Goal: Task Accomplishment & Management: Use online tool/utility

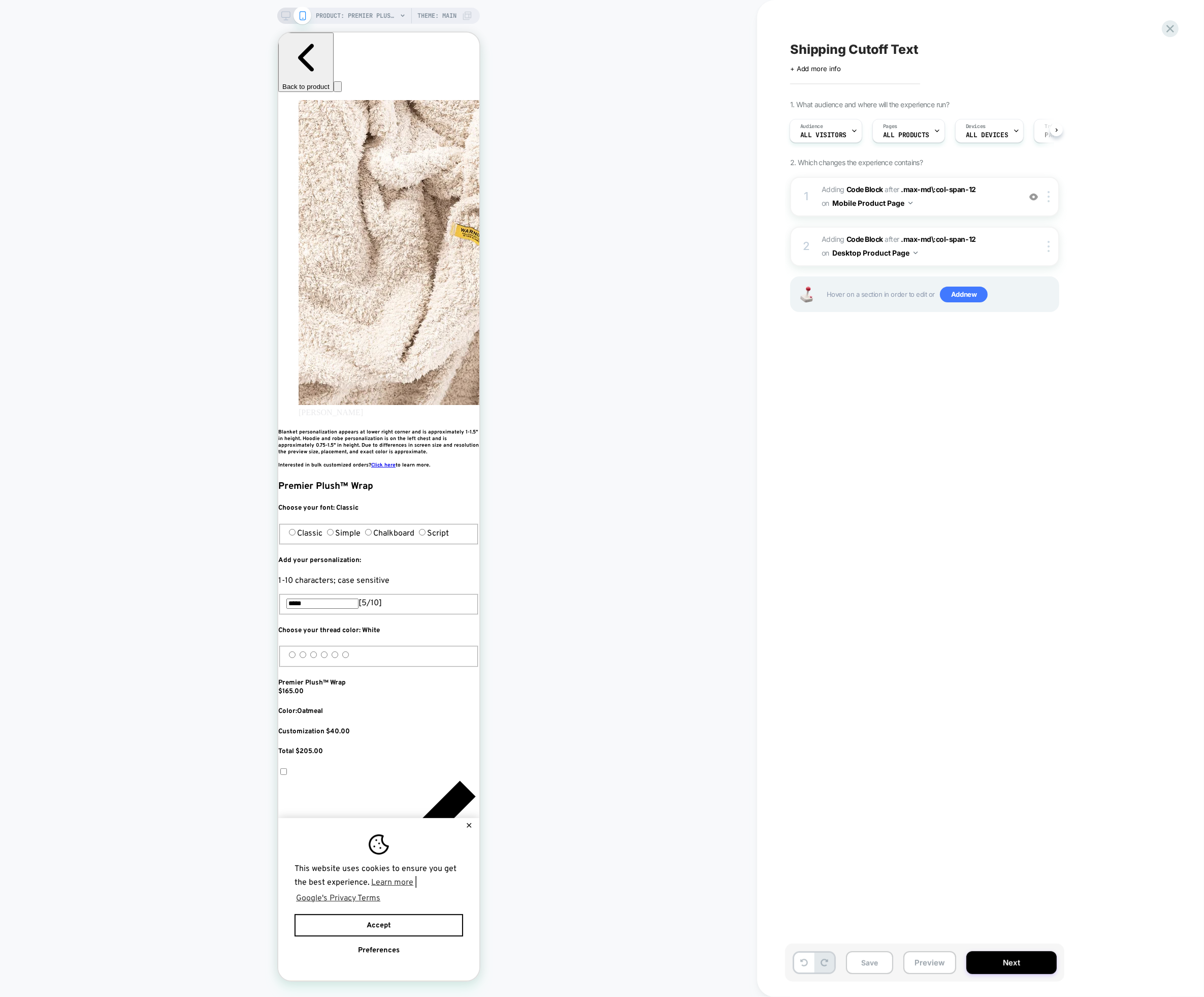
click at [1161, 24] on div "Shipping Cutoff Text Click to edit experience details + Add more info 1. What a…" at bounding box center [975, 498] width 381 height 976
click at [1163, 24] on div at bounding box center [1170, 28] width 21 height 21
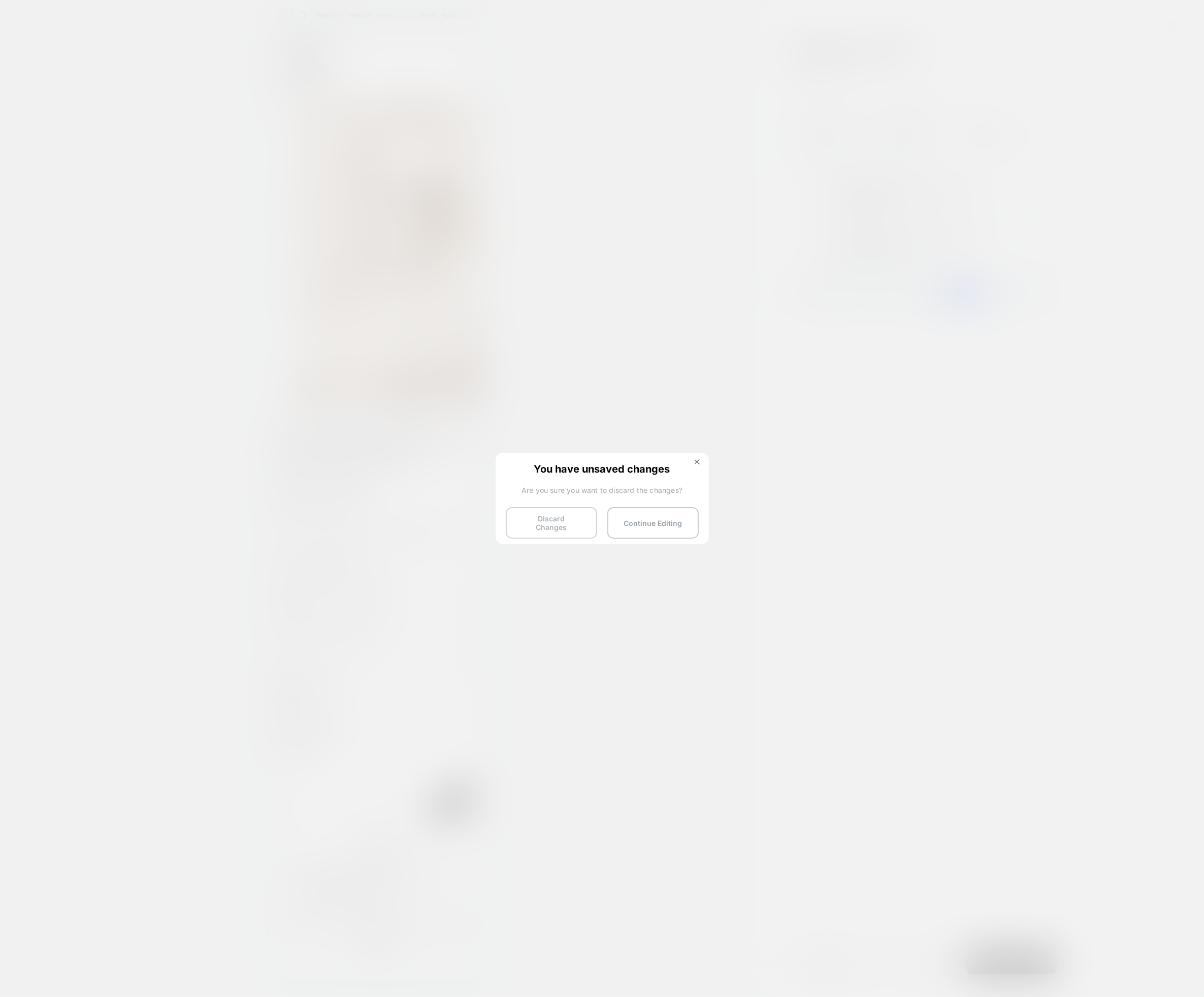
drag, startPoint x: 629, startPoint y: 528, endPoint x: 522, endPoint y: 513, distance: 108.0
click at [520, 513] on div "Discard Changes Continue Editing" at bounding box center [602, 520] width 193 height 25
click at [522, 513] on button "Discard Changes" at bounding box center [551, 523] width 91 height 31
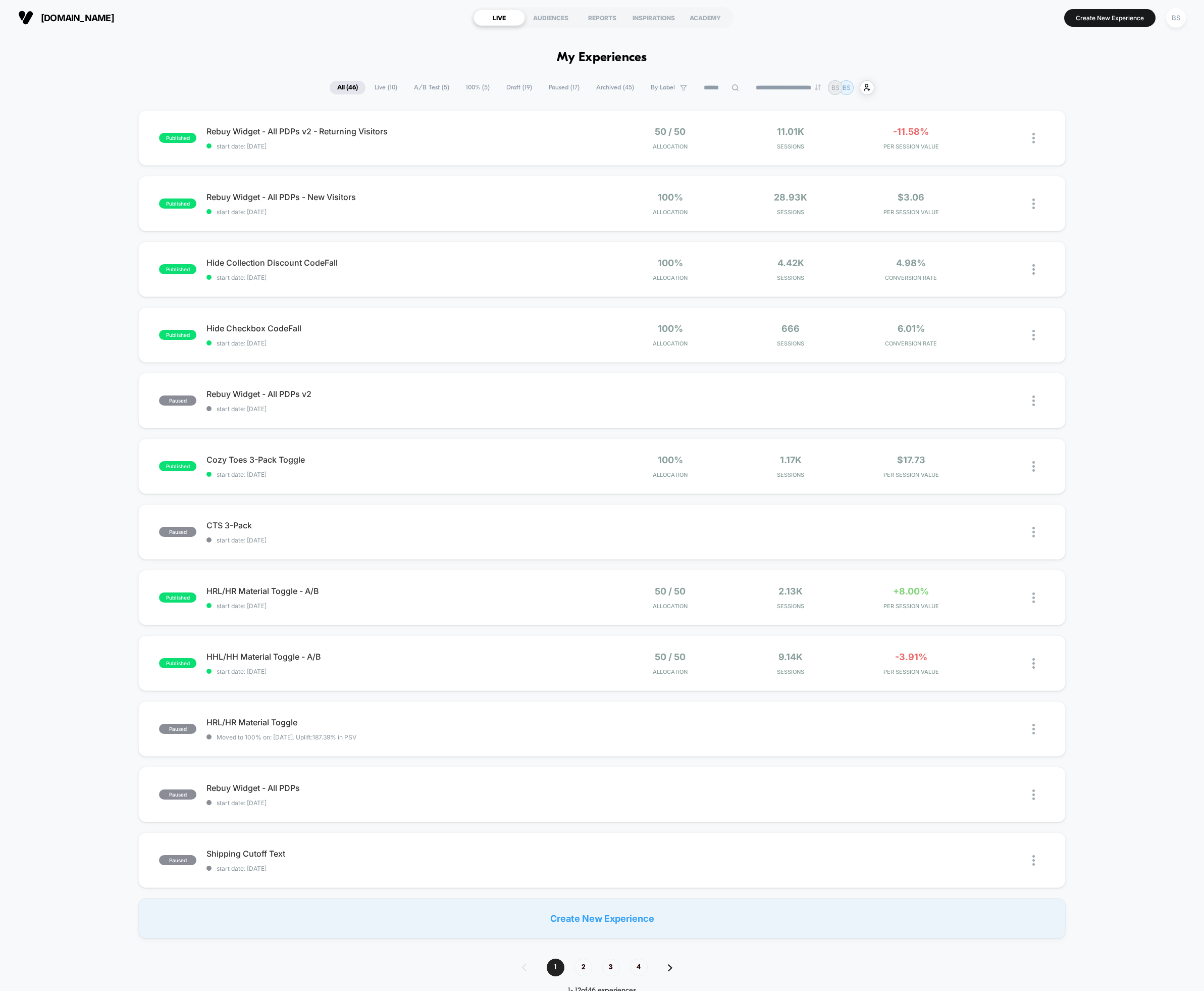
click at [414, 86] on span "A/B Test ( 5 )" at bounding box center [432, 87] width 51 height 13
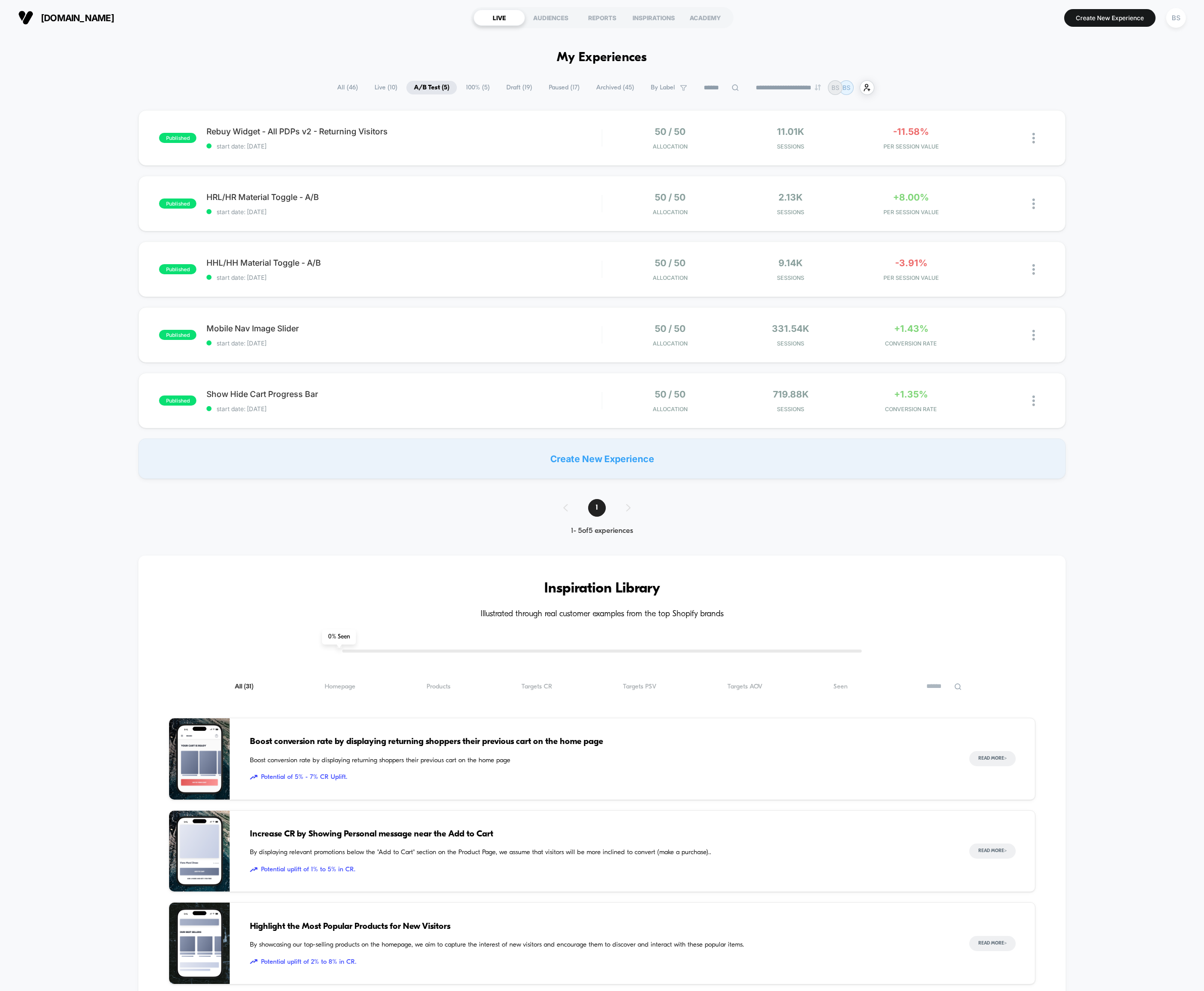
click at [475, 86] on span "100% ( 5 )" at bounding box center [478, 87] width 39 height 13
click at [501, 86] on span "Draft ( 19 )" at bounding box center [519, 87] width 41 height 13
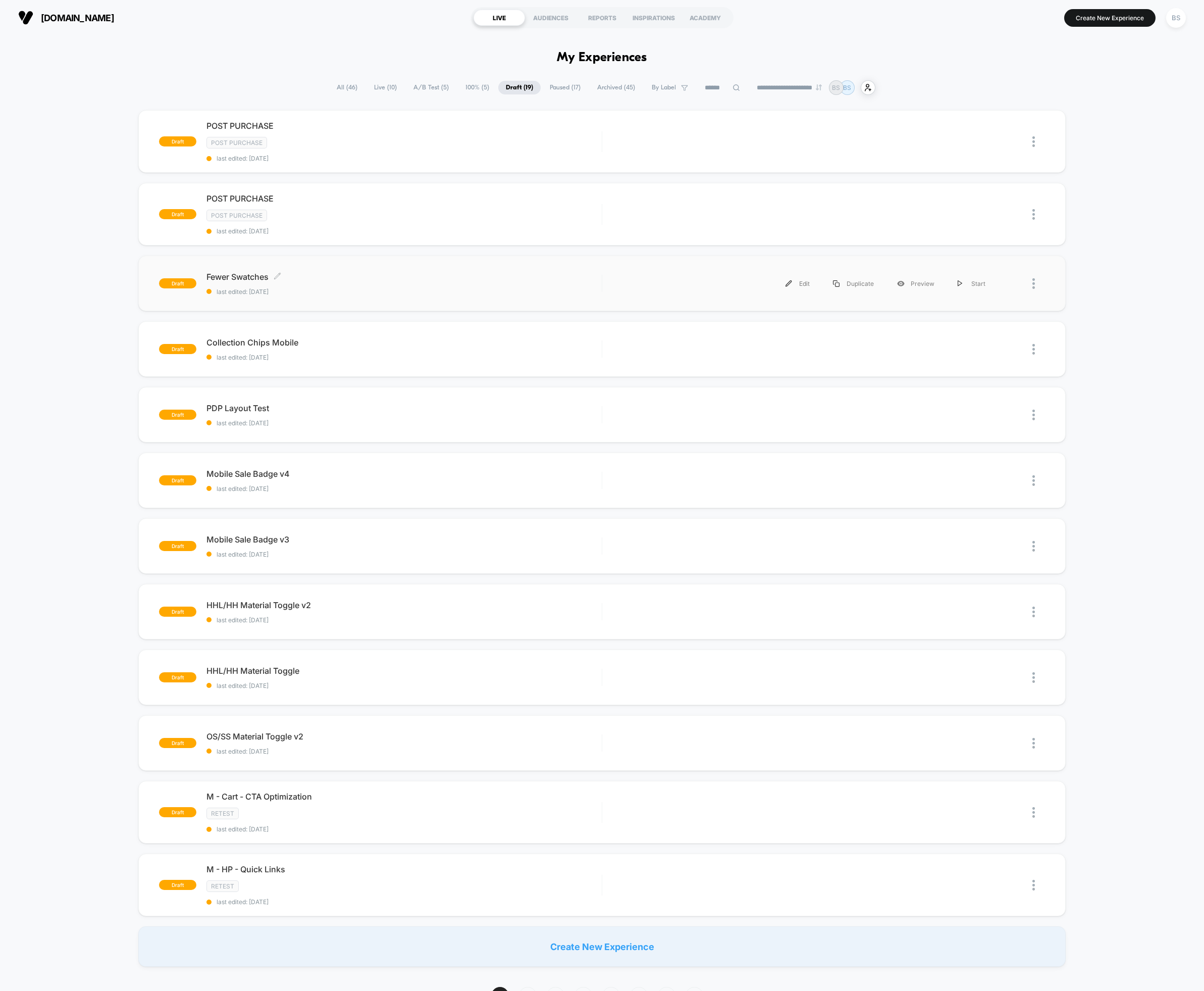
click at [323, 276] on span "Fewer Swatches Click to edit experience details" at bounding box center [404, 276] width 395 height 10
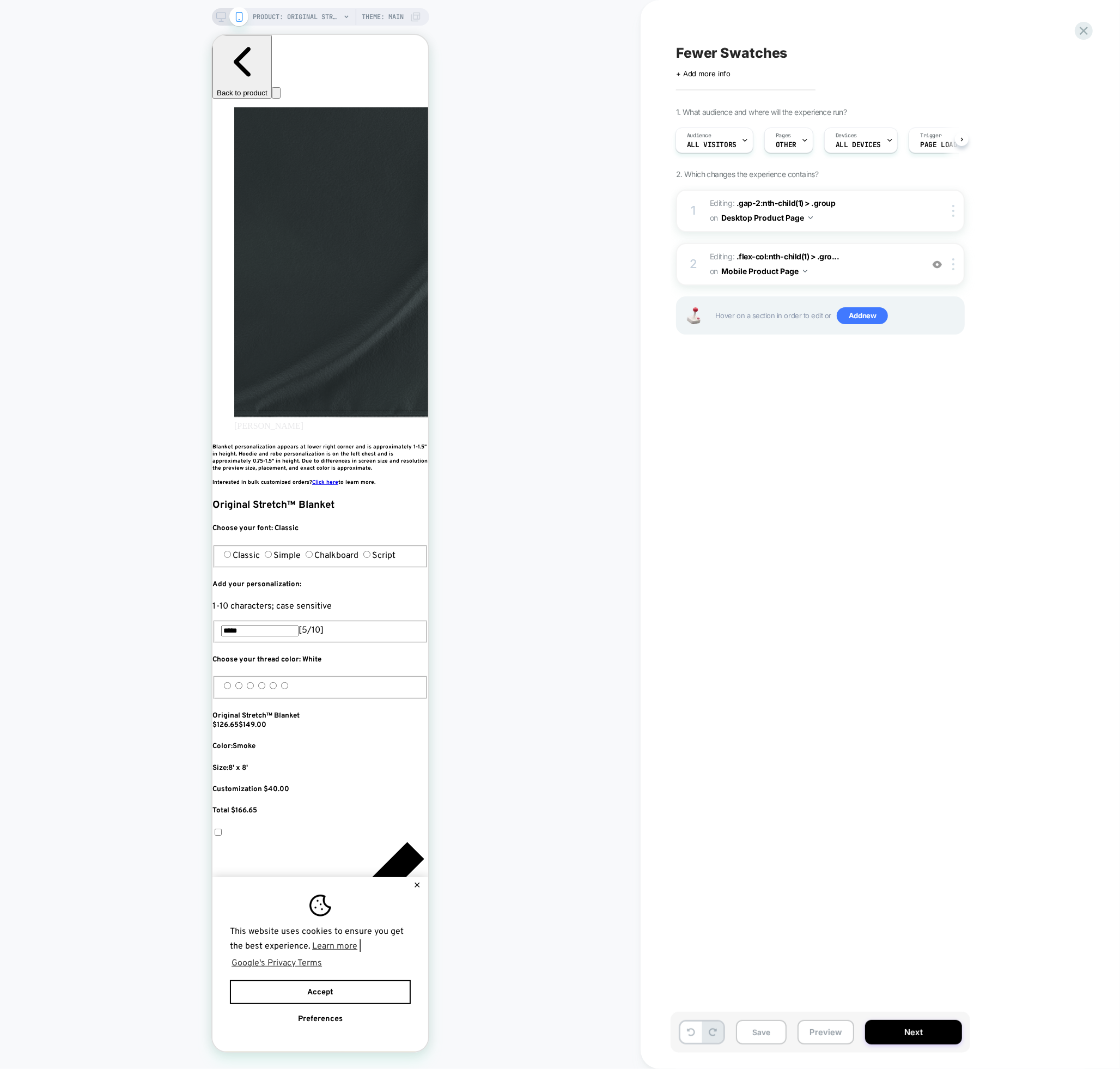
scroll to position [0, 595]
click at [849, 213] on span "Editing : .gap-2:nth-child(1) > .group .gap-2:nth-child(1) > .group on Desktop …" at bounding box center [813, 211] width 208 height 30
click at [792, 141] on span "OTHER" at bounding box center [787, 145] width 21 height 8
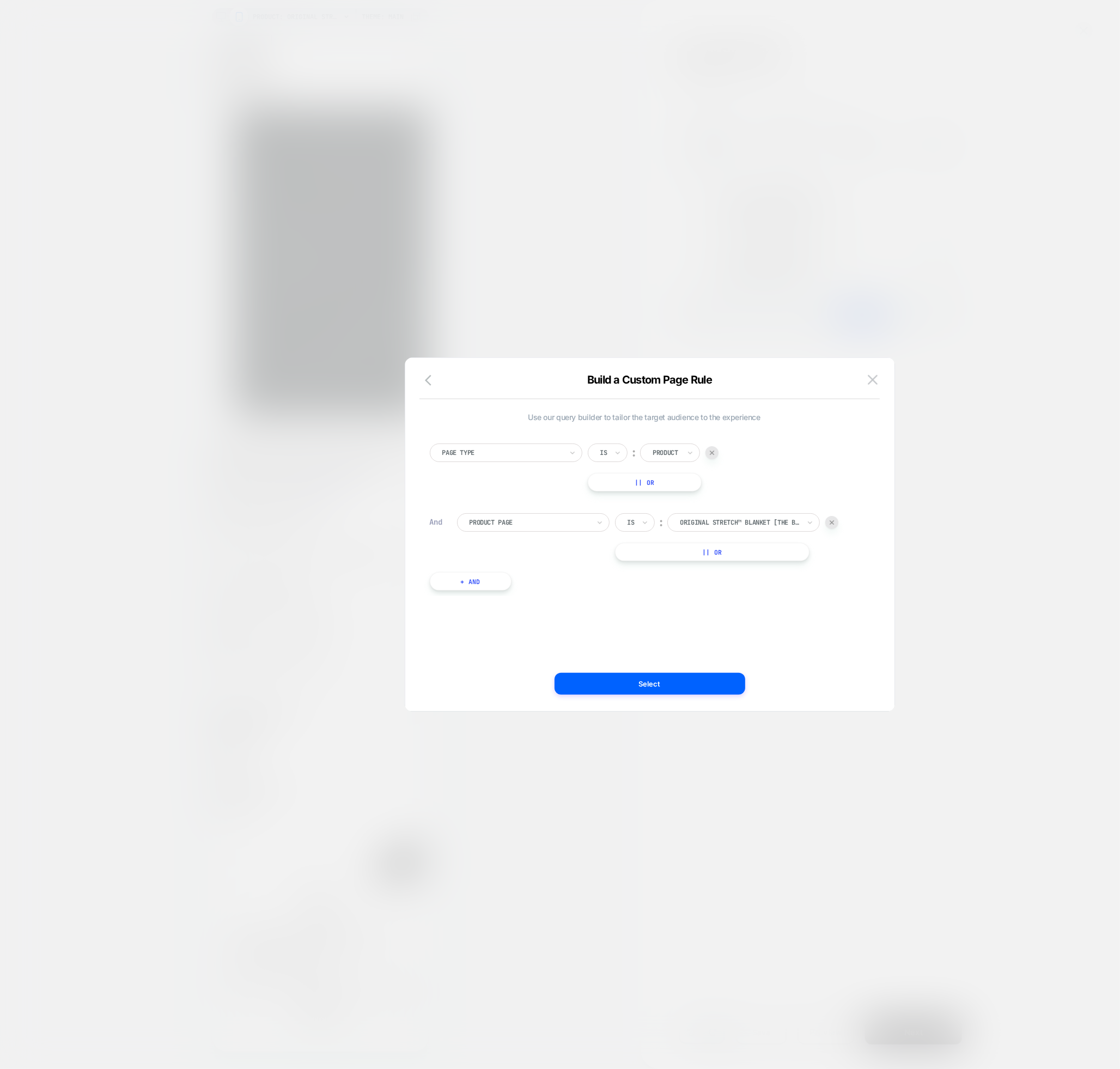
click at [705, 556] on button "|| Or" at bounding box center [712, 551] width 194 height 18
click at [739, 553] on div at bounding box center [740, 552] width 120 height 10
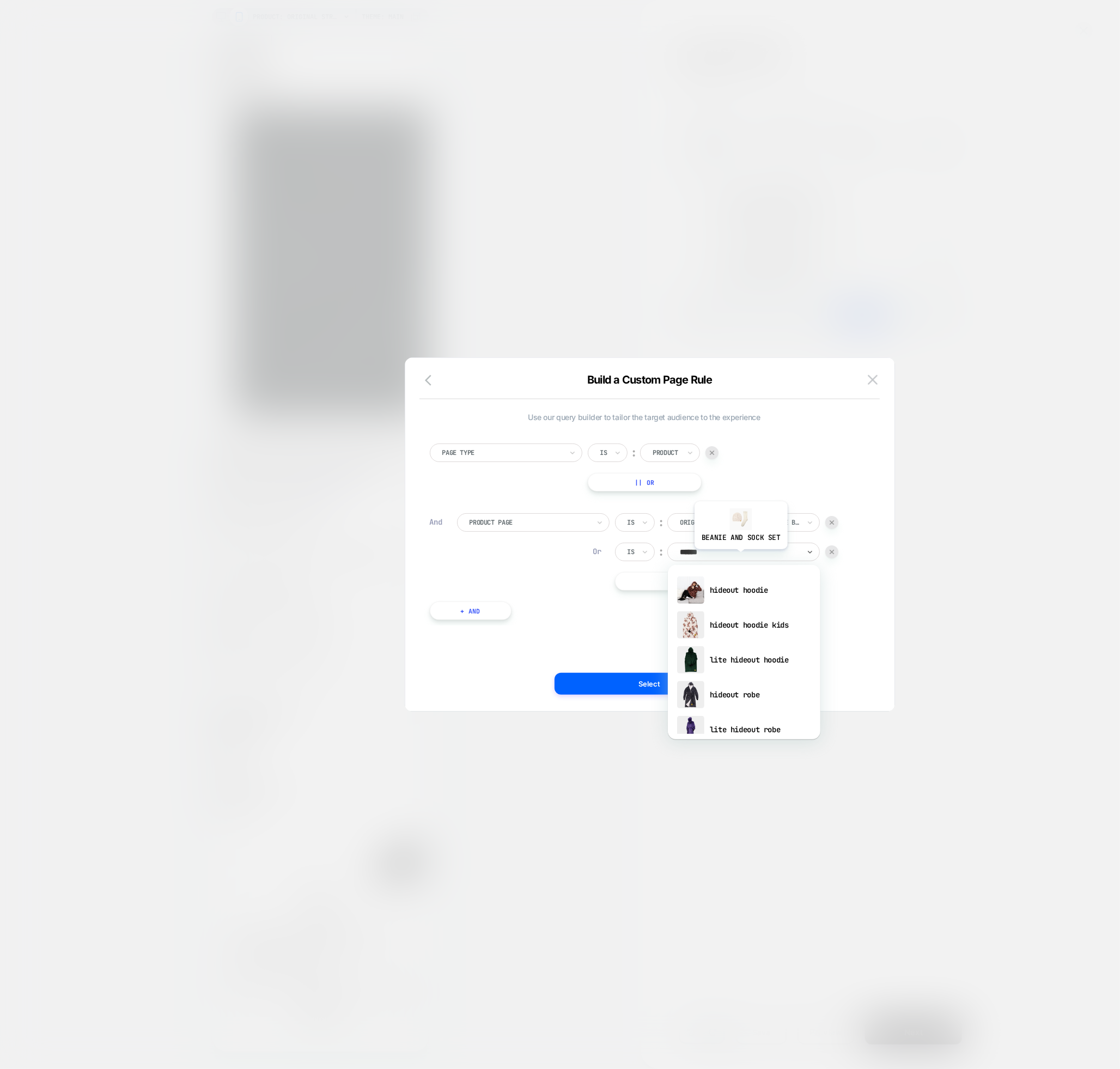
type input "*******"
click at [735, 591] on div "hideout hoodie" at bounding box center [744, 590] width 142 height 34
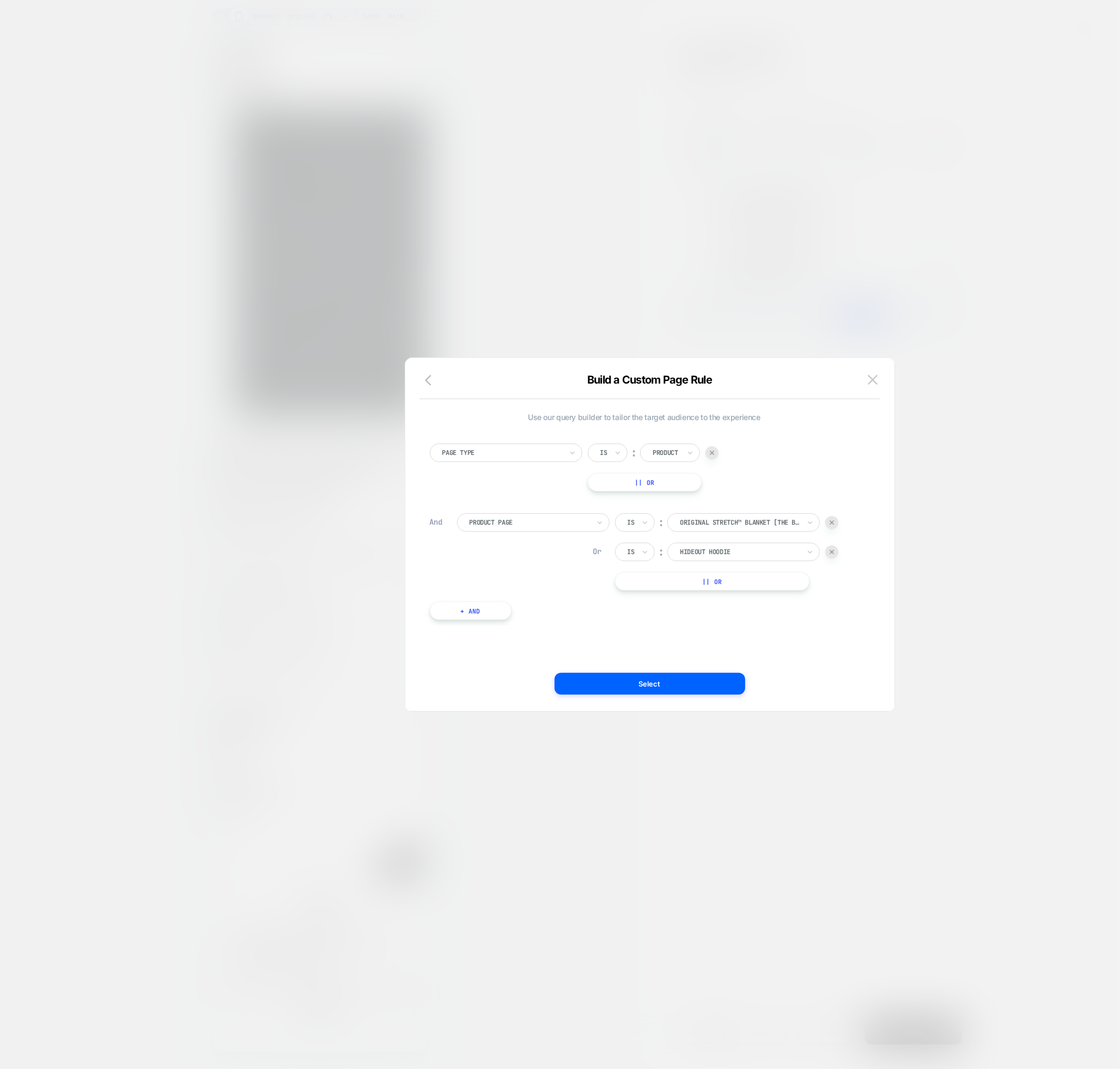
scroll to position [0, 198]
click at [660, 694] on div "Use our query builder to tailor the target audience to the experience Page Type…" at bounding box center [650, 539] width 457 height 342
click at [663, 685] on button "Select" at bounding box center [650, 683] width 191 height 22
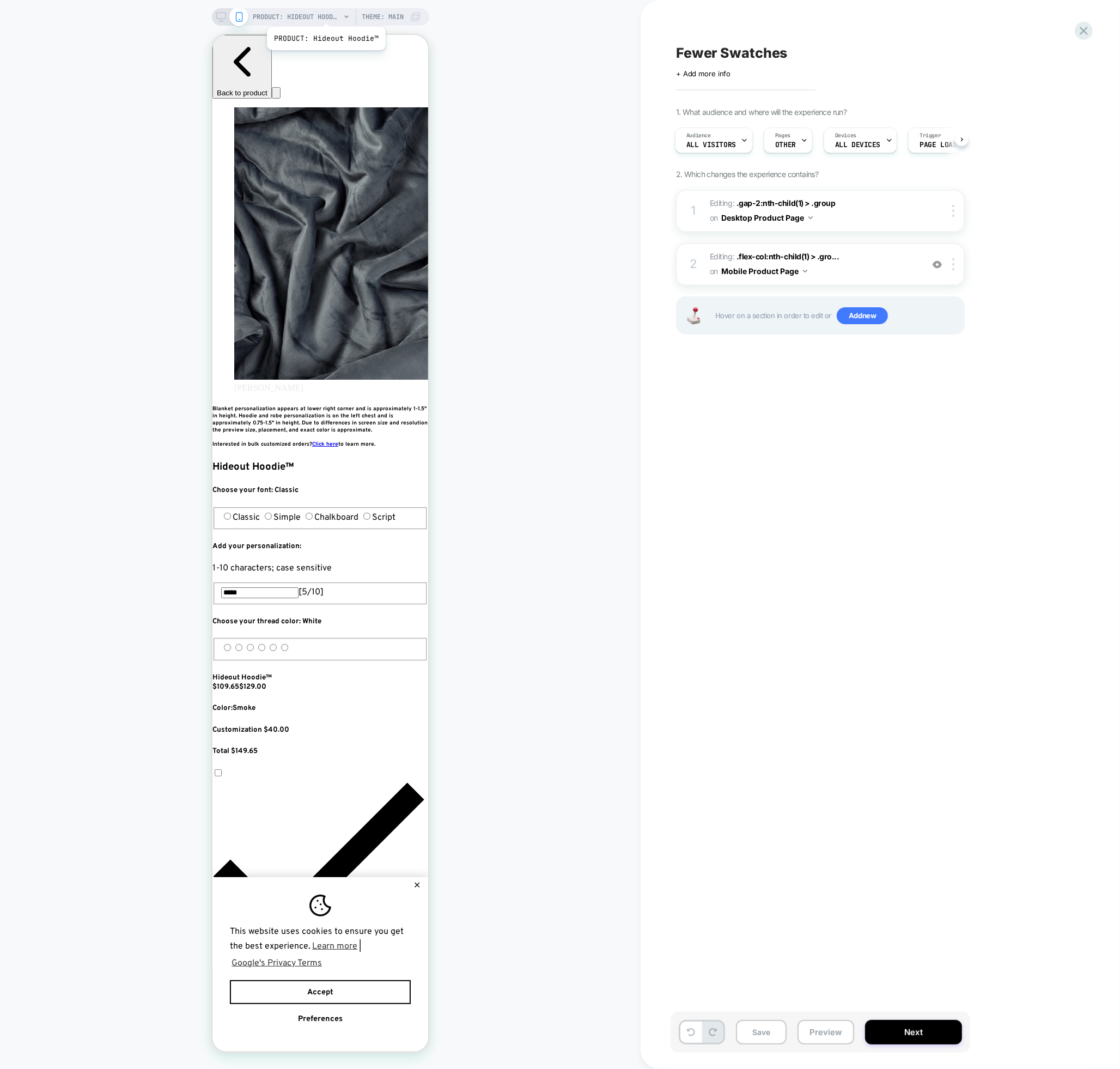
click at [325, 13] on span "PRODUCT: Hideout Hoodie™" at bounding box center [296, 17] width 87 height 17
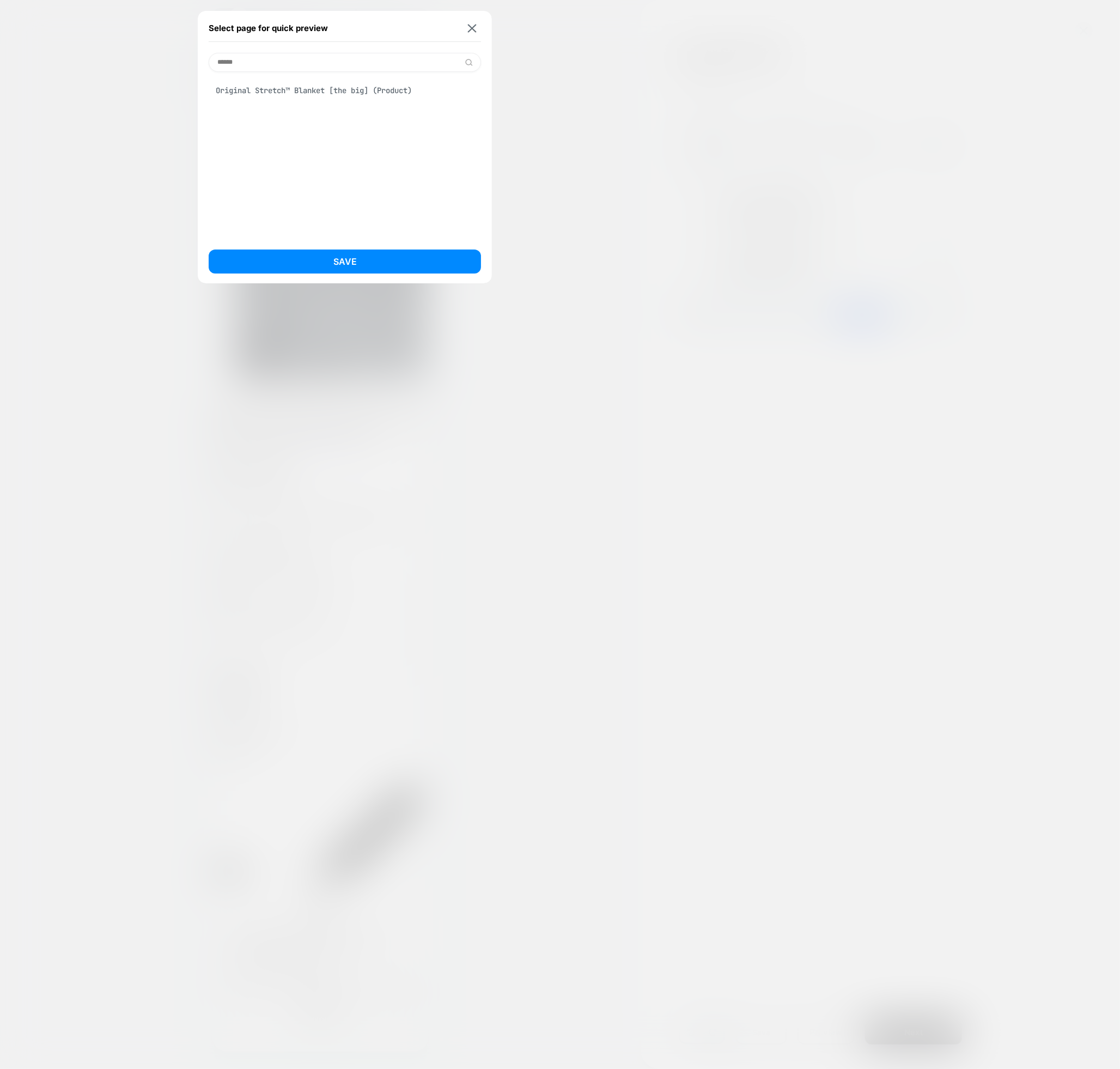
type input "******"
click at [322, 93] on div "Original Stretch™ Blanket [the big] (Product)" at bounding box center [345, 91] width 272 height 21
click at [338, 260] on button "Save" at bounding box center [345, 261] width 272 height 24
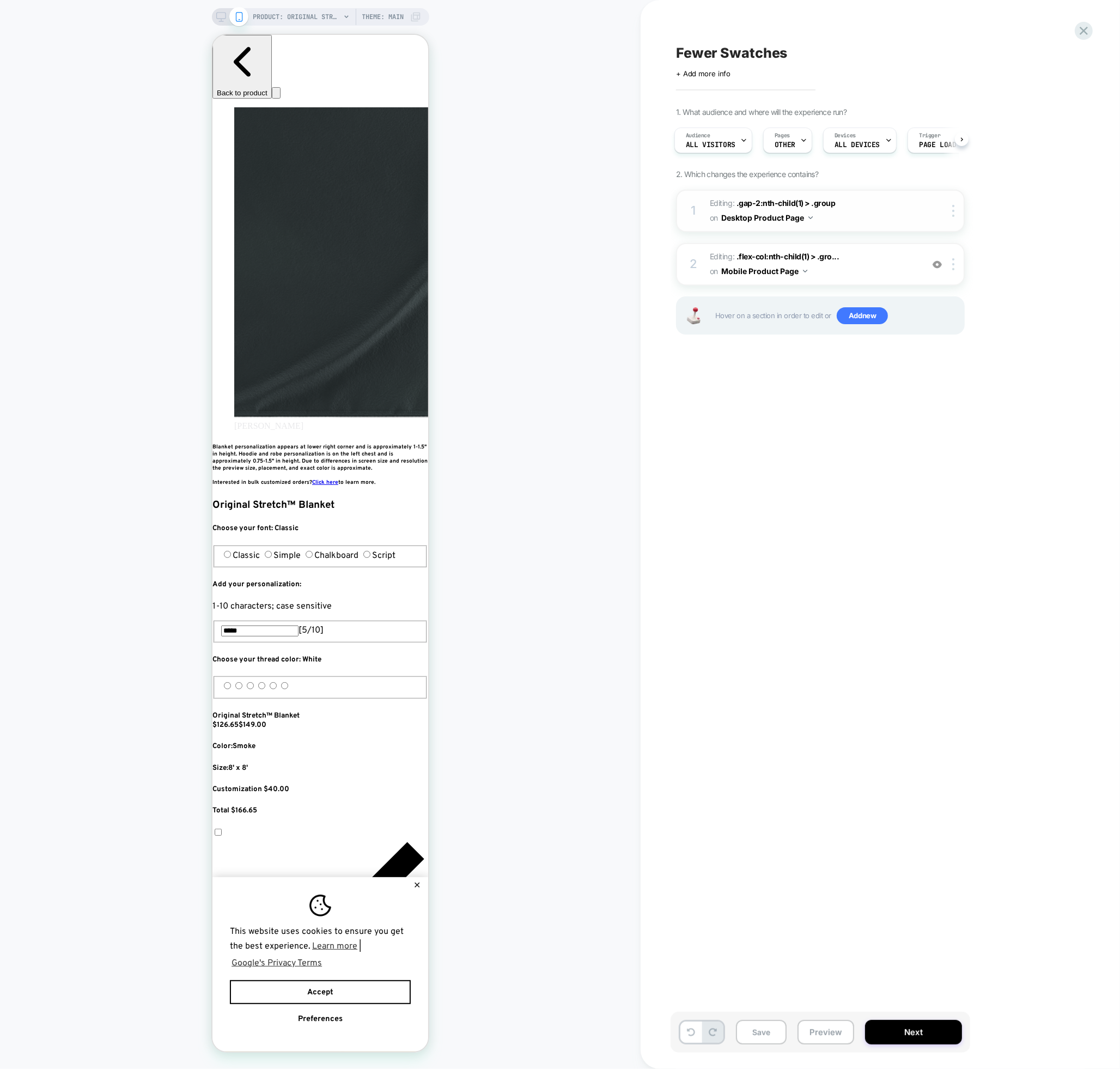
scroll to position [0, 397]
click at [952, 264] on img at bounding box center [953, 264] width 2 height 12
click at [825, 275] on span "Editing : .flex-col:nth-child(1) > .gro... .flex-col:nth-child(1) > .group on M…" at bounding box center [813, 263] width 208 height 30
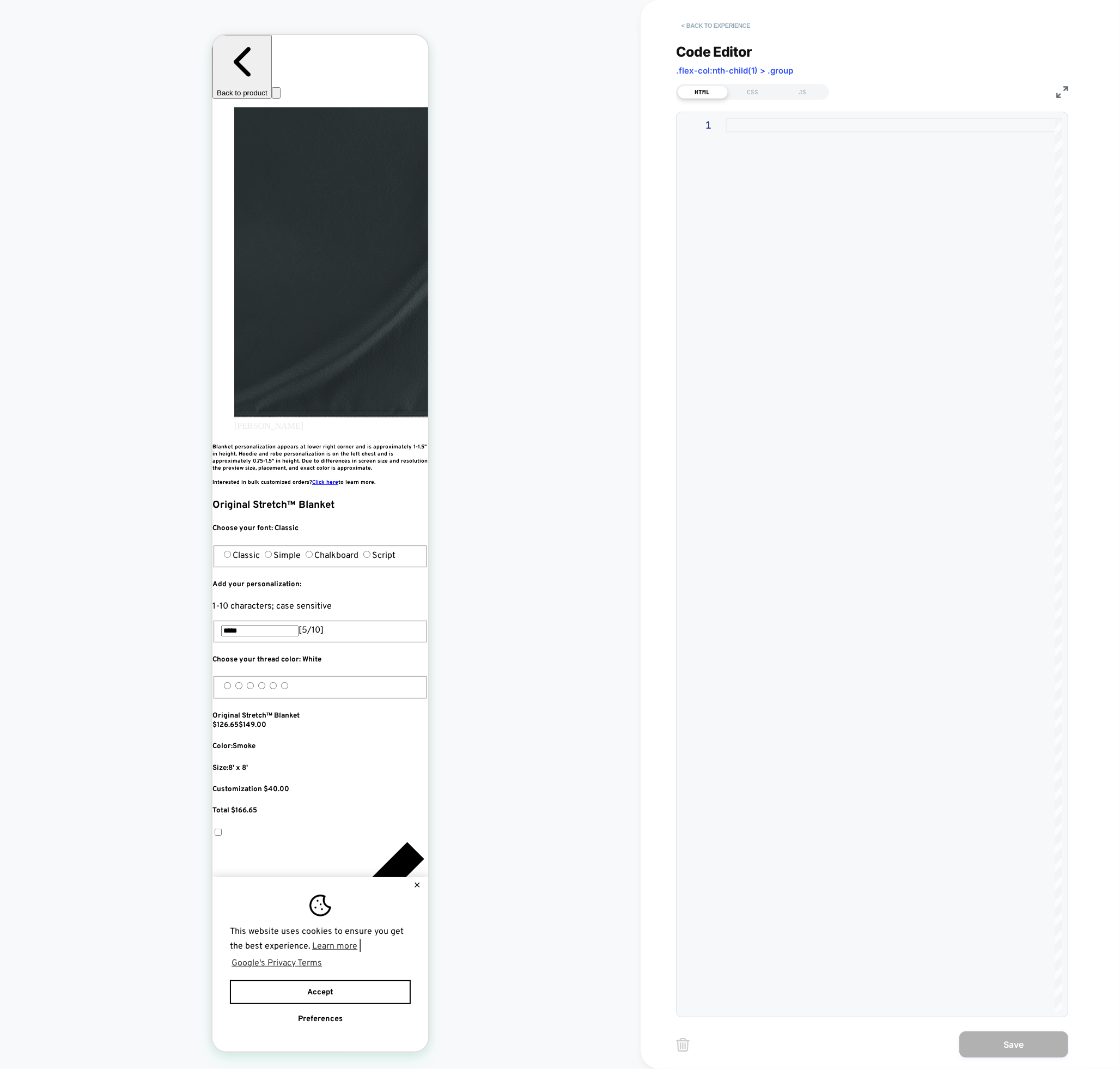
click at [684, 24] on button "< Back to experience" at bounding box center [716, 26] width 80 height 17
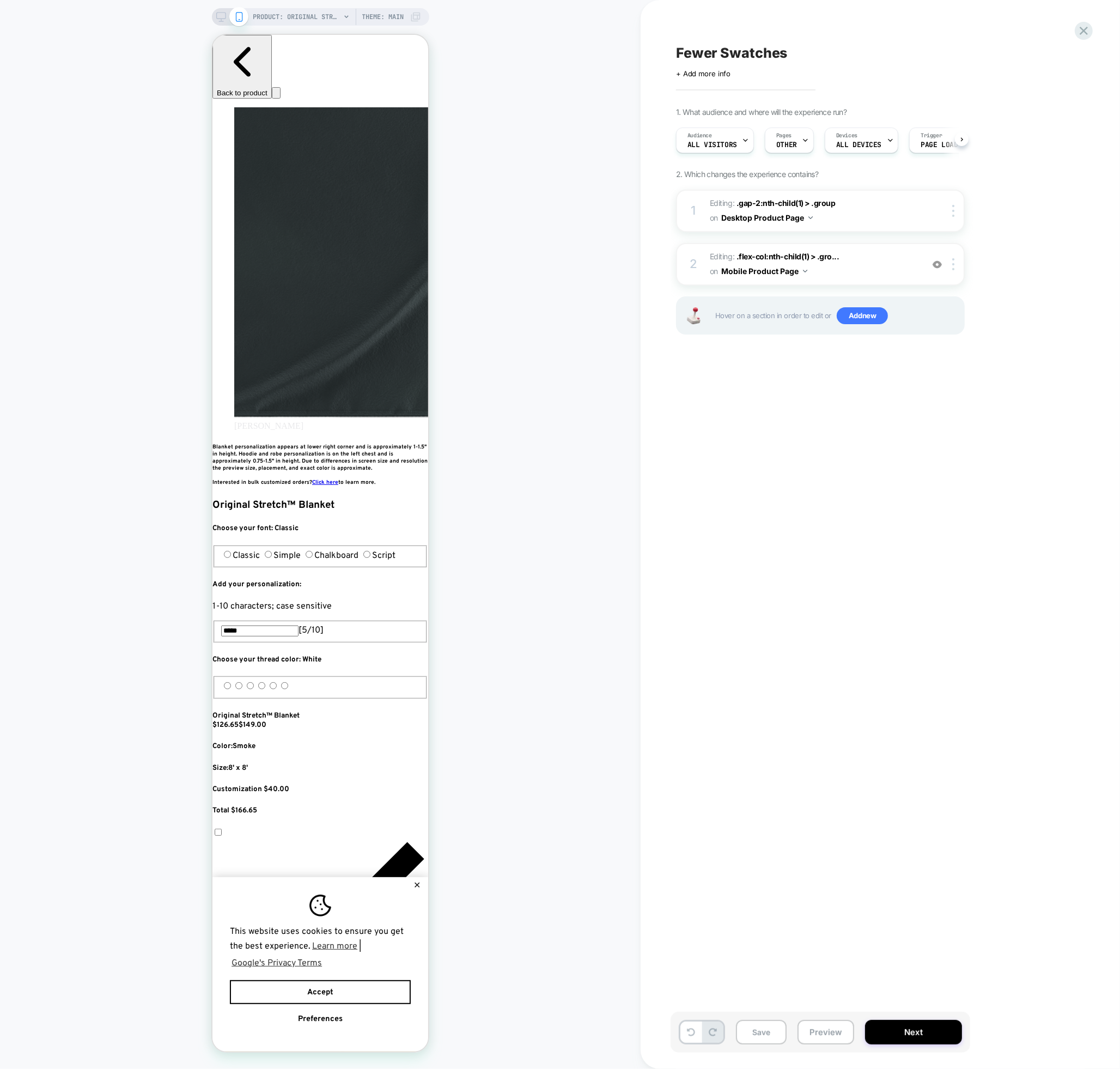
scroll to position [0, 1]
click at [219, 14] on icon at bounding box center [221, 17] width 10 height 10
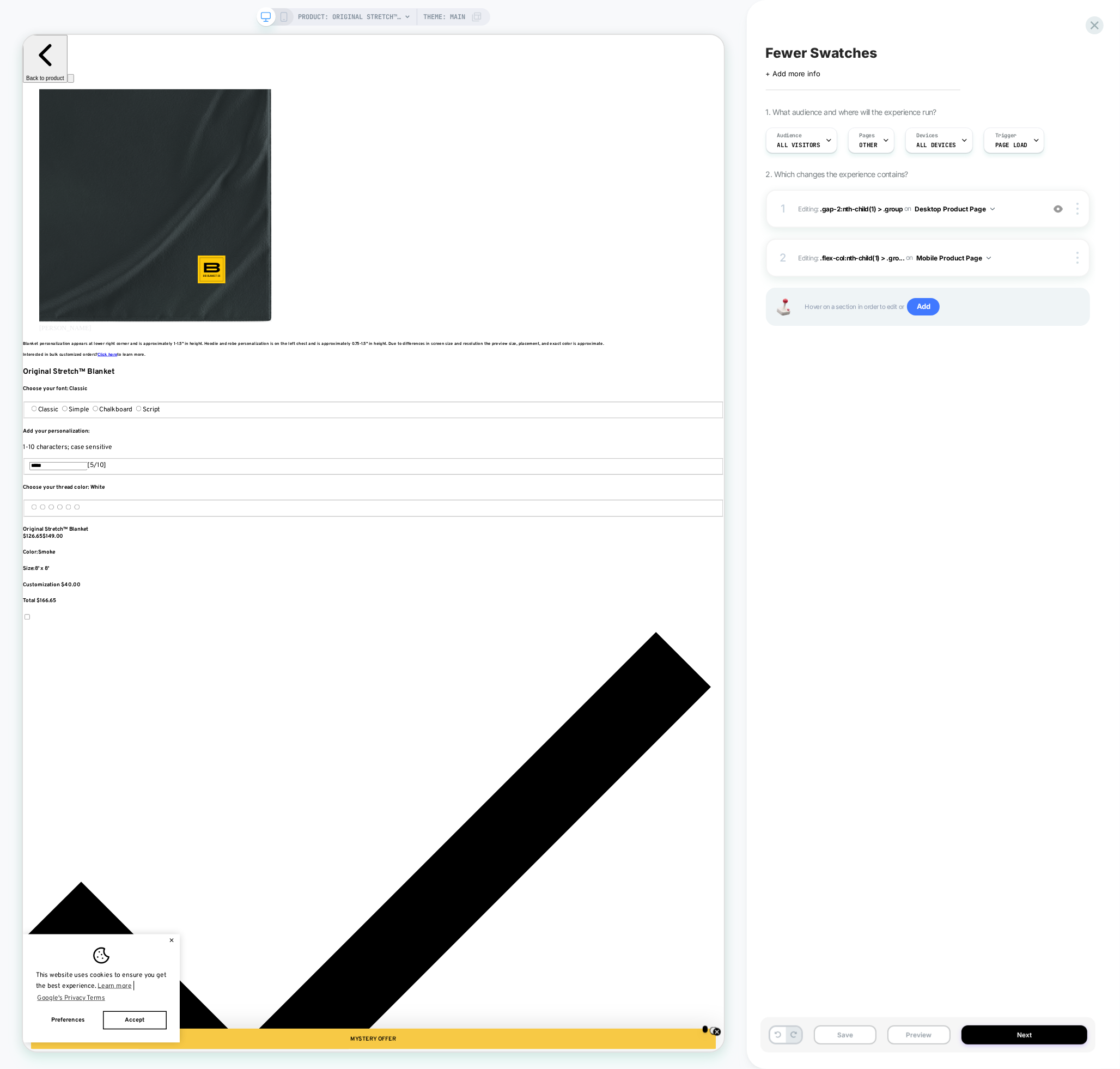
scroll to position [0, 2183]
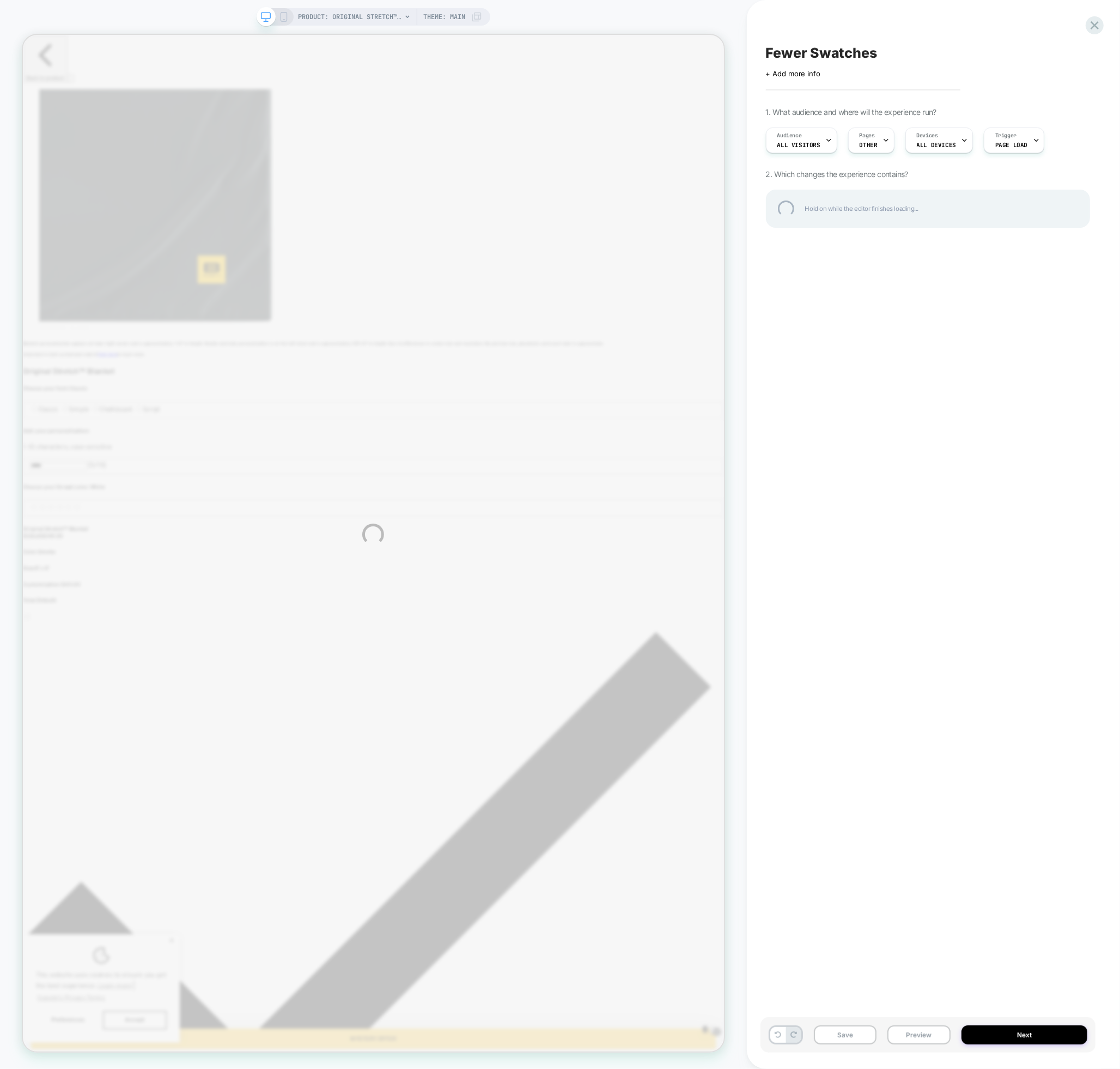
click at [911, 1036] on div "PRODUCT: Original Stretch™ Blanket [the big] PRODUCT: Original Stretch™ Blanket…" at bounding box center [560, 534] width 1120 height 1069
click at [1091, 25] on div at bounding box center [1094, 25] width 22 height 22
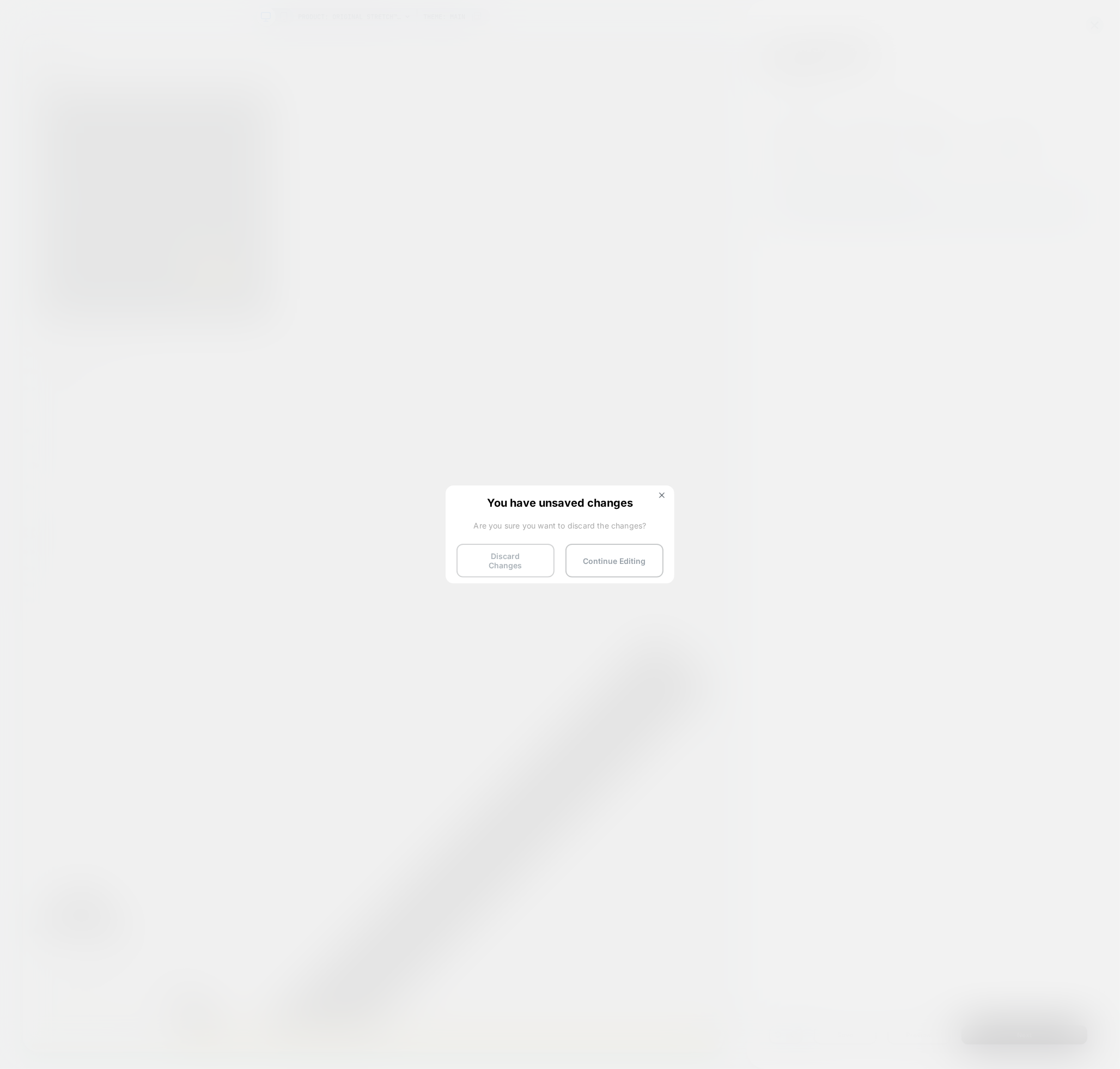
drag, startPoint x: 600, startPoint y: 561, endPoint x: 521, endPoint y: 561, distance: 79.0
click at [521, 561] on div "Discard Changes Continue Editing" at bounding box center [560, 557] width 207 height 27
click at [520, 560] on button "Discard Changes" at bounding box center [506, 560] width 98 height 34
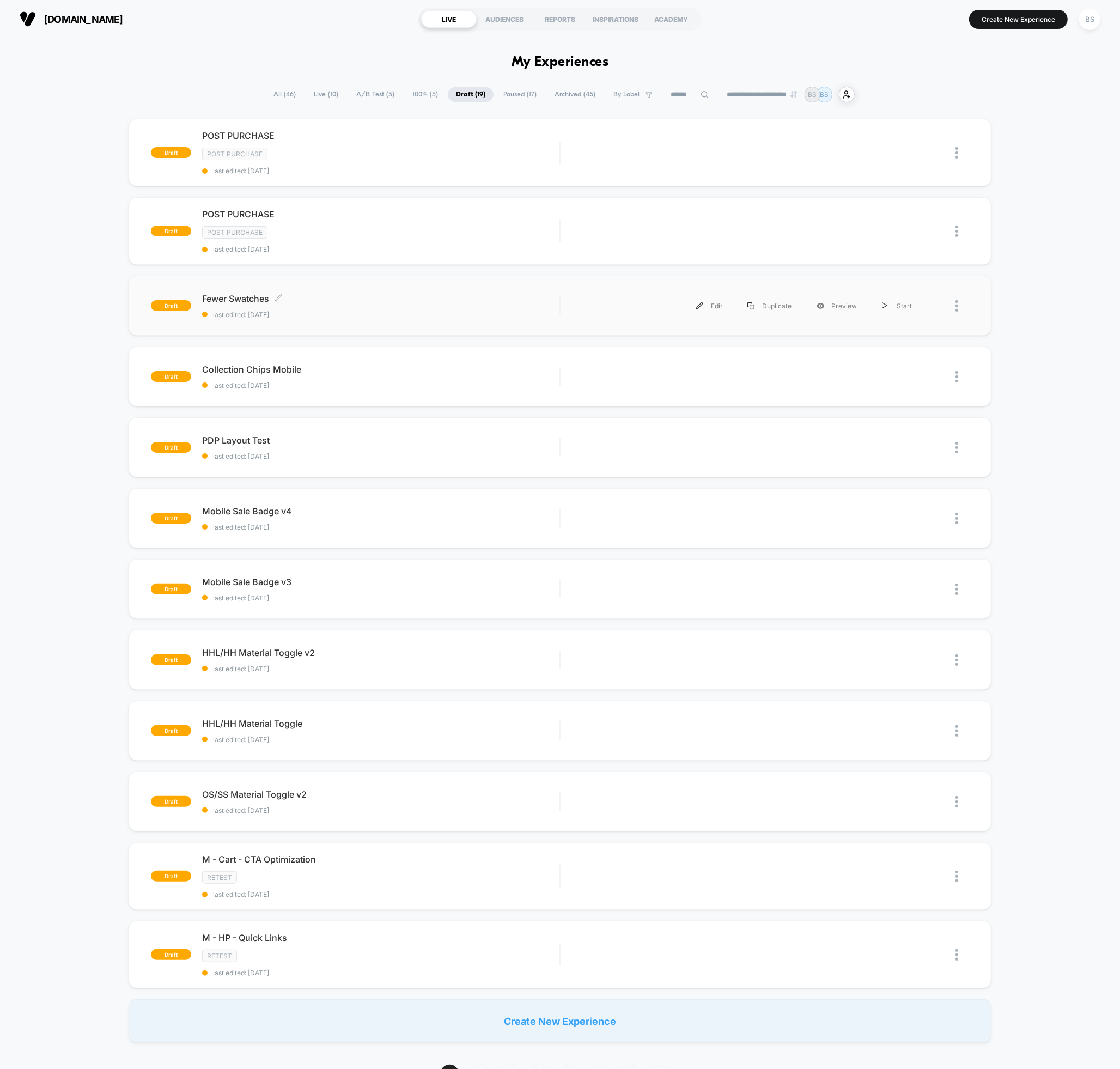
click at [245, 302] on div "Fewer Swatches Click to edit experience details Click to edit experience detail…" at bounding box center [380, 306] width 357 height 26
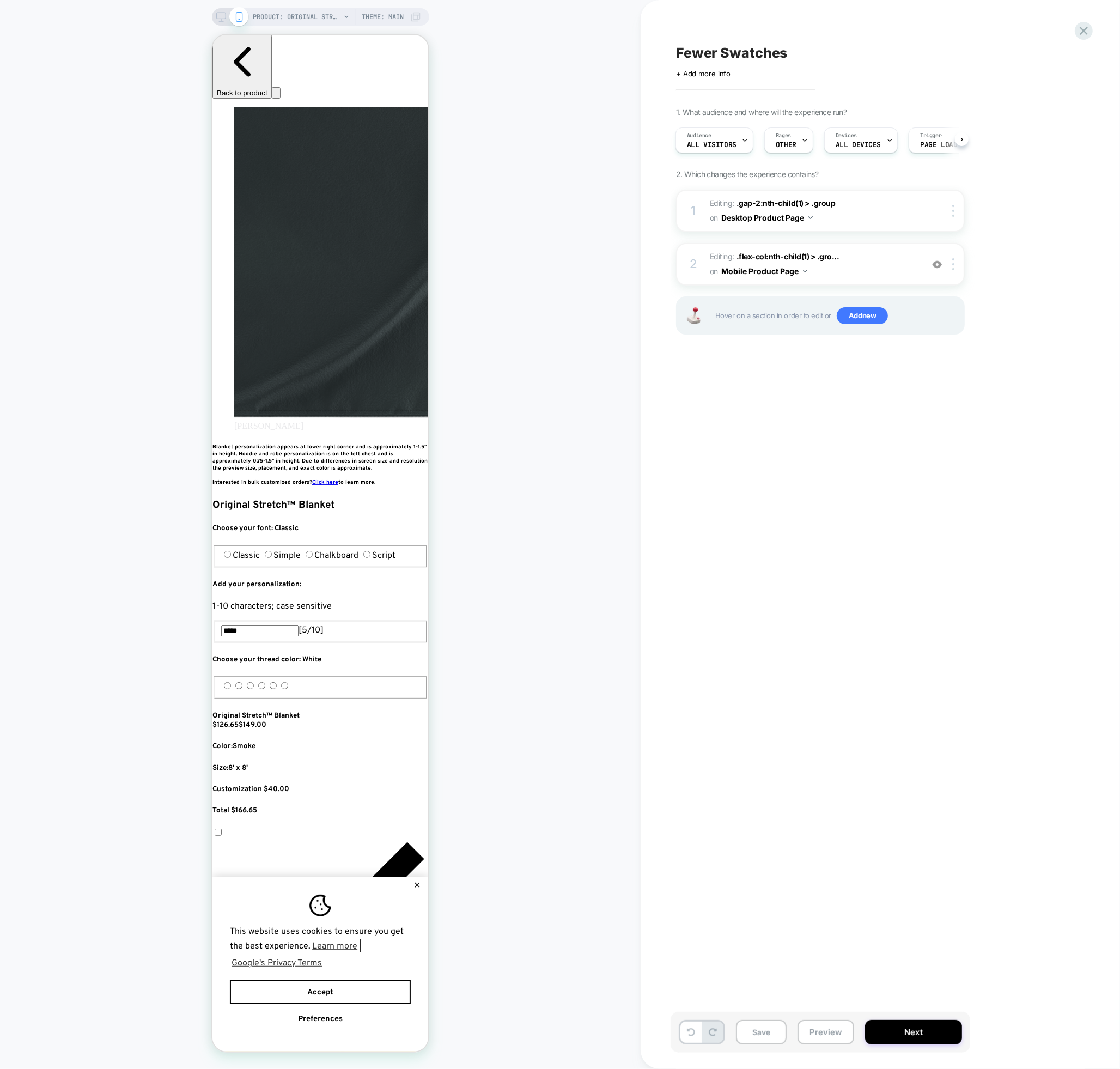
scroll to position [0, 397]
click at [331, 14] on span "PRODUCT: Original Stretch™ Blanket [the big]" at bounding box center [296, 17] width 87 height 17
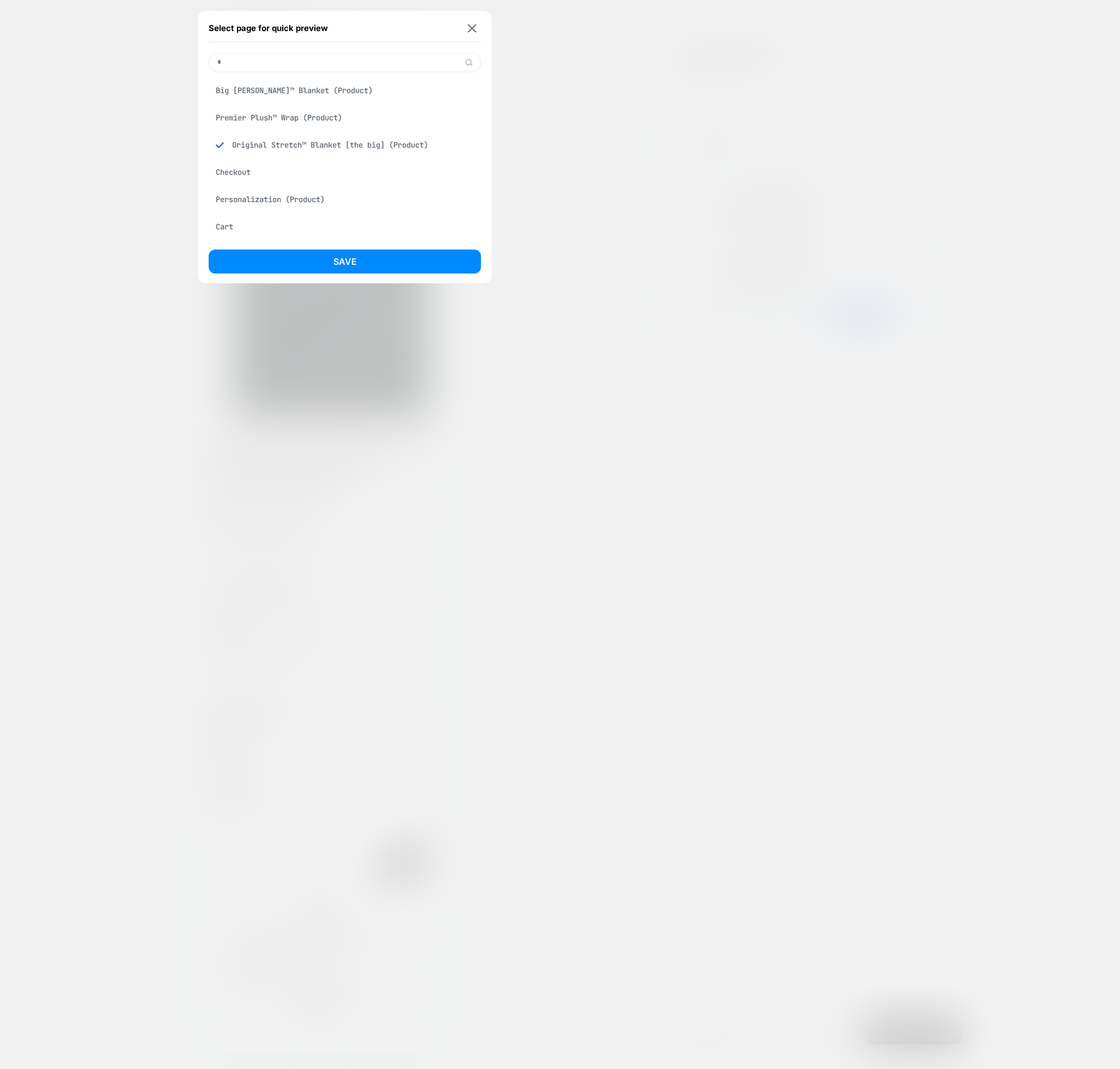
scroll to position [0, 595]
type input "*******"
click at [292, 113] on div "Hideout Hoodie™ (Product)" at bounding box center [345, 118] width 272 height 21
click at [338, 275] on div "Save" at bounding box center [345, 263] width 272 height 30
click at [339, 259] on button "Save" at bounding box center [345, 261] width 272 height 24
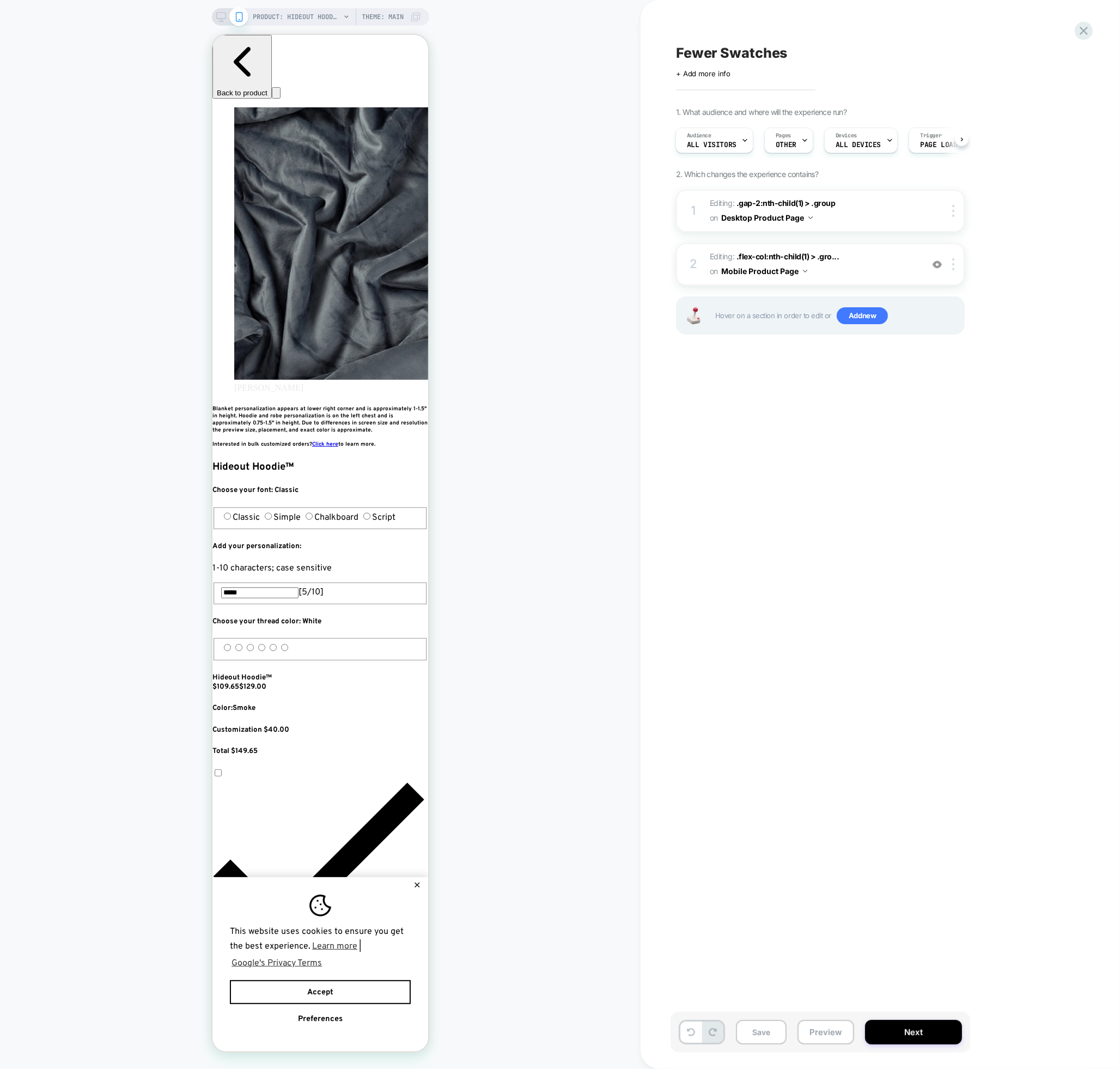
scroll to position [0, 1]
click at [794, 139] on div "Pages OTHER" at bounding box center [786, 141] width 42 height 25
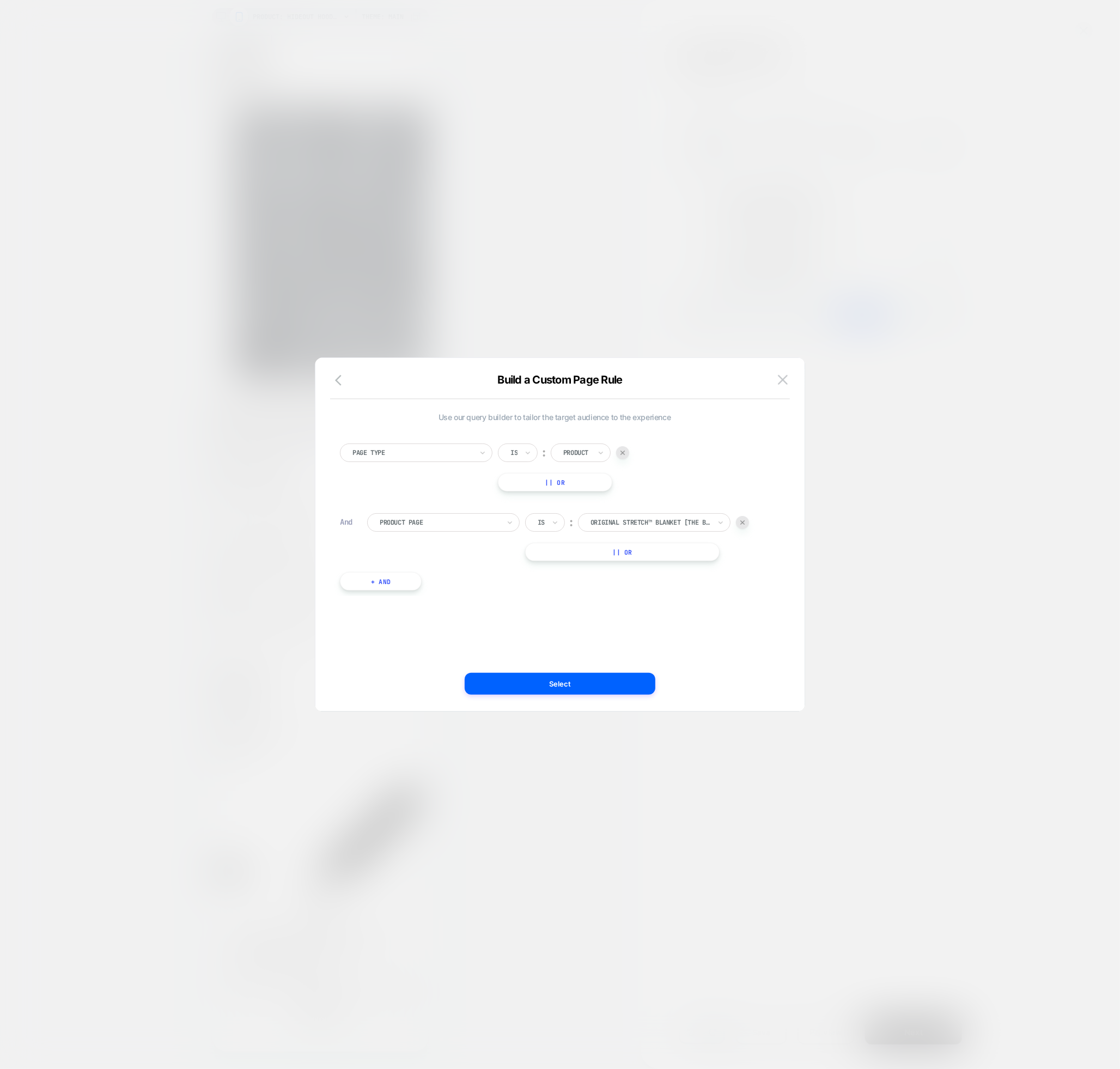
click at [641, 557] on button "|| Or" at bounding box center [622, 551] width 194 height 18
click at [649, 554] on div at bounding box center [651, 552] width 120 height 10
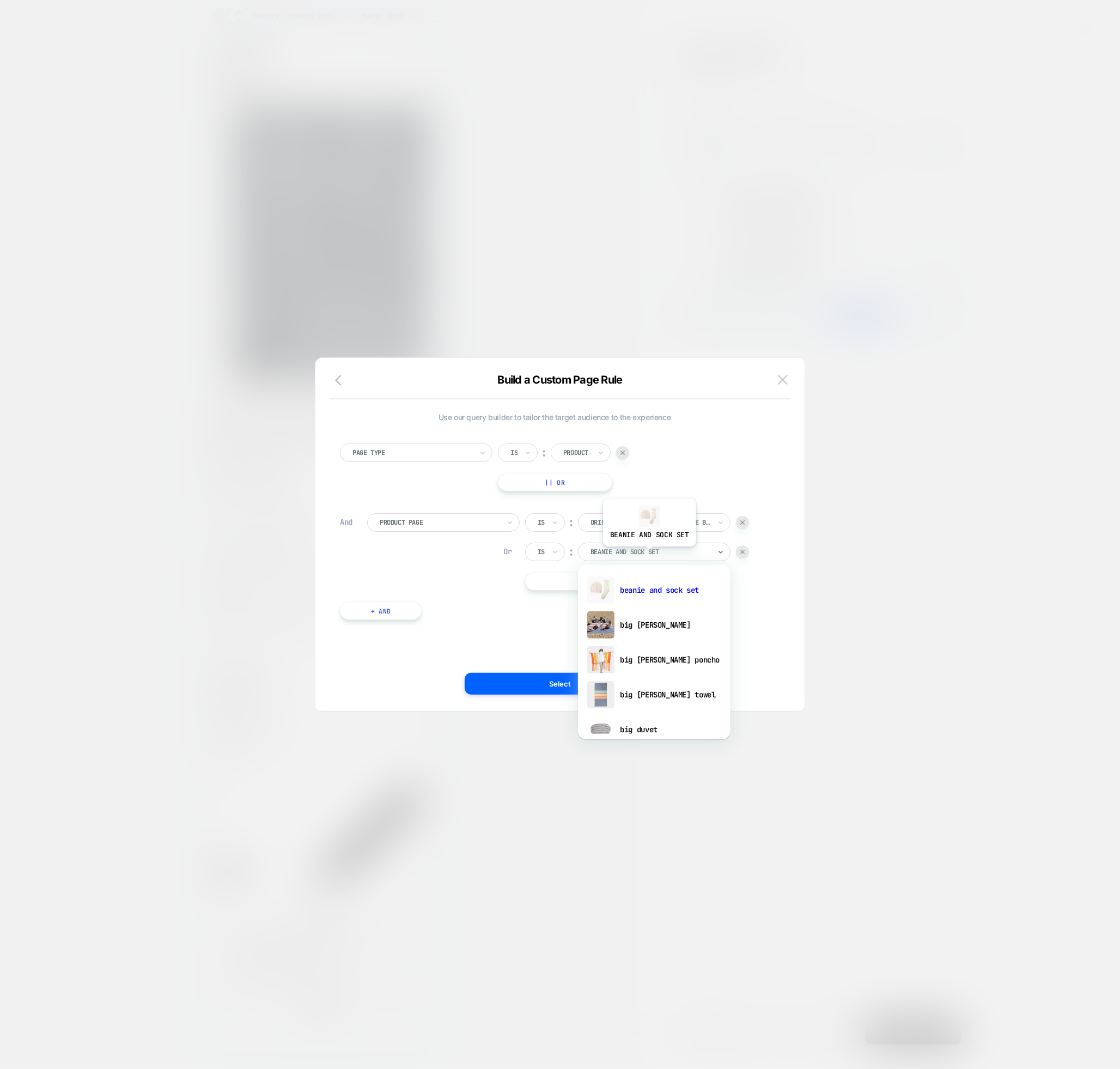
scroll to position [0, 198]
type input "*******"
click at [664, 596] on div "hideout hoodie" at bounding box center [654, 590] width 142 height 34
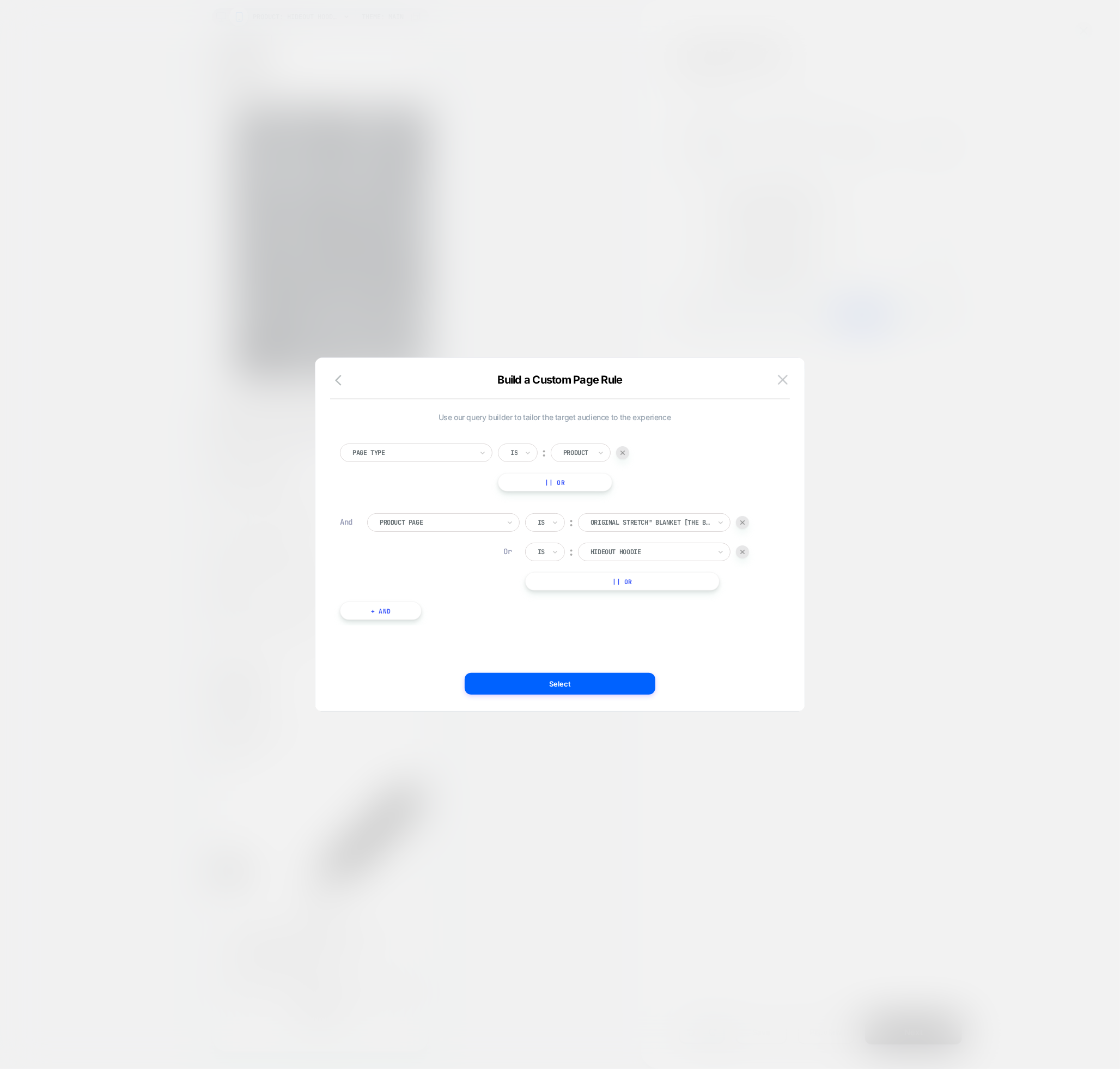
click at [595, 690] on button "Select" at bounding box center [560, 683] width 191 height 22
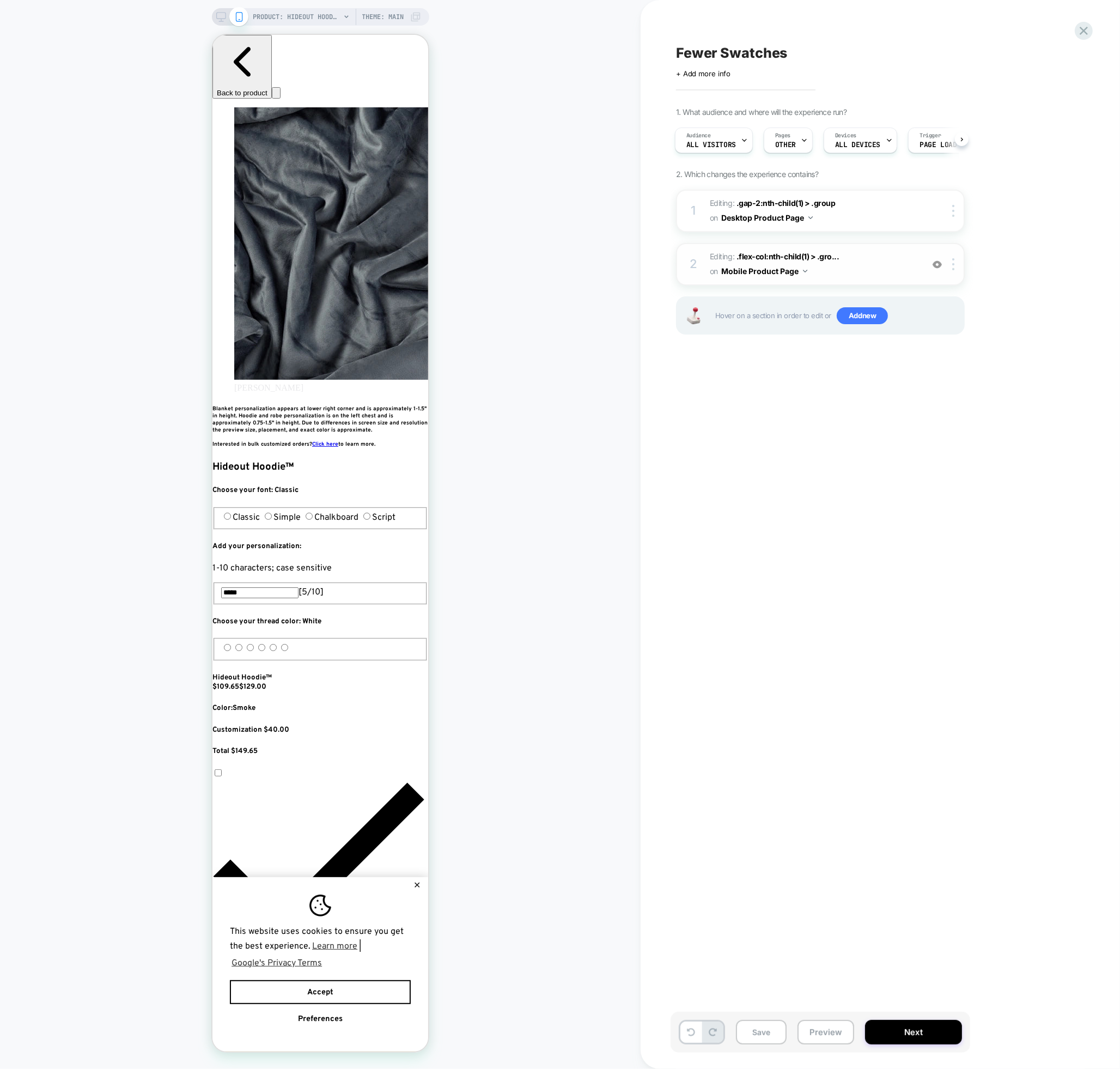
click at [856, 261] on span "Editing : .flex-col:nth-child(1) > .gro... .flex-col:nth-child(1) > .group on M…" at bounding box center [813, 263] width 208 height 30
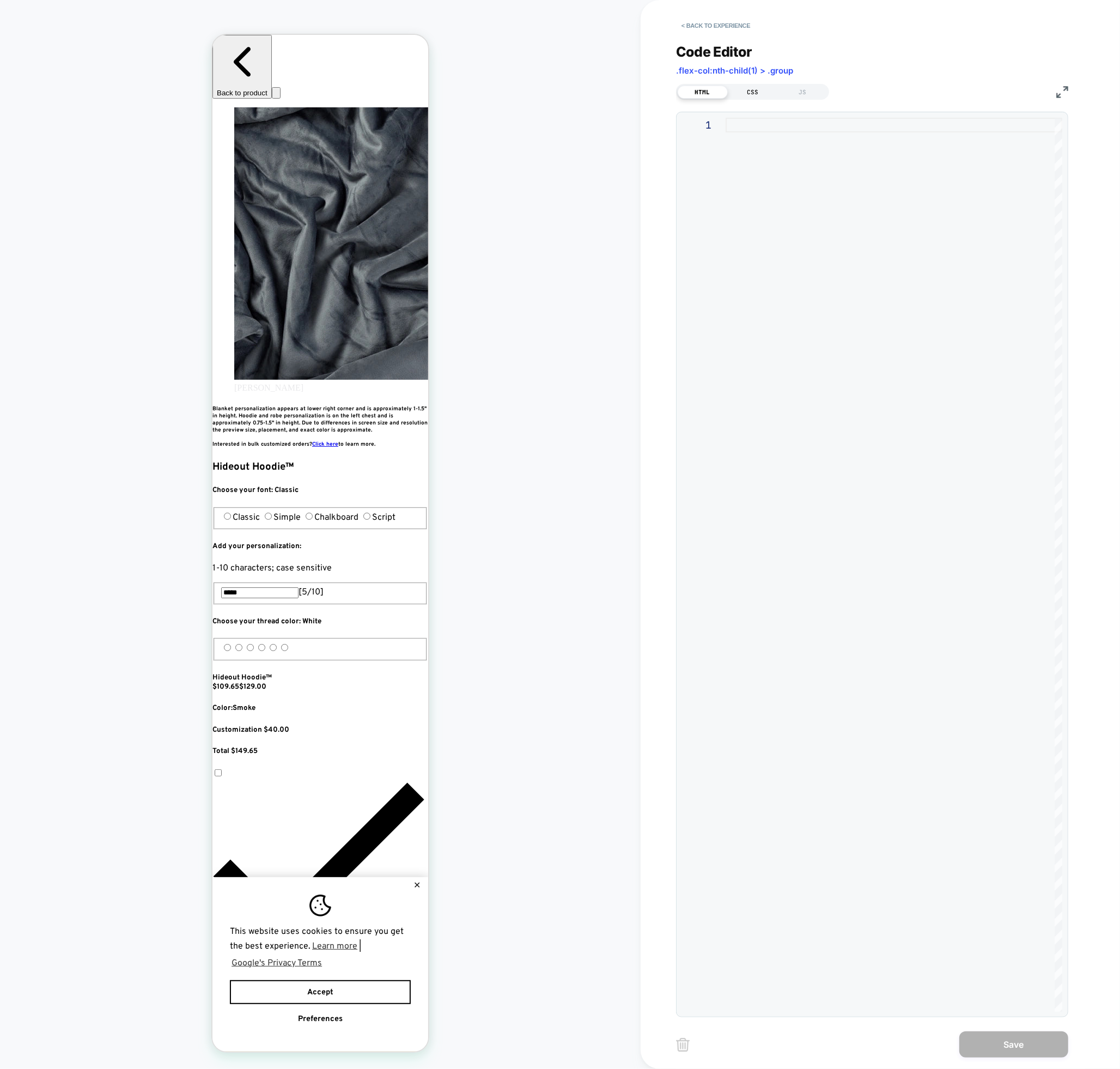
click at [752, 90] on div "CSS" at bounding box center [753, 92] width 50 height 13
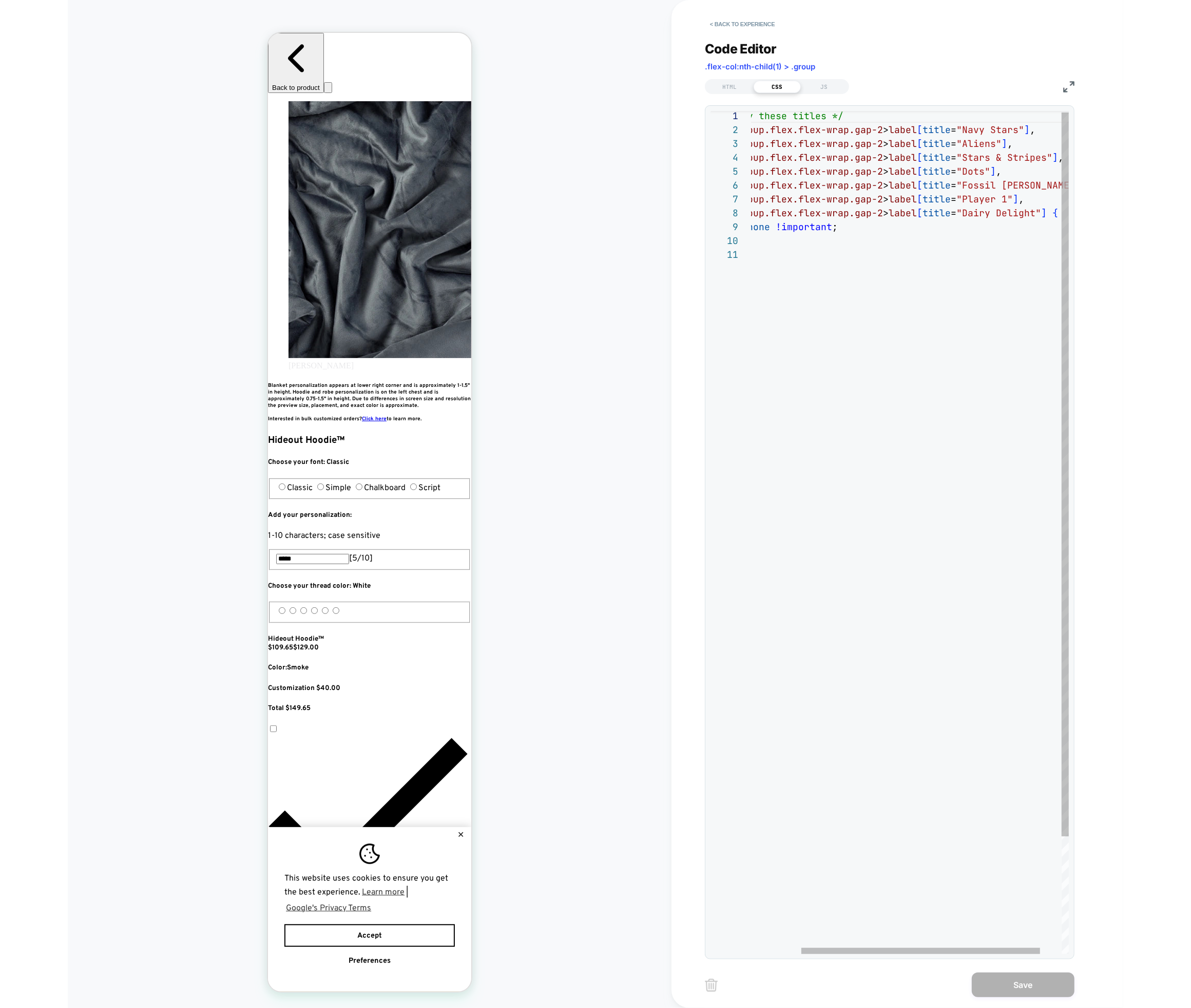
scroll to position [0, 374]
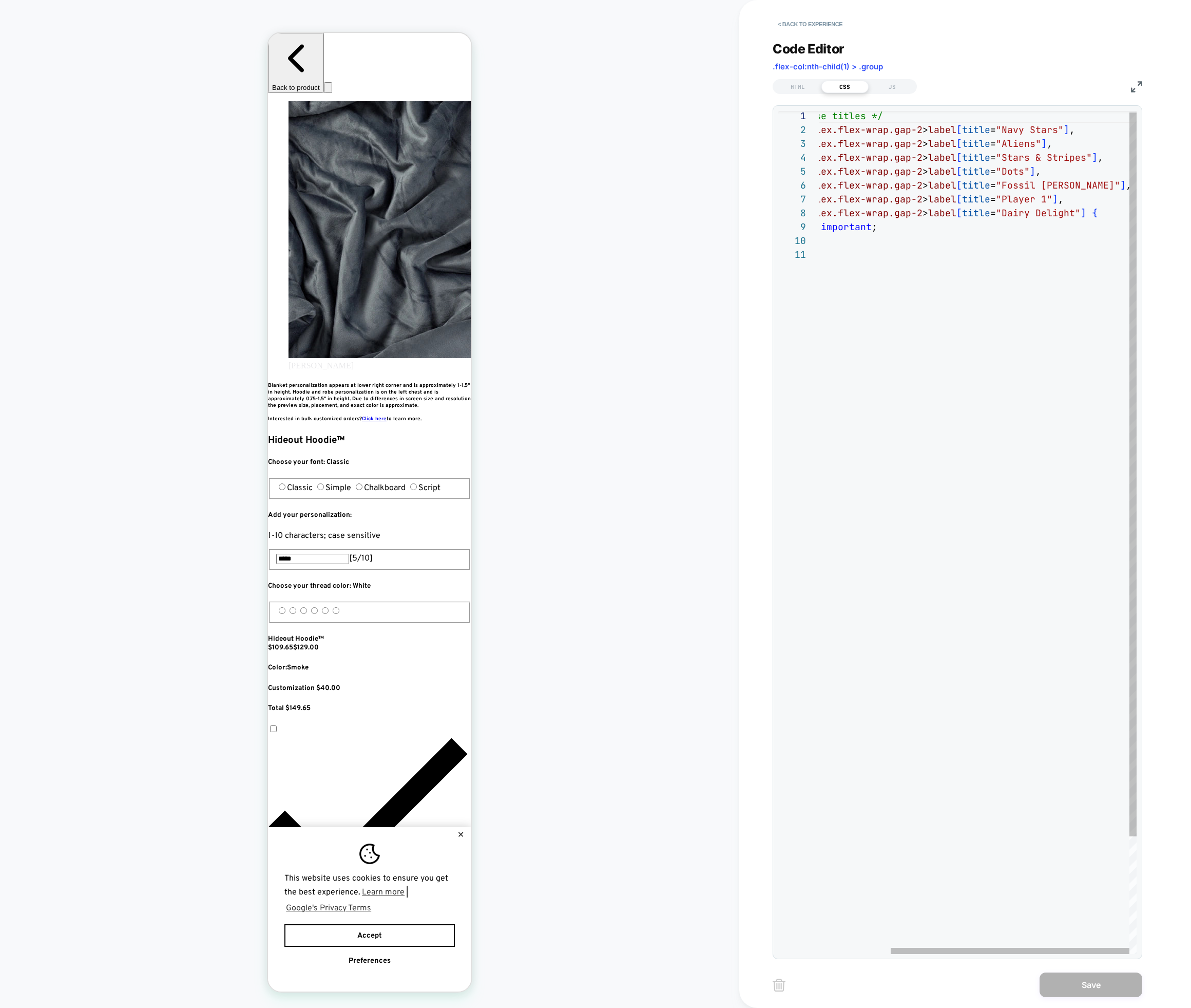
click at [1073, 197] on div "/* Hide only these titles */ fieldset.group.flex.flex-wrap.gap-2 > label [ titl…" at bounding box center [931, 600] width 412 height 982
click at [1077, 197] on div "/* Hide only these titles */ fieldset.group.flex.flex-wrap.gap-2 > label [ titl…" at bounding box center [931, 600] width 412 height 982
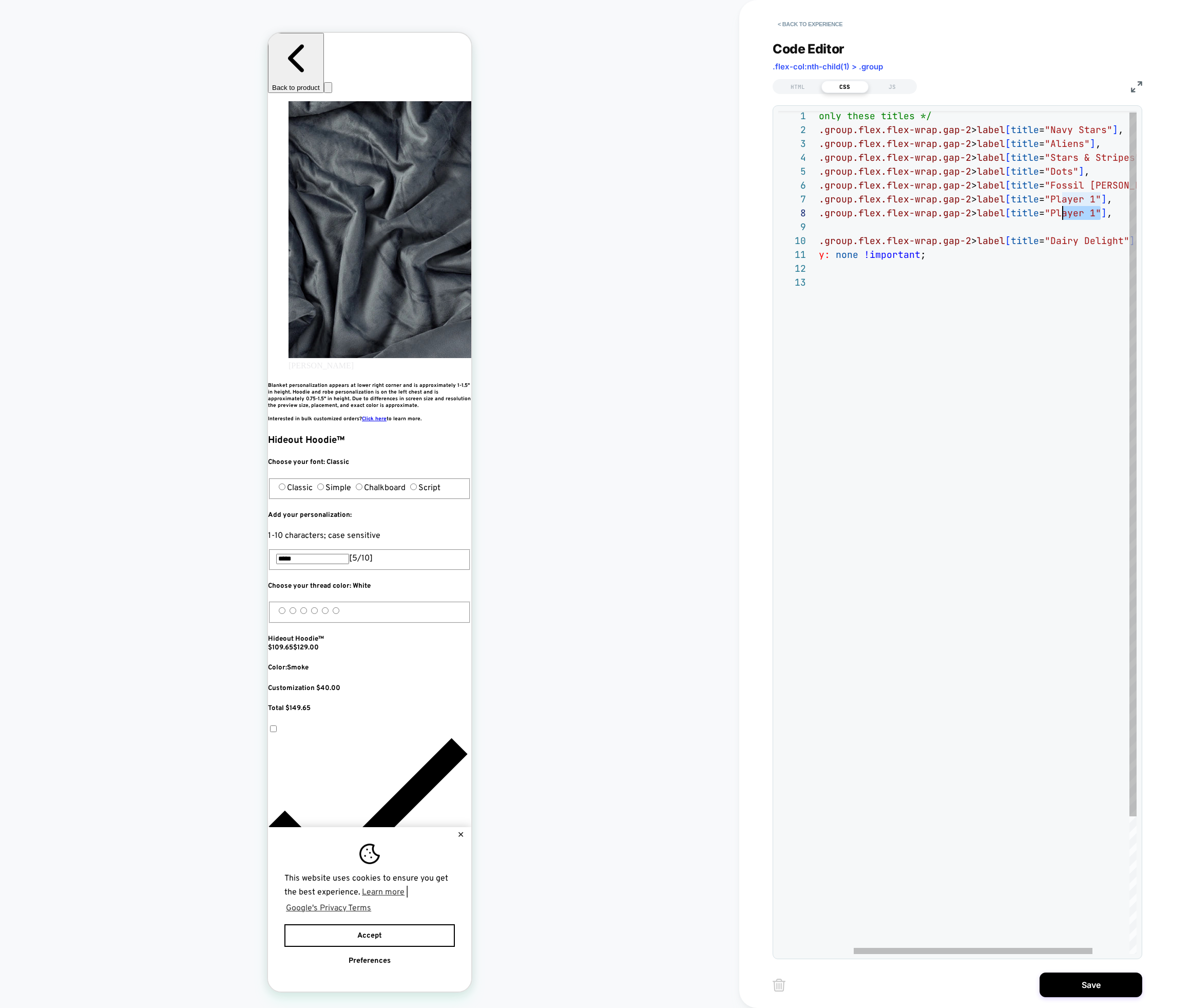
scroll to position [97, 283]
drag, startPoint x: 1102, startPoint y: 210, endPoint x: 1059, endPoint y: 212, distance: 43.0
click at [1058, 211] on div "/* Hide only these titles */ fieldset.group.flex.flex-wrap.gap-2 > label [ titl…" at bounding box center [980, 611] width 412 height 1010
click at [1084, 232] on div "/* Hide only these titles */ fieldset.group.flex.flex-wrap.gap-2 > label [ titl…" at bounding box center [1026, 614] width 412 height 1010
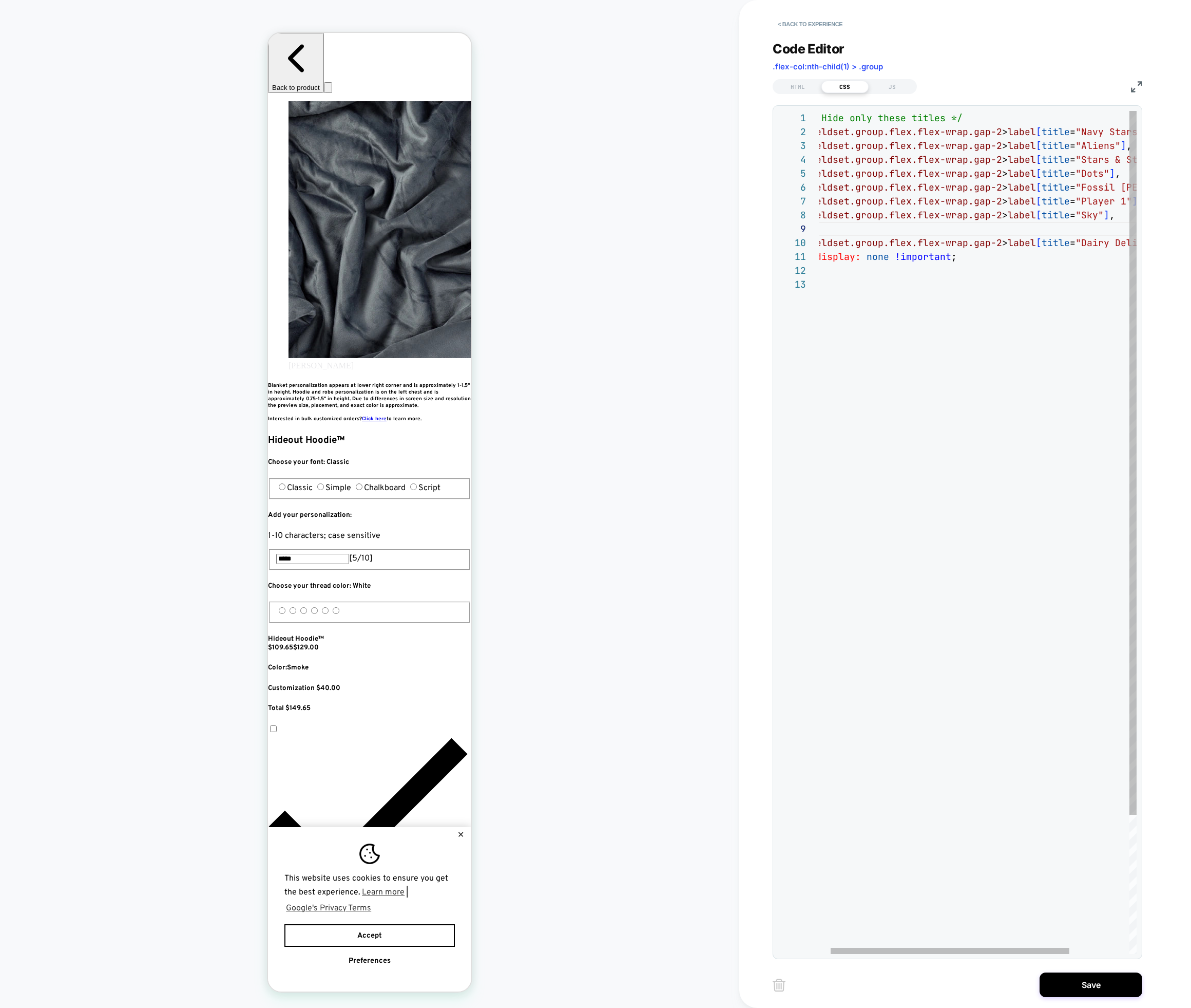
scroll to position [0, 0]
click at [1112, 219] on div "/* Hide only these titles */ fieldset.group.flex.flex-wrap.gap-2 > label [ titl…" at bounding box center [994, 614] width 412 height 1010
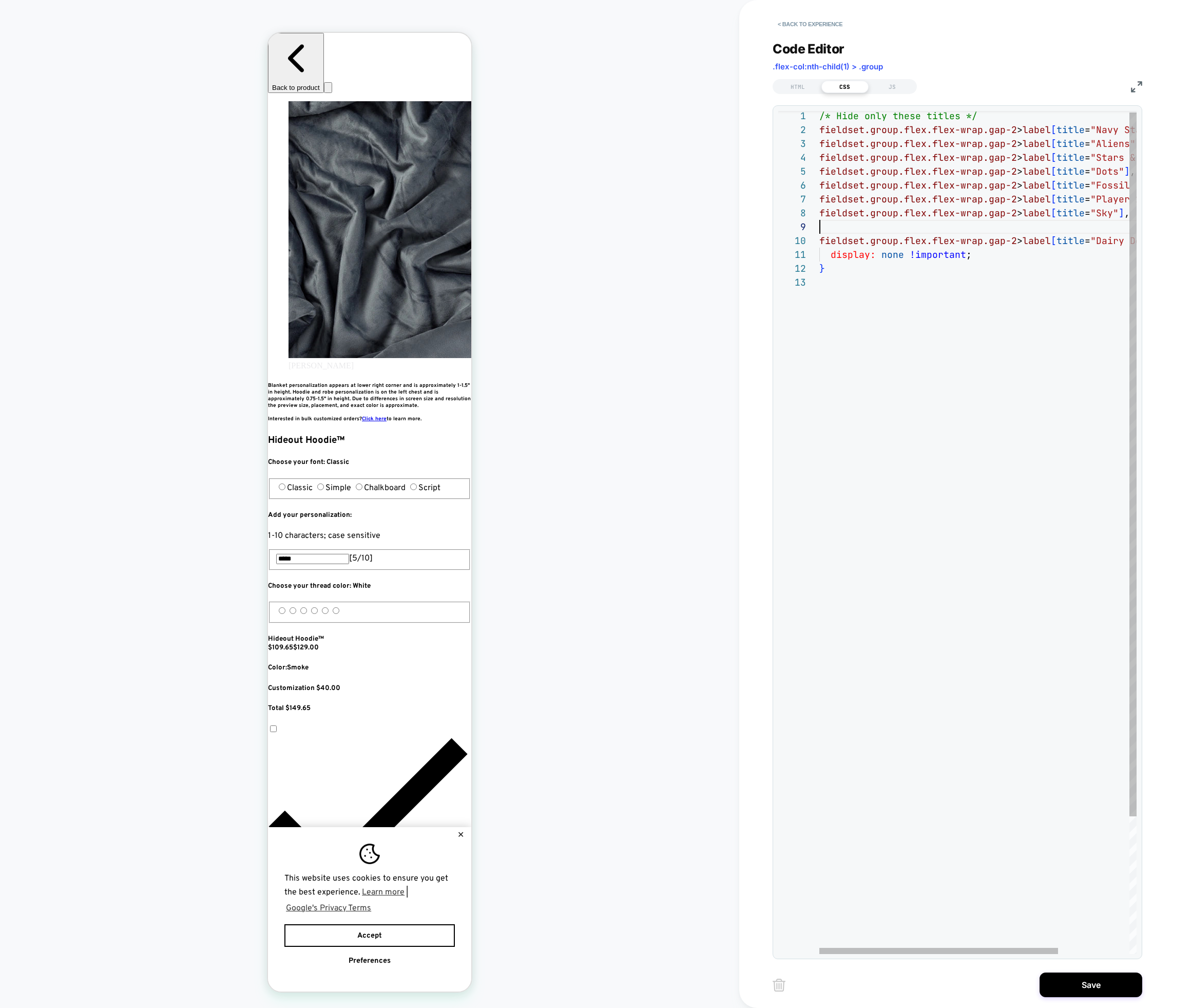
click at [1082, 224] on div "/* Hide only these titles */ fieldset.group.flex.flex-wrap.gap-2 > label [ titl…" at bounding box center [1026, 614] width 412 height 1010
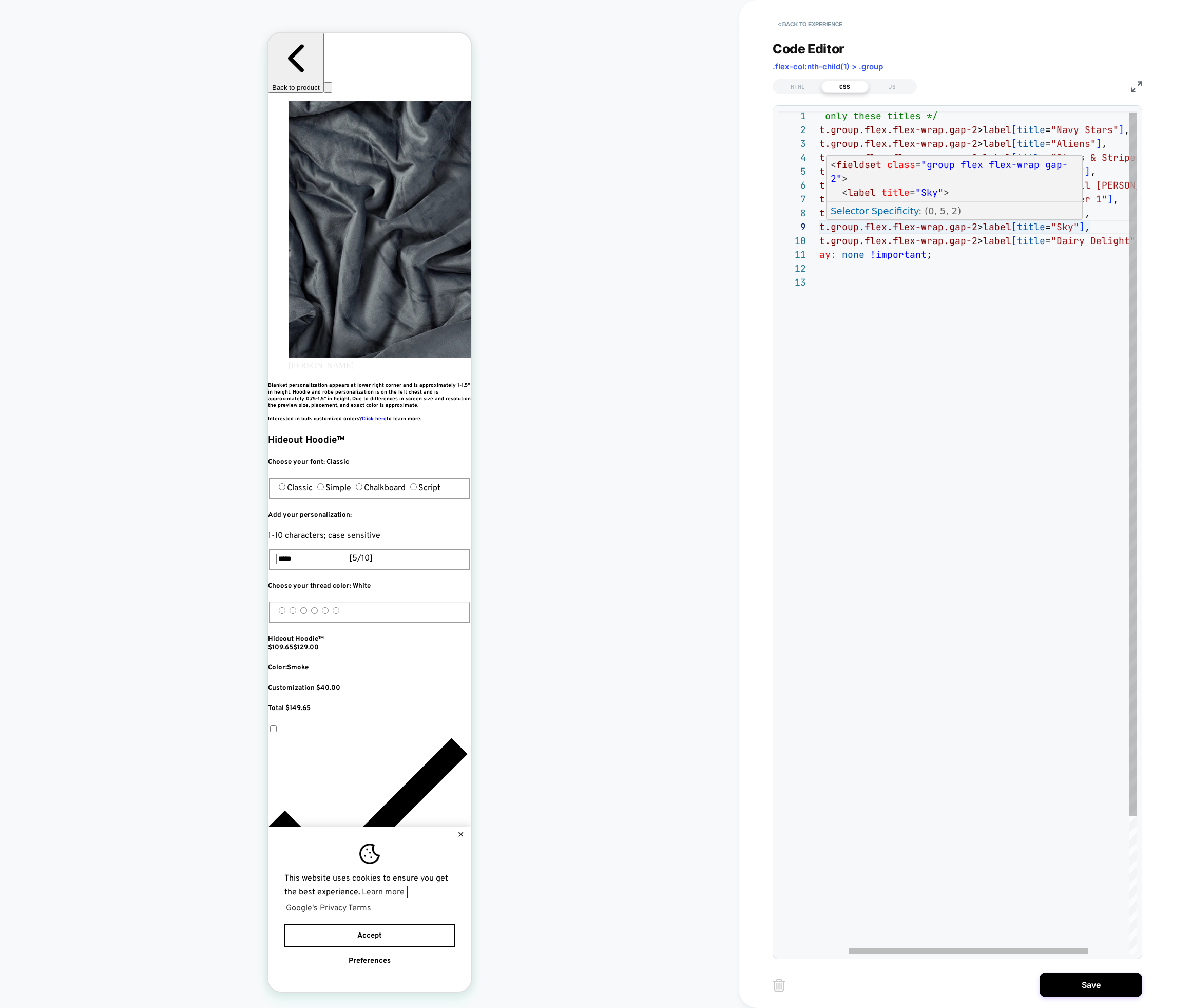
scroll to position [111, 283]
drag, startPoint x: 1077, startPoint y: 226, endPoint x: 1062, endPoint y: 227, distance: 15.0
click at [1062, 227] on span ""Sky"" at bounding box center [1065, 227] width 28 height 12
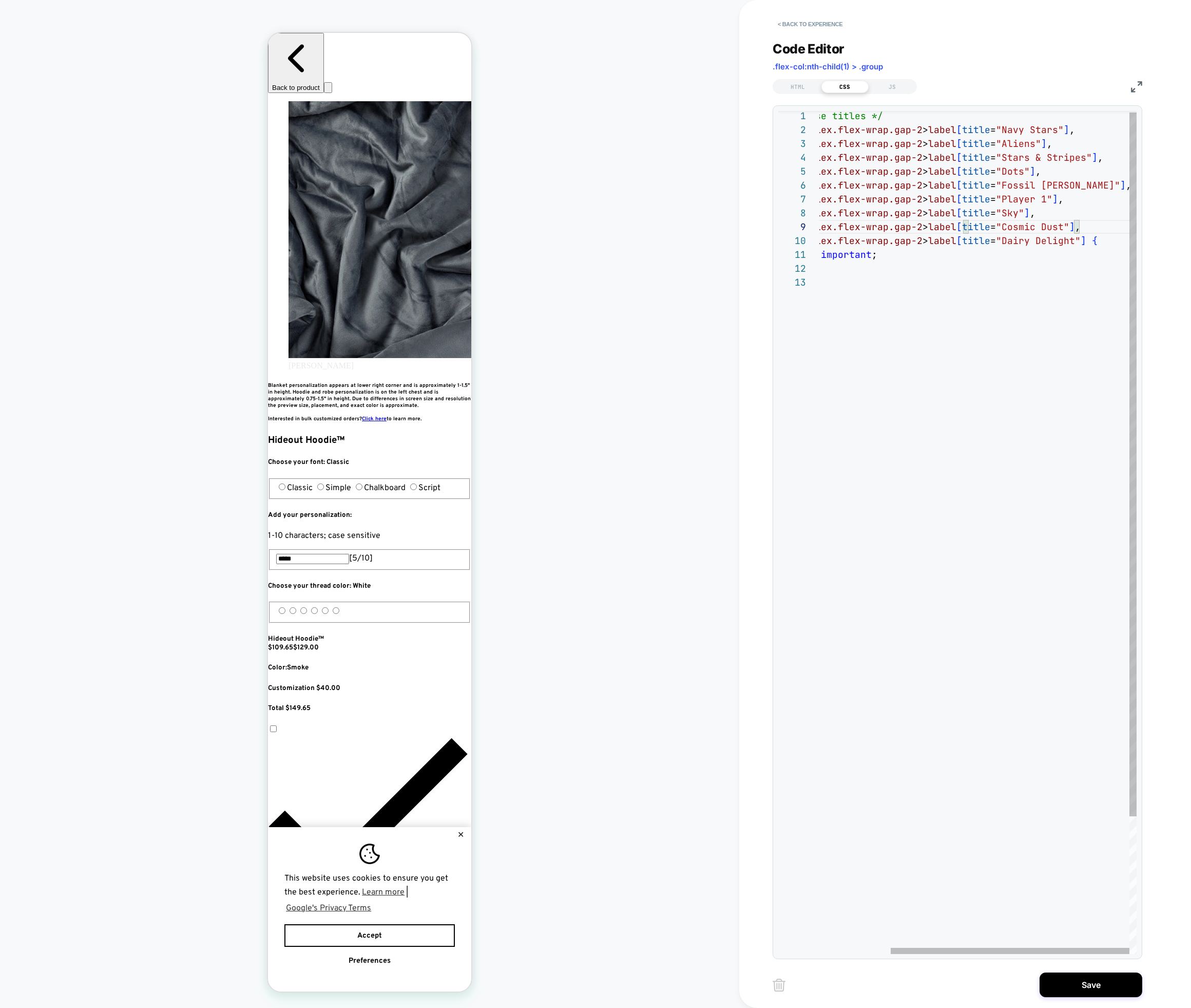
scroll to position [0, 561]
click at [1088, 225] on div "/* Hide only these titles */ fieldset.group.flex.flex-wrap.gap-2 > label [ titl…" at bounding box center [931, 614] width 412 height 1010
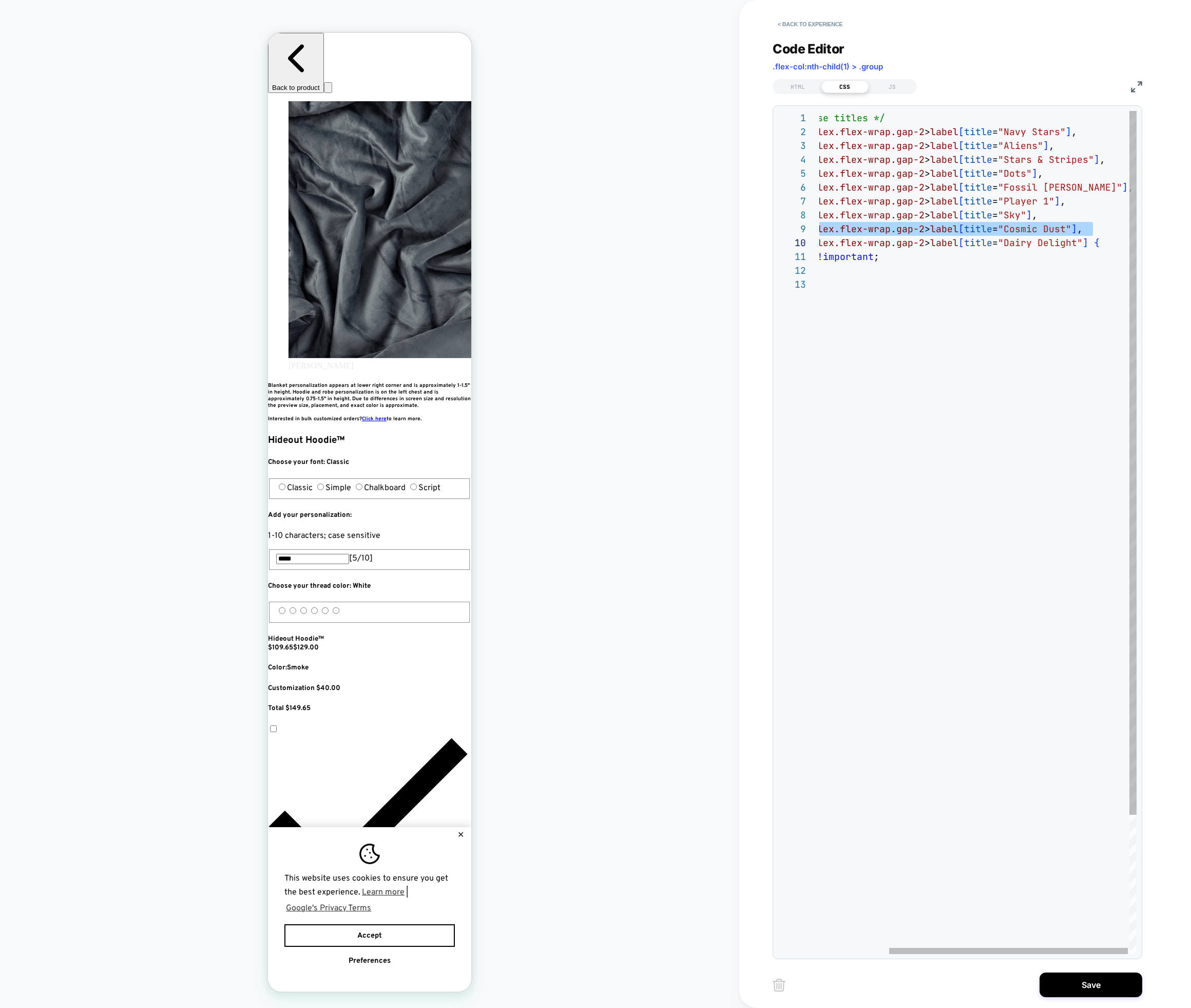
click at [1093, 228] on div "/* Hide only these titles */ fieldset.group.flex.flex-wrap.gap-2 > label [ titl…" at bounding box center [933, 616] width 412 height 1010
click at [1109, 232] on div "/* Hide only these titles */ fieldset.group.flex.flex-wrap.gap-2 > label [ titl…" at bounding box center [934, 616] width 412 height 1010
drag, startPoint x: 1075, startPoint y: 241, endPoint x: 1019, endPoint y: 244, distance: 56.1
click at [1019, 244] on span ""Cosmic Dust"" at bounding box center [1042, 242] width 73 height 12
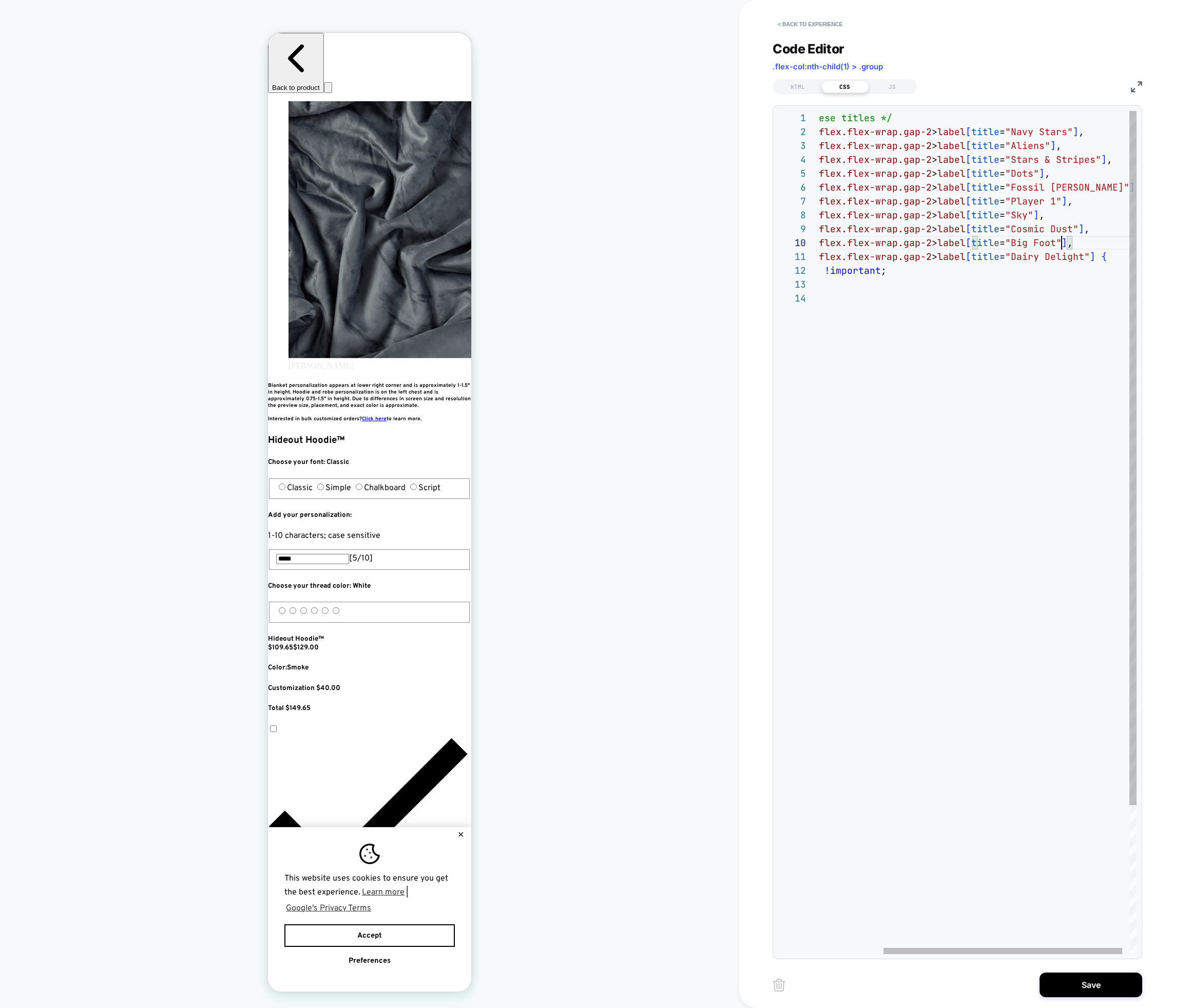
scroll to position [97, 327]
click at [1084, 240] on div "/* Hide only these titles */ fieldset.group.flex.flex-wrap.gap-2 > label [ titl…" at bounding box center [940, 622] width 412 height 1023
click at [1084, 240] on div "fieldset.group.flex.flex-wrap.gap-2 > label [ title = "Big Foot" ] ," at bounding box center [940, 242] width 412 height 14
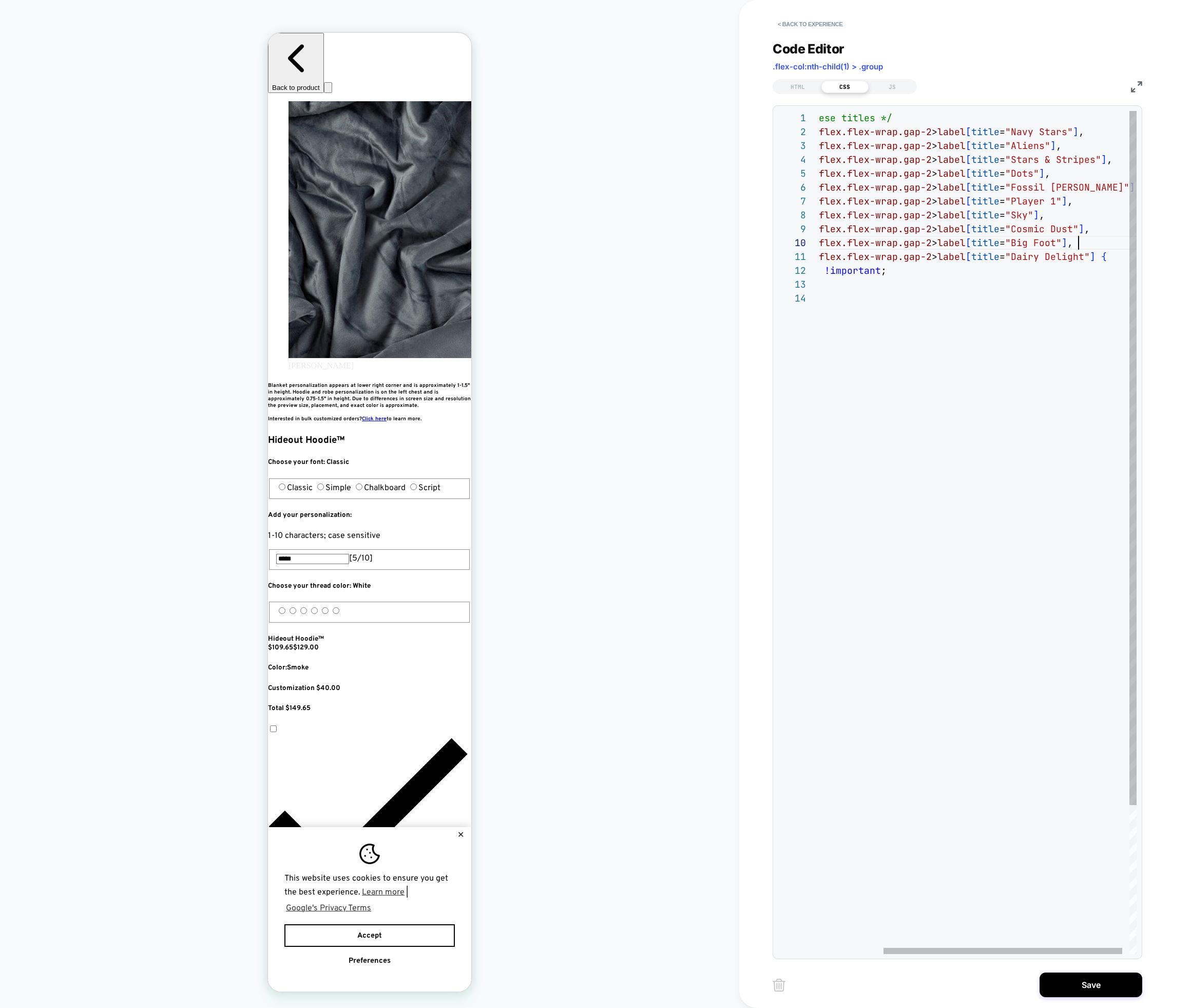
click at [1090, 244] on div "/* Hide only these titles */ fieldset.group.flex.flex-wrap.gap-2 > label [ titl…" at bounding box center [940, 622] width 412 height 1023
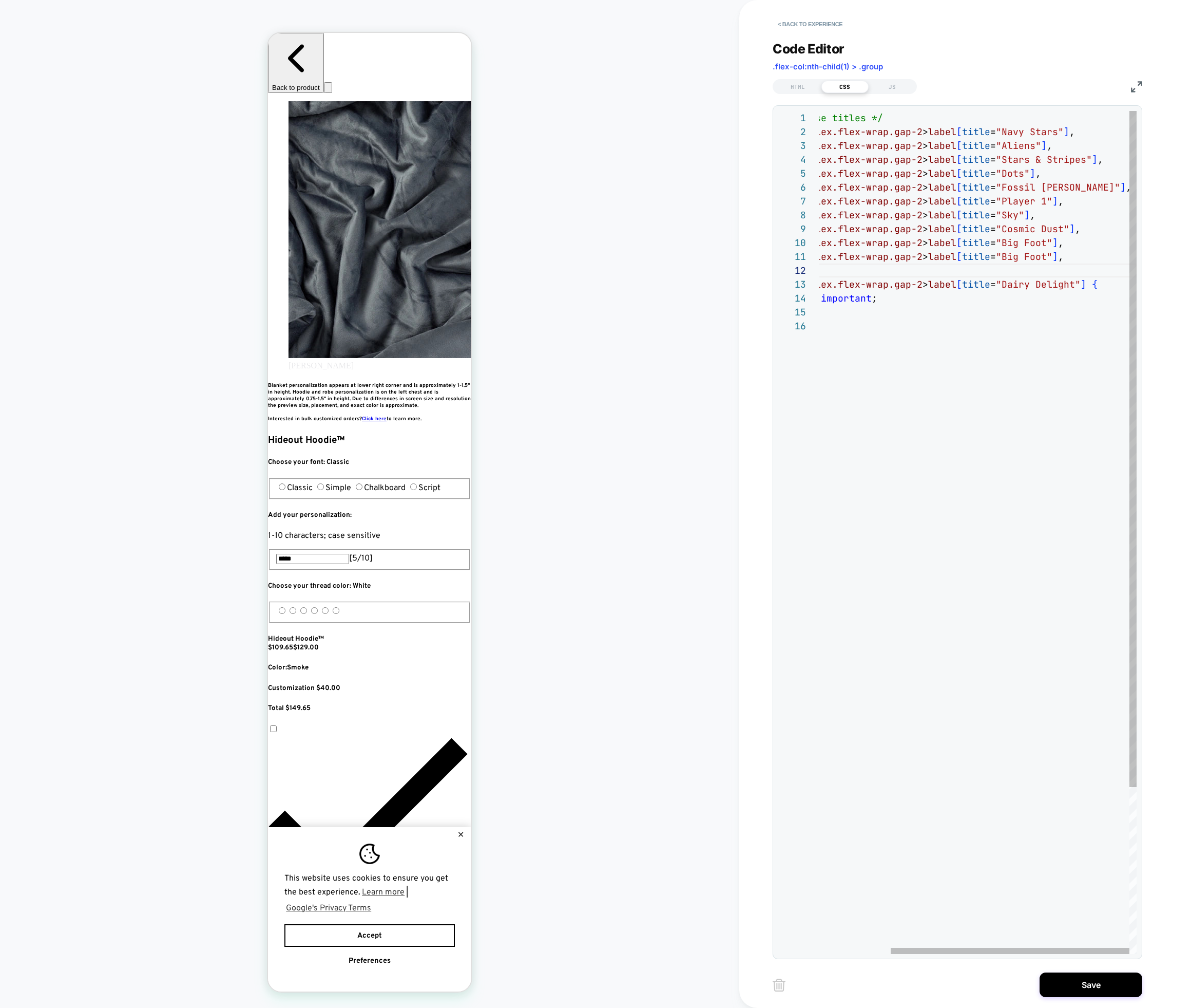
scroll to position [0, 0]
drag, startPoint x: 1050, startPoint y: 255, endPoint x: 1009, endPoint y: 256, distance: 41.0
click at [1009, 256] on div "/* Hide only these titles */ fieldset.group.flex.flex-wrap.gap-2 > label [ titl…" at bounding box center [931, 630] width 412 height 1037
click at [1032, 241] on div "/* Hide only these titles */ fieldset.group.flex.flex-wrap.gap-2 > label [ titl…" at bounding box center [931, 628] width 412 height 1037
drag, startPoint x: 1037, startPoint y: 241, endPoint x: 1031, endPoint y: 242, distance: 6.1
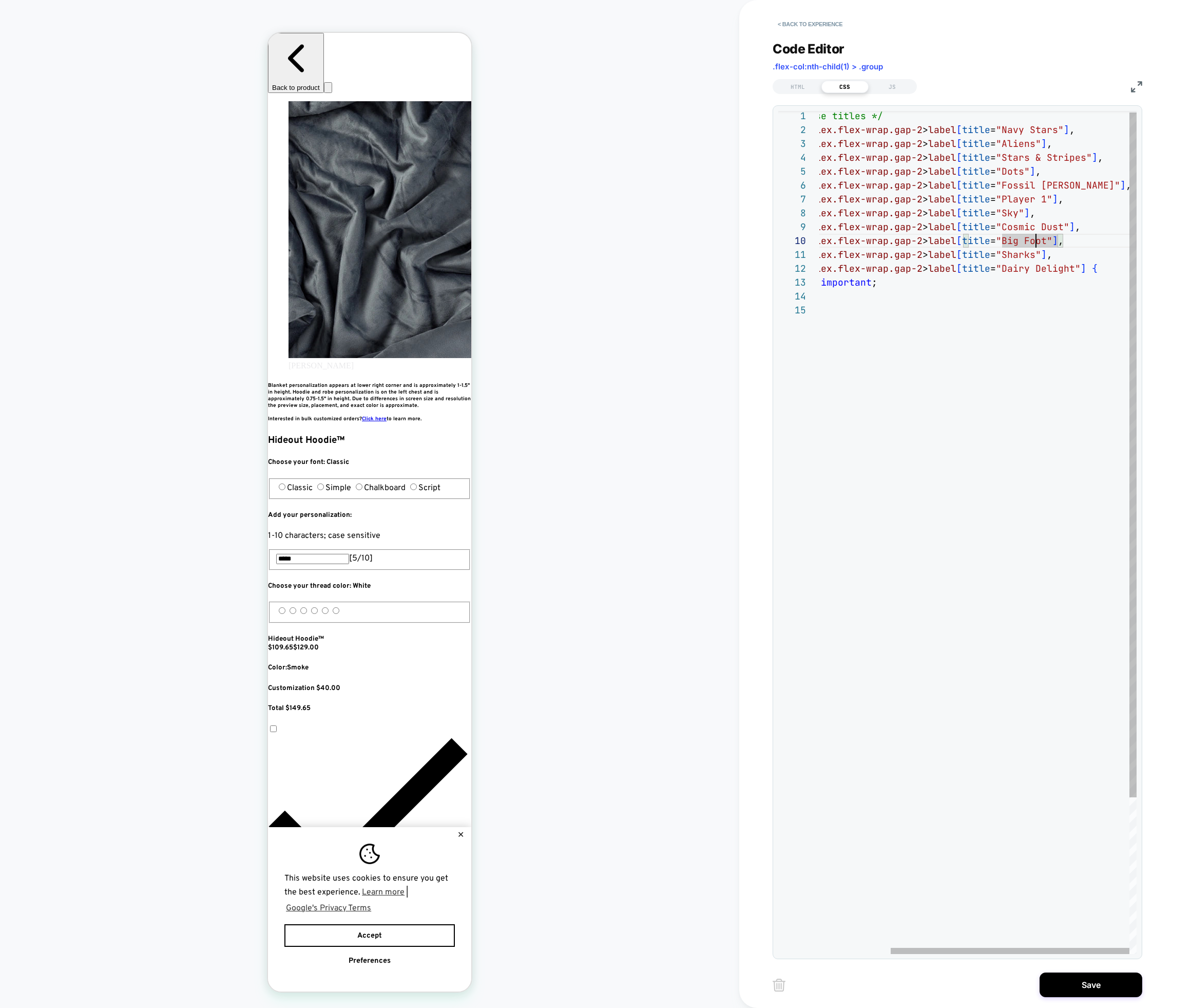
click at [1035, 241] on span ""Big Foot"" at bounding box center [1024, 240] width 57 height 12
click at [1067, 253] on div "/* Hide only these titles */ fieldset.group.flex.flex-wrap.gap-2 > label [ titl…" at bounding box center [931, 628] width 412 height 1037
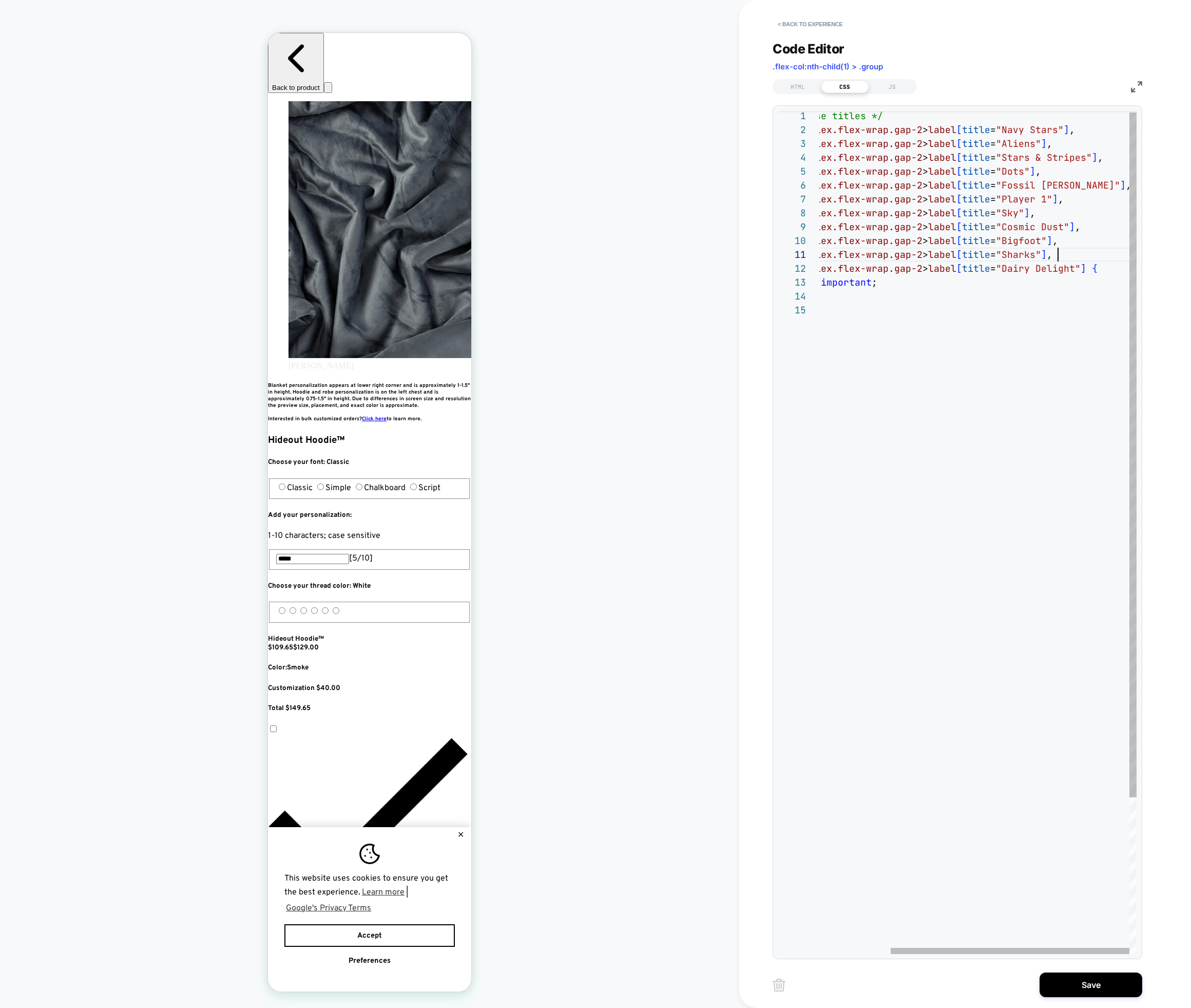
click at [1057, 255] on div "/* Hide only these titles */ fieldset.group.flex.flex-wrap.gap-2 > label [ titl…" at bounding box center [931, 628] width 412 height 1037
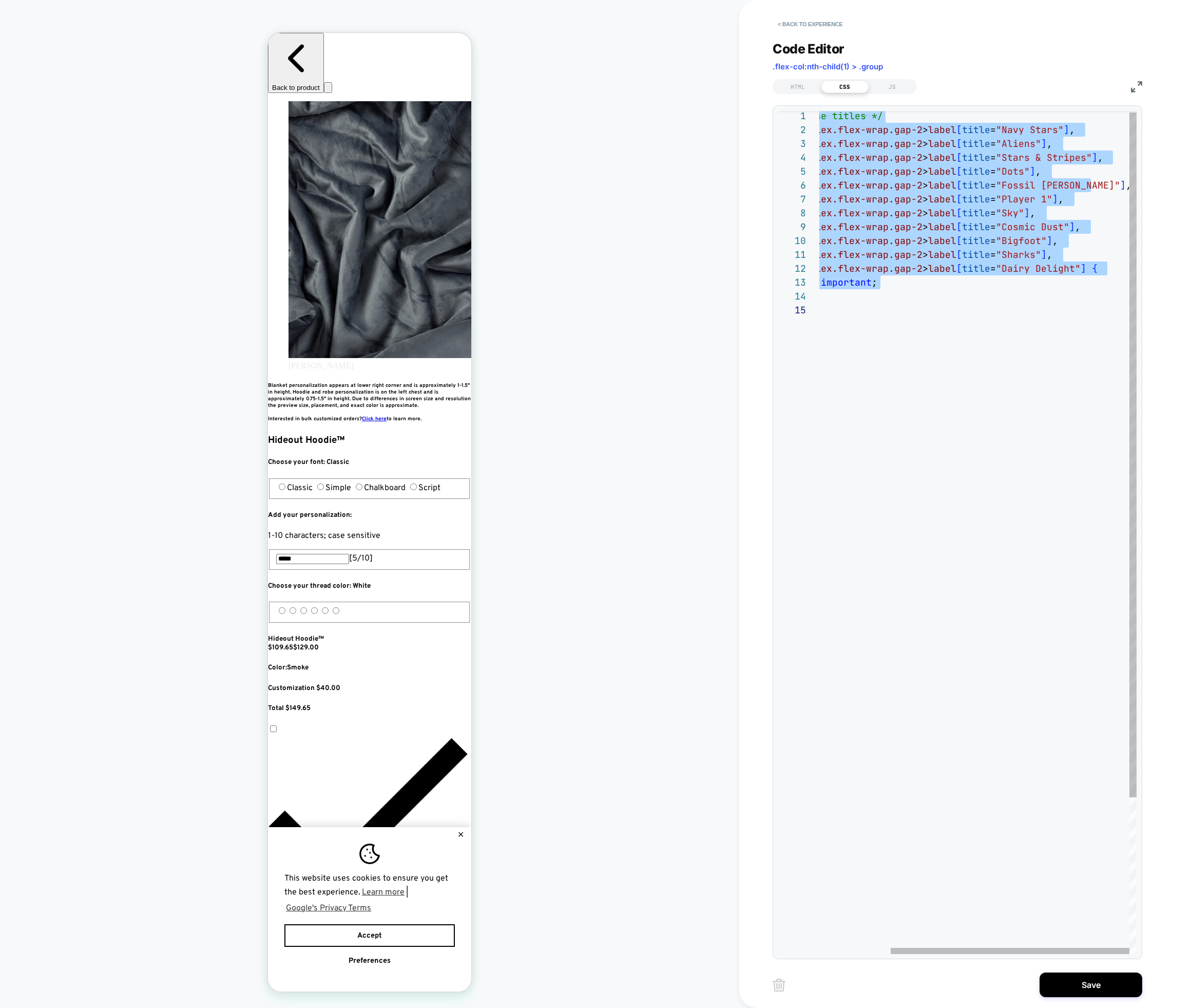
click at [1057, 255] on div "/* Hide only these titles */ fieldset.group.flex.flex-wrap.gap-2 > label [ titl…" at bounding box center [931, 628] width 412 height 1037
drag, startPoint x: 1049, startPoint y: 256, endPoint x: 1035, endPoint y: 255, distance: 14.0
click at [1045, 256] on span "fieldset.group.flex.flex-wrap.gap-2 > label [ title = "Sharks" ] ," at bounding box center [889, 254] width 328 height 12
click at [1036, 254] on span ""Sharks"" at bounding box center [1019, 254] width 45 height 12
click at [1046, 252] on div "/* Hide only these titles */ fieldset.group.flex.flex-wrap.gap-2 > label [ titl…" at bounding box center [931, 628] width 412 height 1037
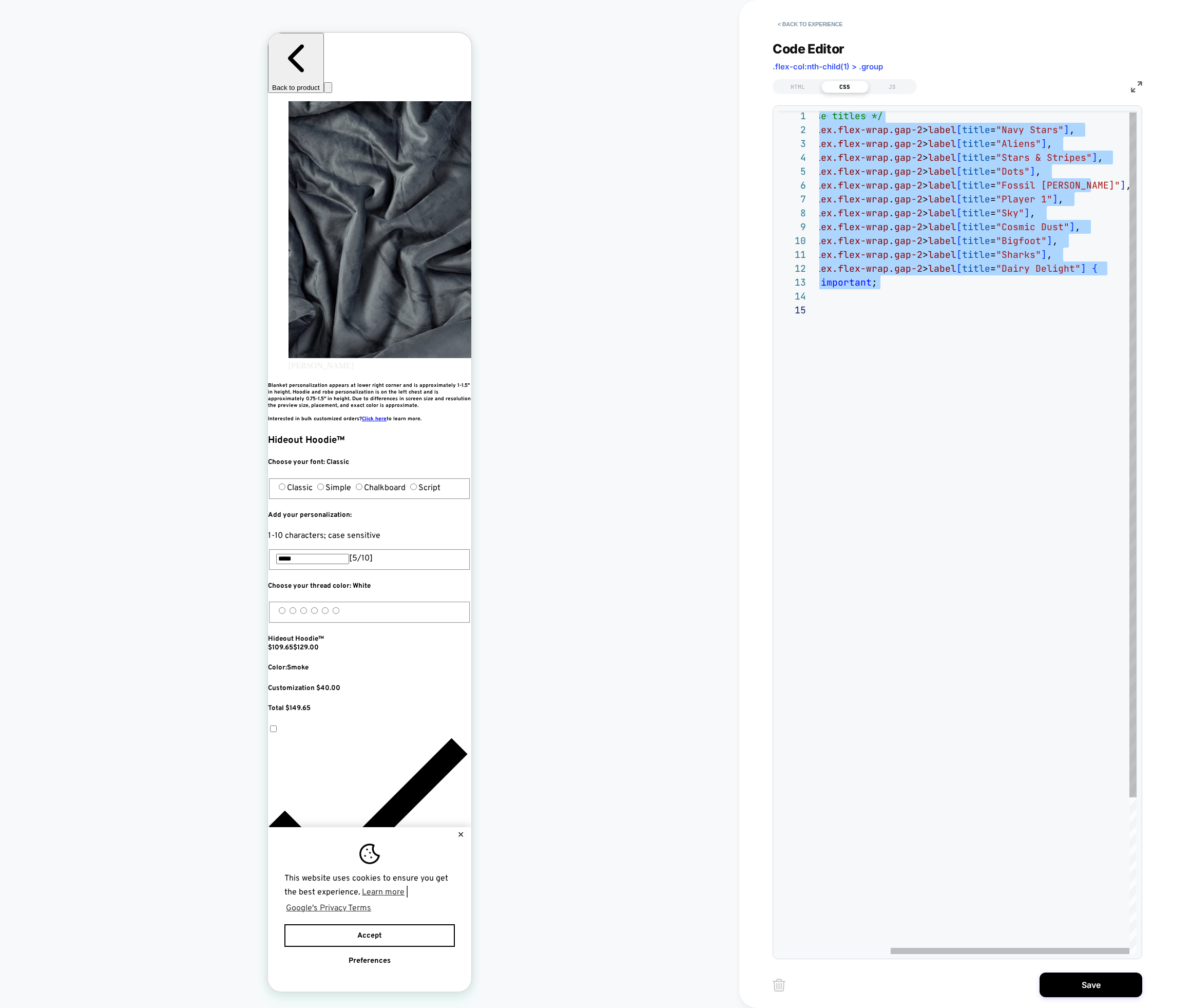
scroll to position [0, 321]
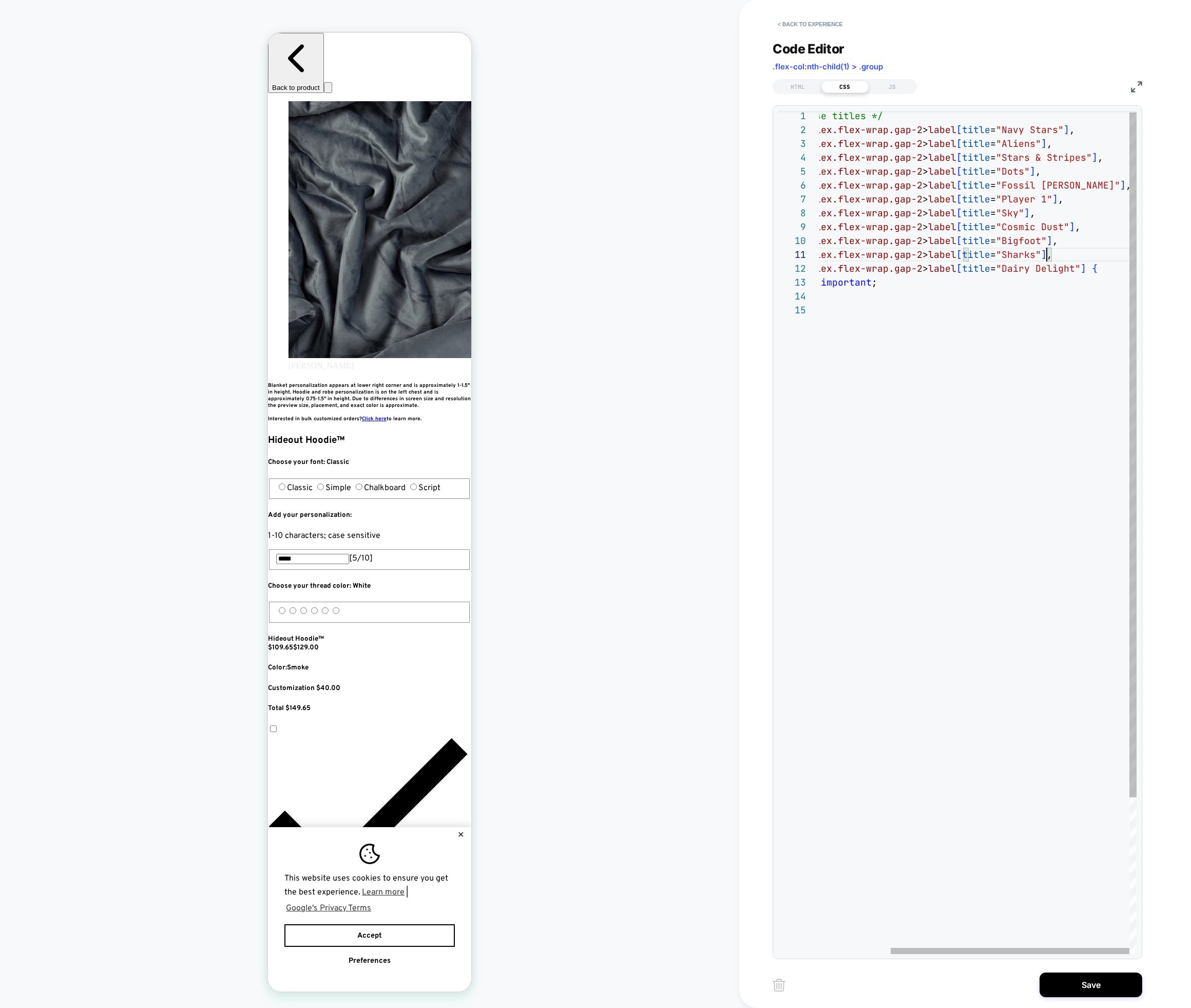
click at [1053, 317] on div "/* Hide only these titles */ fieldset.group.flex.flex-wrap.gap-2 > label [ titl…" at bounding box center [931, 628] width 412 height 1037
click at [1037, 256] on div "/* Hide only these titles */ fieldset.group.flex.flex-wrap.gap-2 > label [ titl…" at bounding box center [931, 628] width 412 height 1037
drag, startPoint x: 1041, startPoint y: 254, endPoint x: 1009, endPoint y: 253, distance: 32.0
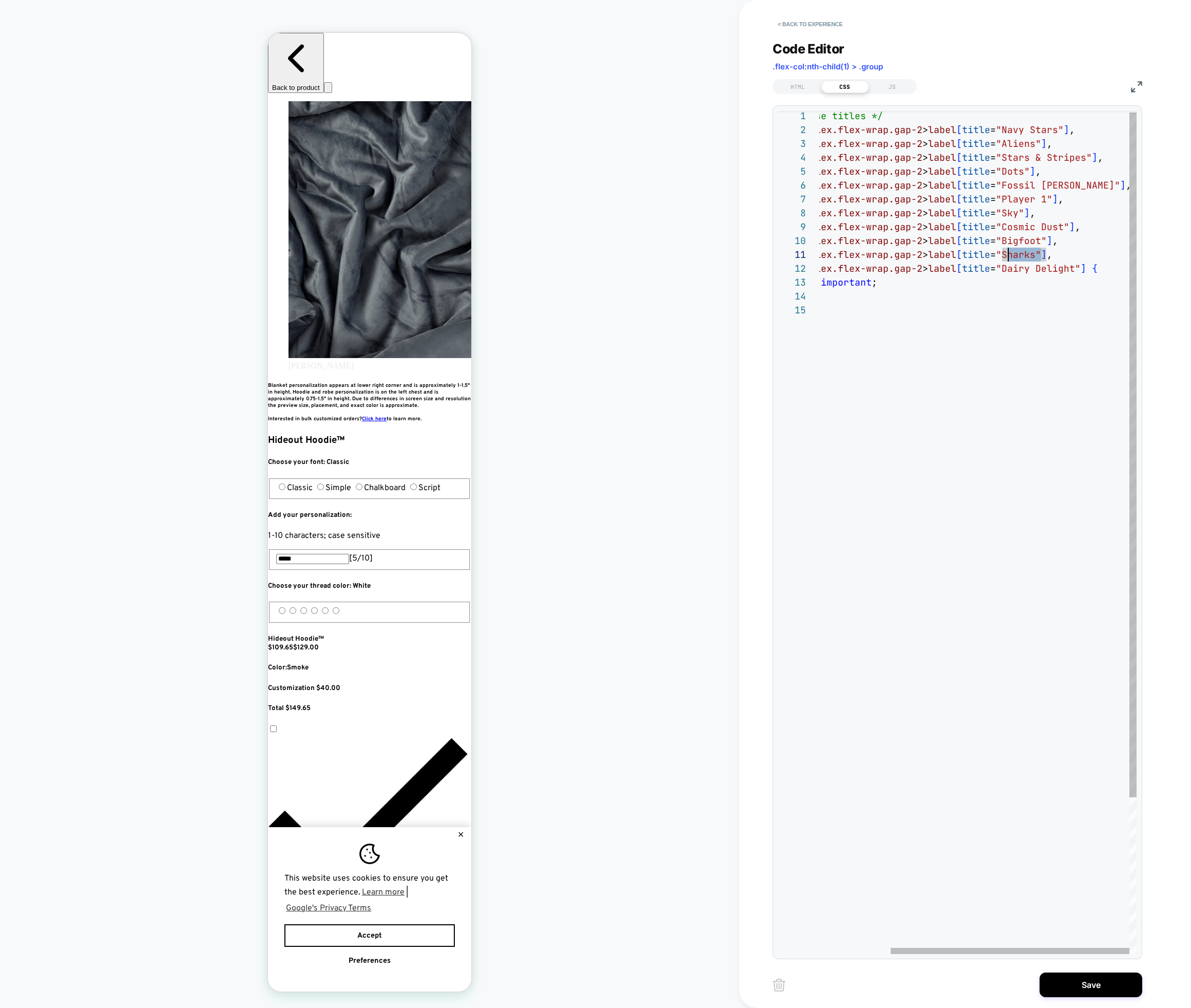
click at [1009, 253] on div "/* Hide only these titles */ fieldset.group.flex.flex-wrap.gap-2 > label [ titl…" at bounding box center [931, 628] width 412 height 1037
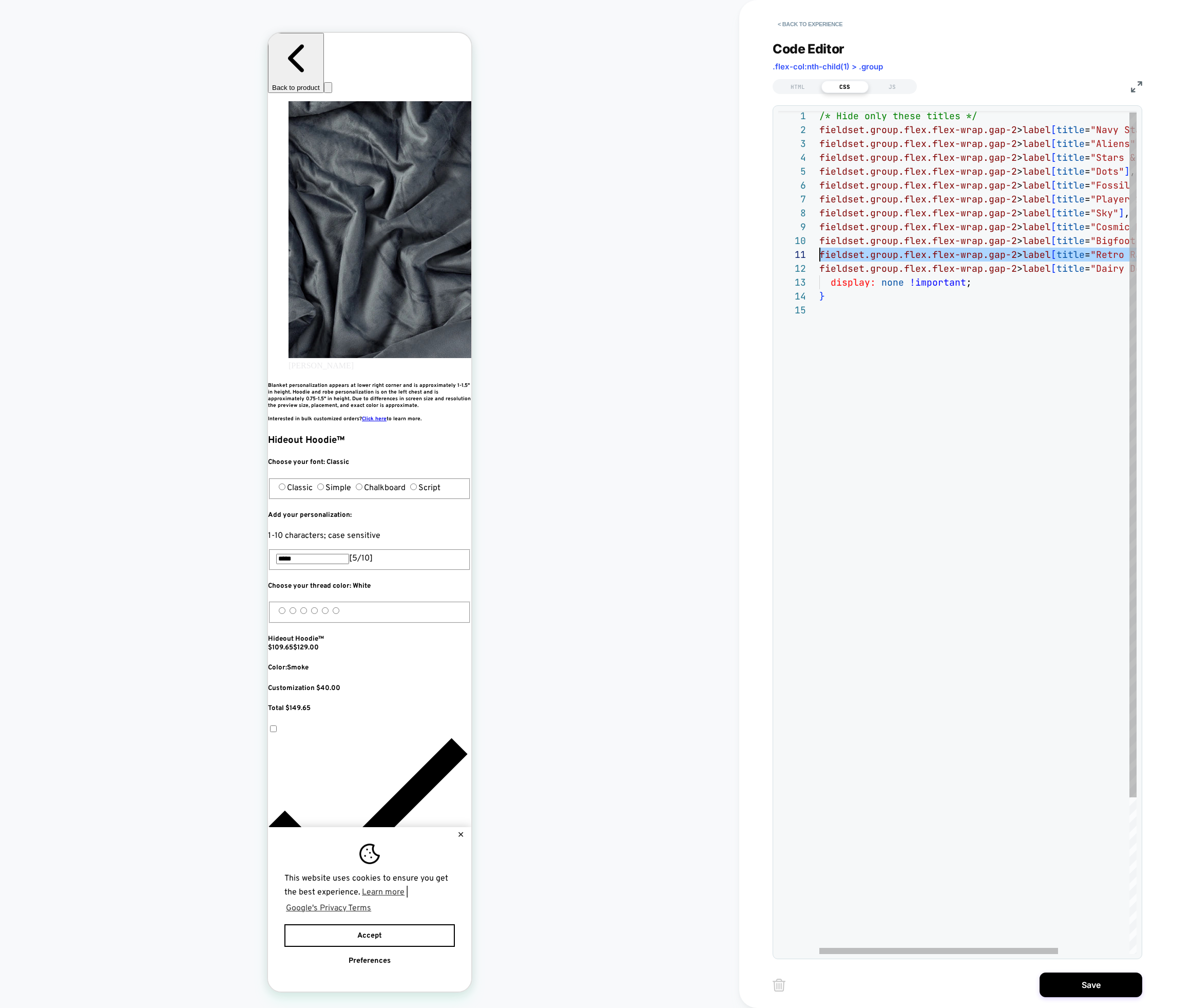
drag, startPoint x: 1093, startPoint y: 252, endPoint x: 814, endPoint y: 256, distance: 279.0
click at [820, 256] on div "/* Hide only these titles */ fieldset.group.flex.flex-wrap.gap-2 > label [ titl…" at bounding box center [1026, 628] width 412 height 1037
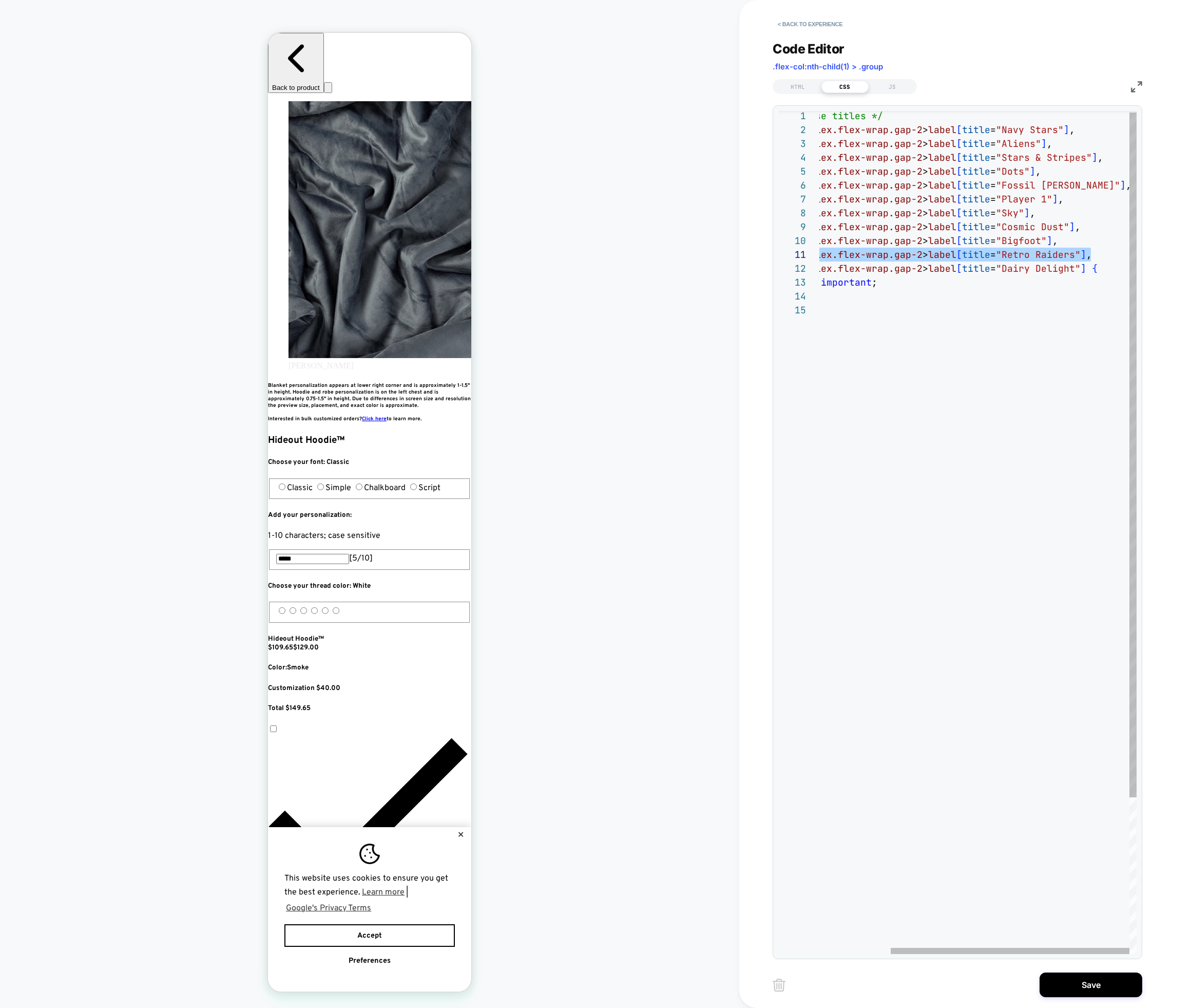
scroll to position [0, 187]
drag, startPoint x: 1092, startPoint y: 252, endPoint x: 1097, endPoint y: 255, distance: 5.8
click at [1093, 254] on span "," at bounding box center [1089, 254] width 5 height 12
click at [1102, 256] on div "/* Hide only these titles */ fieldset.group.flex.flex-wrap.gap-2 > label [ titl…" at bounding box center [931, 628] width 412 height 1037
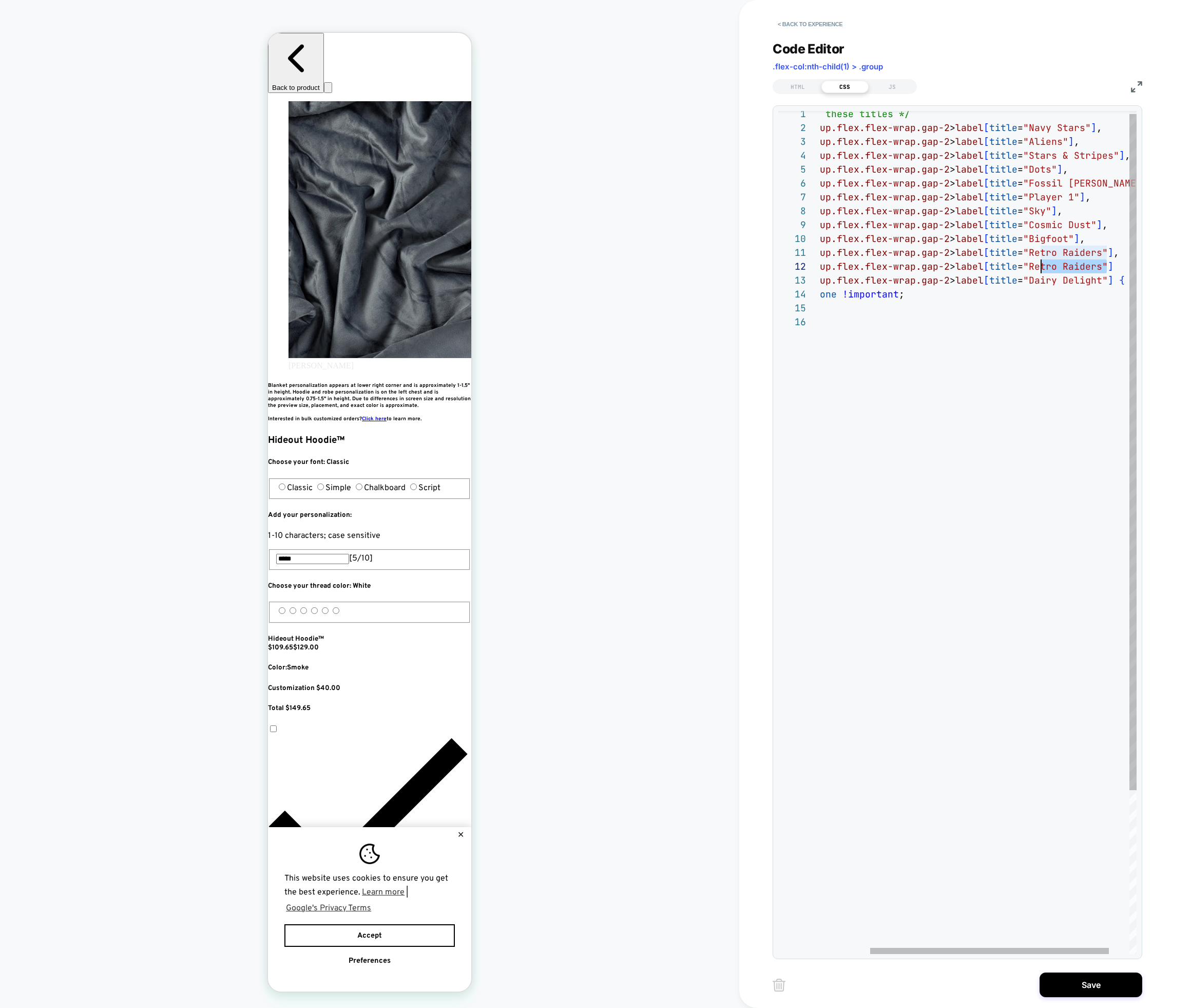
scroll to position [14, 283]
drag, startPoint x: 1108, startPoint y: 266, endPoint x: 1037, endPoint y: 267, distance: 71.0
click at [1037, 267] on div "/* Hide only these titles */ fieldset.group.flex.flex-wrap.gap-2 > label [ titl…" at bounding box center [958, 632] width 412 height 1051
click at [1086, 265] on div "fieldset.group.flex.flex-wrap.gap-2 > label [ title = "Zodiac" ]" at bounding box center [958, 266] width 412 height 14
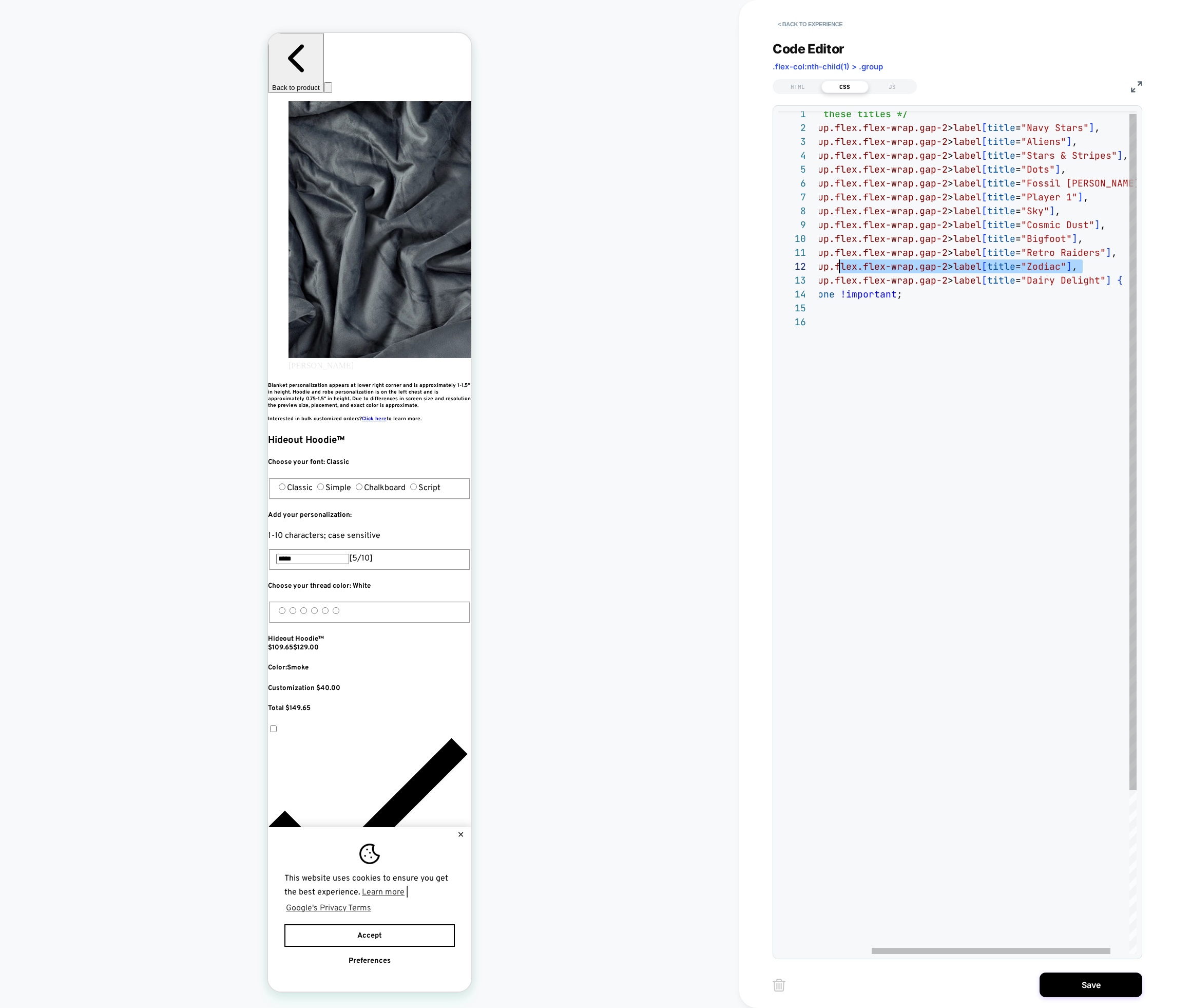
scroll to position [14, 0]
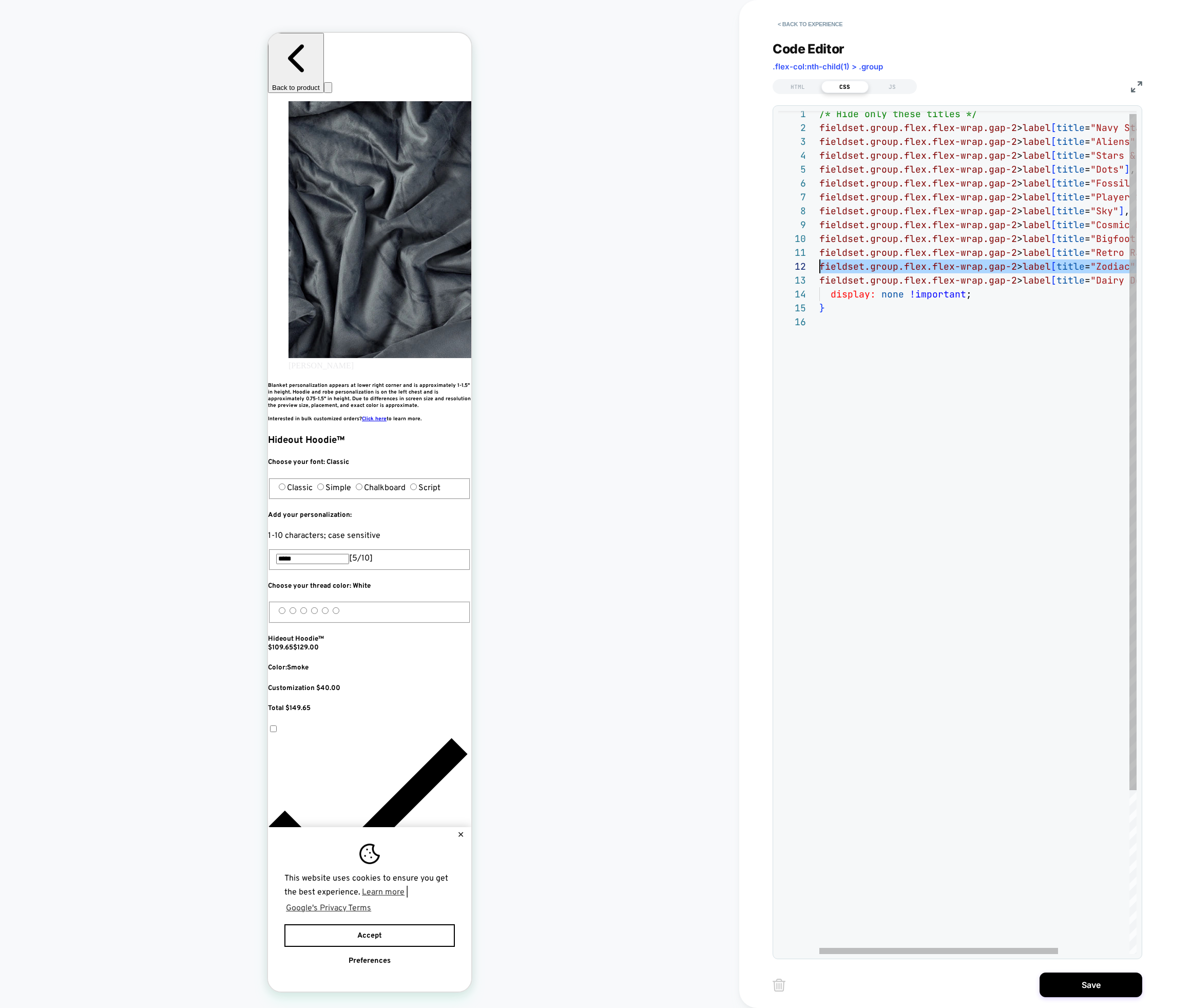
drag, startPoint x: 1084, startPoint y: 266, endPoint x: 772, endPoint y: 261, distance: 312.0
click at [773, 262] on div "1 2 3 4 5 6 7 13 14 15 8 9 10 11 12 16 /* Hide only these titles */ fieldset.gr…" at bounding box center [957, 532] width 369 height 854
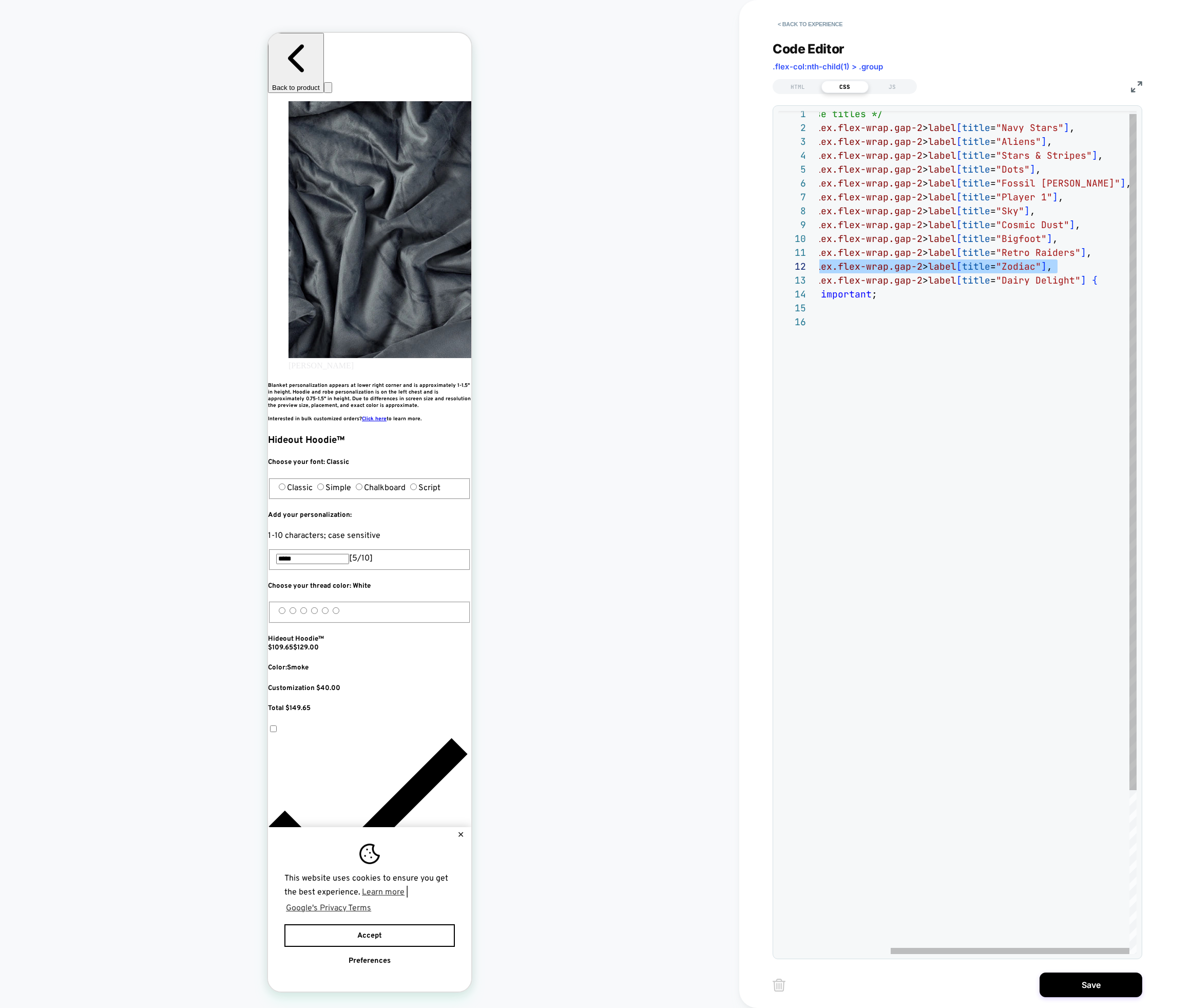
scroll to position [27, 360]
click at [1081, 275] on span ""Dairy Delight"" at bounding box center [1038, 280] width 85 height 12
click at [1070, 270] on div "/* Hide only these titles */ fieldset.group.flex.flex-wrap.gap-2 > label [ titl…" at bounding box center [931, 632] width 412 height 1051
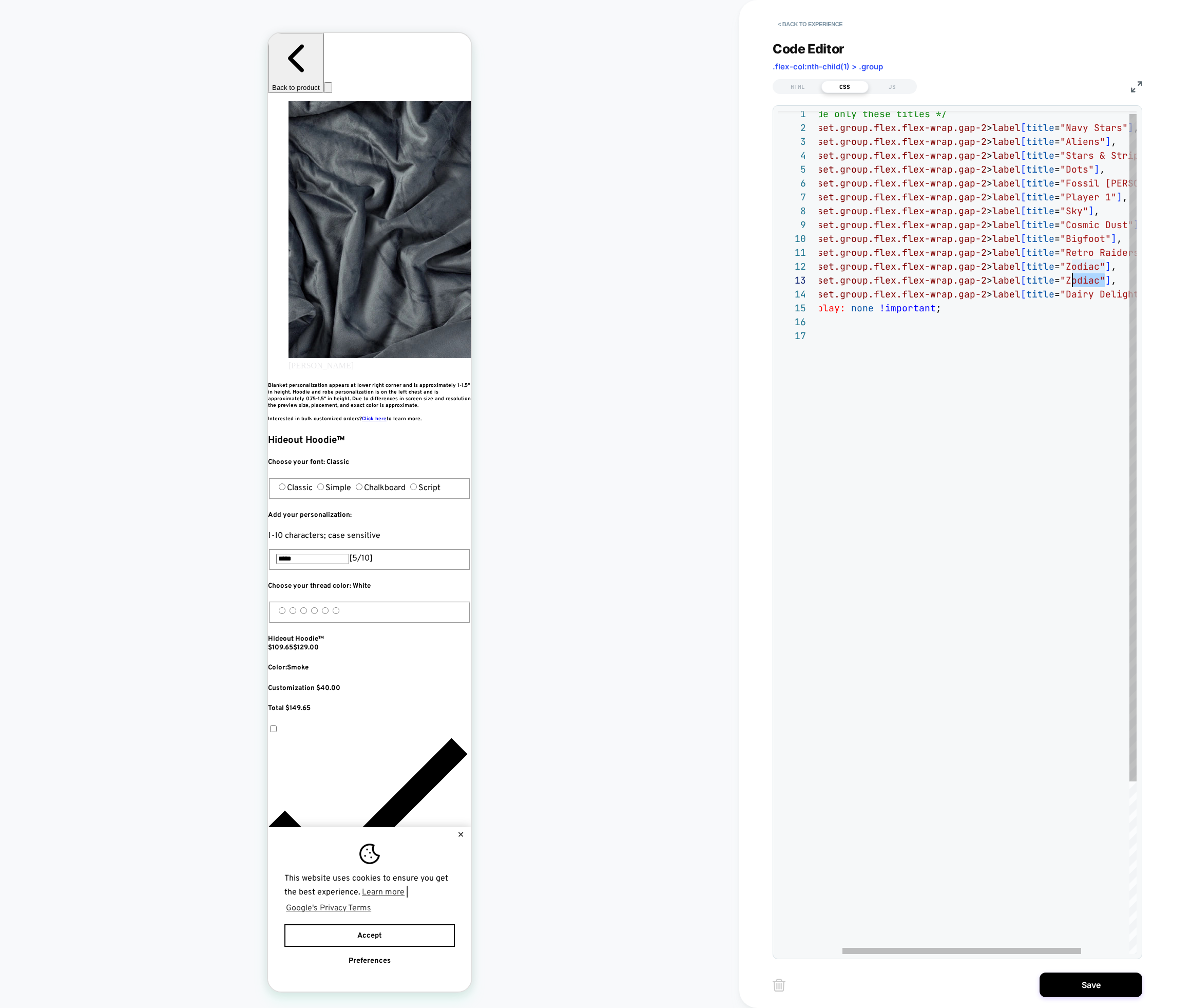
drag, startPoint x: 1104, startPoint y: 279, endPoint x: 1078, endPoint y: 284, distance: 26.5
click at [1079, 281] on div "/* Hide only these titles */ fieldset.group.flex.flex-wrap.gap-2 > label [ titl…" at bounding box center [995, 639] width 412 height 1065
drag, startPoint x: 1100, startPoint y: 281, endPoint x: 1070, endPoint y: 281, distance: 30.0
click at [1070, 281] on div "/* Hide only these titles */ fieldset.group.flex.flex-wrap.gap-2 > label [ titl…" at bounding box center [995, 639] width 412 height 1065
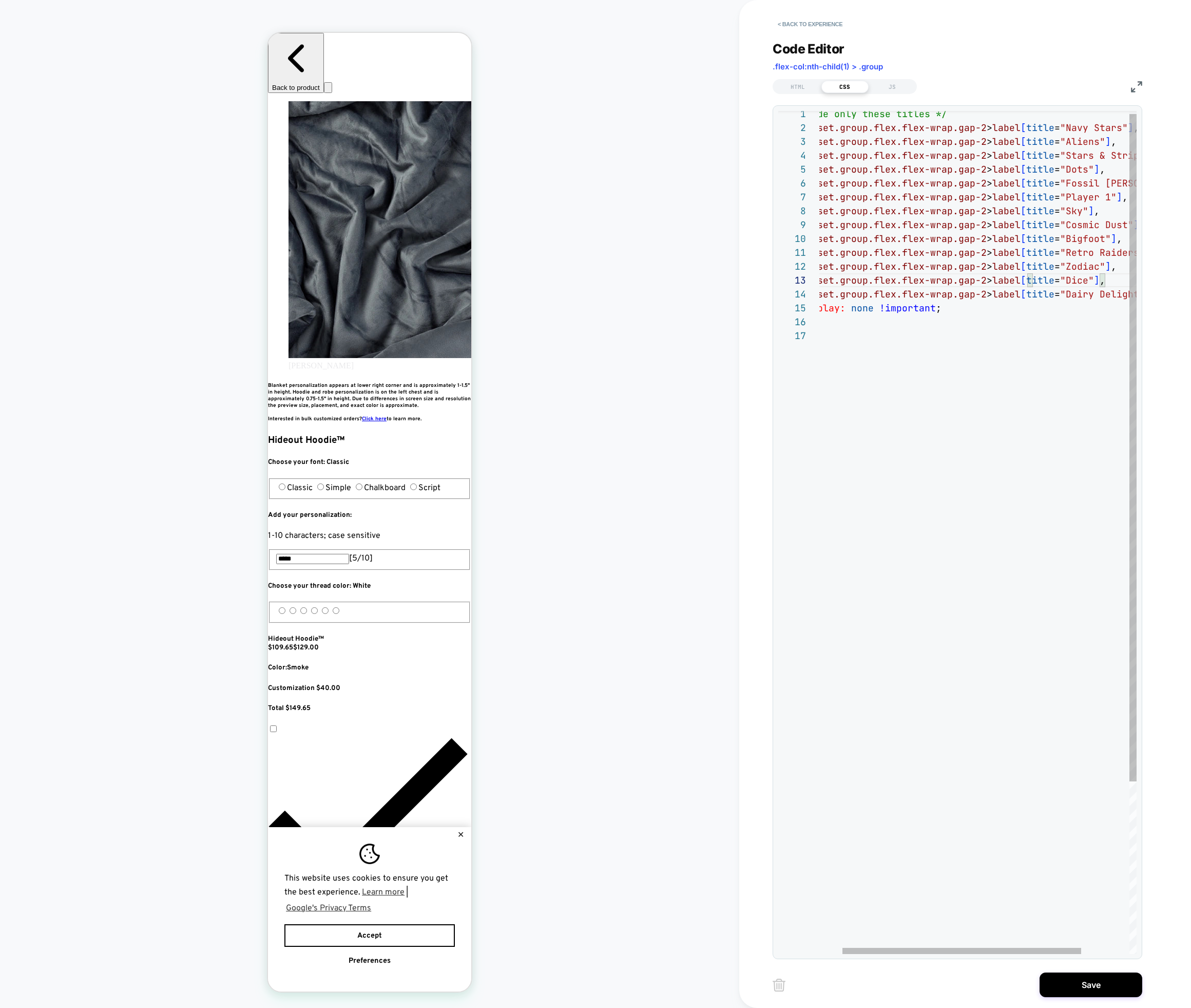
click at [1115, 301] on div "/* Hide only these titles */ fieldset.group.flex.flex-wrap.gap-2 > label [ titl…" at bounding box center [995, 639] width 412 height 1065
click at [1107, 276] on div "/* Hide only these titles */ fieldset.group.flex.flex-wrap.gap-2 > label [ titl…" at bounding box center [995, 639] width 412 height 1065
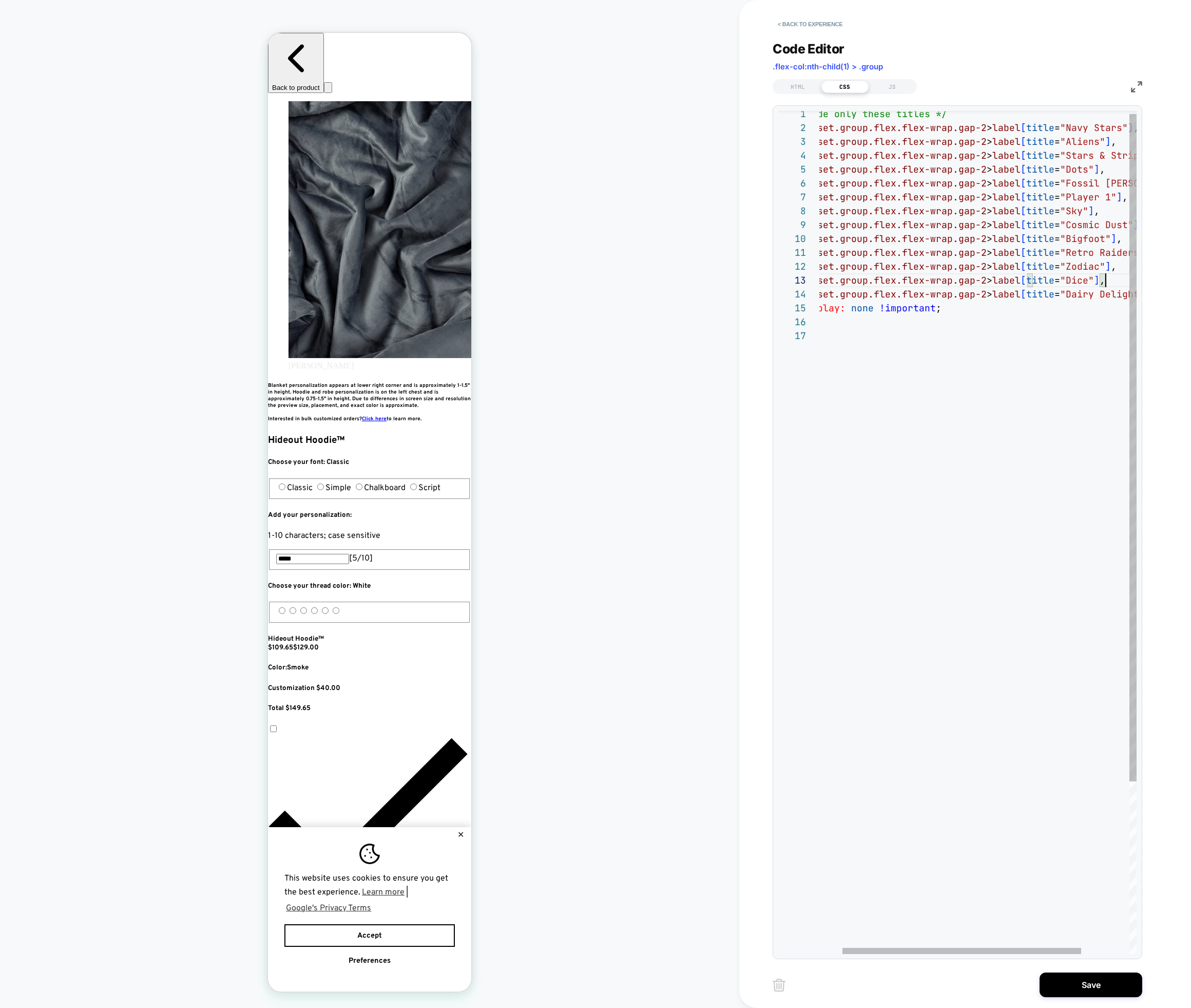
click at [1107, 276] on div "/* Hide only these titles */ fieldset.group.flex.flex-wrap.gap-2 > label [ titl…" at bounding box center [995, 639] width 412 height 1065
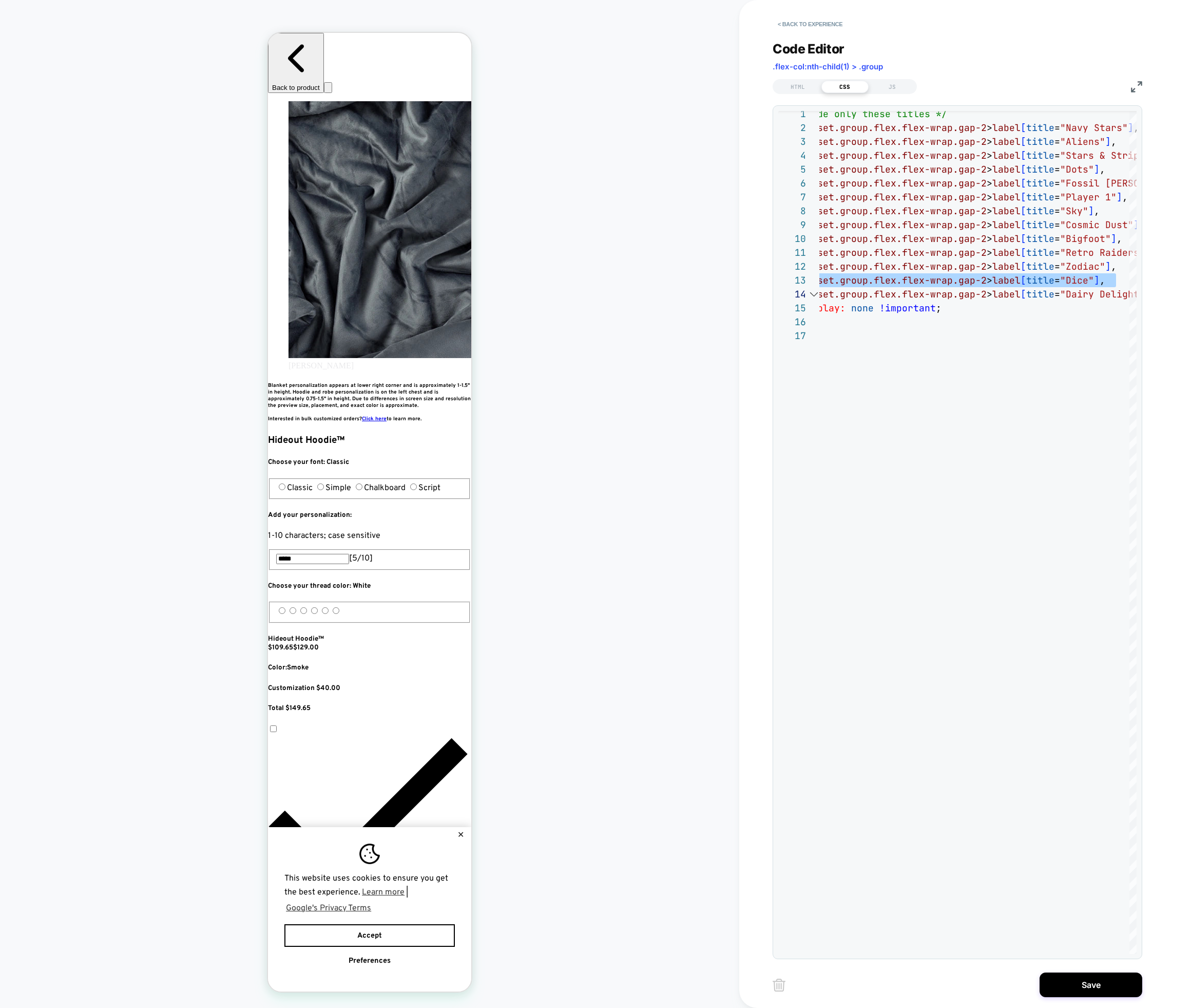
scroll to position [0, 561]
drag, startPoint x: 1101, startPoint y: 283, endPoint x: 1111, endPoint y: 283, distance: 10.0
click at [1100, 283] on span "]" at bounding box center [1097, 280] width 5 height 12
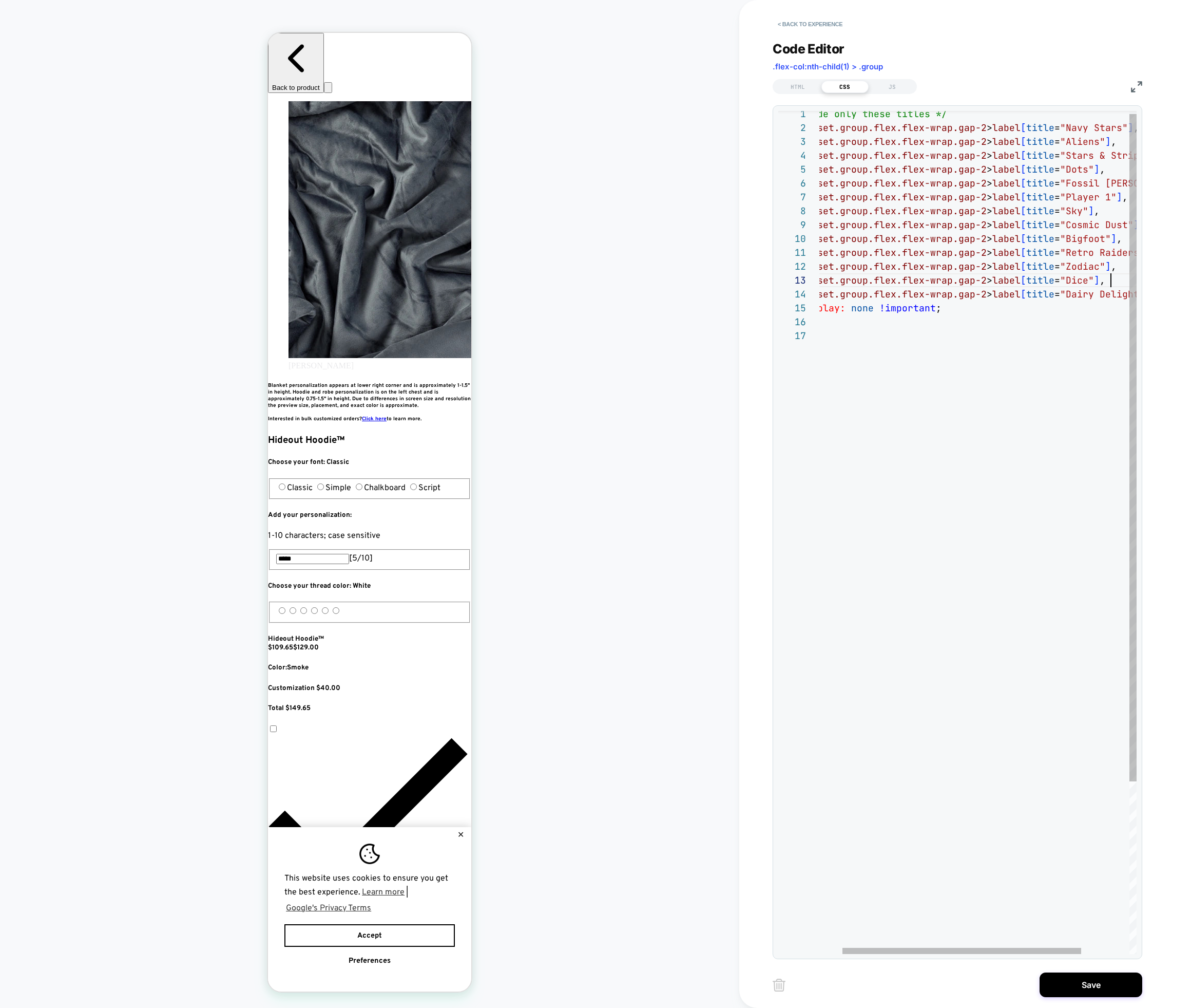
click at [1118, 283] on div "/* Hide only these titles */ fieldset.group.flex.flex-wrap.gap-2 > label [ titl…" at bounding box center [995, 639] width 412 height 1065
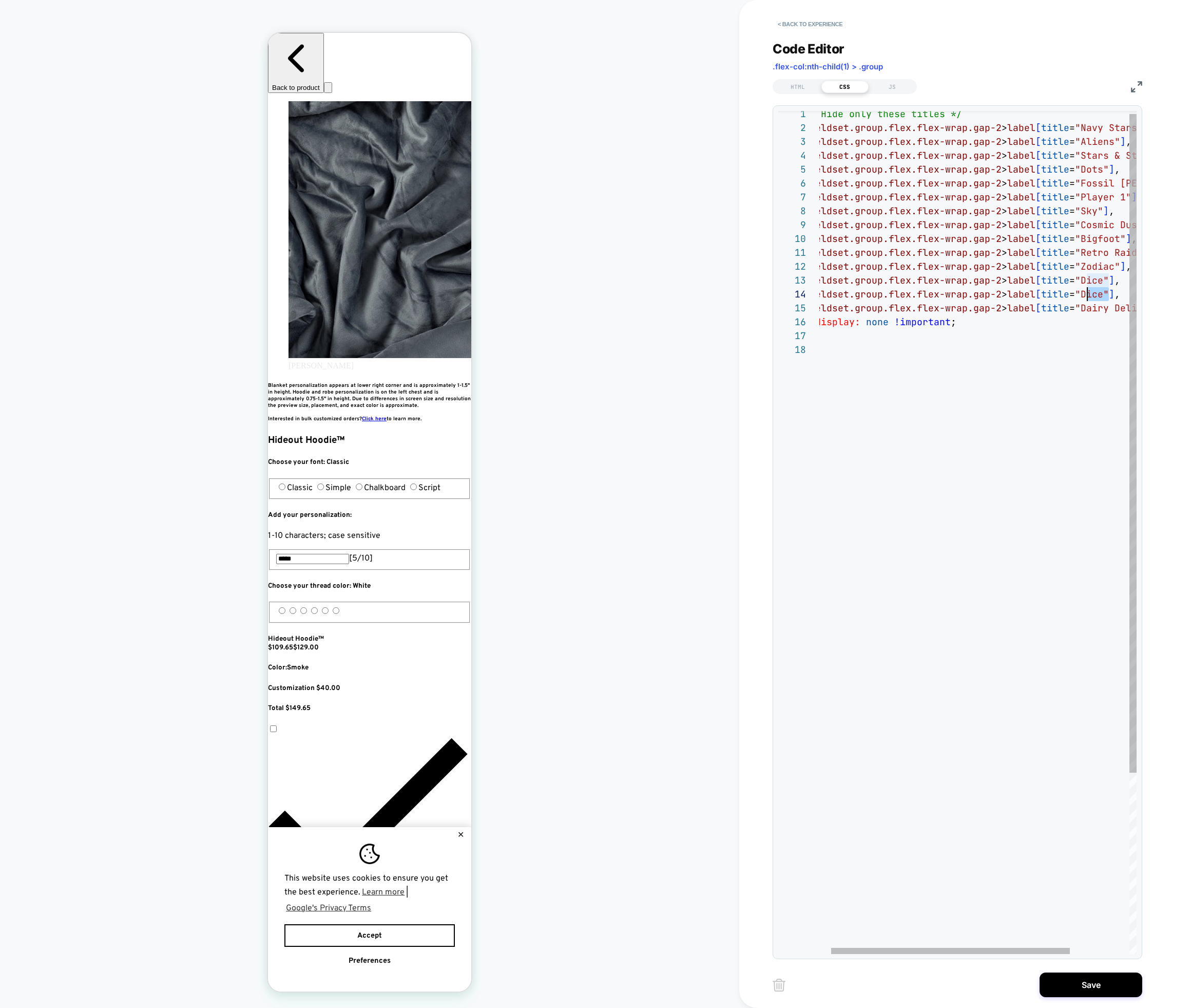
drag, startPoint x: 1102, startPoint y: 292, endPoint x: 1079, endPoint y: 295, distance: 23.2
click at [1085, 294] on span ""Dice"" at bounding box center [1093, 294] width 34 height 12
click at [1075, 297] on div "/* Hide only these titles */ fieldset.group.flex.flex-wrap.gap-2 > label [ titl…" at bounding box center [1010, 646] width 412 height 1078
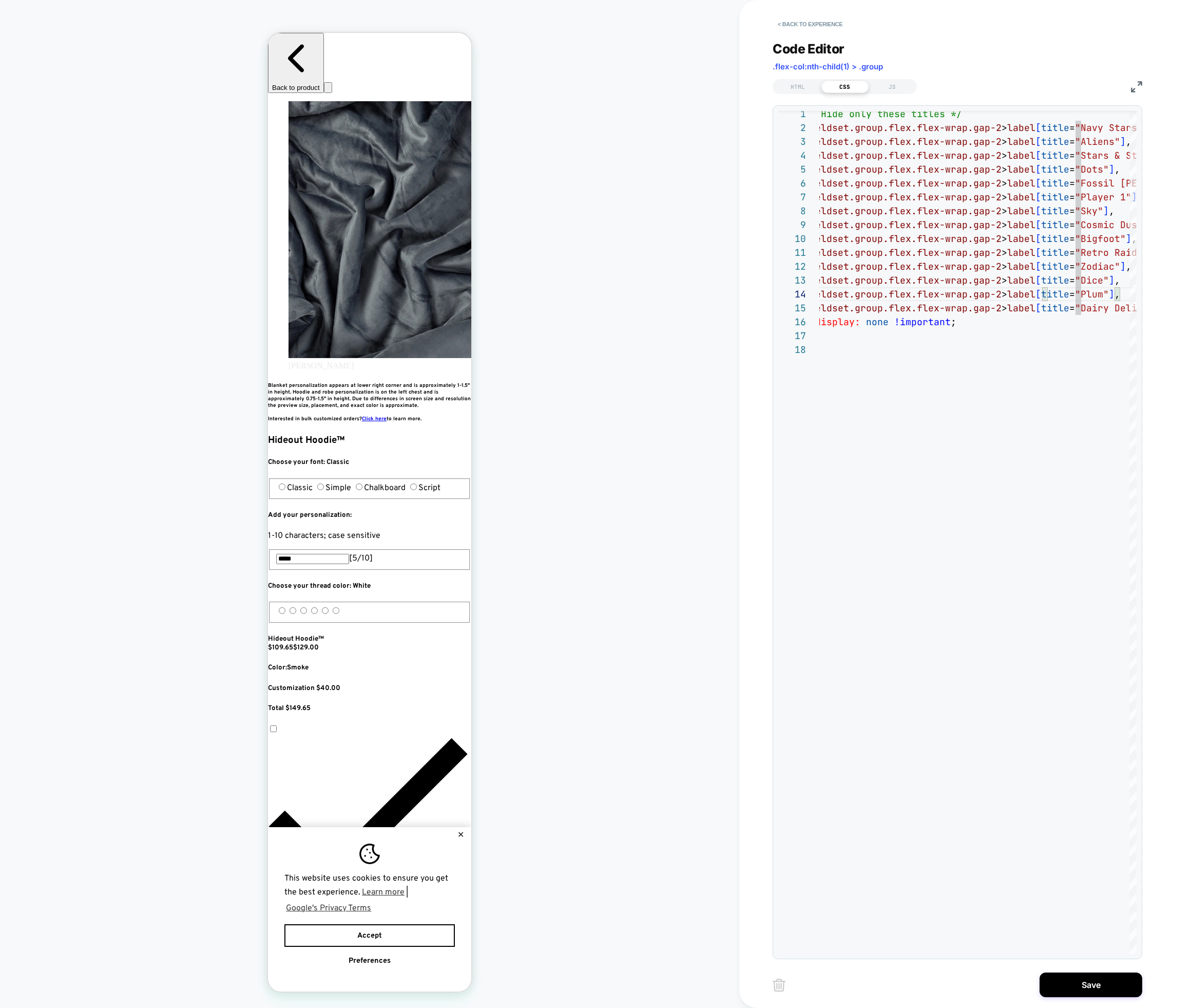
drag, startPoint x: 453, startPoint y: 401, endPoint x: 449, endPoint y: 397, distance: 5.7
click at [1075, 294] on div "/* Hide only these titles */ fieldset.group.flex.flex-wrap.gap-2 > label [ titl…" at bounding box center [1010, 646] width 412 height 1078
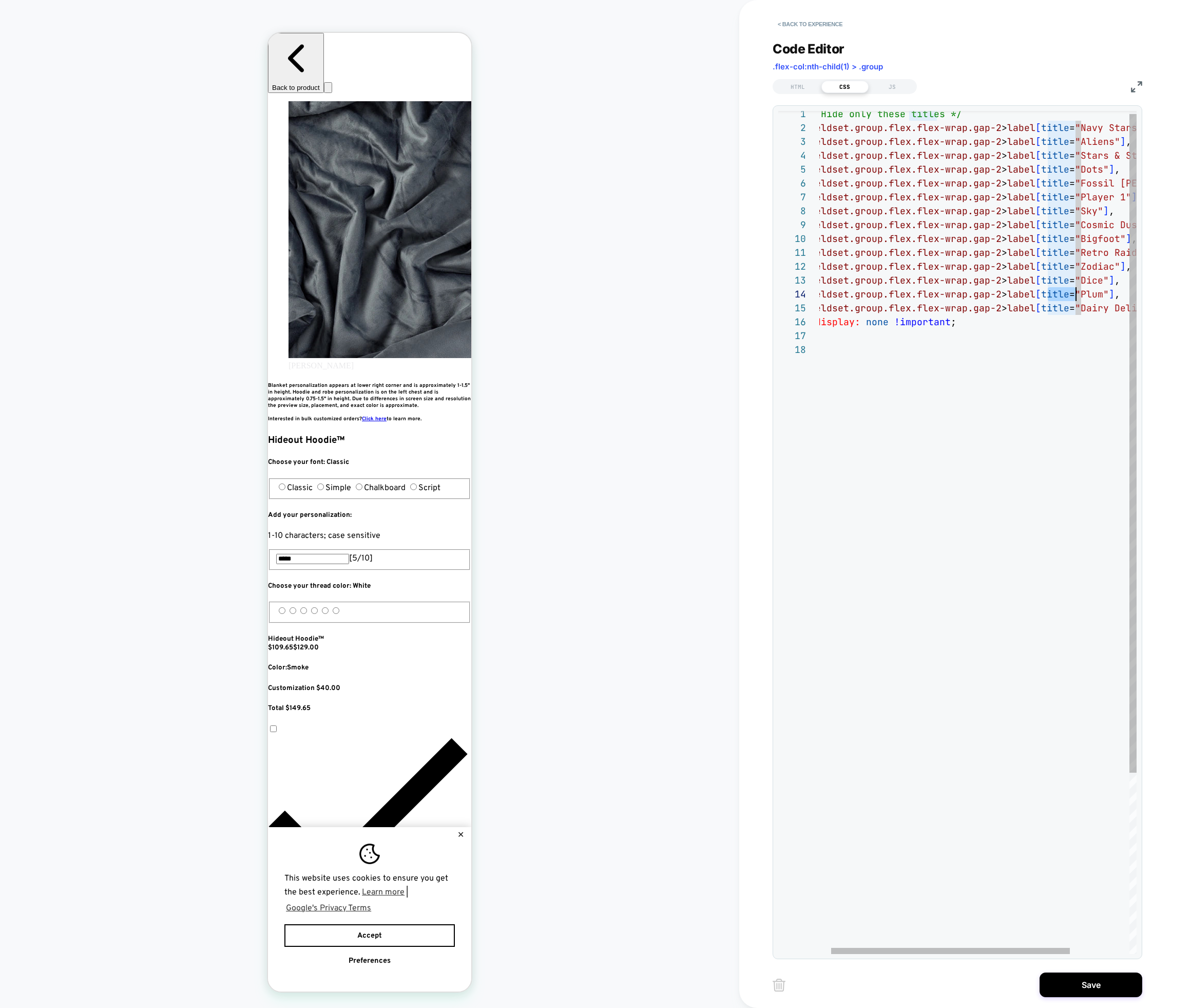
click at [1075, 294] on div "/* Hide only these titles */ fieldset.group.flex.flex-wrap.gap-2 > label [ titl…" at bounding box center [1010, 646] width 412 height 1078
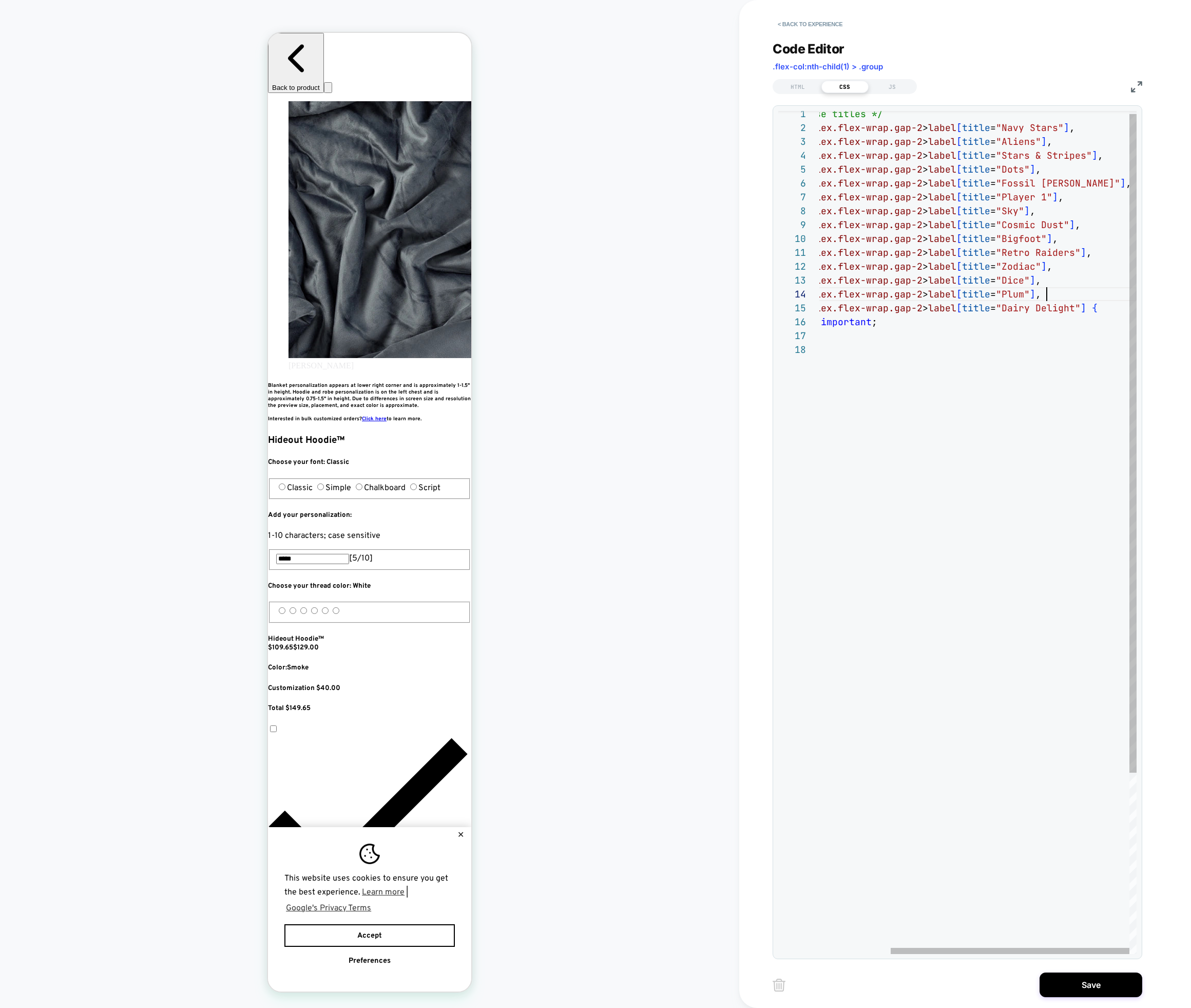
click at [1086, 293] on div "fieldset.group.flex.flex-wrap.gap-2 > label [ title = "Plum" ] ," at bounding box center [931, 294] width 412 height 14
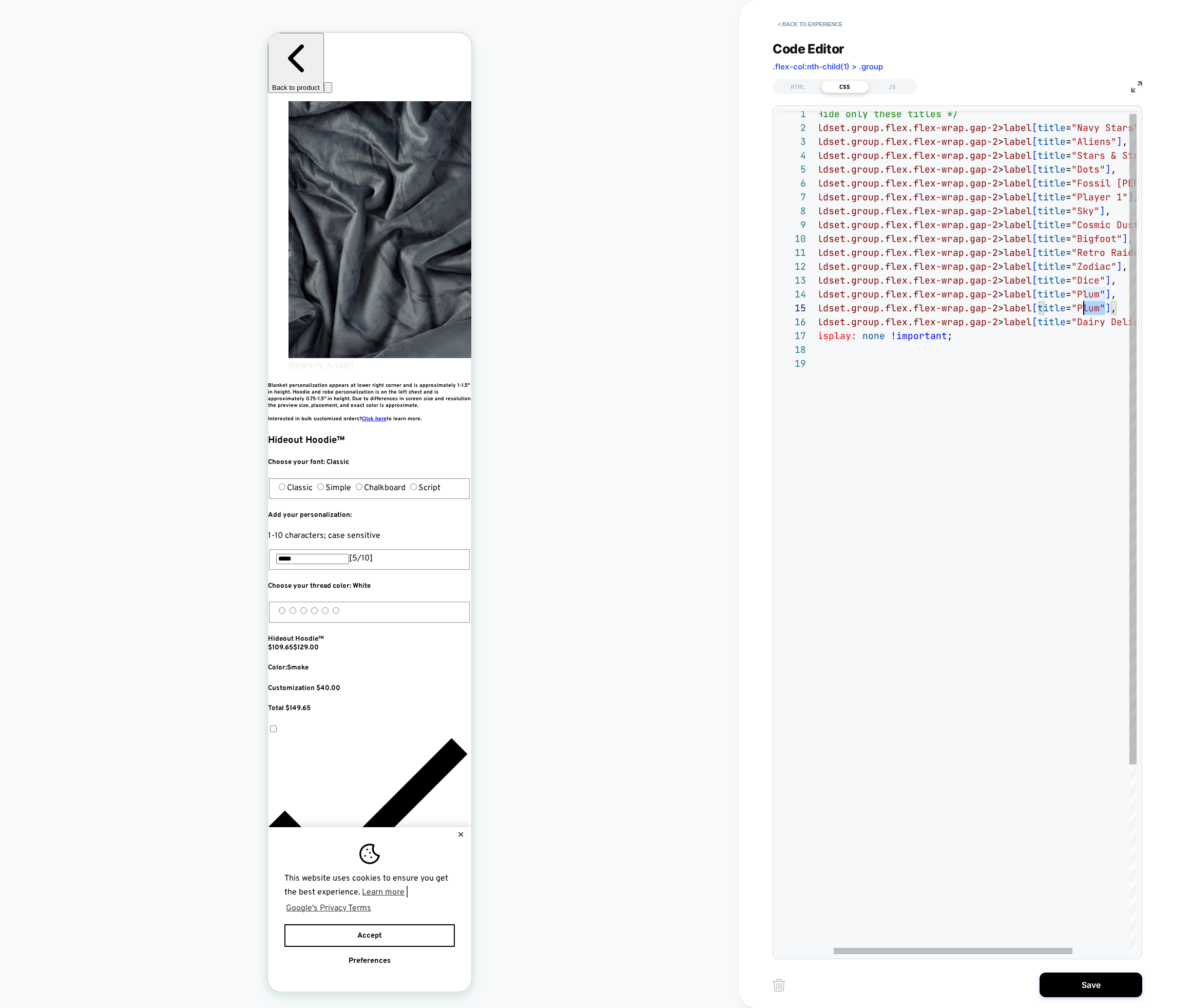
scroll to position [55, 283]
drag, startPoint x: 1105, startPoint y: 303, endPoint x: 1092, endPoint y: 321, distance: 22.2
click at [1084, 305] on span ""Plum"" at bounding box center [1089, 307] width 34 height 12
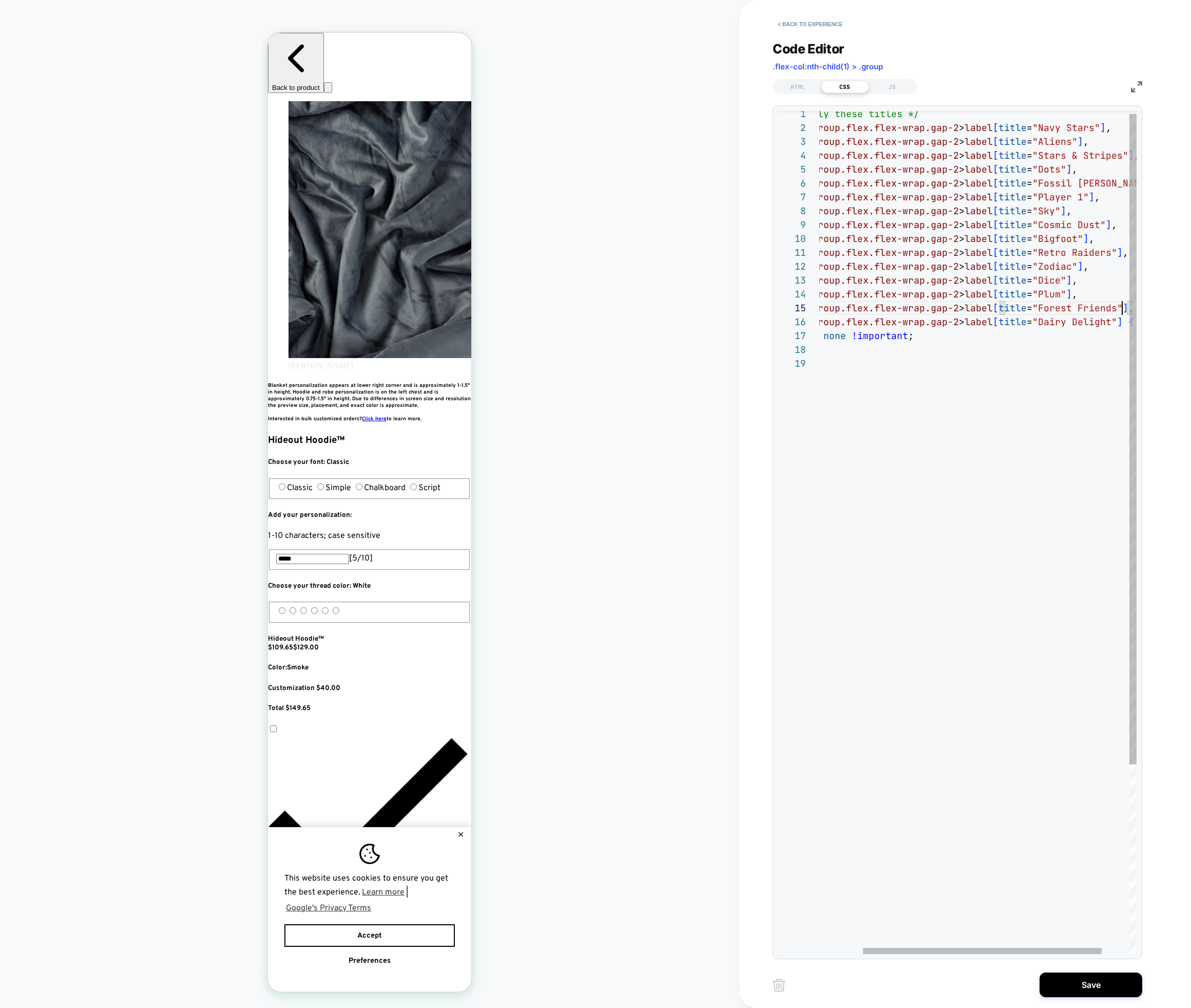
scroll to position [0, 187]
click at [1066, 457] on div "/* Hide only these titles */ fieldset.group.flex.flex-wrap.gap-2 > label [ titl…" at bounding box center [967, 653] width 412 height 1093
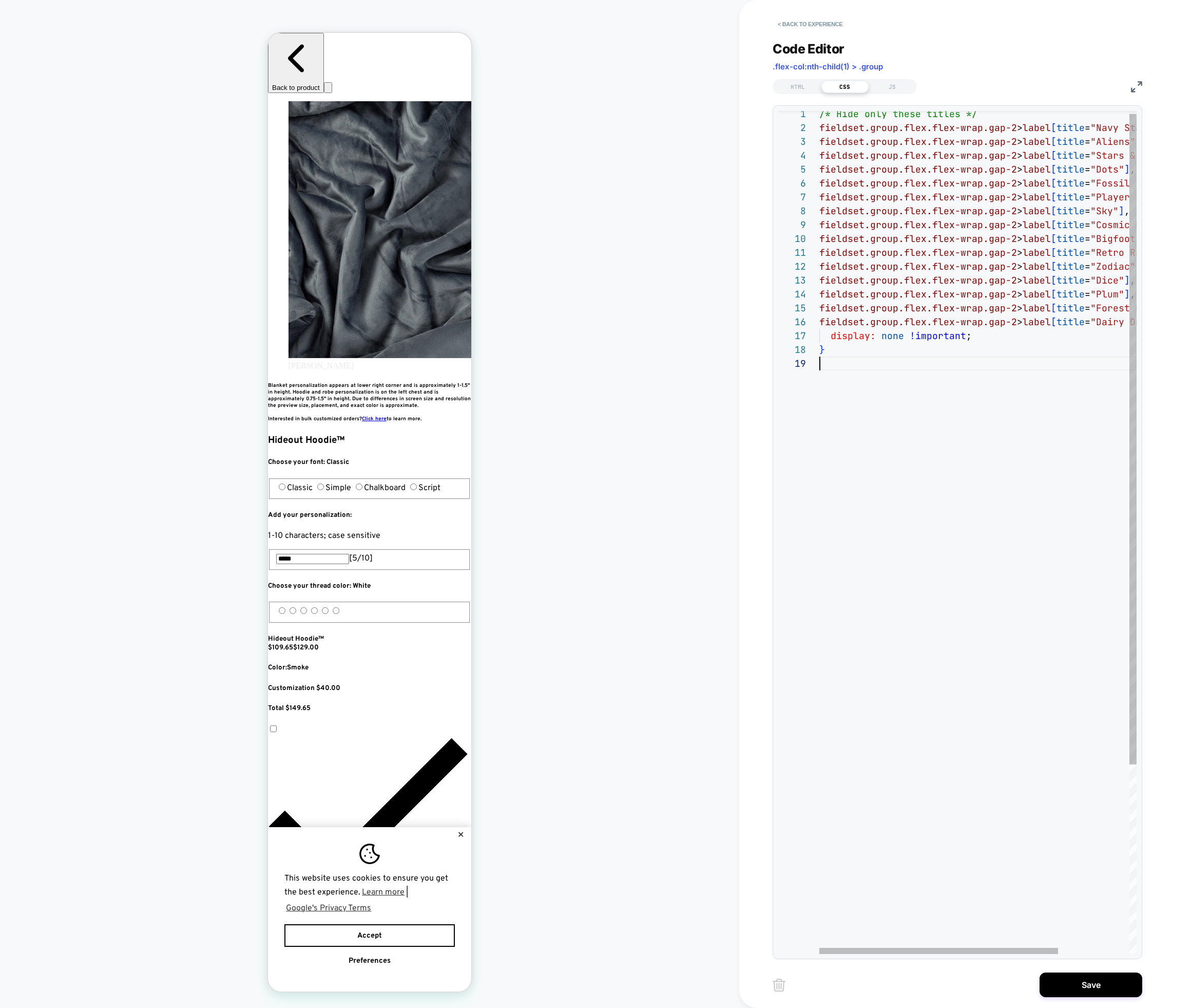
scroll to position [0, 374]
click at [972, 473] on div "/* Hide only these titles */ fieldset.group.flex.flex-wrap.gap-2 > label [ titl…" at bounding box center [1026, 653] width 412 height 1093
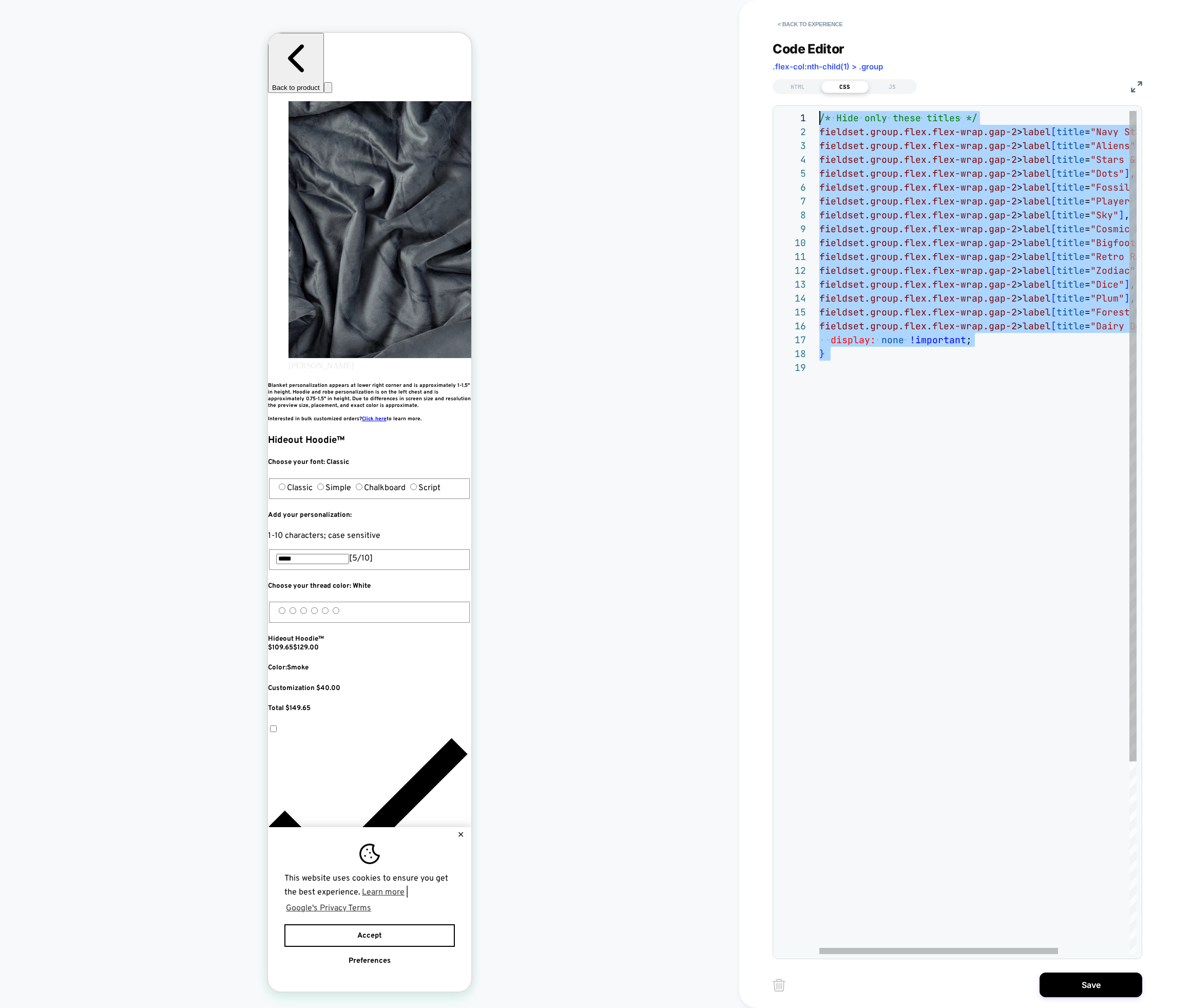
drag, startPoint x: 901, startPoint y: 364, endPoint x: 786, endPoint y: 89, distance: 298.1
click at [820, 111] on div "/* Hide only these titles */ fieldset.group.flex.flex-wrap.gap-2 > label [ titl…" at bounding box center [1026, 658] width 412 height 1093
type textarea "**********"
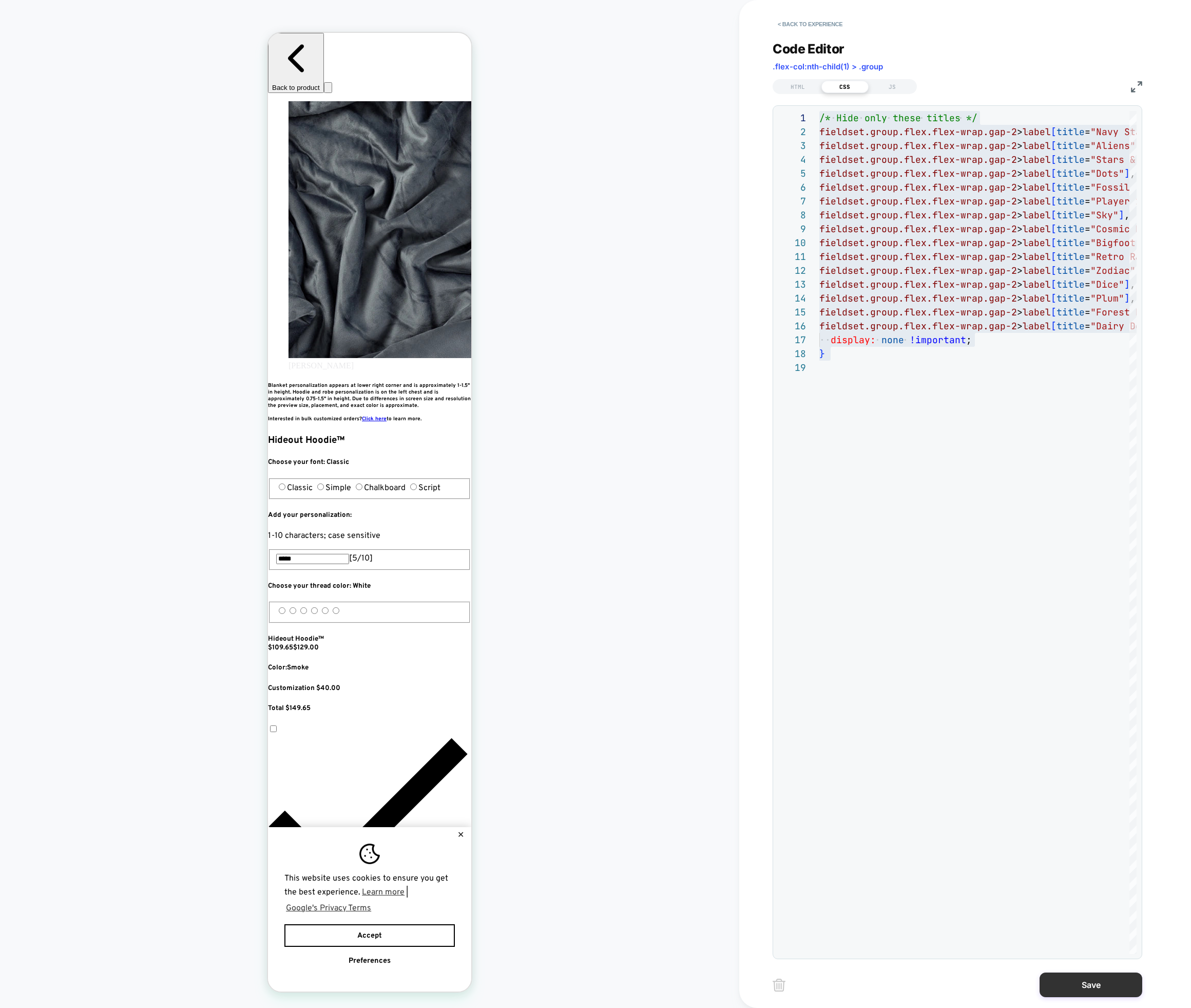
click at [1066, 989] on button "Save" at bounding box center [1092, 985] width 103 height 24
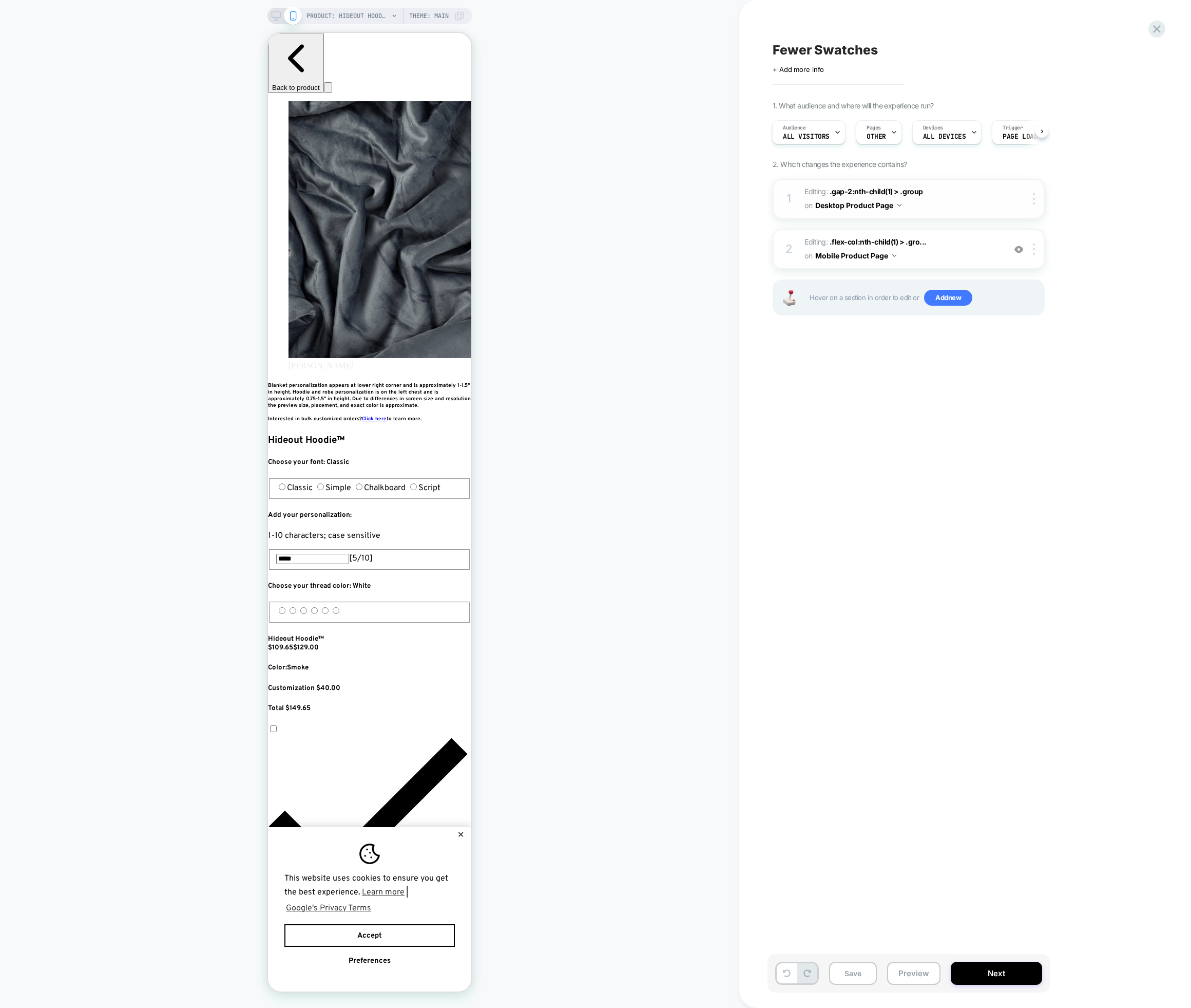
scroll to position [0, 0]
click at [944, 195] on span "Editing : .gap-2:nth-child(1) > .group .gap-2:nth-child(1) > .group on Desktop …" at bounding box center [902, 199] width 196 height 28
click at [795, 192] on div "1 Editing : .gap-2:nth-child(1) > .group .gap-2:nth-child(1) > .group on Deskto…" at bounding box center [908, 199] width 272 height 40
click at [891, 205] on button "Desktop Product Page" at bounding box center [859, 205] width 87 height 14
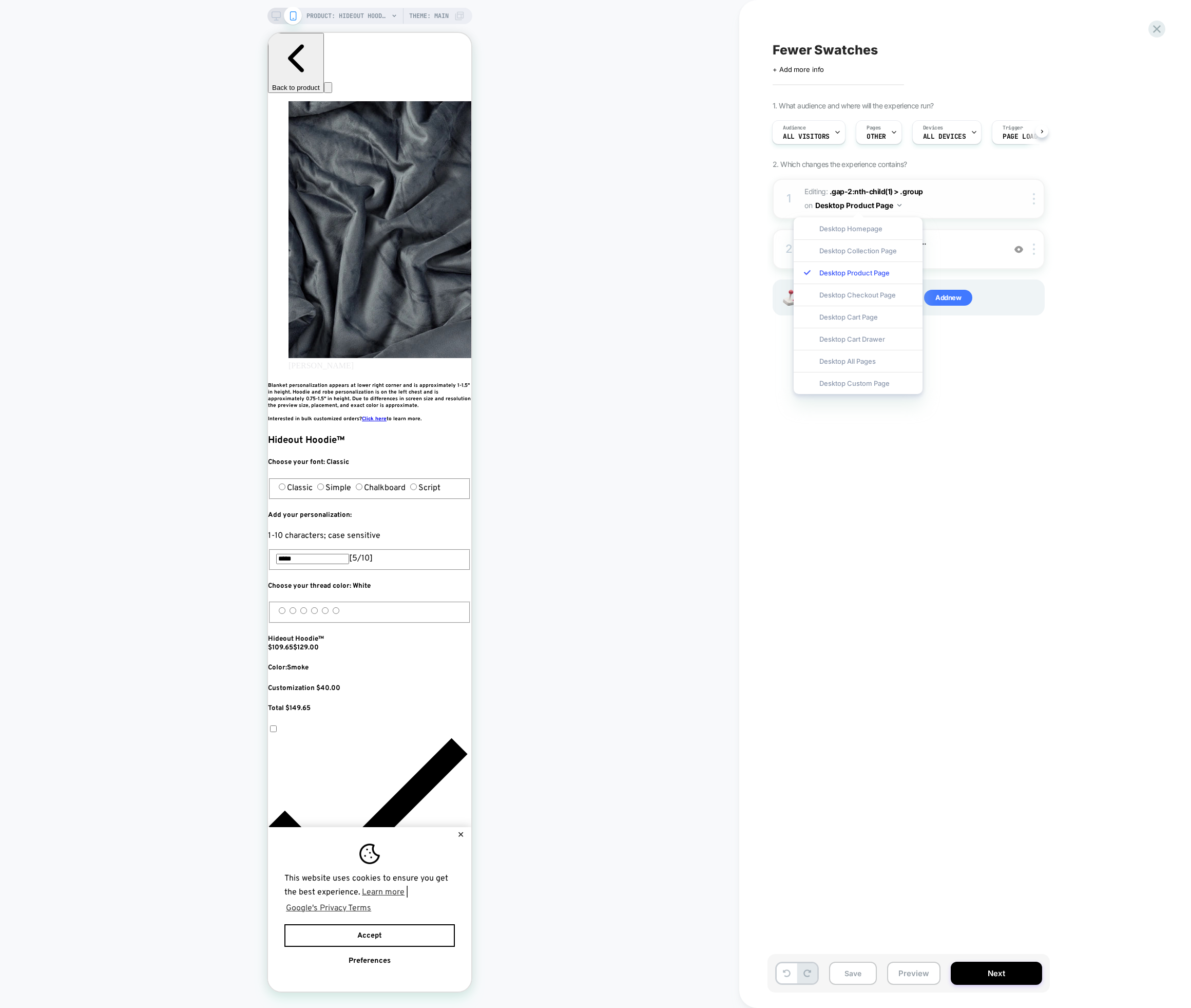
click at [941, 210] on span "Editing : .gap-2:nth-child(1) > .group .gap-2:nth-child(1) > .group on Desktop …" at bounding box center [902, 199] width 196 height 28
click at [1031, 195] on div at bounding box center [1036, 199] width 17 height 12
click at [1034, 251] on img at bounding box center [1034, 249] width 2 height 12
click at [905, 356] on div "Fewer Swatches Click to edit experience details + Add more info 1. What audienc…" at bounding box center [960, 503] width 386 height 987
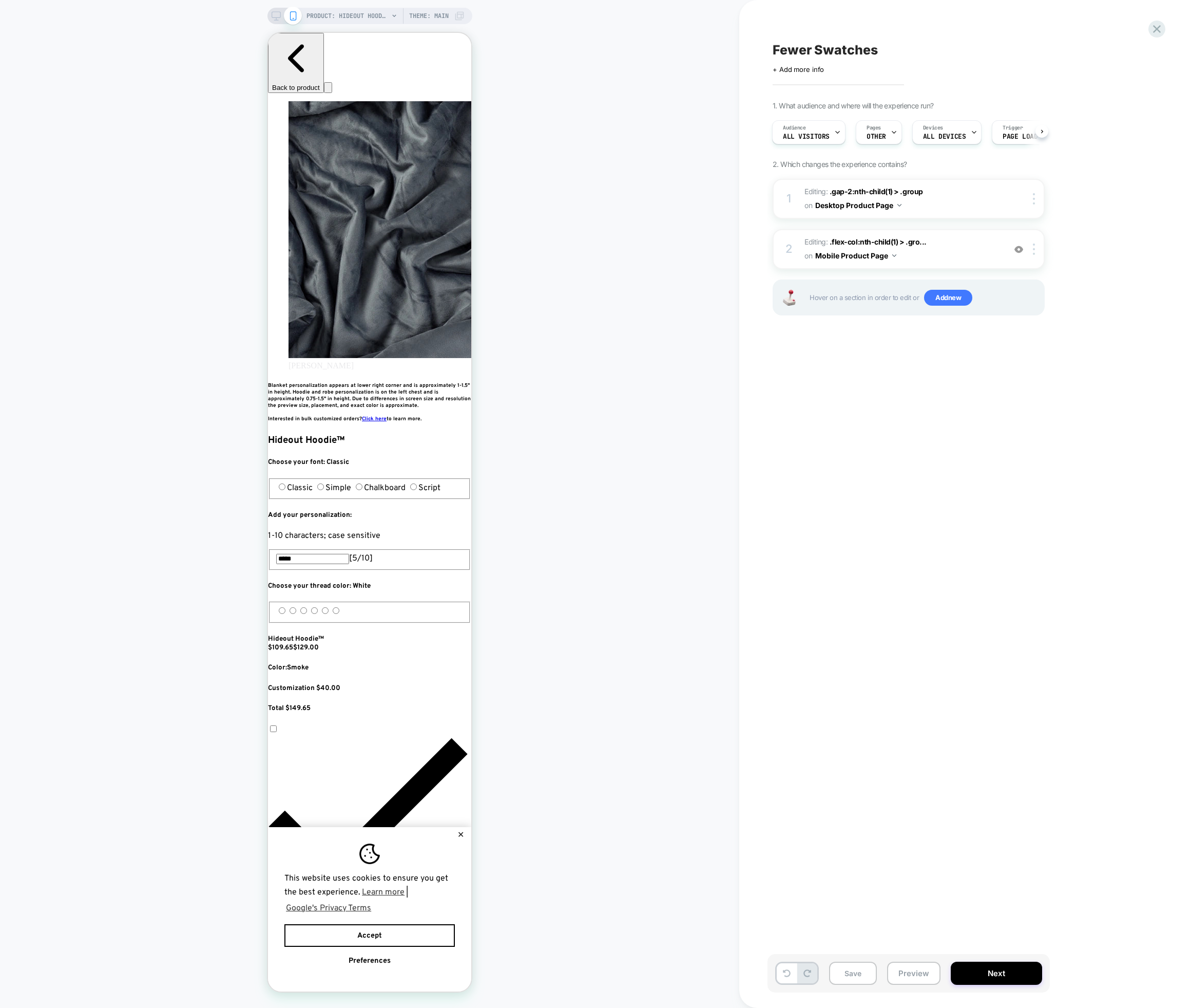
click at [275, 15] on icon at bounding box center [276, 16] width 9 height 9
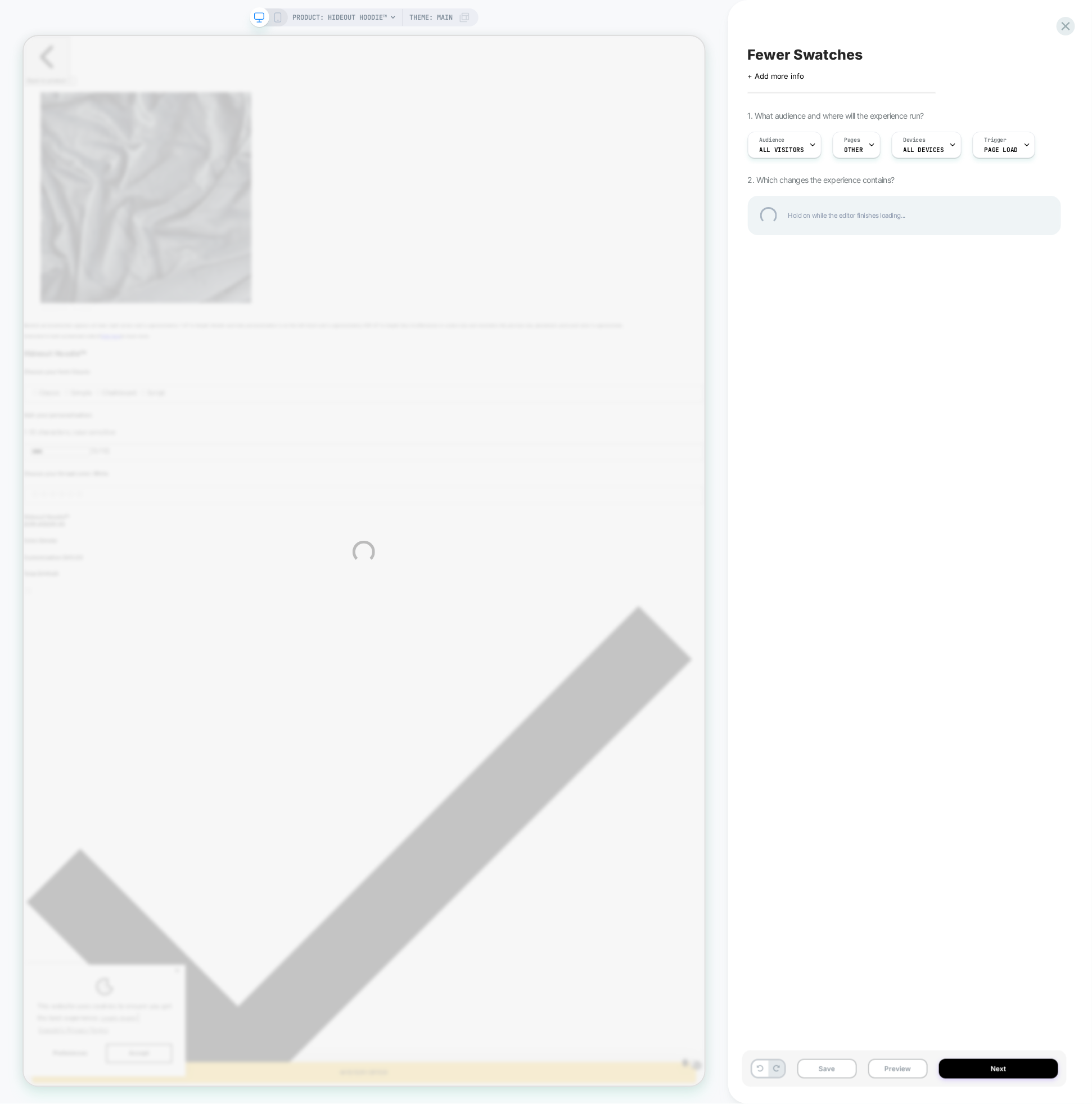
click at [814, 1072] on div "PRODUCT: Hideout Hoodie™ PRODUCT: Hideout Hoodie™ Theme: MAIN Fewer Swatches Cl…" at bounding box center [546, 552] width 1092 height 1104
drag, startPoint x: 819, startPoint y: 1071, endPoint x: 918, endPoint y: 631, distance: 451.0
click at [819, 1070] on div "PRODUCT: Hideout Hoodie™ PRODUCT: Hideout Hoodie™ Theme: MAIN Fewer Swatches Cl…" at bounding box center [546, 552] width 1092 height 1104
click at [781, 276] on div "PRODUCT: Hideout Hoodie™ PRODUCT: Hideout Hoodie™ Theme: MAIN Fewer Swatches Cl…" at bounding box center [546, 552] width 1092 height 1104
click at [1070, 27] on div at bounding box center [1065, 26] width 23 height 23
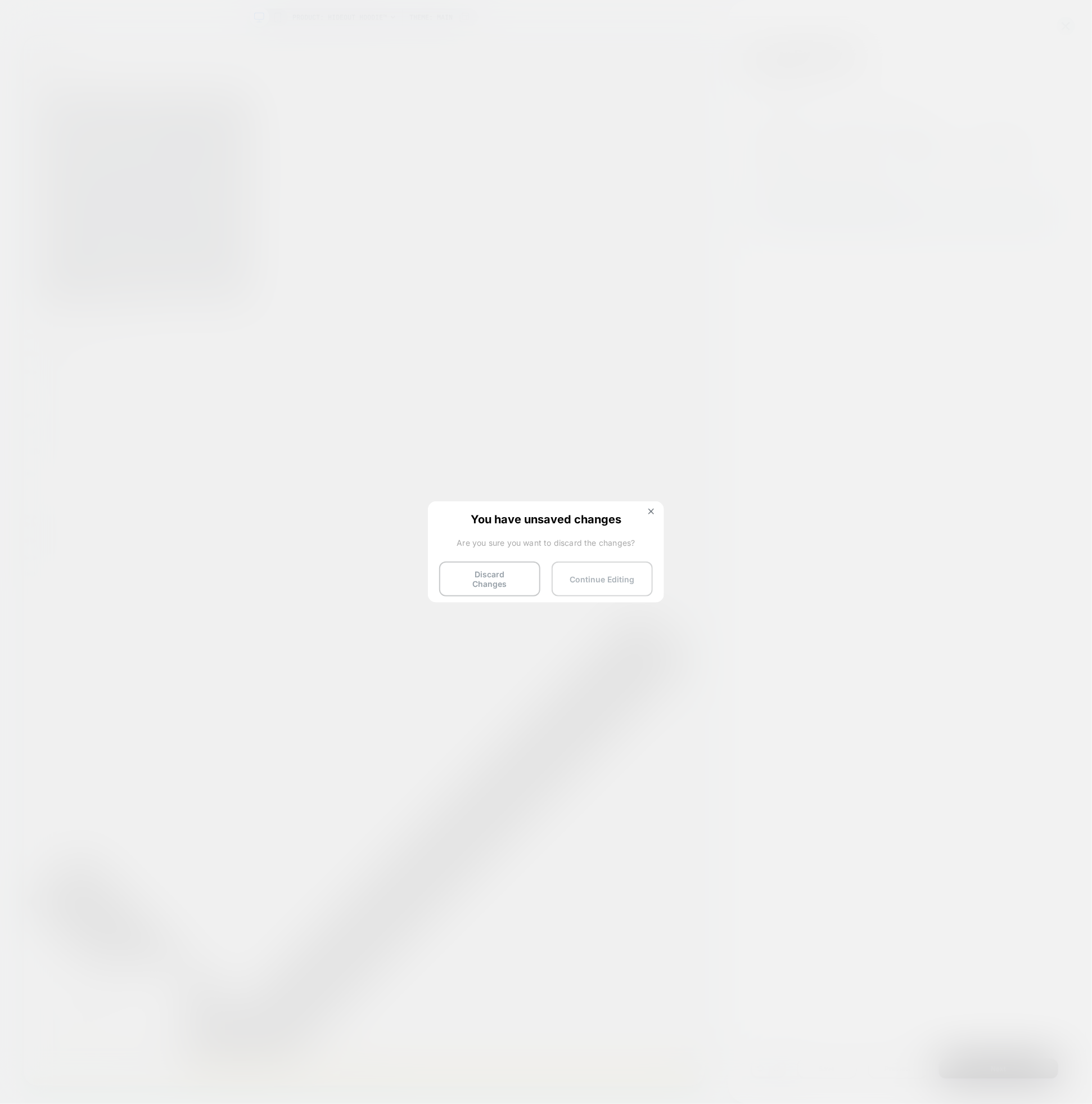
click at [615, 570] on button "Continue Editing" at bounding box center [602, 579] width 101 height 35
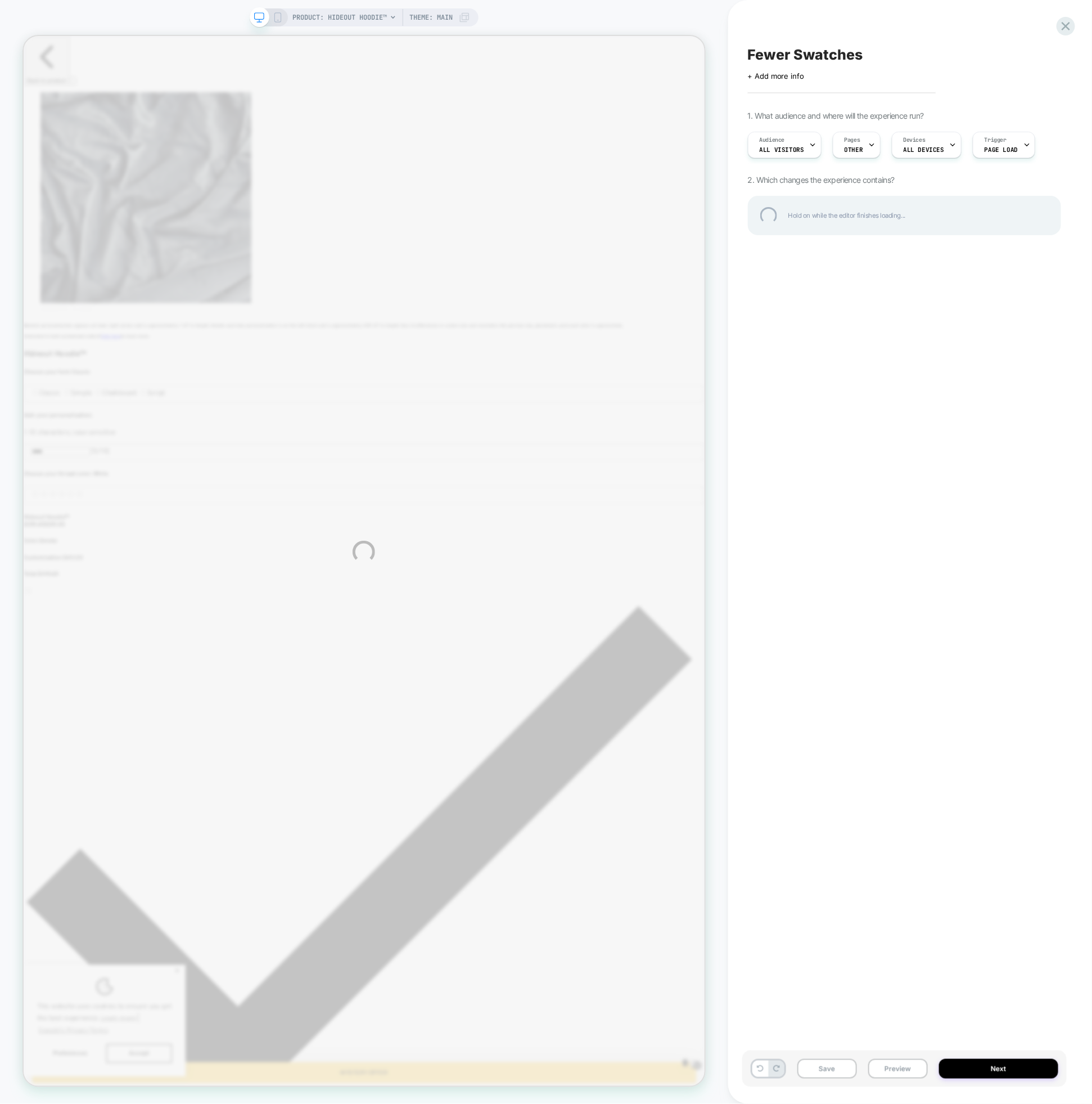
click at [273, 13] on div "PRODUCT: Hideout Hoodie™ PRODUCT: Hideout Hoodie™ Theme: MAIN Fewer Swatches Cl…" at bounding box center [546, 552] width 1092 height 1104
click at [274, 15] on div "PRODUCT: Hideout Hoodie™ PRODUCT: Hideout Hoodie™ Theme: MAIN Fewer Swatches Cl…" at bounding box center [546, 552] width 1092 height 1104
click at [1065, 20] on div at bounding box center [1065, 26] width 23 height 23
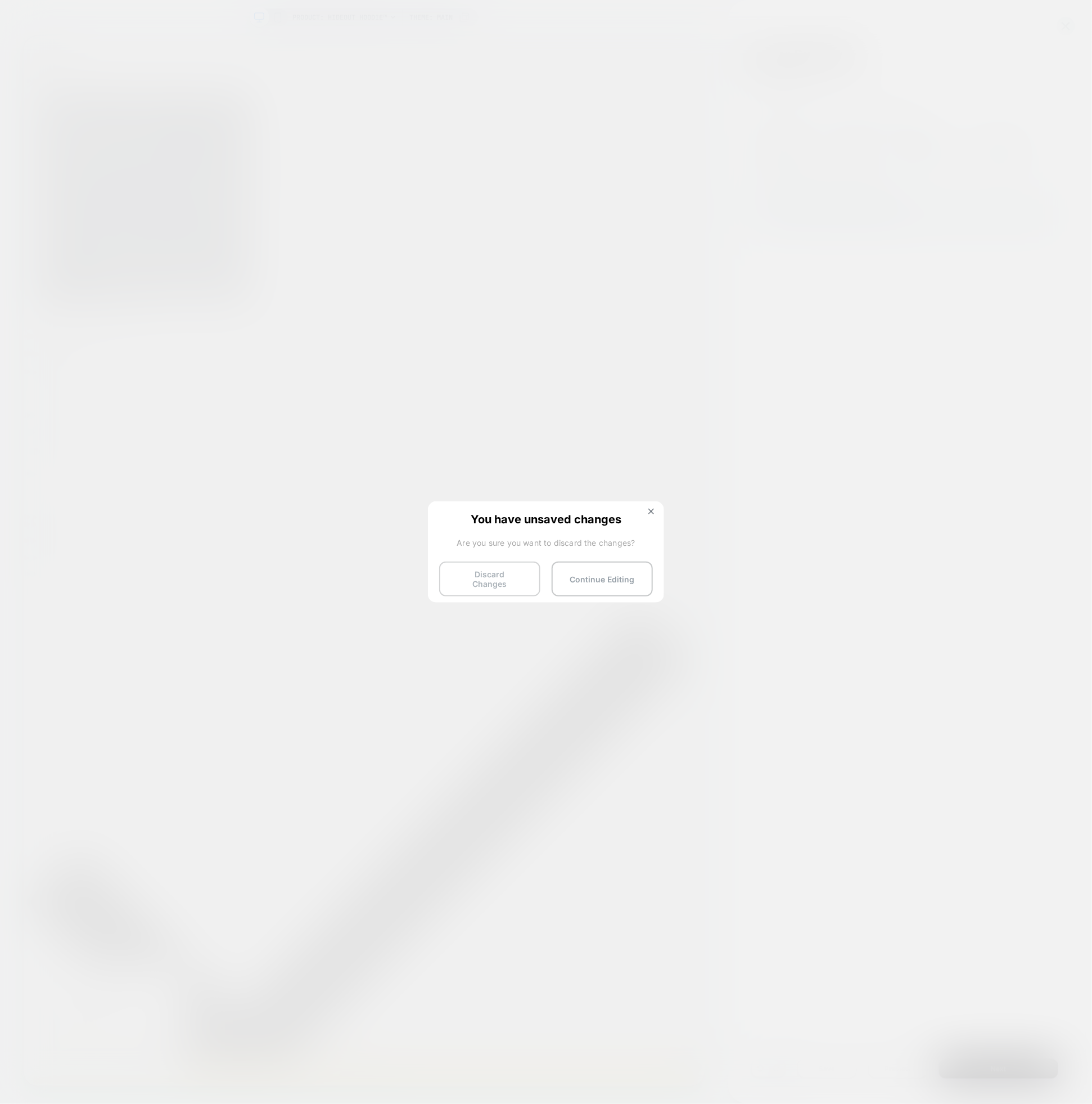
click at [515, 584] on button "Discard Changes" at bounding box center [490, 579] width 101 height 35
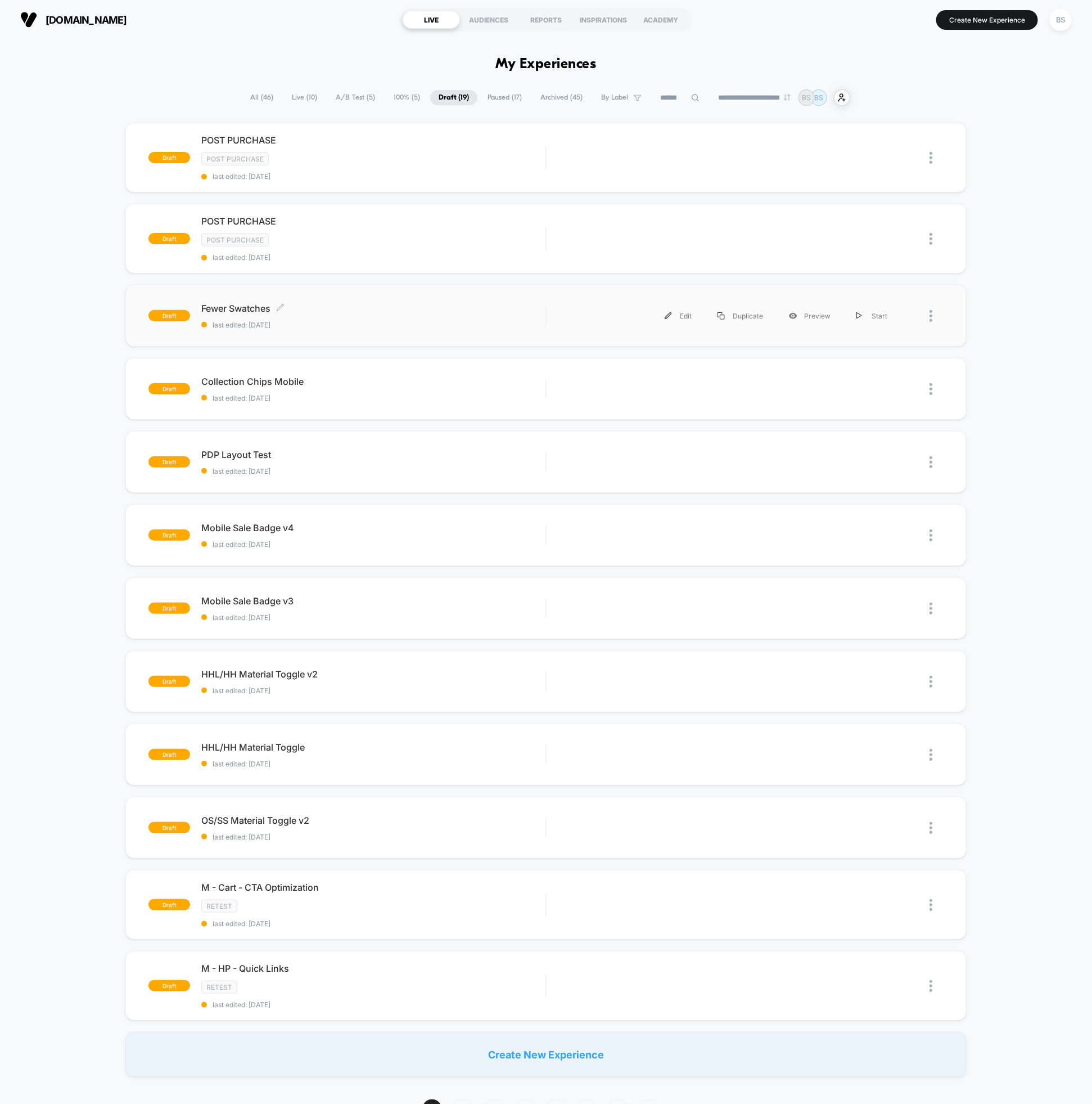
click at [364, 321] on span "last edited: 9/11/2025" at bounding box center [374, 324] width 344 height 9
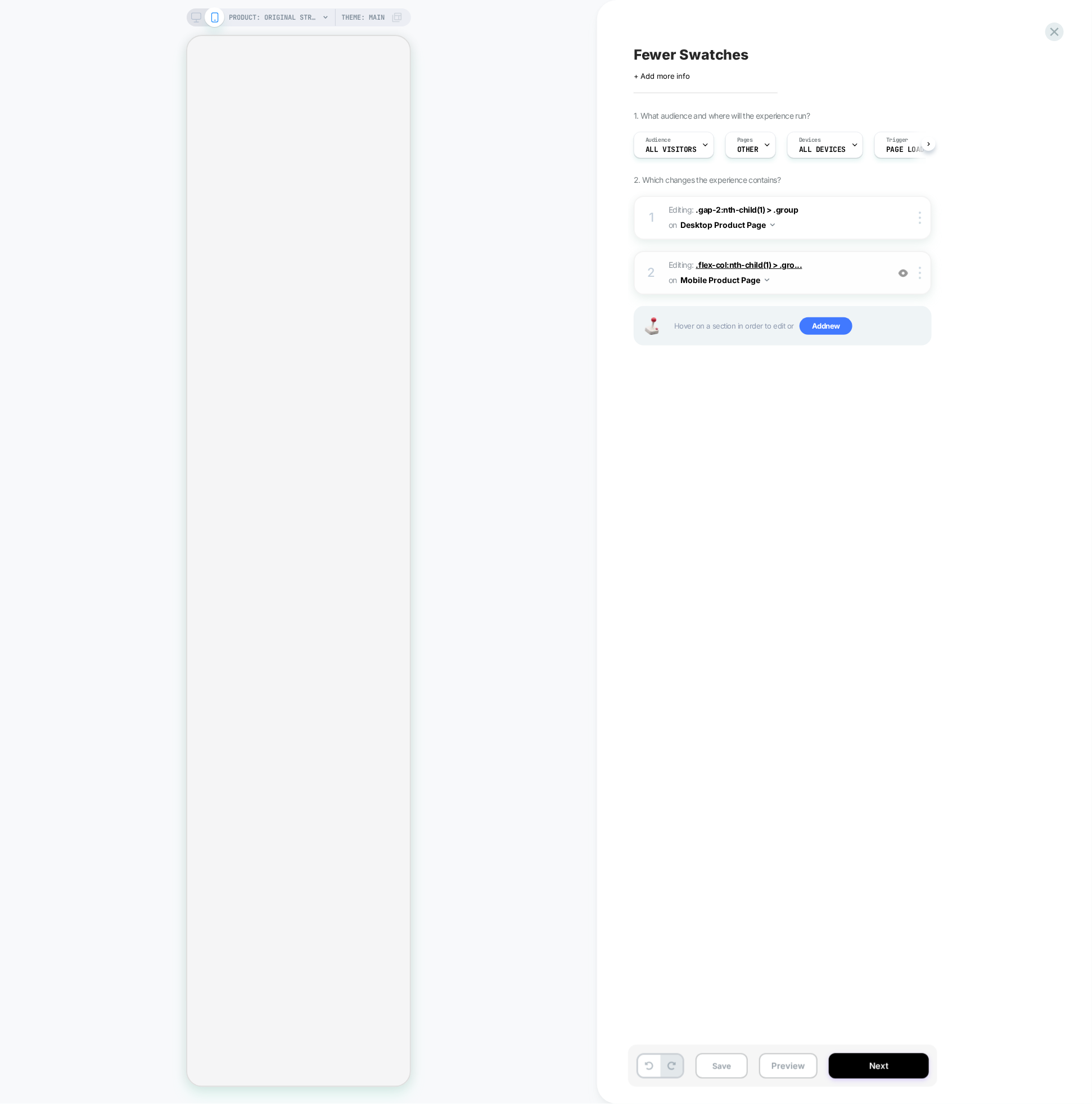
scroll to position [0, 1]
click at [813, 279] on span "Editing : .flex-col:nth-child(1) > .gro... .flex-col:nth-child(1) > .group on M…" at bounding box center [775, 272] width 215 height 31
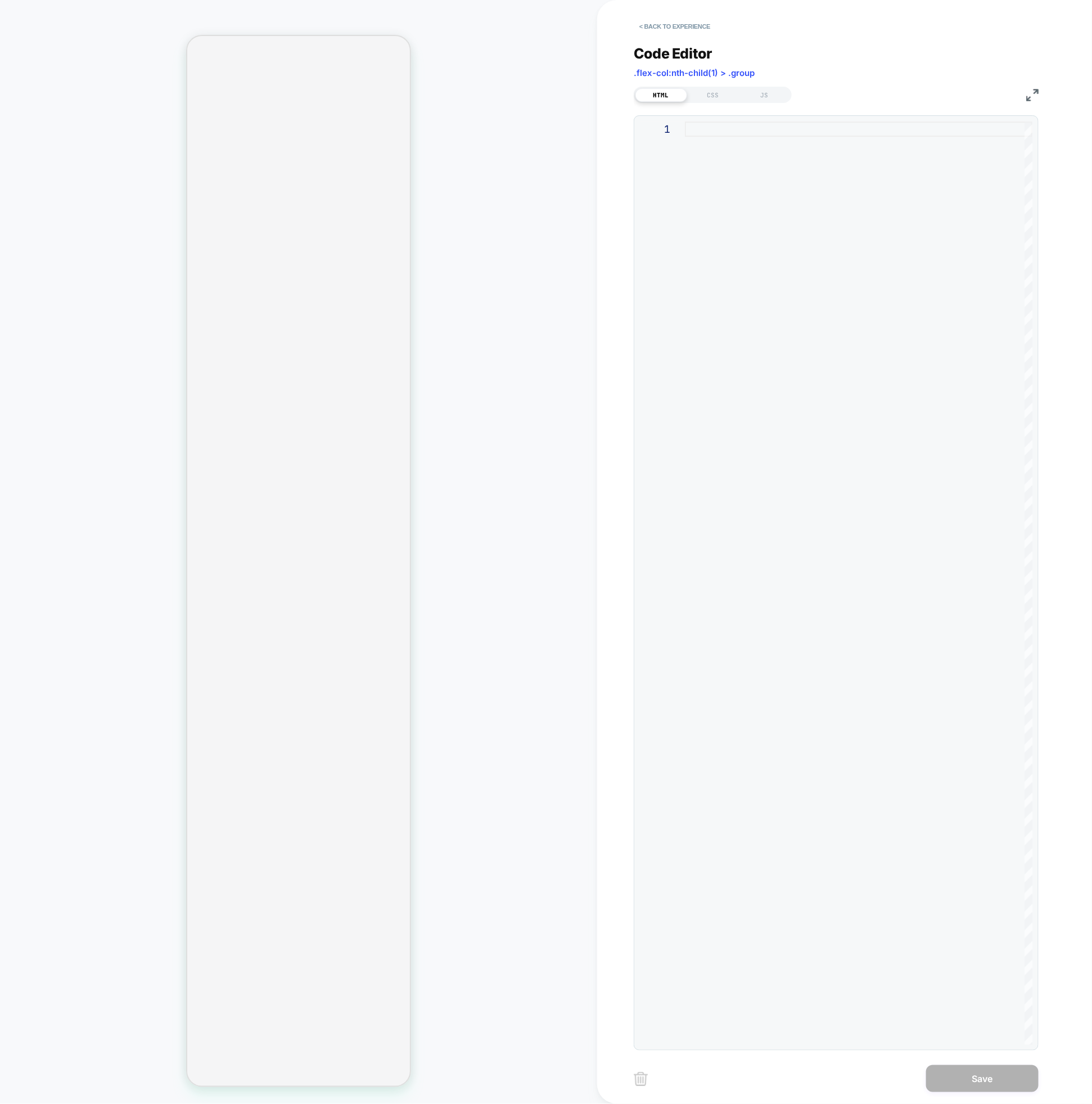
click at [712, 103] on div "Code Editor .flex-col:nth-child(1) > .group HTML CSS JS 1" at bounding box center [836, 540] width 405 height 1020
click at [712, 101] on div "CSS" at bounding box center [713, 95] width 51 height 14
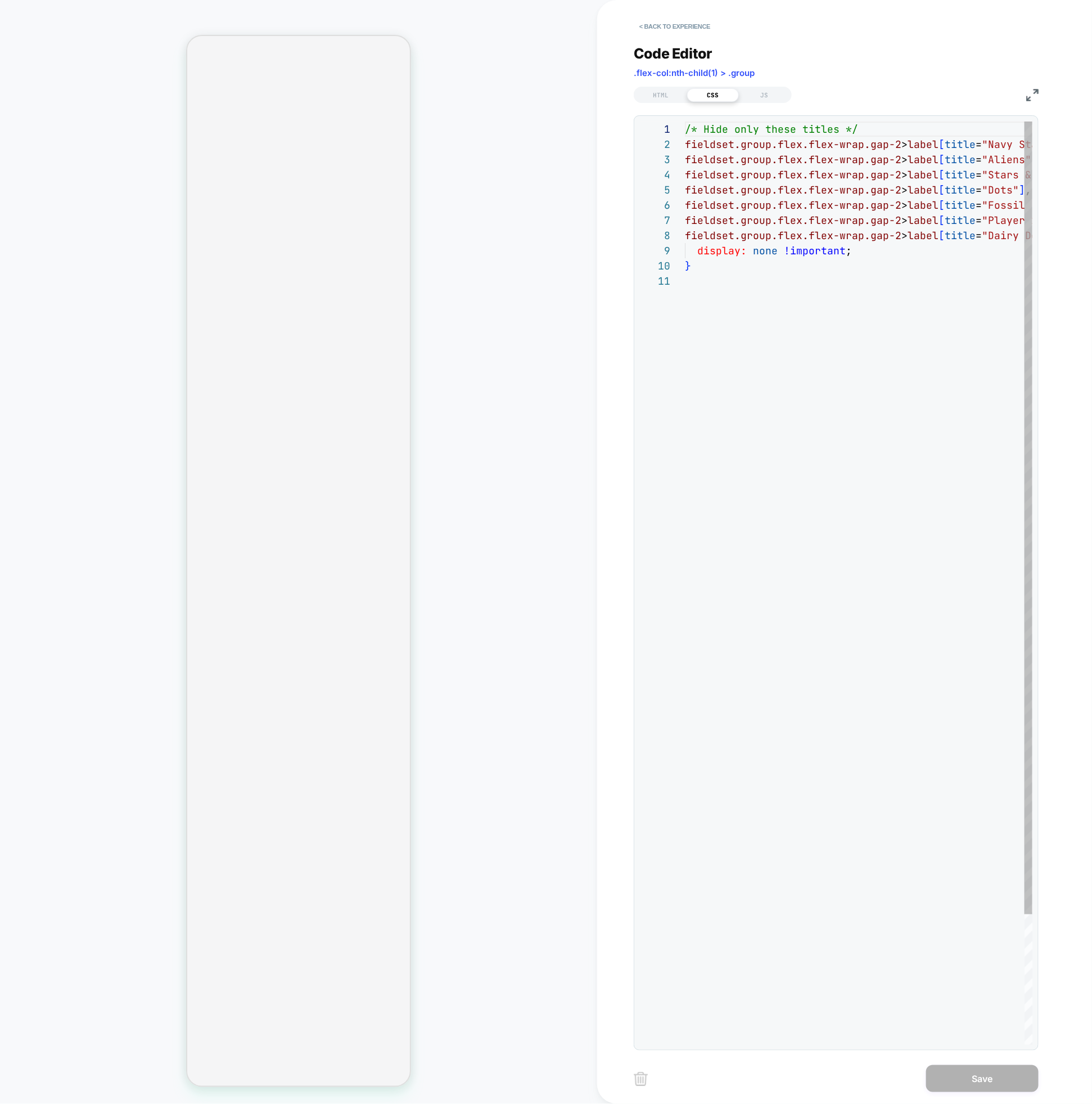
scroll to position [122, 0]
type textarea "**********"
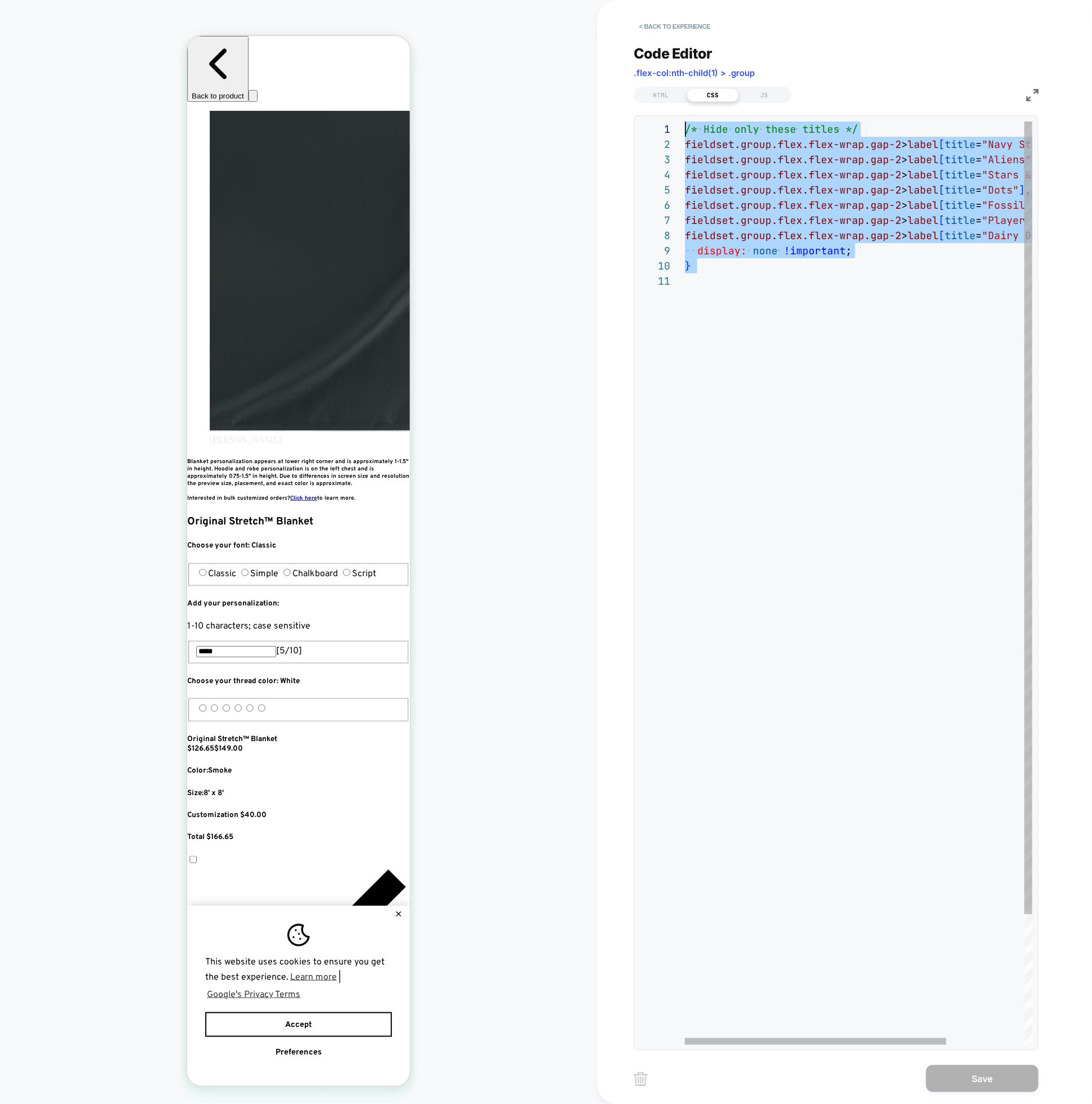
scroll to position [0, 0]
drag, startPoint x: 928, startPoint y: 280, endPoint x: 528, endPoint y: 82, distance: 446.3
click at [685, 122] on div "/* Hide only these titles */ fieldset.group.flex.flex-wrap.gap-2 > label [ titl…" at bounding box center [911, 659] width 451 height 1075
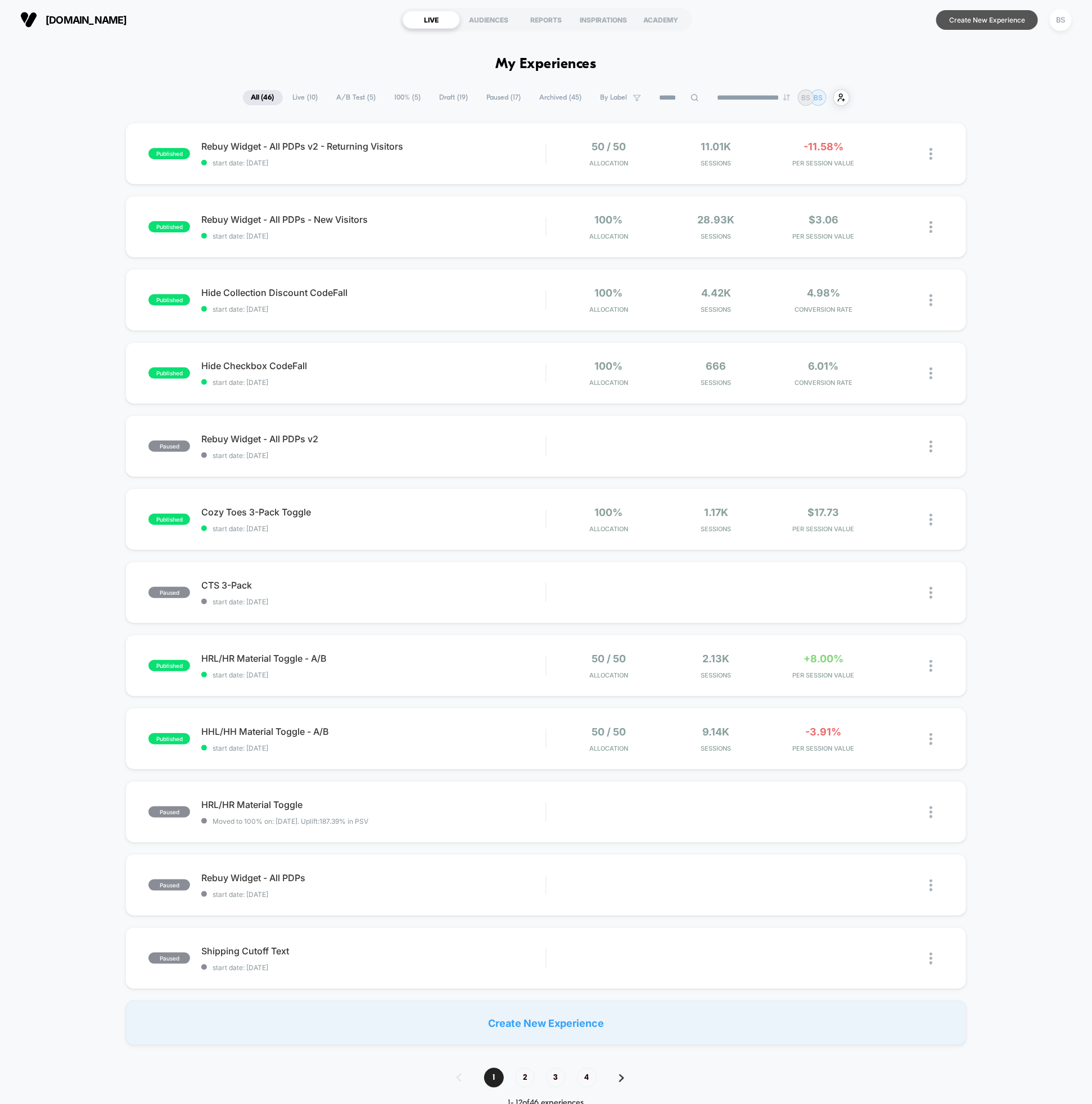
click at [970, 22] on button "Create New Experience" at bounding box center [987, 20] width 102 height 20
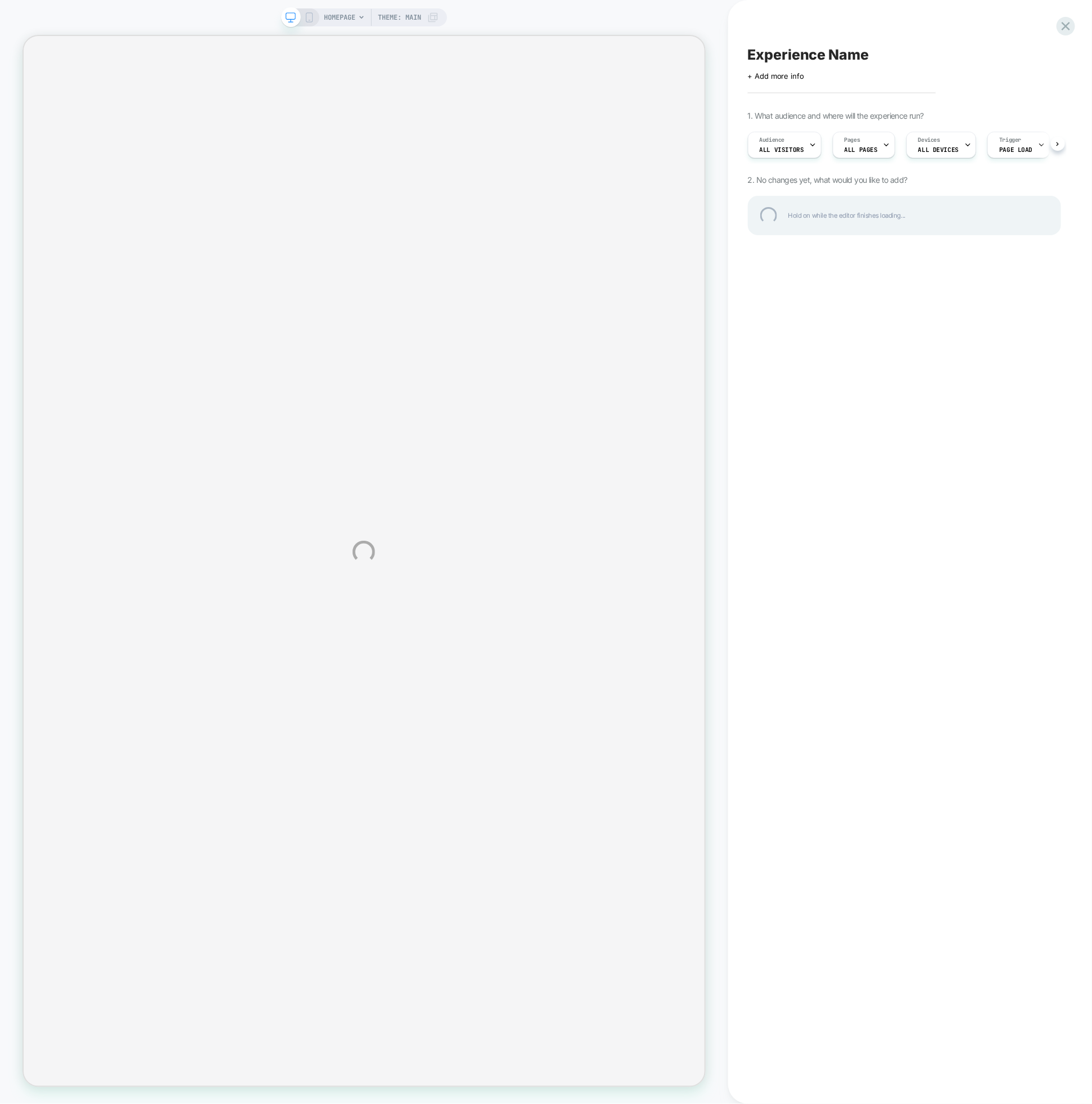
click at [868, 148] on div "HOMEPAGE Theme: MAIN Experience Name Click to edit experience details + Add mor…" at bounding box center [546, 552] width 1092 height 1104
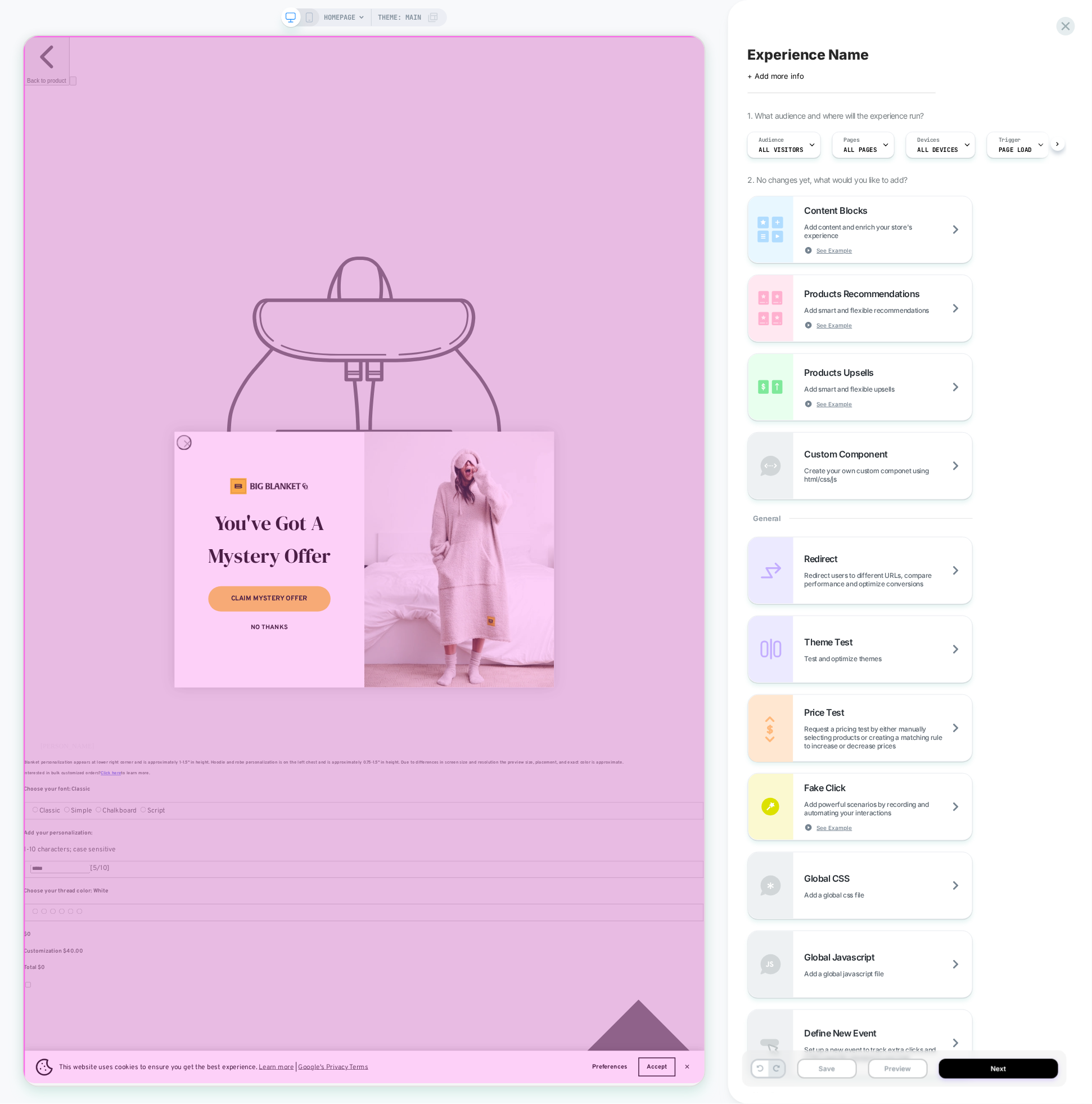
click at [292, 518] on div at bounding box center [478, 735] width 909 height 1397
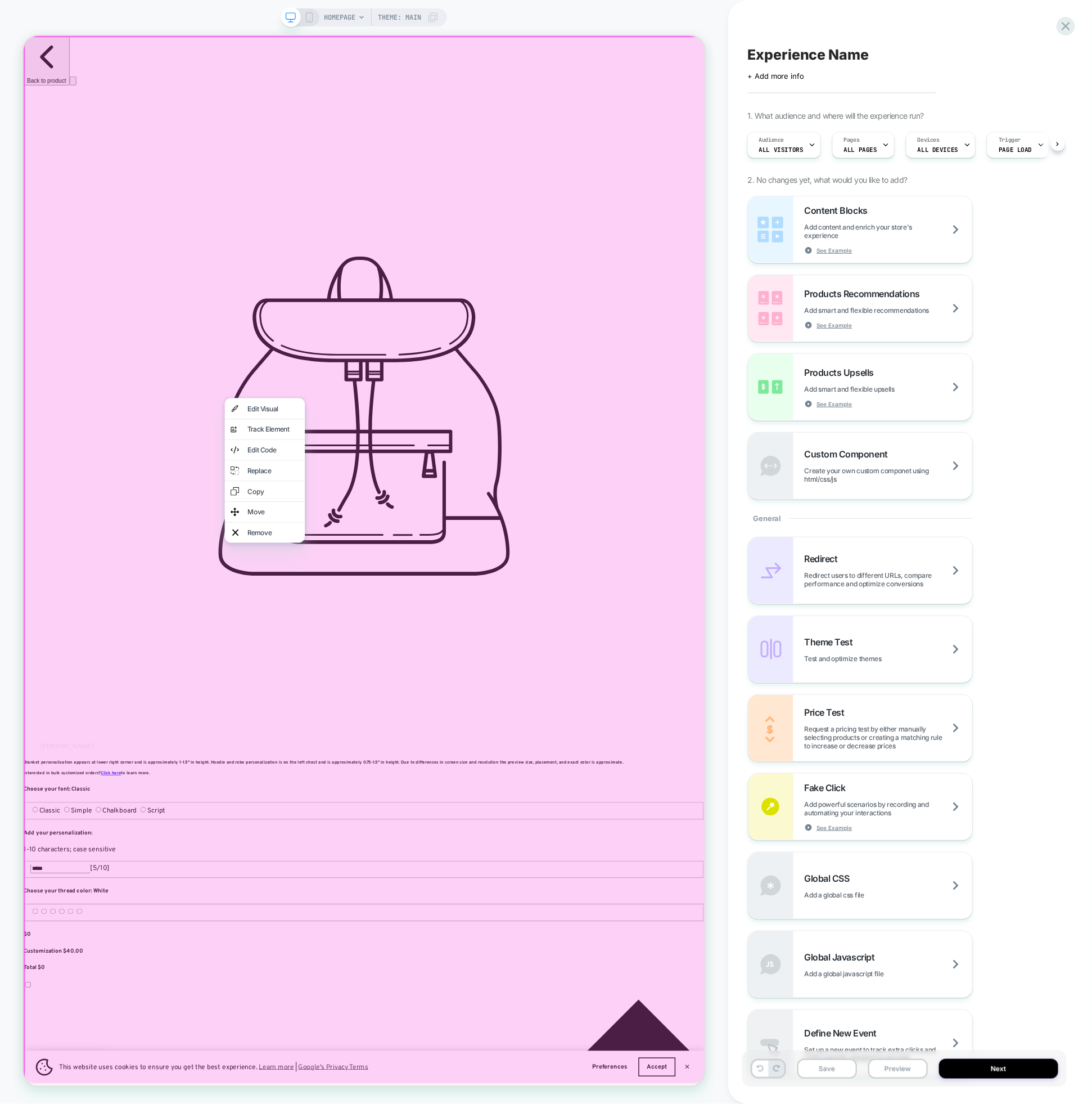
click at [369, 422] on div at bounding box center [479, 736] width 912 height 1401
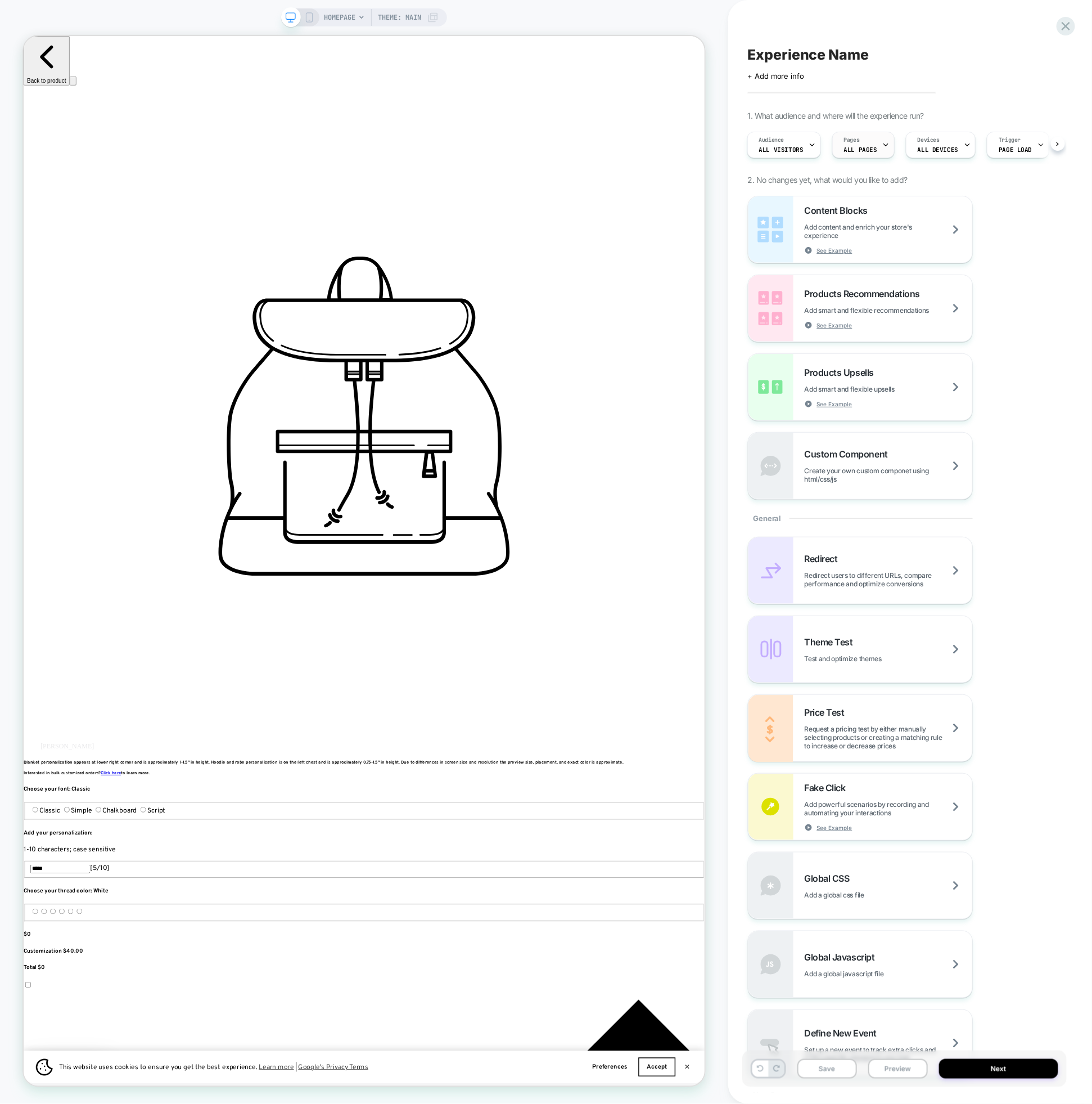
click at [845, 150] on span "ALL PAGES" at bounding box center [862, 149] width 34 height 8
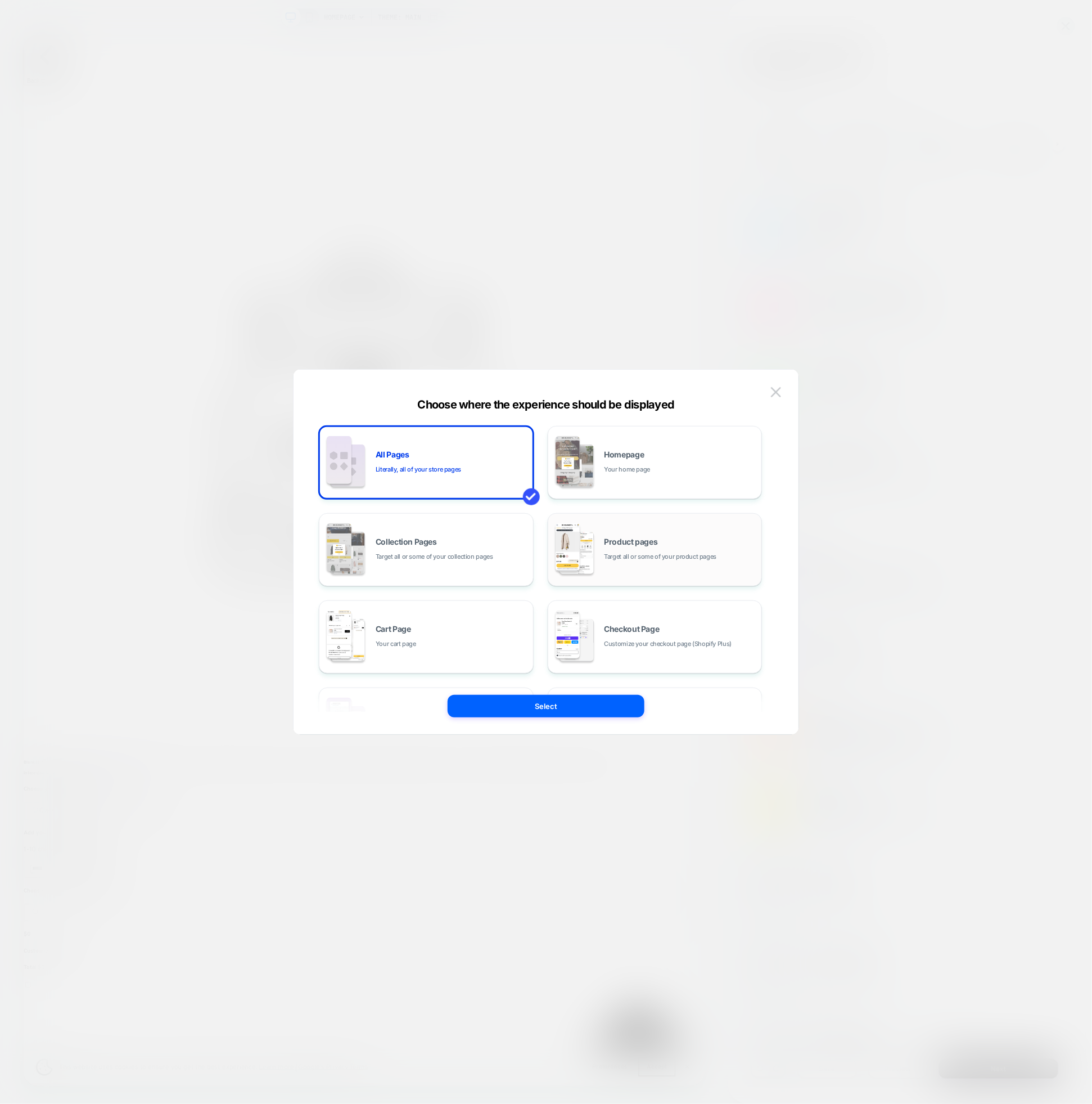
click at [611, 554] on span "Target all or some of your product pages" at bounding box center [661, 556] width 113 height 11
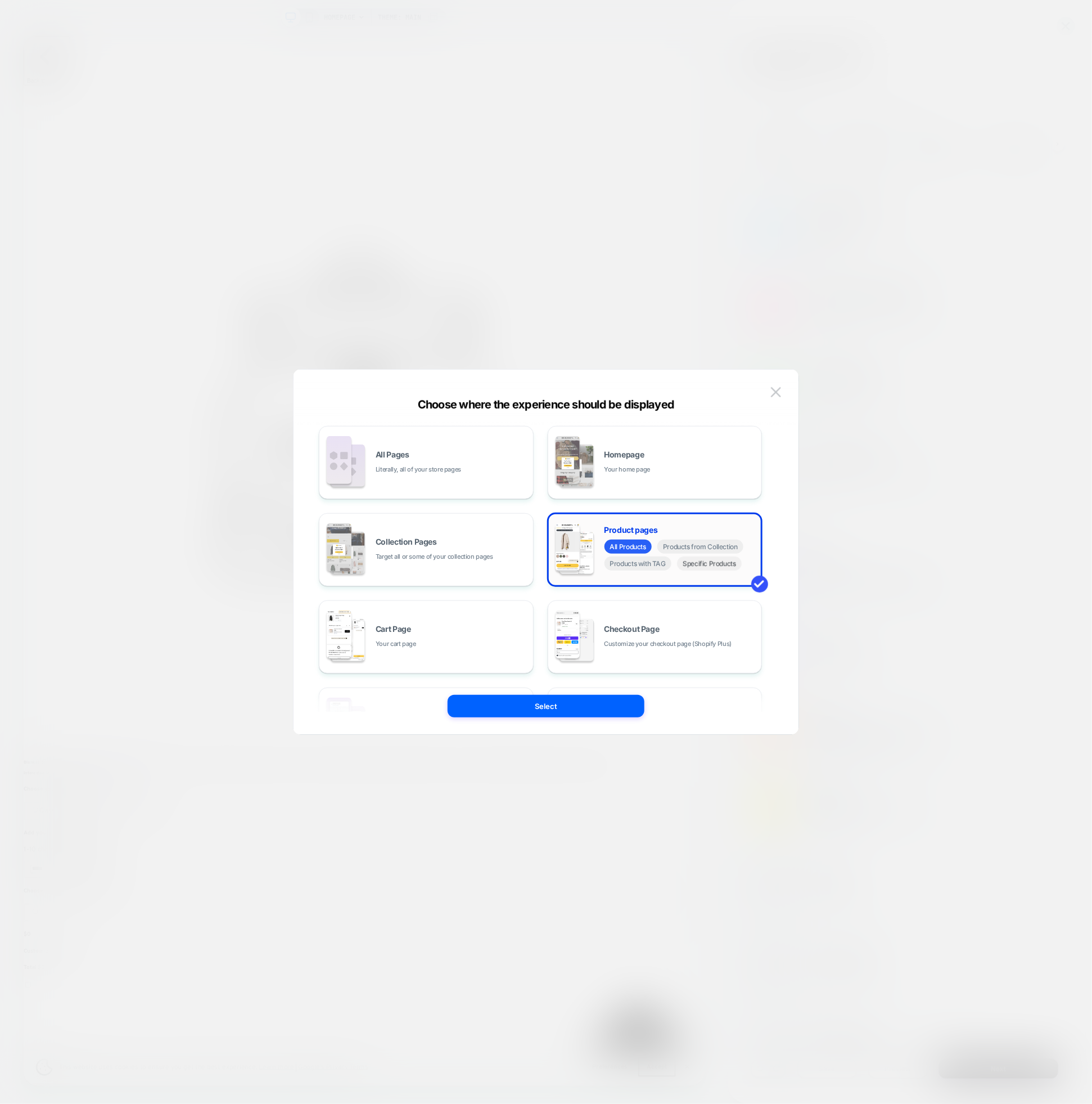
click at [690, 564] on span "Specific Products" at bounding box center [709, 563] width 64 height 14
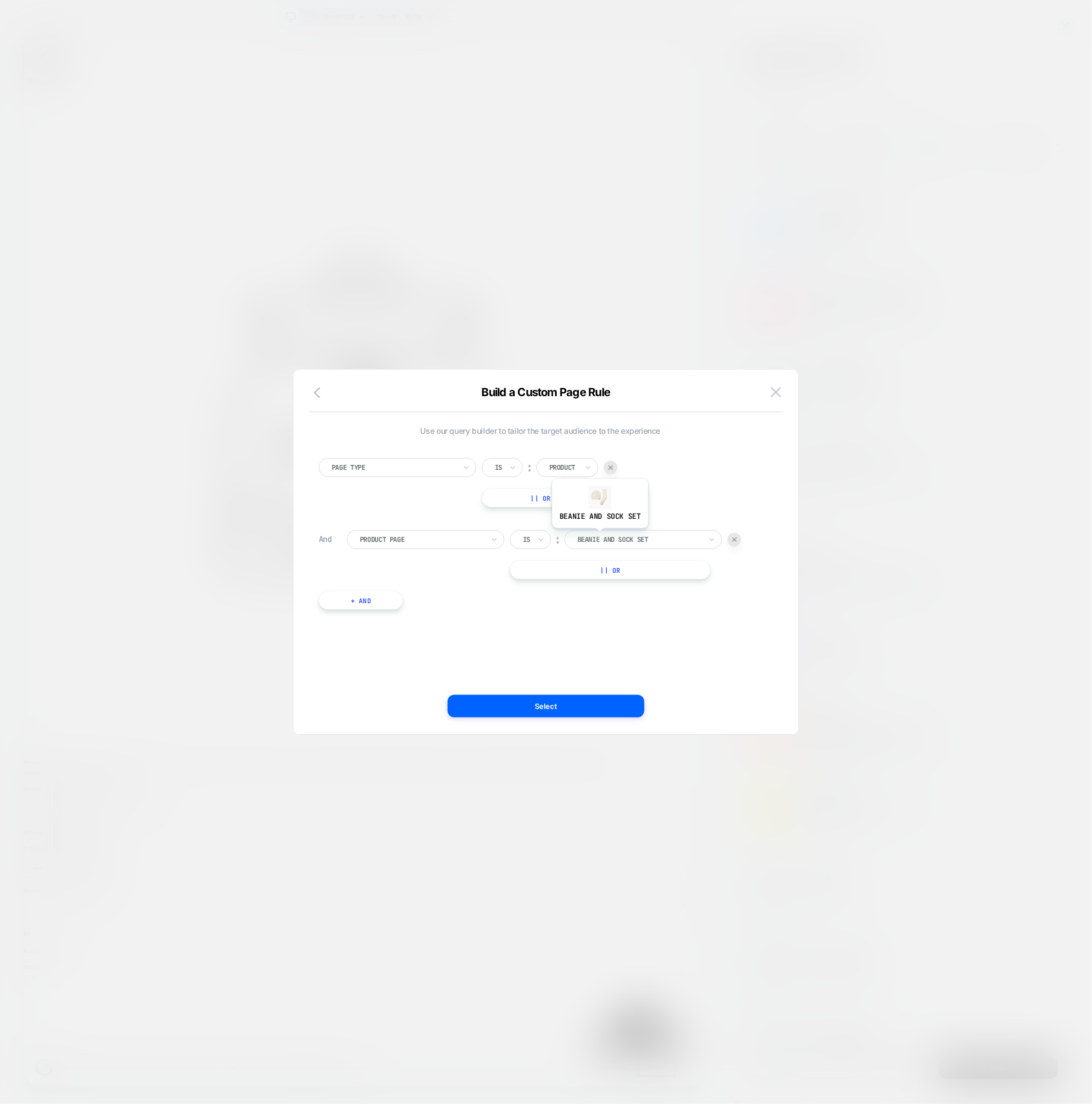
click at [600, 536] on div at bounding box center [639, 539] width 124 height 10
type input "******"
click at [623, 581] on div "Original Stretch™ Blanket [the big]" at bounding box center [644, 579] width 146 height 36
click at [627, 572] on button "|| Or" at bounding box center [610, 569] width 201 height 19
click at [734, 568] on img at bounding box center [734, 570] width 5 height 5
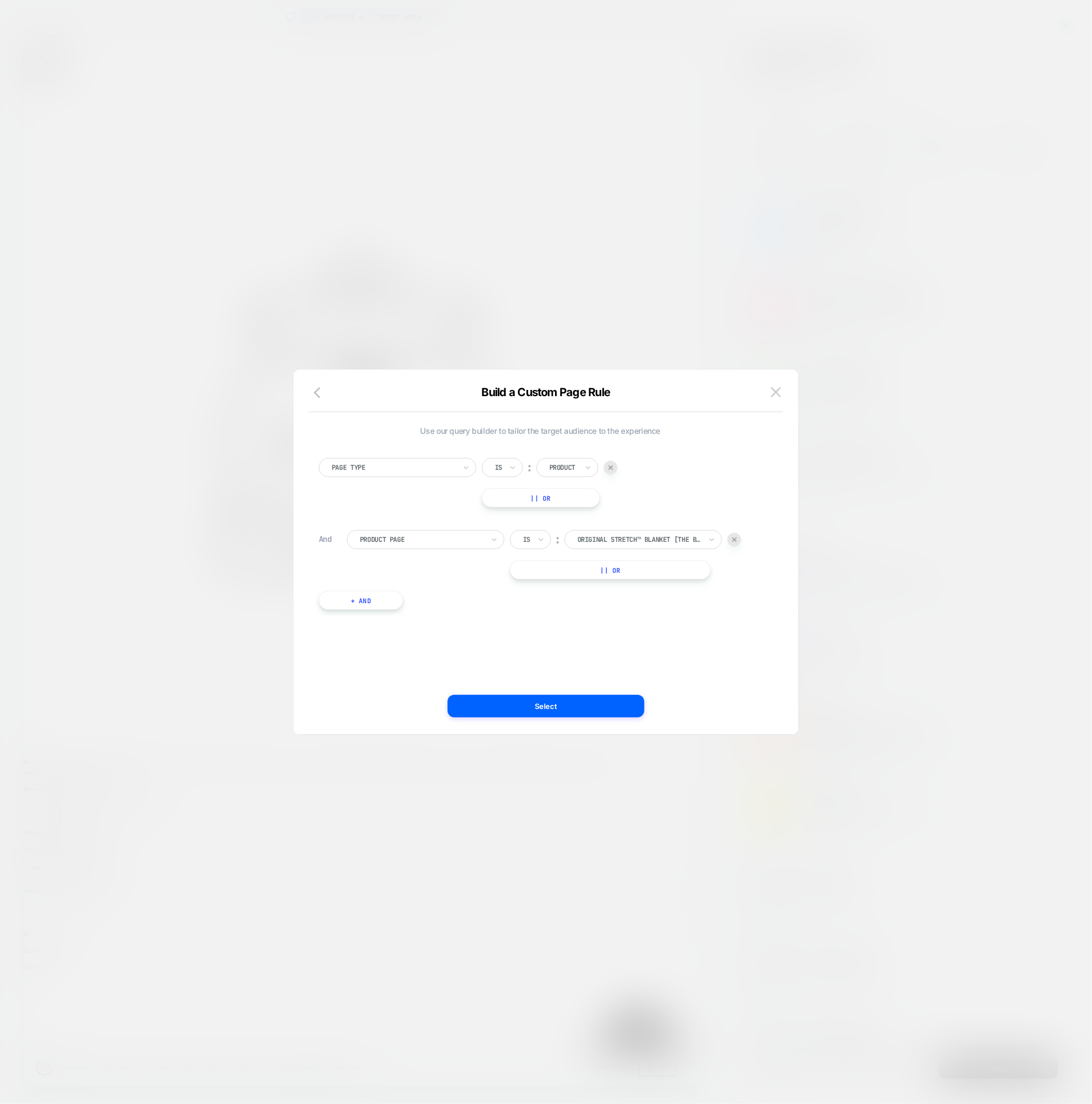
click at [366, 600] on button "+ And" at bounding box center [360, 599] width 84 height 19
drag, startPoint x: 399, startPoint y: 612, endPoint x: 404, endPoint y: 615, distance: 5.8
click at [400, 611] on div at bounding box center [421, 611] width 124 height 10
click at [424, 713] on div "Product Page" at bounding box center [431, 714] width 146 height 18
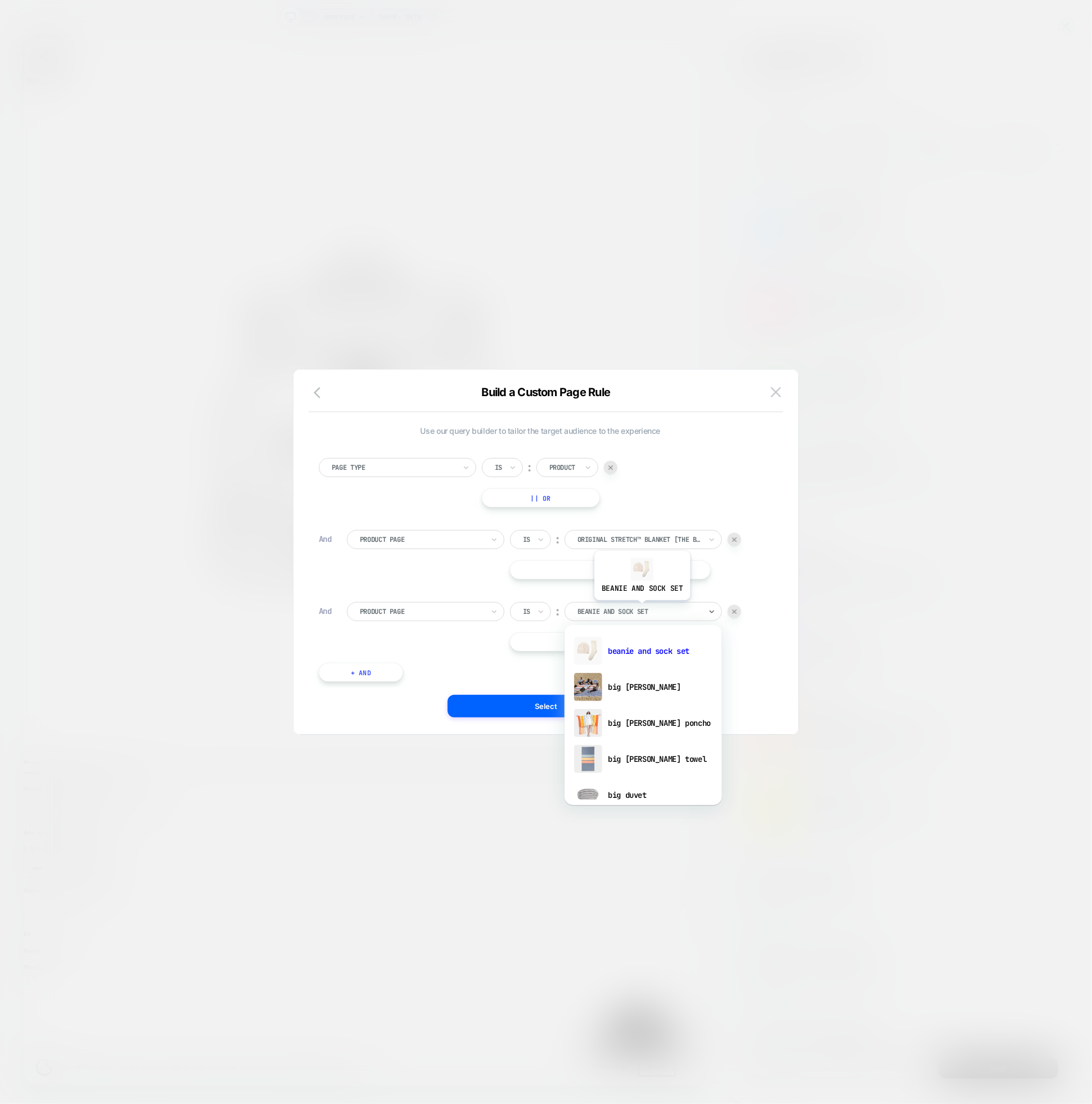
click at [641, 608] on div at bounding box center [639, 611] width 124 height 10
type input "*******"
drag, startPoint x: 601, startPoint y: 650, endPoint x: 596, endPoint y: 646, distance: 6.4
click at [601, 649] on img at bounding box center [589, 651] width 28 height 28
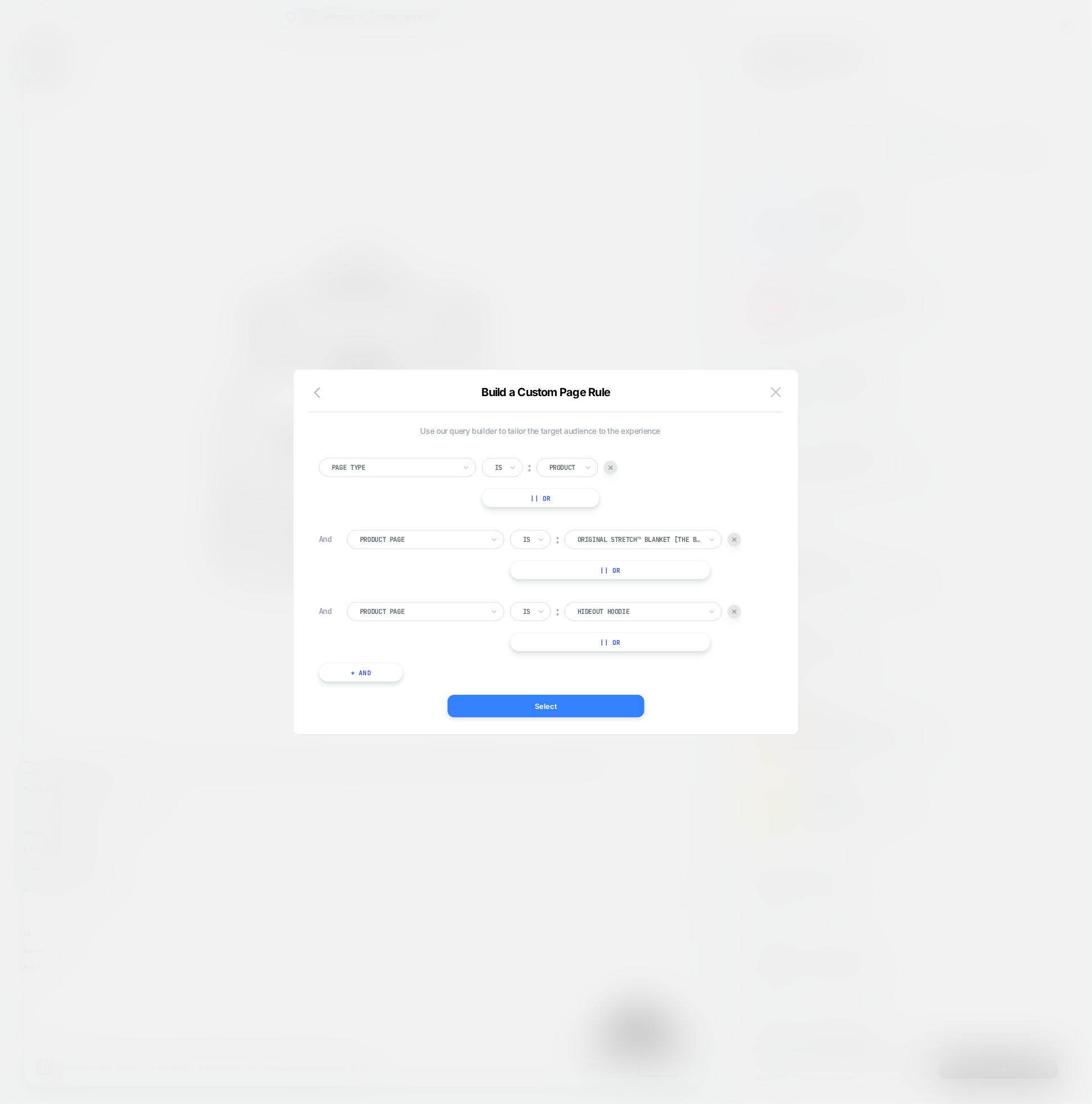
click at [574, 706] on button "Select" at bounding box center [546, 705] width 197 height 23
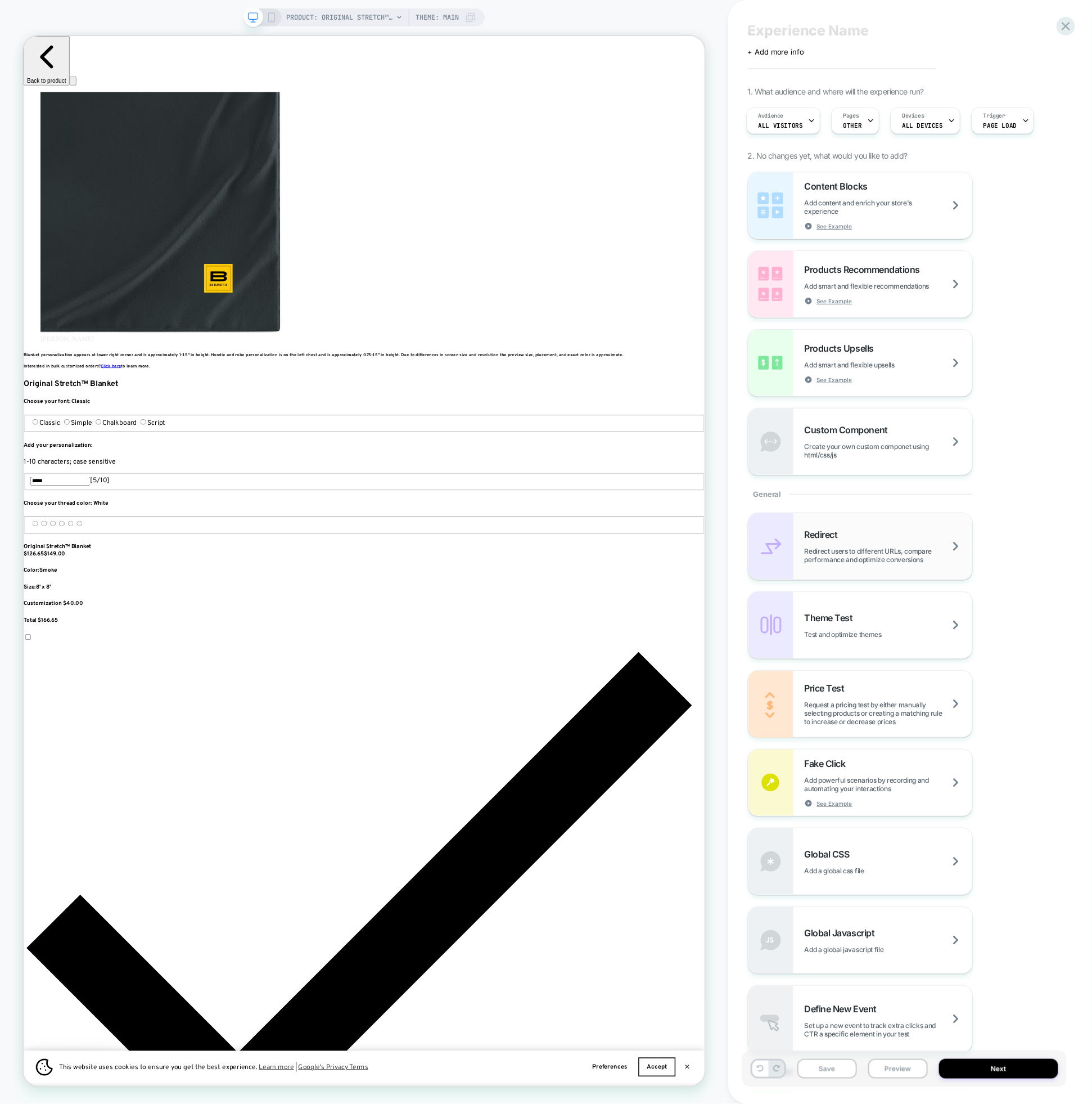
scroll to position [26, 0]
click at [860, 452] on span "Create your own custom componet using html/css/js" at bounding box center [888, 449] width 167 height 17
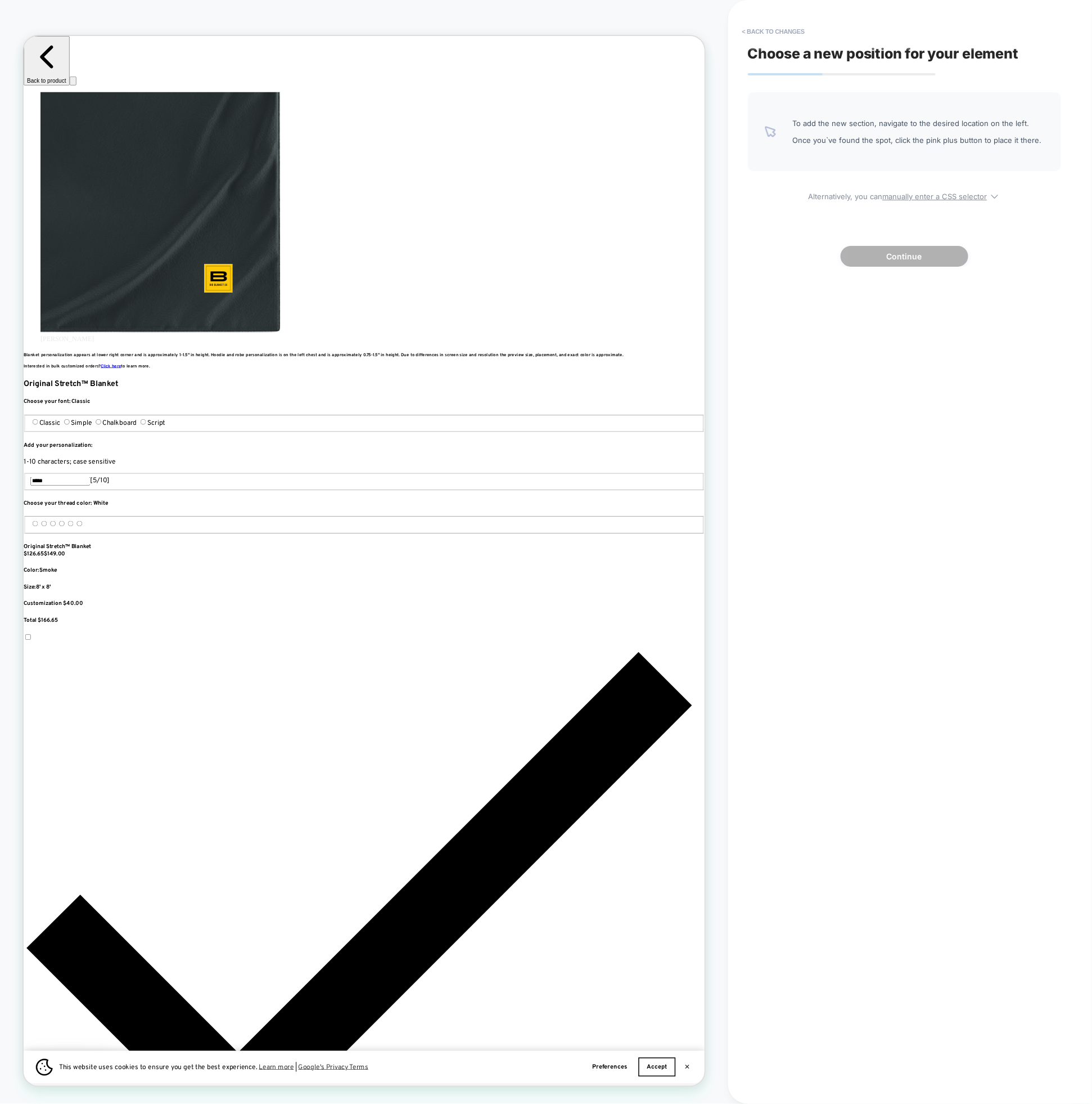
click at [864, 435] on div "Choose a new position for your element To add the new section, navigate to the …" at bounding box center [905, 551] width 324 height 1081
click at [746, 29] on button "< Back to changes" at bounding box center [774, 32] width 74 height 18
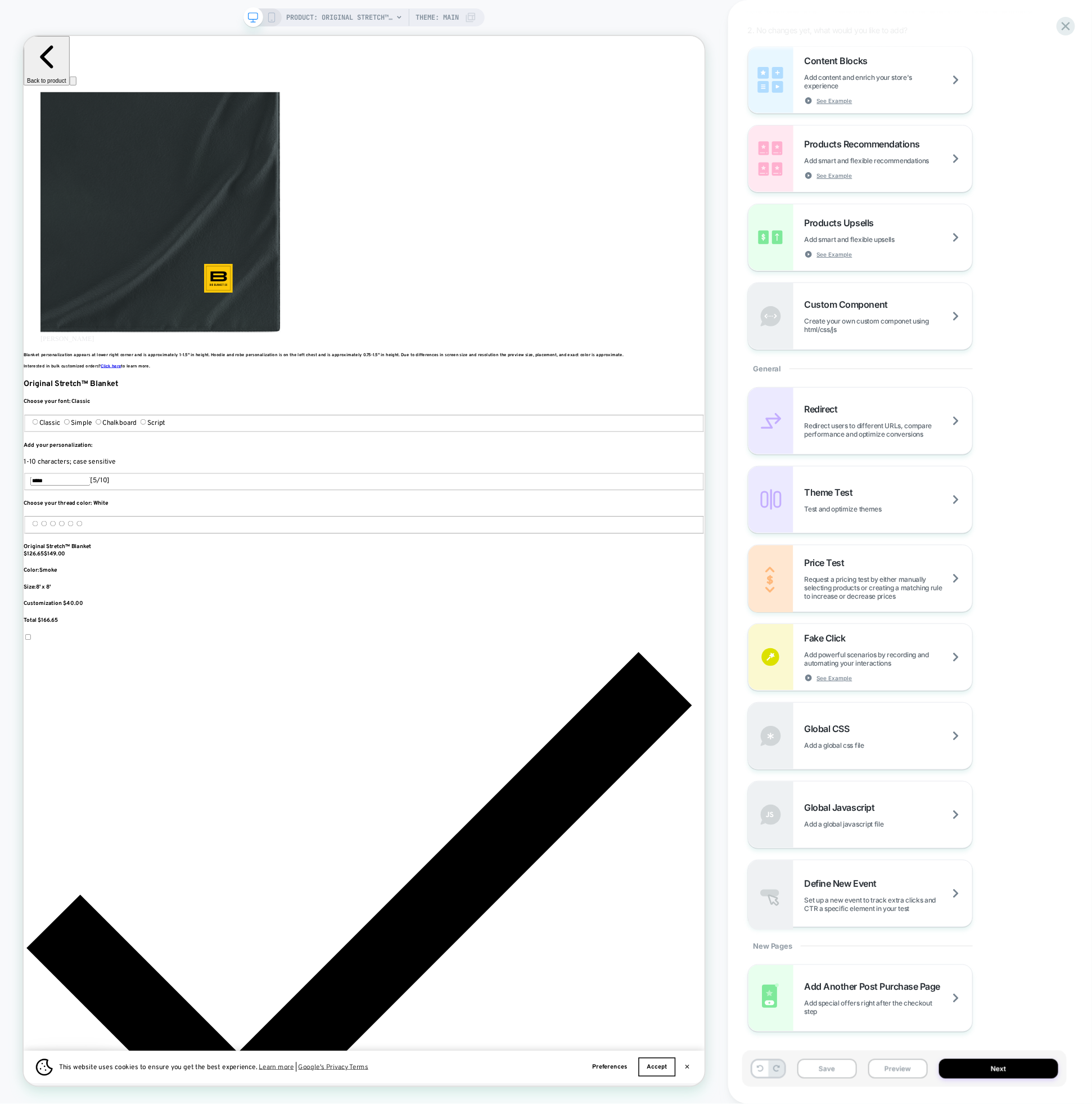
scroll to position [0, 2254]
click at [905, 746] on div "Global CSS Add a global css file" at bounding box center [888, 736] width 167 height 27
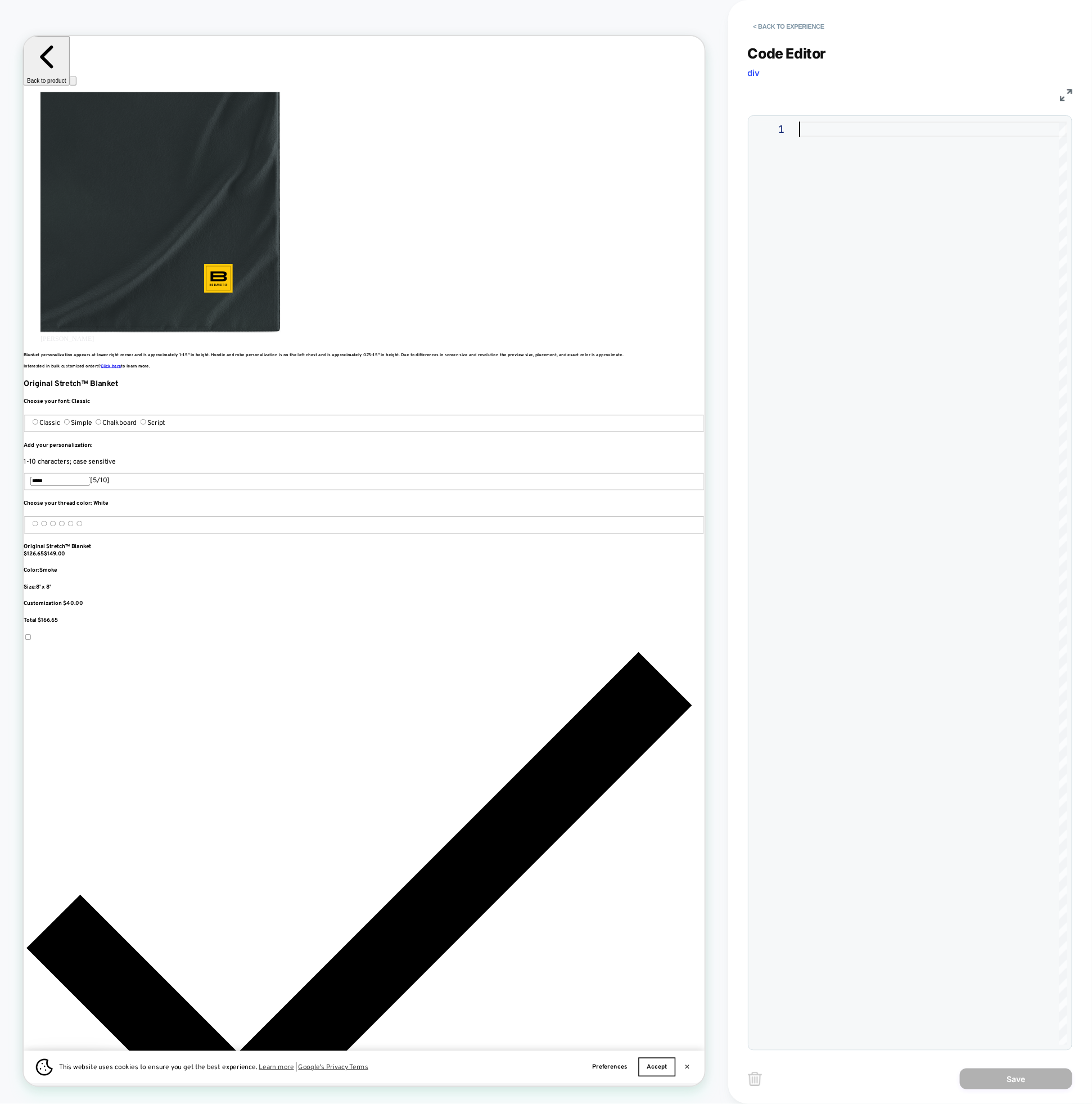
click at [882, 195] on div at bounding box center [933, 583] width 268 height 923
type textarea "****"
click at [798, 142] on div "1" at bounding box center [776, 583] width 45 height 923
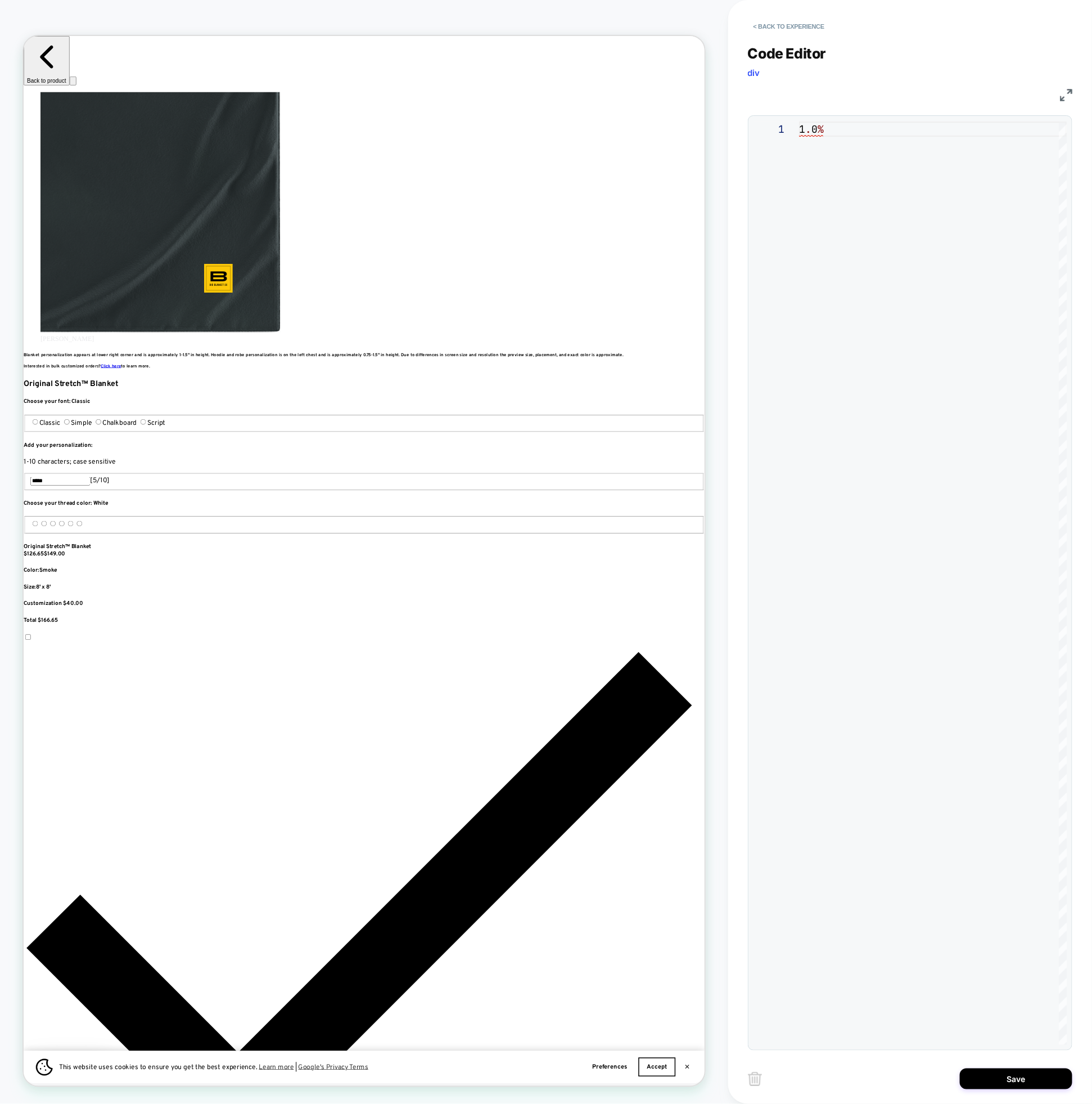
click at [798, 142] on div "1" at bounding box center [776, 583] width 45 height 923
click at [807, 133] on div "1 . 0 %" at bounding box center [933, 583] width 268 height 923
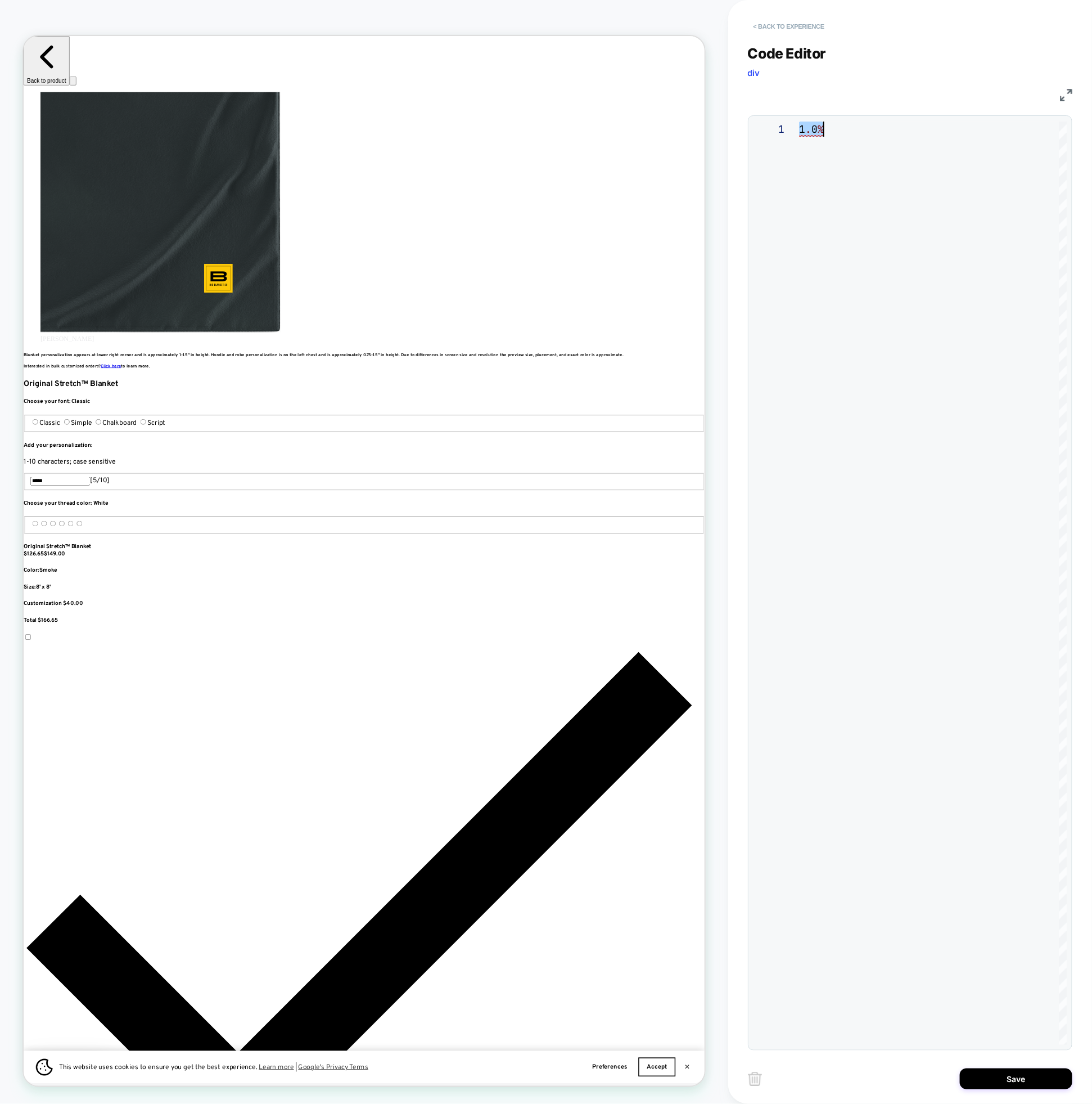
scroll to position [0, 0]
click at [769, 30] on button "< Back to experience" at bounding box center [788, 27] width 82 height 18
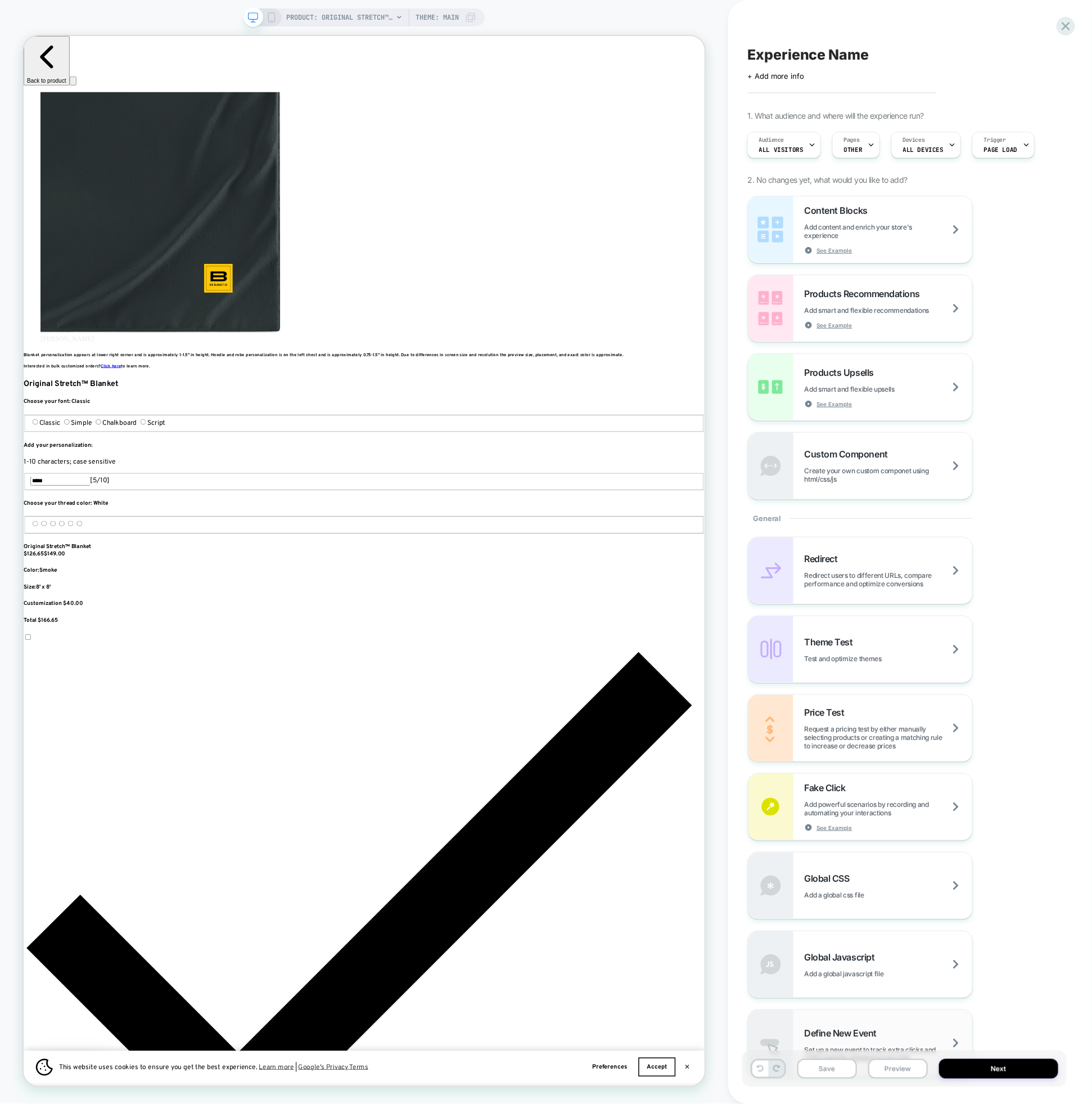
scroll to position [149, 0]
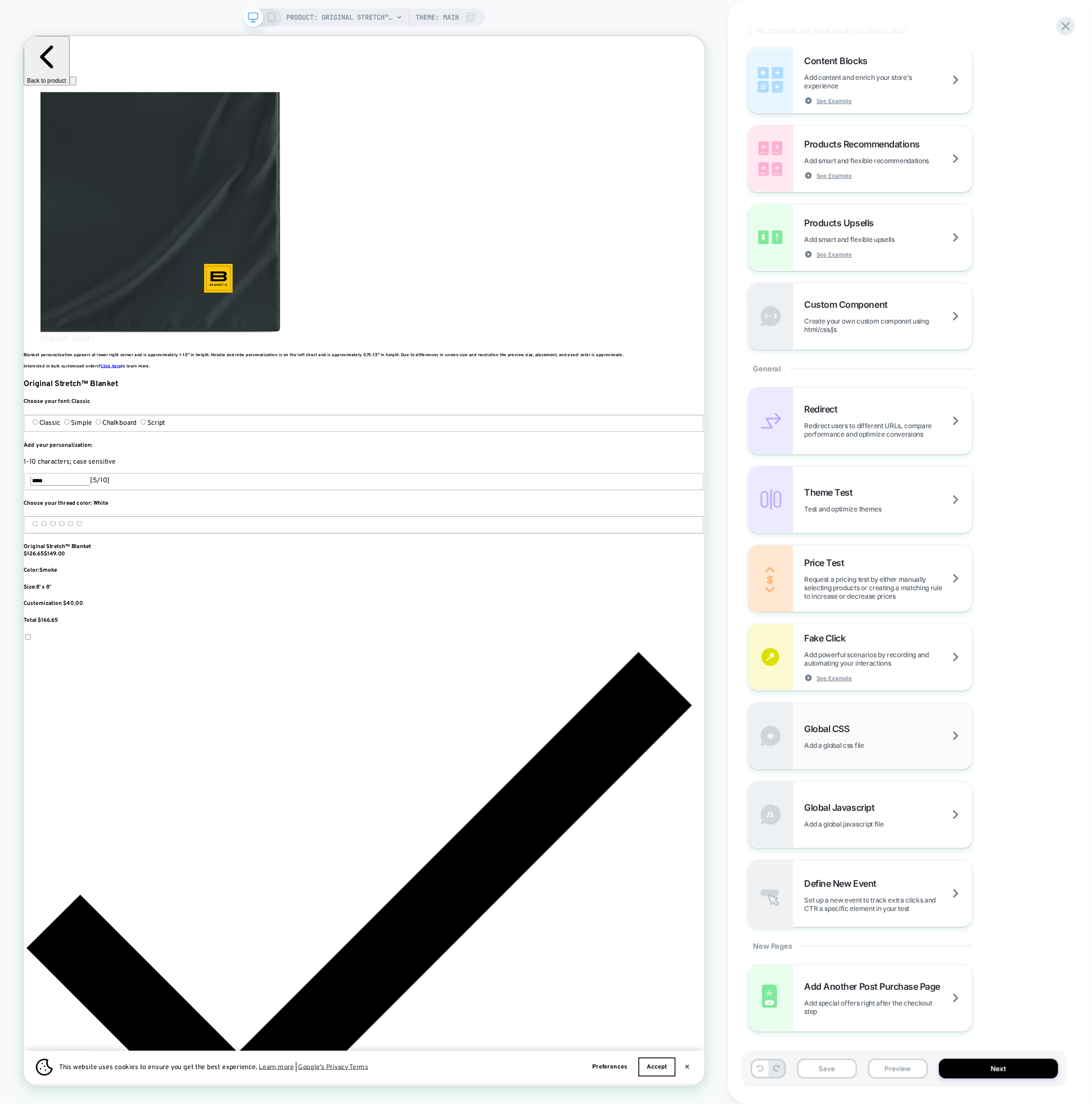
click at [819, 742] on span "Add a global css file" at bounding box center [849, 745] width 88 height 9
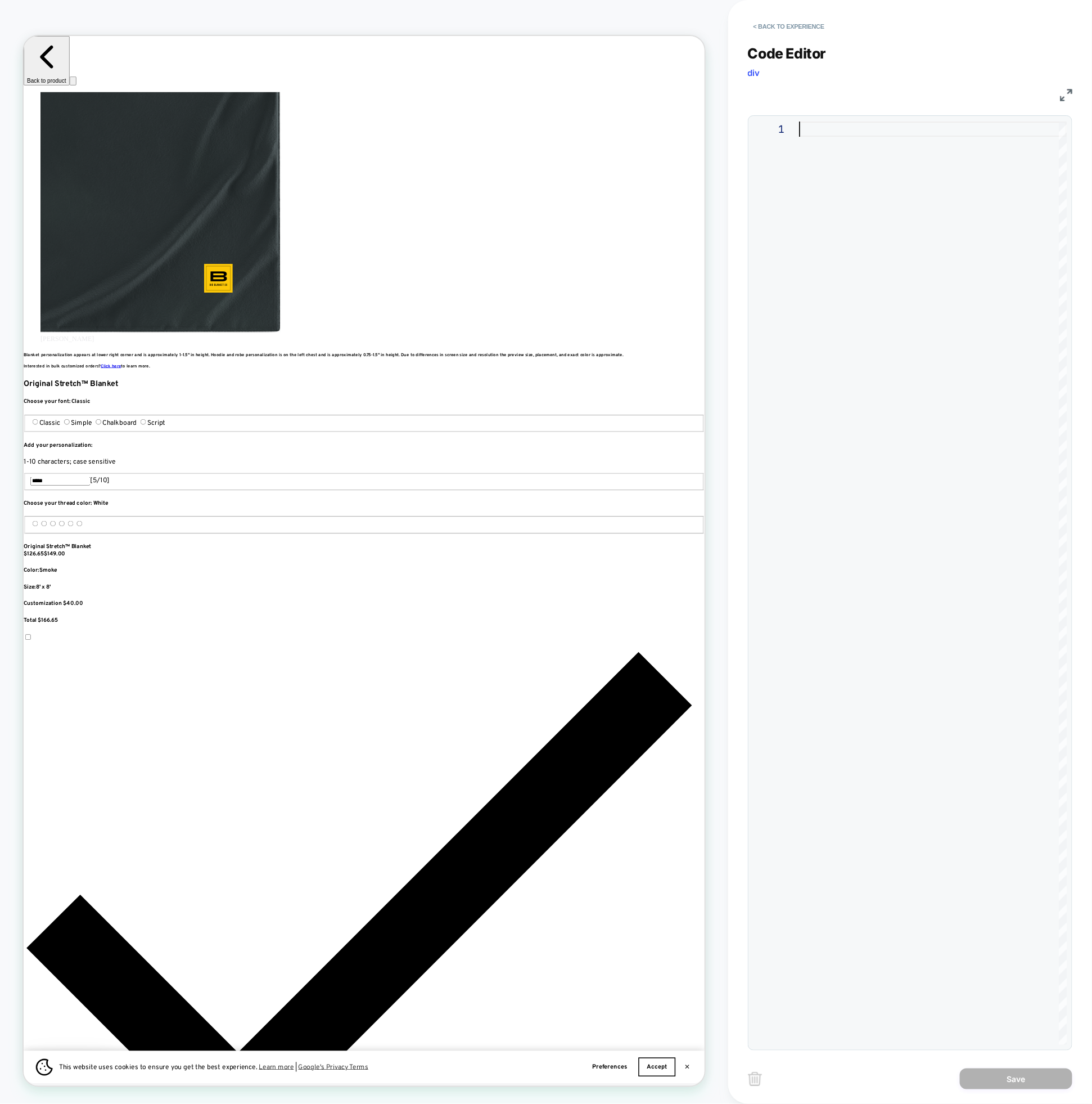
click at [824, 322] on div at bounding box center [933, 583] width 268 height 923
click at [821, 248] on div at bounding box center [933, 583] width 268 height 923
click at [834, 160] on div at bounding box center [933, 583] width 268 height 923
click at [808, 126] on div at bounding box center [933, 583] width 268 height 923
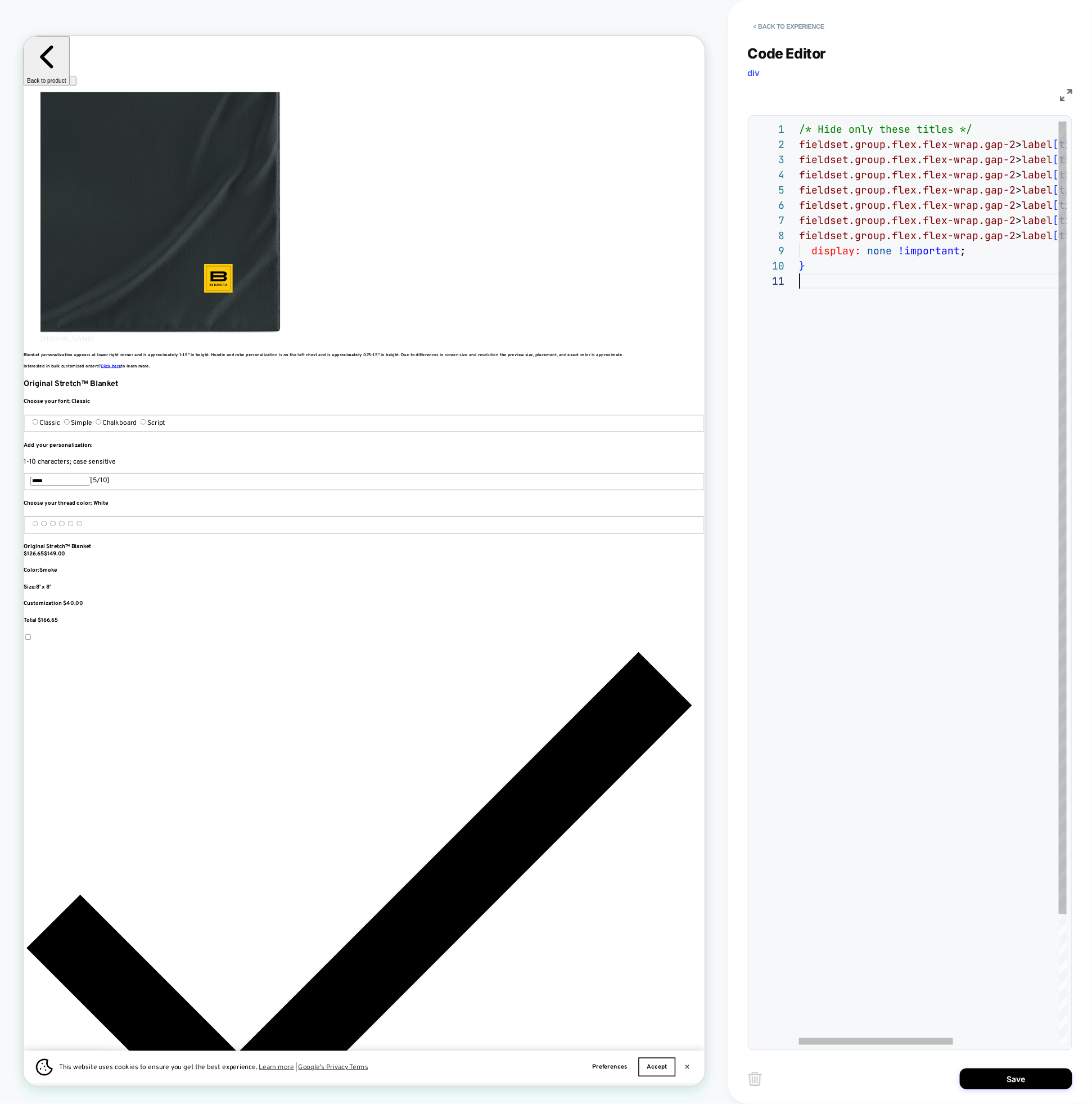
click at [852, 340] on div "/* Hide only these titles */ fieldset.group.flex.flex-wrap.gap-2 > label [ titl…" at bounding box center [1025, 659] width 451 height 1075
click at [769, 23] on button "< Back to experience" at bounding box center [788, 27] width 82 height 18
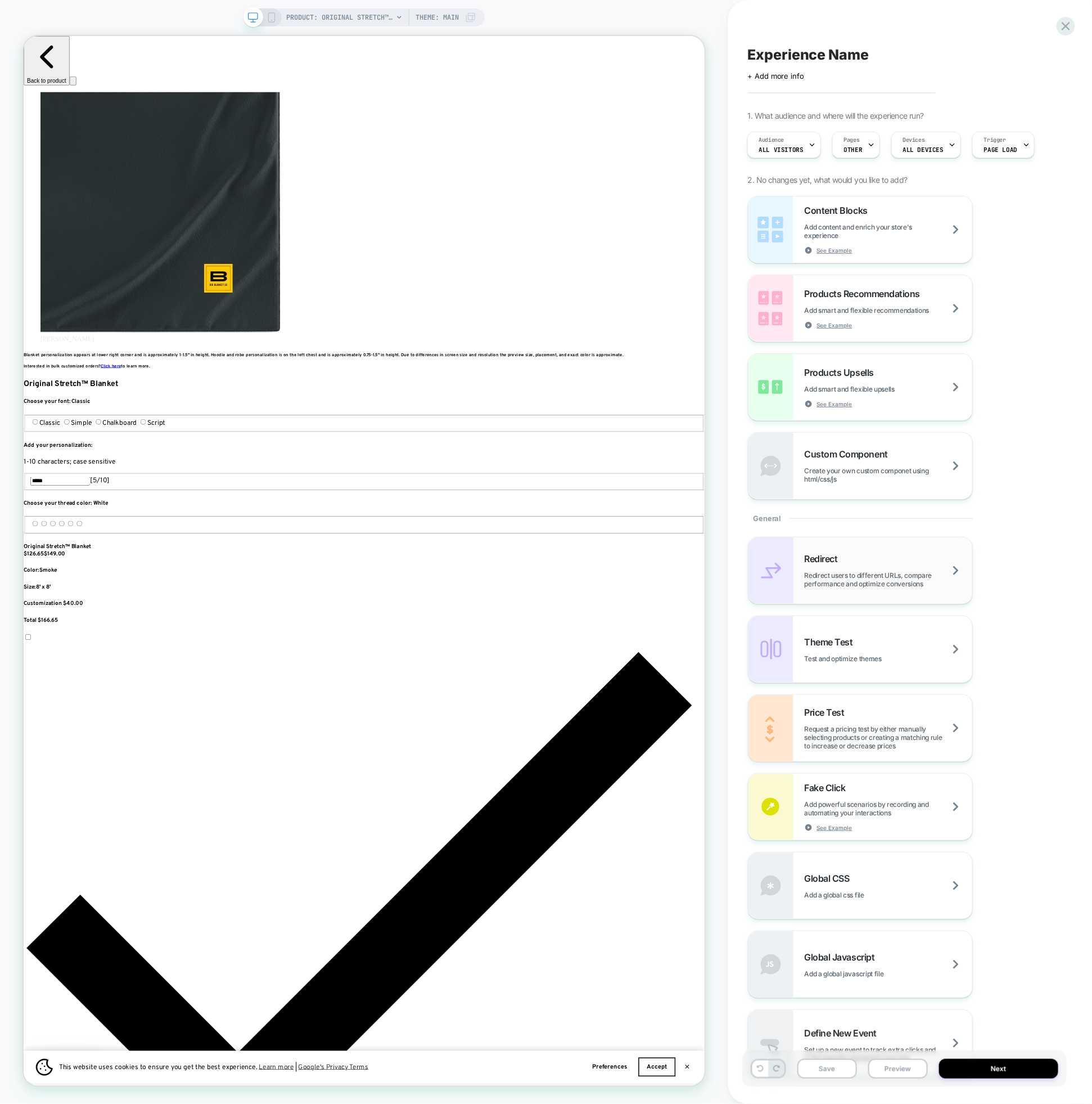
scroll to position [149, 0]
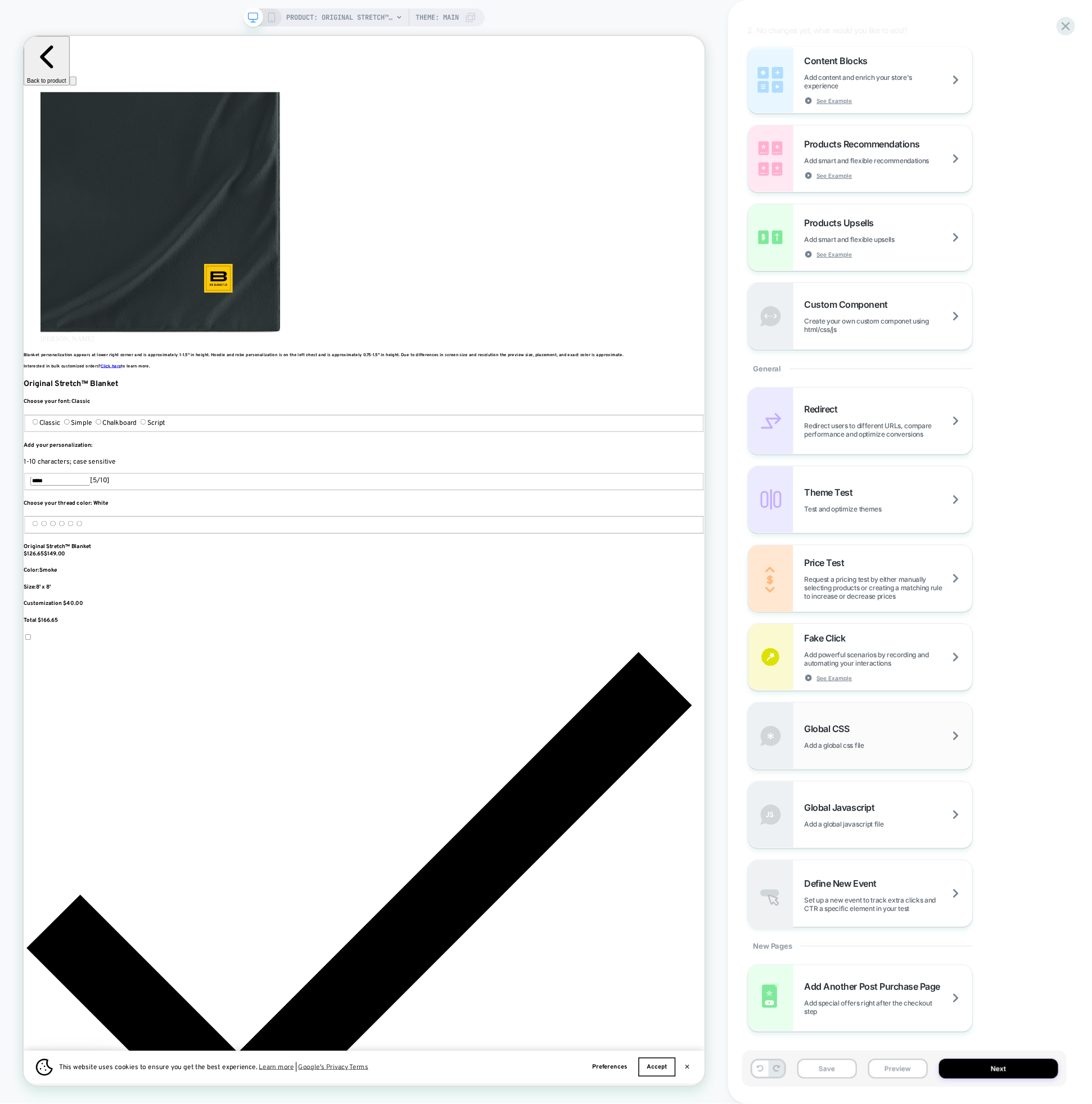
click at [840, 746] on span "Add a global css file" at bounding box center [849, 745] width 88 height 9
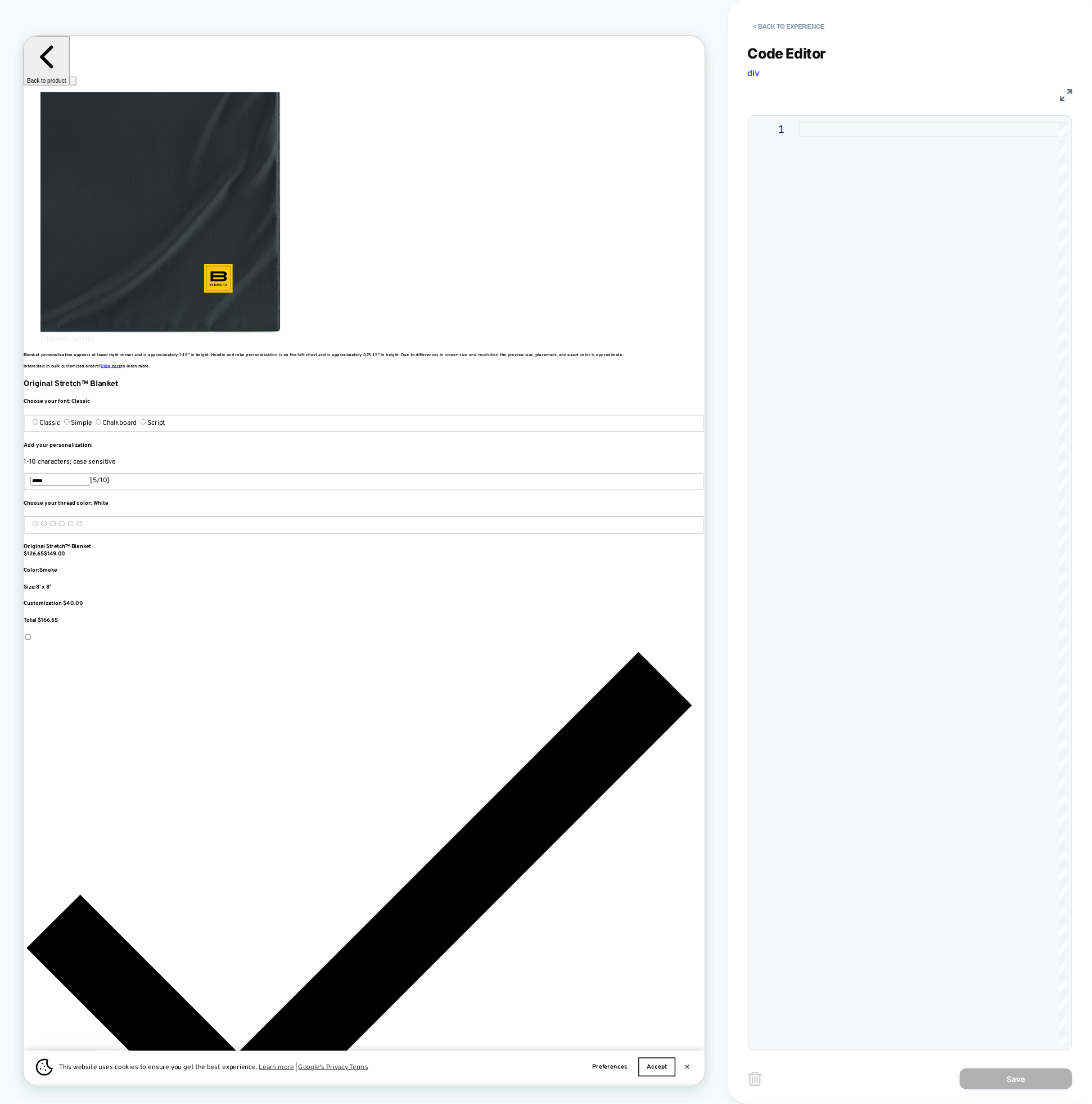
click at [862, 465] on div at bounding box center [933, 583] width 268 height 923
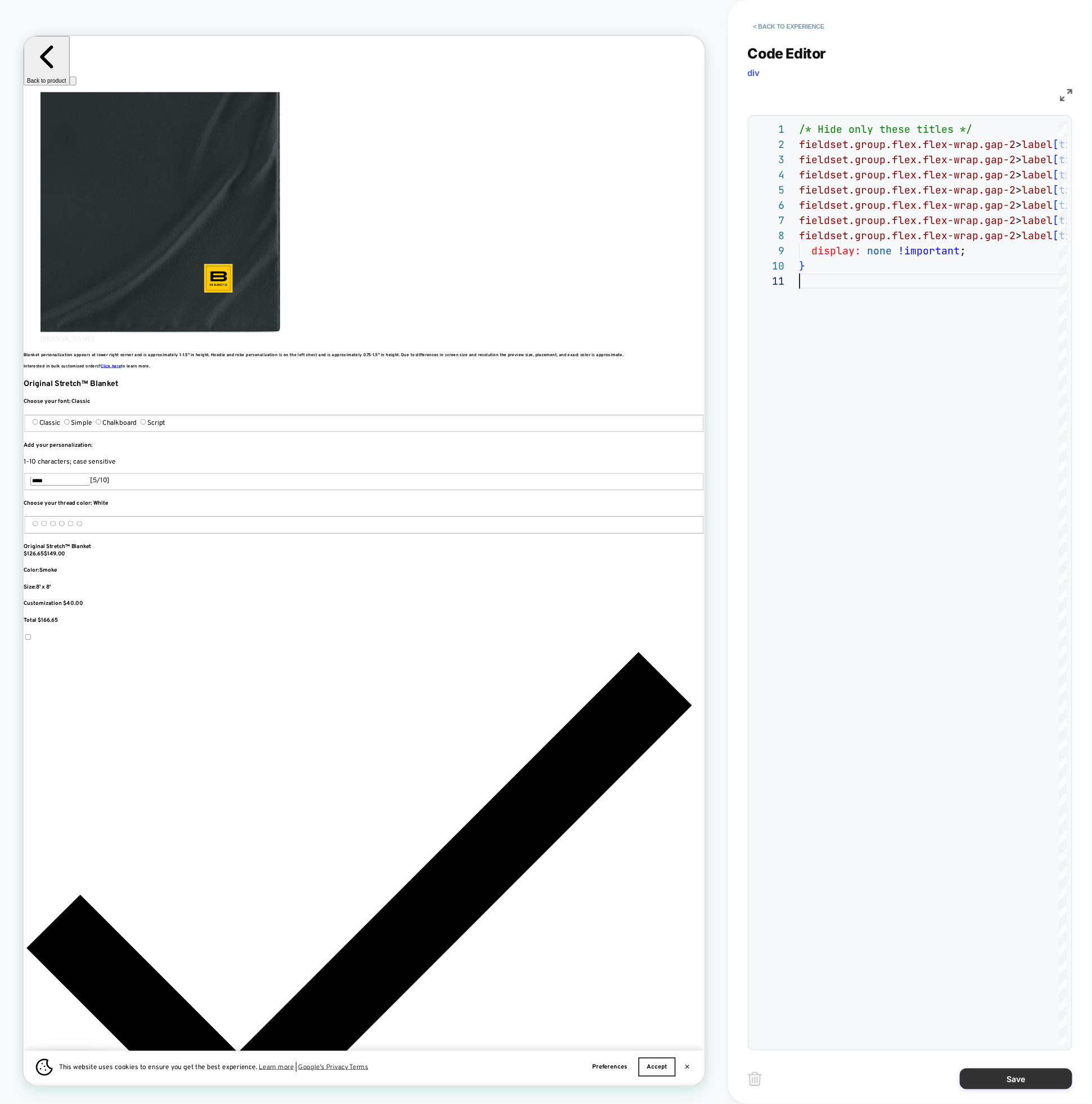
click at [1020, 1071] on button "Save" at bounding box center [1017, 1078] width 113 height 21
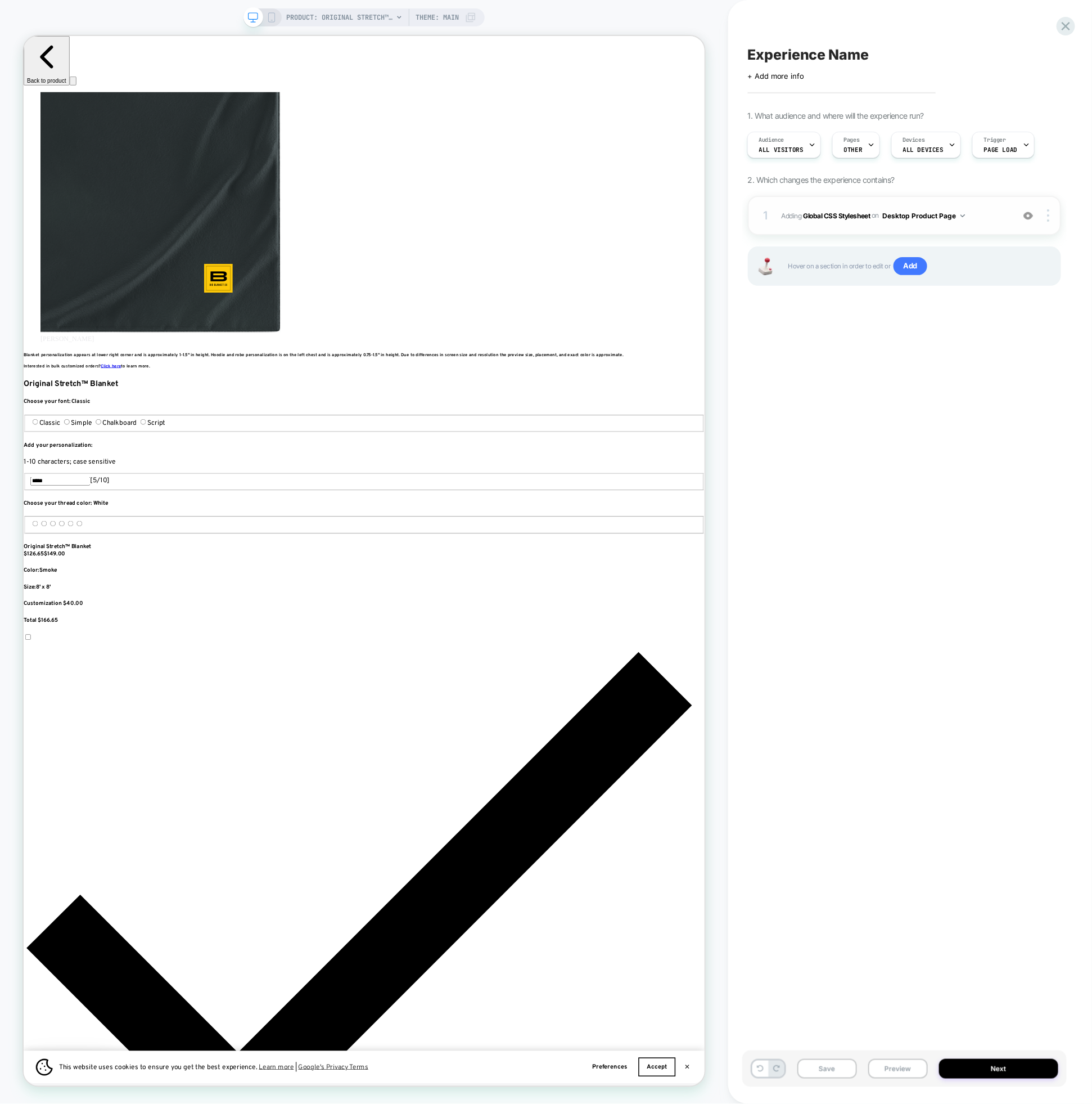
scroll to position [0, 752]
click at [950, 225] on div "1 Adding Global CSS Stylesheet on Desktop Product Page Add Before Add After Cop…" at bounding box center [904, 216] width 314 height 40
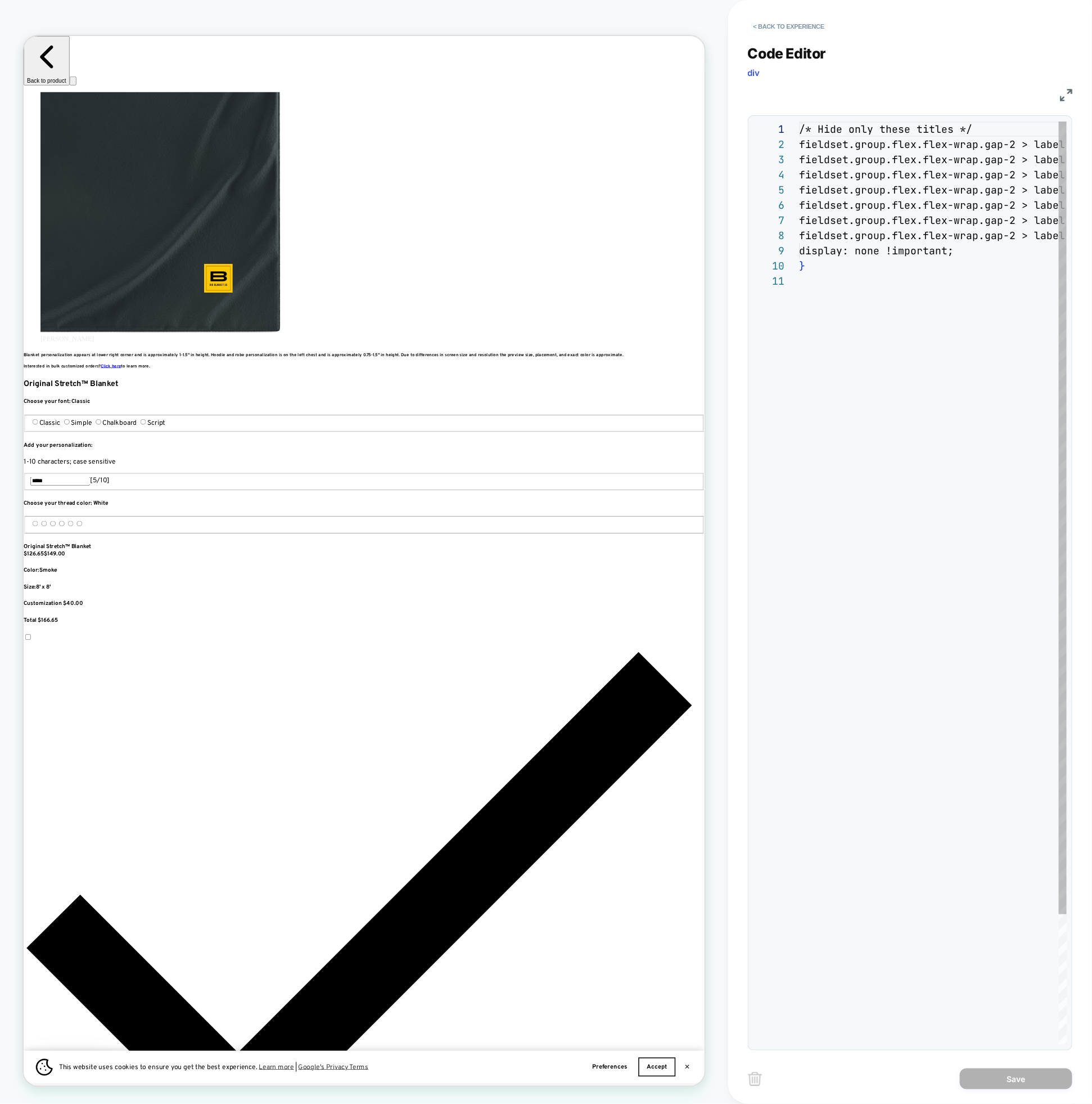
type textarea "**********"
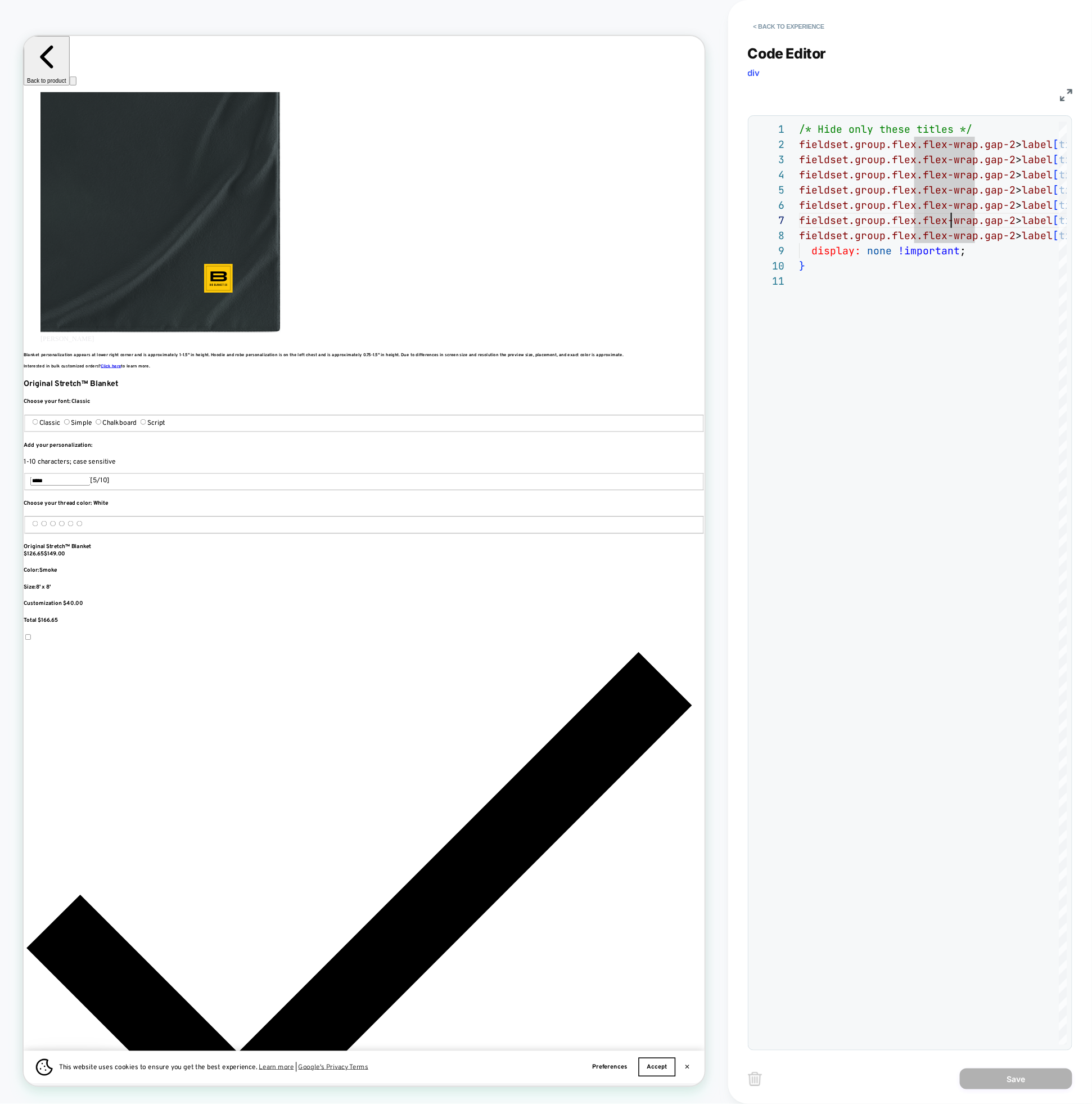
click at [1063, 98] on img at bounding box center [1066, 95] width 13 height 13
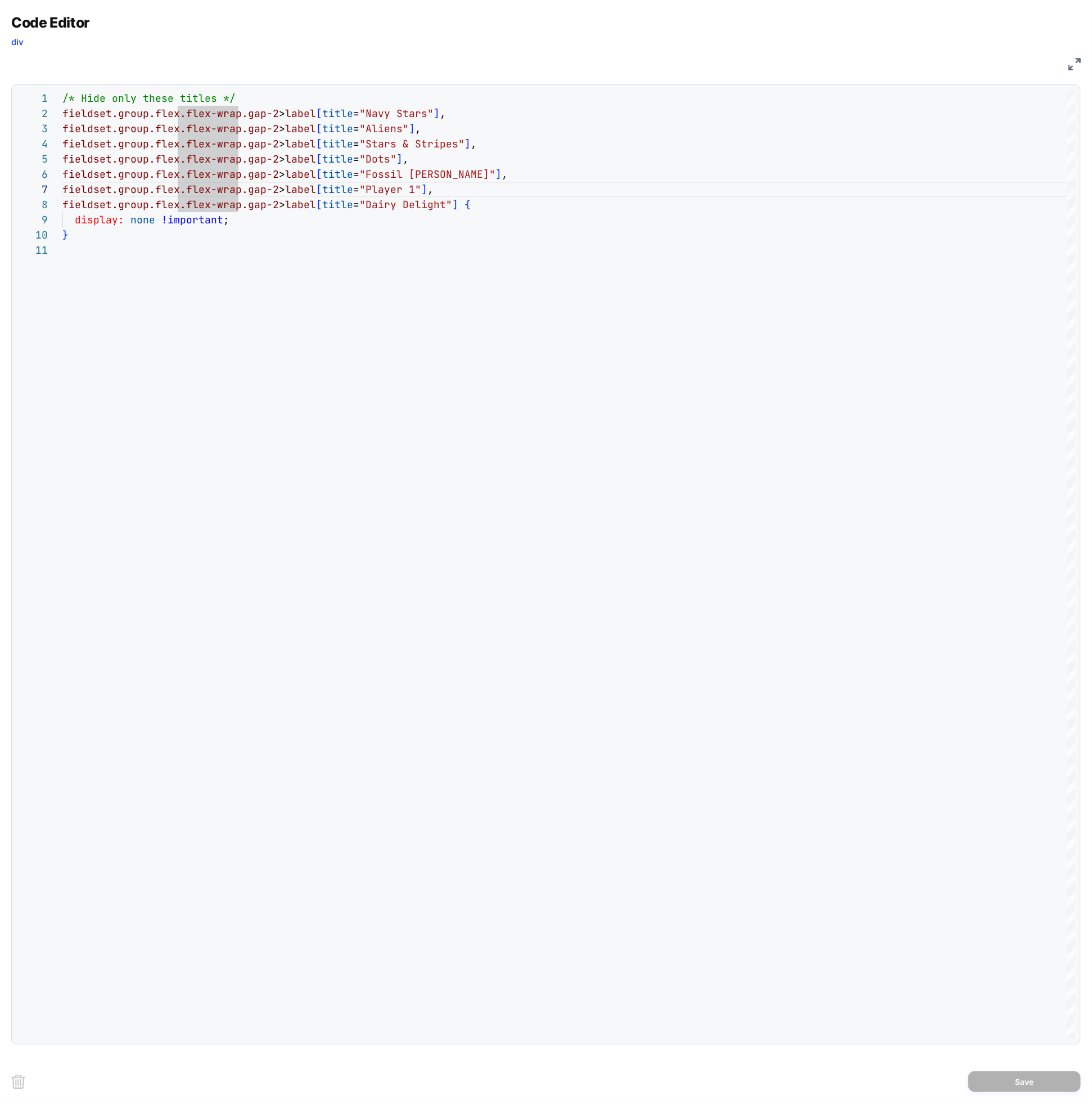
click at [1074, 59] on img at bounding box center [1075, 64] width 13 height 13
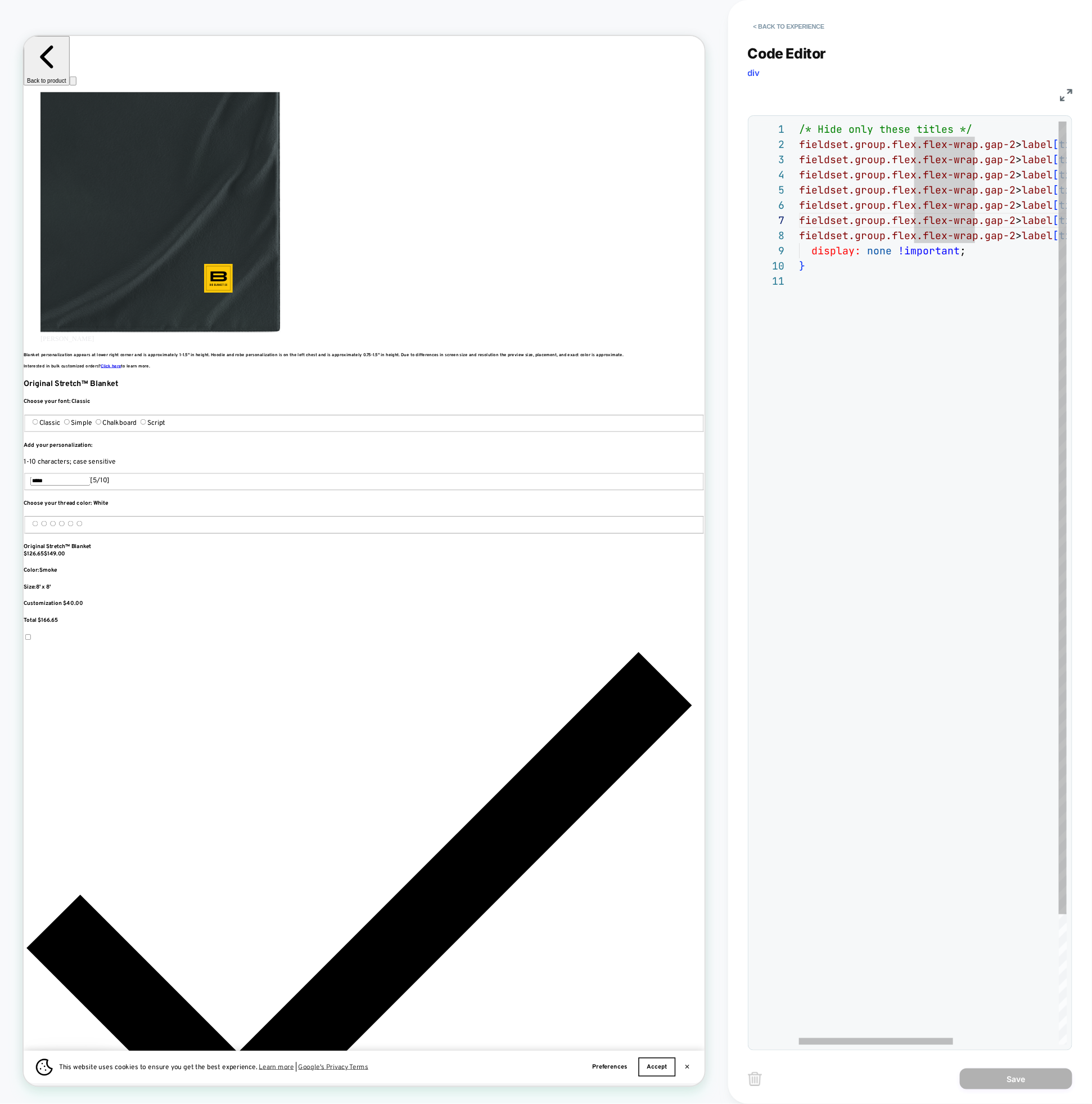
click at [1064, 95] on img at bounding box center [1066, 95] width 13 height 13
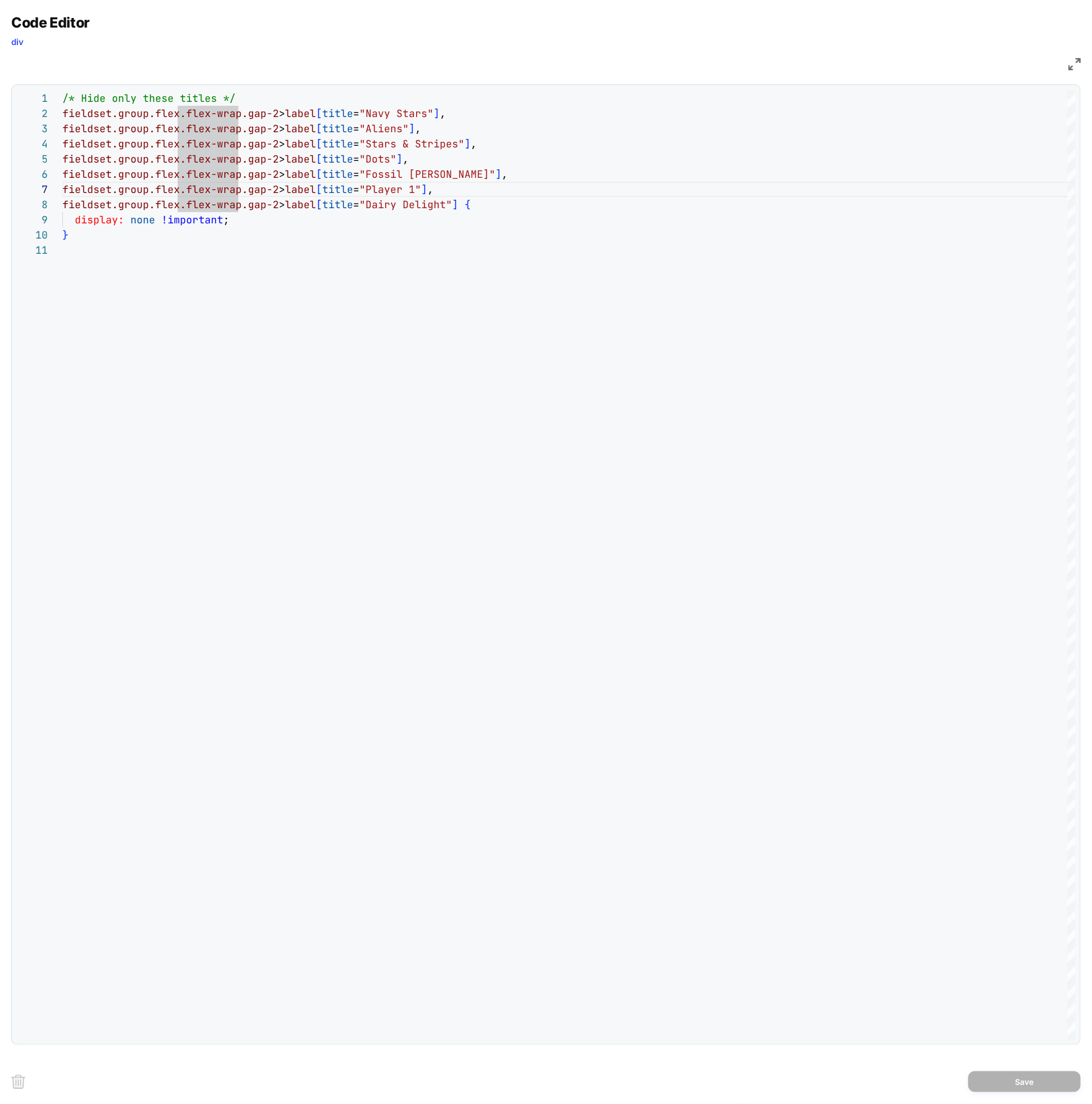
click at [1074, 71] on div "CSS" at bounding box center [546, 61] width 1070 height 19
click at [1073, 58] on img at bounding box center [1075, 64] width 13 height 13
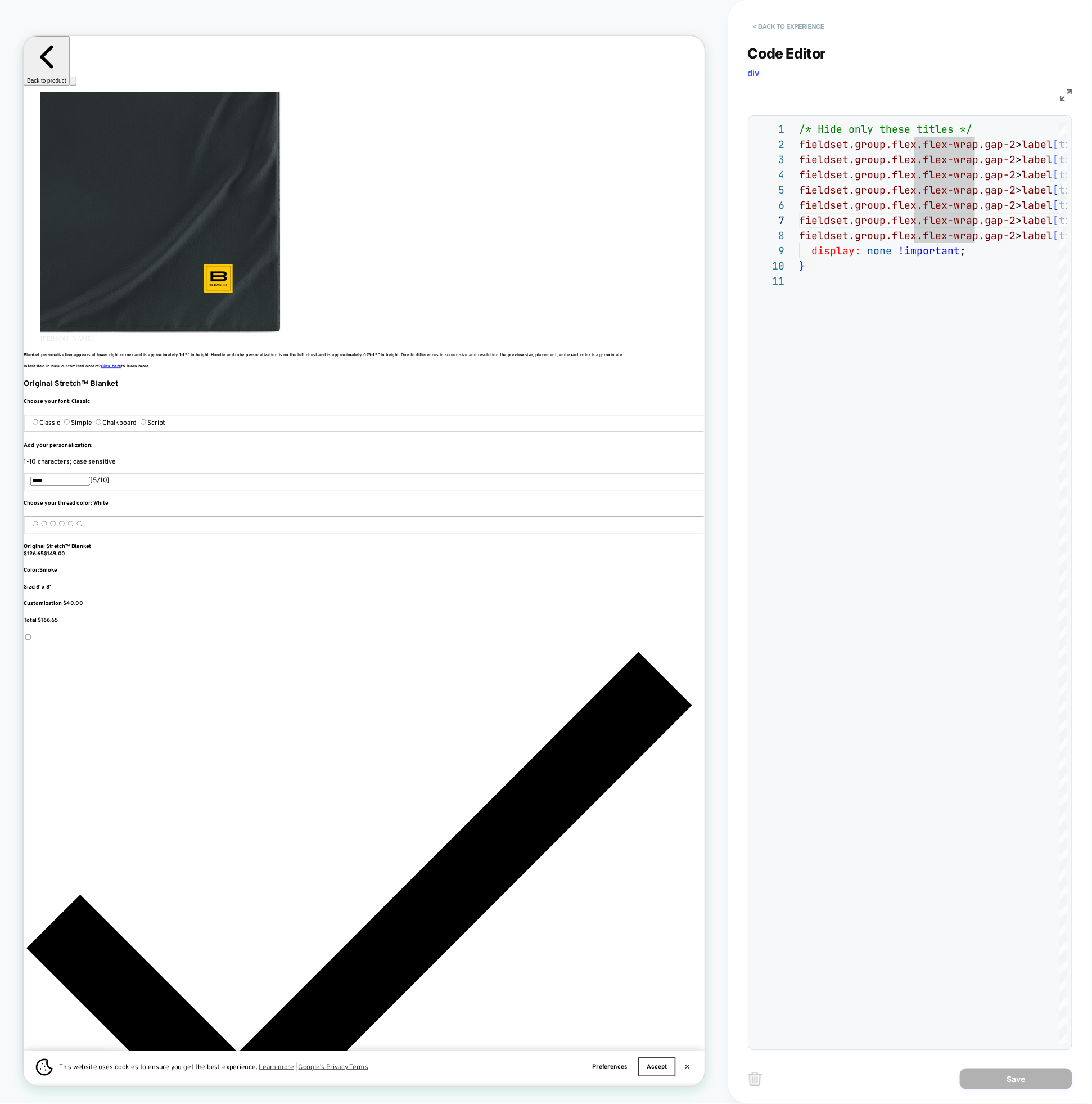
scroll to position [0, 1502]
click at [760, 24] on button "< Back to experience" at bounding box center [788, 27] width 82 height 18
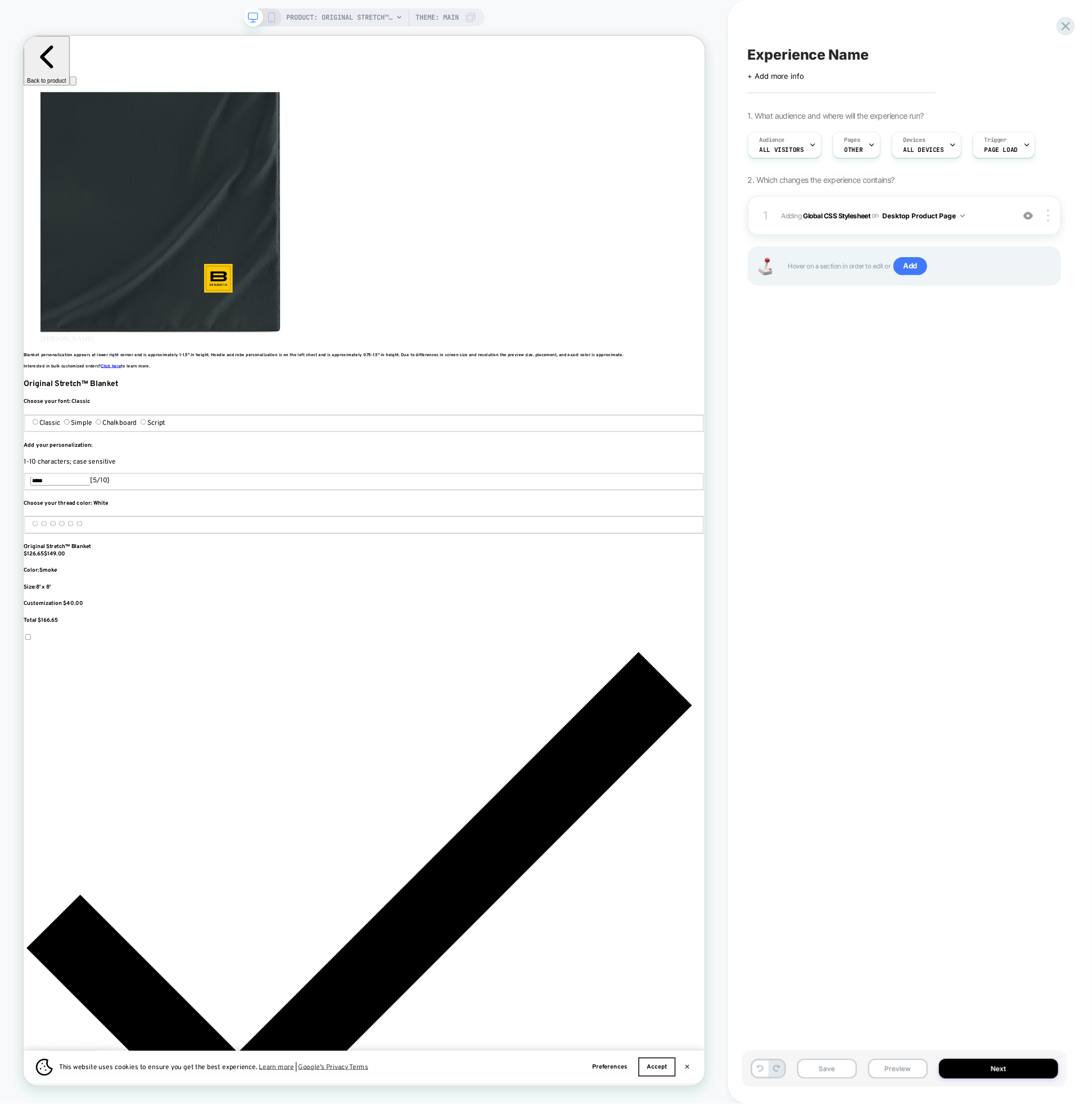
scroll to position [0, 1]
click at [1050, 215] on div at bounding box center [1049, 216] width 22 height 13
click at [949, 244] on div "Target All Devices" at bounding box center [981, 246] width 100 height 31
click at [272, 17] on icon at bounding box center [272, 18] width 10 height 10
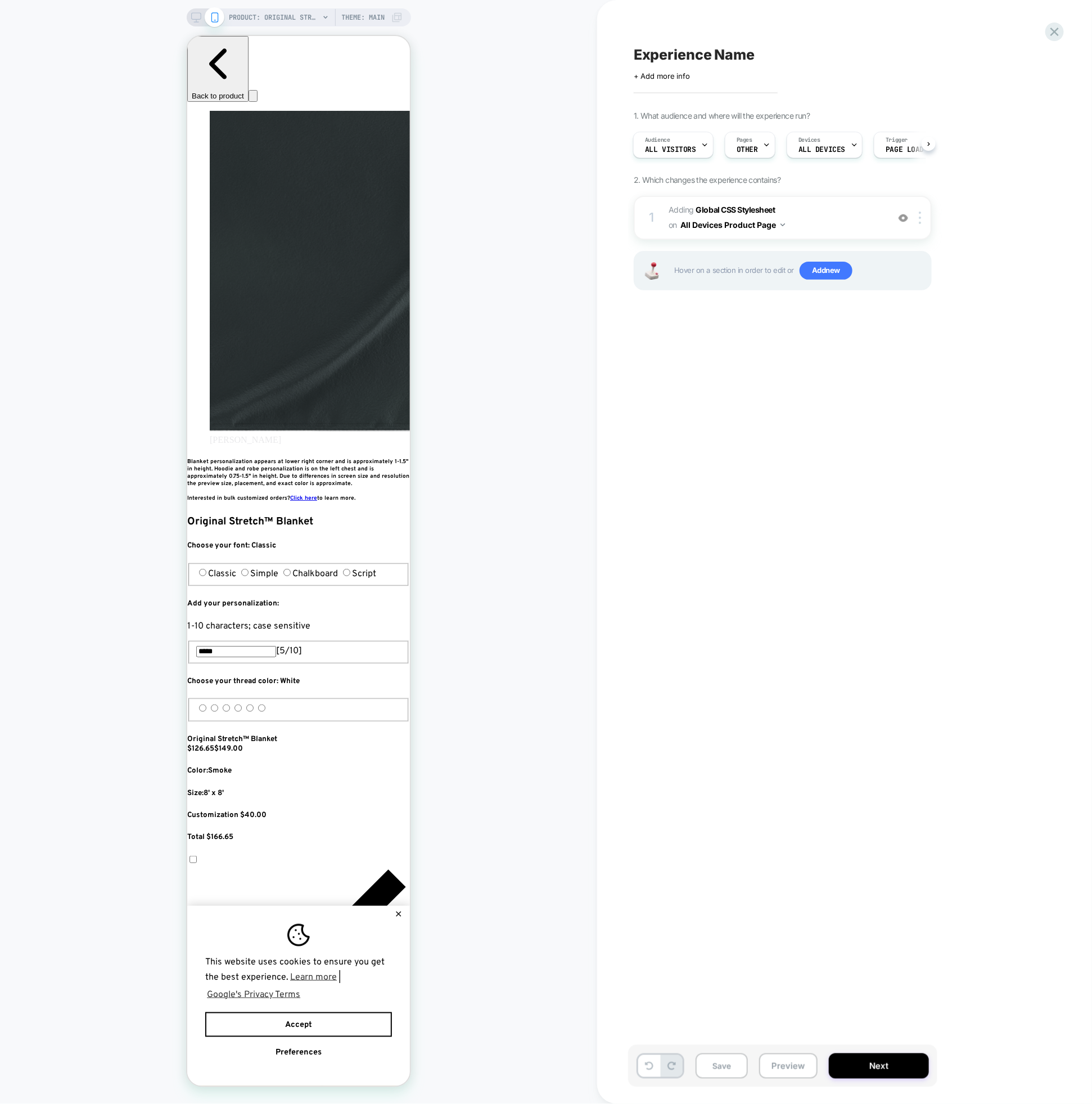
scroll to position [0, 410]
drag, startPoint x: 873, startPoint y: 410, endPoint x: 794, endPoint y: 388, distance: 82.0
click at [865, 408] on div "Experience Name Click to edit experience details + Add more info 1. What audien…" at bounding box center [839, 551] width 422 height 1081
click at [804, 144] on div "Devices ALL DEVICES" at bounding box center [822, 145] width 69 height 26
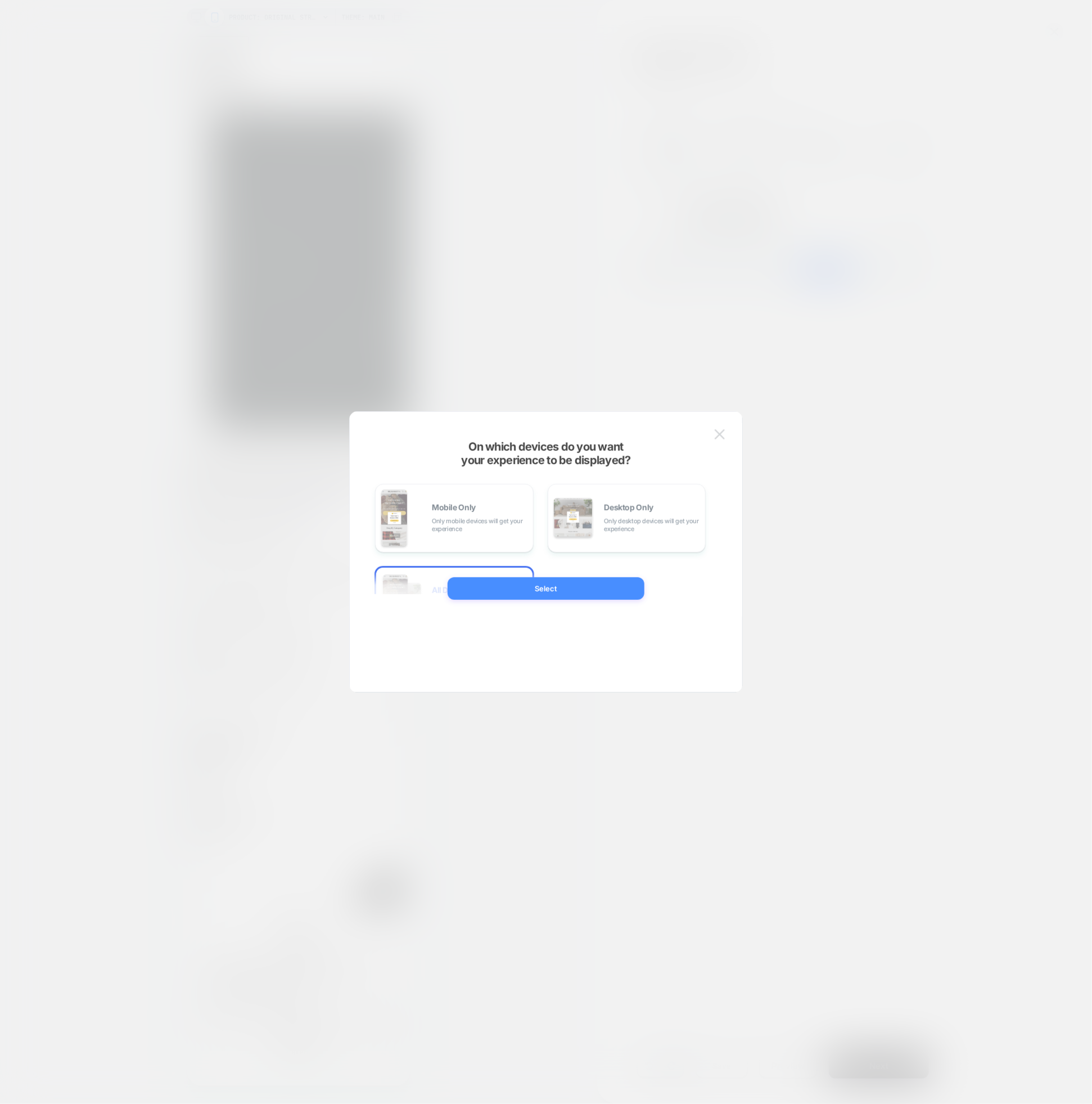
click at [754, 151] on div at bounding box center [546, 552] width 1092 height 1104
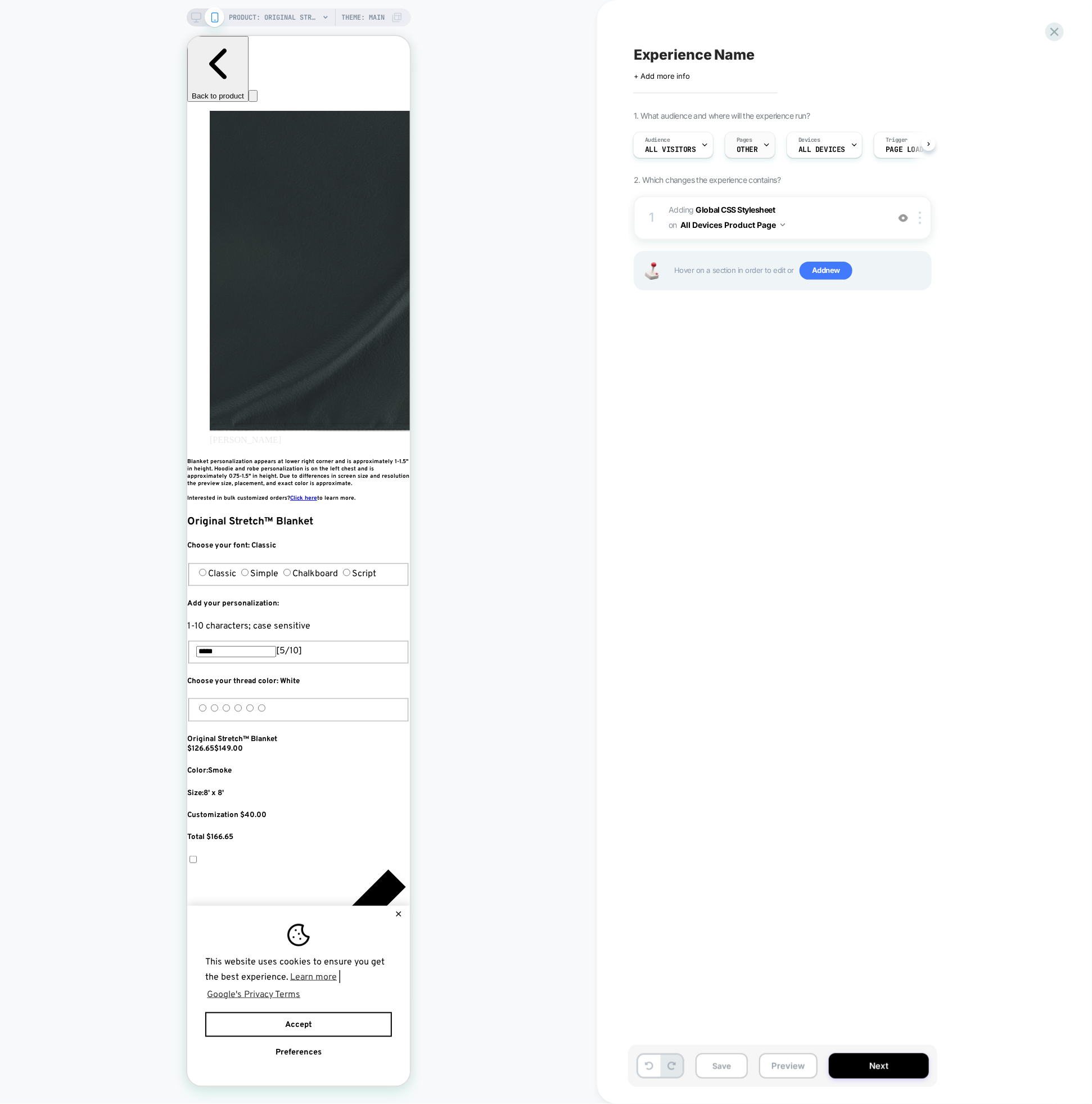
click at [757, 148] on div "Pages OTHER" at bounding box center [748, 145] width 44 height 26
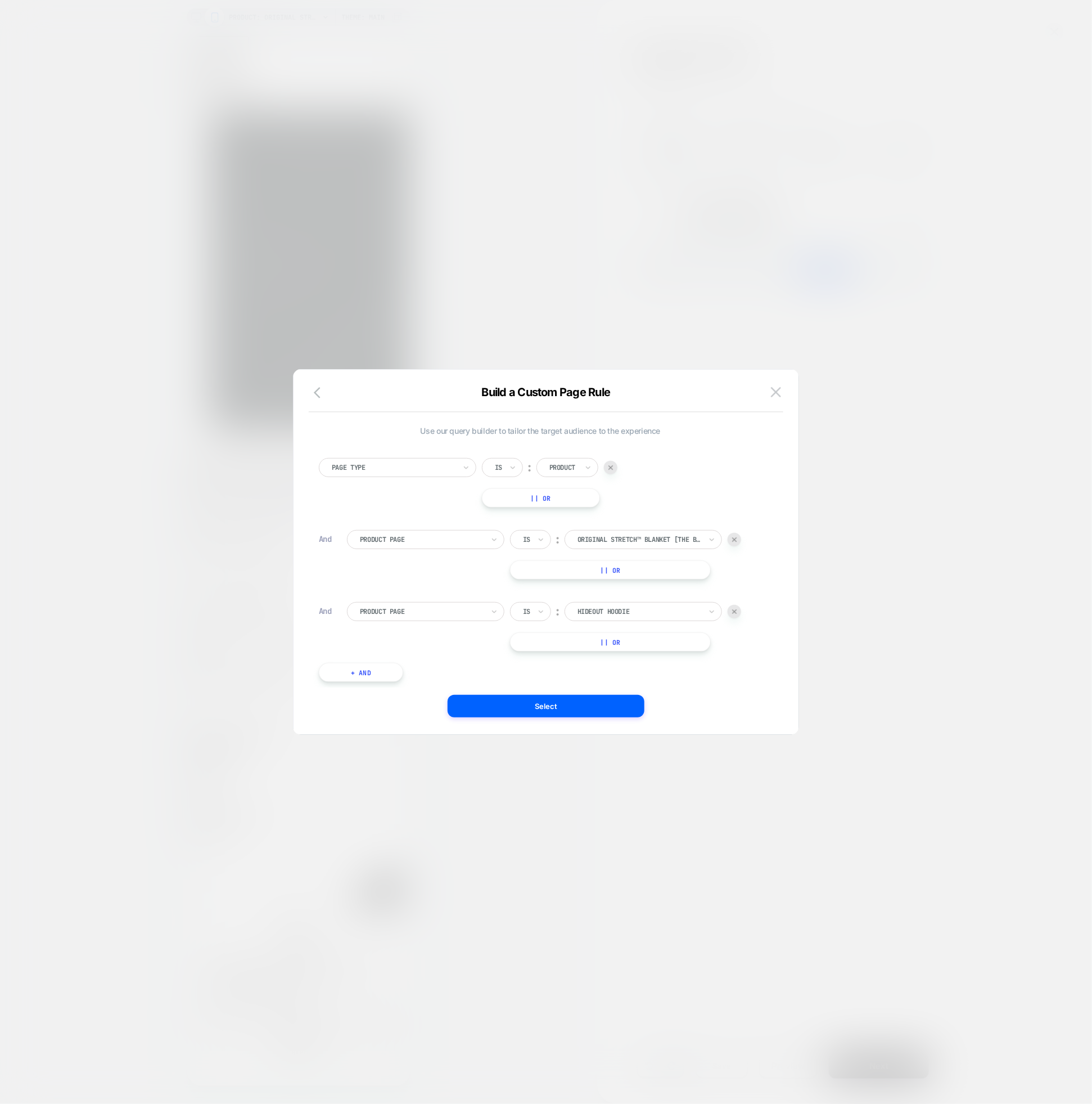
click at [583, 702] on button "Select" at bounding box center [546, 705] width 197 height 23
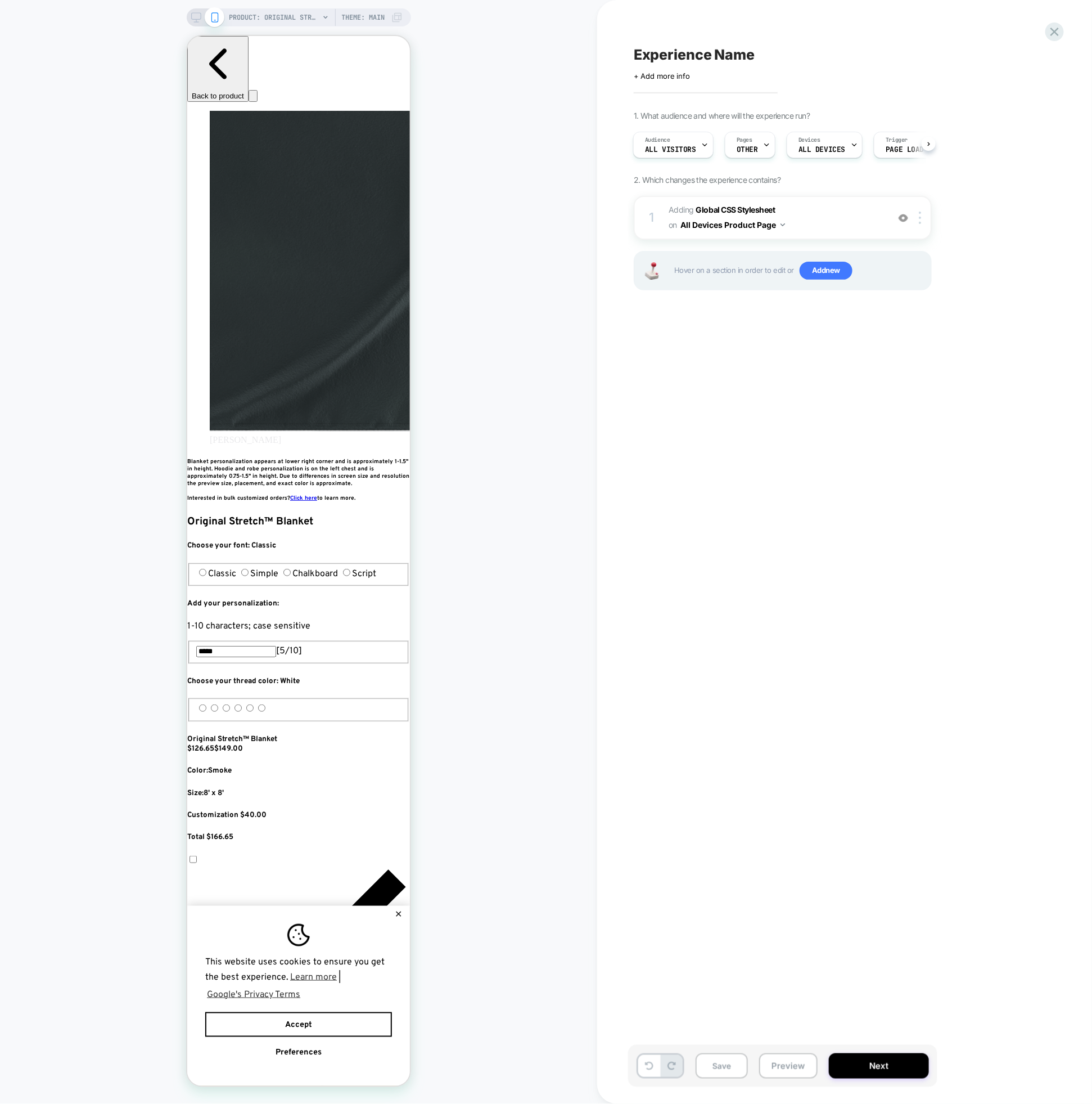
scroll to position [0, 614]
click at [304, 14] on span "PRODUCT: Original Stretch™ Blanket [the big]" at bounding box center [274, 18] width 90 height 18
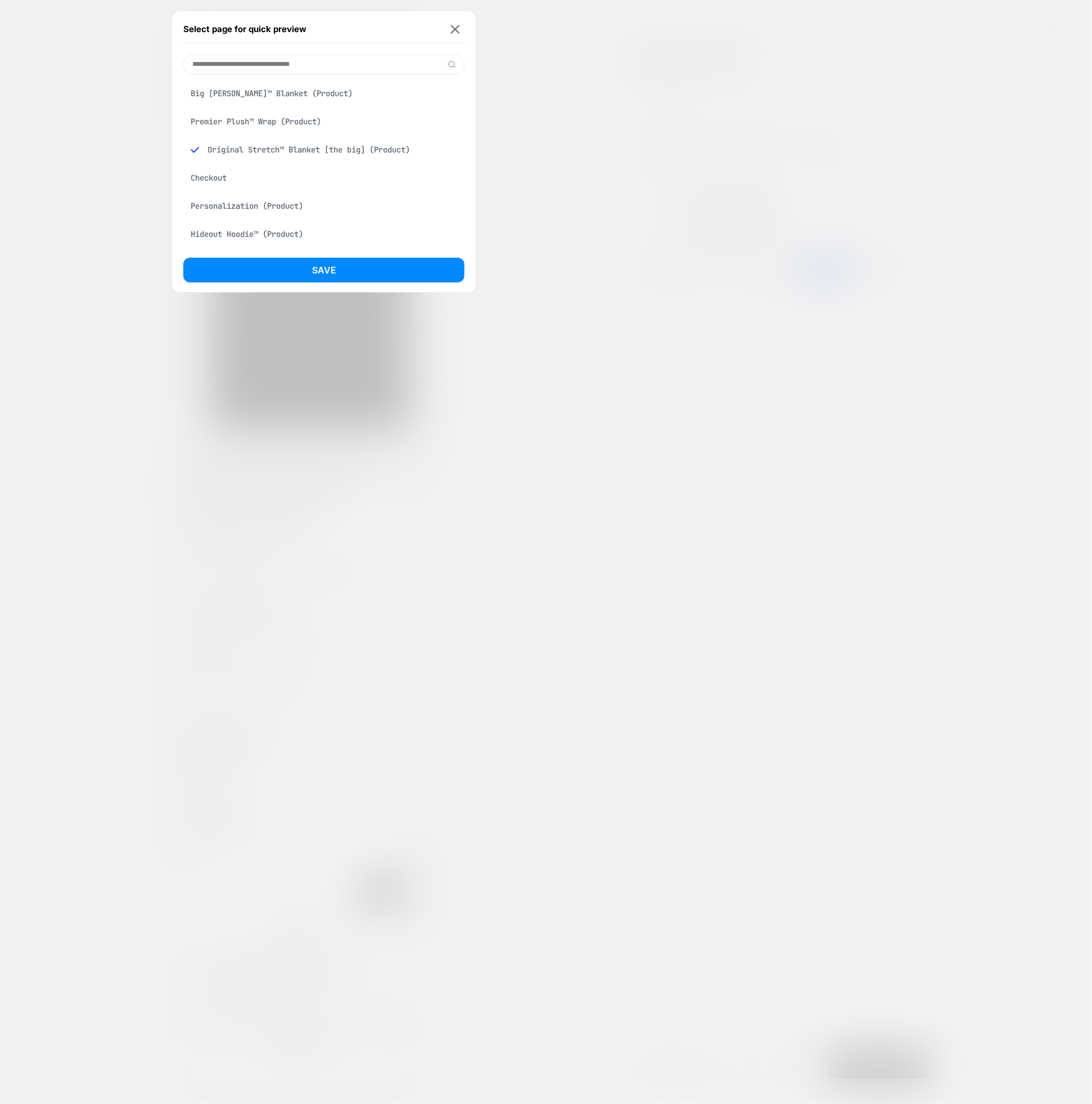
click at [290, 53] on div "Select page for quick preview Big Beachy™ Blanket (Product) Premier Plush™ Wrap…" at bounding box center [323, 151] width 304 height 281
click at [271, 249] on div "Select page for quick preview Big Beachy™ Blanket (Product) Premier Plush™ Wrap…" at bounding box center [323, 151] width 304 height 281
drag, startPoint x: 270, startPoint y: 240, endPoint x: 273, endPoint y: 247, distance: 7.6
click at [270, 241] on div "Hideout Hoodie™ (Product)" at bounding box center [323, 234] width 281 height 22
click at [283, 276] on button "Save" at bounding box center [323, 269] width 281 height 25
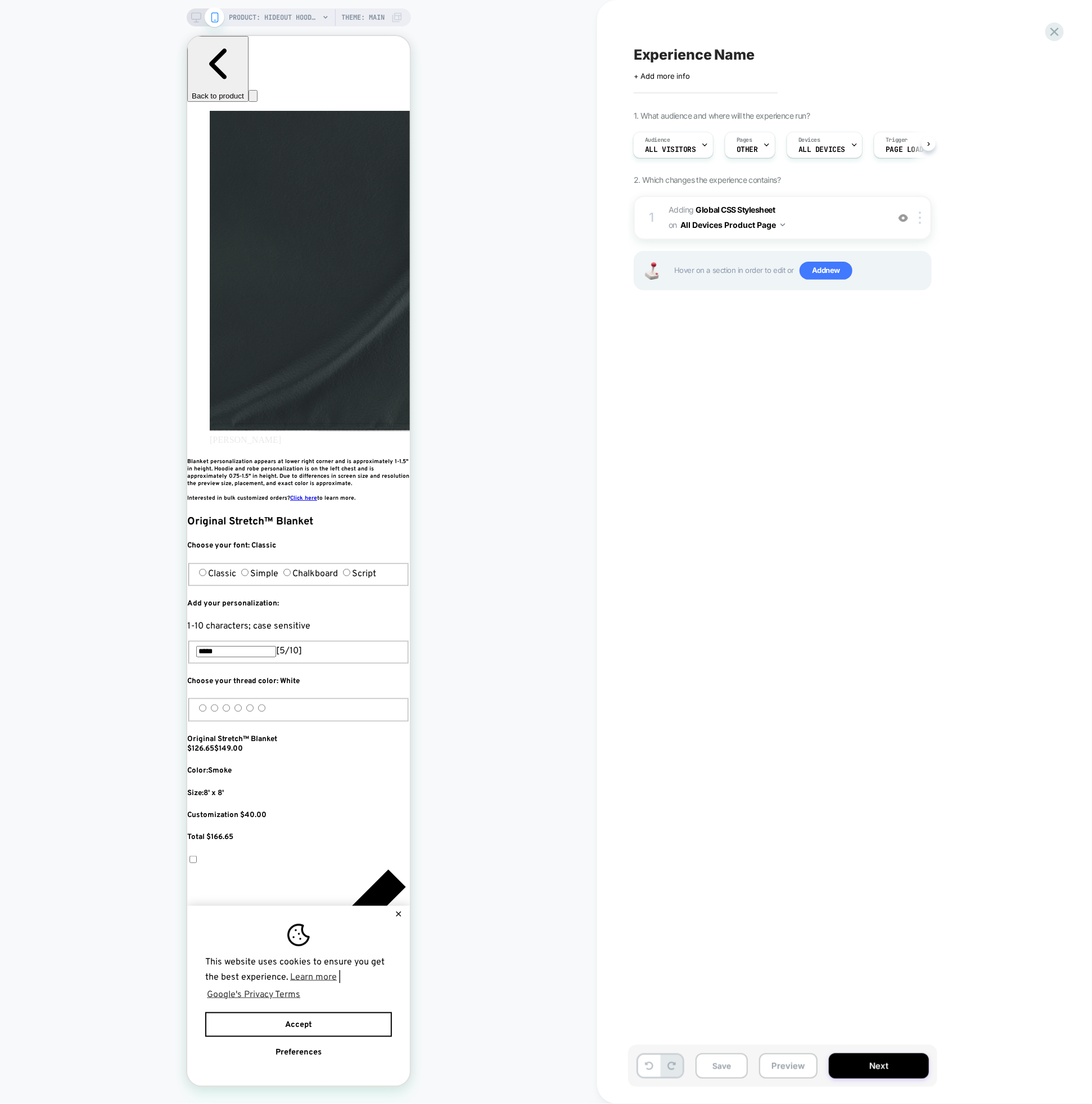
scroll to position [0, 1]
click at [811, 228] on span "Adding Global CSS Stylesheet on All Devices Product Page" at bounding box center [775, 218] width 215 height 31
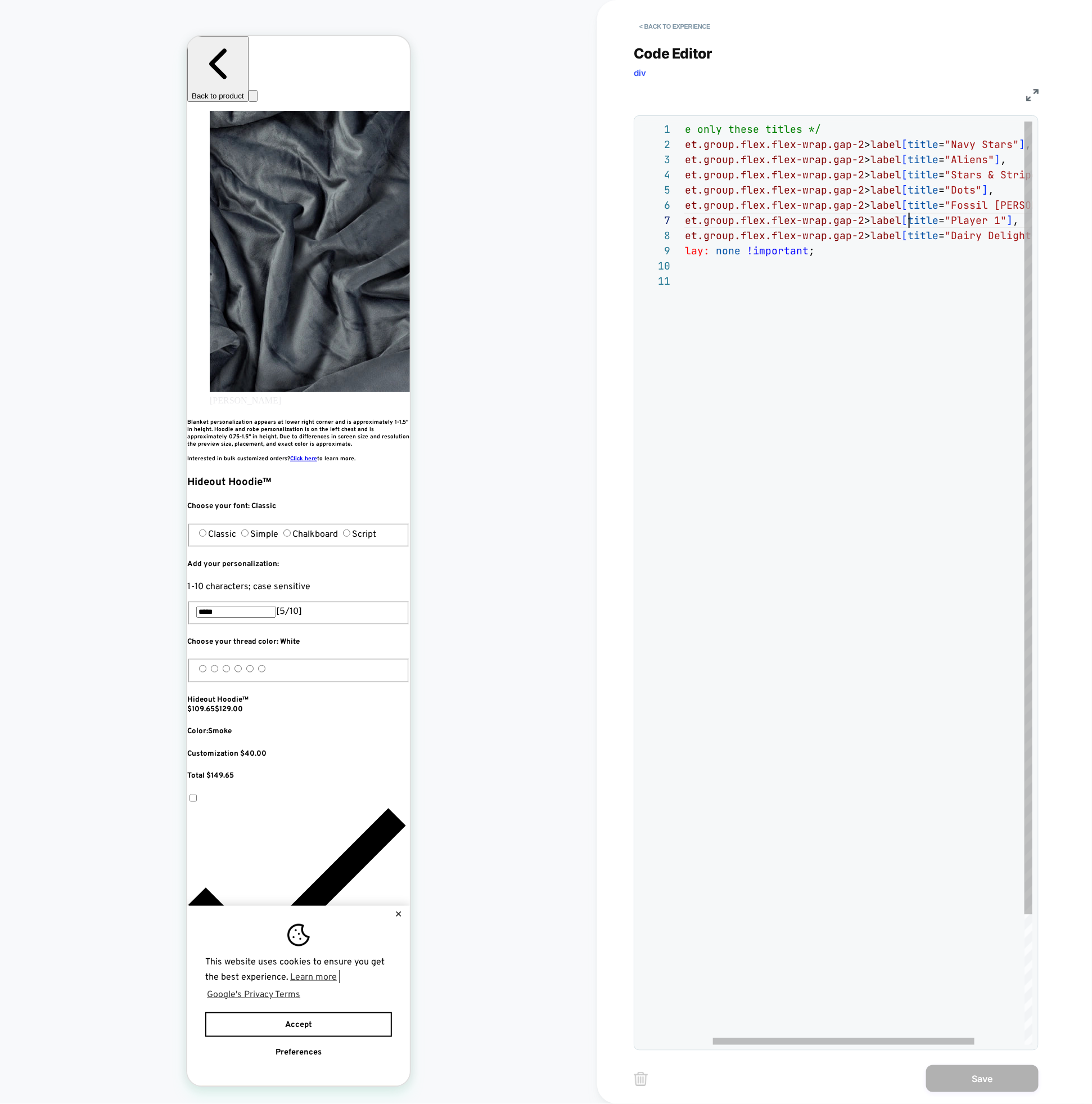
scroll to position [91, 260]
click at [907, 228] on div "/* Hide only these titles */ fieldset.group.flex.flex-wrap.gap-2 > label [ titl…" at bounding box center [873, 659] width 451 height 1075
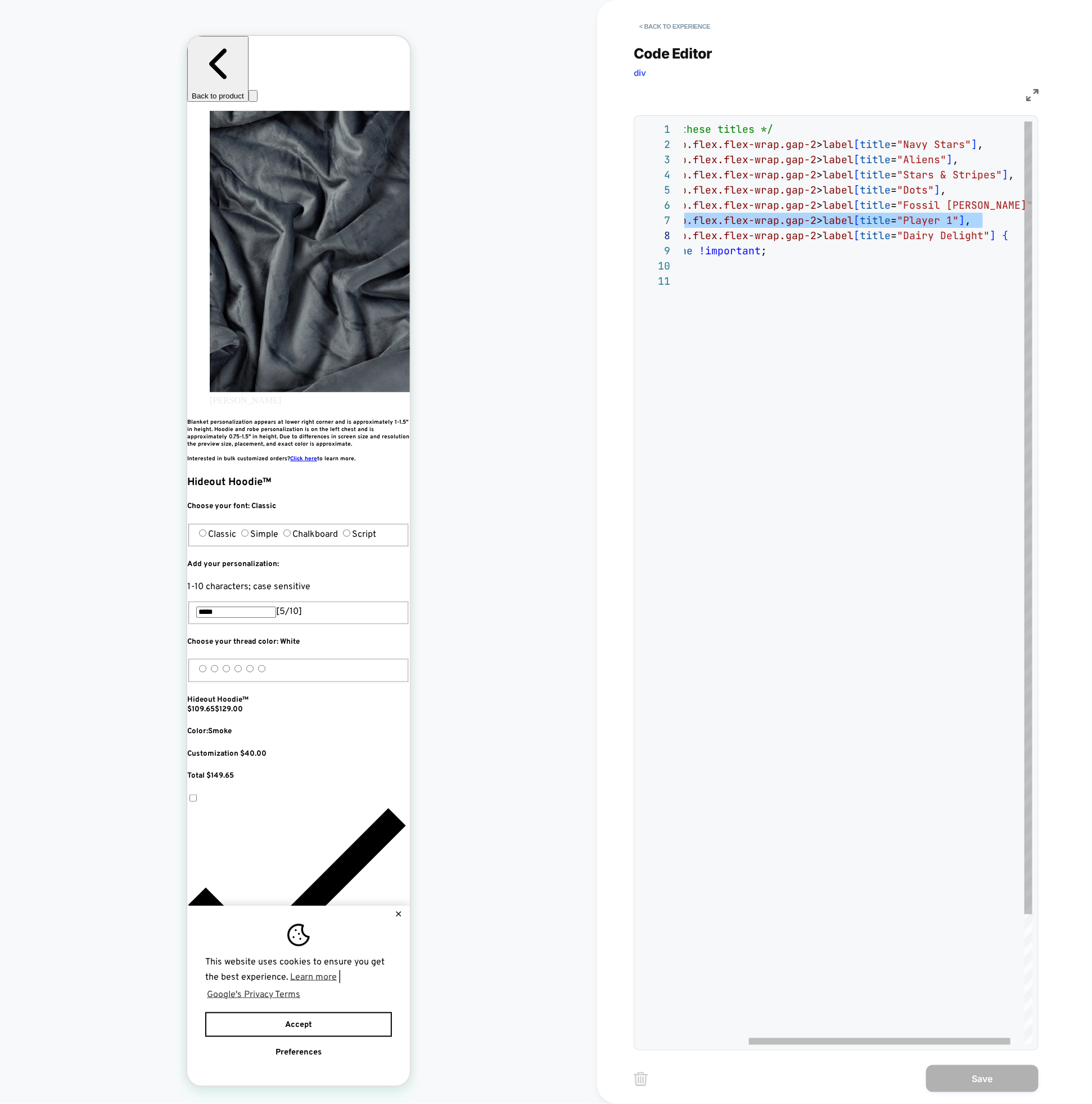
click at [975, 222] on div "/* Hide only these titles */ fieldset.group.flex.flex-wrap.gap-2 > label [ titl…" at bounding box center [826, 659] width 451 height 1075
click at [986, 222] on div "/* Hide only these titles */ fieldset.group.flex.flex-wrap.gap-2 > label [ titl…" at bounding box center [826, 659] width 451 height 1075
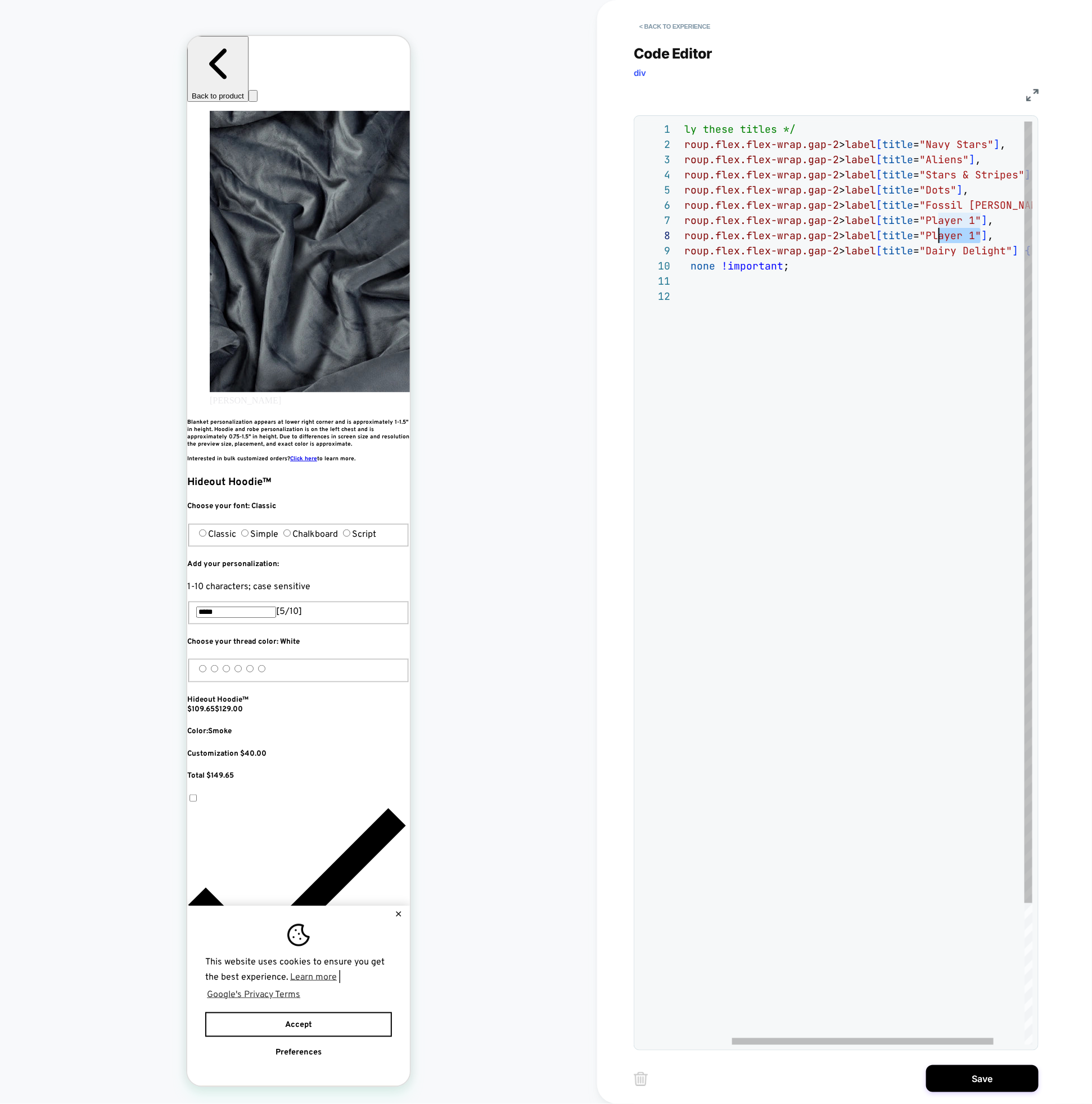
scroll to position [106, 310]
drag, startPoint x: 979, startPoint y: 234, endPoint x: 931, endPoint y: 233, distance: 48.0
click at [931, 233] on div "/* Hide only these titles */ fieldset.group.flex.flex-wrap.gap-2 > label [ titl…" at bounding box center [849, 667] width 451 height 1090
click at [991, 232] on div "/* Hide only these titles */ fieldset.group.flex.flex-wrap.gap-2 > label [ titl…" at bounding box center [849, 667] width 451 height 1090
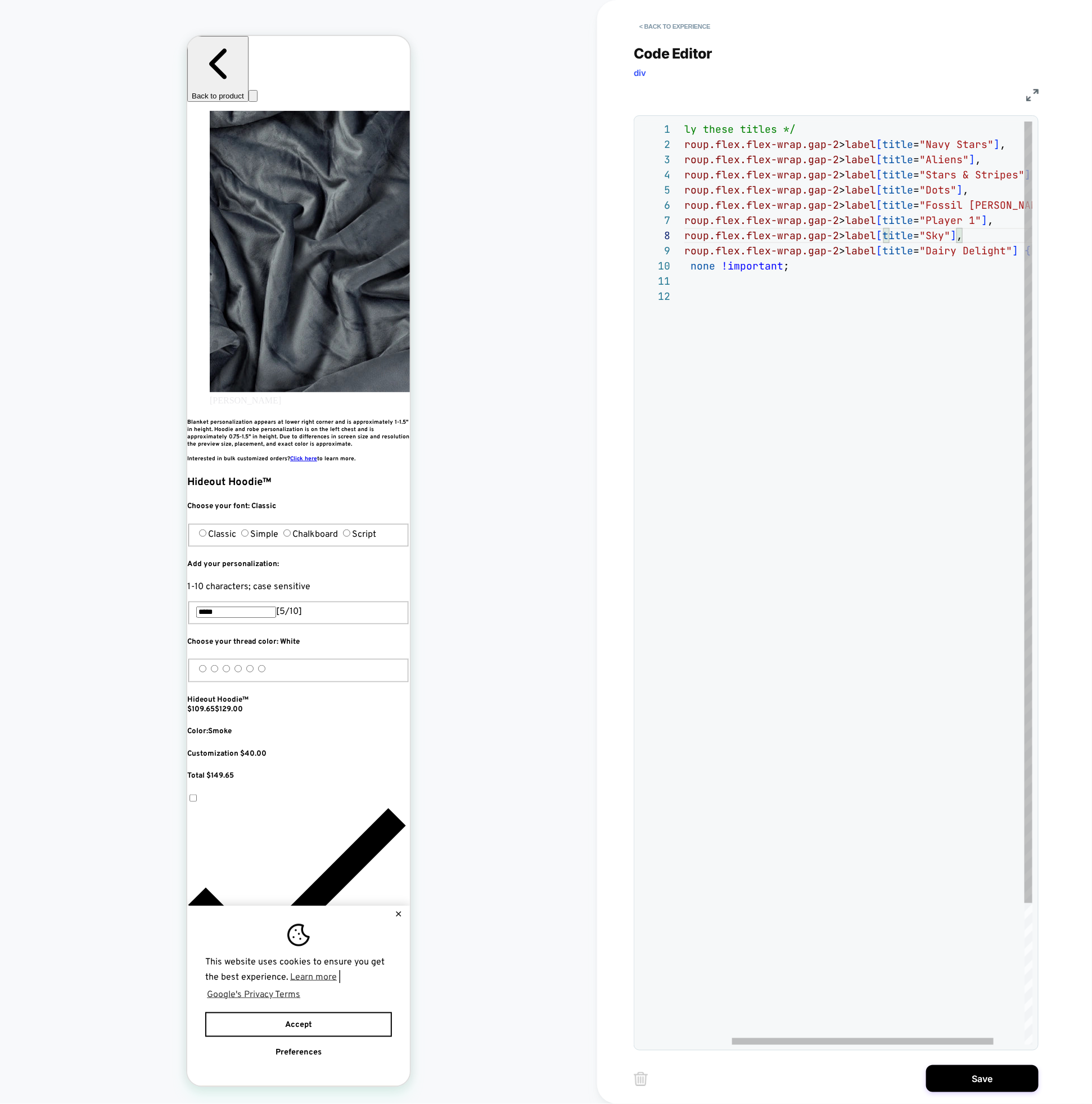
scroll to position [106, 346]
click at [991, 232] on div "/* Hide only these titles */ fieldset.group.flex.flex-wrap.gap-2 > label [ titl…" at bounding box center [849, 667] width 451 height 1090
click at [984, 247] on div "/* Hide only these titles */ fieldset.group.flex.flex-wrap.gap-2 > label [ titl…" at bounding box center [849, 667] width 451 height 1090
click at [984, 234] on div "/* Hide only these titles */ fieldset.group.flex.flex-wrap.gap-2 > label [ titl…" at bounding box center [849, 667] width 451 height 1090
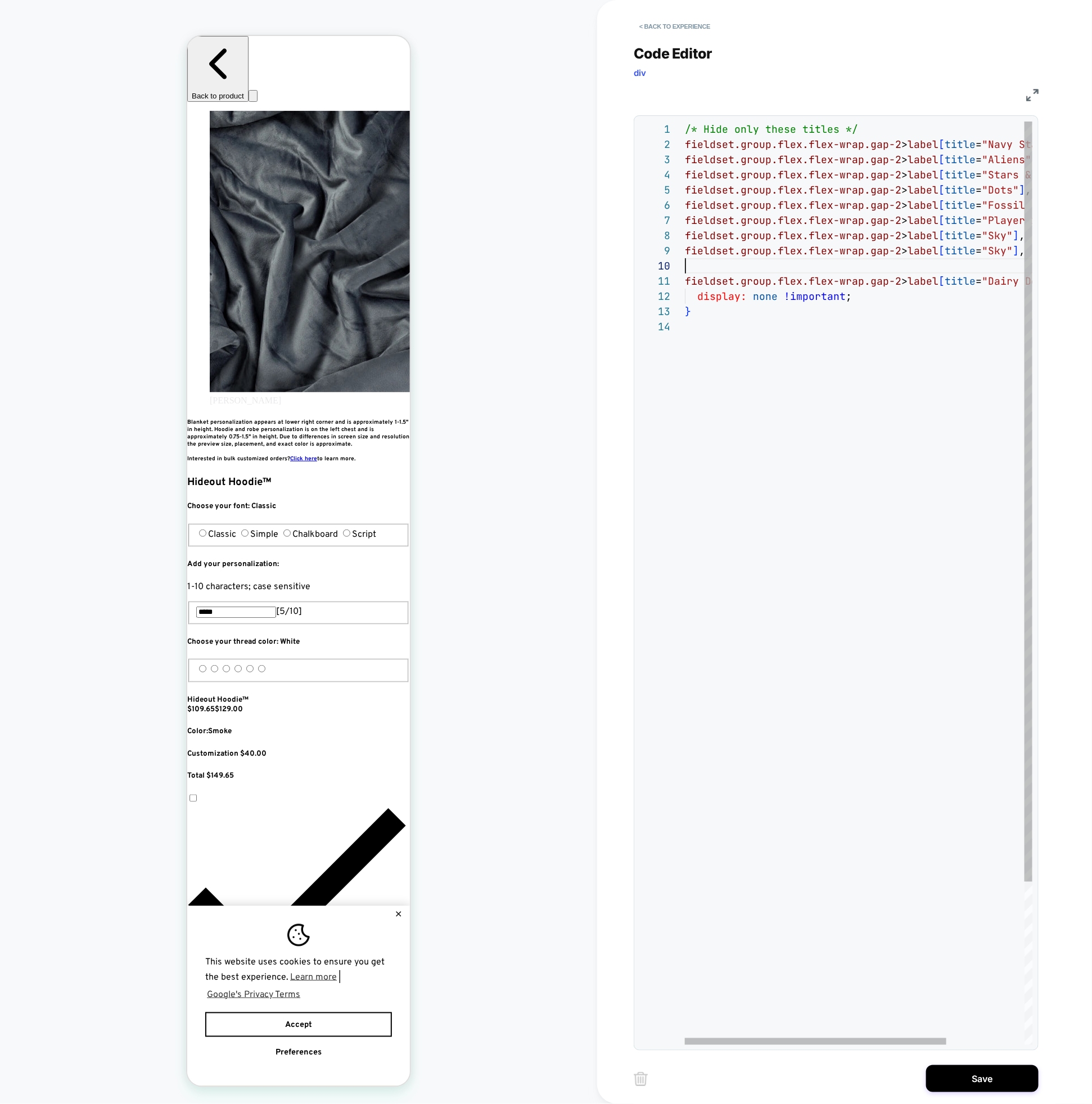
scroll to position [122, 321]
click at [1008, 247] on div "/* Hide only these titles */ fieldset.group.flex.flex-wrap.gap-2 > label [ titl…" at bounding box center [911, 682] width 451 height 1121
click at [1011, 250] on div "/* Hide only these titles */ fieldset.group.flex.flex-wrap.gap-2 > label [ titl…" at bounding box center [911, 682] width 451 height 1121
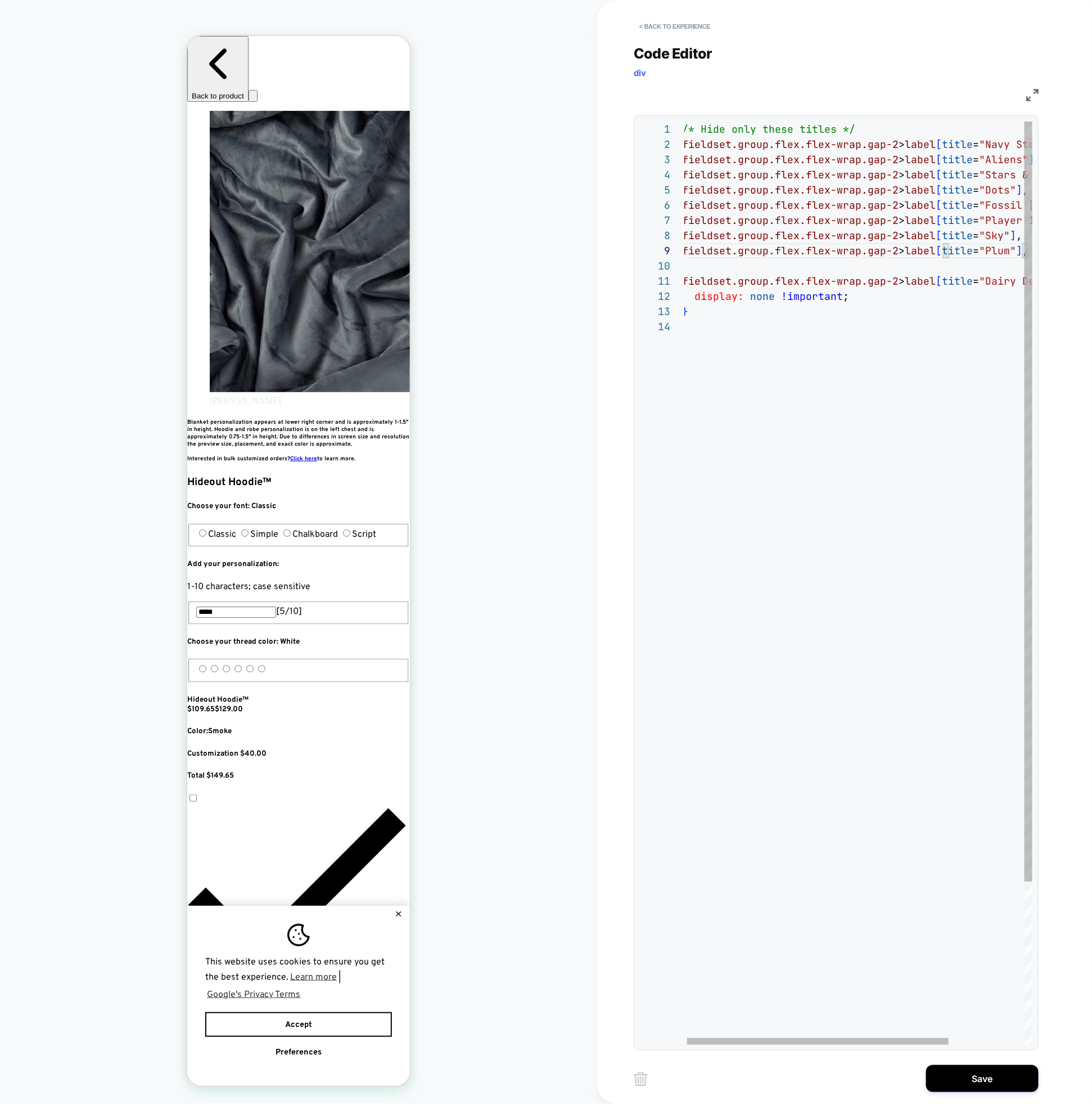
click at [977, 247] on div "/* Hide only these titles */ fieldset.group.flex.flex-wrap.gap-2 > label [ titl…" at bounding box center [908, 682] width 451 height 1121
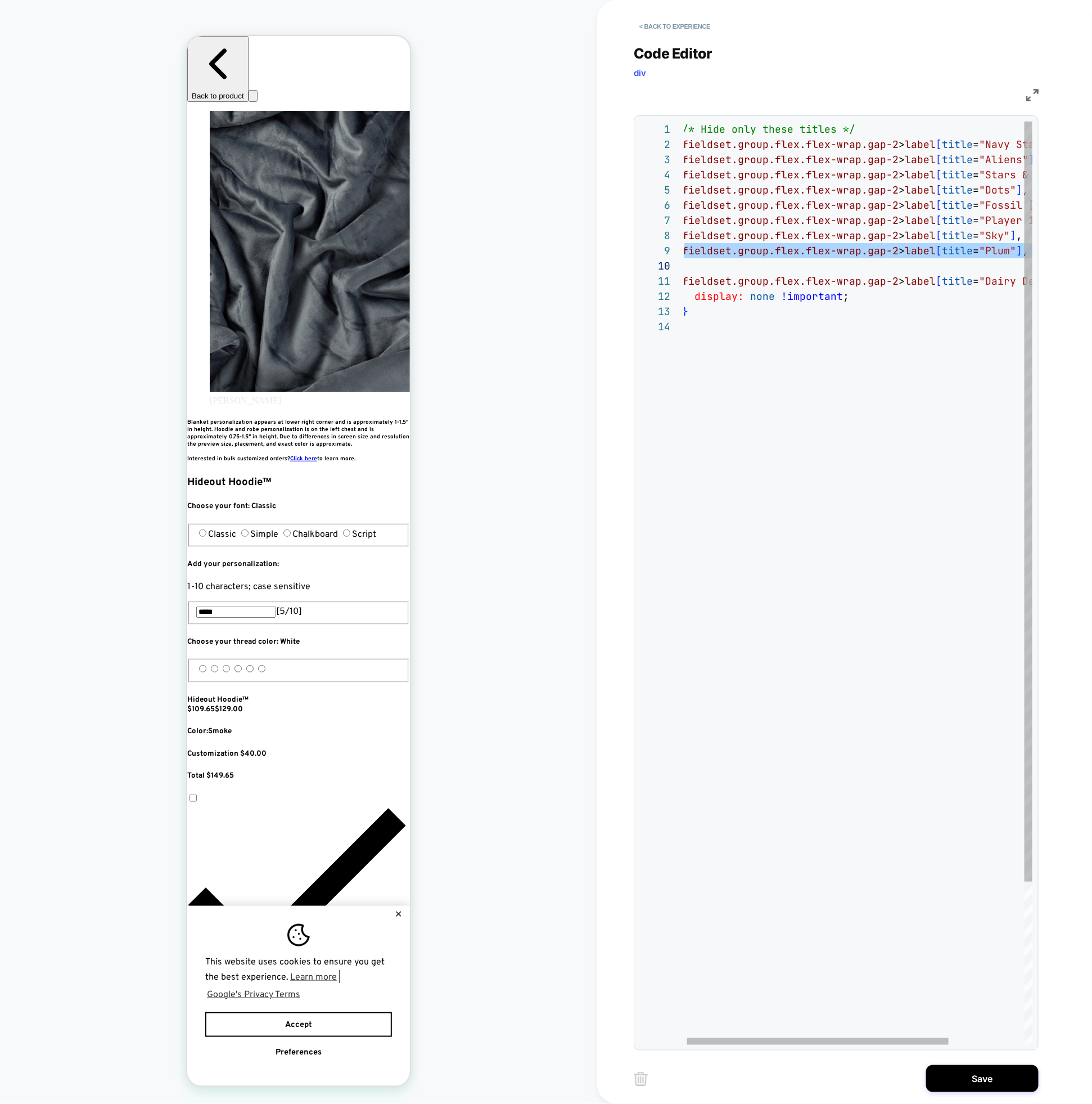
click at [944, 269] on div "/* Hide only these titles */ fieldset.group.flex.flex-wrap.gap-2 > label [ titl…" at bounding box center [908, 682] width 451 height 1121
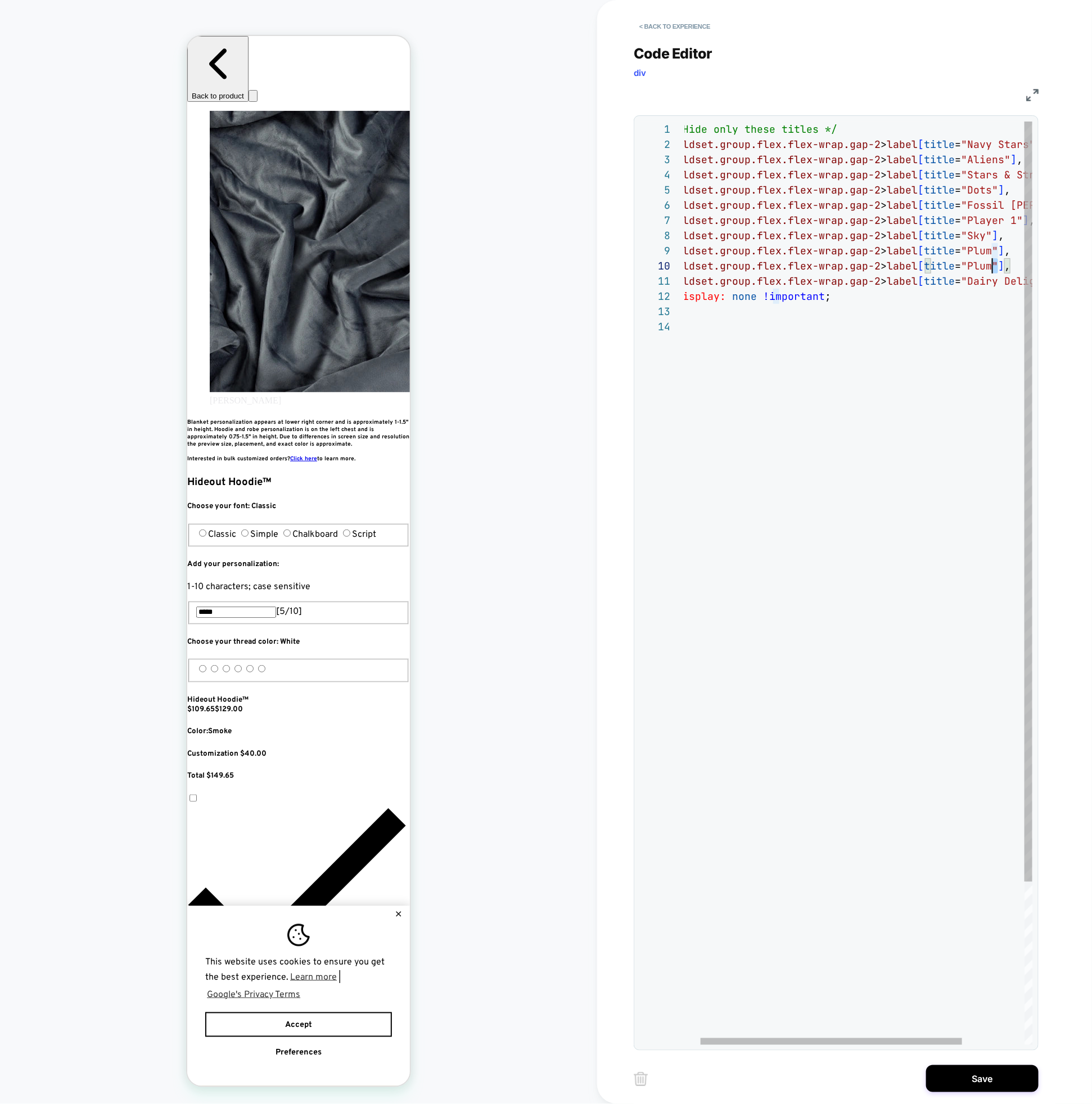
scroll to position [122, 310]
drag, startPoint x: 996, startPoint y: 267, endPoint x: 974, endPoint y: 267, distance: 22.0
click at [974, 267] on div "/* Hide only these titles */ fieldset.group.flex.flex-wrap.gap-2 > label [ titl…" at bounding box center [890, 682] width 451 height 1121
click at [956, 294] on div "/* Hide only these titles */ fieldset.group.flex.flex-wrap.gap-2 > label [ titl…" at bounding box center [890, 682] width 451 height 1121
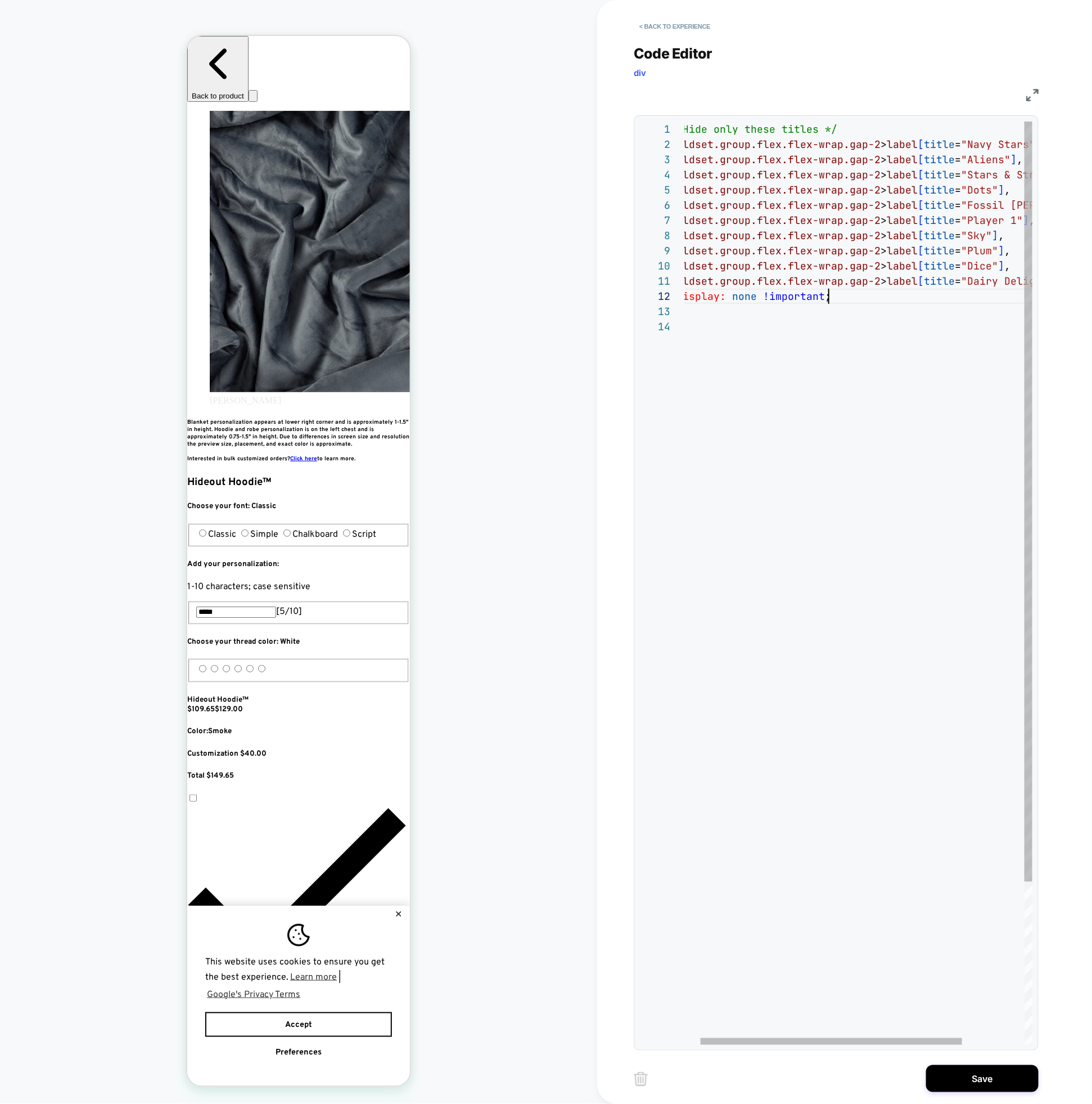
click at [960, 257] on div "/* Hide only these titles */ fieldset.group.flex.flex-wrap.gap-2 > label [ titl…" at bounding box center [890, 682] width 451 height 1121
click at [1017, 266] on div "/* Hide only these titles */ fieldset.group.flex.flex-wrap.gap-2 > label [ titl…" at bounding box center [890, 682] width 451 height 1121
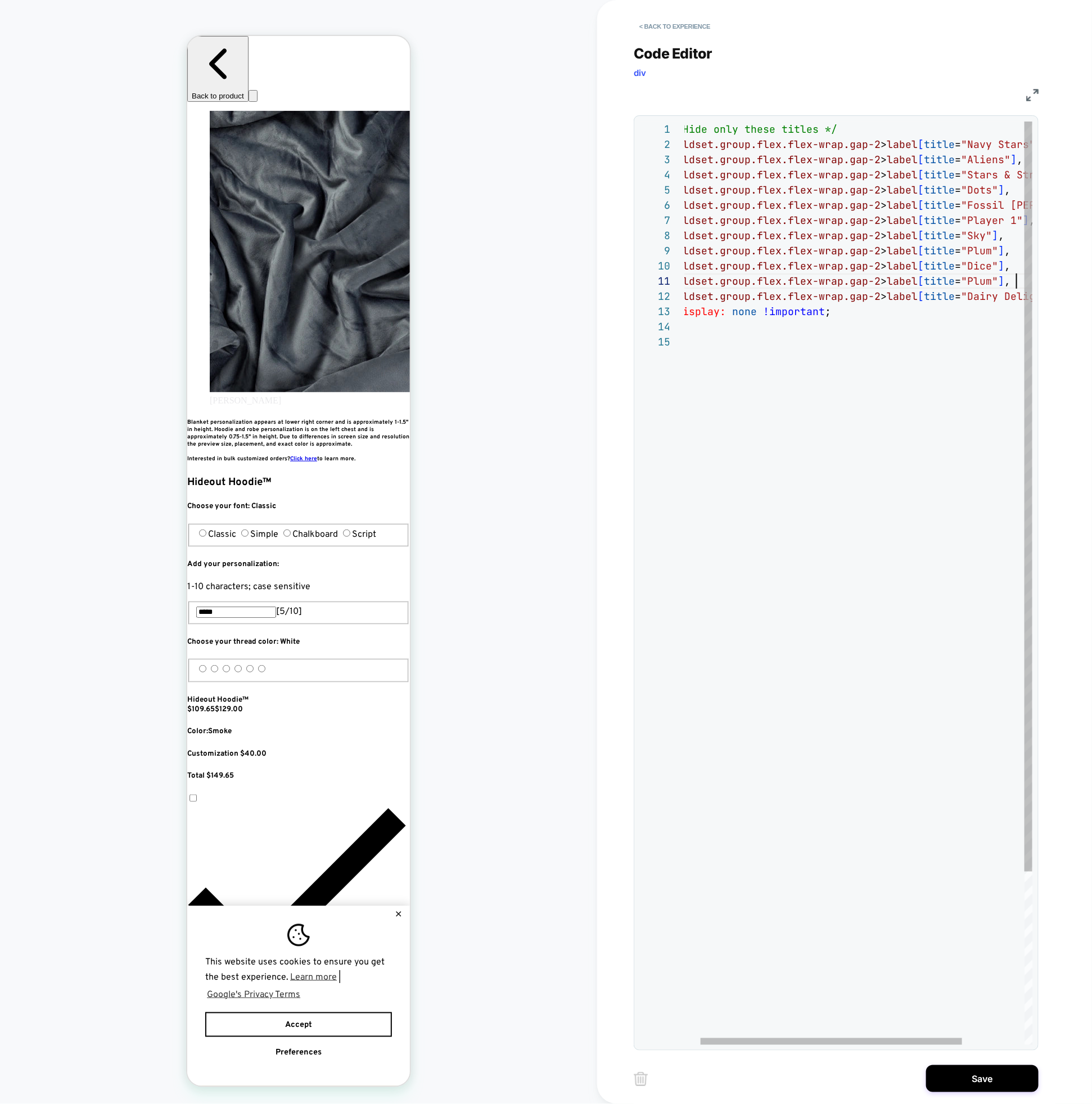
scroll to position [0, 352]
drag, startPoint x: 1001, startPoint y: 275, endPoint x: 979, endPoint y: 275, distance: 22.0
click at [979, 275] on div "/* Hide only these titles */ fieldset.group.flex.flex-wrap.gap-2 > label [ titl…" at bounding box center [890, 690] width 451 height 1136
click at [960, 282] on div "/* Hide only these titles */ fieldset.group.flex.flex-wrap.gap-2 > label [ titl…" at bounding box center [890, 690] width 451 height 1136
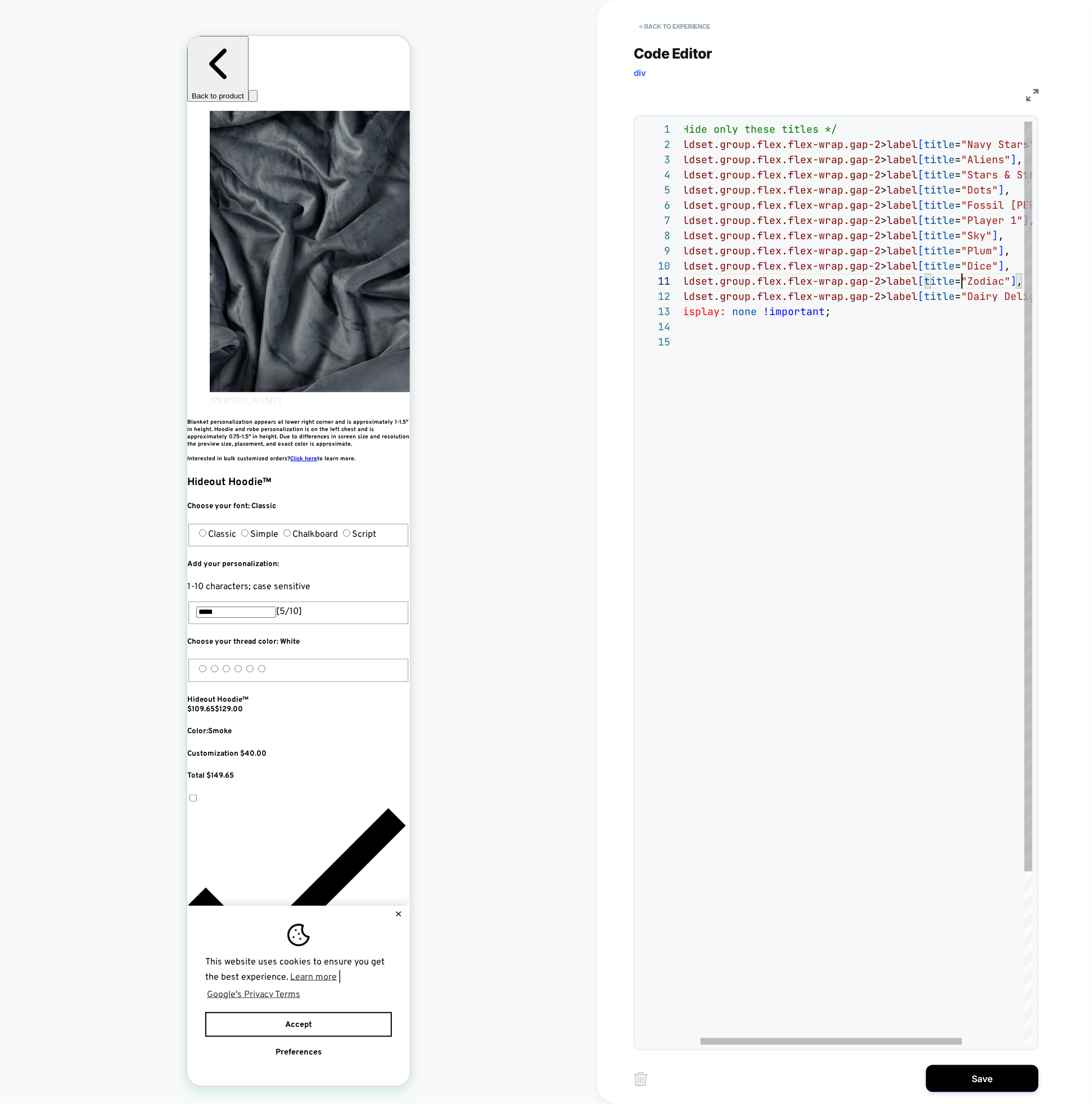
click at [960, 282] on div "/* Hide only these titles */ fieldset.group.flex.flex-wrap.gap-2 > label [ titl…" at bounding box center [890, 690] width 451 height 1136
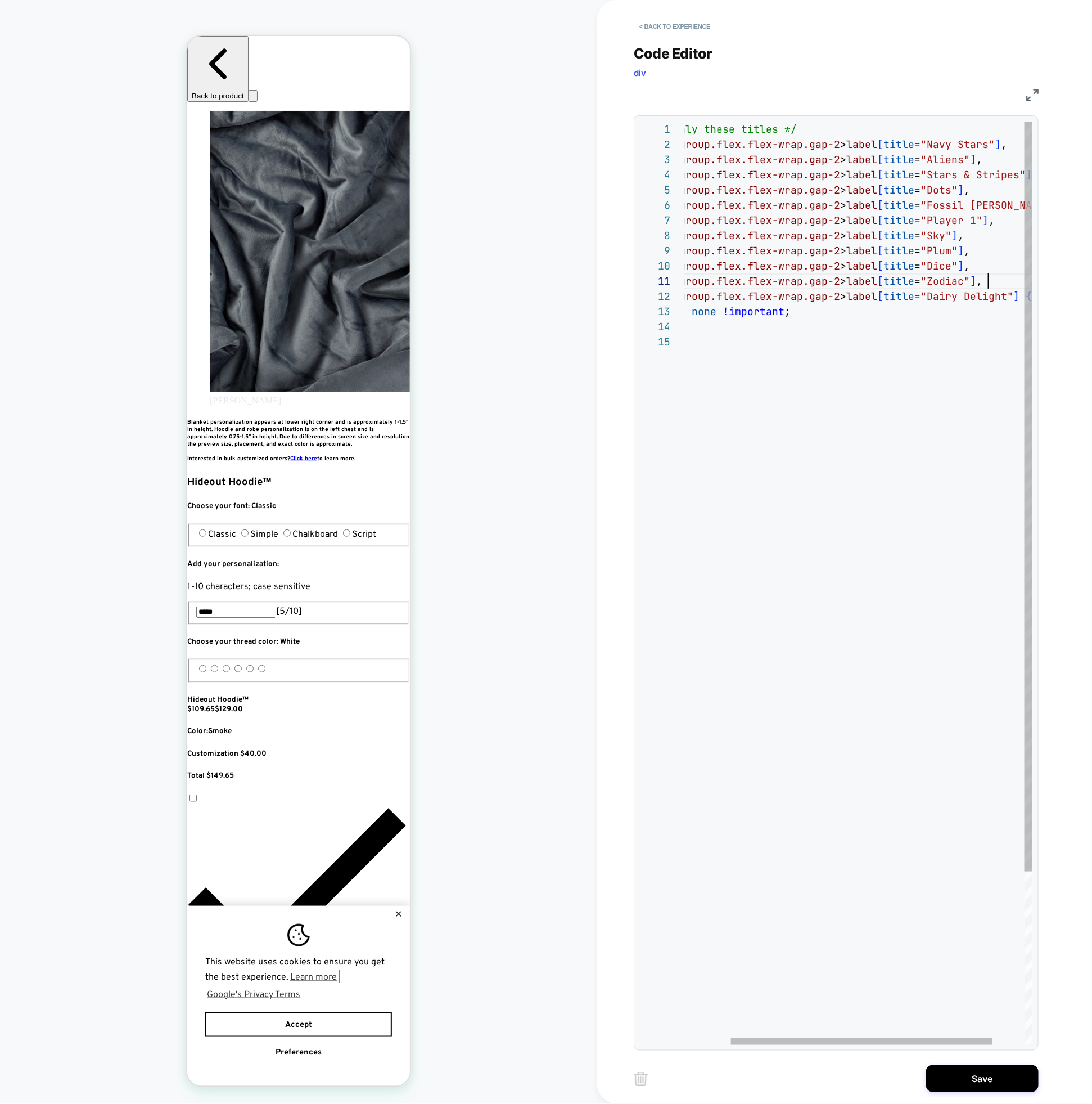
click at [1002, 284] on div "/* Hide only these titles */ fieldset.group.flex.flex-wrap.gap-2 > label [ titl…" at bounding box center [850, 690] width 451 height 1136
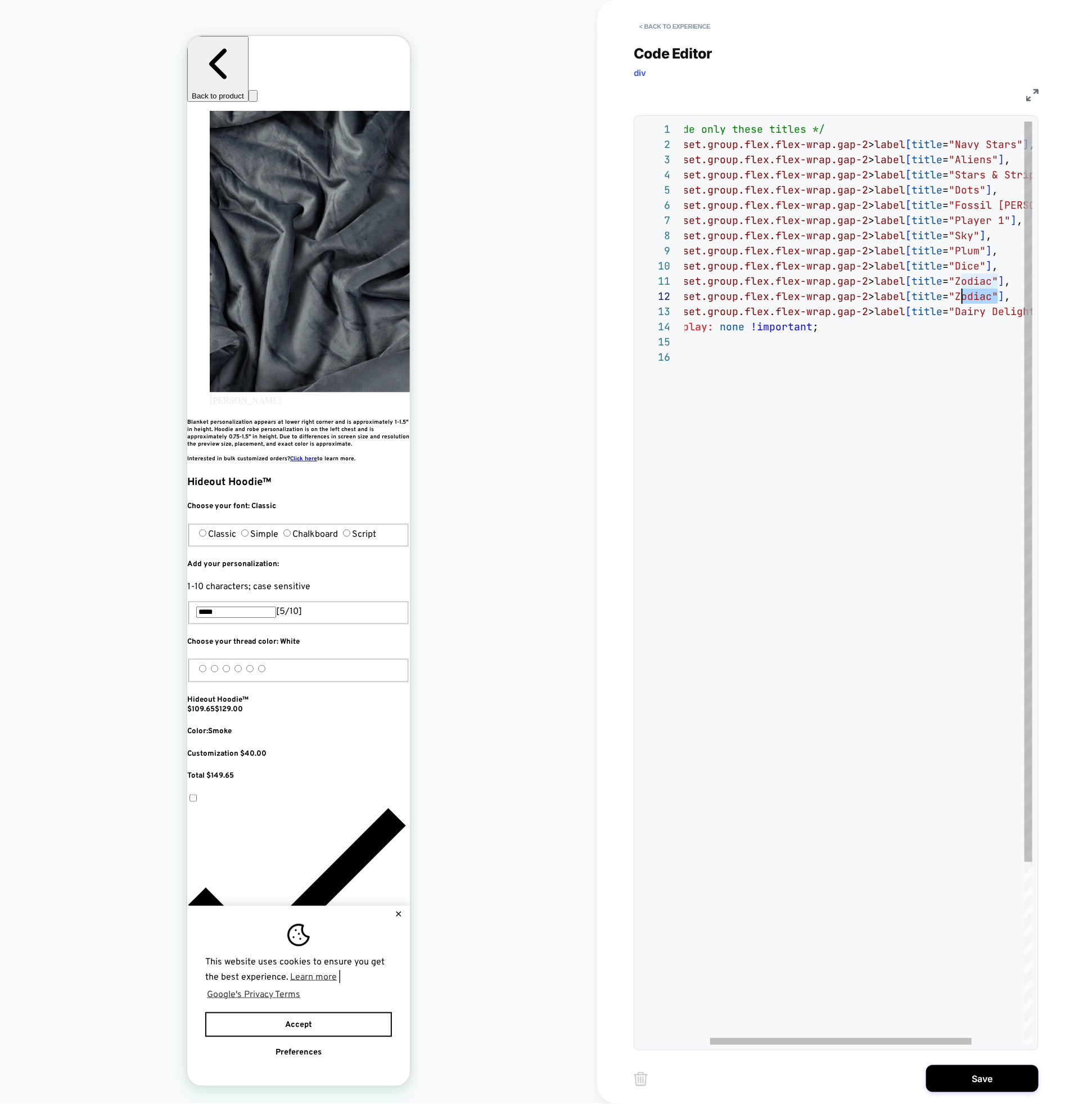
drag, startPoint x: 997, startPoint y: 293, endPoint x: 964, endPoint y: 293, distance: 33.0
click at [964, 293] on div "/* Hide only these titles */ fieldset.group.flex.flex-wrap.gap-2 > label [ titl…" at bounding box center [877, 697] width 451 height 1151
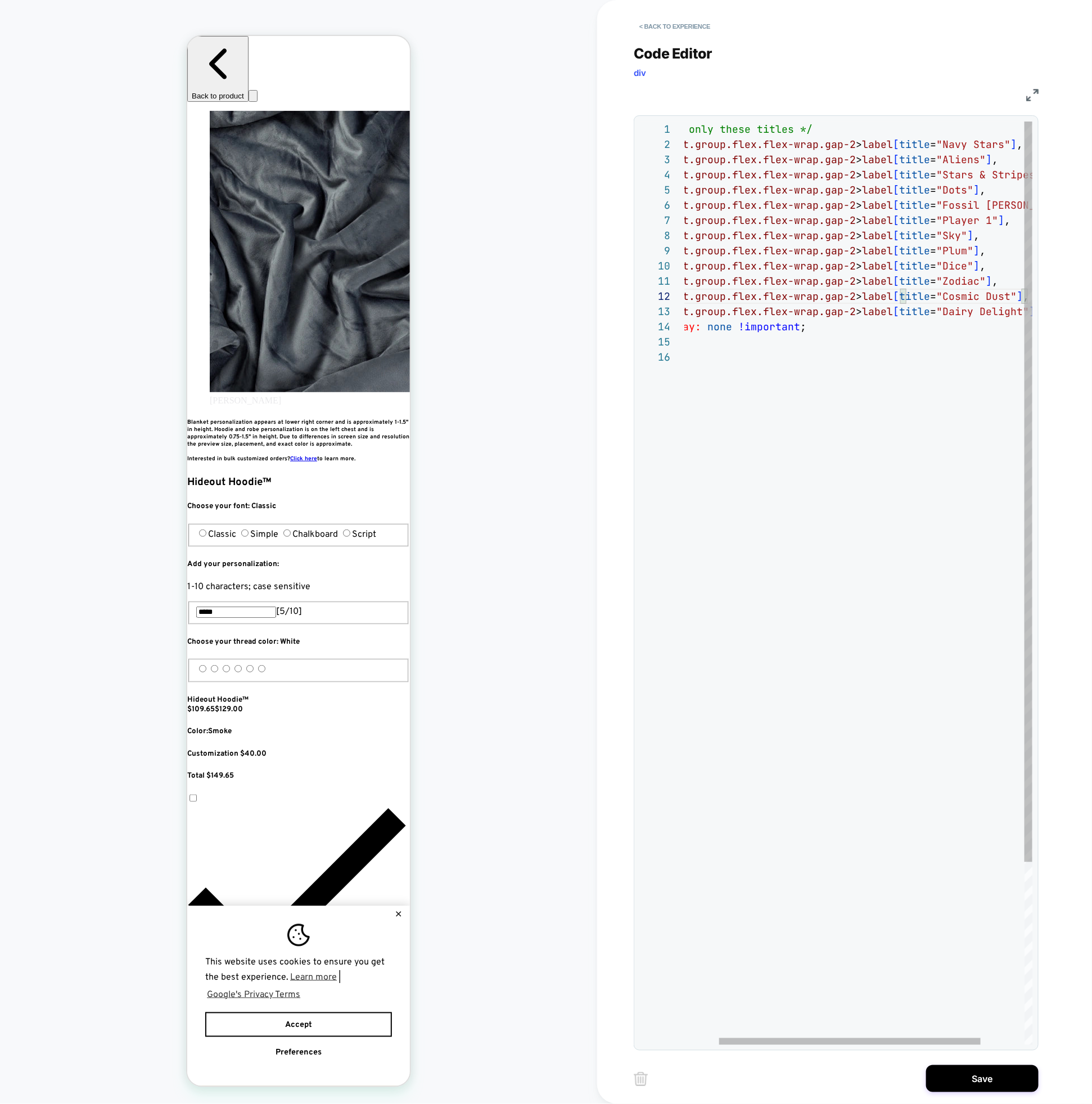
click at [953, 295] on div "/* Hide only these titles */ fieldset.group.flex.flex-wrap.gap-2 > label [ titl…" at bounding box center [865, 697] width 451 height 1151
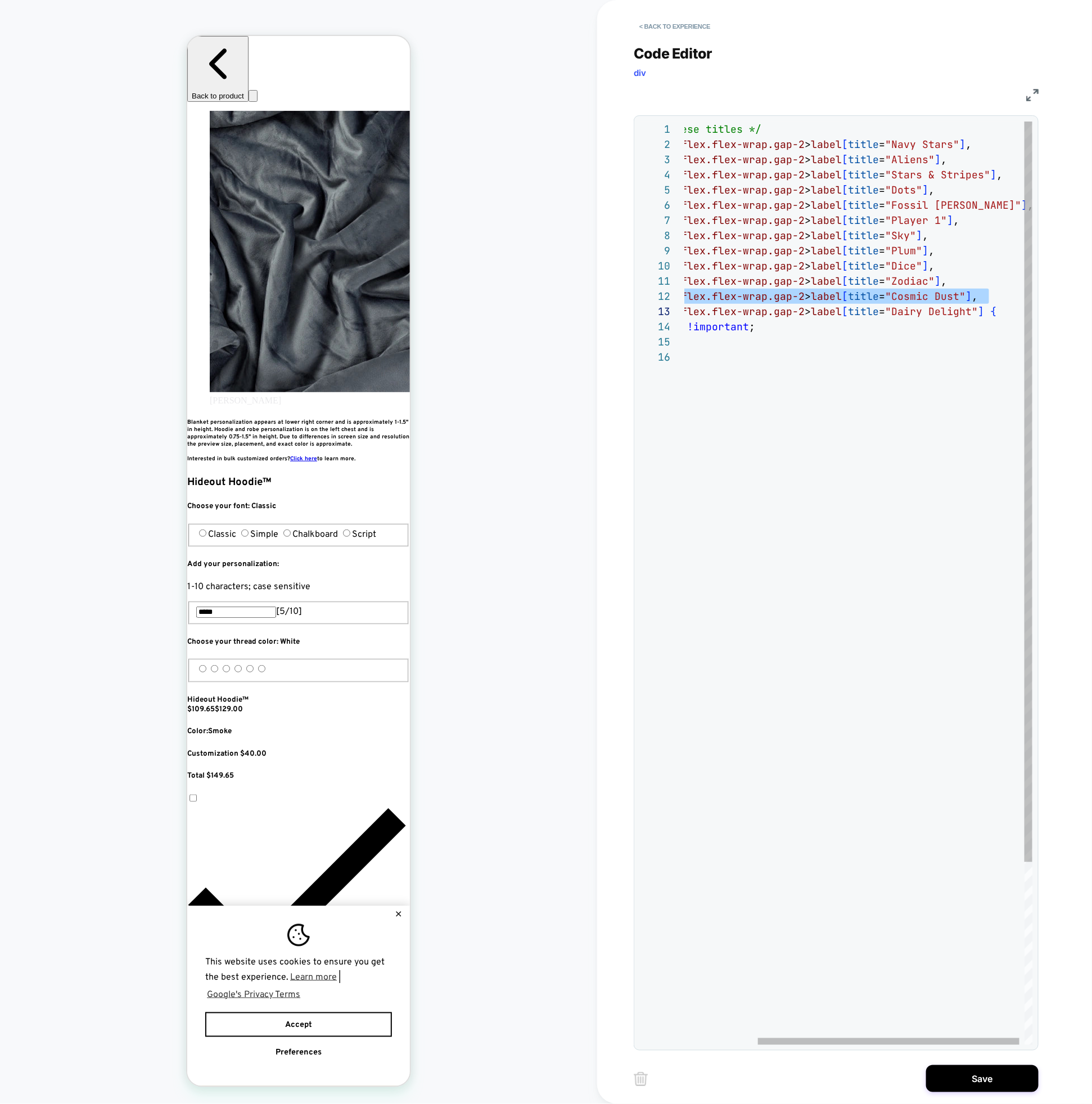
click at [1018, 297] on div "/* Hide only these titles */ fieldset.group.flex.flex-wrap.gap-2 > label [ titl…" at bounding box center [814, 697] width 451 height 1151
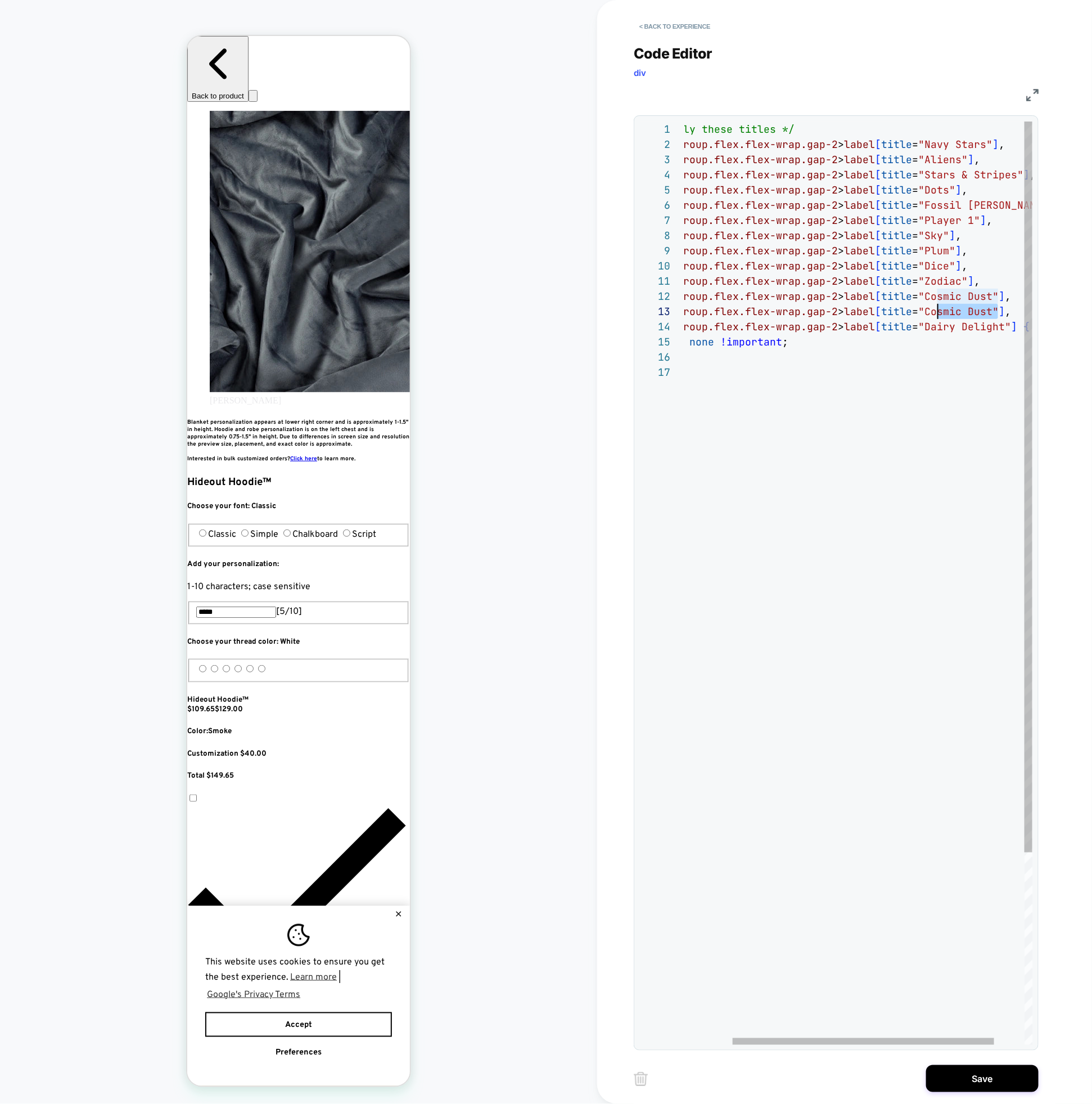
drag, startPoint x: 998, startPoint y: 312, endPoint x: 935, endPoint y: 312, distance: 63.0
click at [935, 312] on div "/* Hide only these titles */ fieldset.group.flex.flex-wrap.gap-2 > label [ titl…" at bounding box center [847, 704] width 451 height 1166
click at [938, 309] on div "/* Hide only these titles */ fieldset.group.flex.flex-wrap.gap-2 > label [ titl…" at bounding box center [847, 704] width 451 height 1166
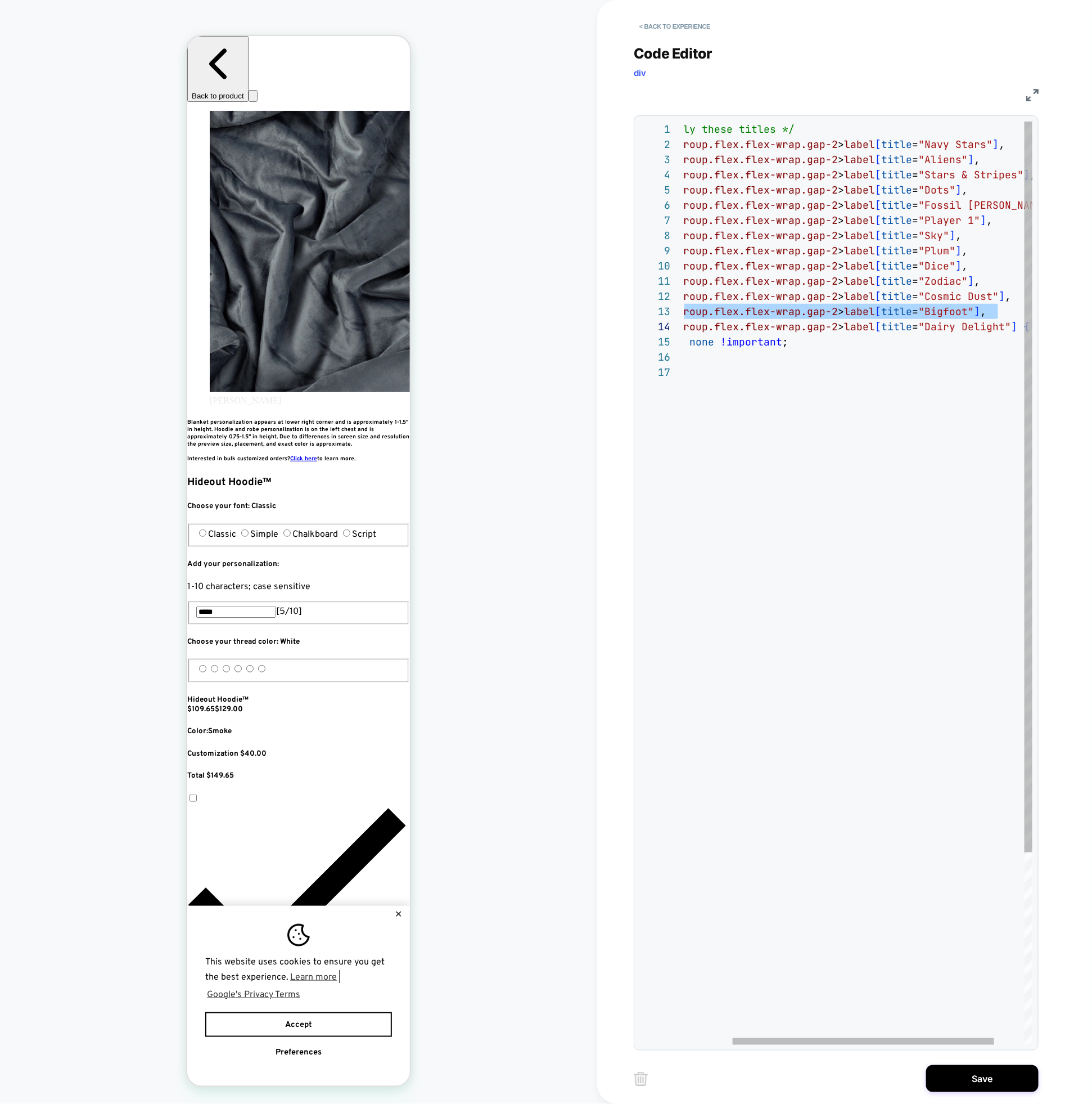
click at [1014, 317] on div "/* Hide only these titles */ fieldset.group.flex.flex-wrap.gap-2 > label [ titl…" at bounding box center [847, 704] width 451 height 1166
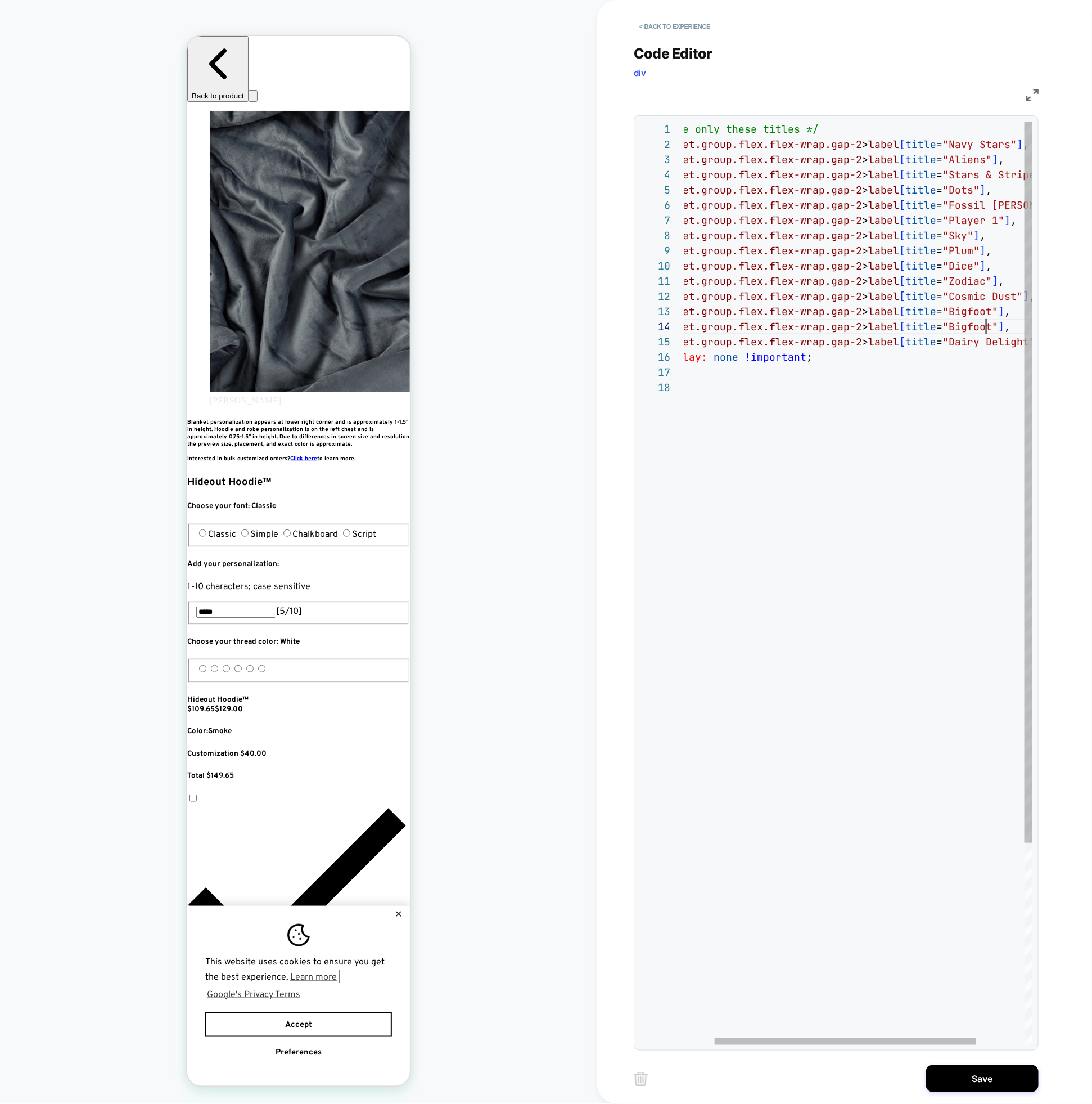
click at [988, 327] on div "/* Hide only these titles */ fieldset.group.flex.flex-wrap.gap-2 > label [ titl…" at bounding box center [871, 712] width 451 height 1181
drag, startPoint x: 995, startPoint y: 327, endPoint x: 955, endPoint y: 326, distance: 40.0
click at [955, 326] on div "/* Hide only these titles */ fieldset.group.flex.flex-wrap.gap-2 > label [ titl…" at bounding box center [871, 712] width 451 height 1181
click at [962, 323] on div "/* Hide only these titles */ fieldset.group.flex.flex-wrap.gap-2 > label [ titl…" at bounding box center [871, 712] width 451 height 1181
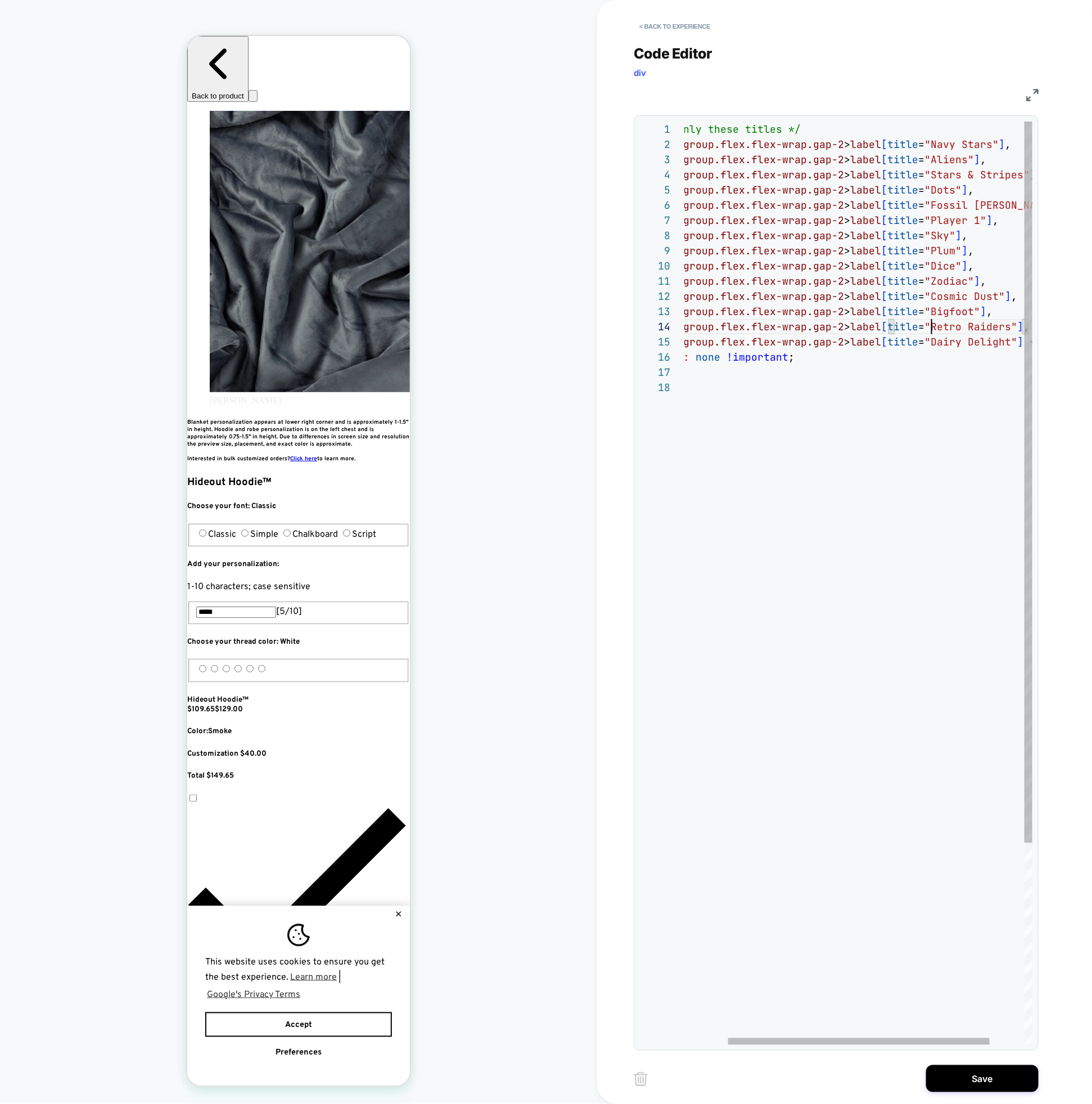
click at [932, 331] on div "/* Hide only these titles */ fieldset.group.flex.flex-wrap.gap-2 > label [ titl…" at bounding box center [854, 712] width 451 height 1181
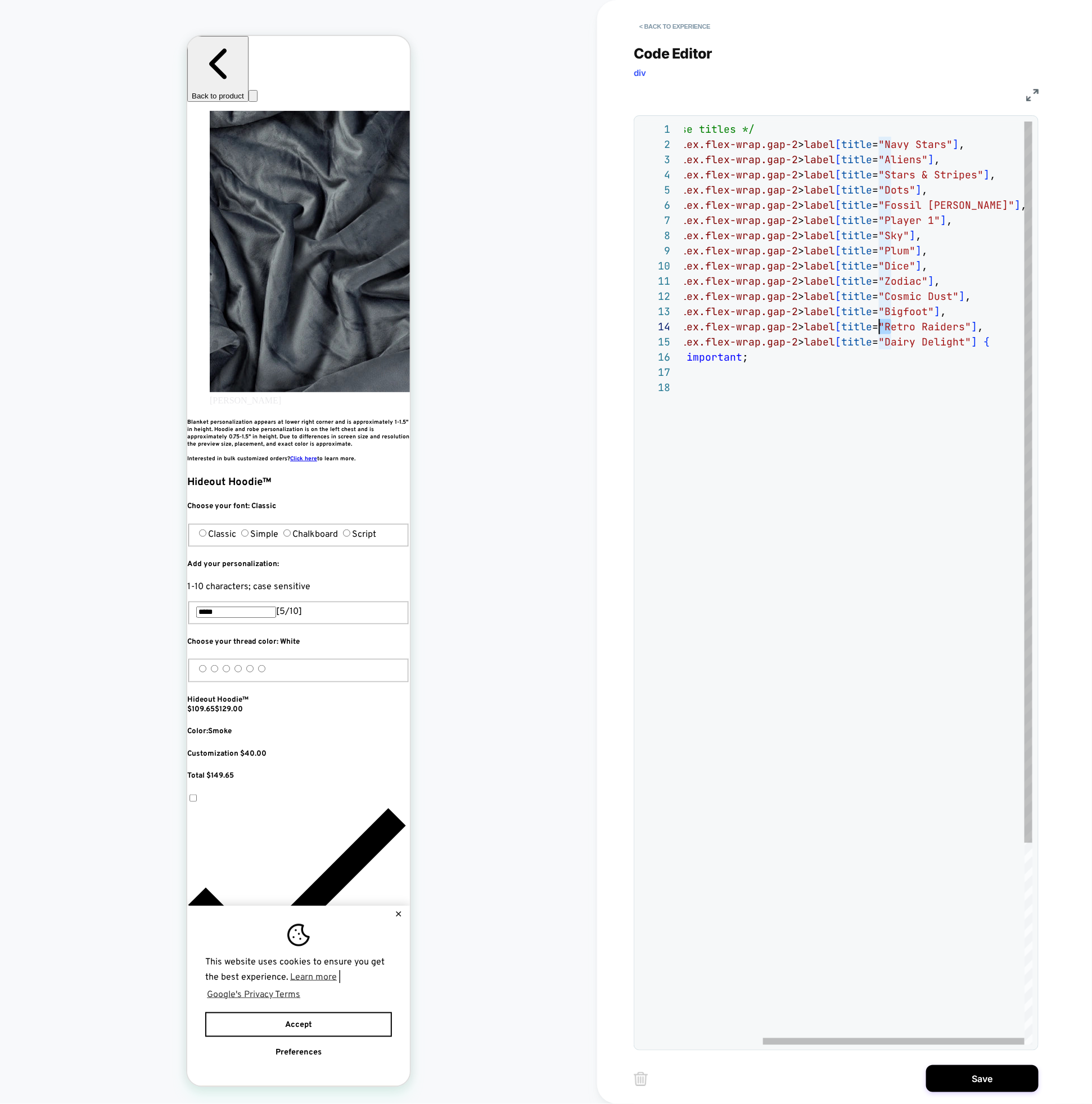
click at [997, 323] on div "/* Hide only these titles */ fieldset.group.flex.flex-wrap.gap-2 > label [ titl…" at bounding box center [807, 712] width 451 height 1181
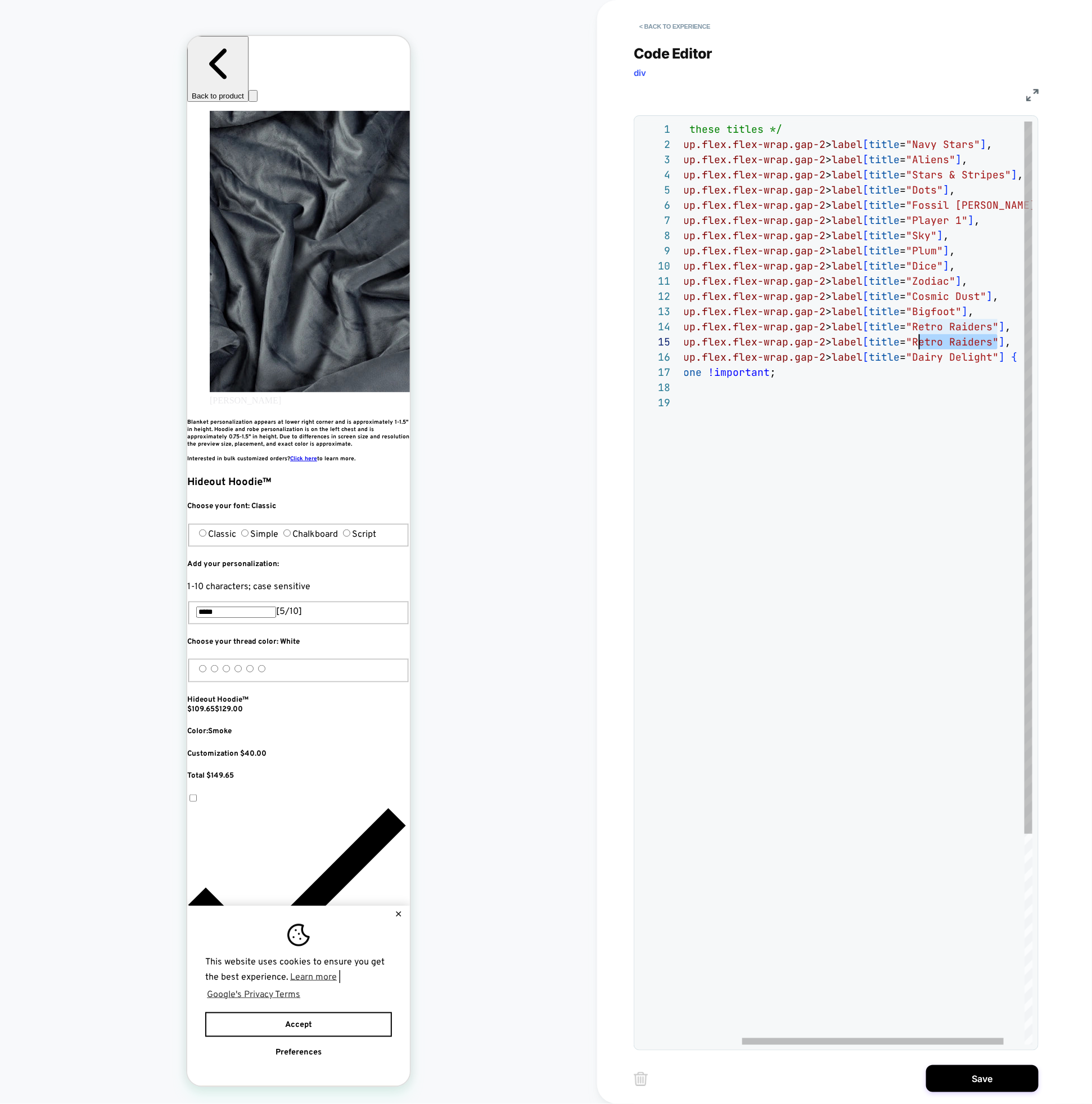
drag, startPoint x: 997, startPoint y: 341, endPoint x: 922, endPoint y: 342, distance: 75.0
click at [922, 342] on div "/* Hide only these titles */ fieldset.group.flex.flex-wrap.gap-2 > label [ titl…" at bounding box center [835, 720] width 451 height 1197
click at [893, 470] on div "/* Hide only these titles */ fieldset.group.flex.flex-wrap.gap-2 > label [ titl…" at bounding box center [835, 720] width 451 height 1197
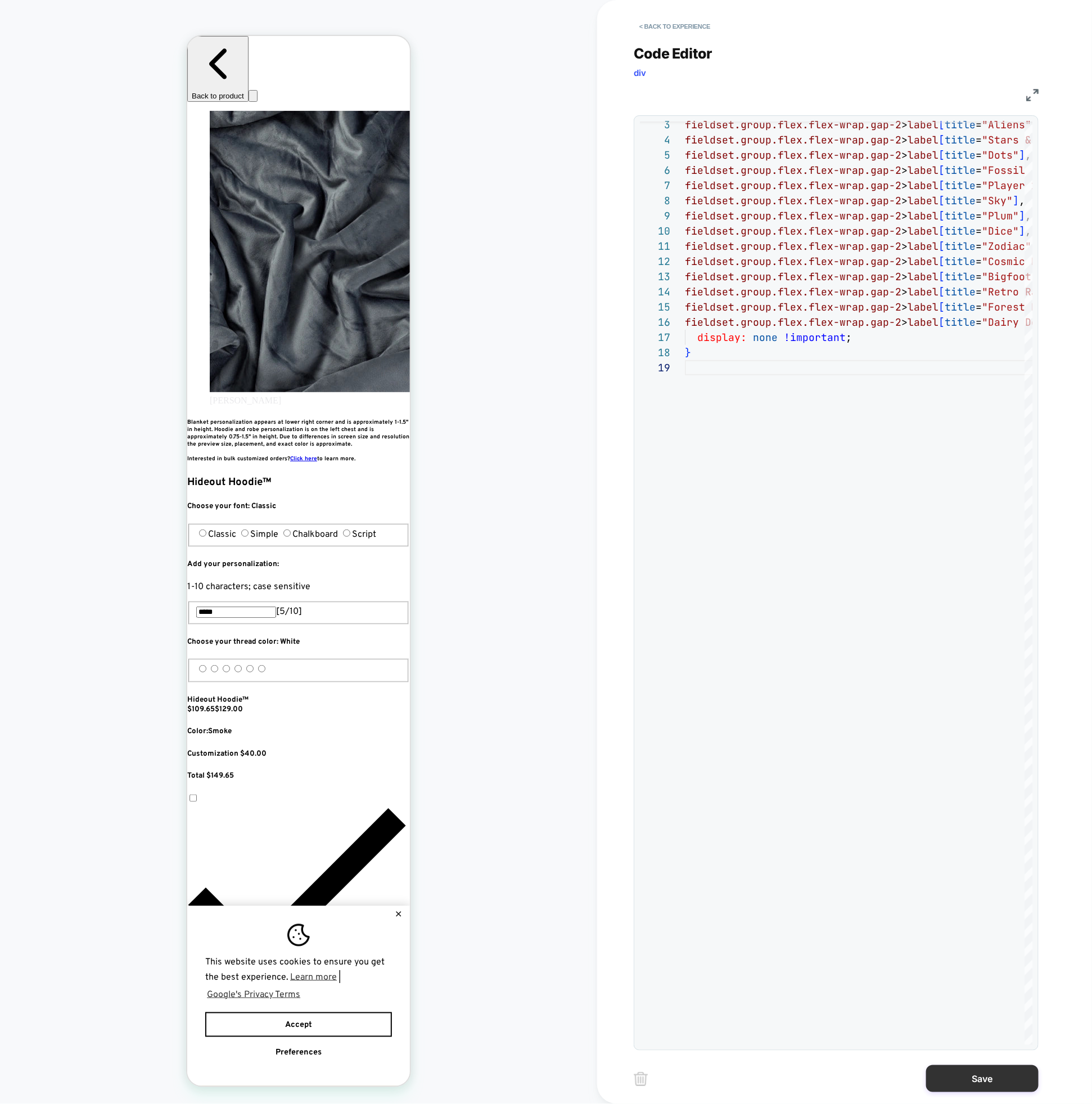
type textarea "**********"
click at [976, 1081] on button "Save" at bounding box center [983, 1078] width 113 height 27
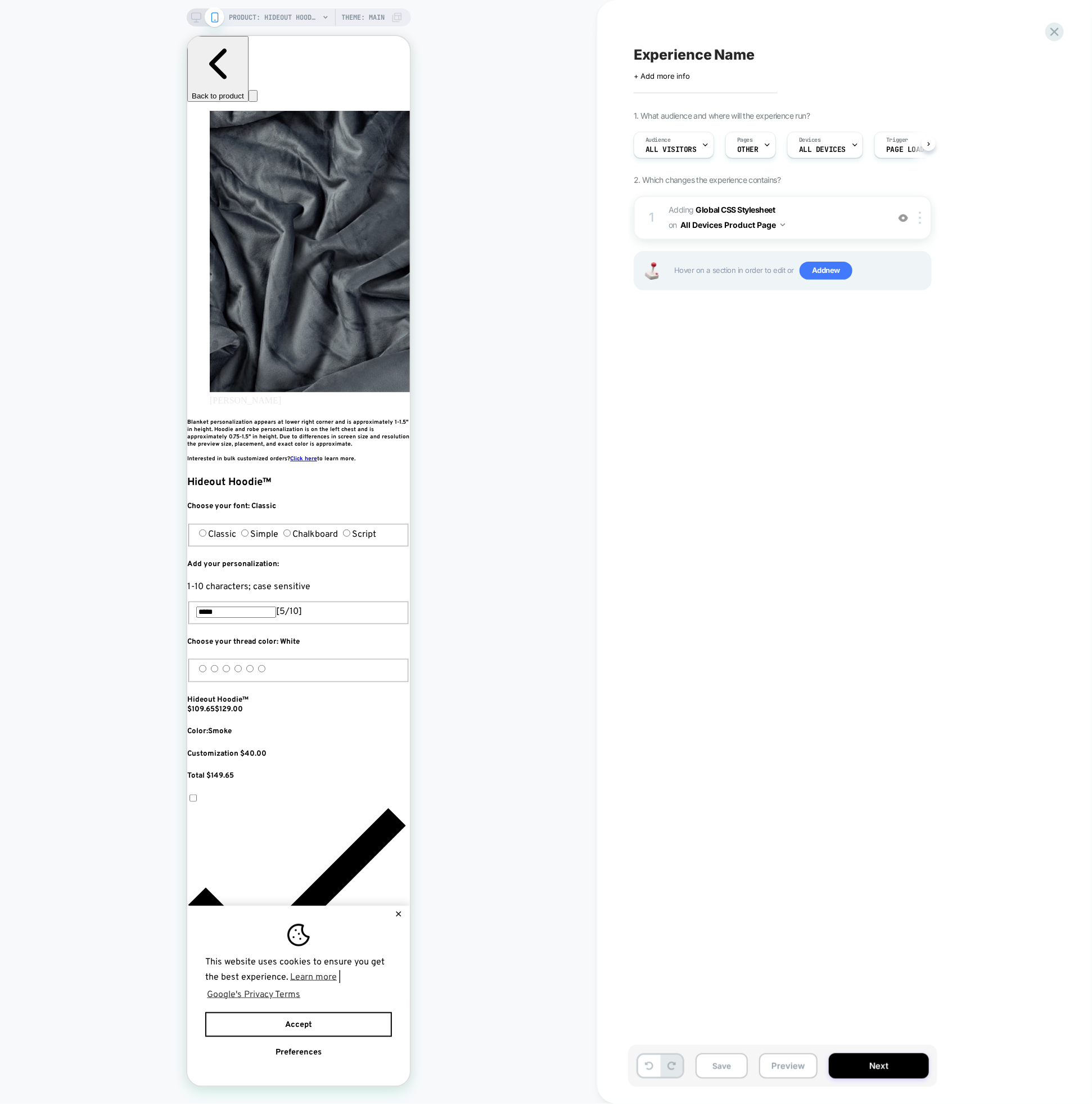
scroll to position [0, 1]
click at [713, 49] on span "Experience Name" at bounding box center [694, 54] width 121 height 17
type textarea "*"
type textarea "**********"
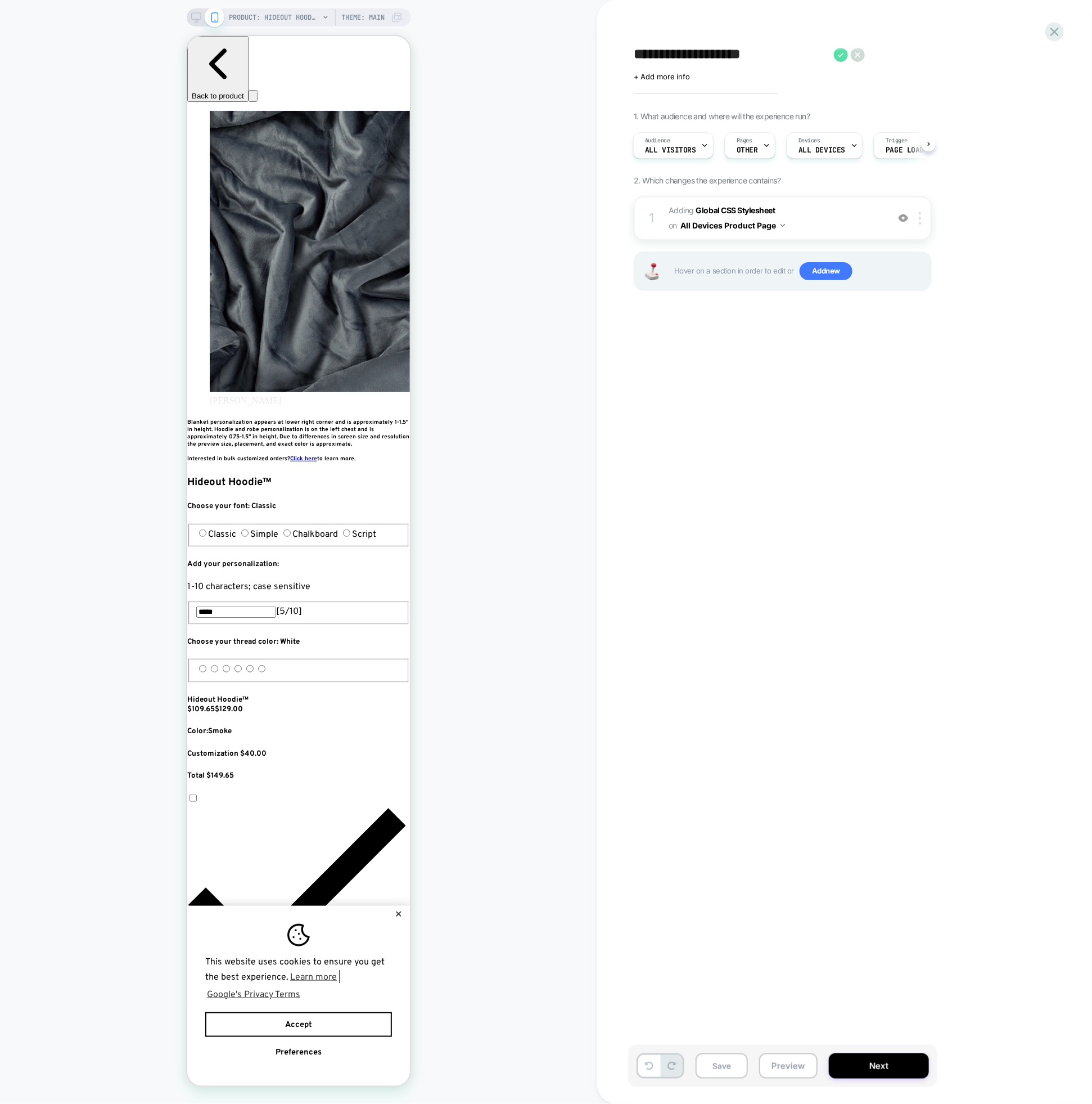
click at [839, 54] on icon at bounding box center [841, 54] width 6 height 5
click at [832, 216] on span "Adding Global CSS Stylesheet on All Devices Product Page" at bounding box center [775, 218] width 215 height 31
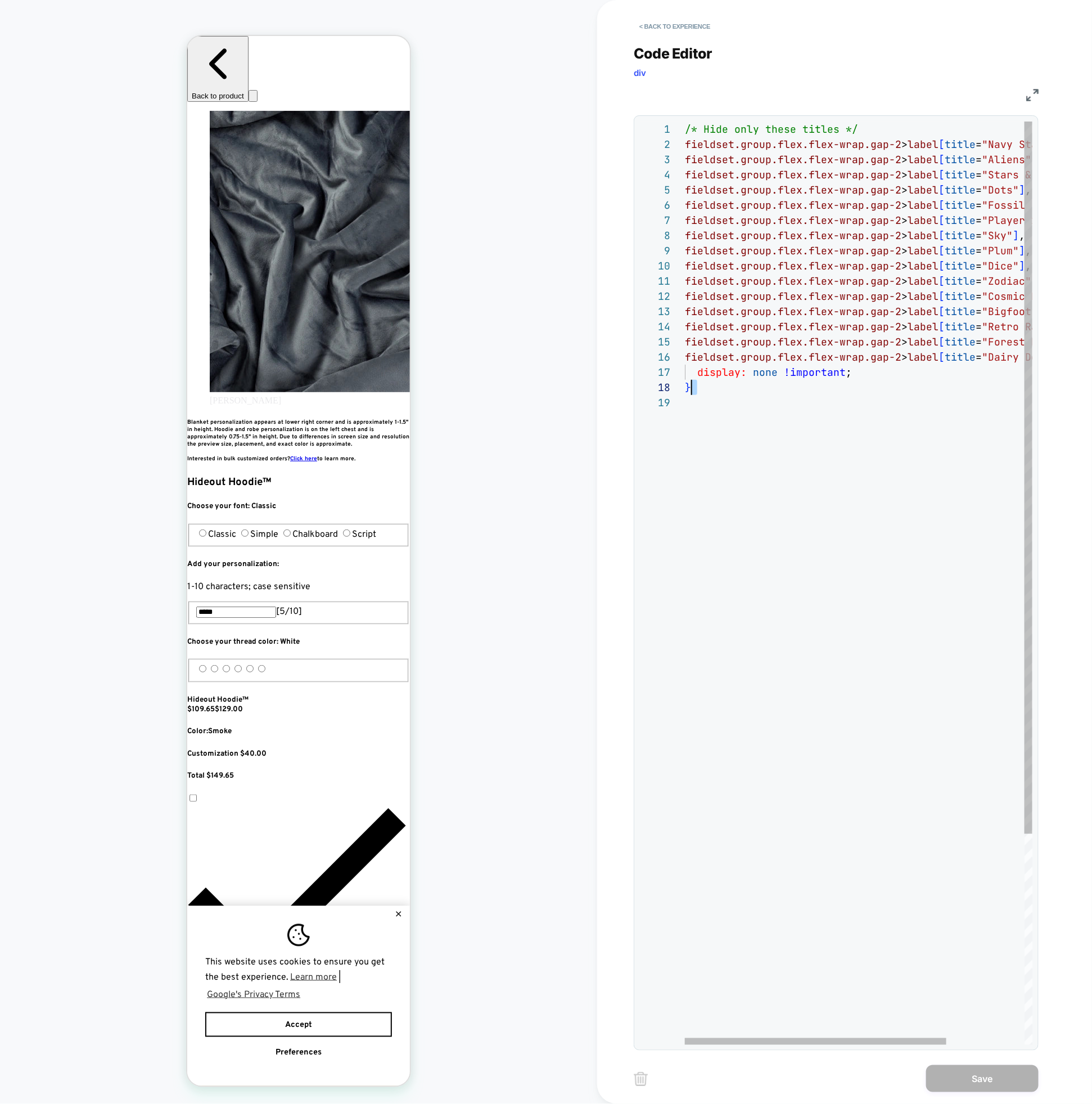
scroll to position [0, 0]
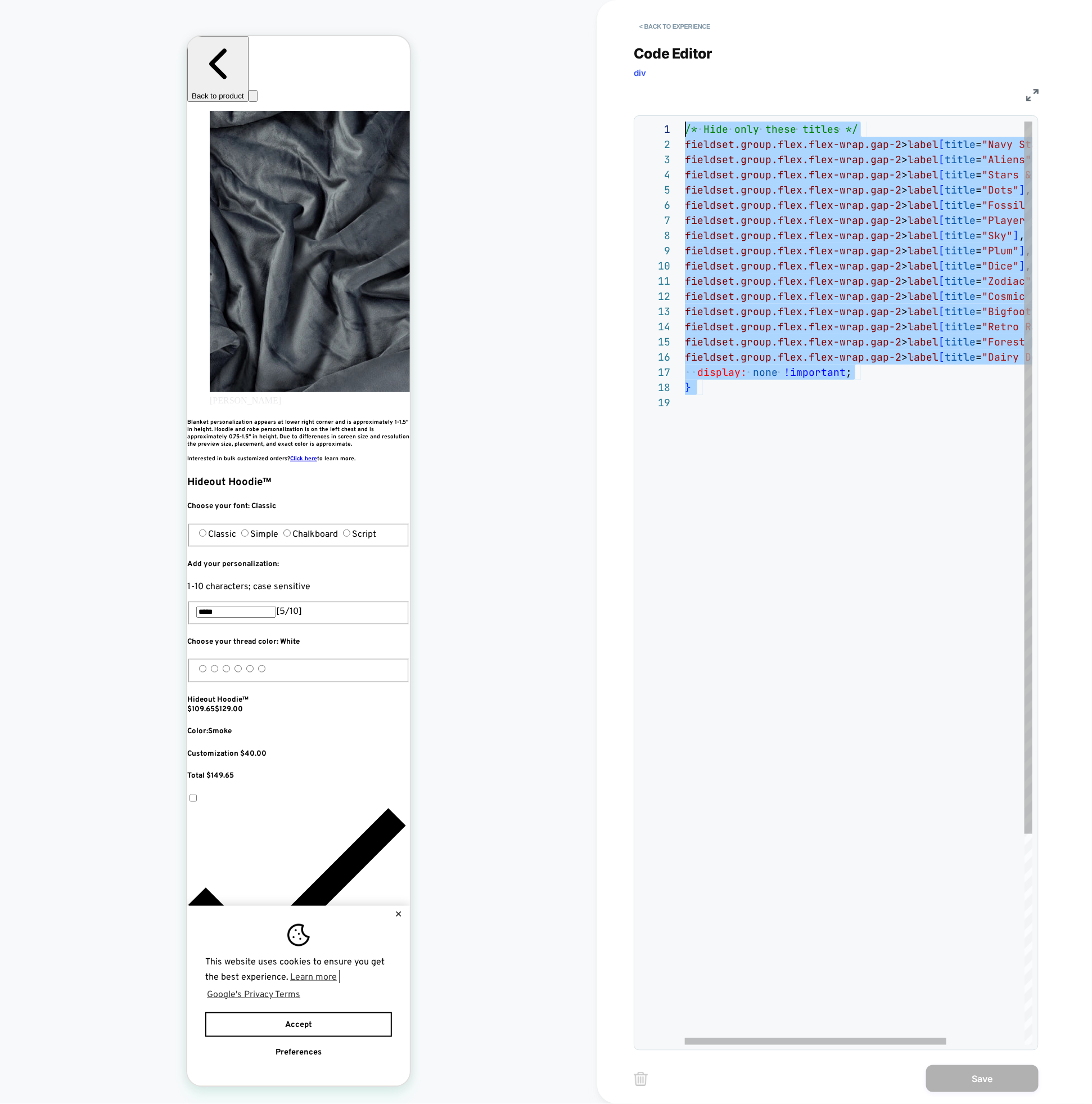
drag, startPoint x: 819, startPoint y: 436, endPoint x: 632, endPoint y: 49, distance: 429.8
click at [635, 46] on div "Code Editor div CSS 1 2 3 4 5 6 7 8 9 10 11 12 13 14 15 16 17 18 19 /* Hide onl…" at bounding box center [836, 540] width 405 height 1020
drag, startPoint x: 767, startPoint y: 394, endPoint x: 571, endPoint y: 66, distance: 382.1
click at [685, 122] on div "/* Hide only these titles */ fieldset.group.flex.flex-wrap.gap-2 > label [ titl…" at bounding box center [911, 720] width 451 height 1197
type textarea "**********"
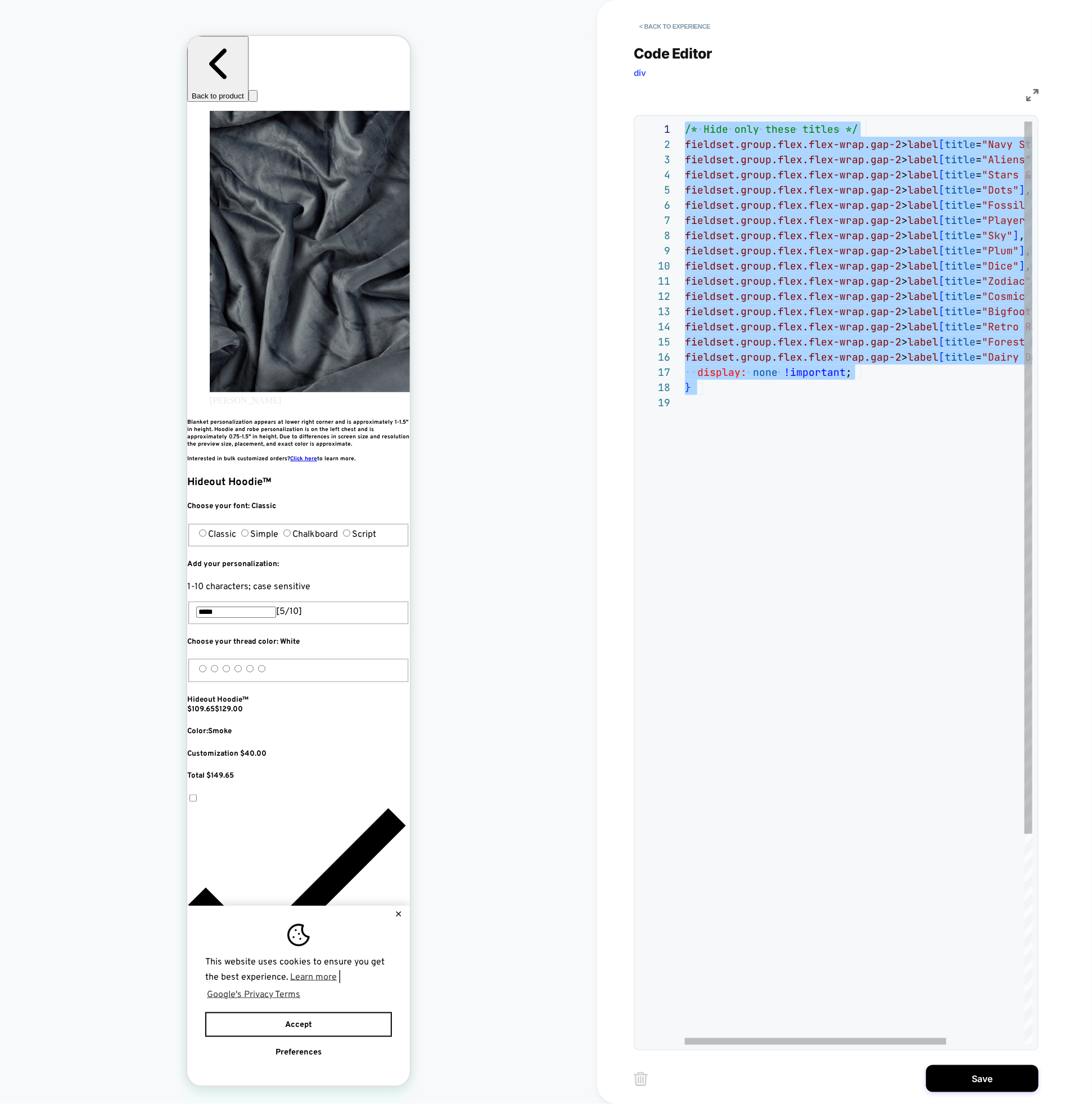
click at [784, 579] on div "/* Hide only these titles */ fieldset.group.flex.flex-wrap.gap-2 > label [ titl…" at bounding box center [911, 720] width 451 height 1197
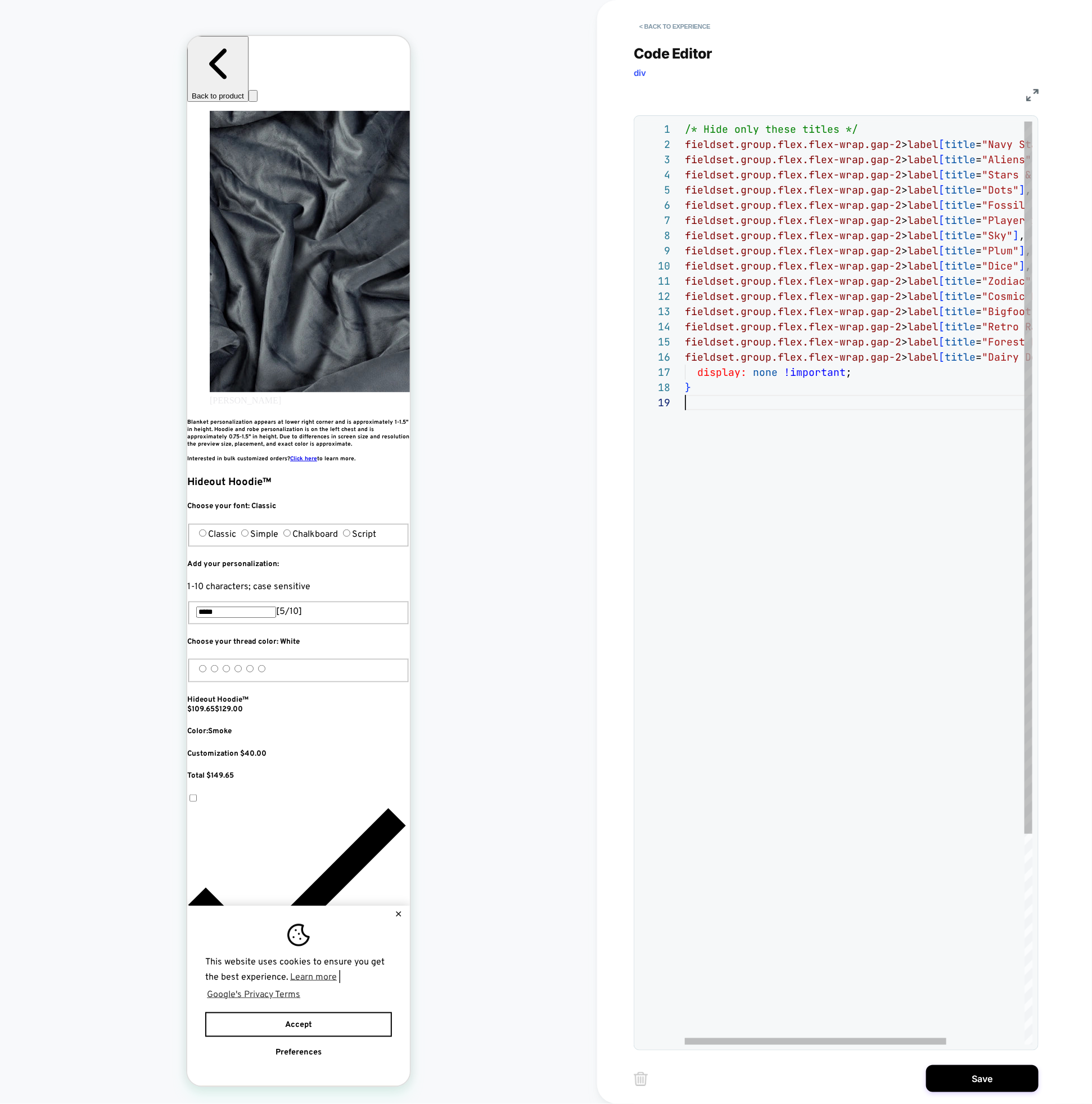
scroll to position [0, 410]
click at [958, 1080] on button "Save" at bounding box center [983, 1078] width 113 height 27
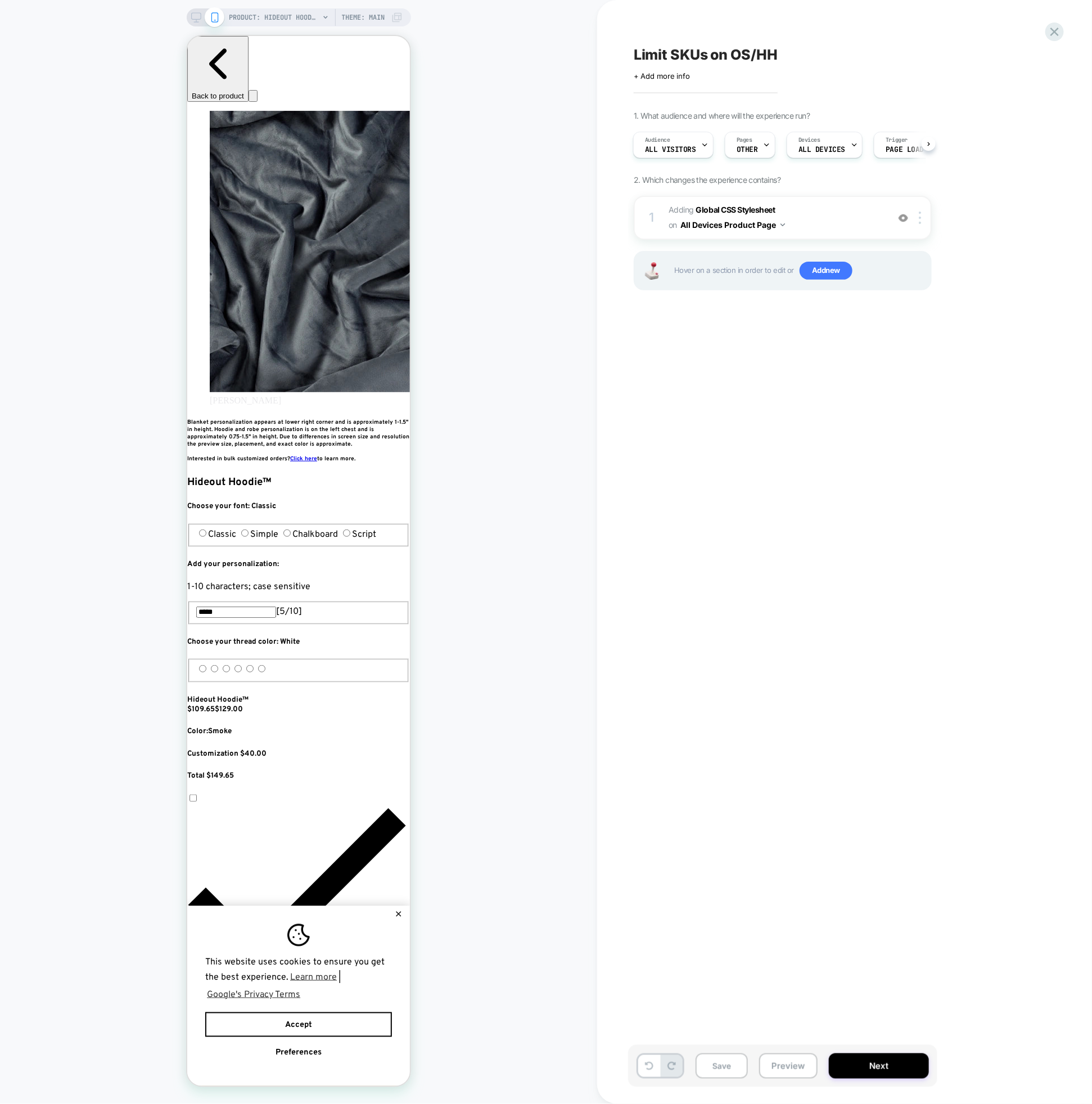
scroll to position [0, 614]
click at [865, 1066] on button "Next" at bounding box center [878, 1066] width 100 height 26
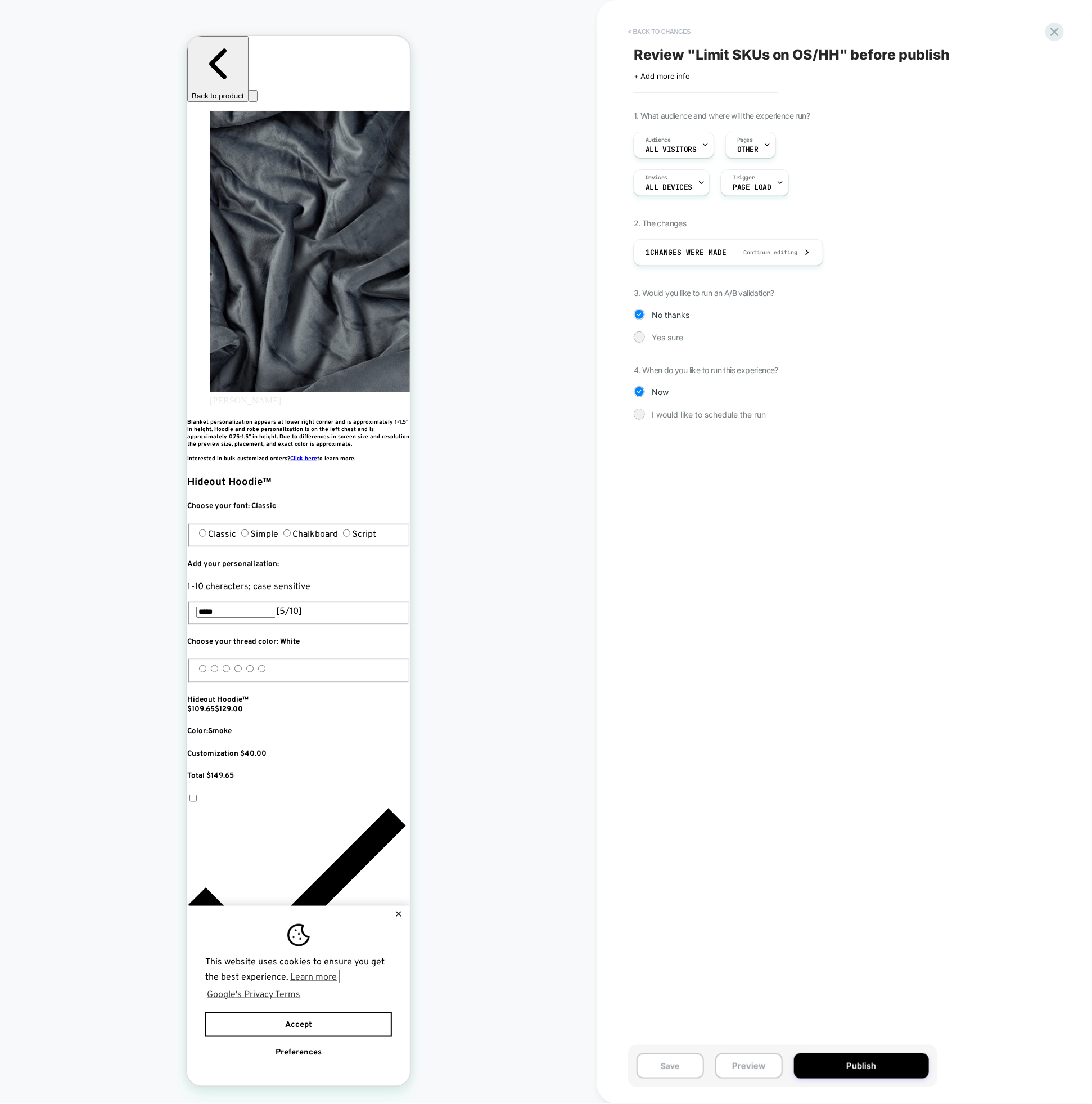
click at [635, 30] on button "< Back to changes" at bounding box center [660, 32] width 74 height 18
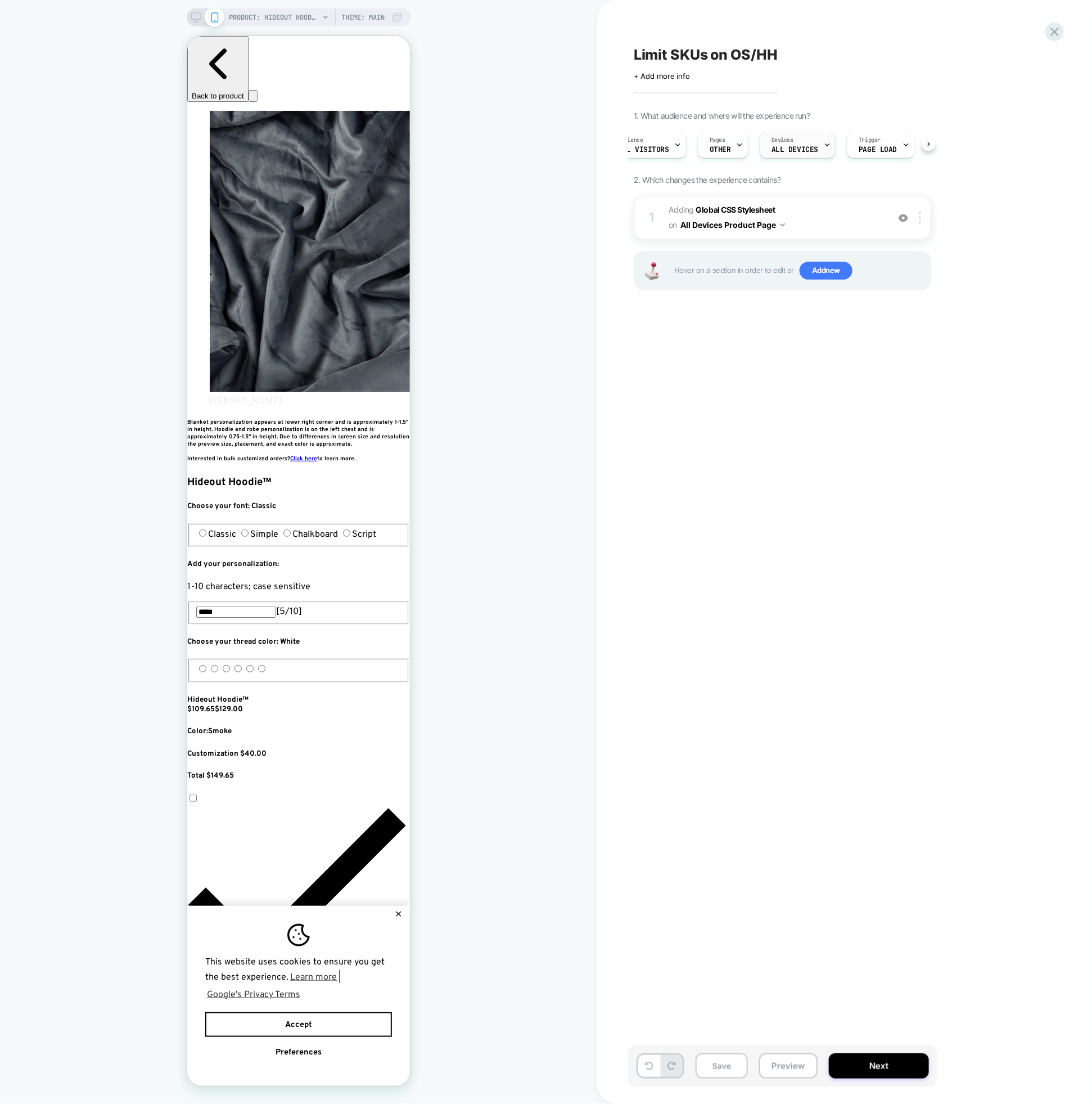
scroll to position [0, 0]
click at [684, 141] on div "Audience All Visitors" at bounding box center [672, 145] width 74 height 26
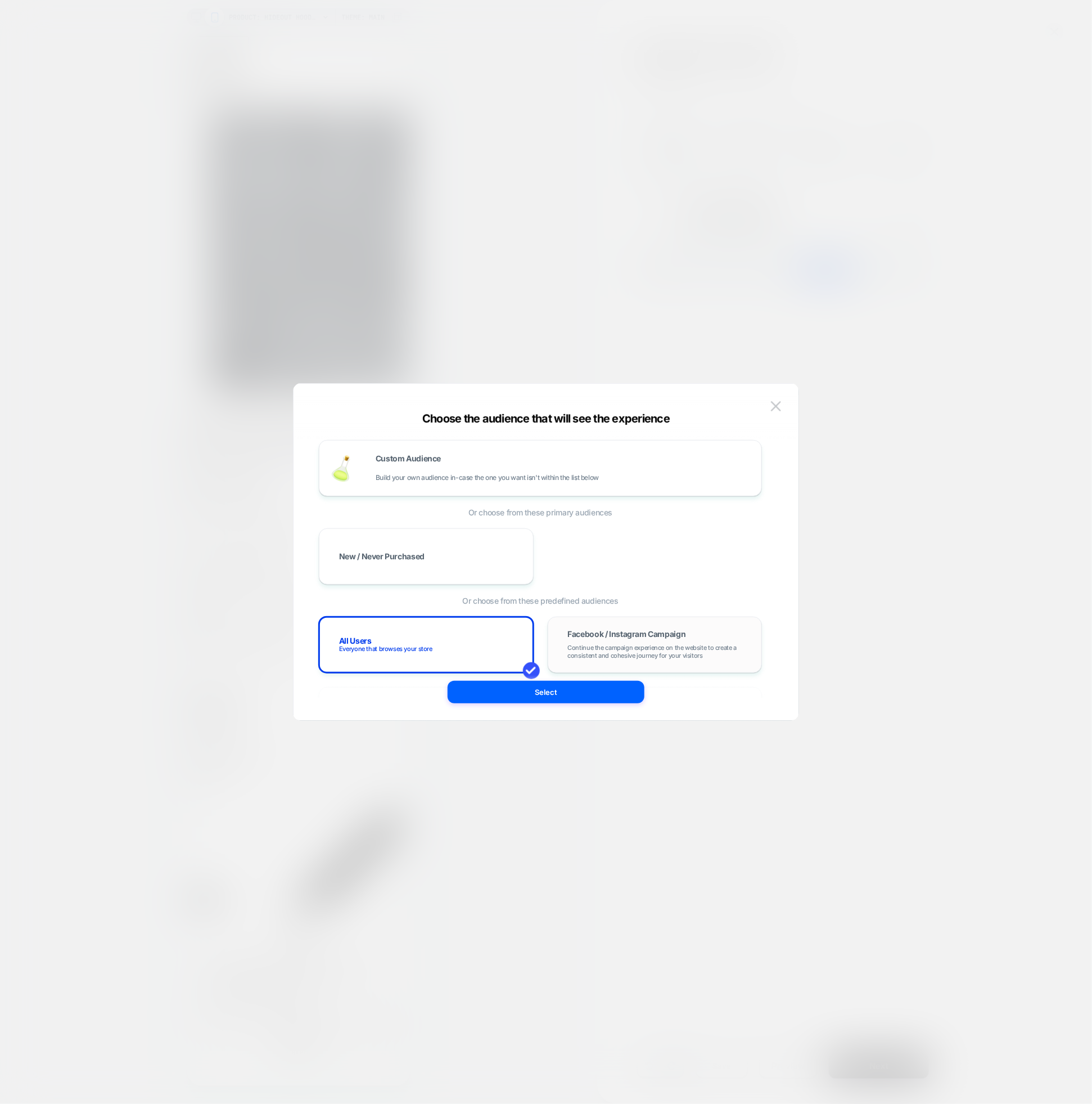
click at [615, 656] on span "Continue the campaign experience on the website to create a consistent and cohe…" at bounding box center [655, 652] width 174 height 16
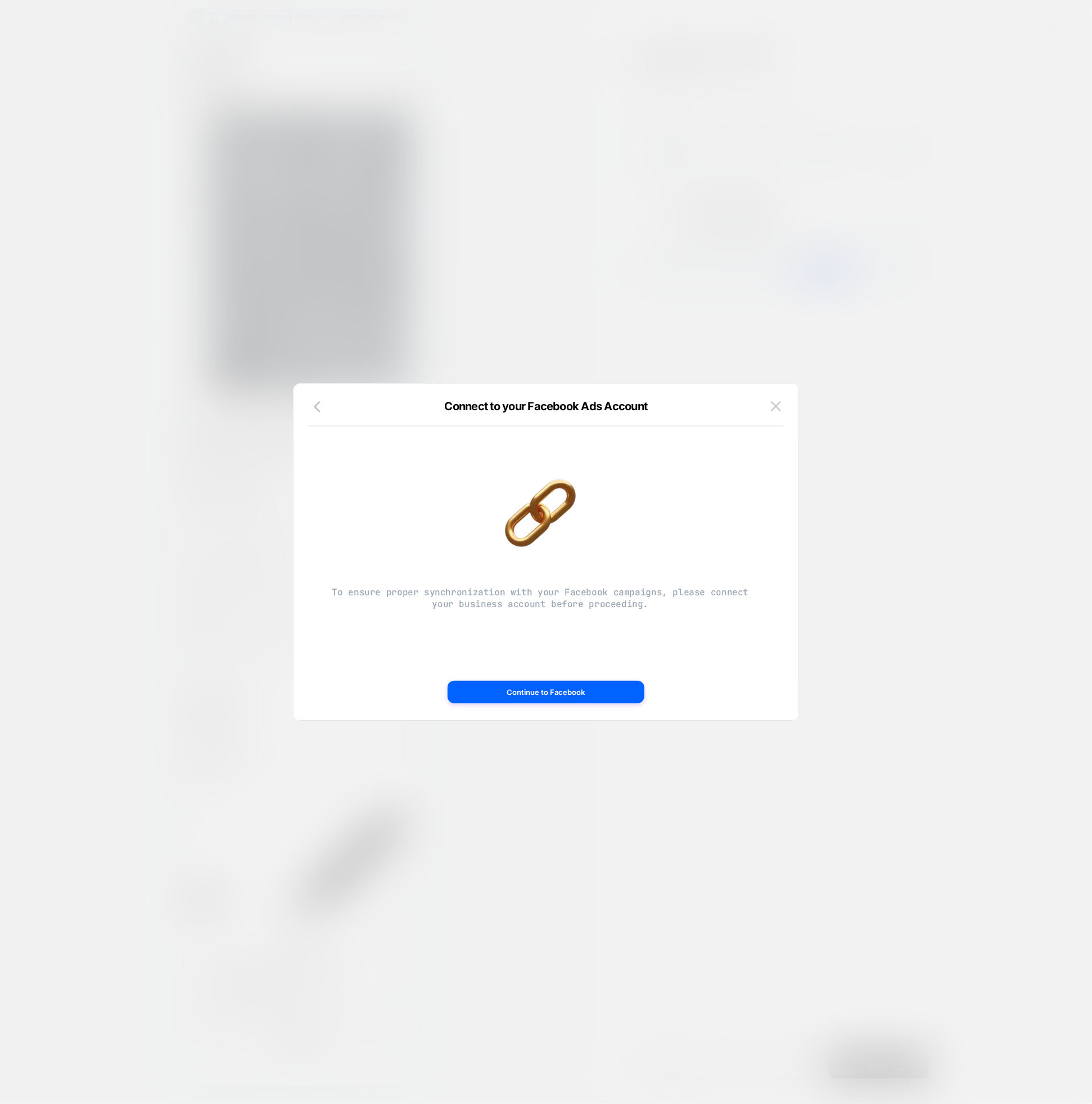
scroll to position [0, 205]
click at [315, 400] on button "button" at bounding box center [320, 408] width 20 height 16
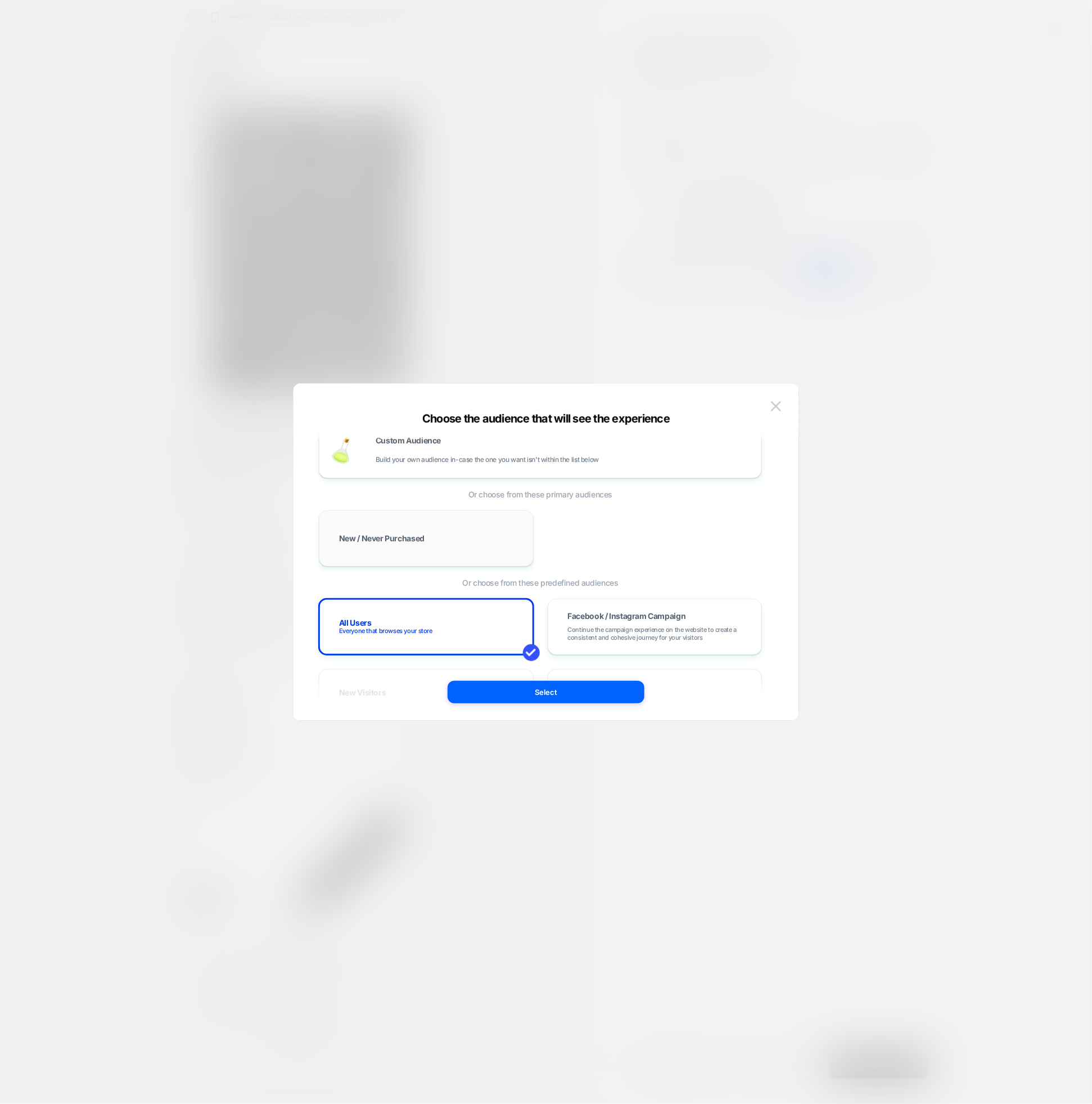
scroll to position [18, 0]
click at [441, 546] on div "New / Never Purchased" at bounding box center [425, 538] width 191 height 33
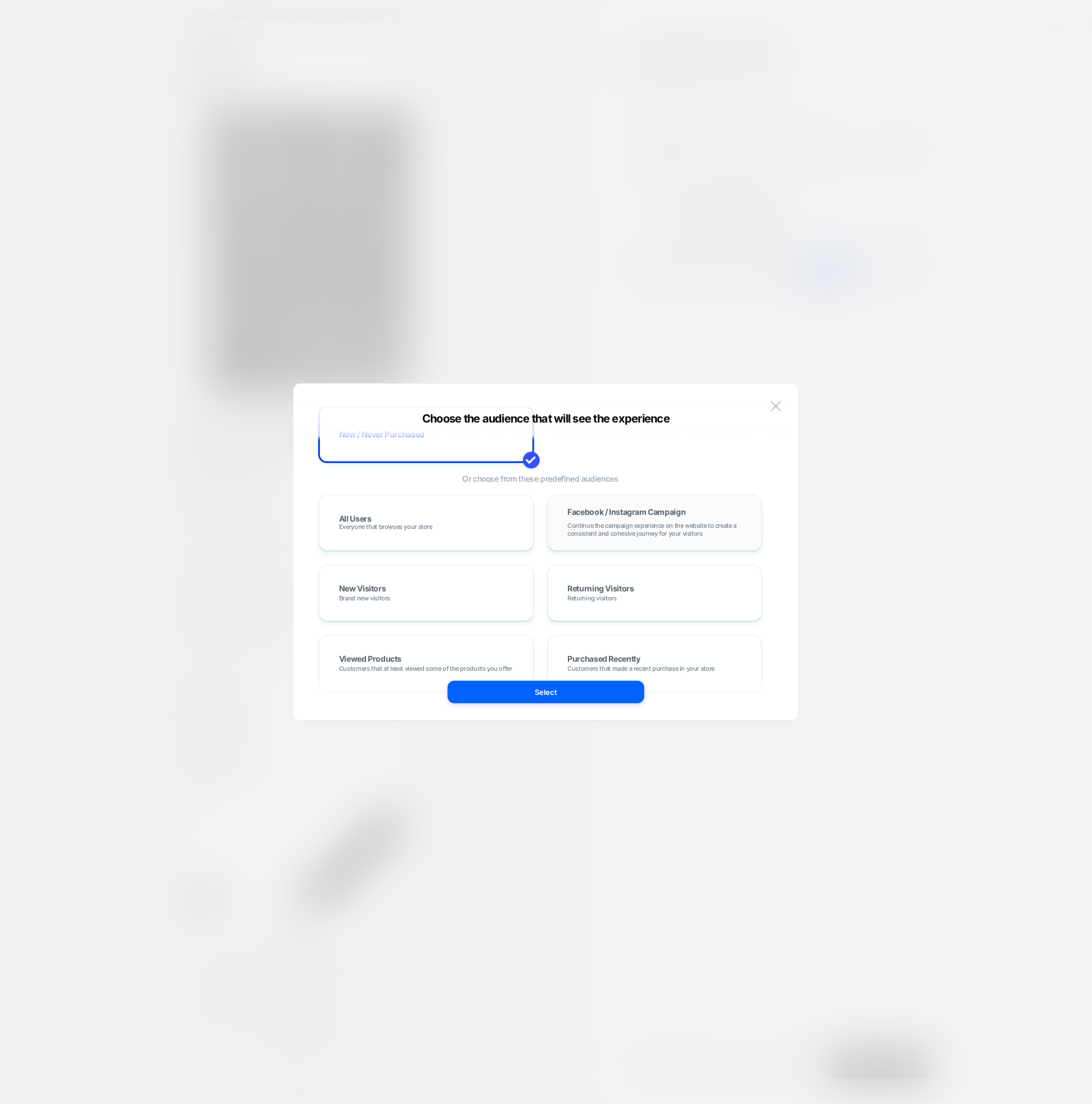
scroll to position [165, 0]
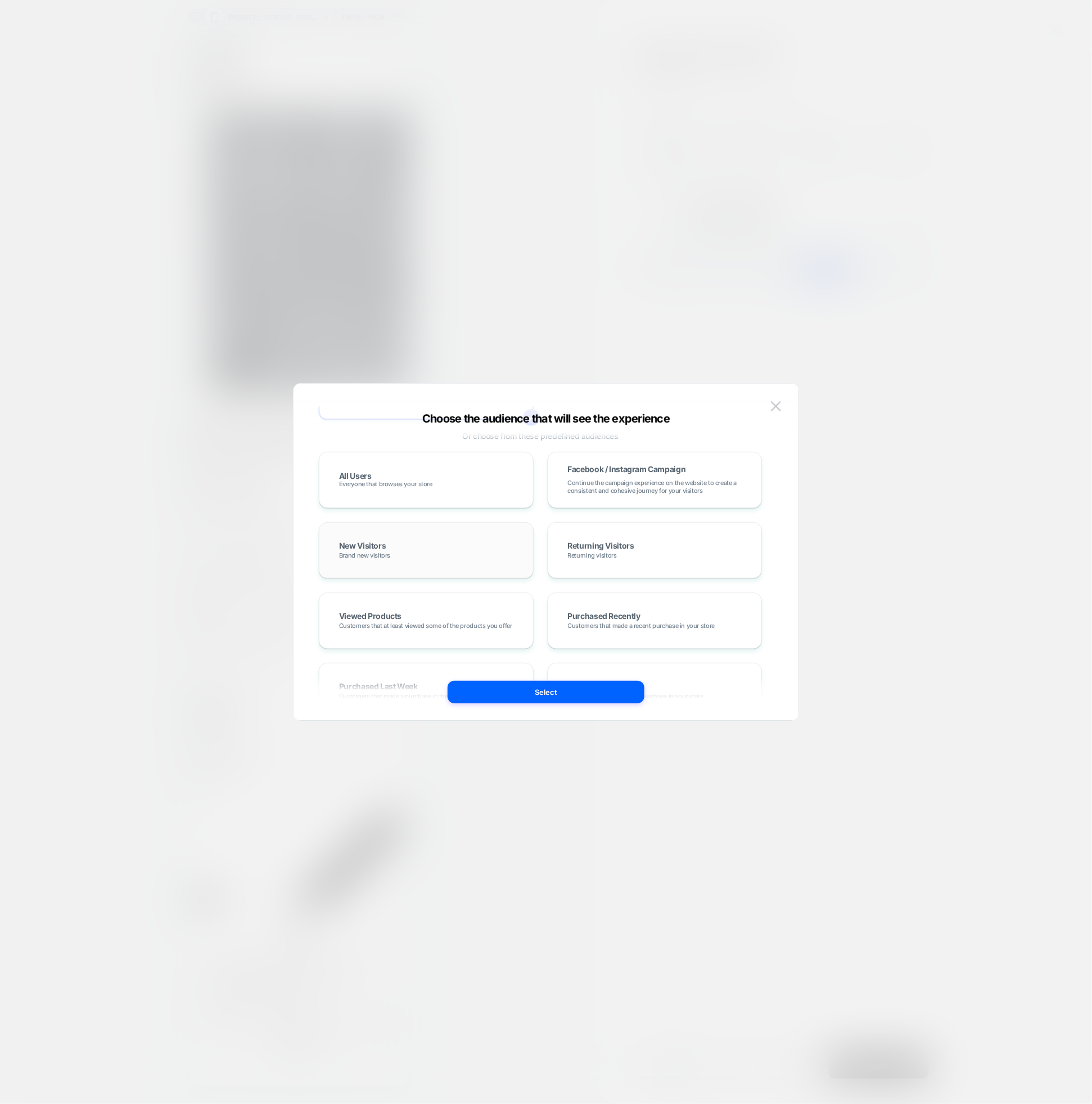
click at [487, 543] on div "New Visitors Brand new visitors" at bounding box center [425, 550] width 191 height 33
click at [526, 689] on button "Select" at bounding box center [546, 691] width 197 height 23
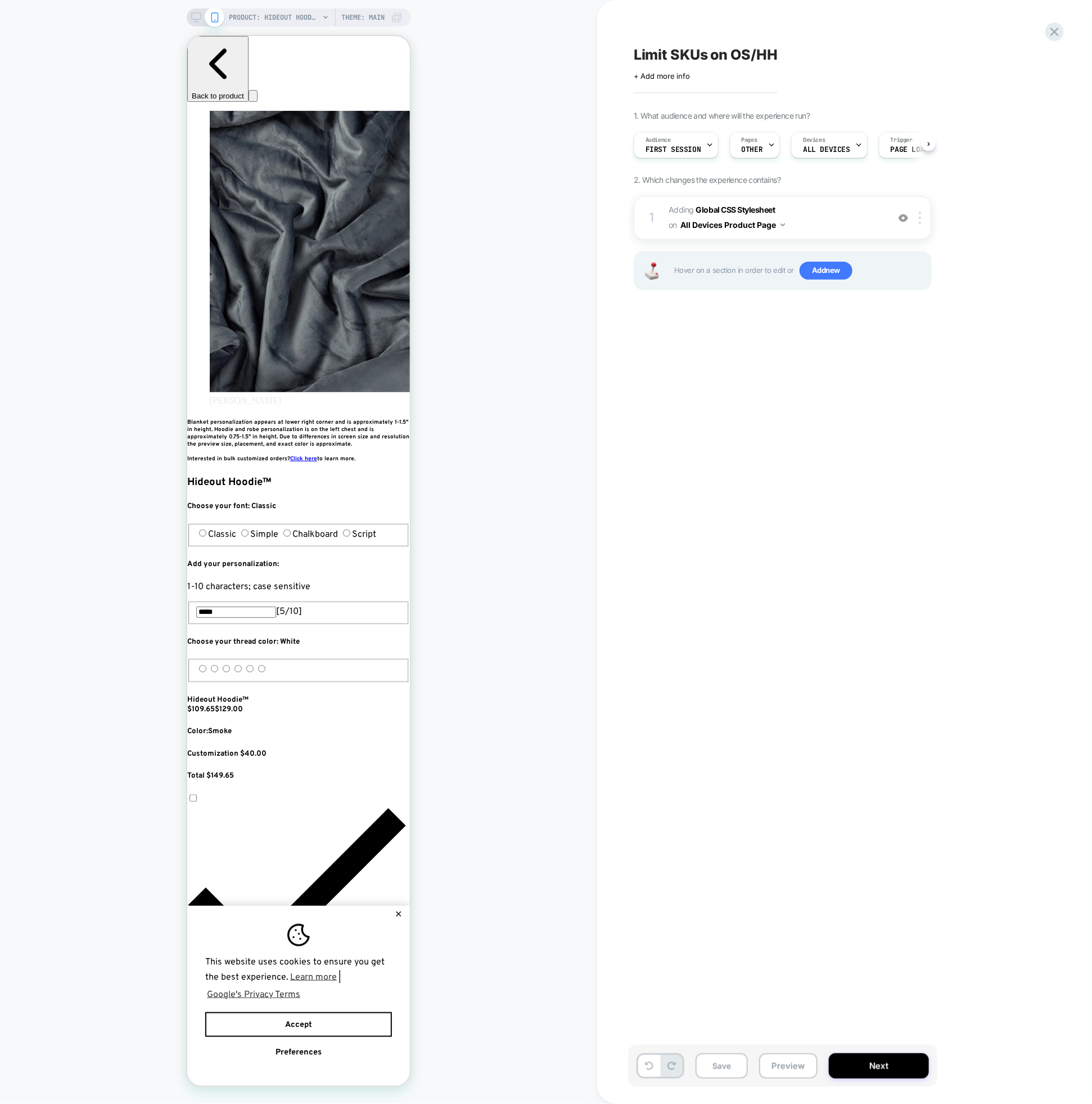
scroll to position [0, 614]
click at [895, 149] on span "Page Load" at bounding box center [910, 149] width 39 height 8
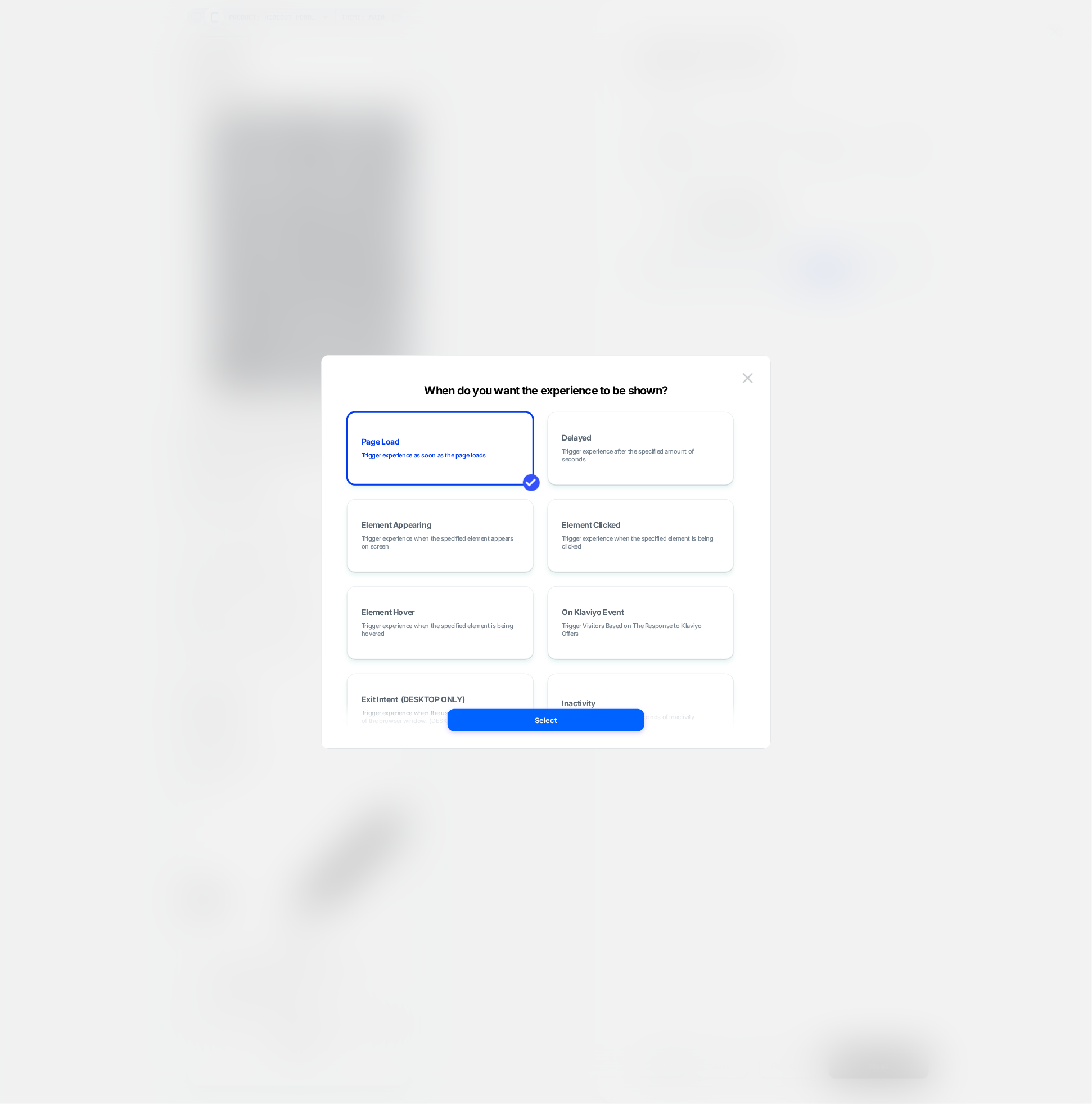
click at [859, 161] on div at bounding box center [546, 552] width 1092 height 1104
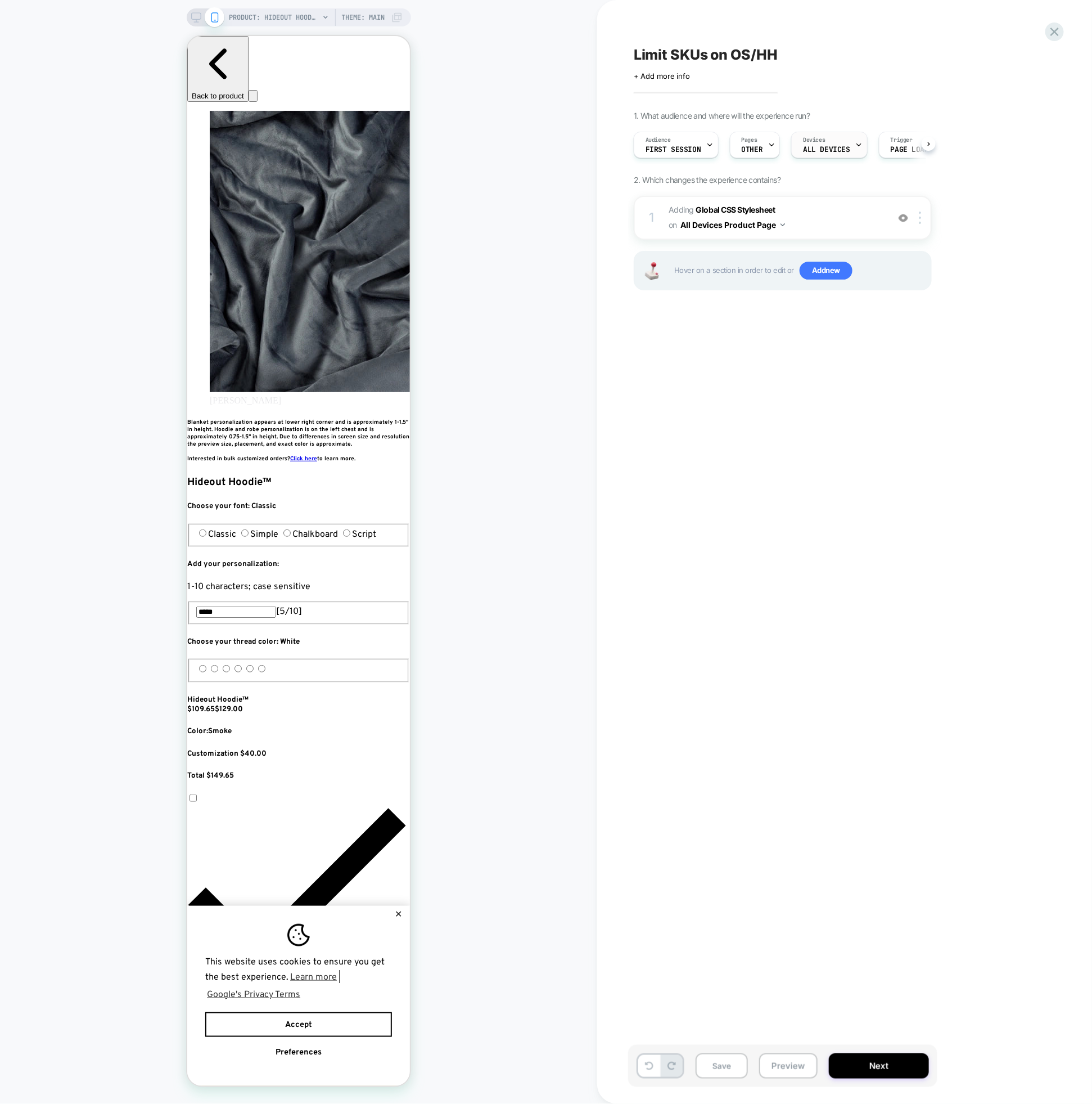
click at [840, 141] on div "Devices ALL DEVICES" at bounding box center [827, 145] width 69 height 26
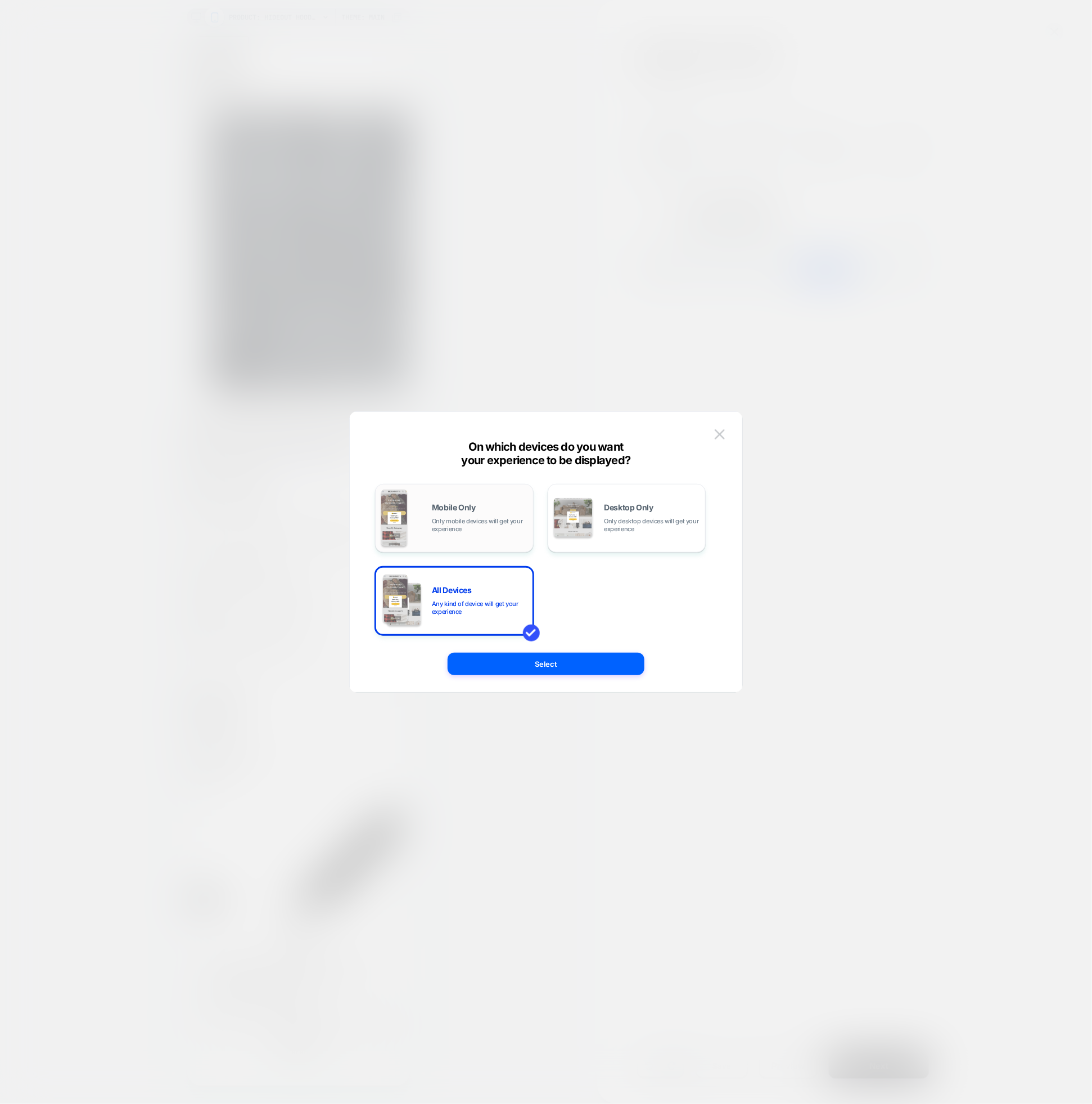
click at [481, 534] on div "Mobile Only Only mobile devices will get your experience" at bounding box center [455, 518] width 146 height 57
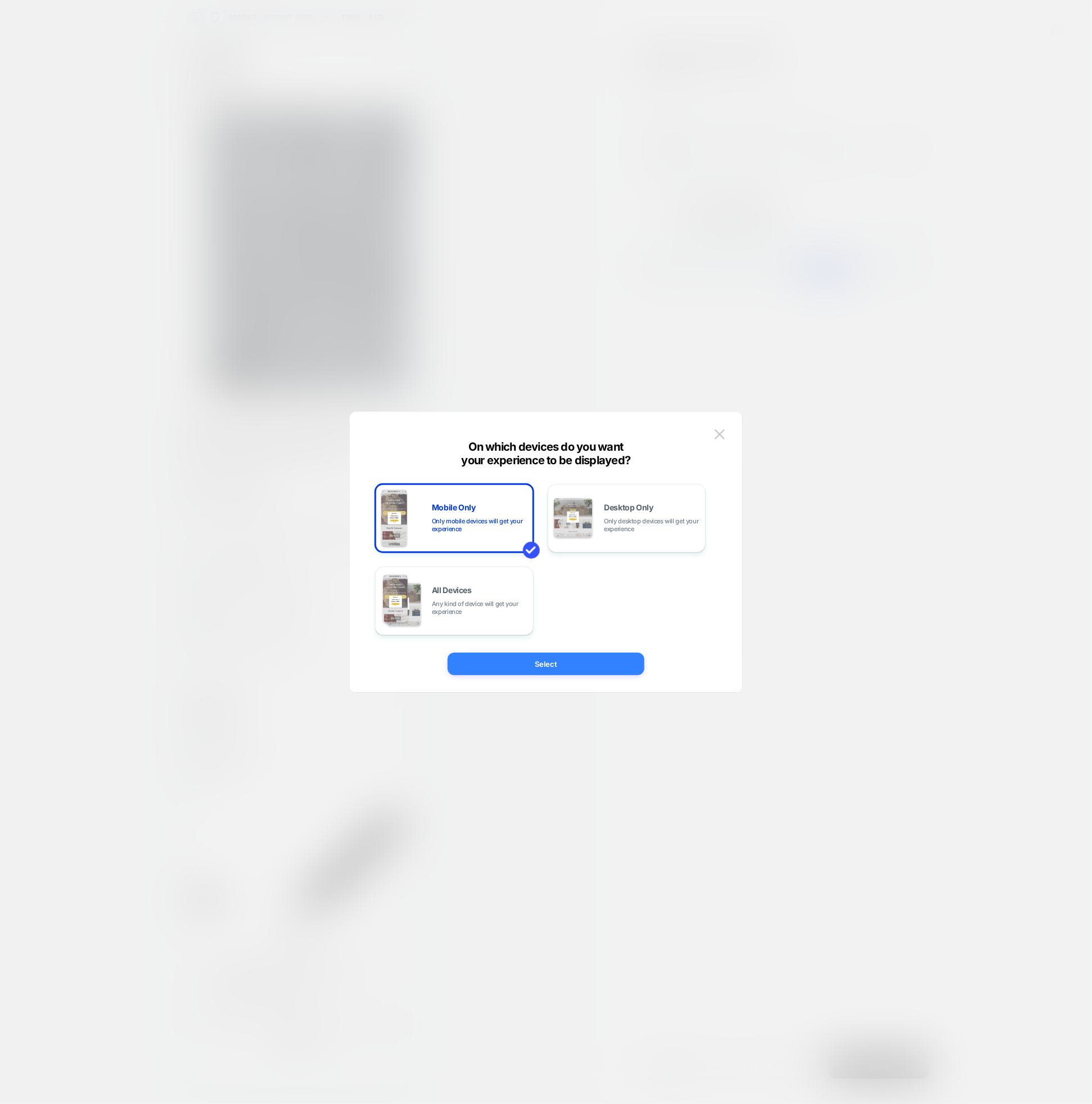
scroll to position [0, 0]
click at [541, 668] on button "Select" at bounding box center [546, 664] width 197 height 23
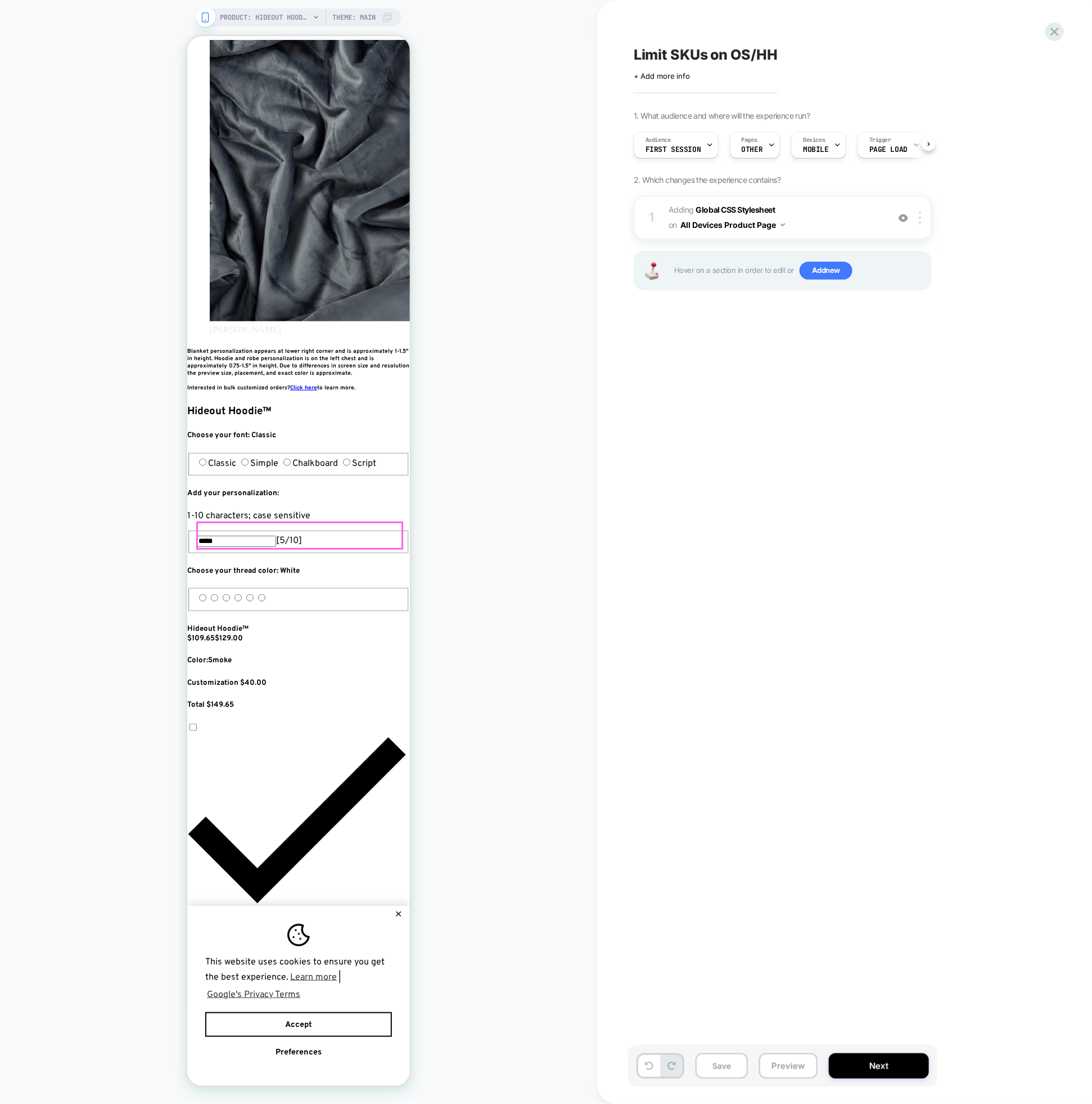
scroll to position [64, 0]
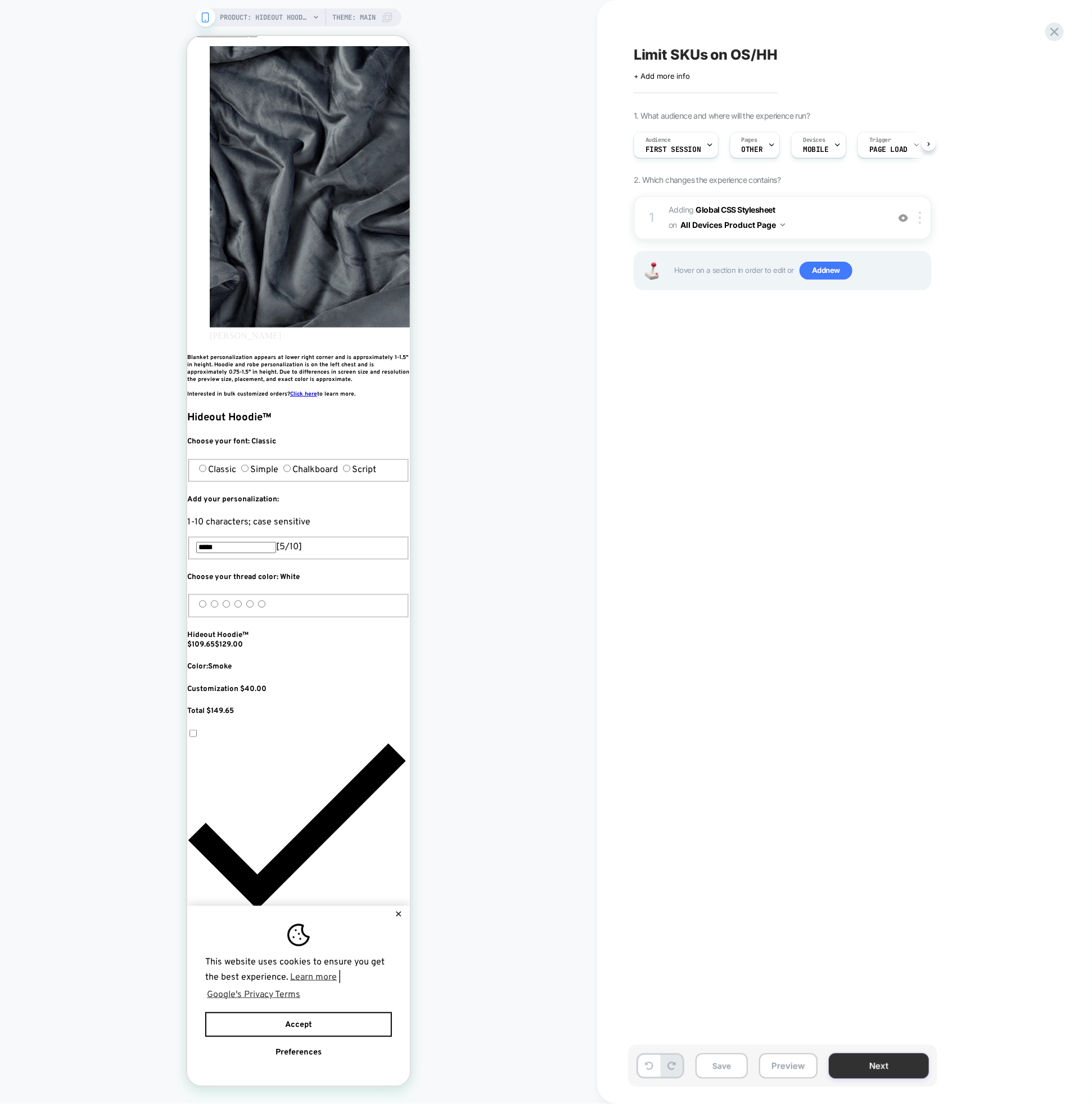
click at [854, 1068] on button "Next" at bounding box center [878, 1066] width 100 height 26
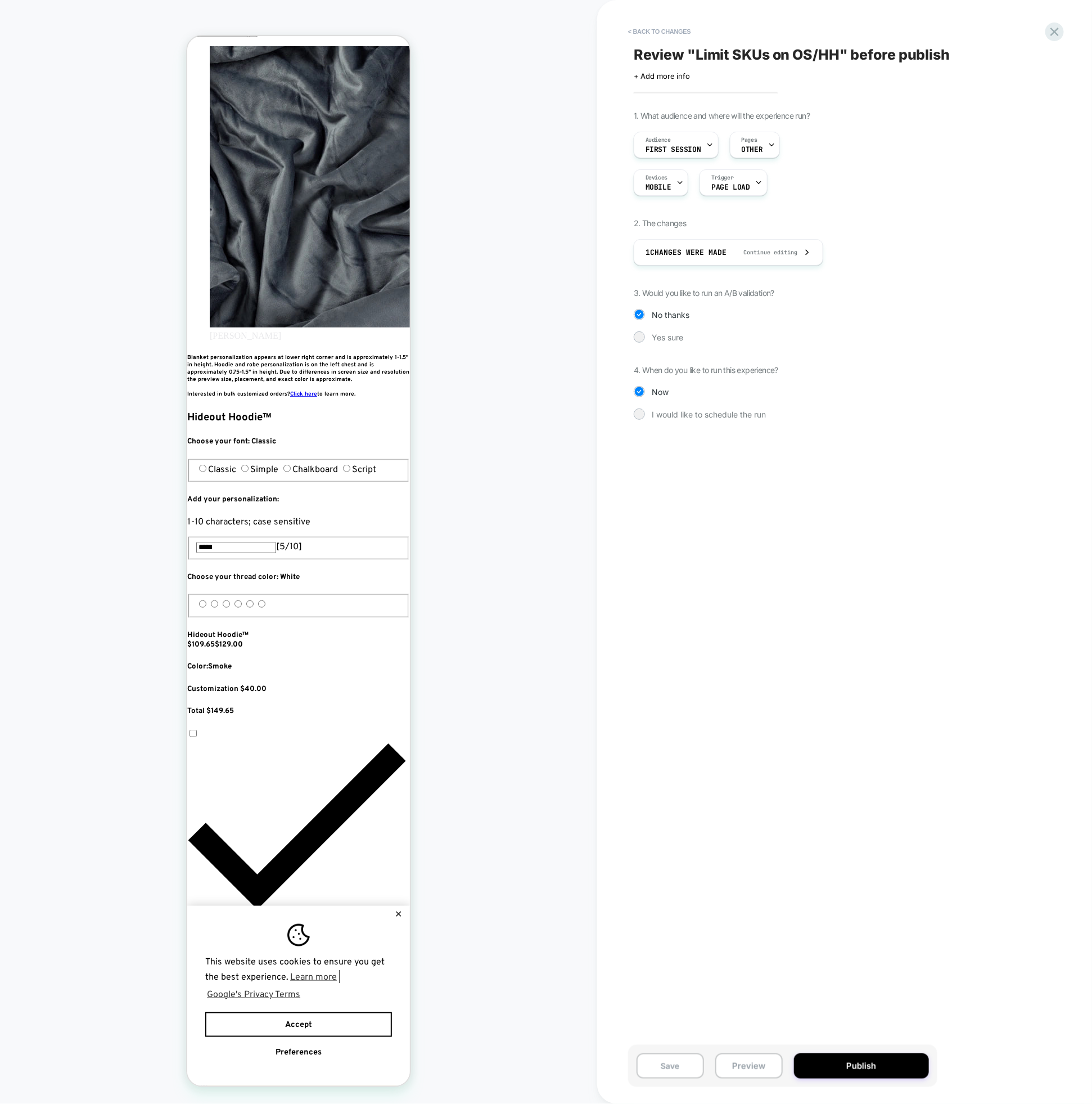
click at [670, 347] on div "1. What audience and where will the experience run? Audience First Session Page…" at bounding box center [839, 273] width 410 height 325
click at [671, 340] on span "Yes sure" at bounding box center [668, 337] width 32 height 10
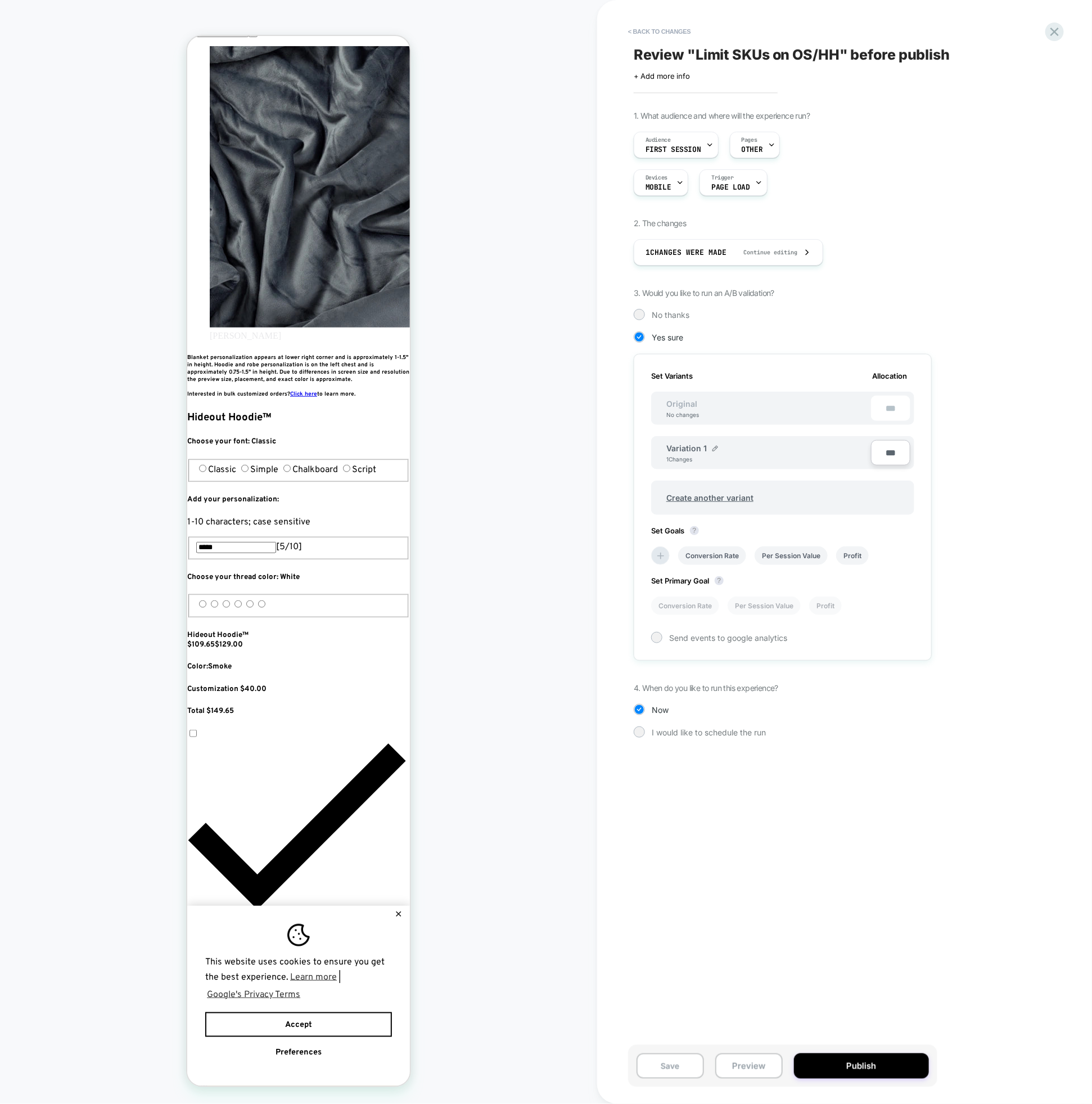
click at [708, 448] on div "Variation 1" at bounding box center [692, 448] width 51 height 10
click at [714, 445] on img at bounding box center [716, 448] width 6 height 6
click at [682, 457] on input "**********" at bounding box center [707, 454] width 81 height 22
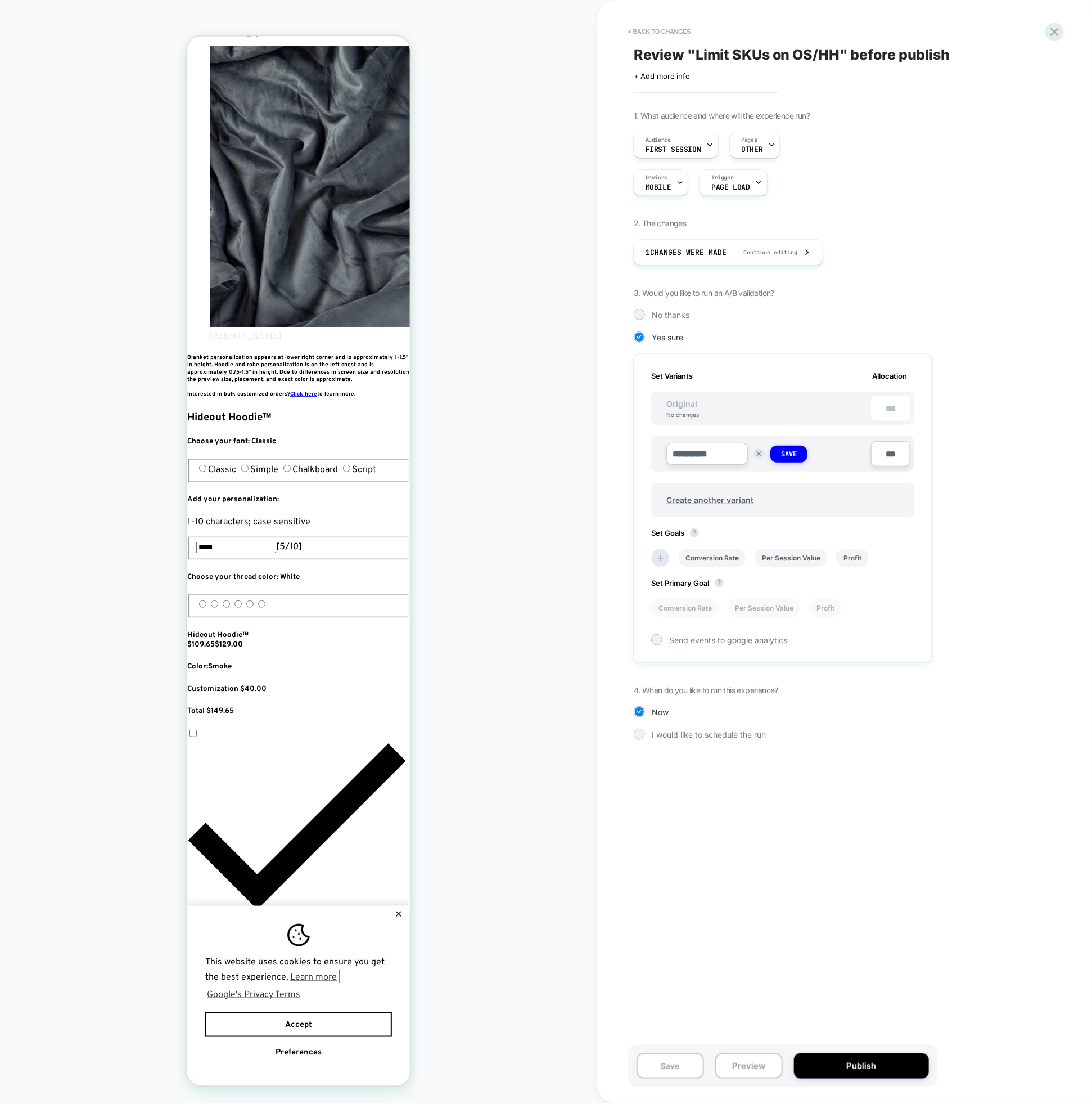
scroll to position [0, 410]
type input "**********"
click at [792, 452] on strong "Save" at bounding box center [789, 453] width 16 height 9
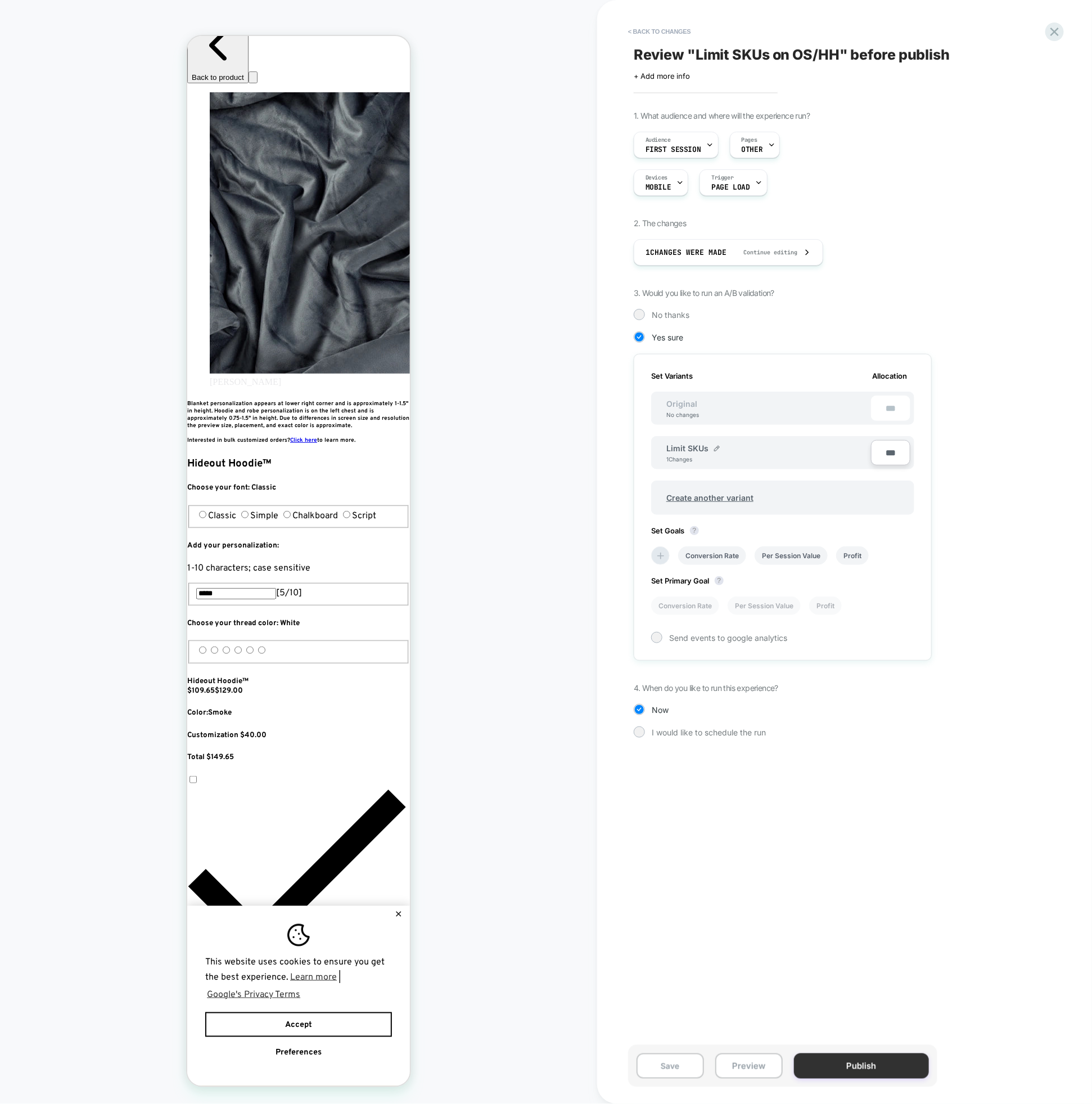
click at [824, 1062] on button "Publish" at bounding box center [862, 1066] width 135 height 26
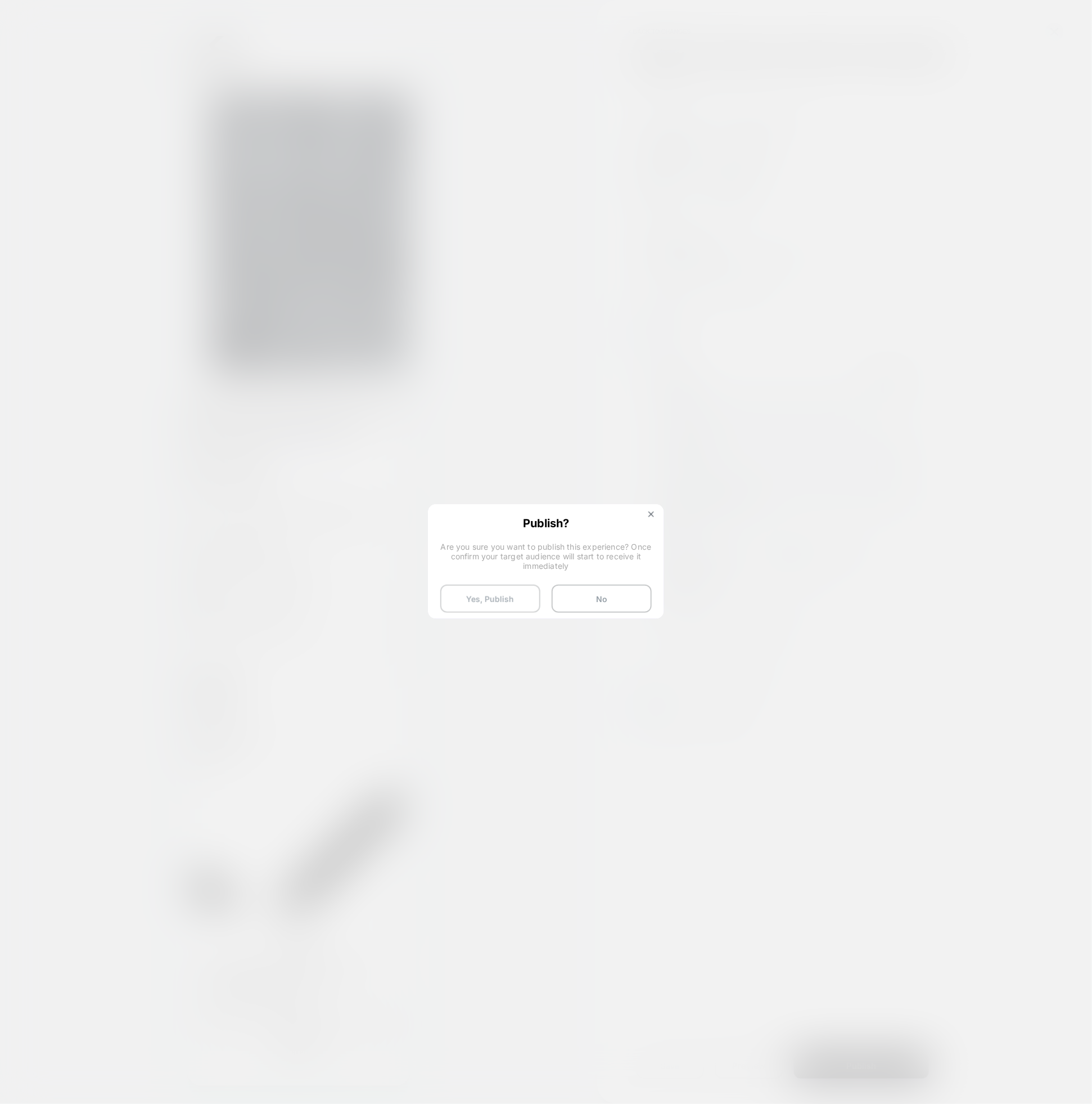
scroll to position [0, 205]
click at [512, 593] on button "Yes, Publish" at bounding box center [490, 598] width 100 height 28
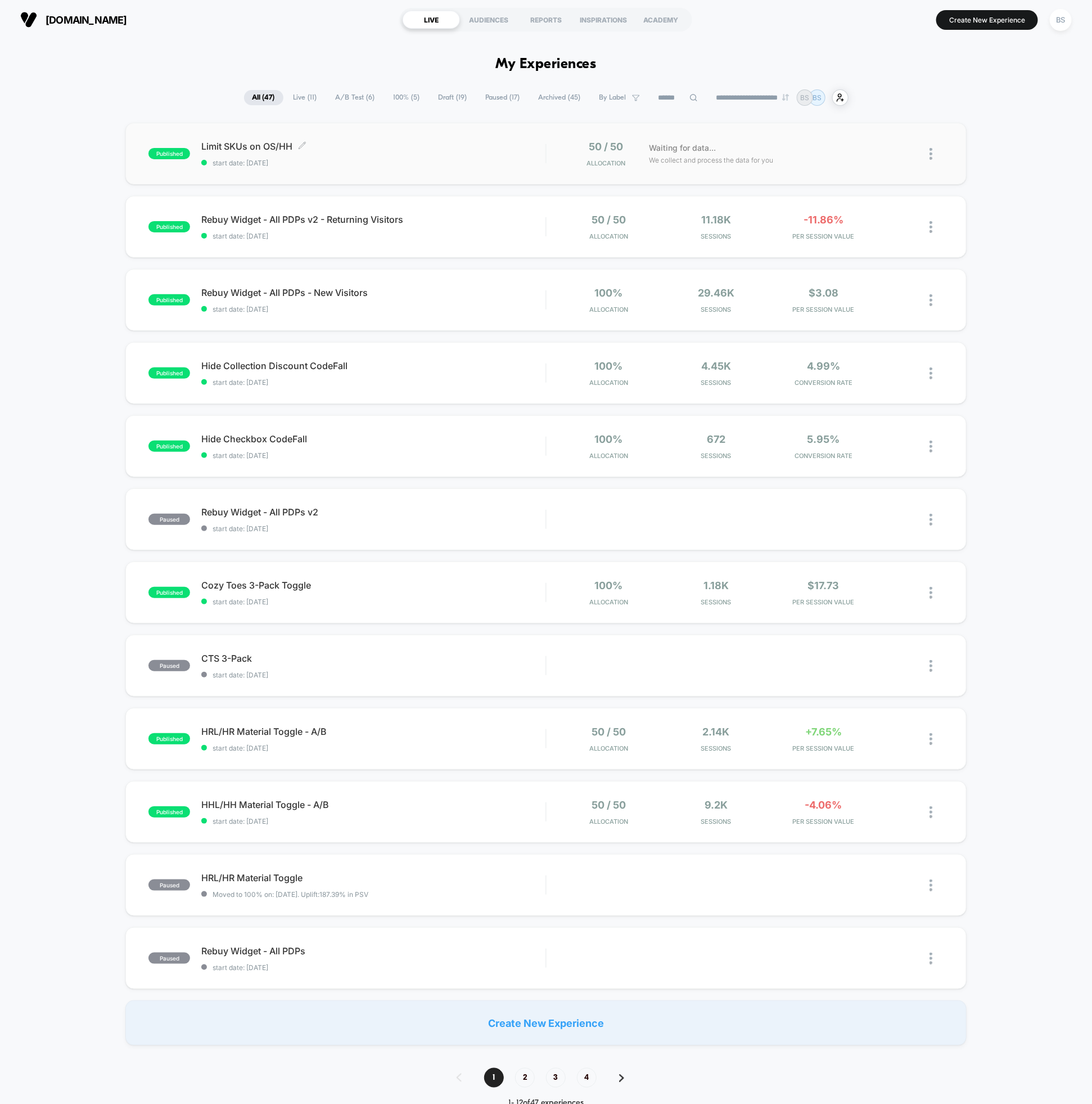
click at [425, 155] on div "Limit SKUs on OS/HH Click to edit experience details Click to edit experience d…" at bounding box center [374, 153] width 344 height 27
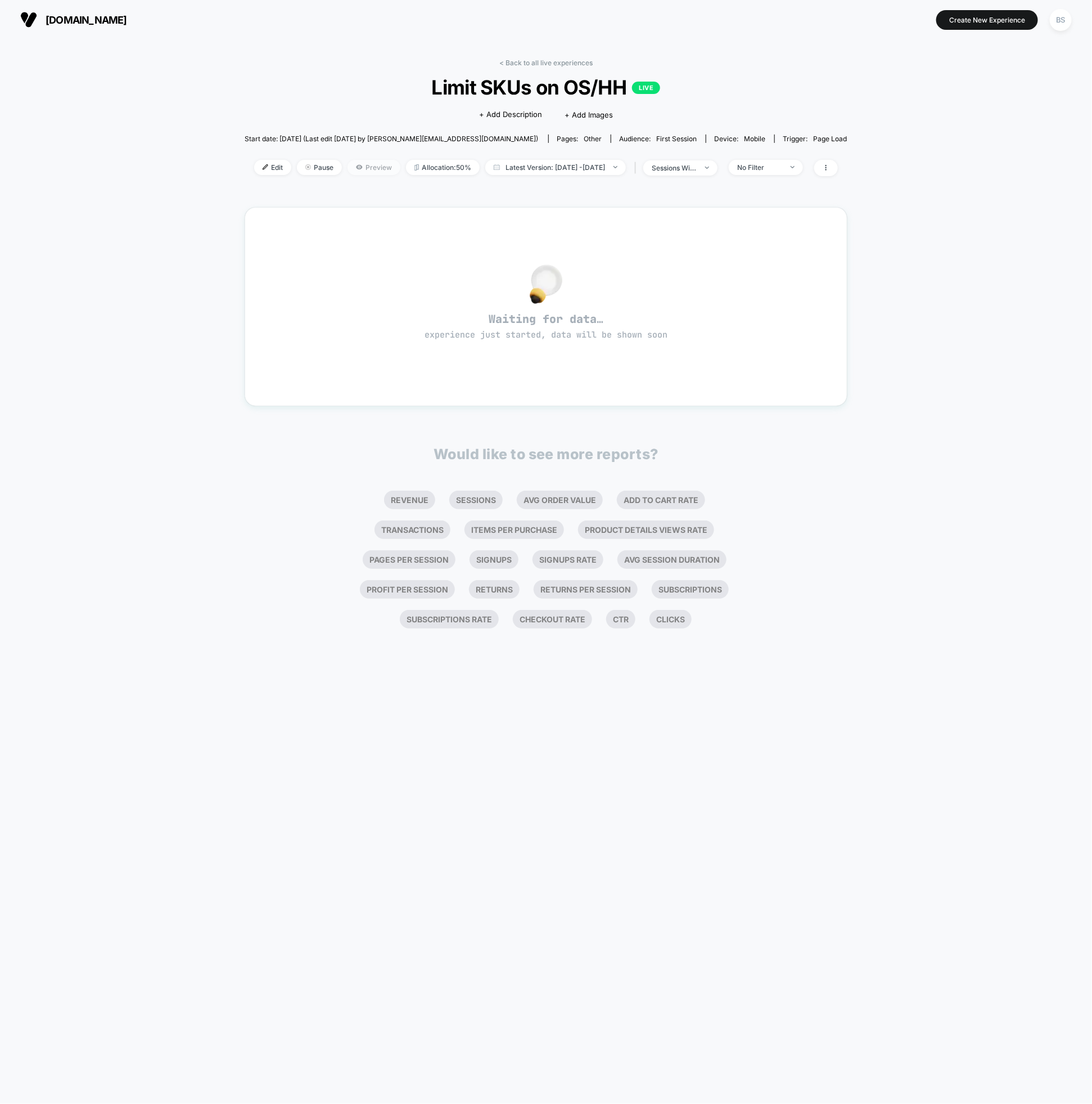
click at [350, 165] on span "Preview" at bounding box center [373, 167] width 52 height 15
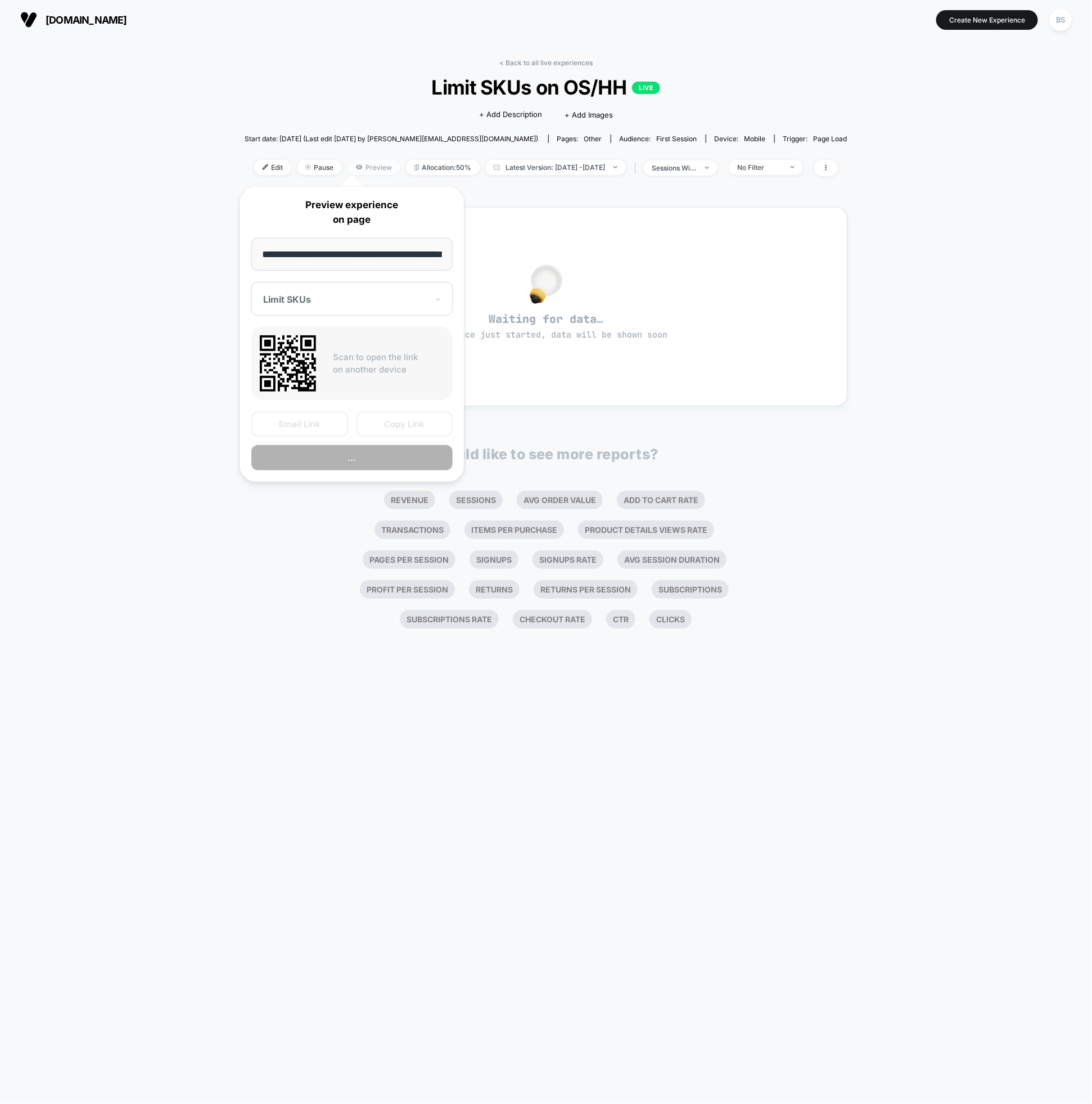
scroll to position [0, 29]
click at [380, 420] on button "Copy Link" at bounding box center [406, 424] width 97 height 26
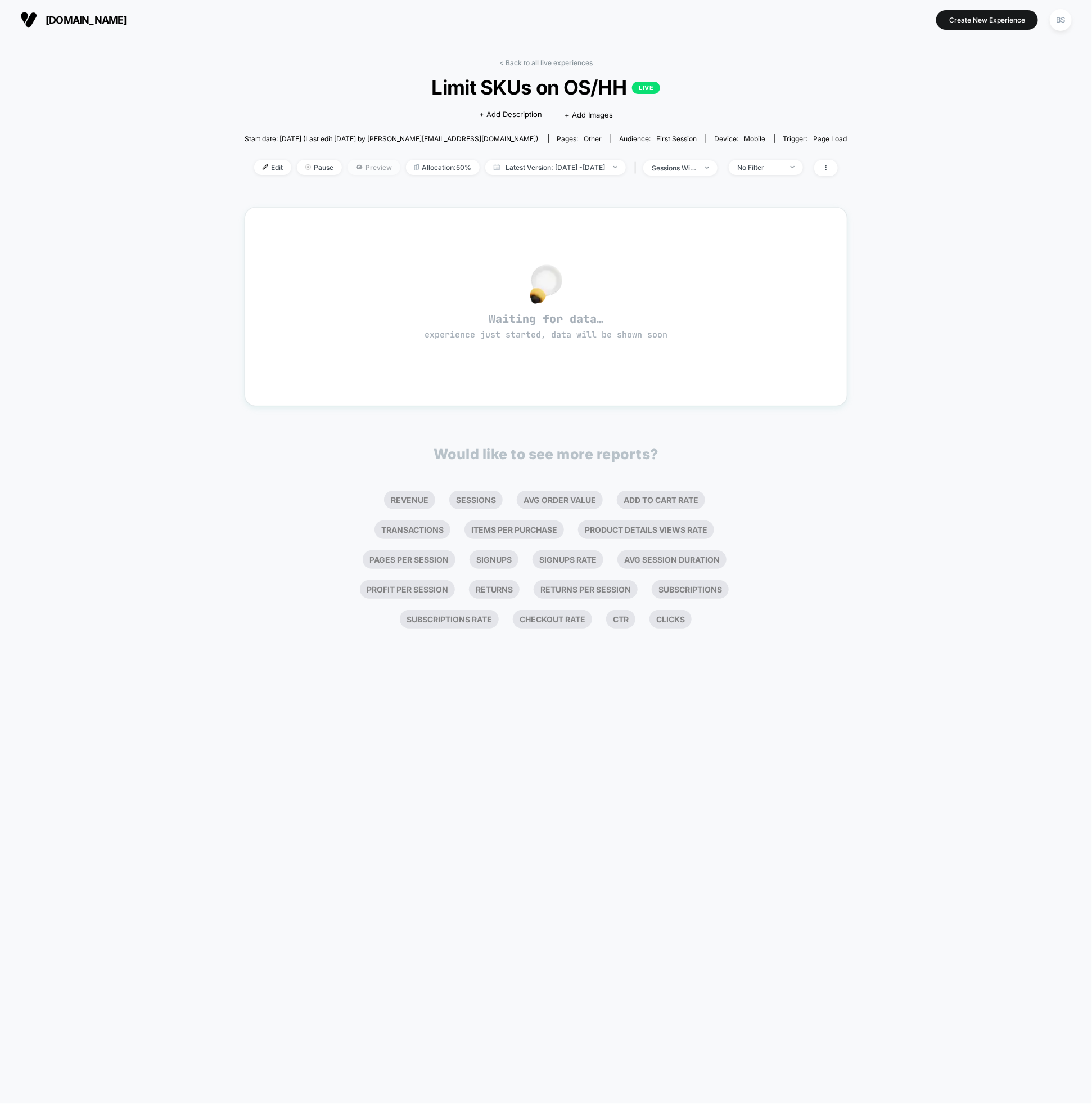
click at [356, 165] on icon at bounding box center [359, 167] width 7 height 7
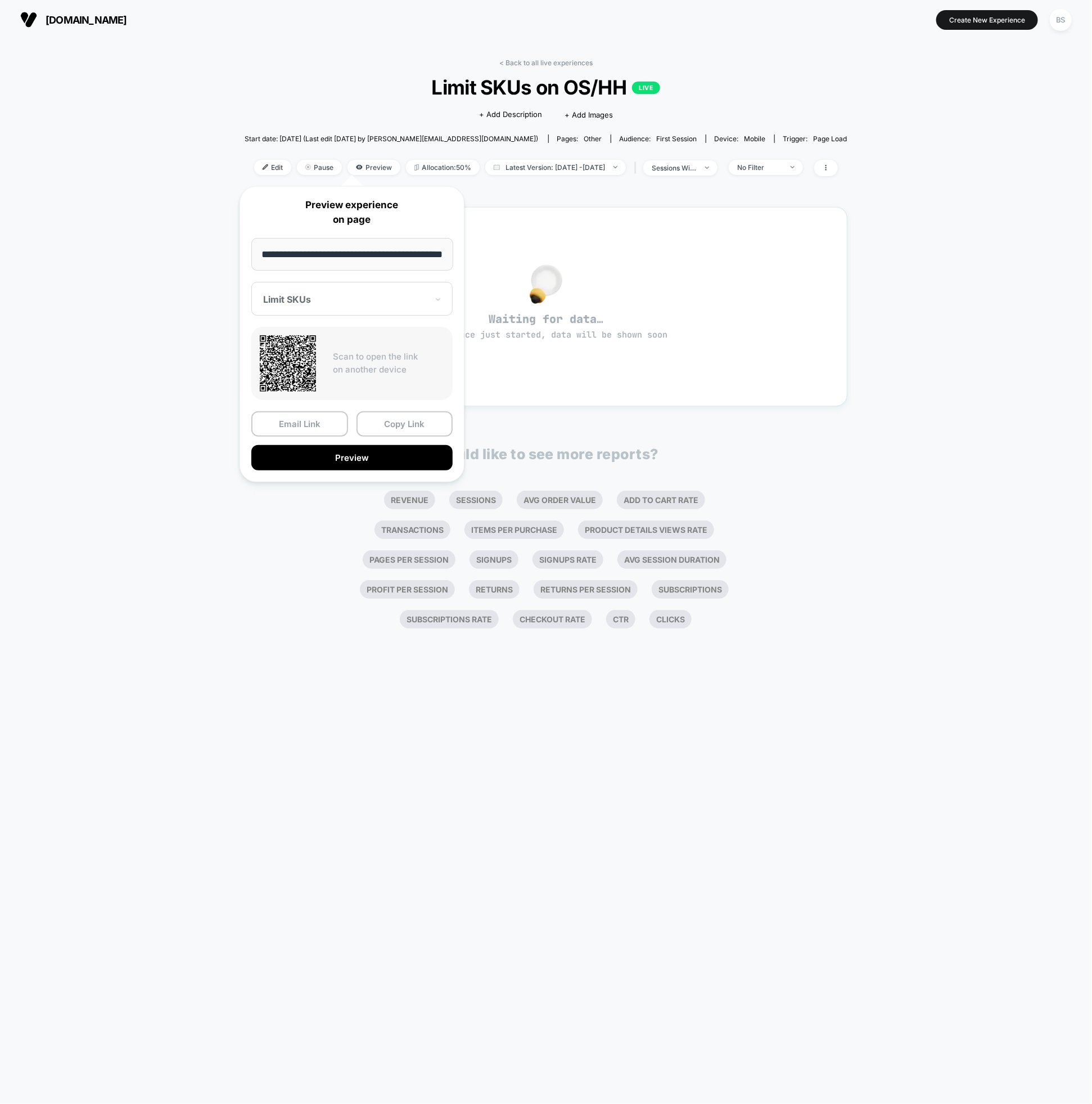
scroll to position [0, 0]
drag, startPoint x: 556, startPoint y: 64, endPoint x: 549, endPoint y: 62, distance: 7.3
click at [554, 64] on link "< Back to all live experiences" at bounding box center [546, 62] width 93 height 9
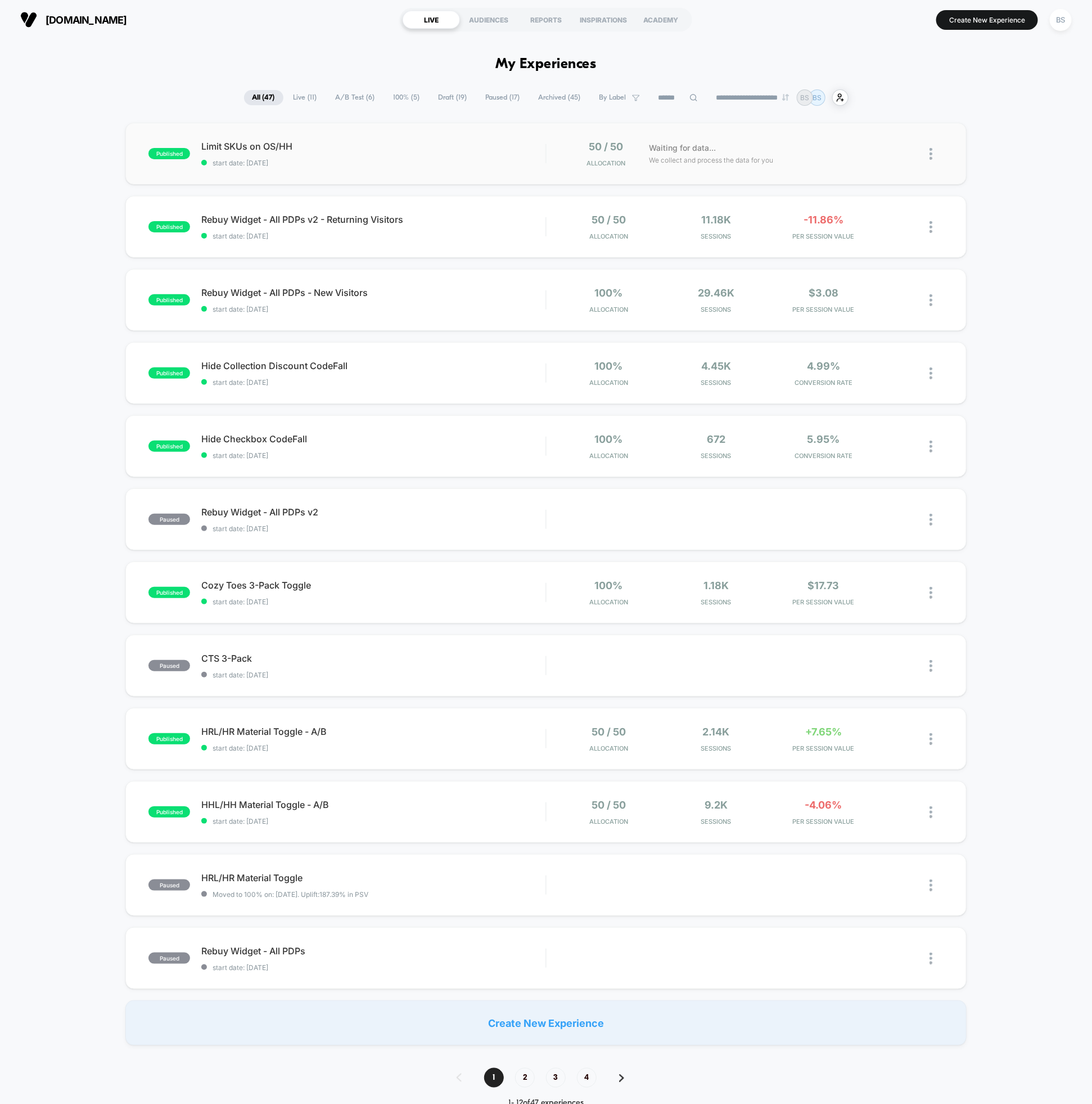
click at [928, 150] on div at bounding box center [922, 153] width 43 height 27
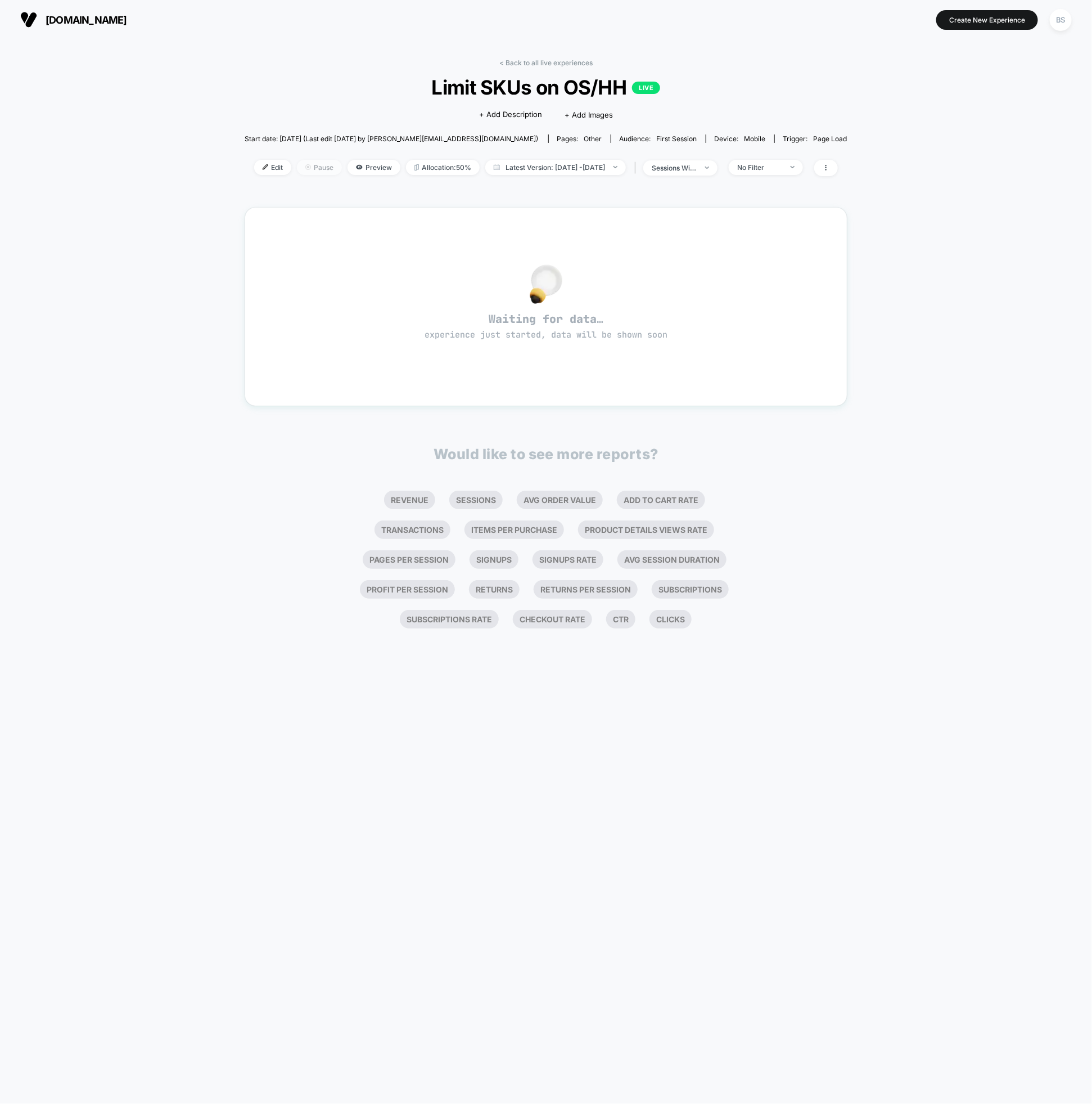
click at [298, 167] on span "Pause" at bounding box center [318, 167] width 45 height 15
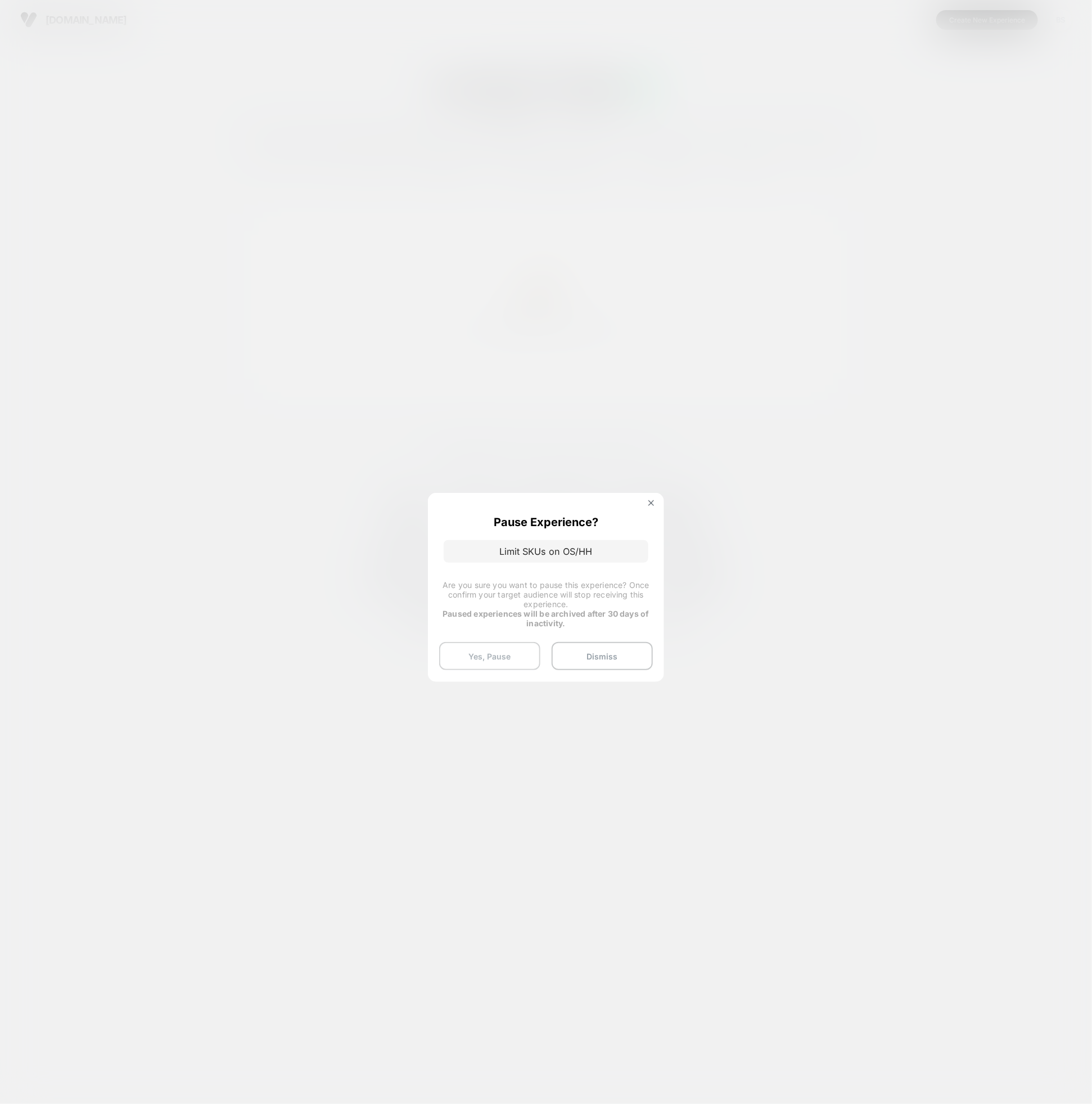
click at [506, 664] on button "Yes, Pause" at bounding box center [490, 656] width 101 height 28
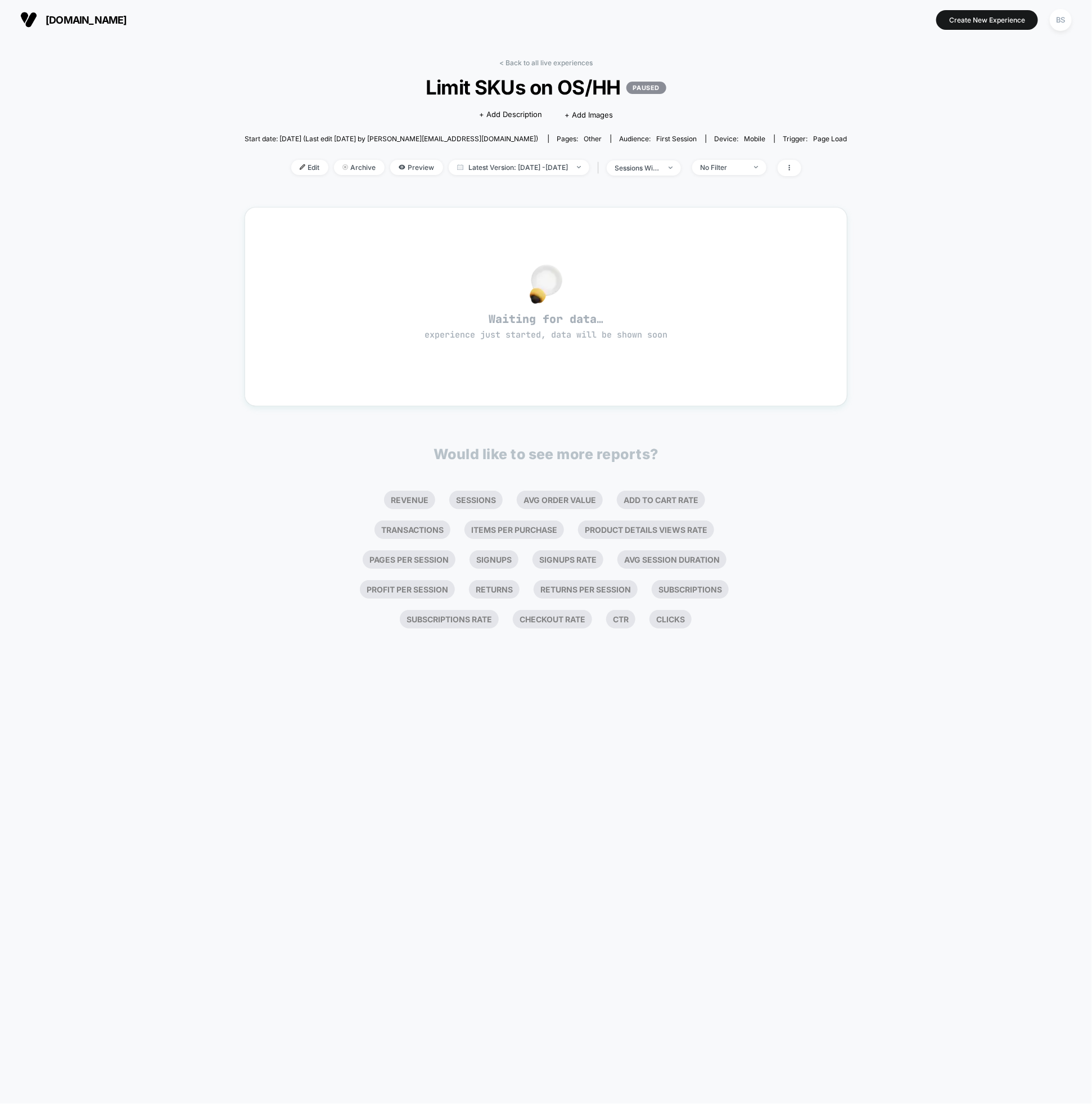
click at [520, 67] on div "< Back to all live experiences Limit SKUs on OS/HH PAUSED Click to edit experie…" at bounding box center [546, 124] width 603 height 132
click at [520, 63] on link "< Back to all live experiences" at bounding box center [546, 62] width 93 height 9
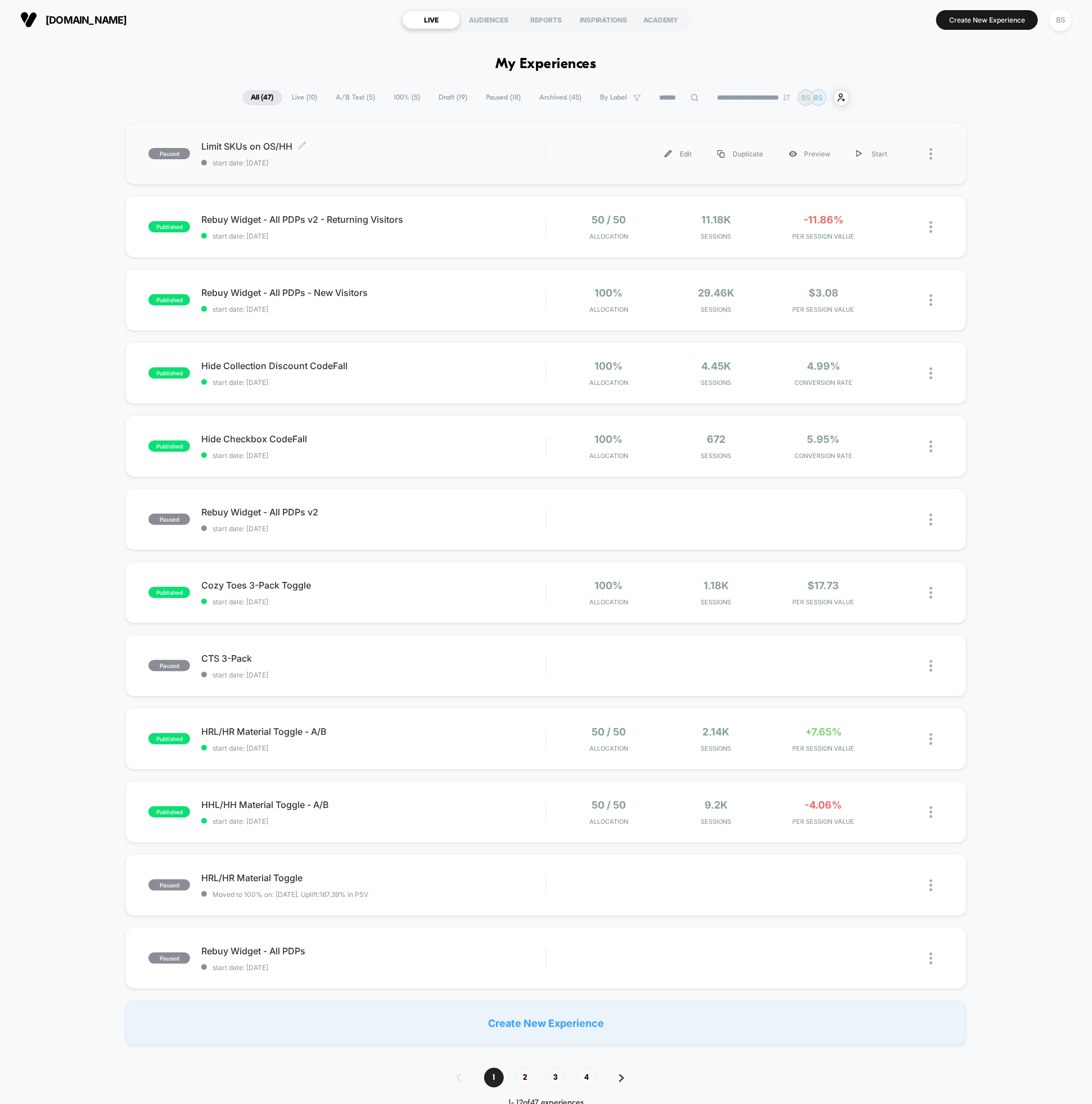
click at [485, 153] on div "Limit SKUs on OS/HH Click to edit experience details Click to edit experience d…" at bounding box center [374, 153] width 344 height 27
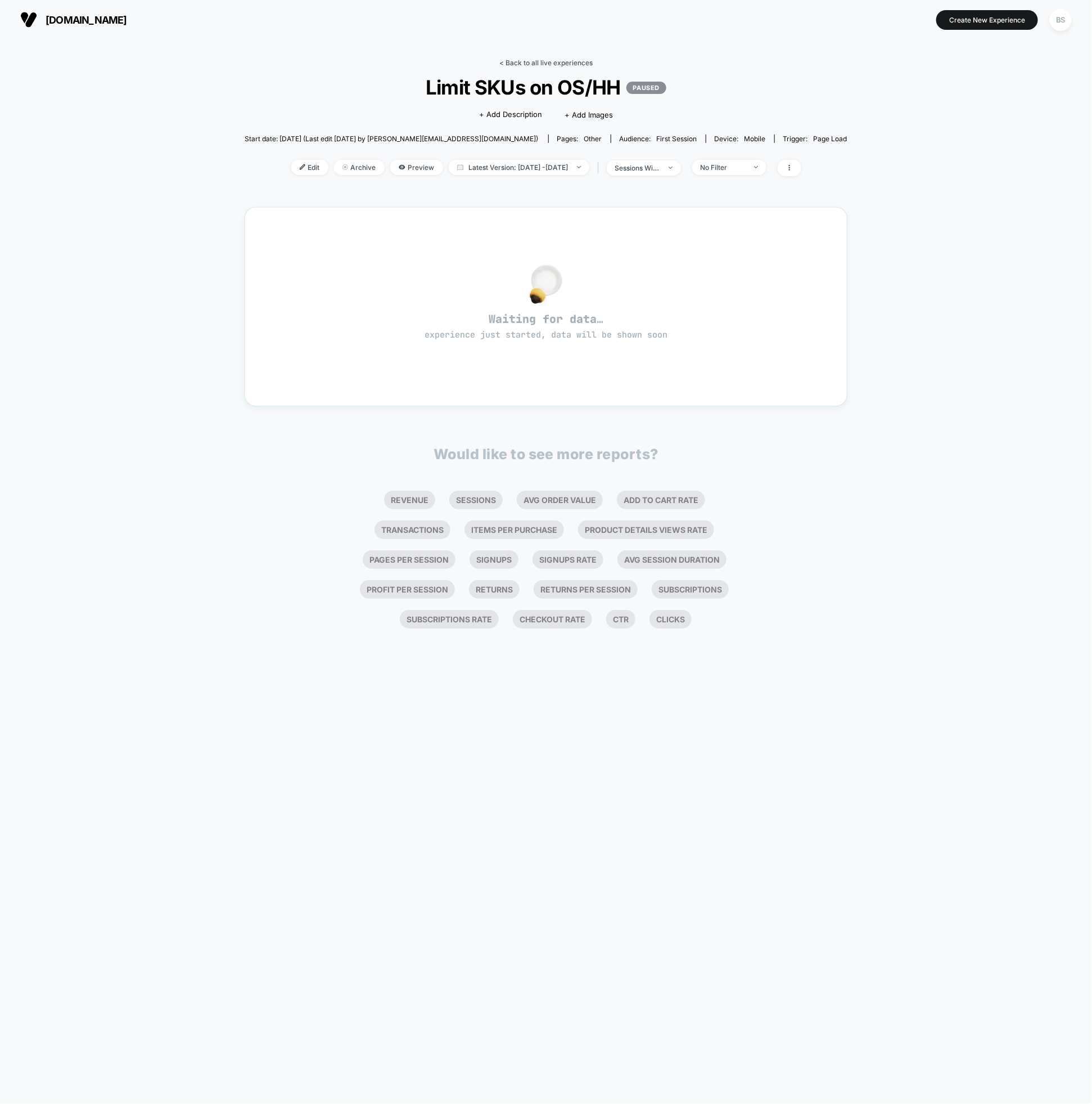
click at [515, 58] on link "< Back to all live experiences" at bounding box center [546, 62] width 93 height 9
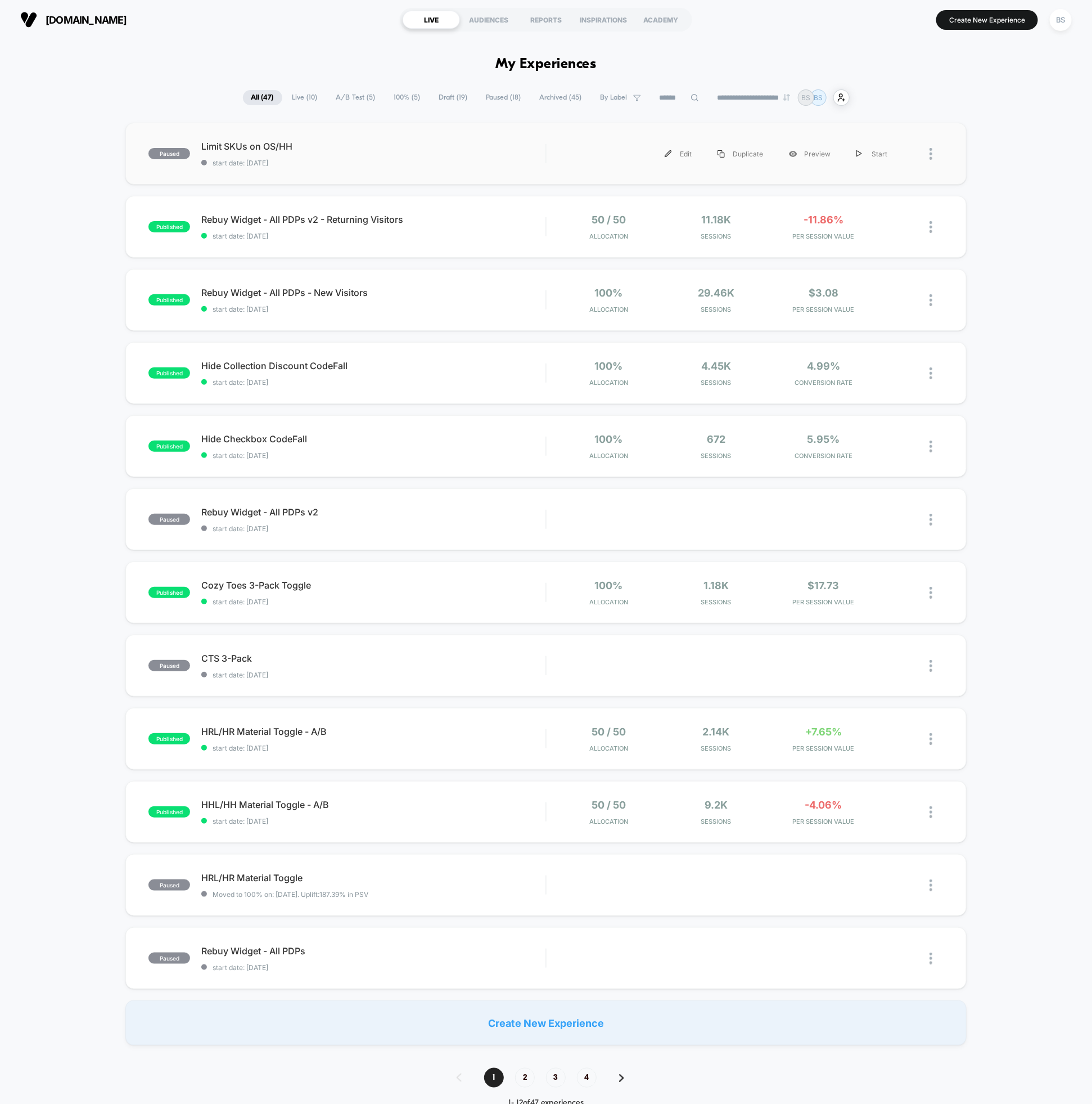
click at [935, 152] on div at bounding box center [937, 154] width 14 height 26
click at [844, 121] on div "Duplicate" at bounding box center [873, 115] width 101 height 26
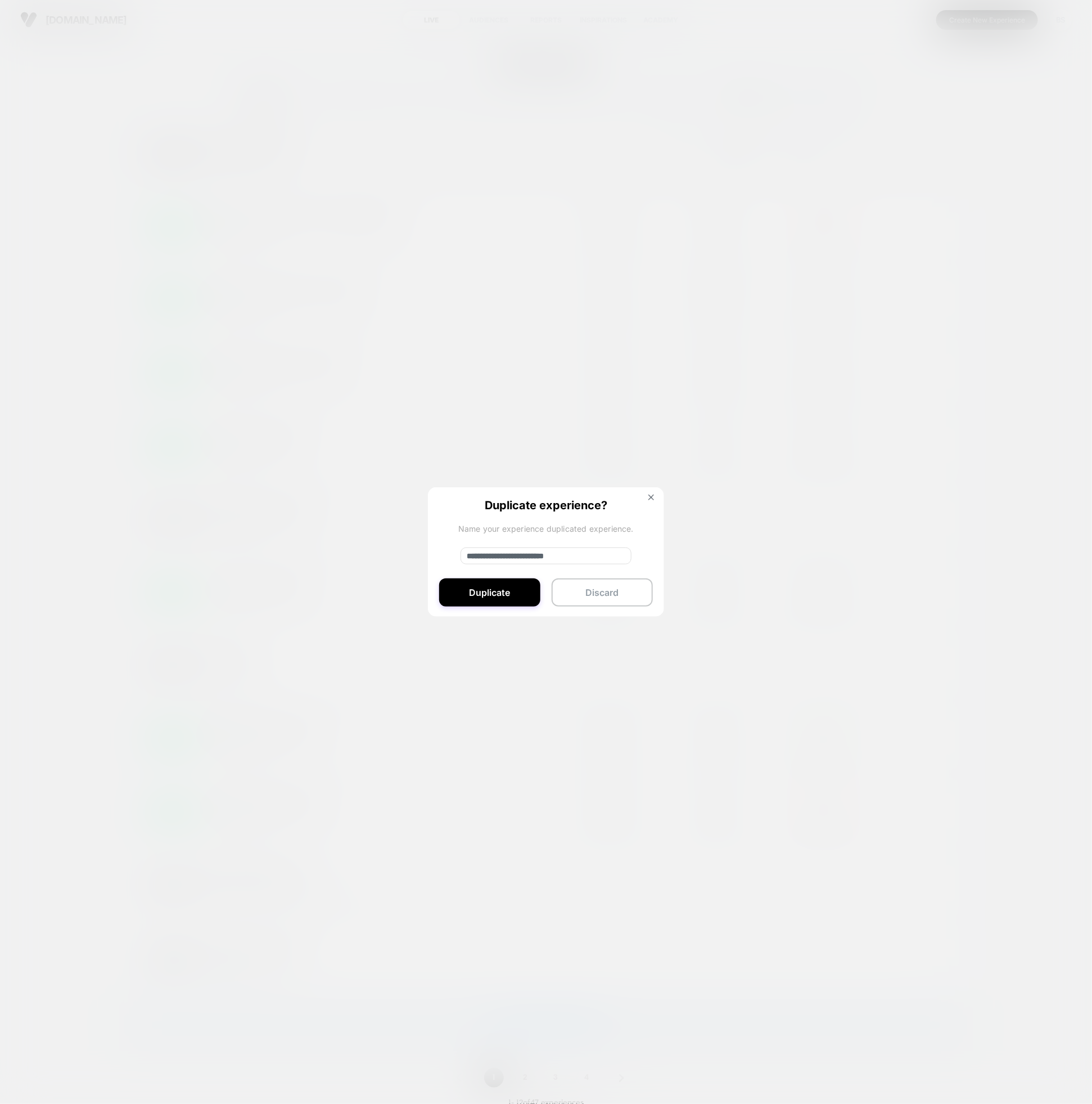
drag, startPoint x: 487, startPoint y: 559, endPoint x: 500, endPoint y: 560, distance: 13.0
click at [488, 559] on input "**********" at bounding box center [546, 555] width 171 height 17
drag, startPoint x: 505, startPoint y: 558, endPoint x: 432, endPoint y: 550, distance: 73.4
click at [432, 550] on div "**********" at bounding box center [546, 553] width 236 height 131
type input "**********"
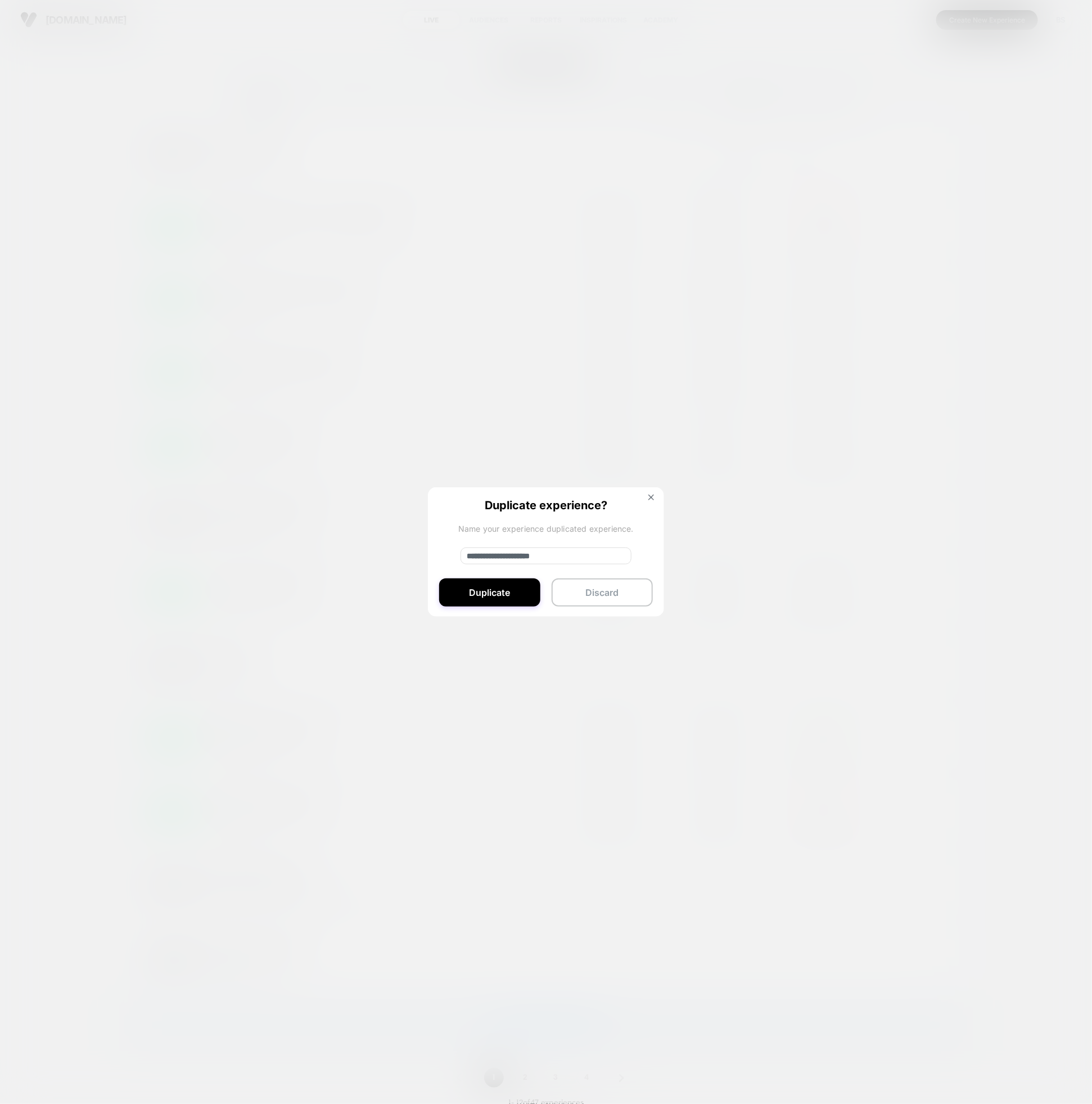
drag, startPoint x: 495, startPoint y: 592, endPoint x: 523, endPoint y: 541, distance: 58.2
click at [495, 593] on button "Duplicate" at bounding box center [490, 593] width 101 height 28
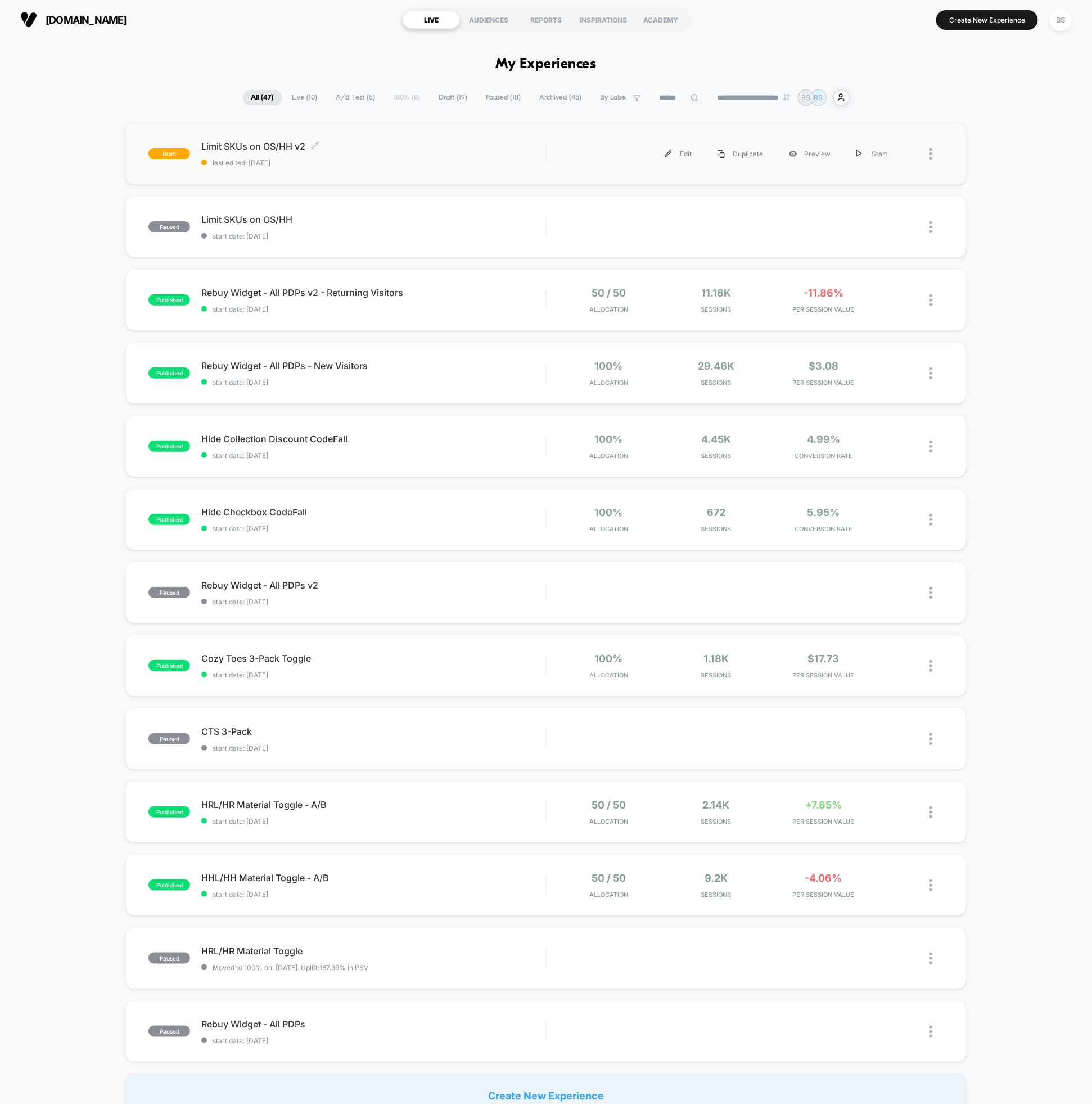
click at [407, 150] on span "Limit SKUs on OS/HH v2 Click to edit experience details" at bounding box center [374, 145] width 344 height 11
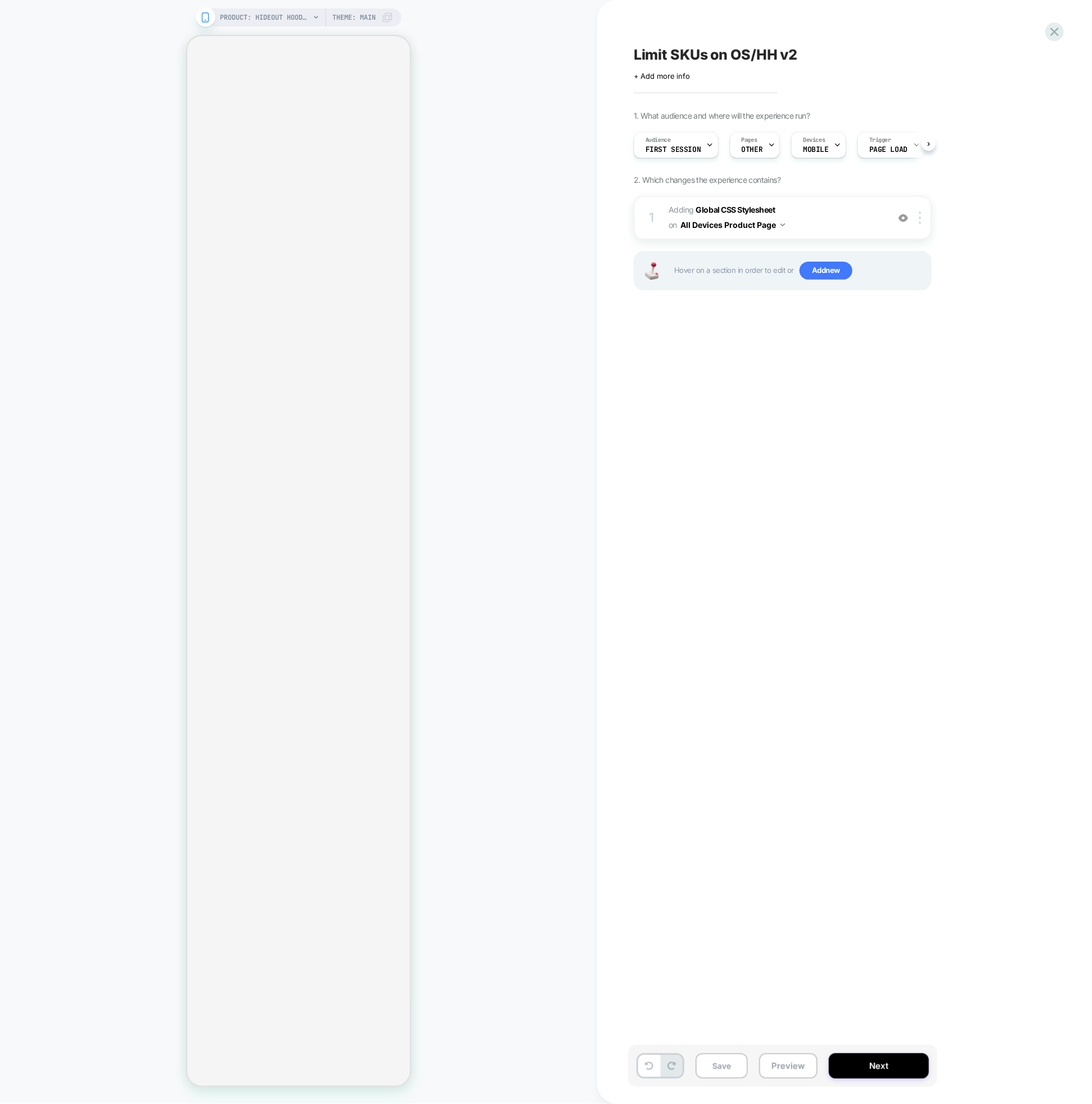
scroll to position [0, 1]
click at [838, 209] on span "Adding Global CSS Stylesheet on All Devices Product Page" at bounding box center [775, 218] width 215 height 31
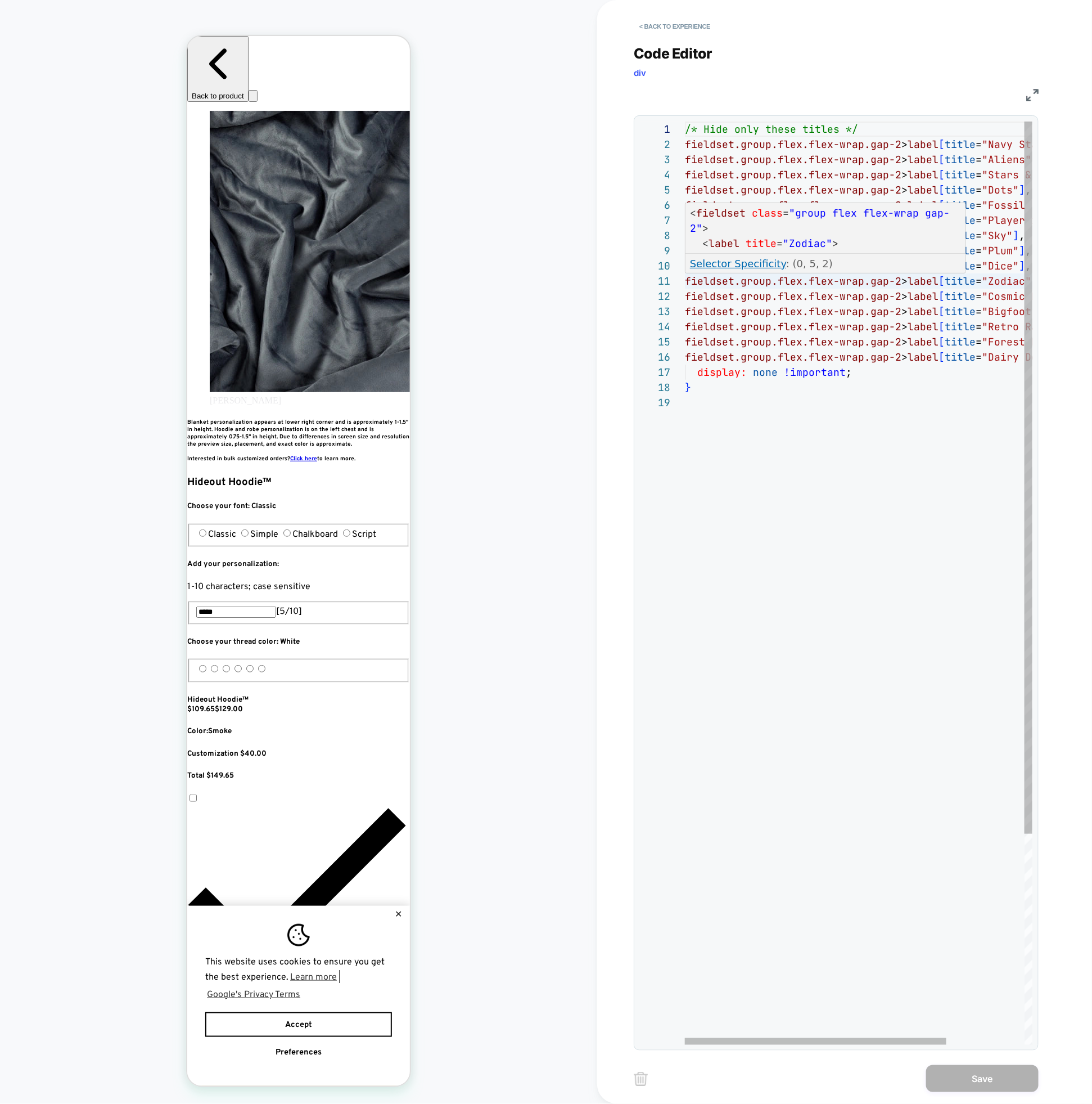
scroll to position [91, 103]
click at [786, 365] on div "/* Hide only these titles */ fieldset.group.flex.flex-wrap.gap-2 > label [ titl…" at bounding box center [911, 720] width 451 height 1197
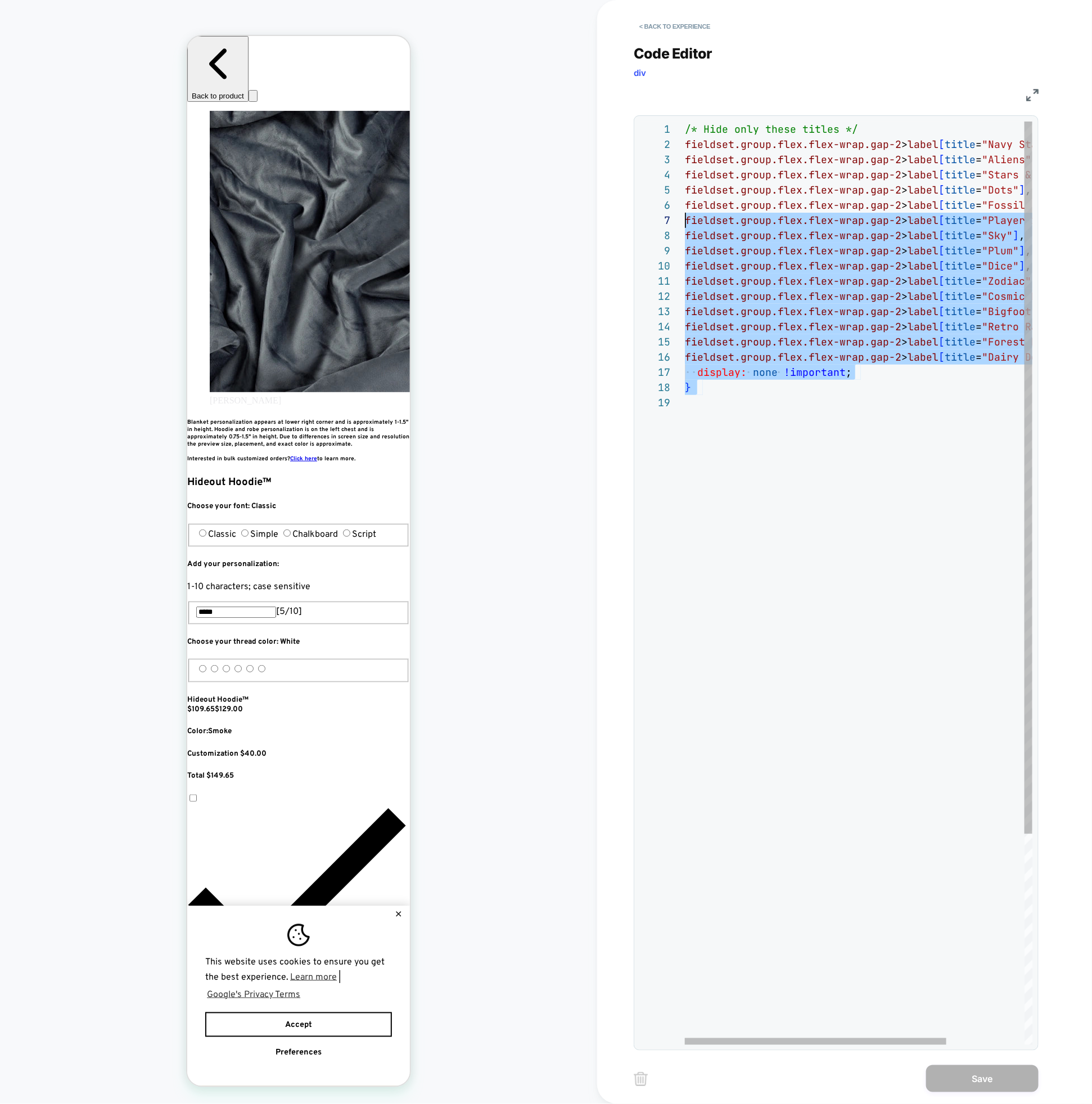
scroll to position [0, 0]
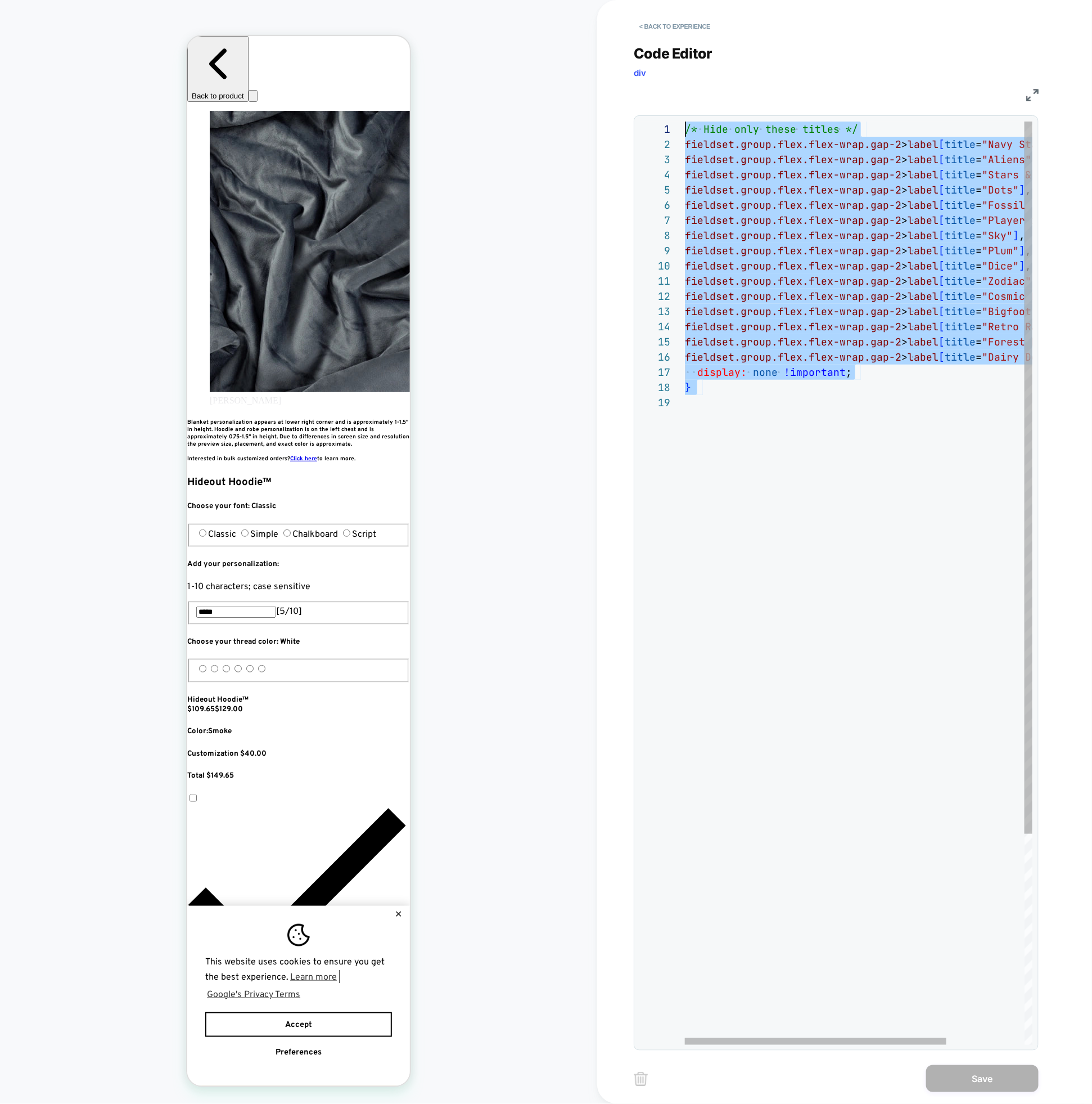
drag, startPoint x: 740, startPoint y: 472, endPoint x: 578, endPoint y: 90, distance: 414.9
click at [685, 122] on div "/* Hide only these titles */ fieldset.group.flex.flex-wrap.gap-2 > label [ titl…" at bounding box center [911, 720] width 451 height 1197
drag, startPoint x: 617, startPoint y: 205, endPoint x: 585, endPoint y: 105, distance: 105.0
click at [685, 122] on div "/* Hide only these titles */ fieldset.group.flex.flex-wrap.gap-2 > label [ titl…" at bounding box center [911, 720] width 451 height 1197
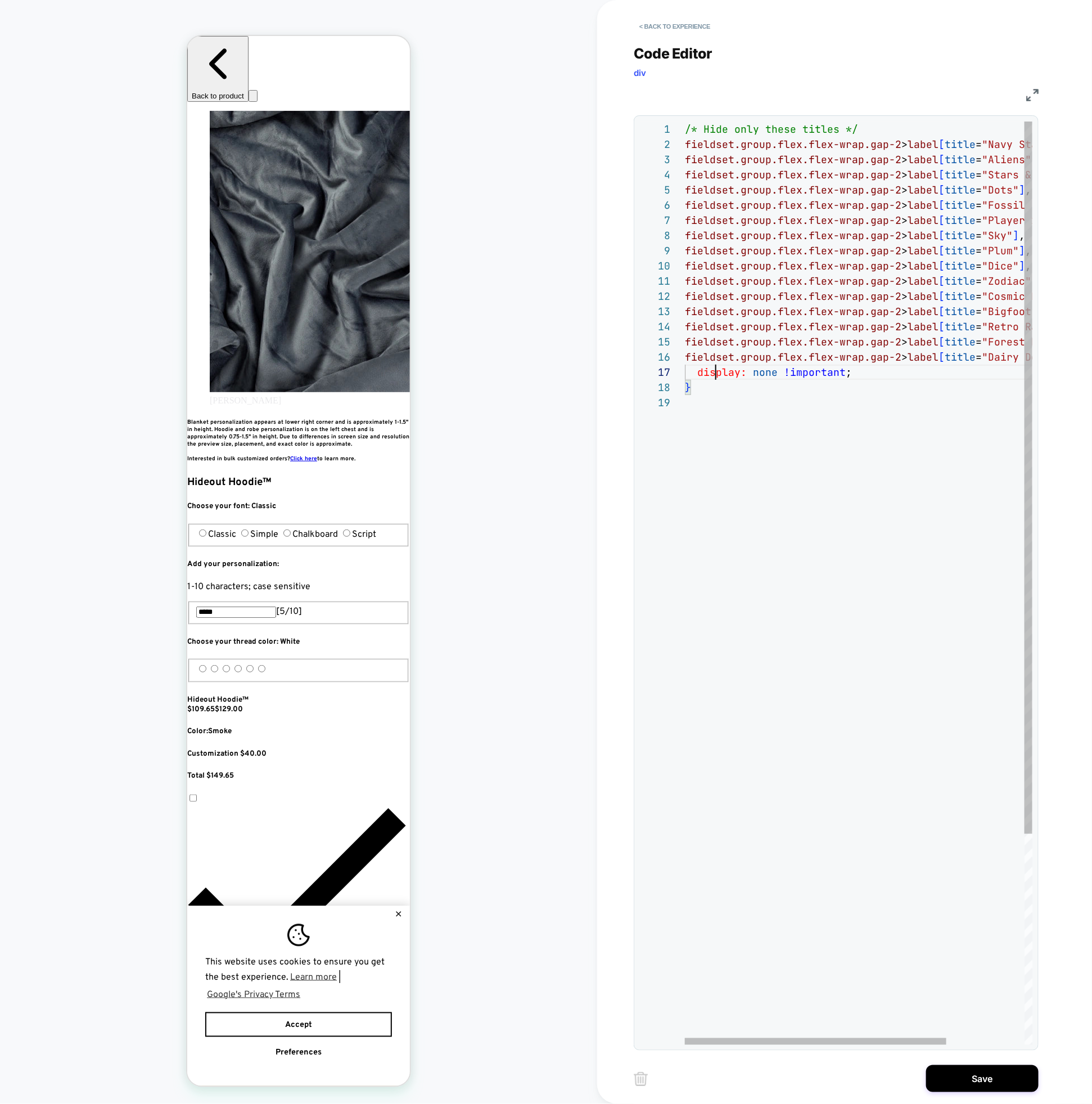
drag, startPoint x: 717, startPoint y: 365, endPoint x: 738, endPoint y: 398, distance: 39.1
click at [721, 368] on span "display:" at bounding box center [722, 372] width 49 height 13
type textarea "**********"
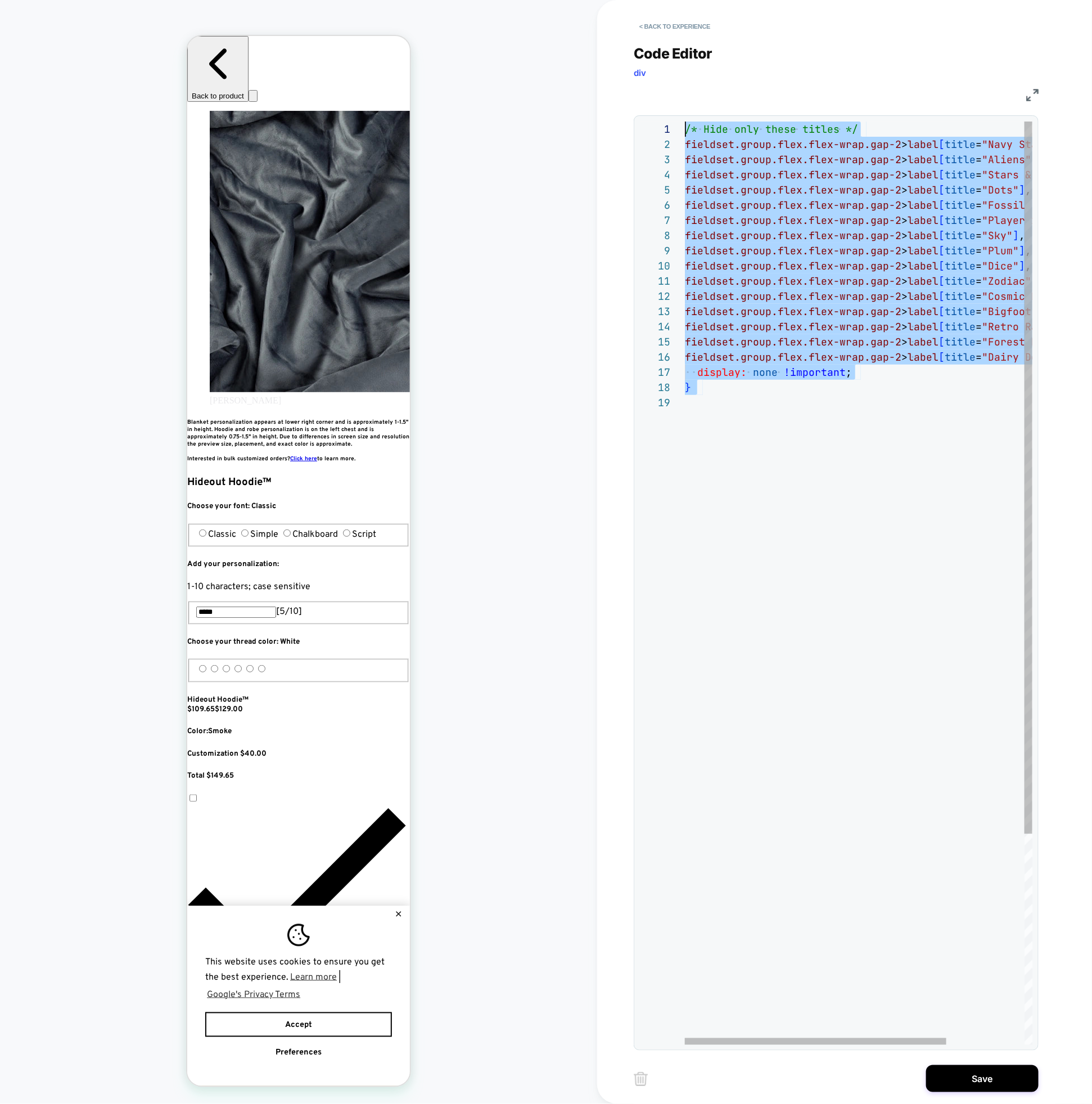
drag, startPoint x: 711, startPoint y: 367, endPoint x: 648, endPoint y: 51, distance: 322.2
click at [685, 122] on div "/* Hide only these titles */ fieldset.group.flex.flex-wrap.gap-2 > label [ titl…" at bounding box center [911, 720] width 451 height 1197
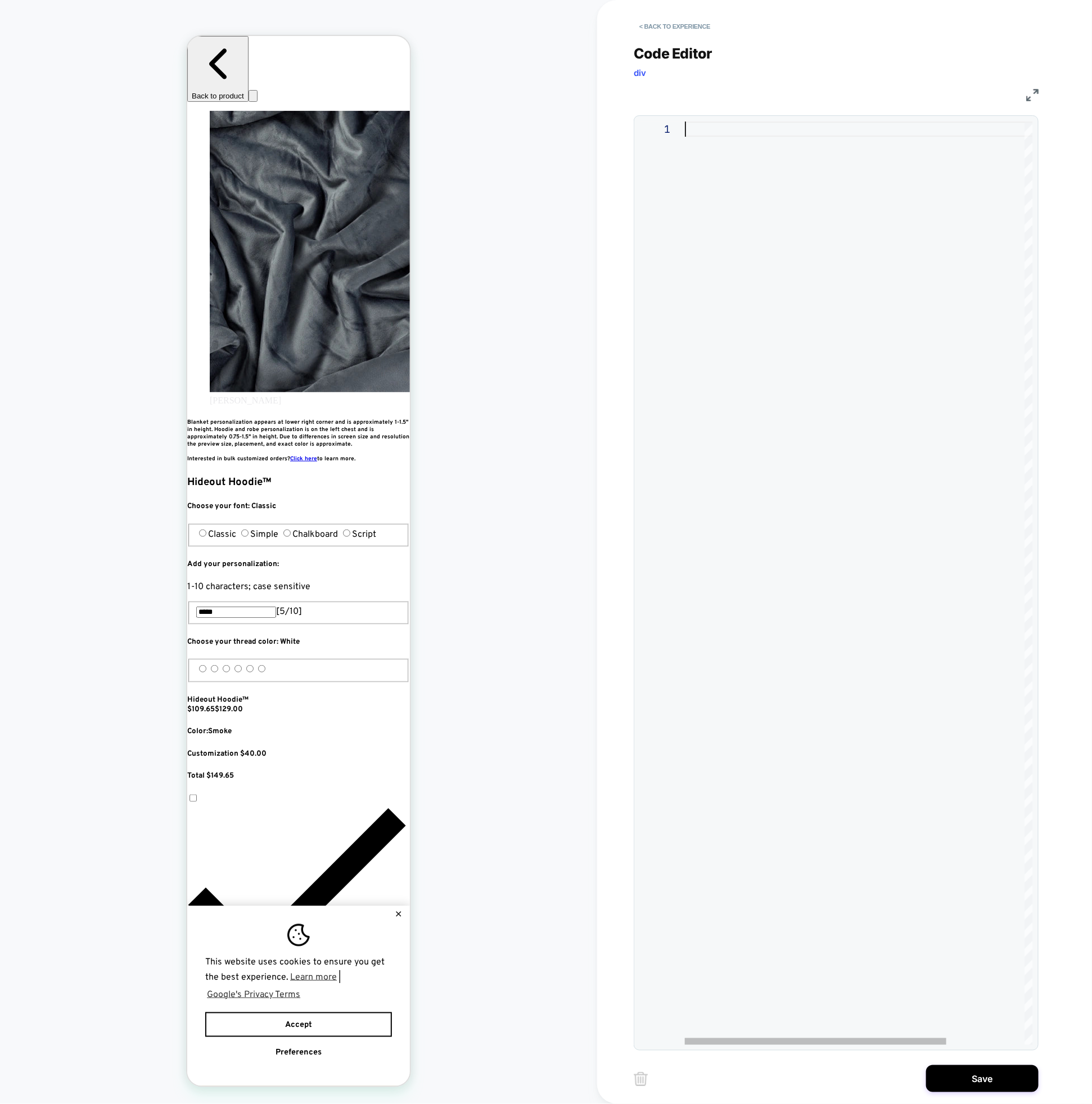
scroll to position [0, 614]
click at [669, 27] on button "< Back to experience" at bounding box center [675, 27] width 82 height 18
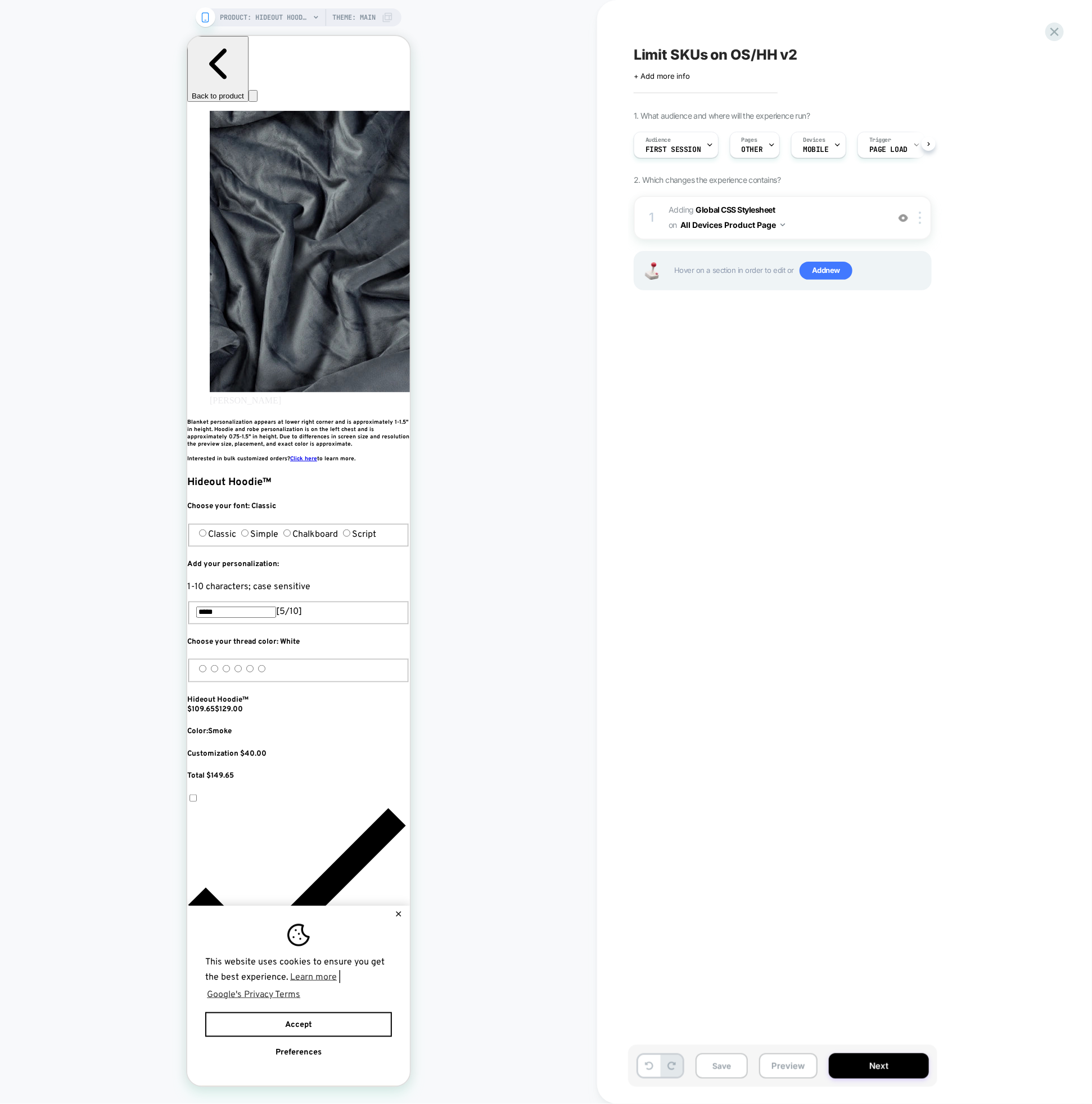
scroll to position [0, 1]
click at [808, 274] on span "Add new" at bounding box center [826, 270] width 52 height 18
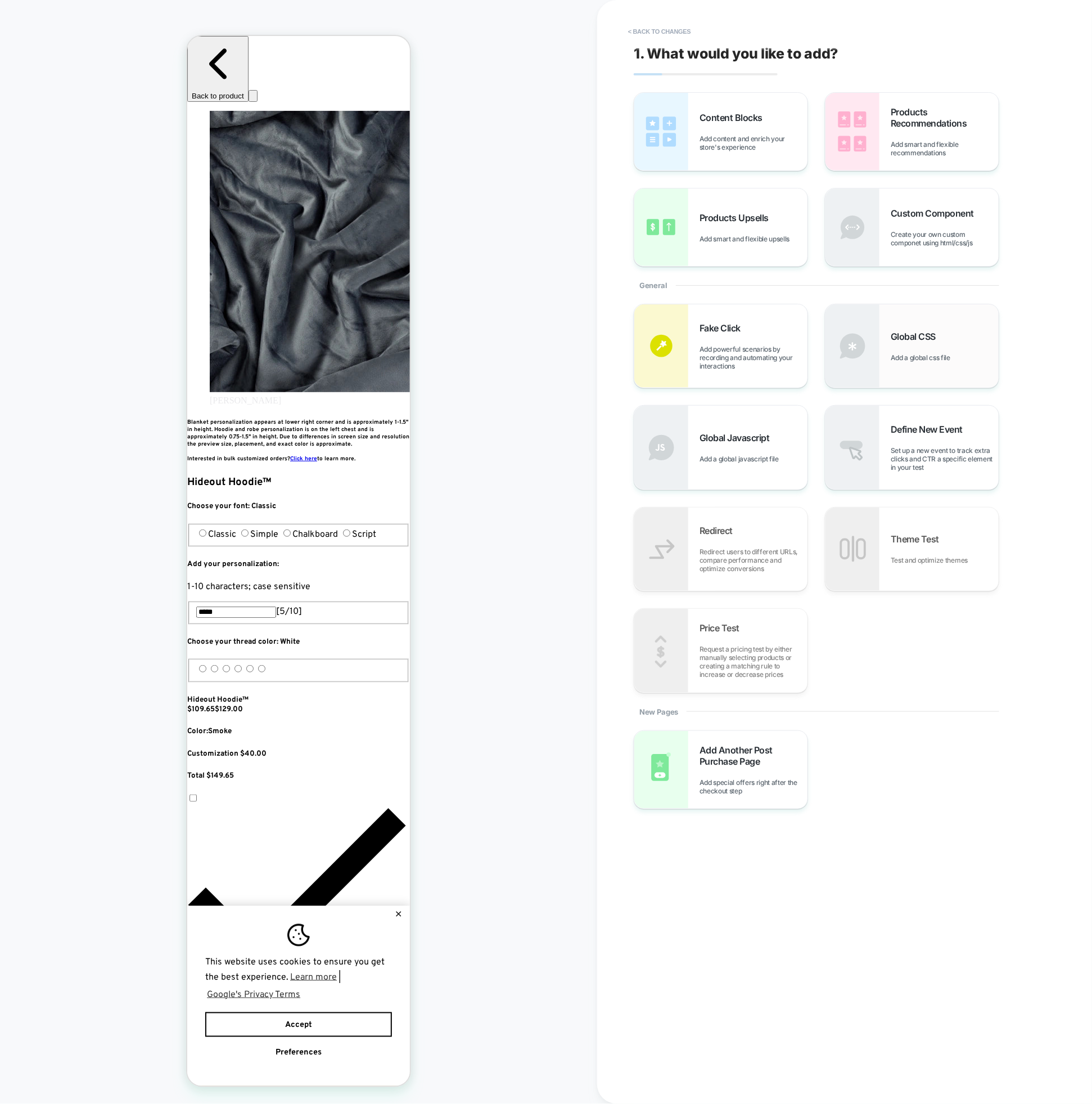
scroll to position [0, 0]
click at [909, 238] on span "Create your own custom componet using html/css/js" at bounding box center [945, 238] width 108 height 17
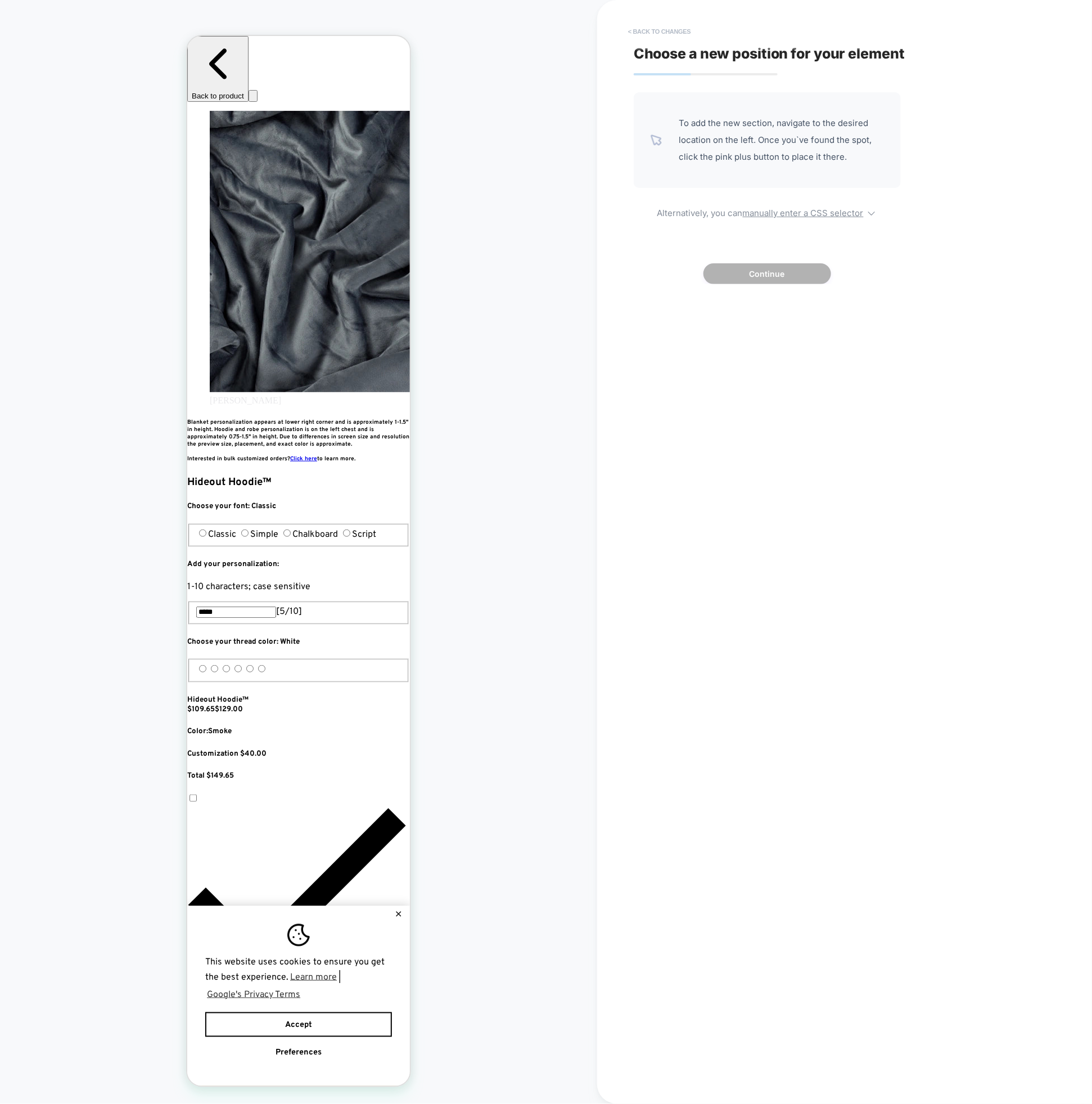
click at [654, 29] on button "< Back to changes" at bounding box center [660, 32] width 74 height 18
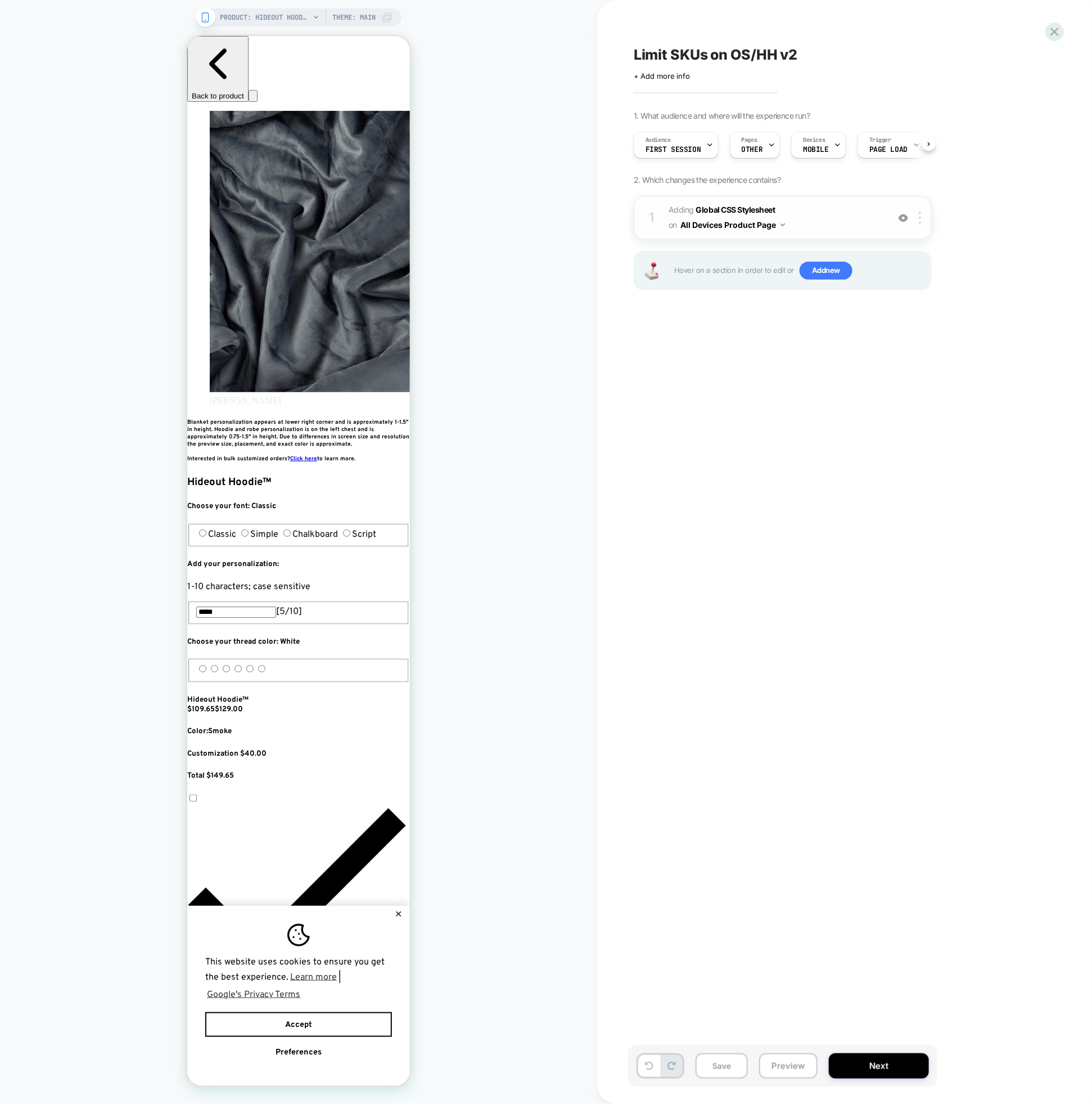
scroll to position [0, 1]
click at [828, 226] on span "Adding Global CSS Stylesheet on All Devices Product Page" at bounding box center [775, 218] width 215 height 31
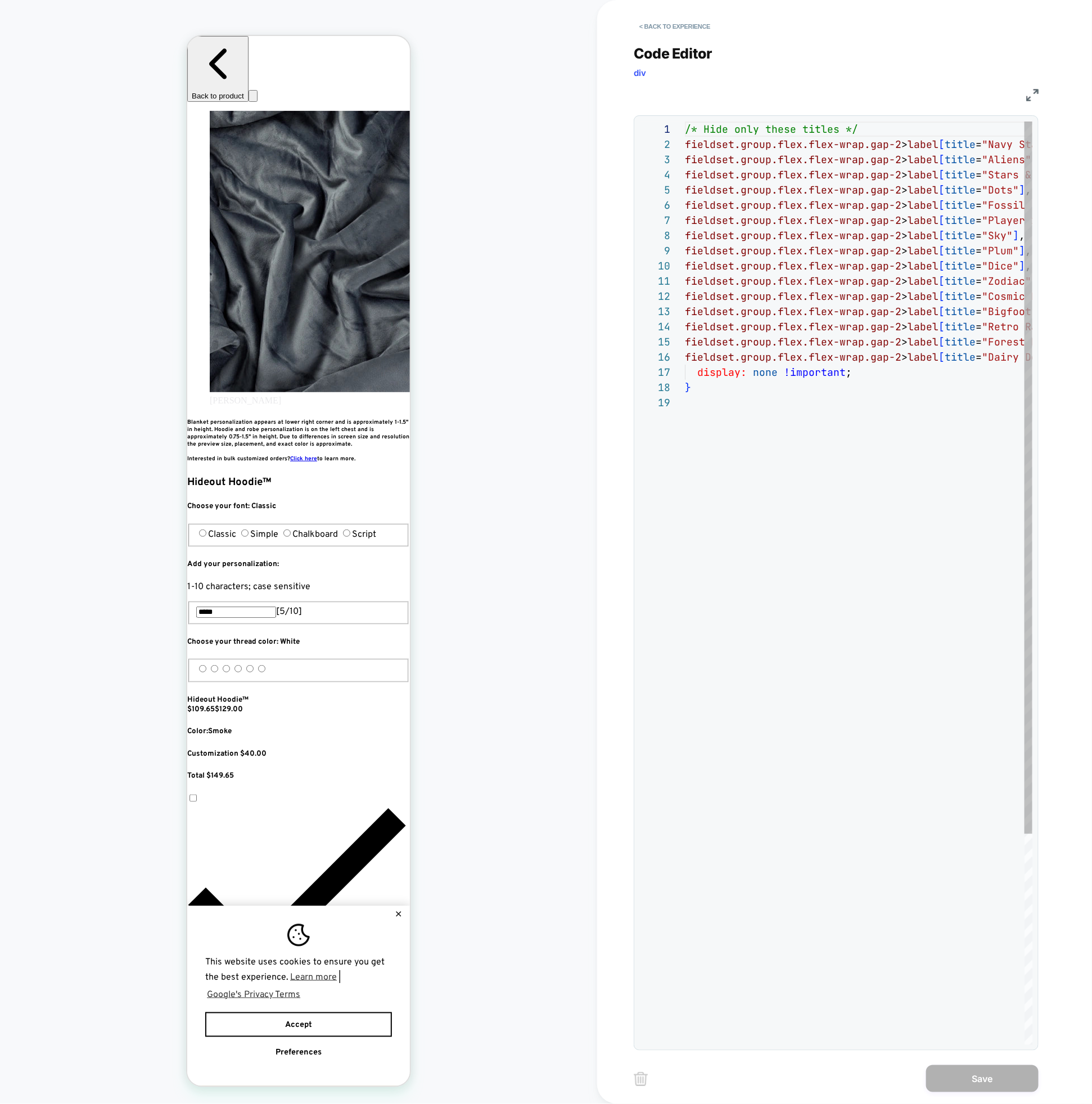
scroll to position [122, 0]
click at [650, 27] on button "< Back to experience" at bounding box center [675, 27] width 82 height 18
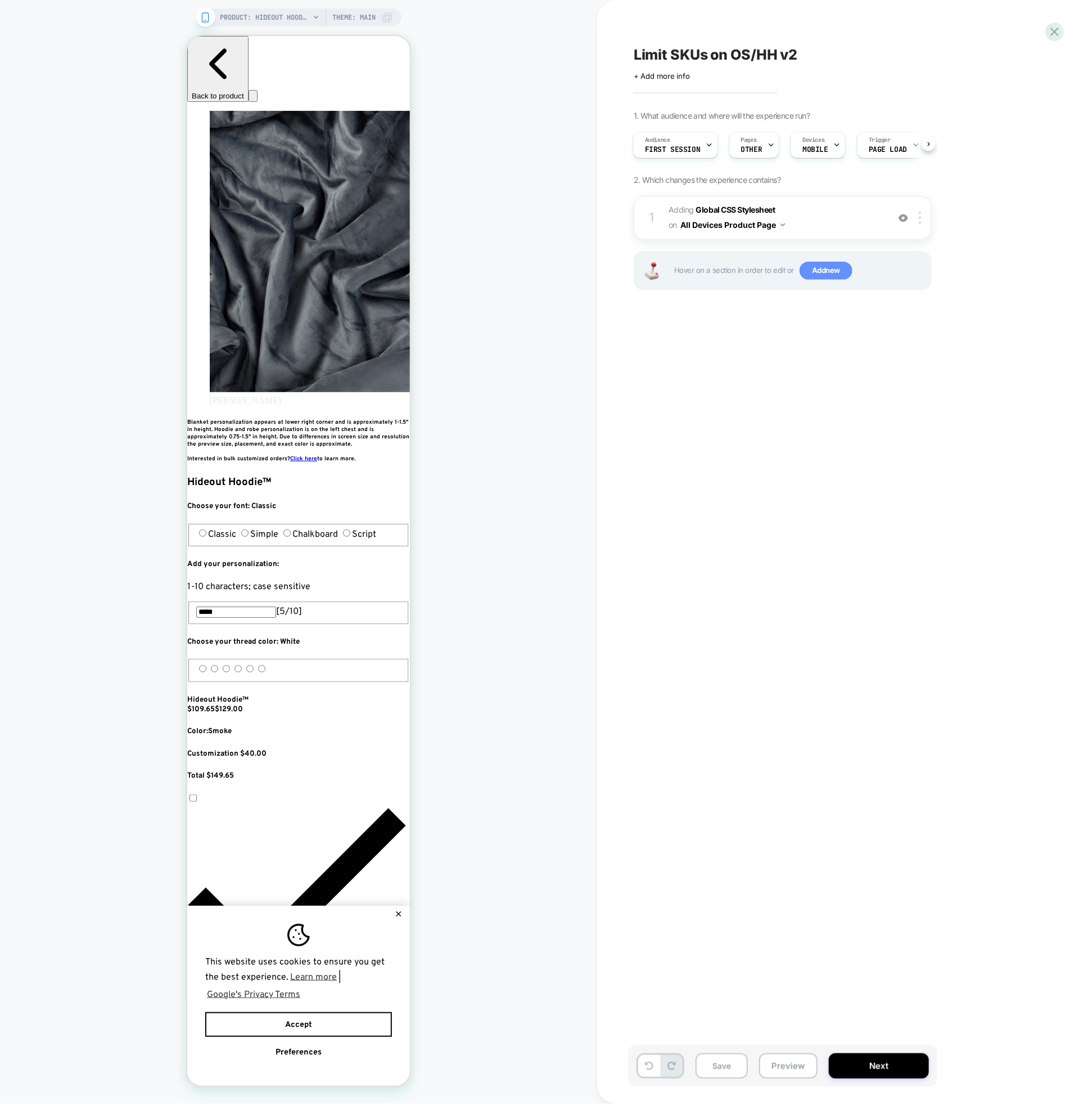
scroll to position [0, 205]
click at [815, 273] on span "Add new" at bounding box center [826, 270] width 52 height 18
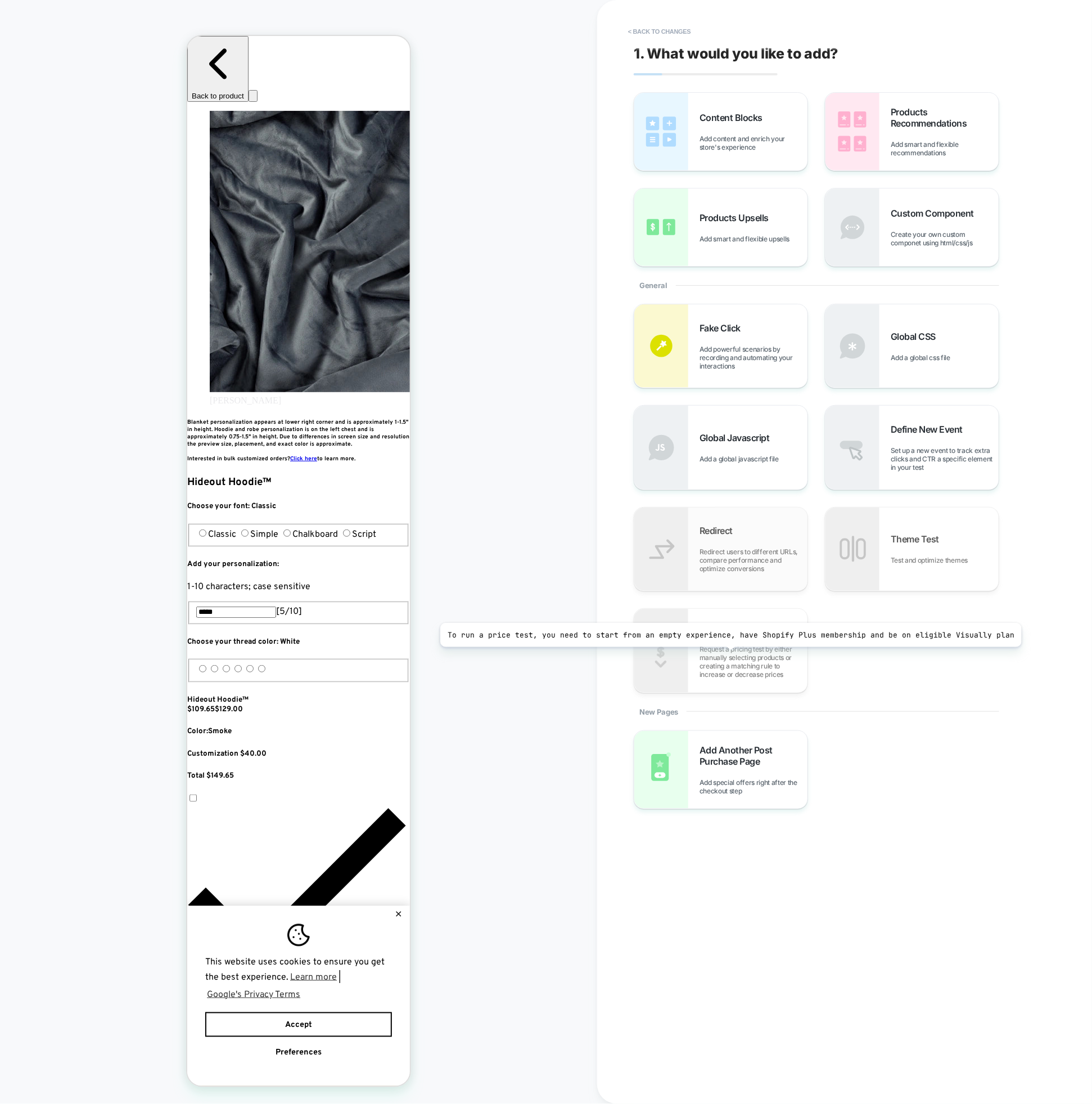
scroll to position [0, 410]
click at [922, 222] on div "Custom Component Create your own custom componet using html/css/js" at bounding box center [945, 228] width 108 height 40
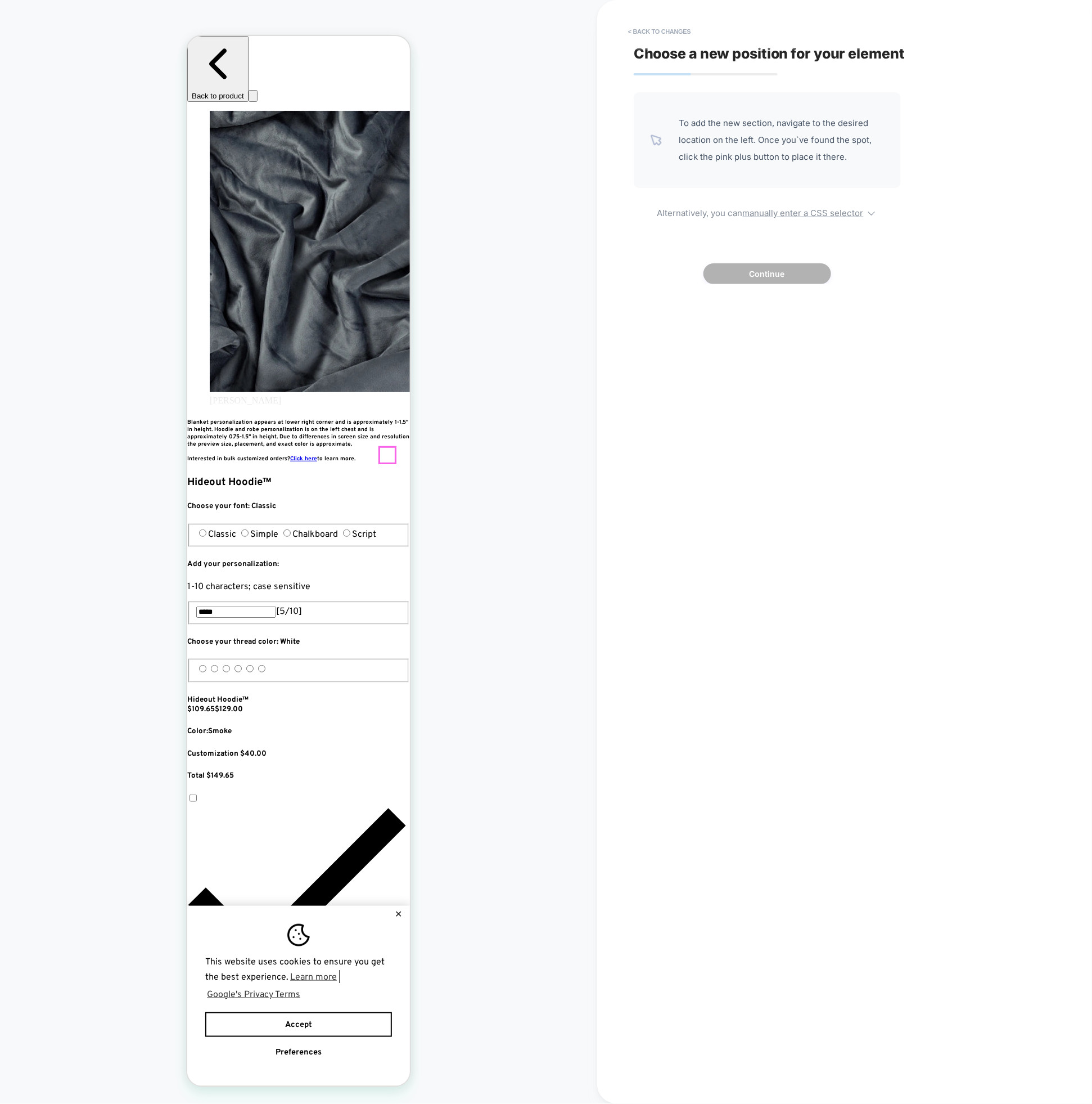
scroll to position [0, 614]
click at [636, 36] on button "< Back to changes" at bounding box center [660, 32] width 74 height 18
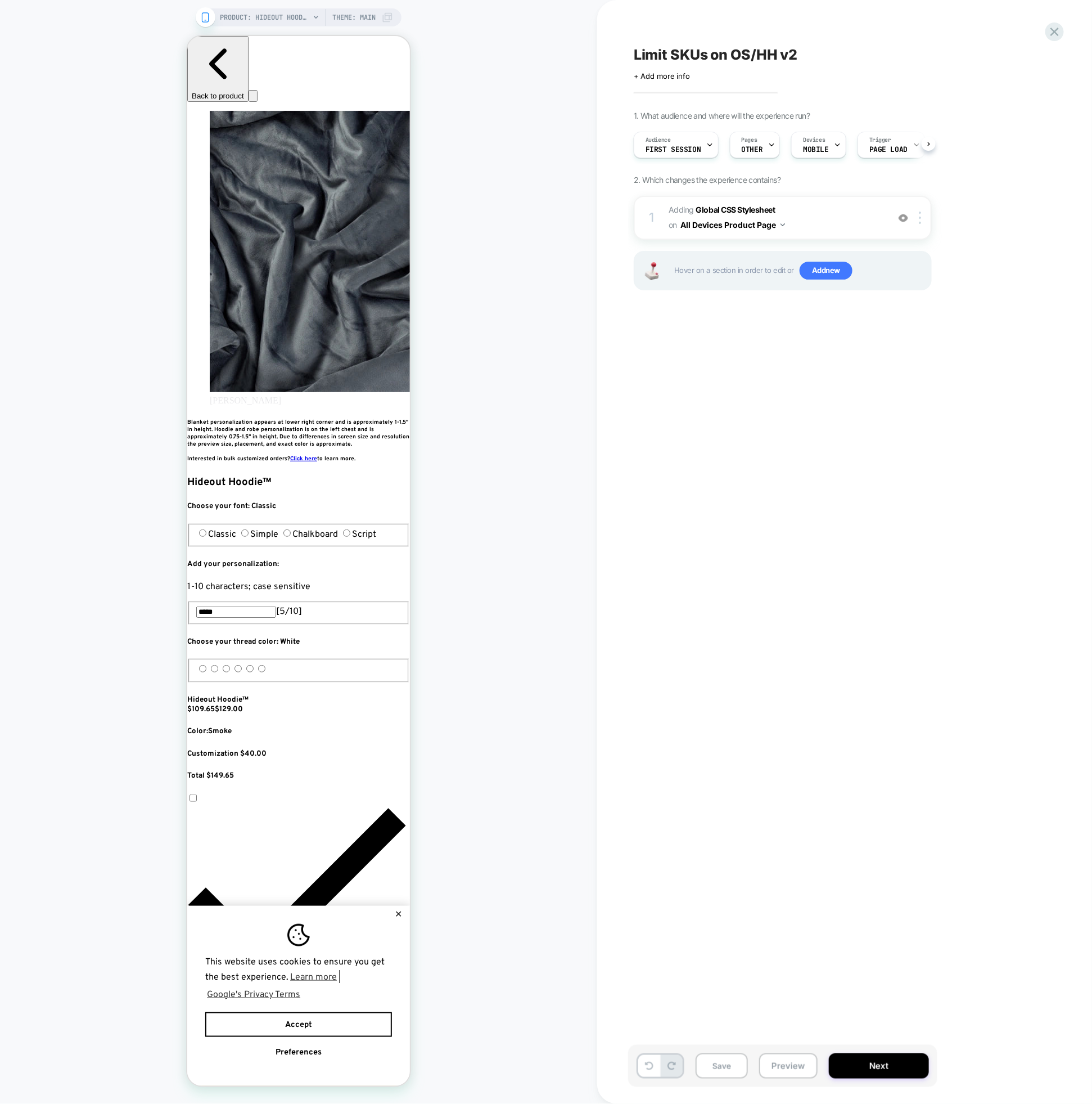
scroll to position [0, 1]
click at [682, 223] on button "All Devices Product Page" at bounding box center [733, 225] width 105 height 16
click at [921, 221] on img at bounding box center [920, 218] width 2 height 13
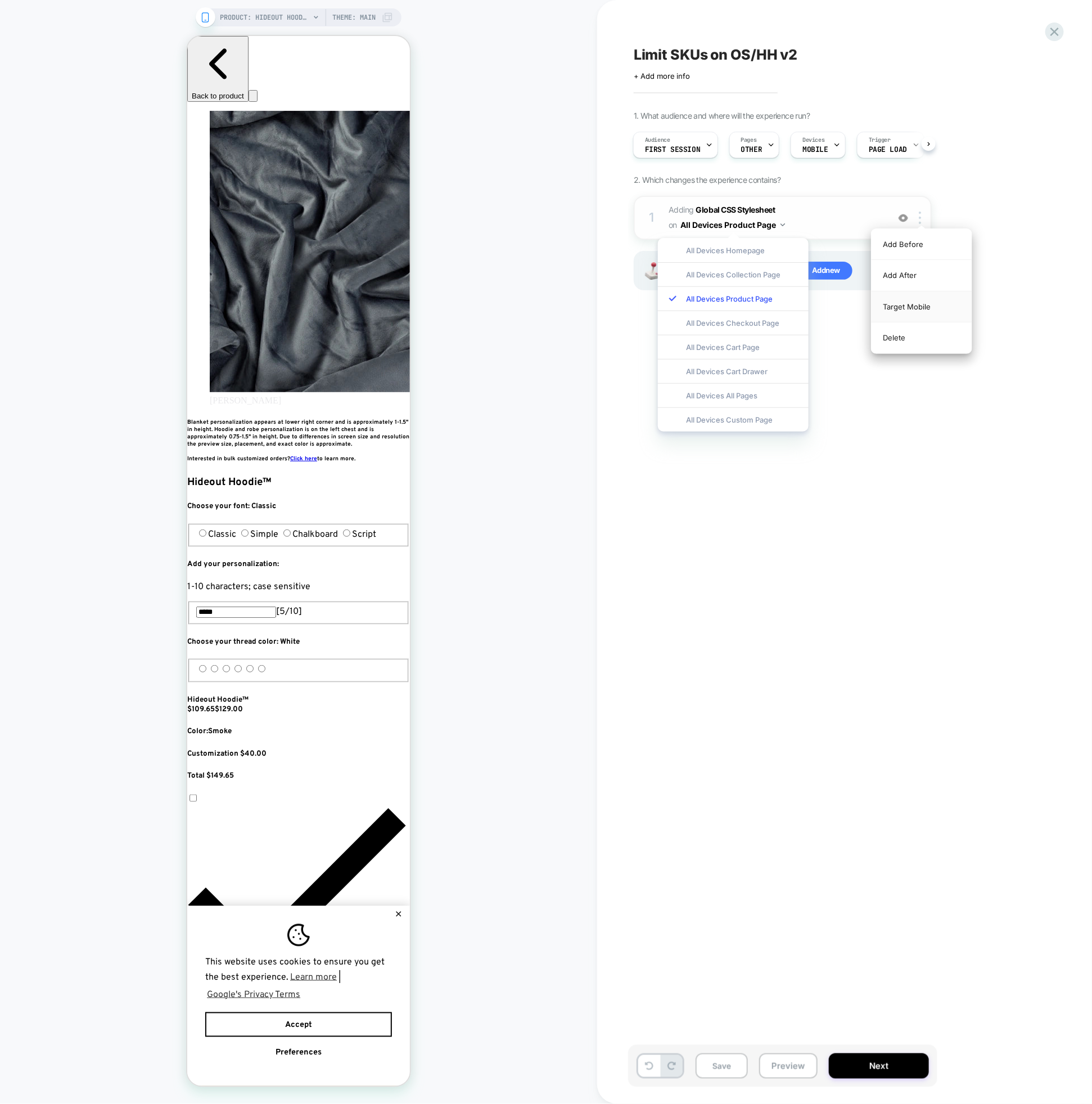
click at [922, 303] on div "Target Mobile" at bounding box center [922, 307] width 100 height 31
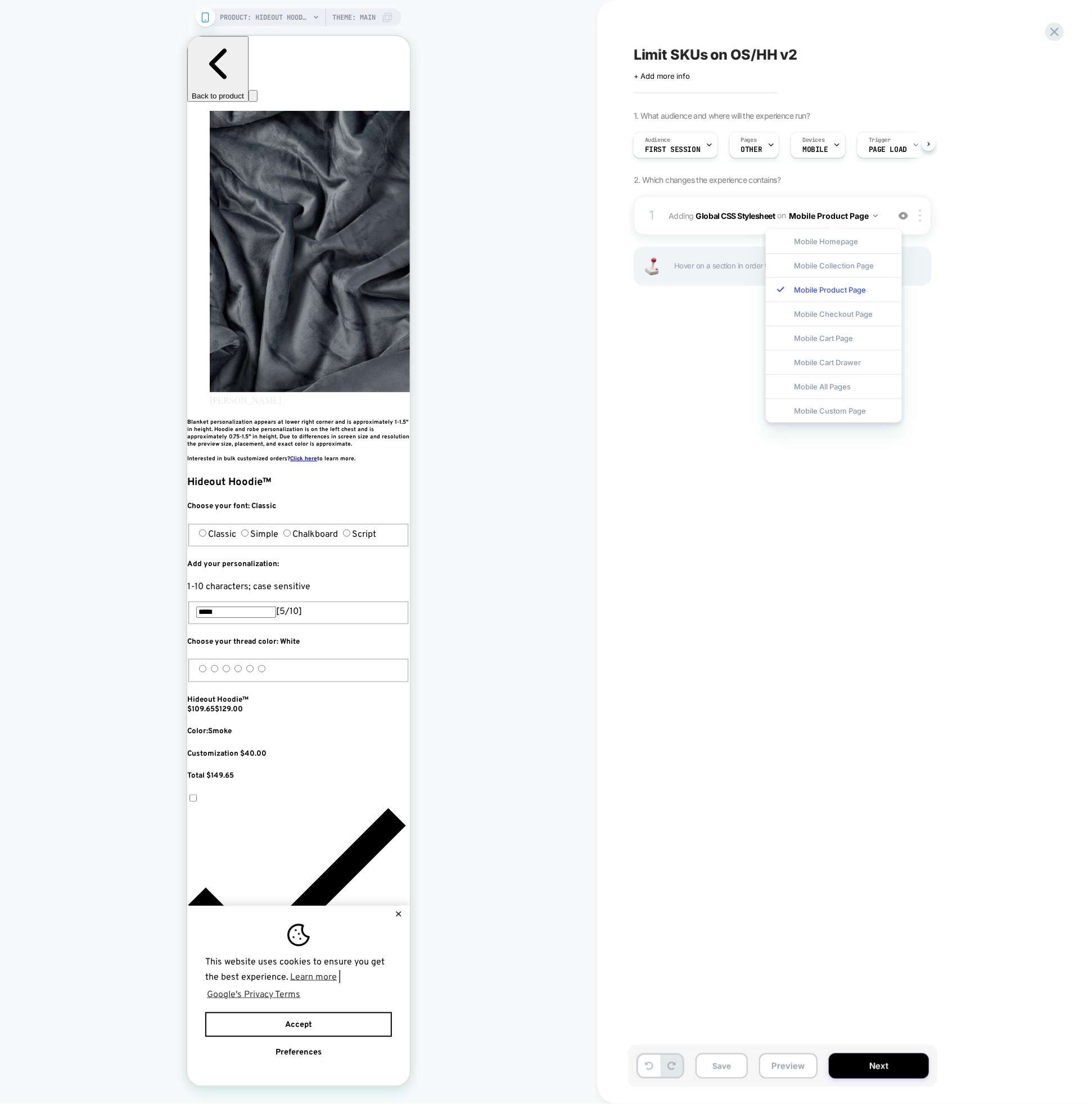
click at [706, 491] on div "Limit SKUs on OS/HH v2 Click to edit experience details + Add more info 1. What…" at bounding box center [839, 551] width 422 height 1081
click at [721, 1071] on button "Save" at bounding box center [722, 1066] width 52 height 26
click at [792, 1070] on button "Preview" at bounding box center [788, 1066] width 58 height 26
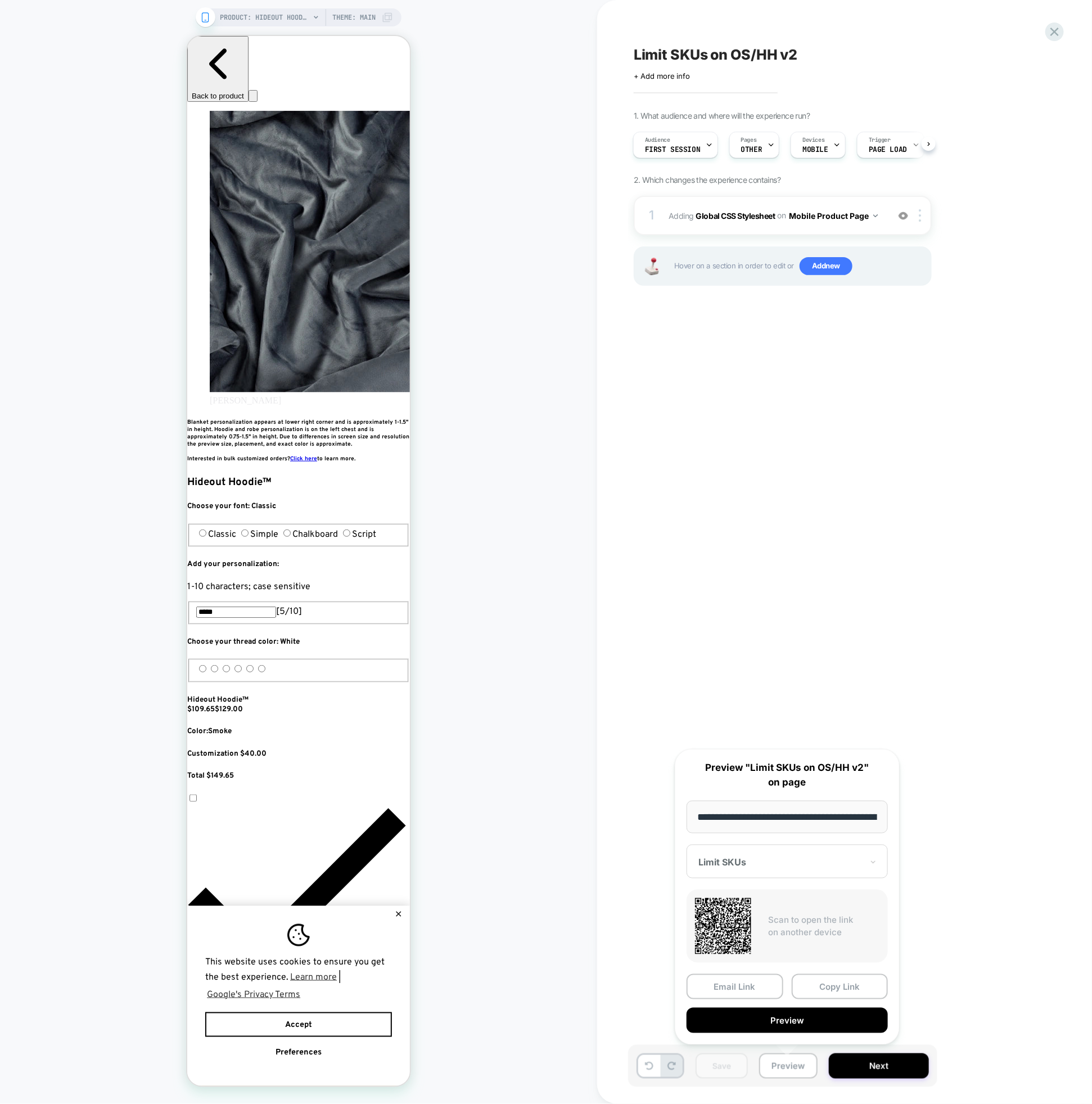
scroll to position [0, 123]
drag, startPoint x: 821, startPoint y: 979, endPoint x: 816, endPoint y: 973, distance: 7.8
click at [821, 979] on button "Copy Link" at bounding box center [841, 986] width 97 height 26
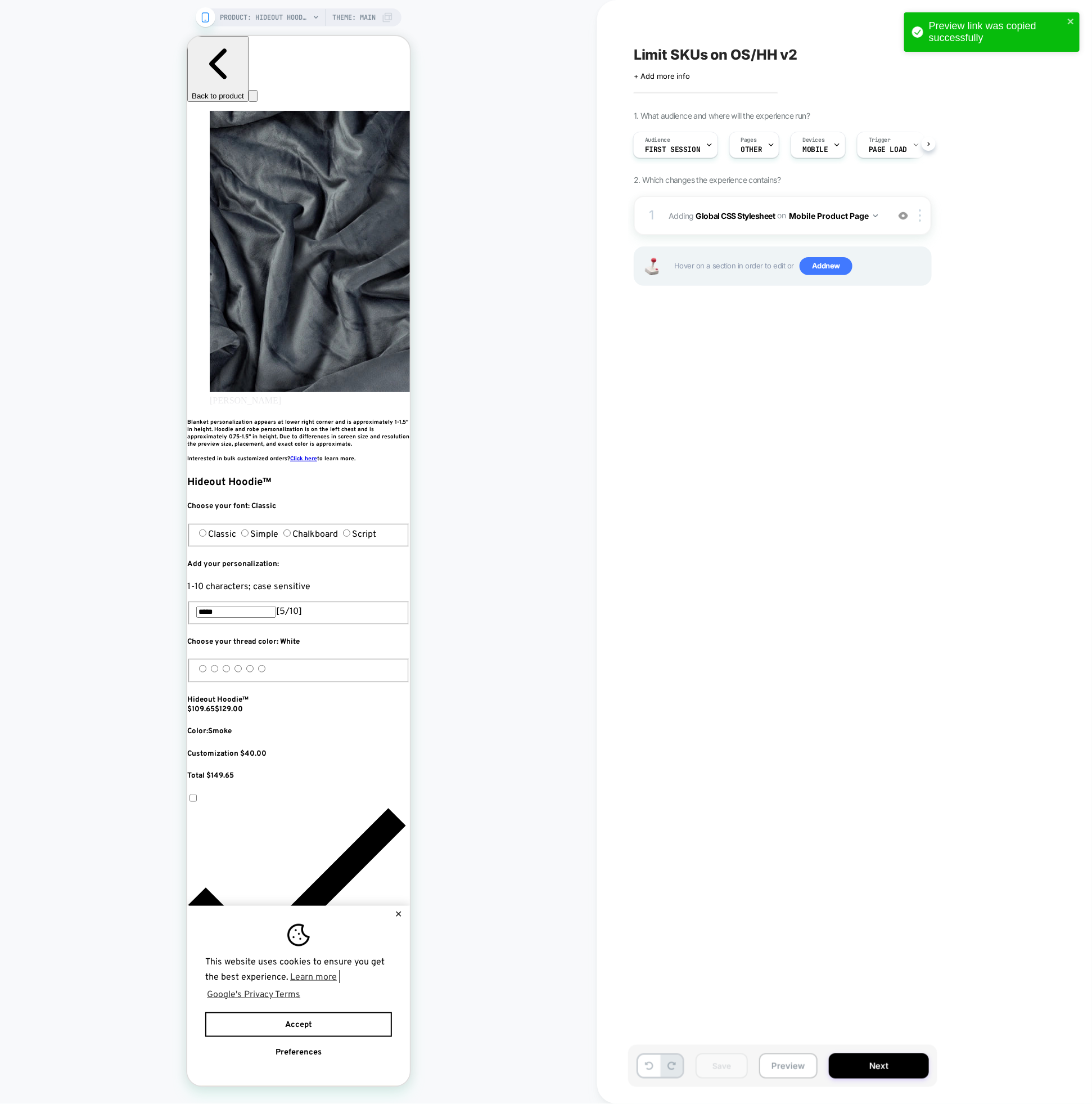
scroll to position [0, 410]
click at [775, 220] on span "Adding Global CSS Stylesheet on Mobile Product Page" at bounding box center [775, 216] width 215 height 16
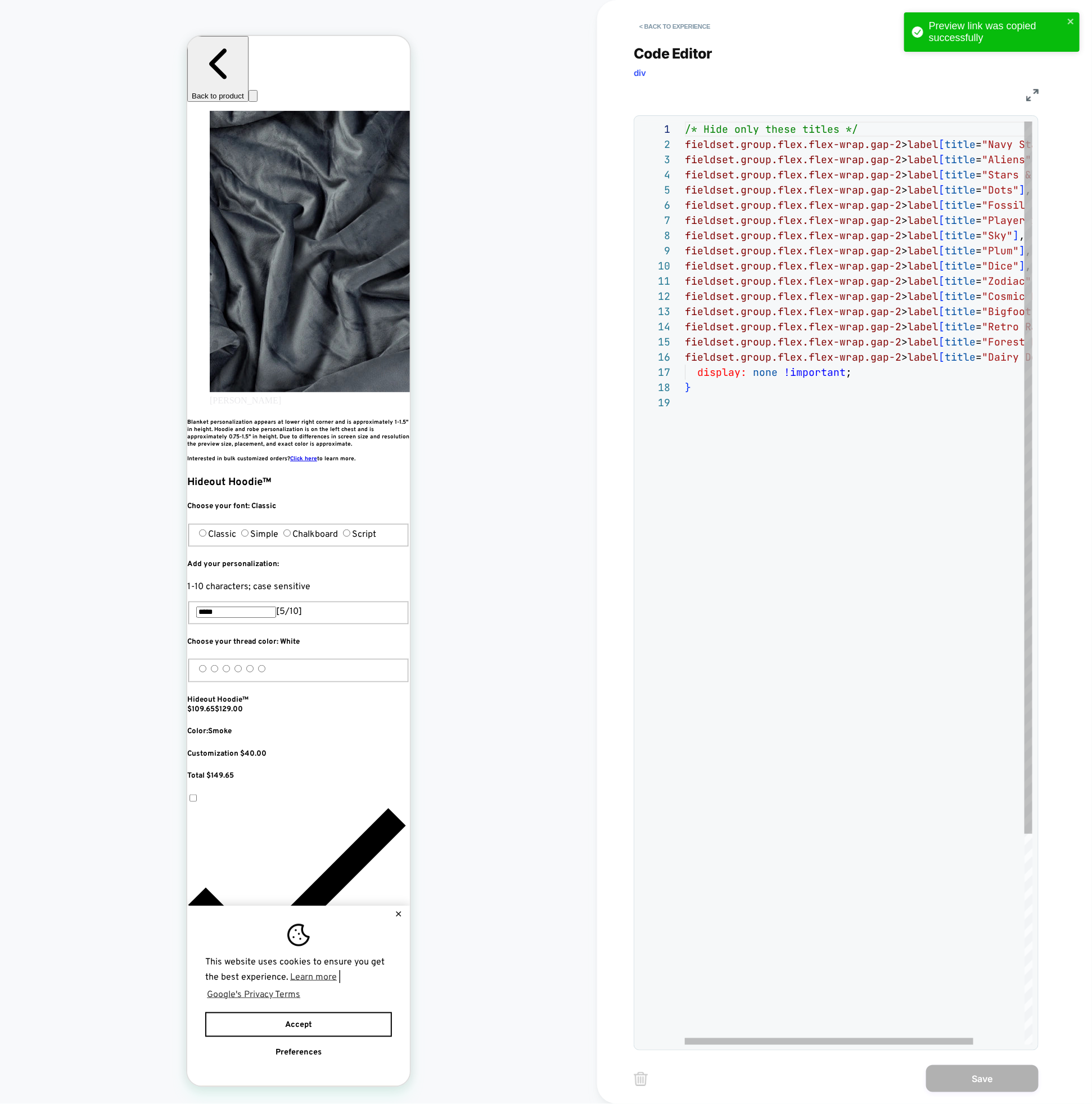
scroll to position [122, 0]
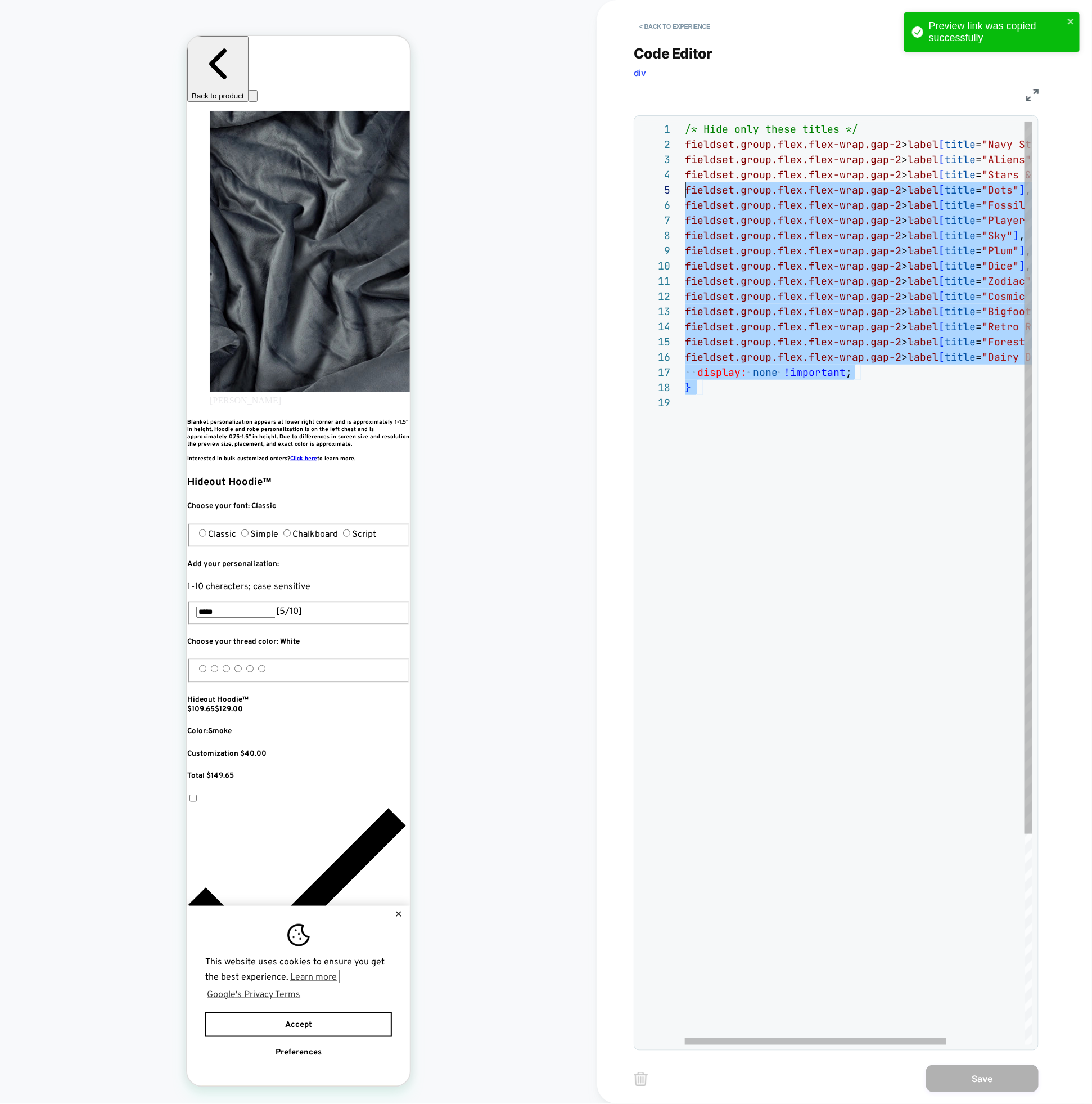
type textarea "**********"
drag, startPoint x: 675, startPoint y: 366, endPoint x: 452, endPoint y: 10, distance: 420.1
click at [455, 0] on html "Preview link was copied successfully PRODUCT: Hideout Hoodie™ PRODUCT: Hideout …" at bounding box center [546, 552] width 1092 height 1104
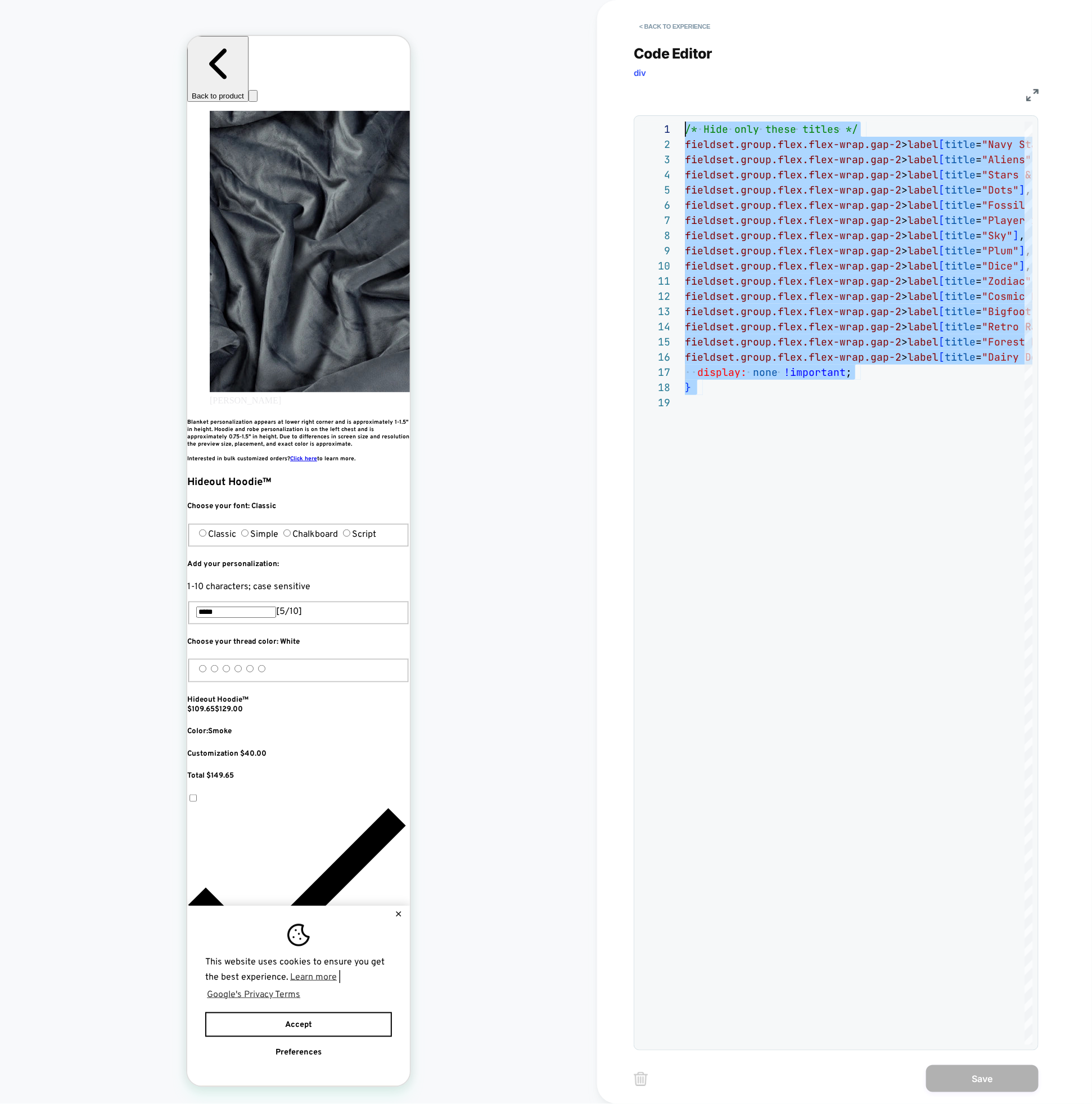
scroll to position [0, 410]
click at [669, 30] on button "< Back to experience" at bounding box center [675, 27] width 82 height 18
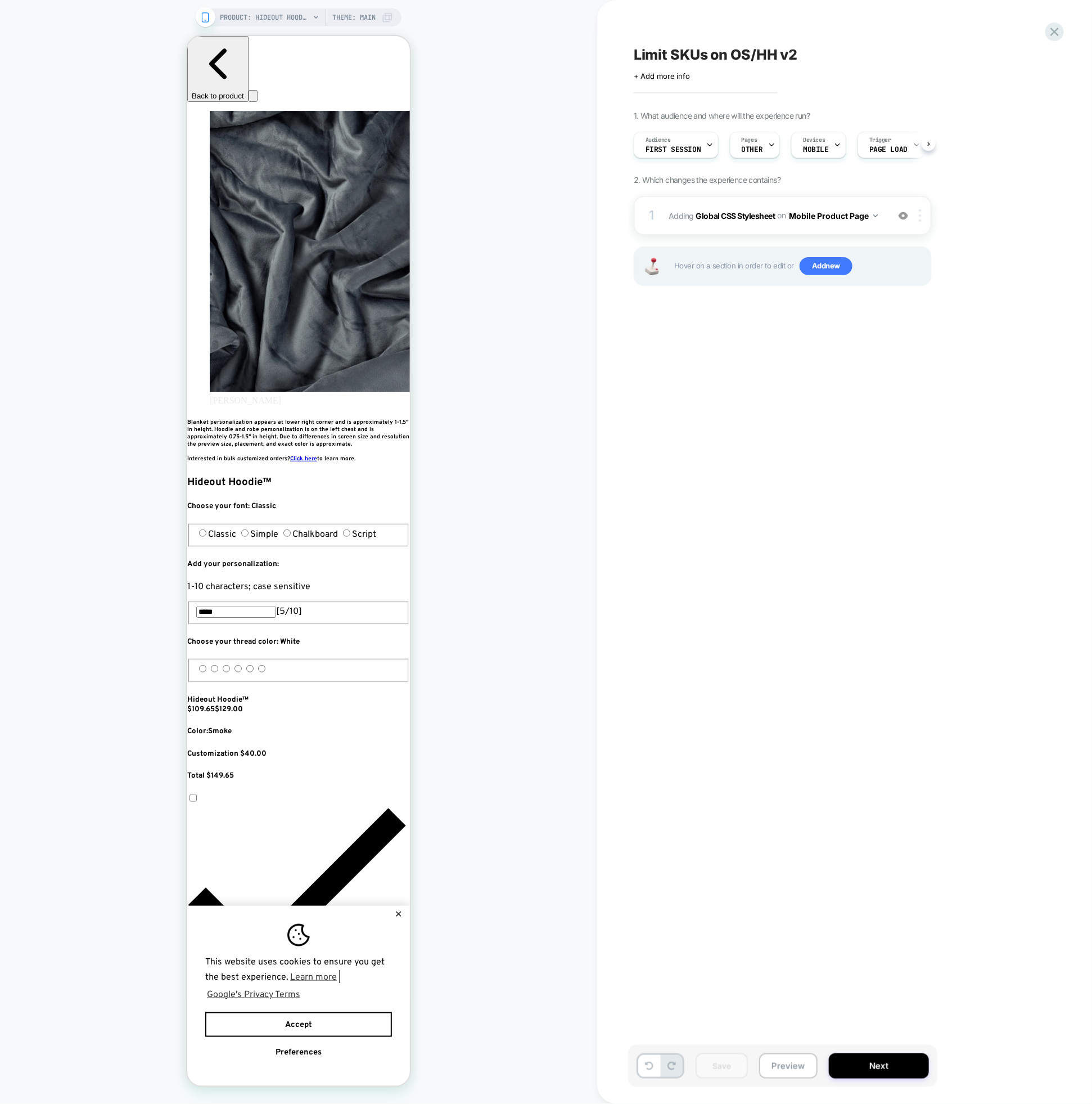
scroll to position [0, 1]
click at [922, 216] on div at bounding box center [922, 216] width 19 height 13
click at [908, 365] on div "Delete" at bounding box center [922, 366] width 100 height 31
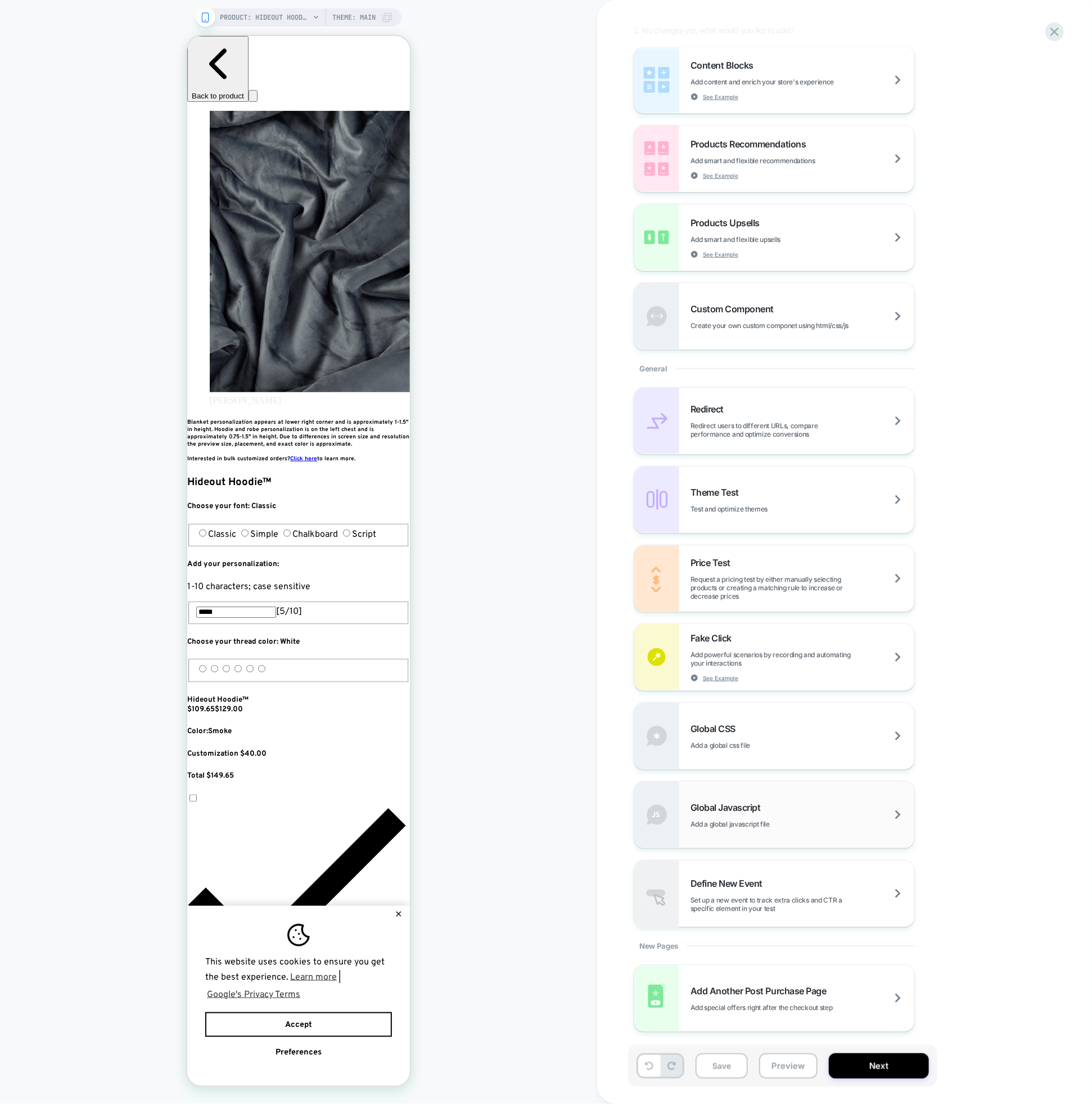
scroll to position [0, 614]
click at [688, 807] on div "Global Javascript Add a global javascript file" at bounding box center [774, 814] width 280 height 66
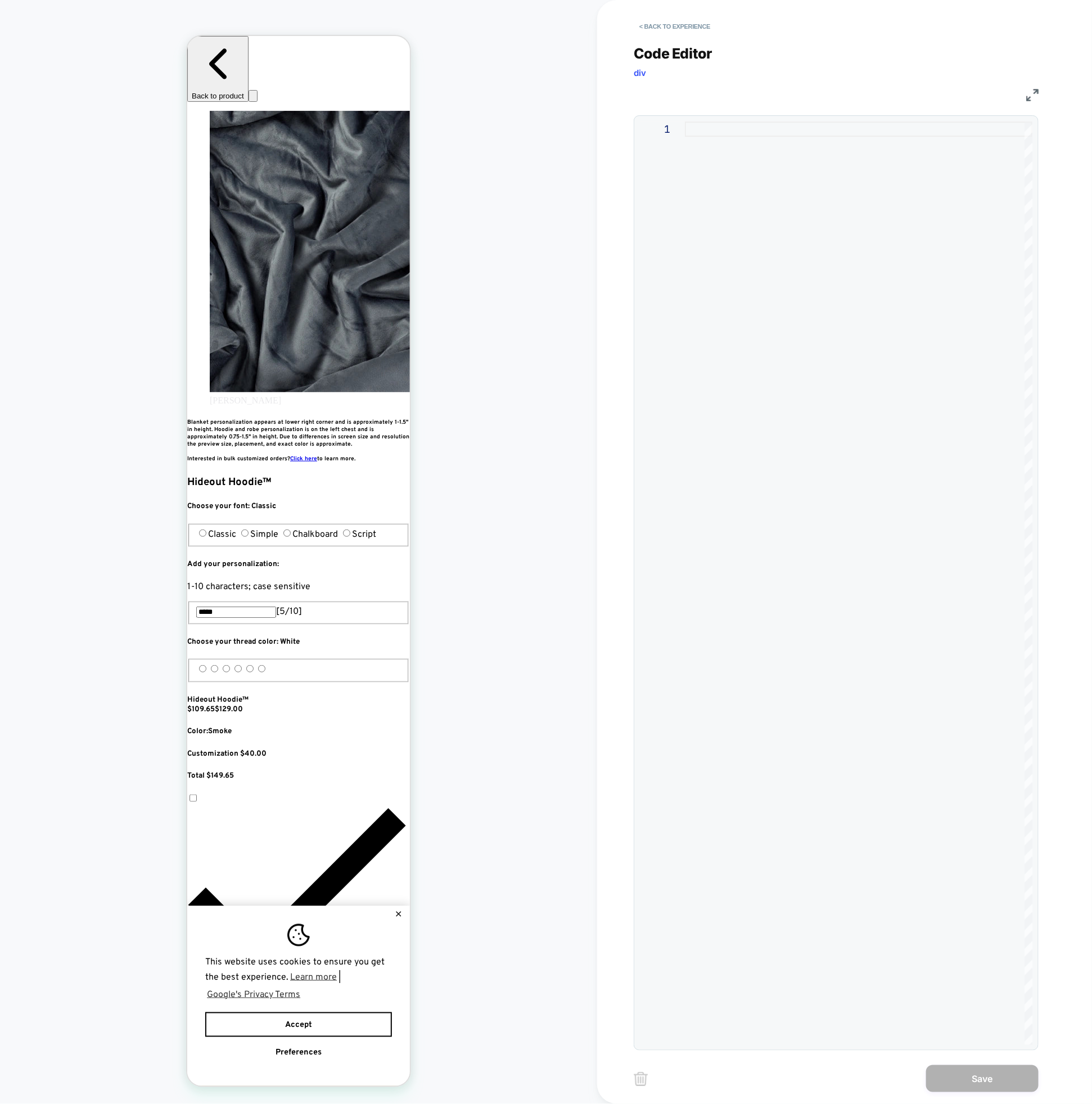
scroll to position [0, 205]
click at [752, 160] on div at bounding box center [859, 583] width 347 height 923
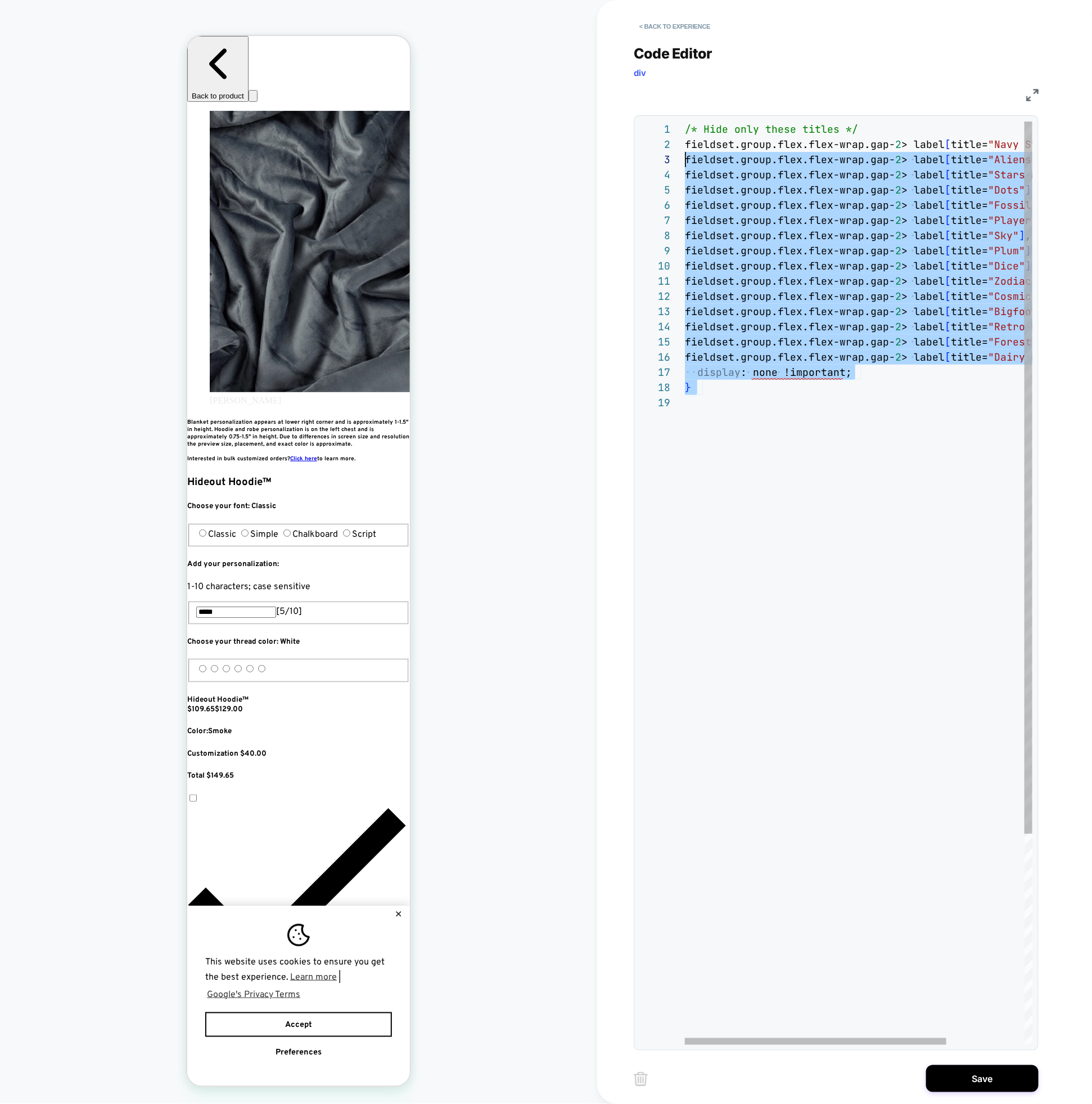
scroll to position [0, 0]
drag, startPoint x: 731, startPoint y: 461, endPoint x: 666, endPoint y: 85, distance: 381.6
click at [685, 122] on div "/* Hide only these titles */ fieldset.group.flex.flex-wrap.gap- 2 > label [ tit…" at bounding box center [911, 720] width 451 height 1197
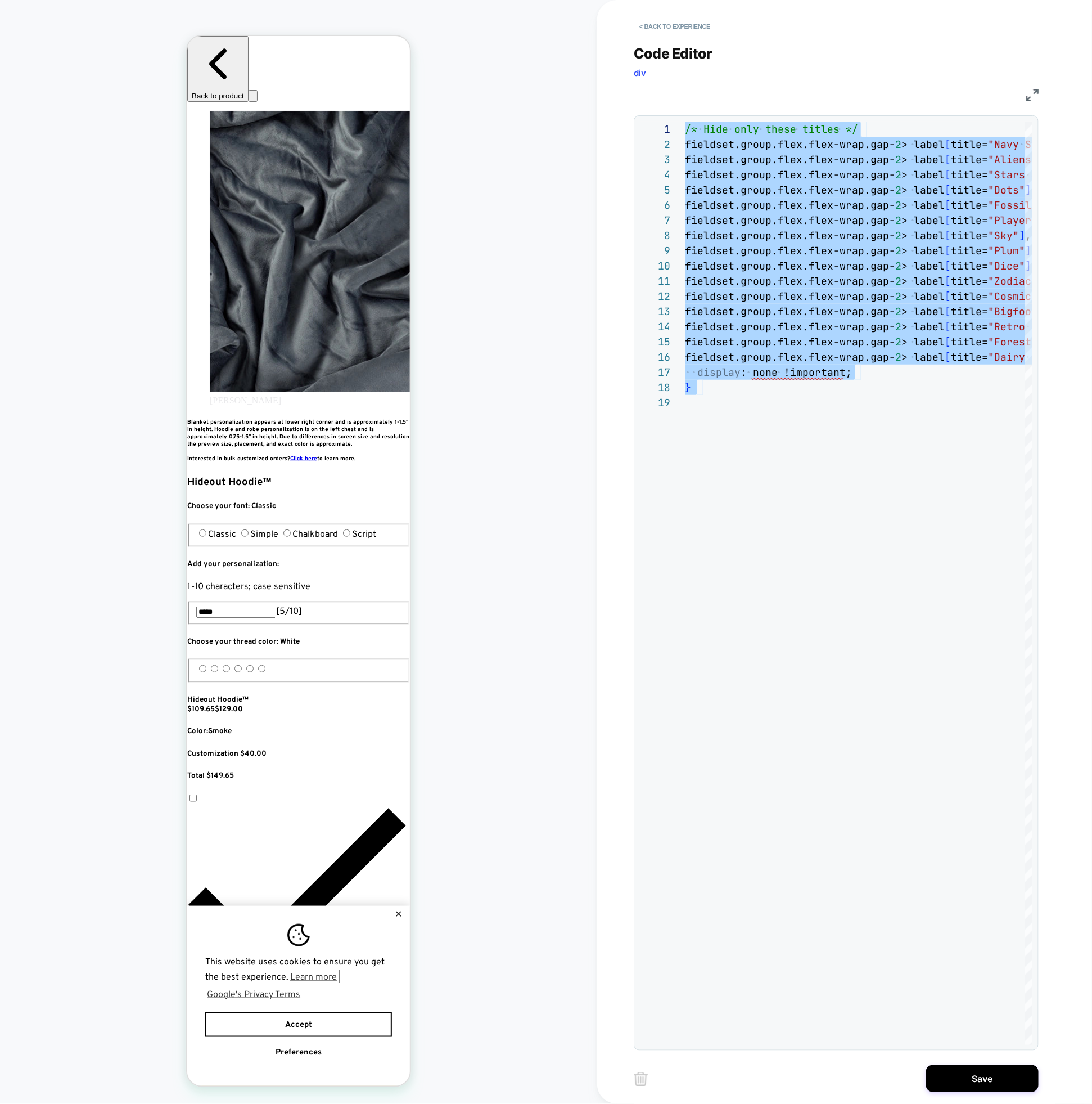
type textarea "**********"
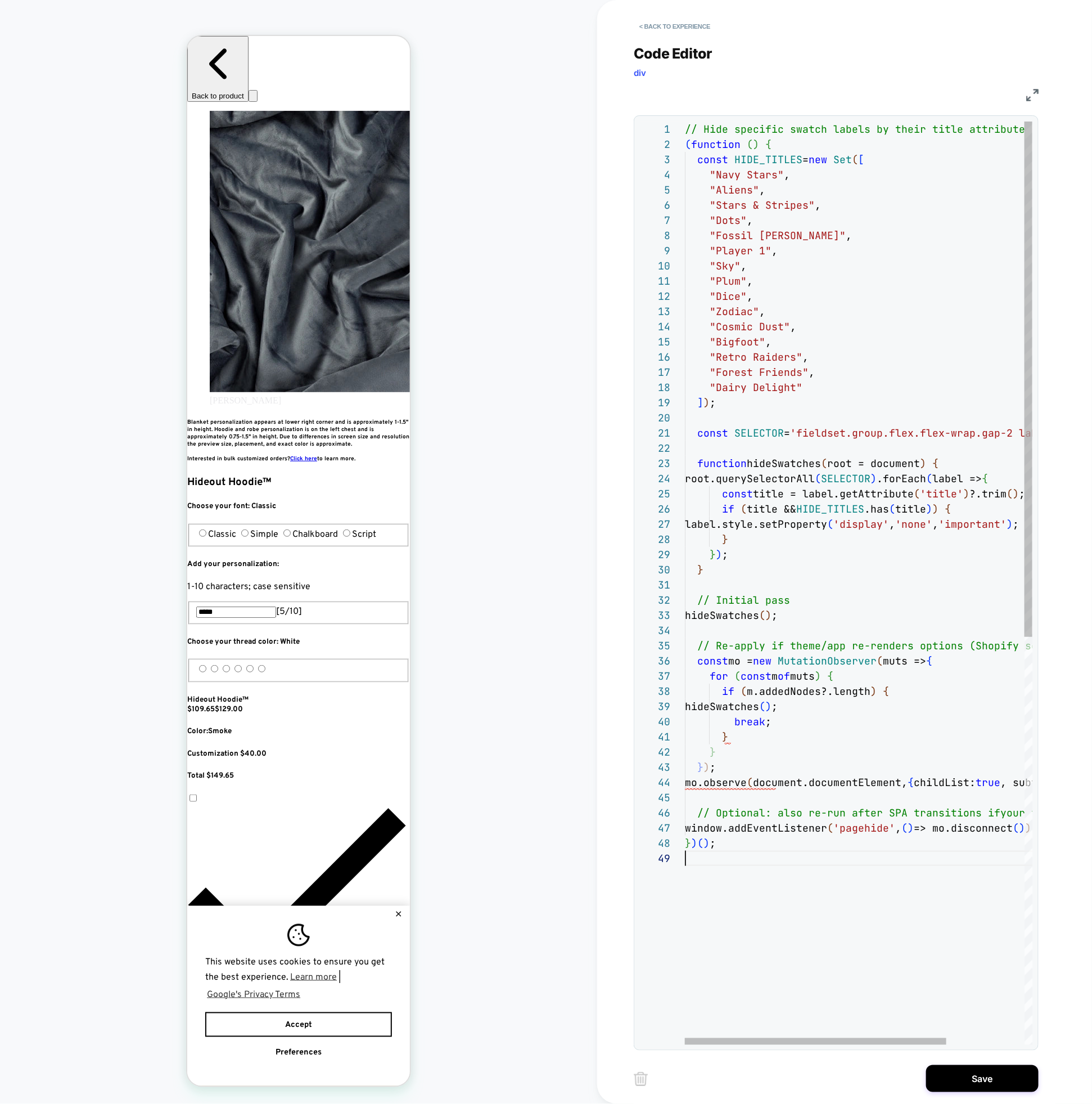
scroll to position [122, 0]
click at [938, 1070] on button "Save" at bounding box center [983, 1078] width 113 height 27
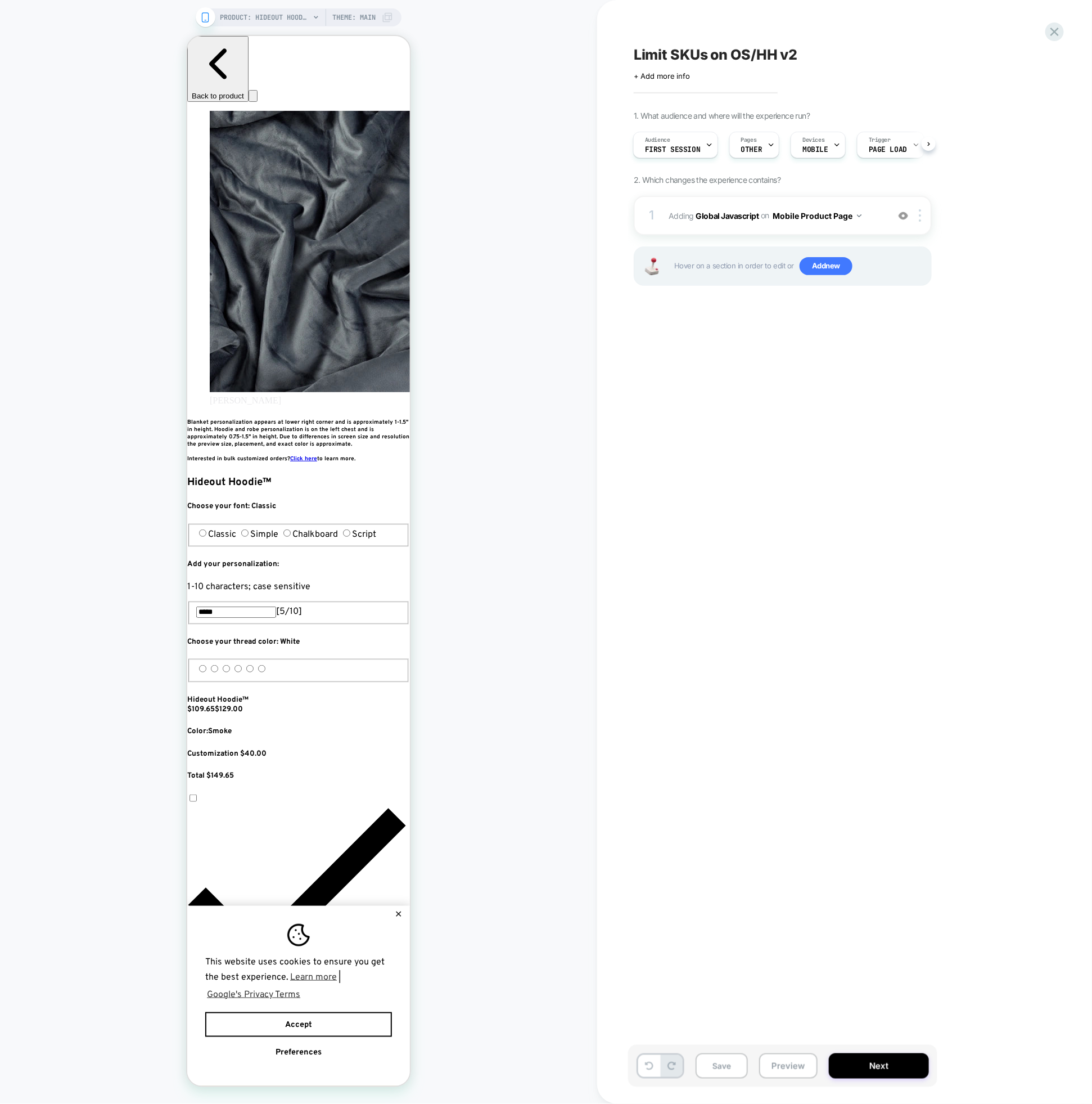
scroll to position [0, 614]
click at [804, 1075] on button "Preview" at bounding box center [788, 1066] width 58 height 26
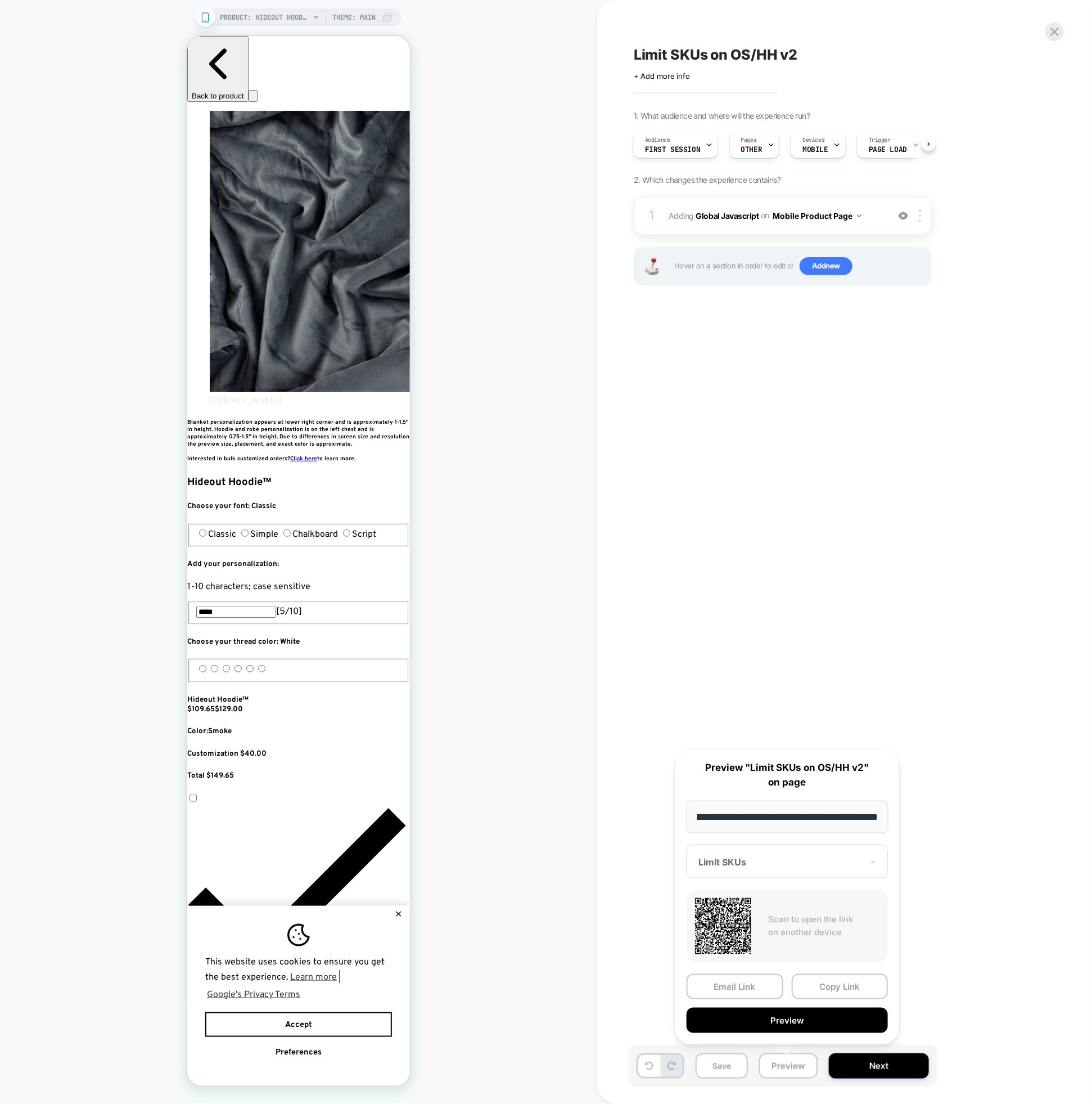
scroll to position [0, 0]
click at [893, 412] on div "Limit SKUs on OS/HH v2 Click to edit experience details + Add more info 1. What…" at bounding box center [839, 551] width 422 height 1081
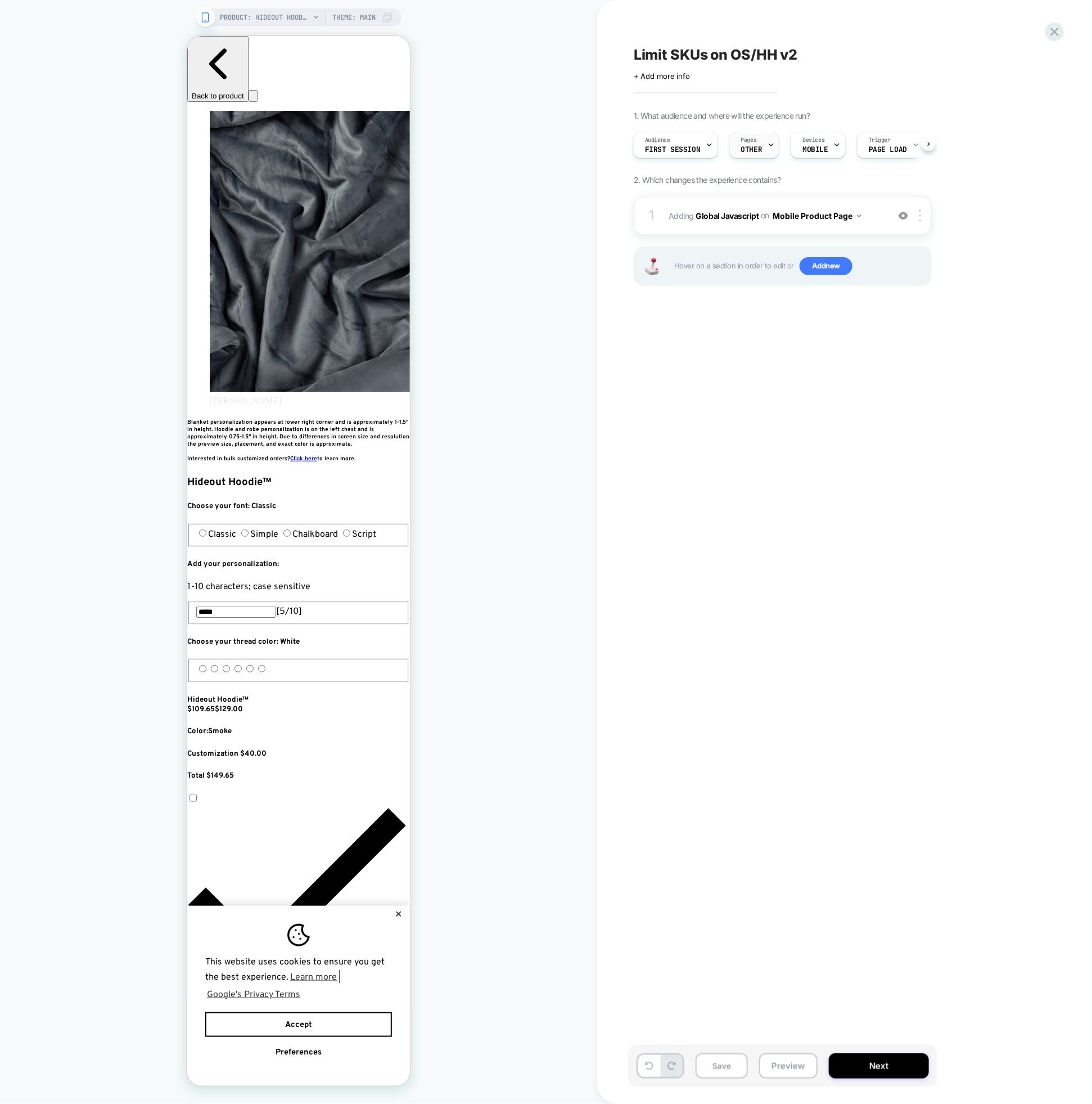
click at [757, 146] on span "OTHER" at bounding box center [753, 149] width 22 height 8
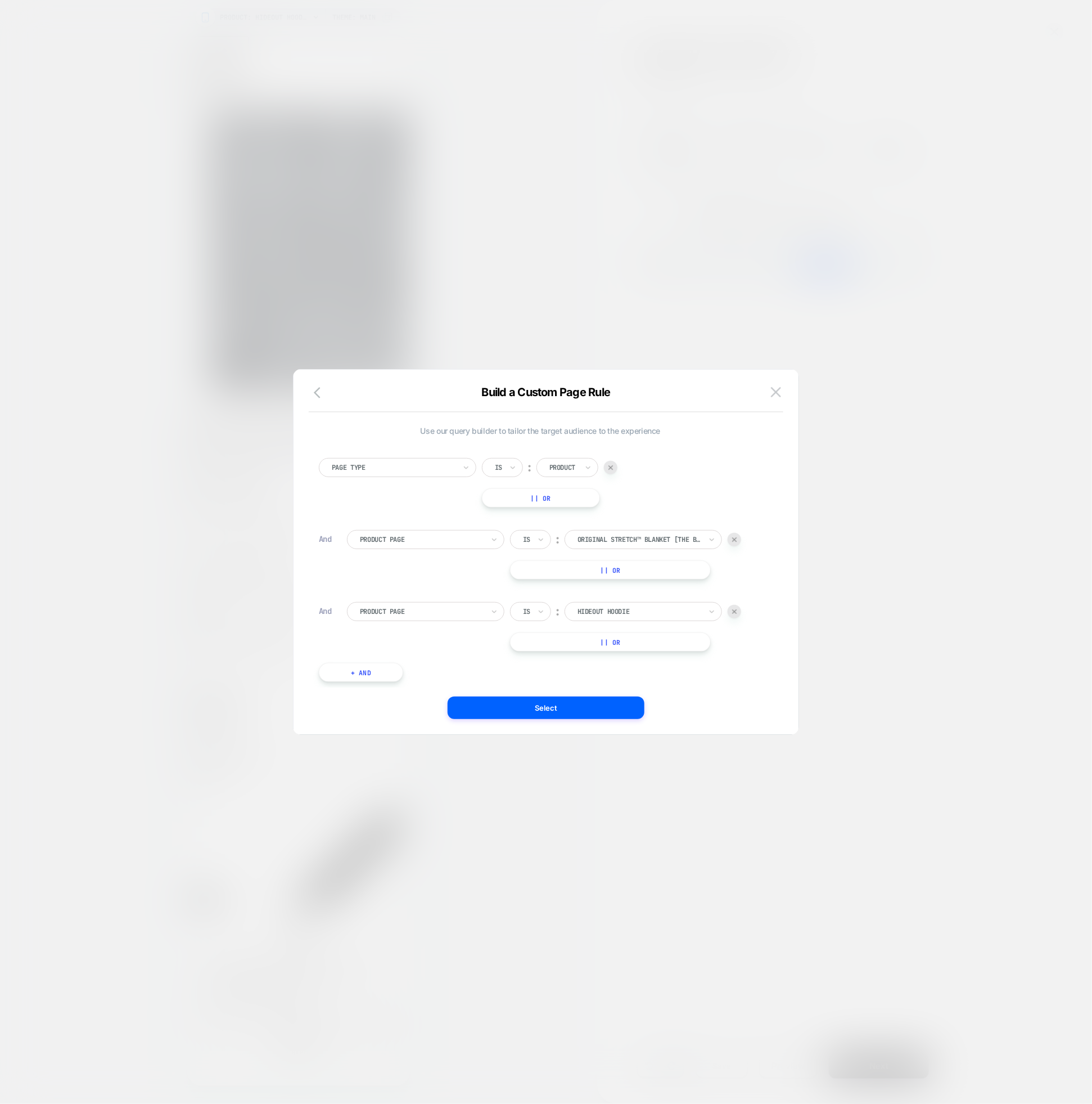
scroll to position [0, 614]
click at [735, 610] on img at bounding box center [734, 611] width 5 height 5
click at [647, 572] on button "|| Or" at bounding box center [610, 569] width 201 height 19
click at [629, 573] on div at bounding box center [639, 570] width 124 height 10
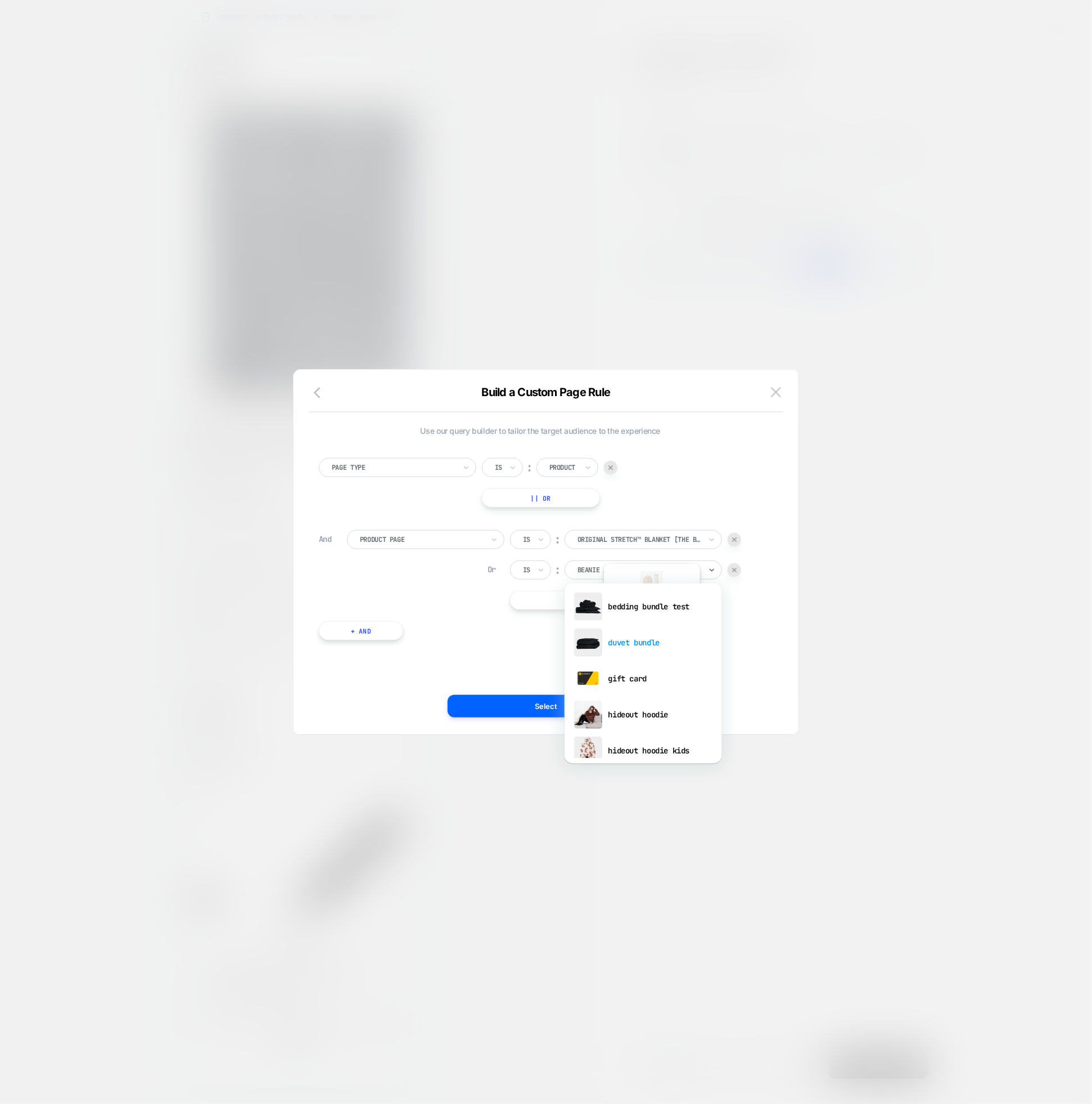
scroll to position [542, 0]
click at [650, 615] on div "hideout hoodie" at bounding box center [644, 607] width 146 height 36
click at [584, 706] on button "Select" at bounding box center [546, 705] width 197 height 23
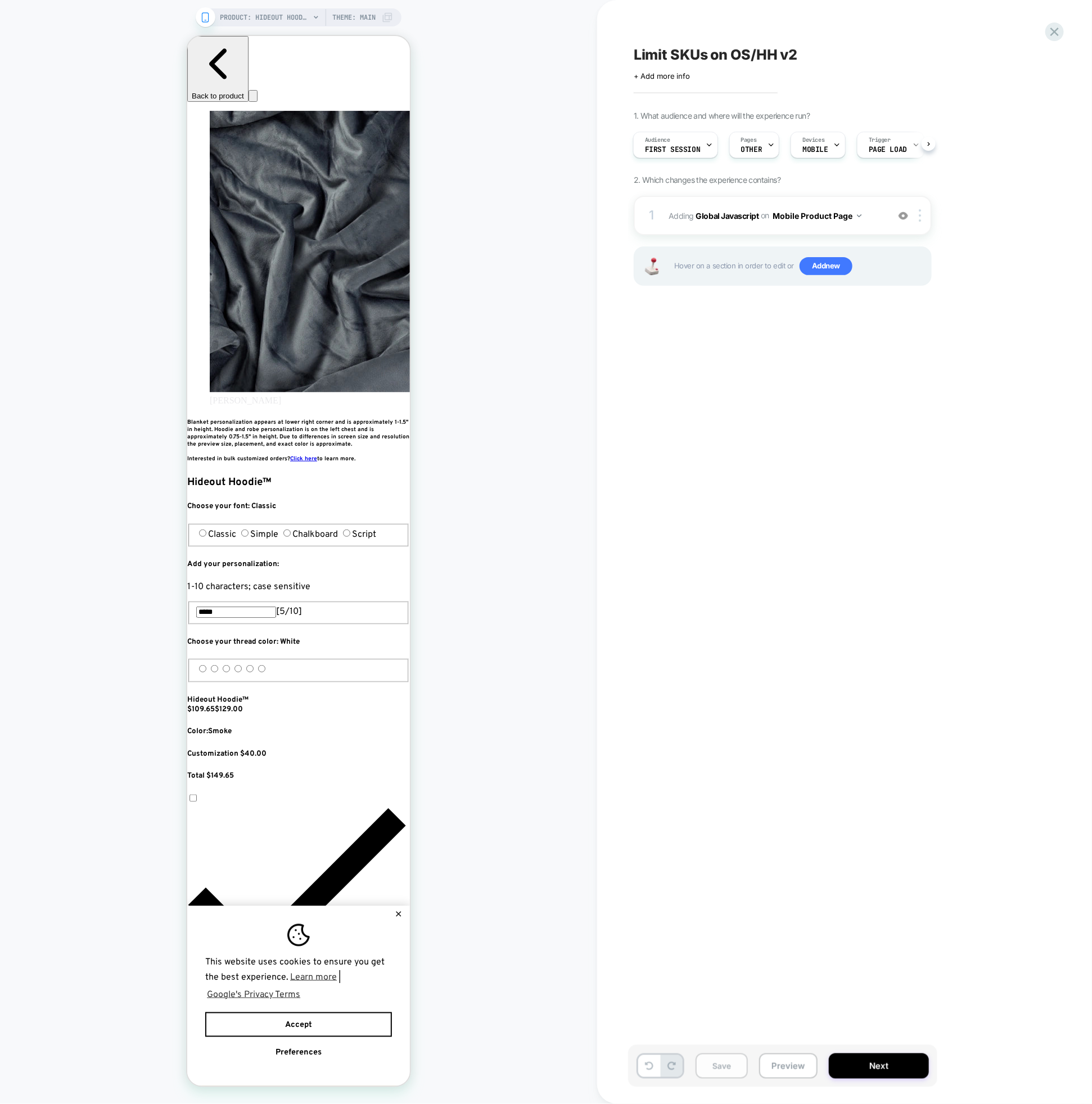
click at [699, 1070] on button "Save" at bounding box center [722, 1066] width 52 height 26
click at [776, 1067] on button "Preview" at bounding box center [788, 1066] width 58 height 26
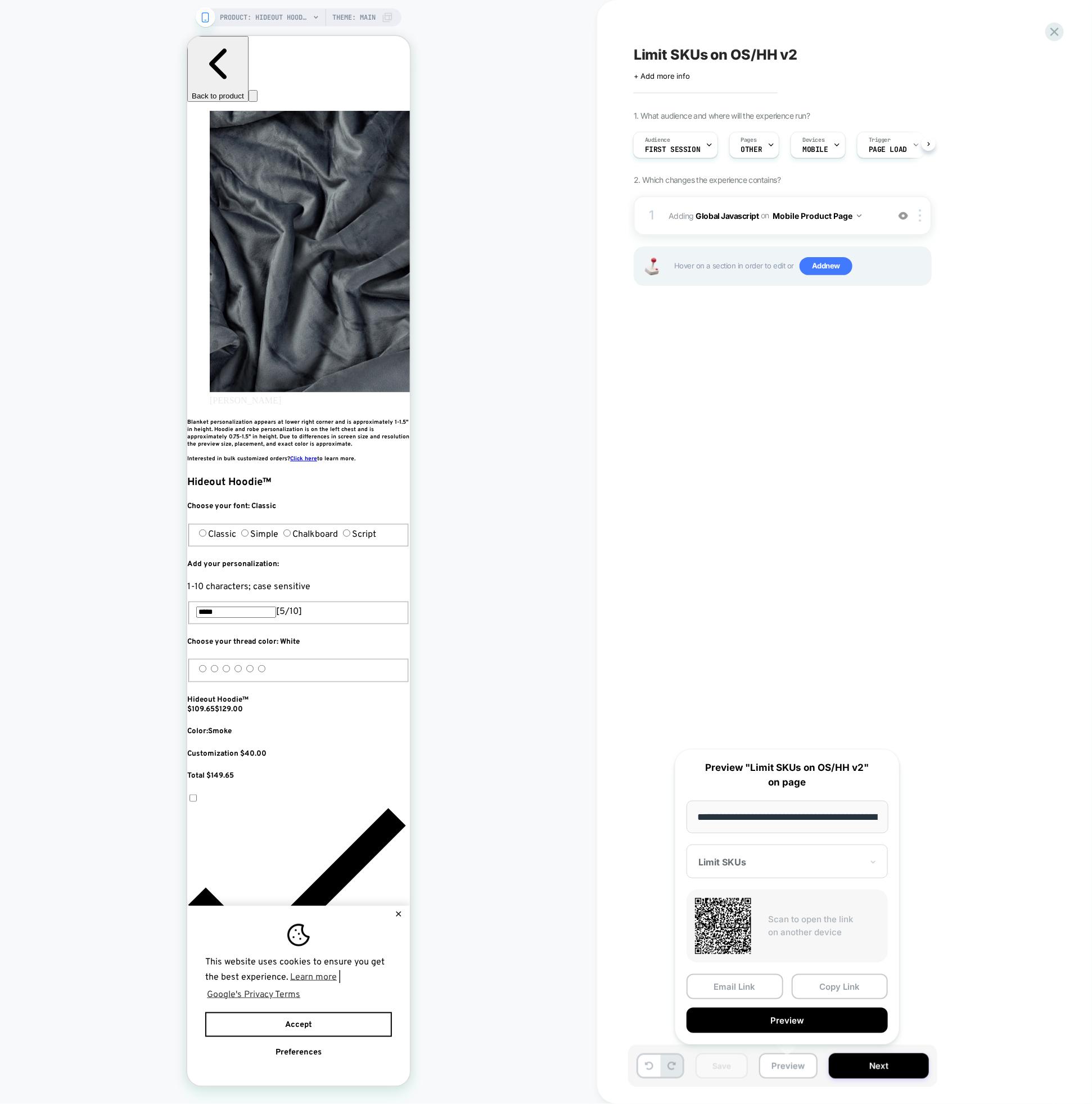
drag, startPoint x: 873, startPoint y: 160, endPoint x: 852, endPoint y: 145, distance: 25.8
click at [873, 160] on div "Audience First Session Pages OTHER Devices MOBILE Trigger Page Load" at bounding box center [776, 144] width 298 height 38
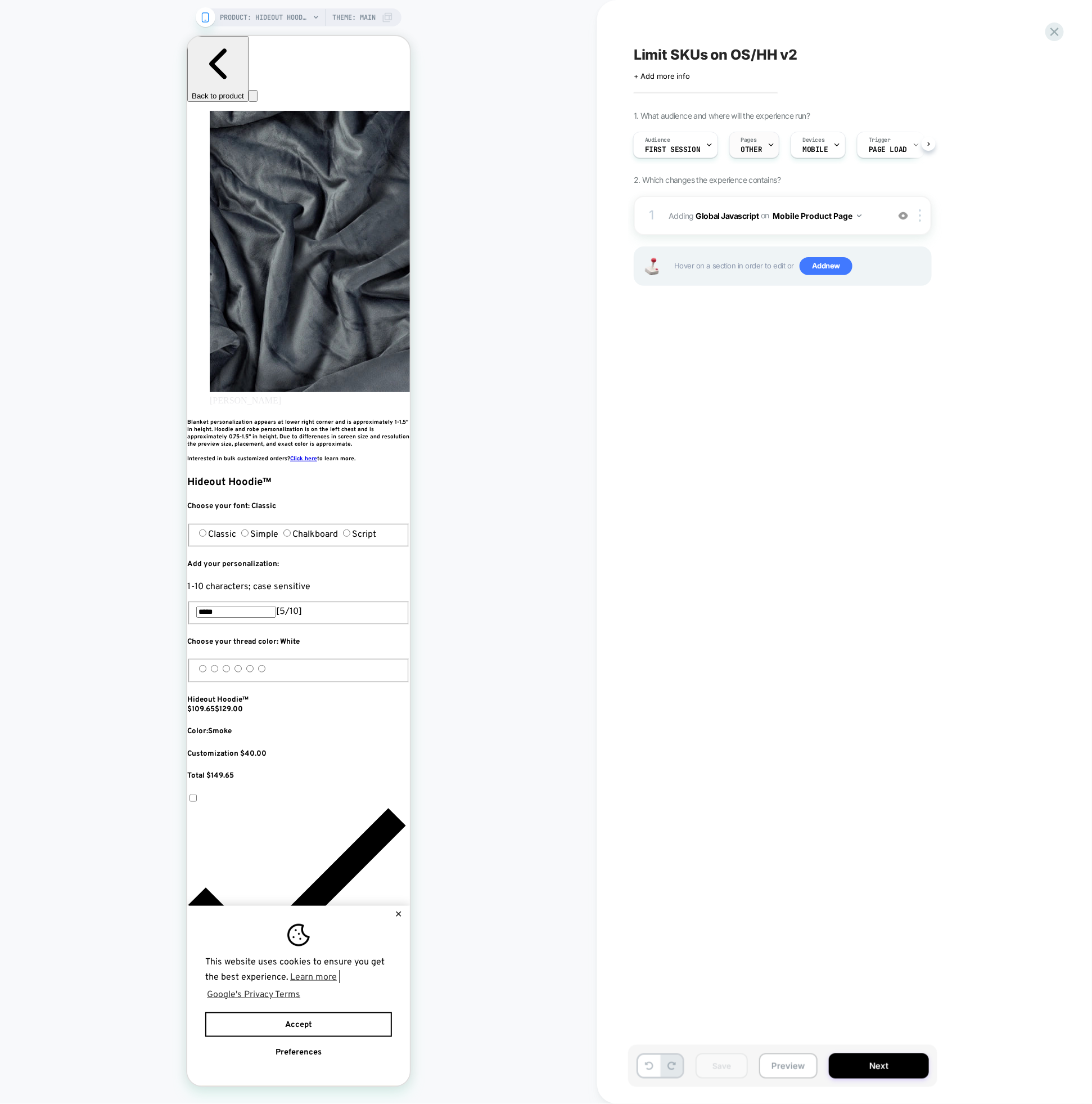
click at [754, 142] on span "Pages" at bounding box center [750, 140] width 16 height 8
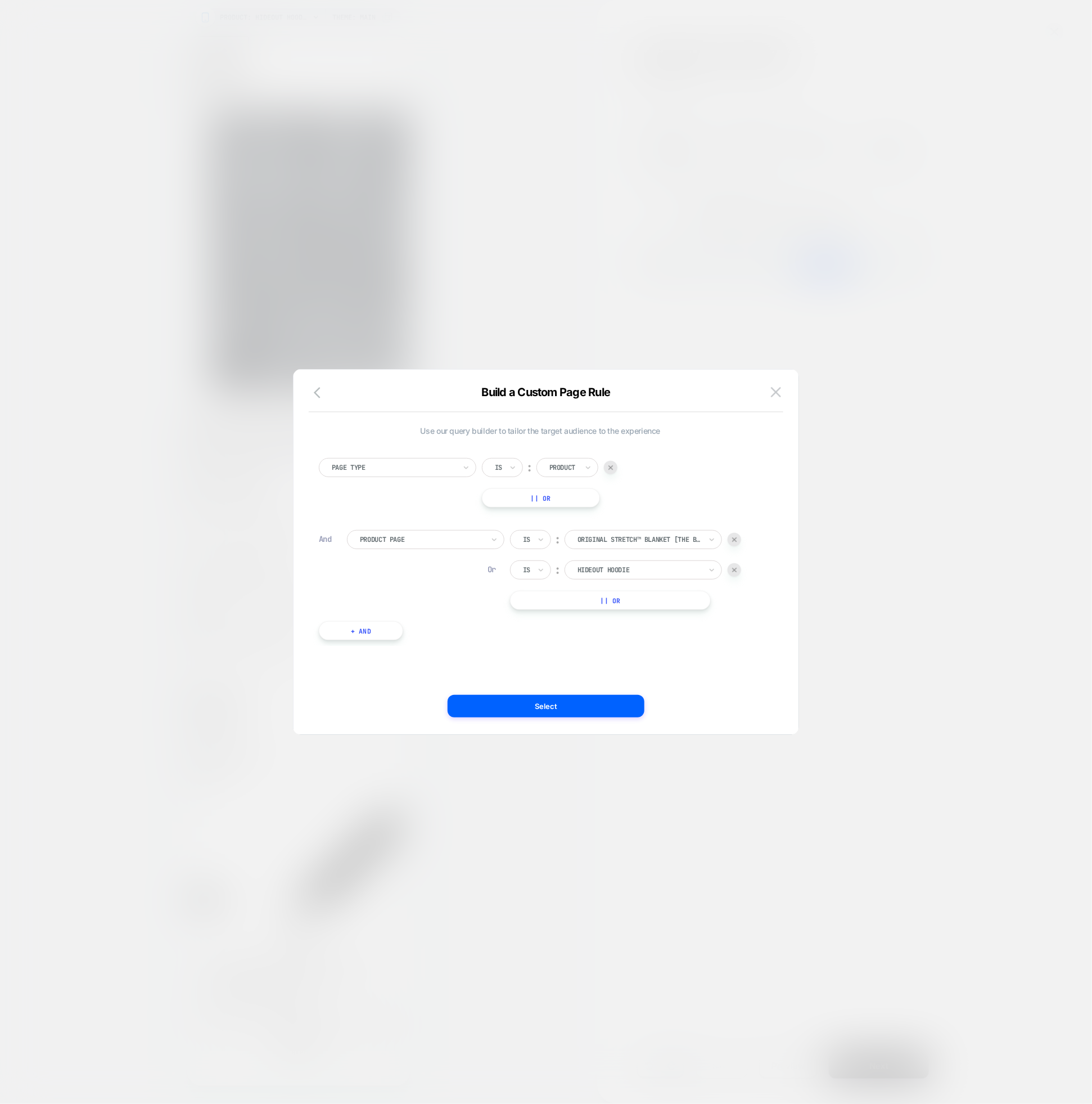
scroll to position [0, 205]
click at [772, 410] on div "Build a Custom Page Rule" at bounding box center [546, 399] width 505 height 27
click at [774, 391] on img at bounding box center [776, 392] width 10 height 10
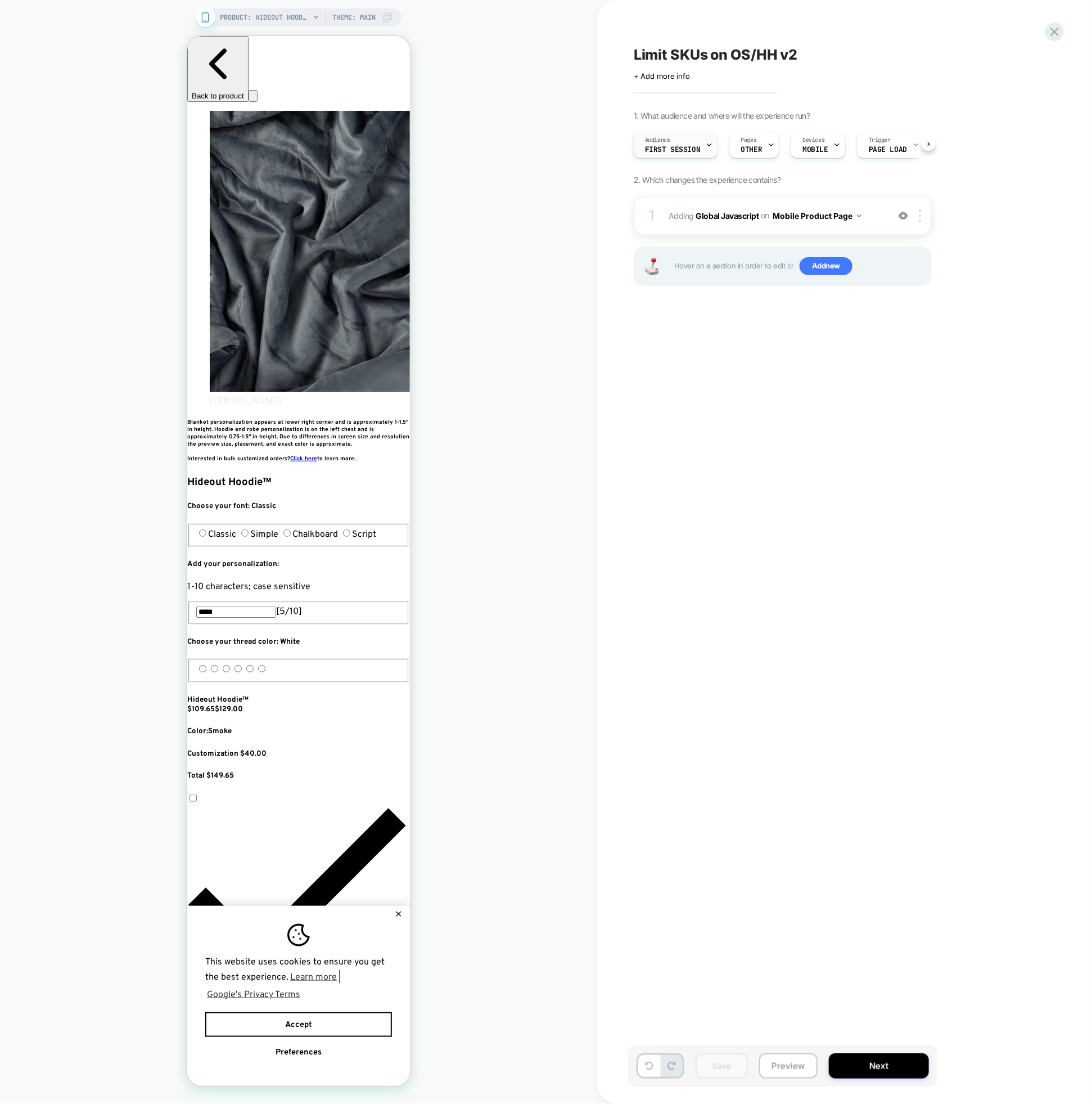
click at [671, 149] on span "First Session" at bounding box center [673, 149] width 55 height 8
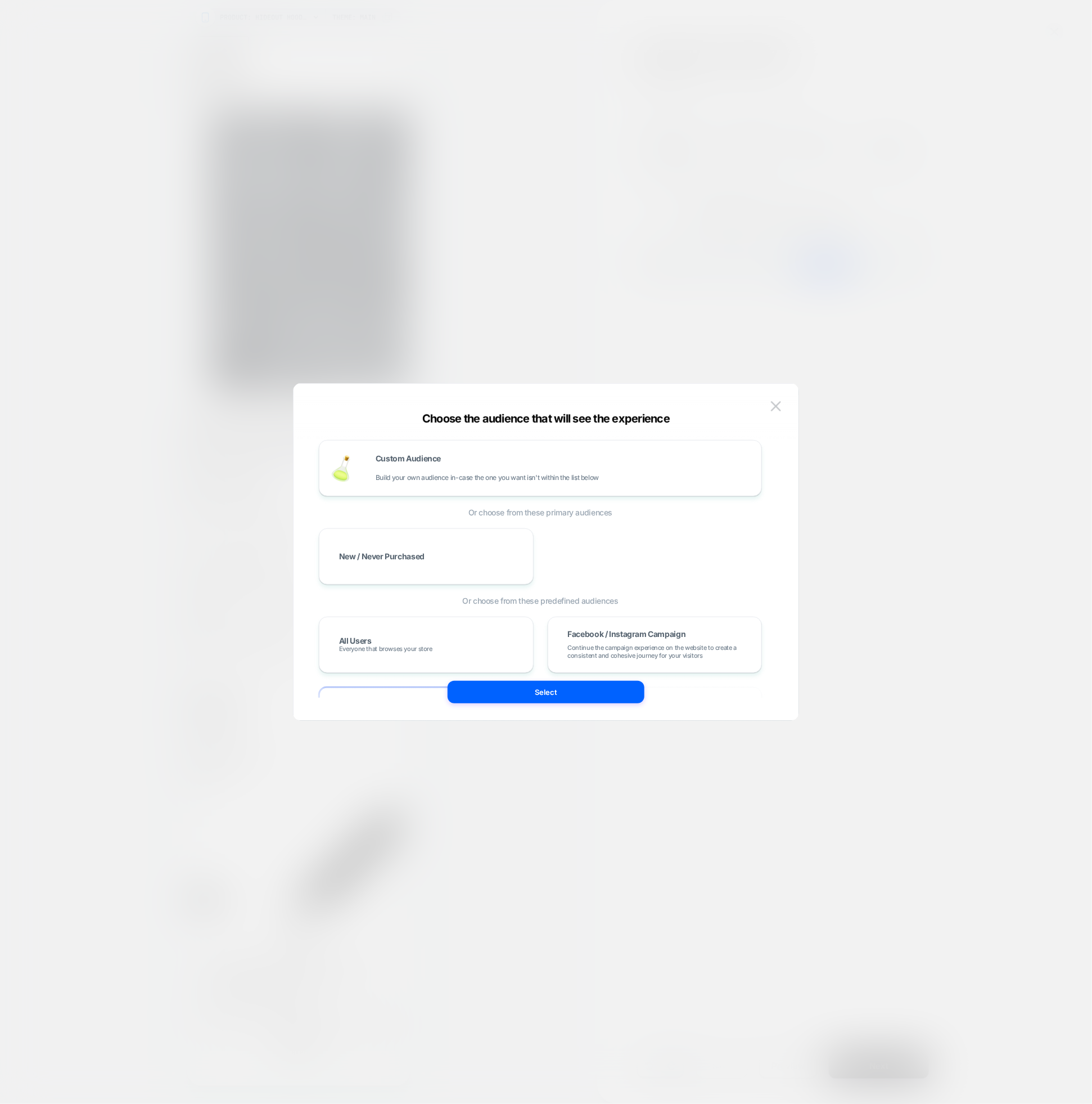
scroll to position [0, 614]
drag, startPoint x: 800, startPoint y: 161, endPoint x: 754, endPoint y: 156, distance: 46.3
click at [786, 158] on div at bounding box center [546, 552] width 1092 height 1104
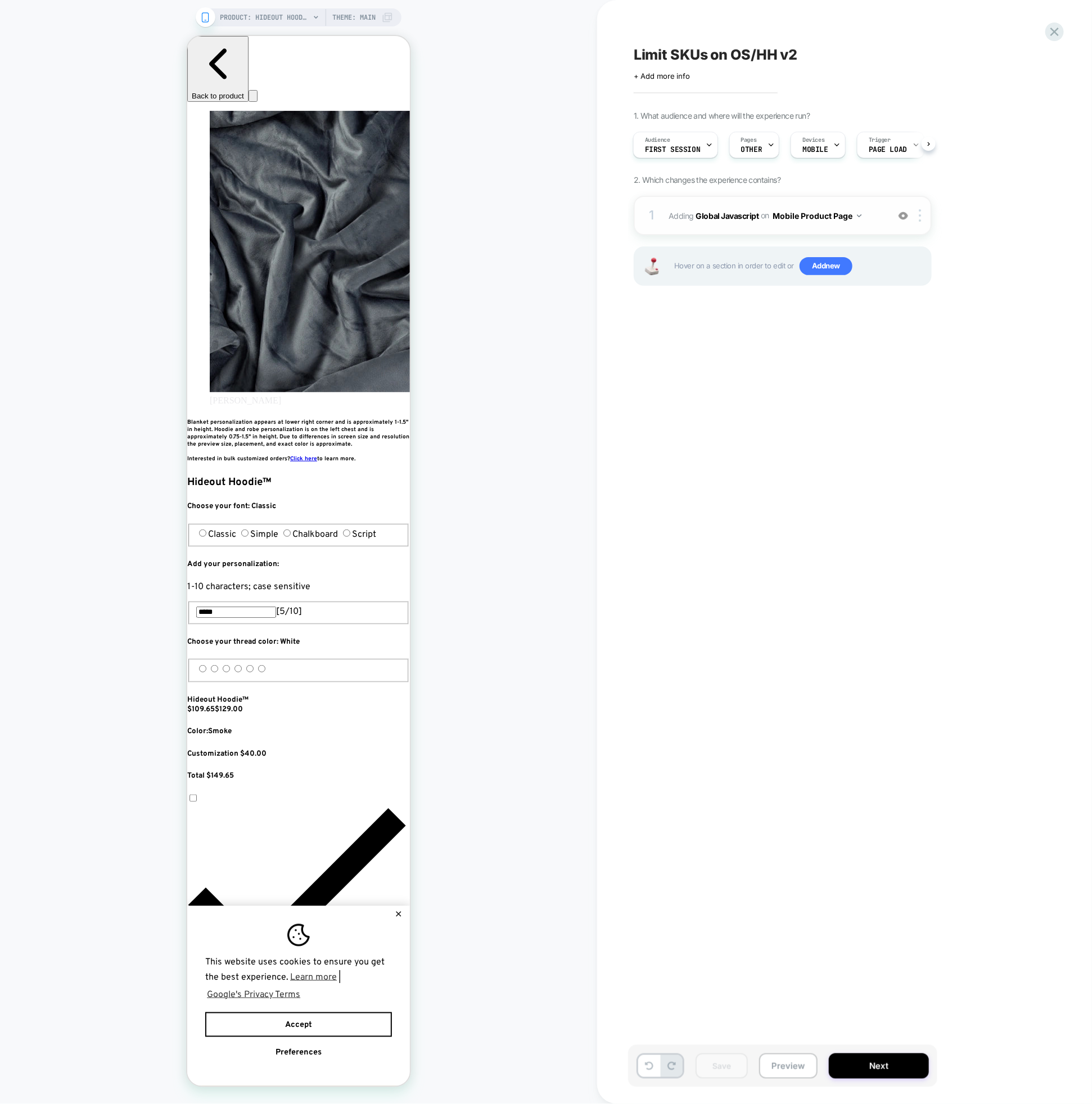
click at [877, 224] on div "1 Adding Global Javascript on Mobile Product Page Add Before Add After Copy to …" at bounding box center [782, 216] width 298 height 40
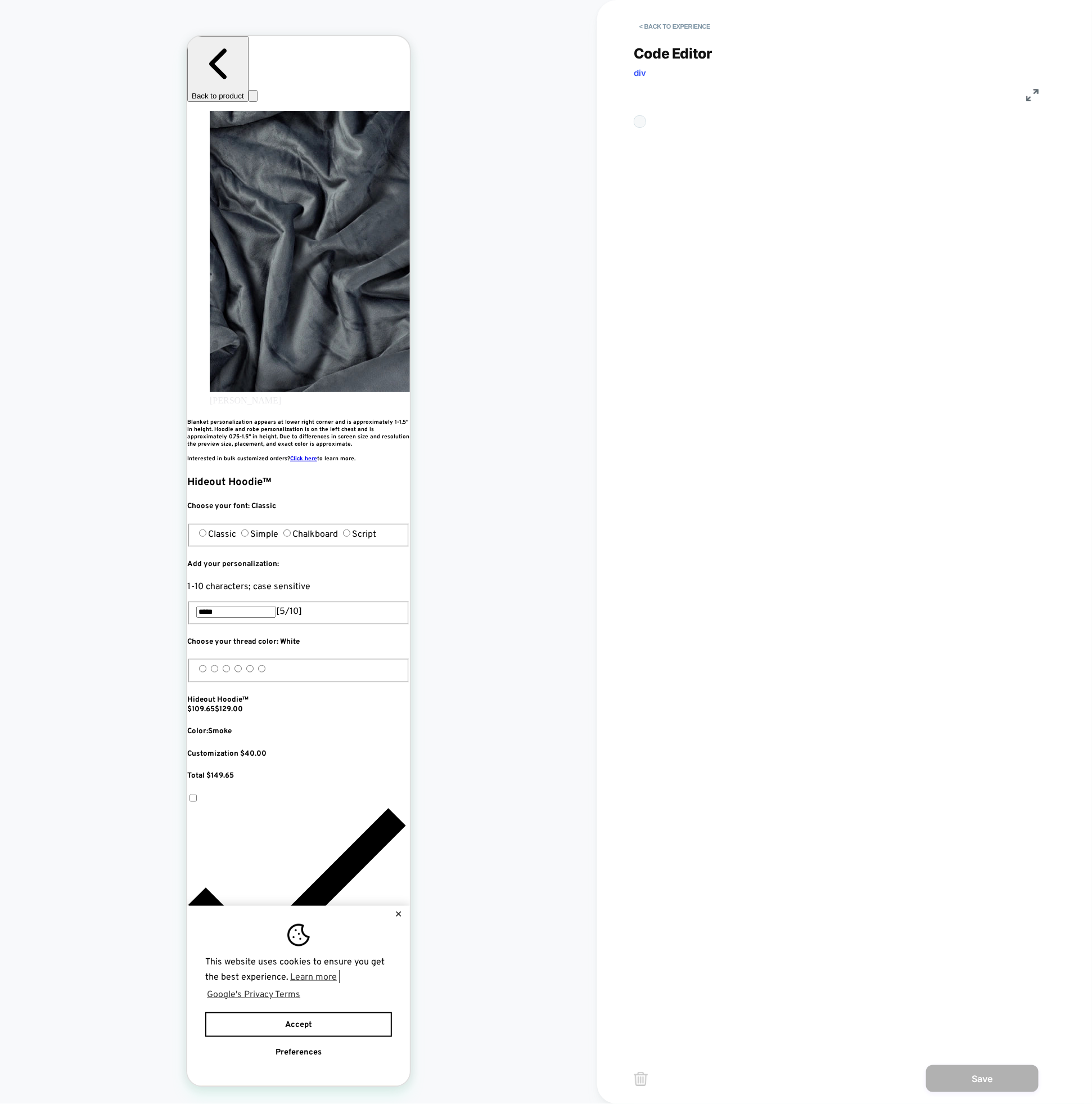
scroll to position [152, 0]
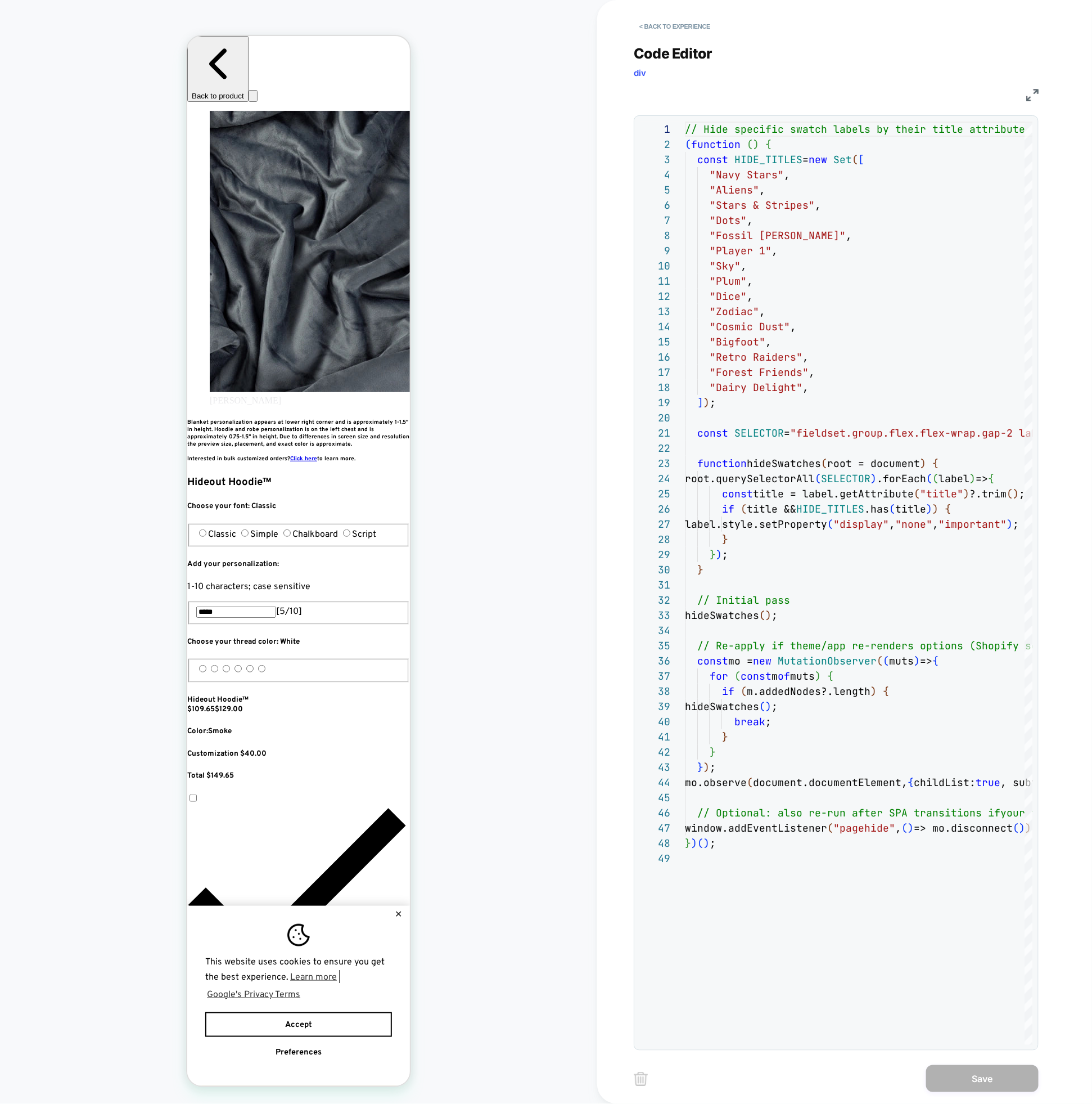
click at [662, 15] on div "< Back to experience" at bounding box center [881, 17] width 495 height 34
click at [660, 27] on button "< Back to experience" at bounding box center [675, 27] width 82 height 18
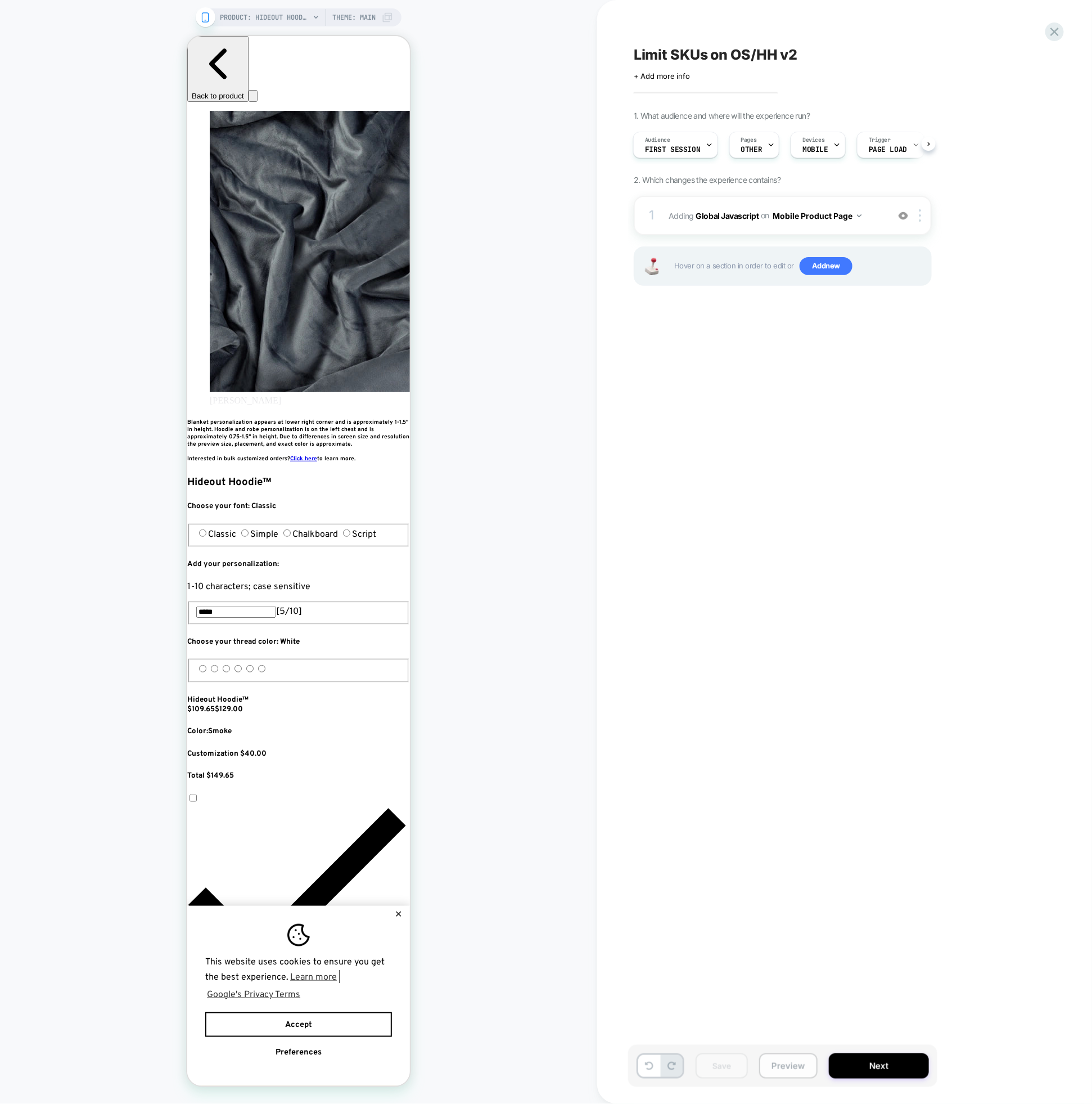
scroll to position [0, 0]
click at [789, 1073] on button "Preview" at bounding box center [788, 1066] width 58 height 26
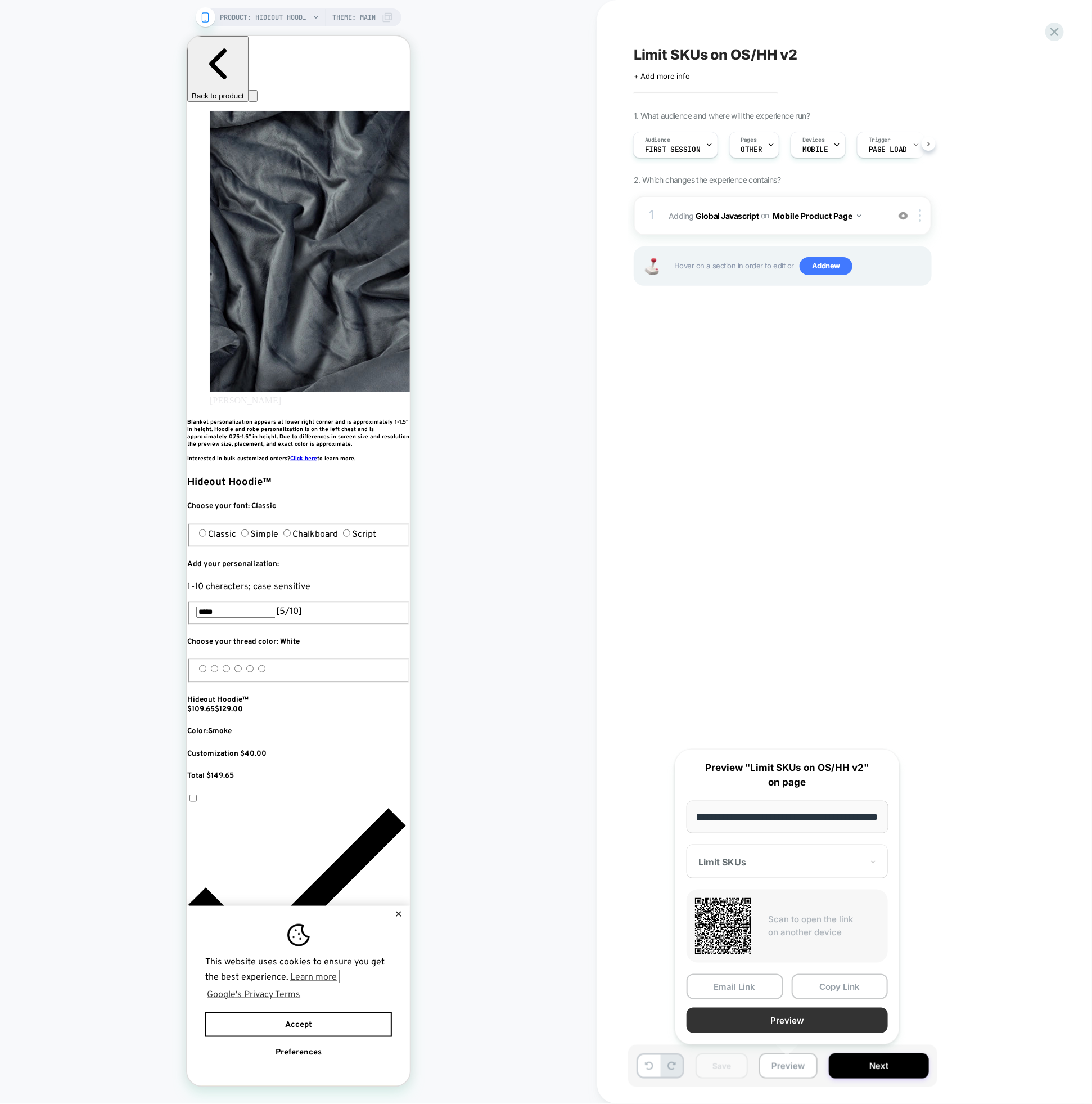
scroll to position [0, 614]
click at [945, 812] on div "Limit SKUs on OS/HH v2 Click to edit experience details + Add more info 1. What…" at bounding box center [839, 551] width 422 height 1081
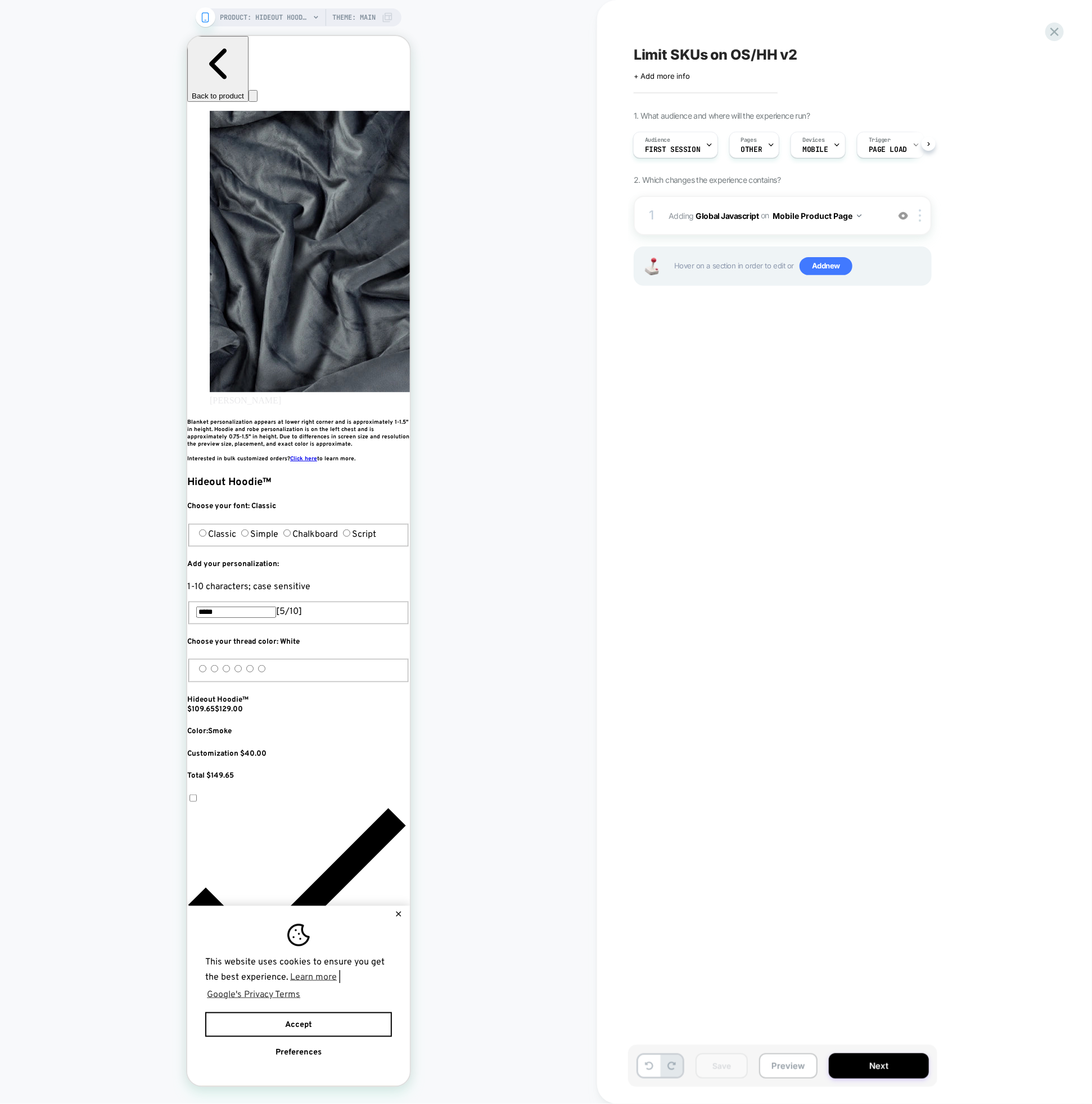
scroll to position [0, 205]
click at [1057, 34] on icon at bounding box center [1054, 32] width 9 height 9
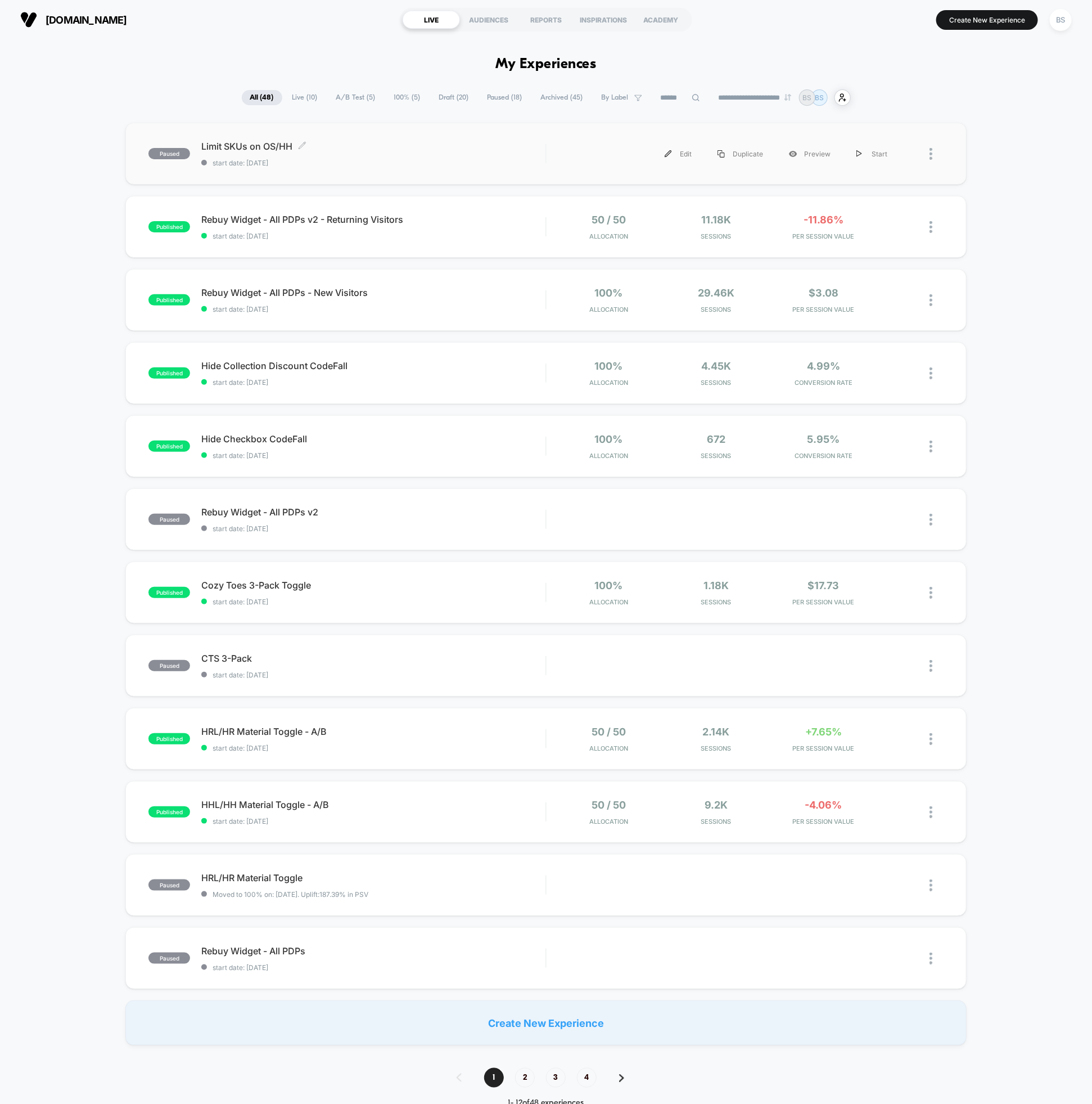
click at [340, 157] on div "Limit SKUs on OS/HH Click to edit experience details Click to edit experience d…" at bounding box center [374, 153] width 344 height 27
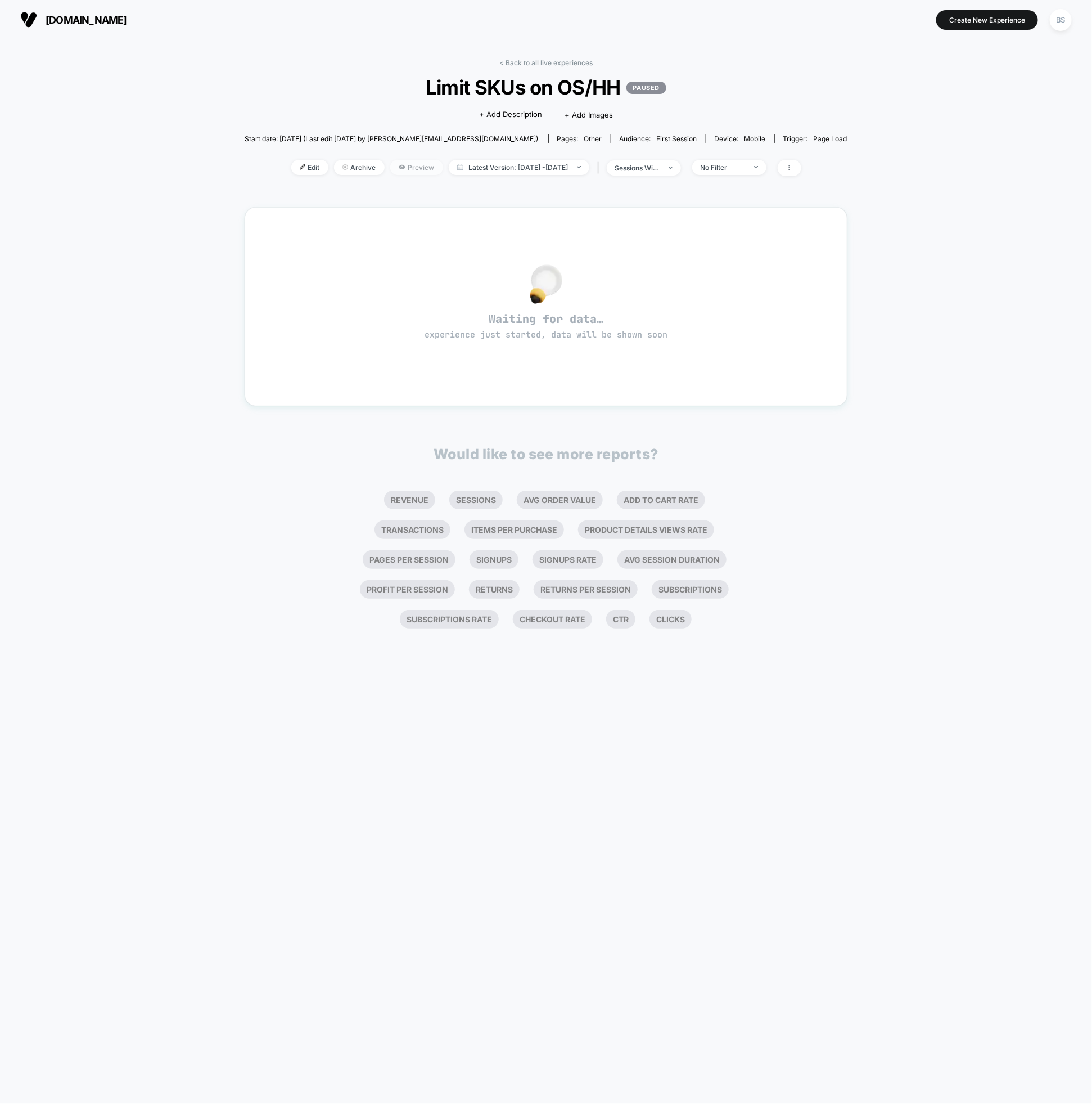
click at [399, 164] on icon at bounding box center [402, 167] width 7 height 7
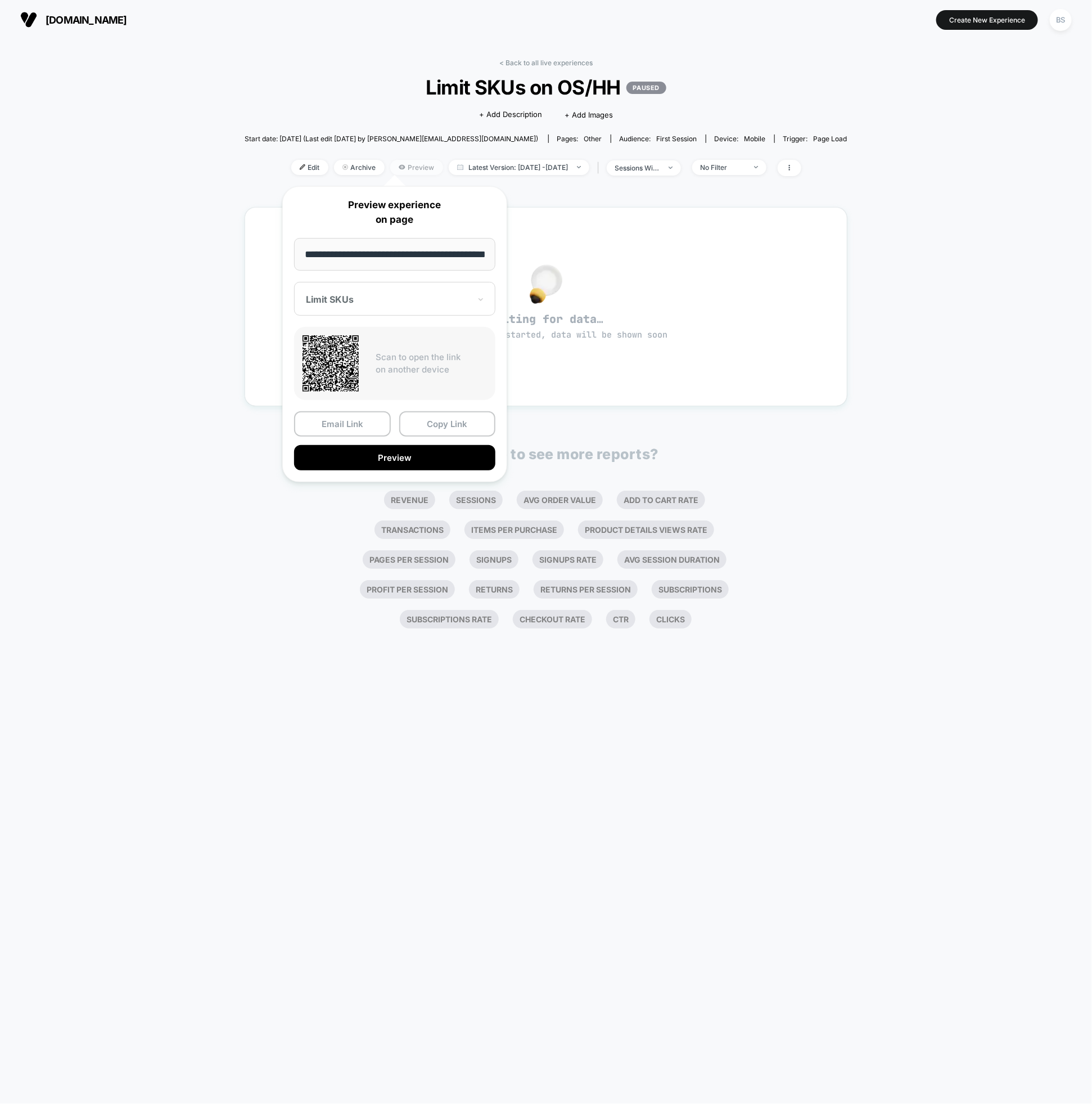
scroll to position [0, 29]
click at [541, 52] on div "< Back to all live experiences Limit SKUs on OS/HH PAUSED Click to edit experie…" at bounding box center [546, 342] width 603 height 584
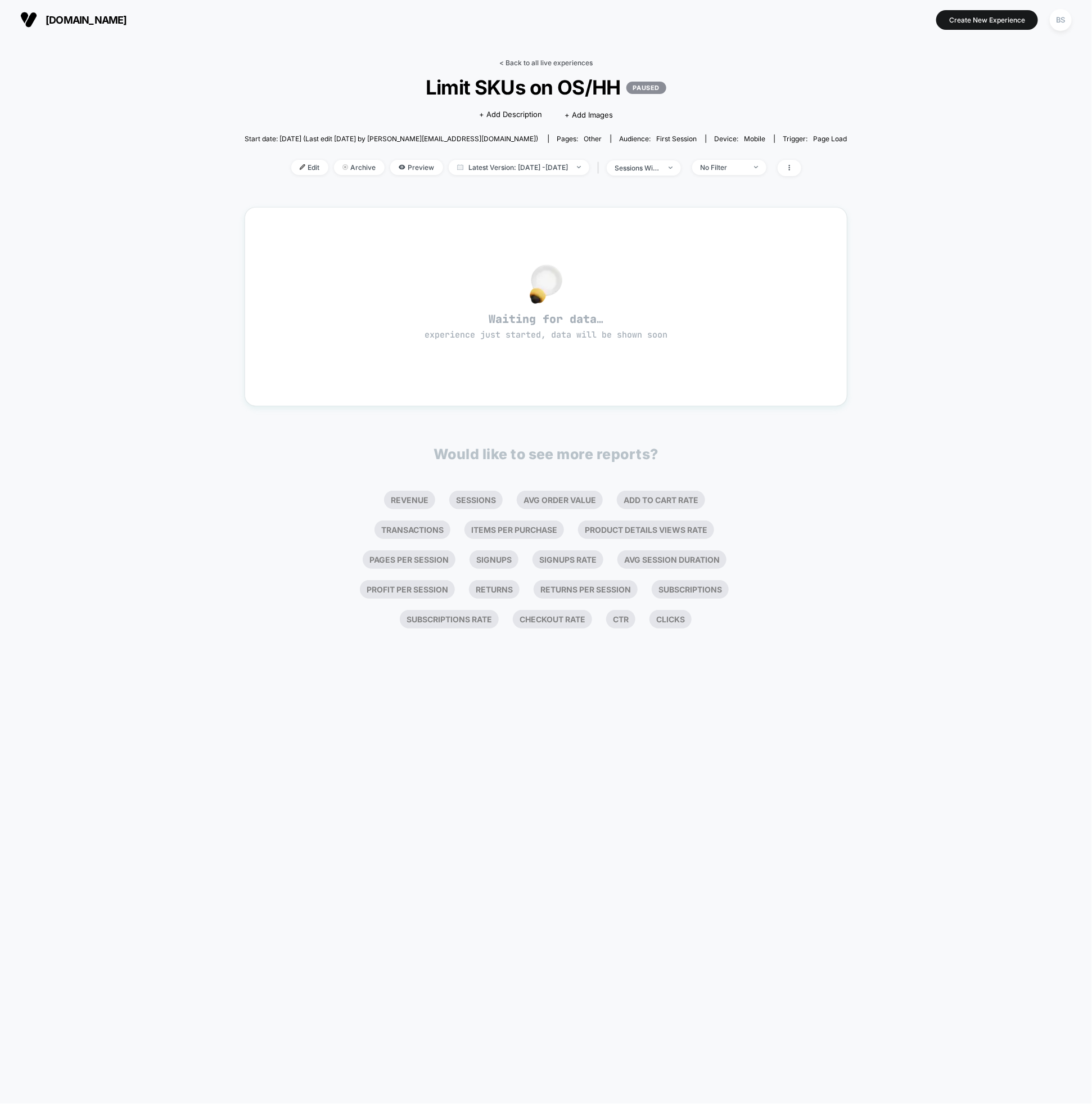
click at [535, 62] on link "< Back to all live experiences" at bounding box center [546, 62] width 93 height 9
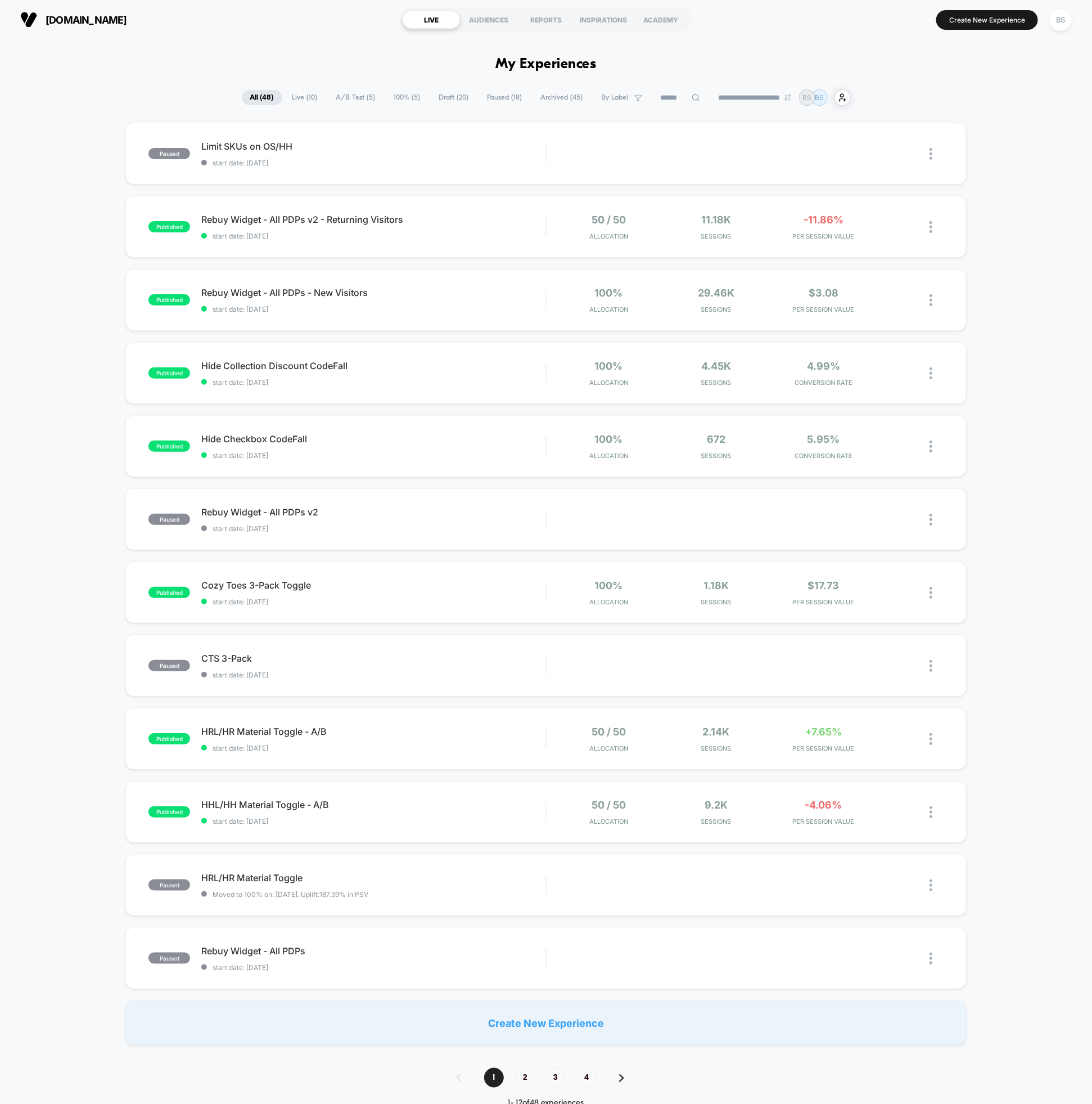
click at [449, 97] on span "Draft ( 20 )" at bounding box center [454, 97] width 46 height 15
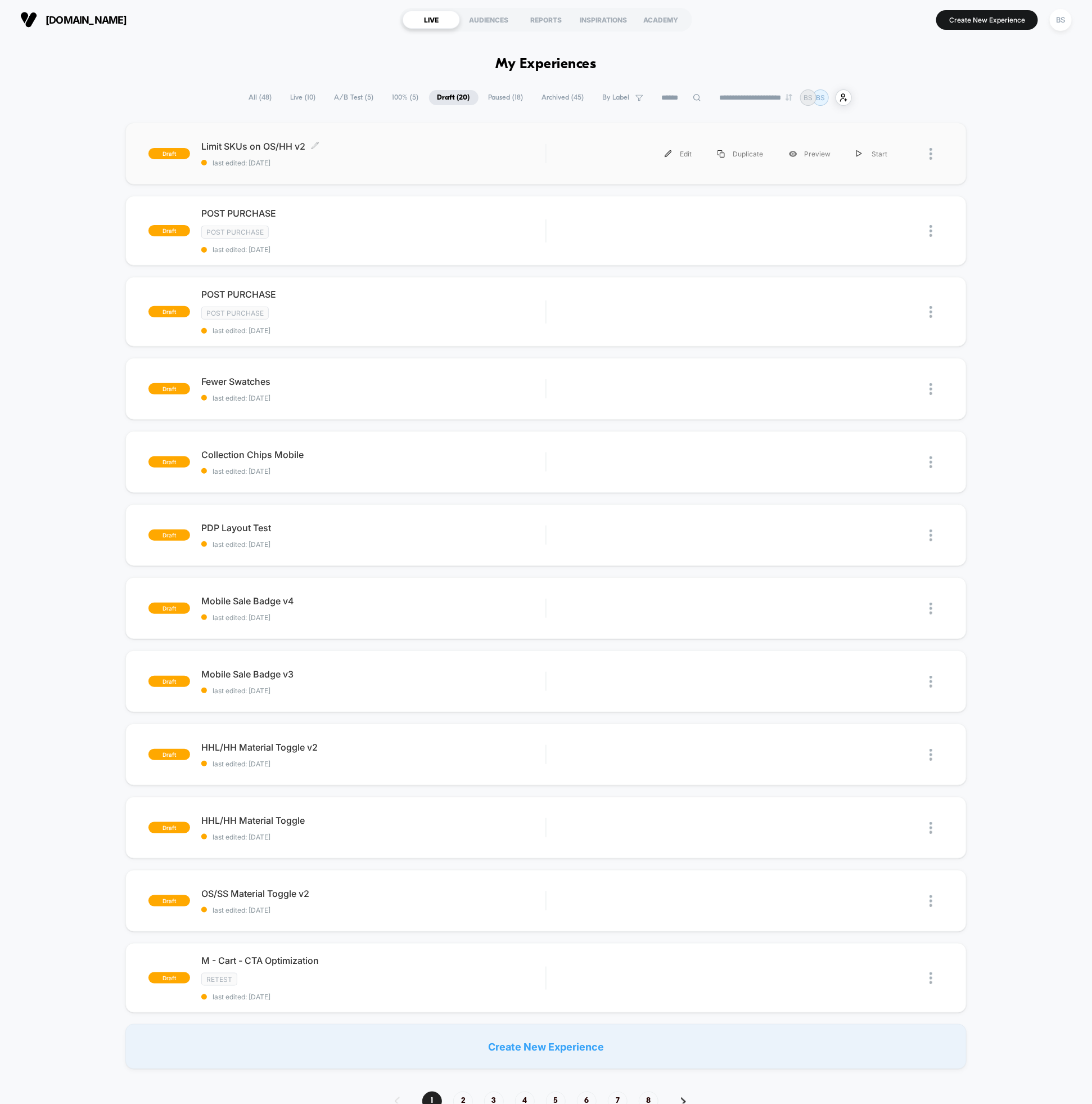
click at [519, 156] on div "Limit SKUs on OS/HH v2 Click to edit experience details Click to edit experienc…" at bounding box center [374, 153] width 344 height 27
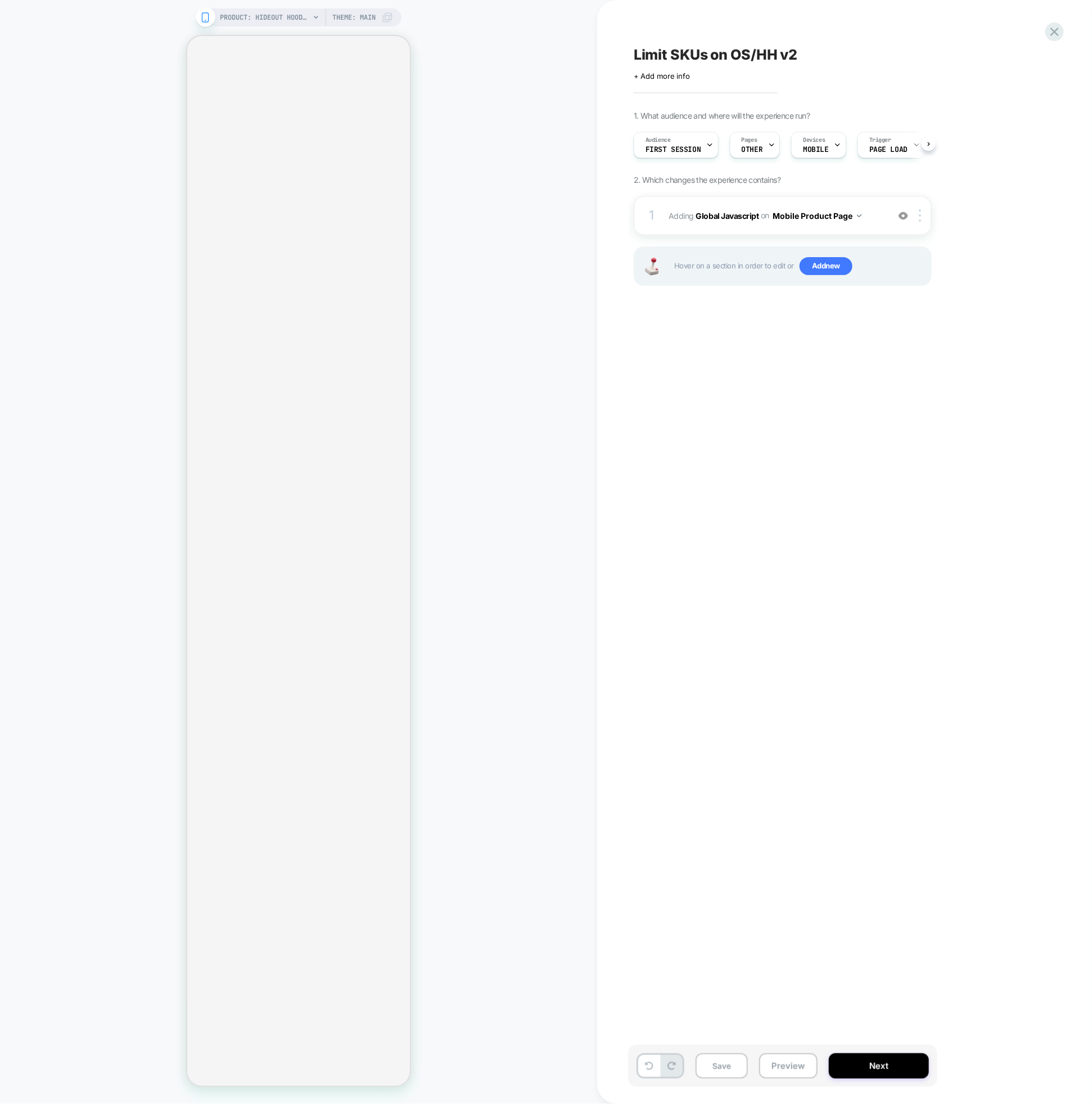
scroll to position [0, 1]
click at [859, 1070] on button "Next" at bounding box center [878, 1066] width 100 height 26
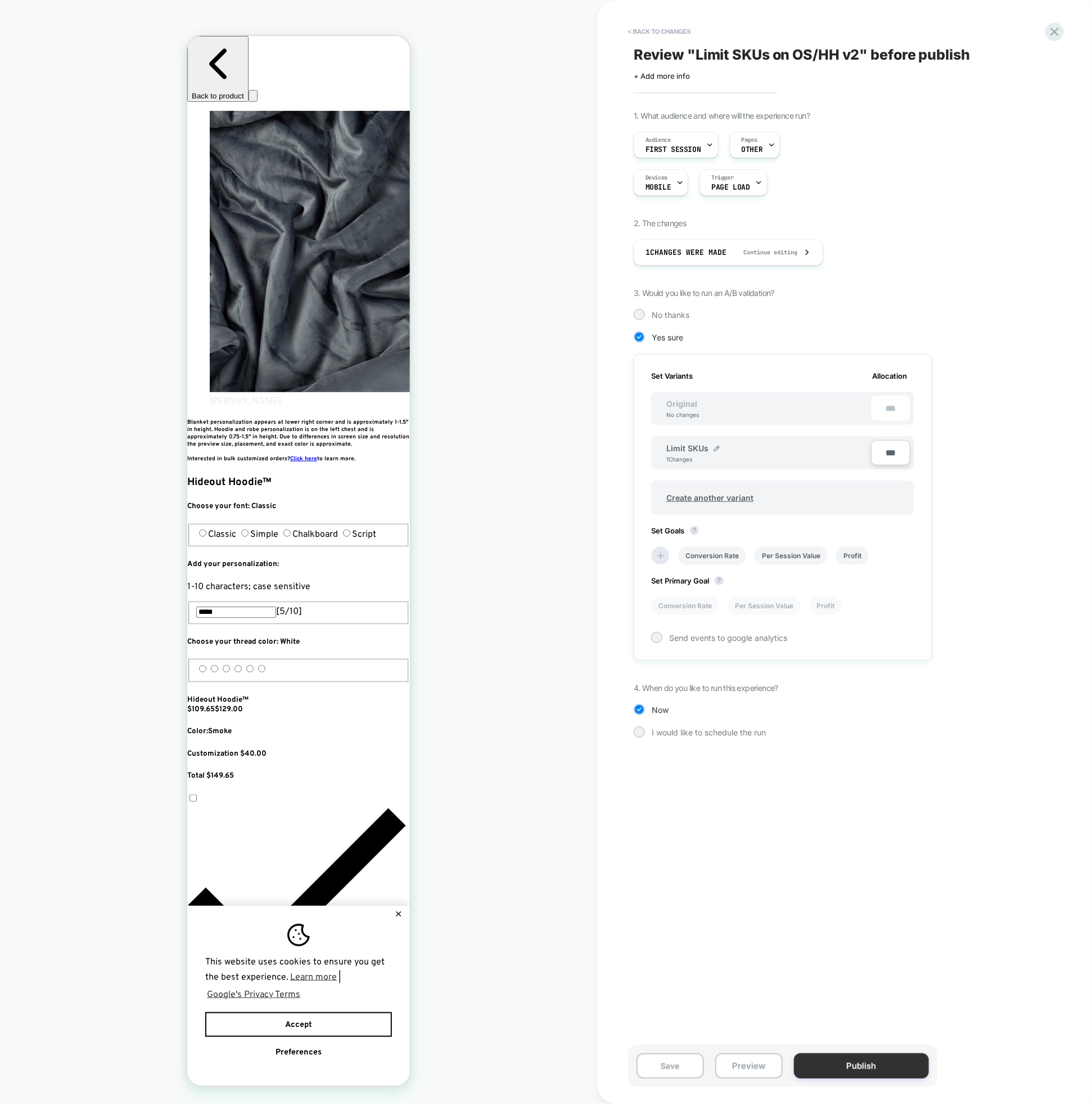
scroll to position [0, 410]
click at [837, 1069] on button "Publish" at bounding box center [862, 1066] width 135 height 26
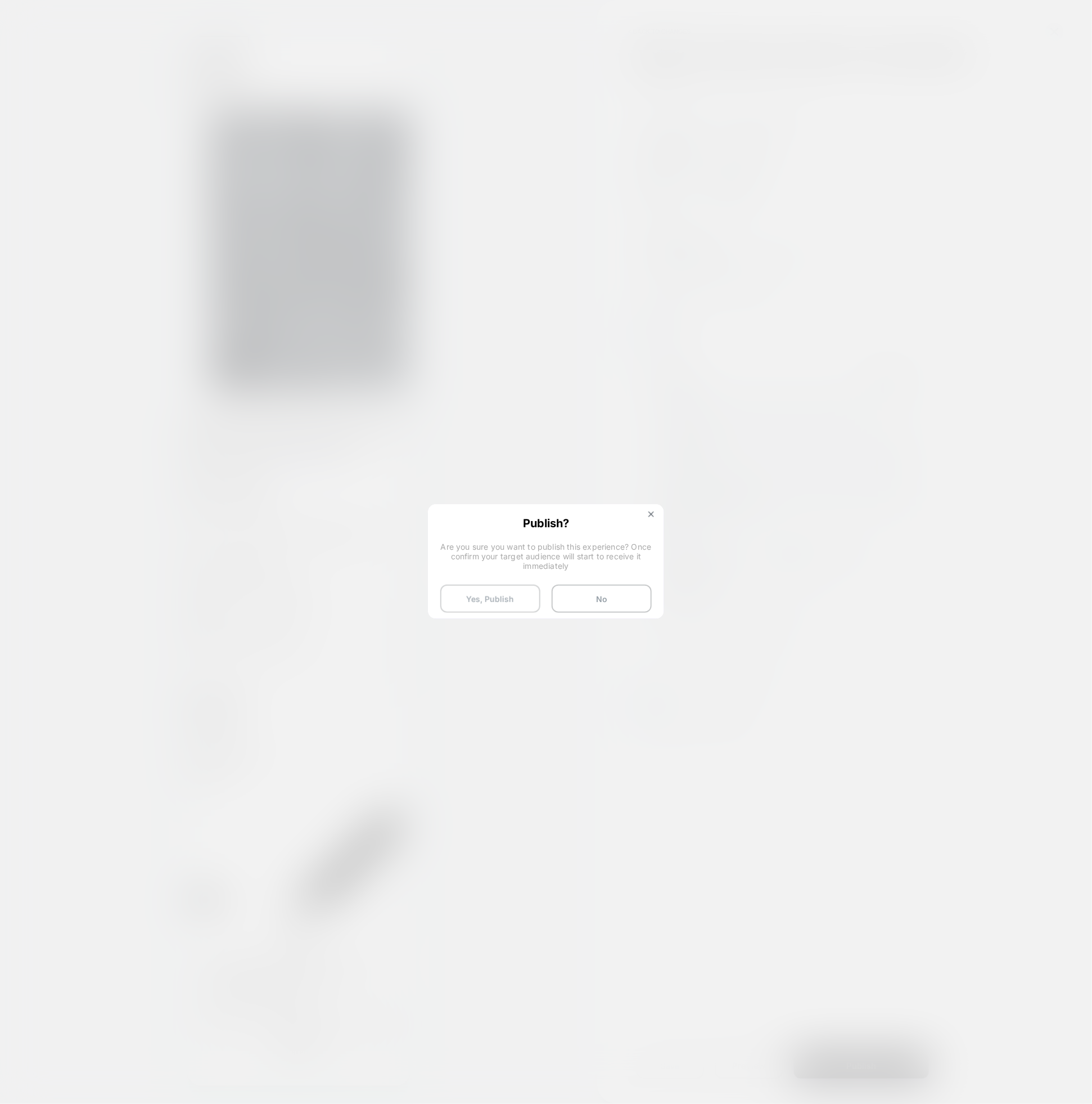
click at [516, 602] on button "Yes, Publish" at bounding box center [490, 598] width 100 height 28
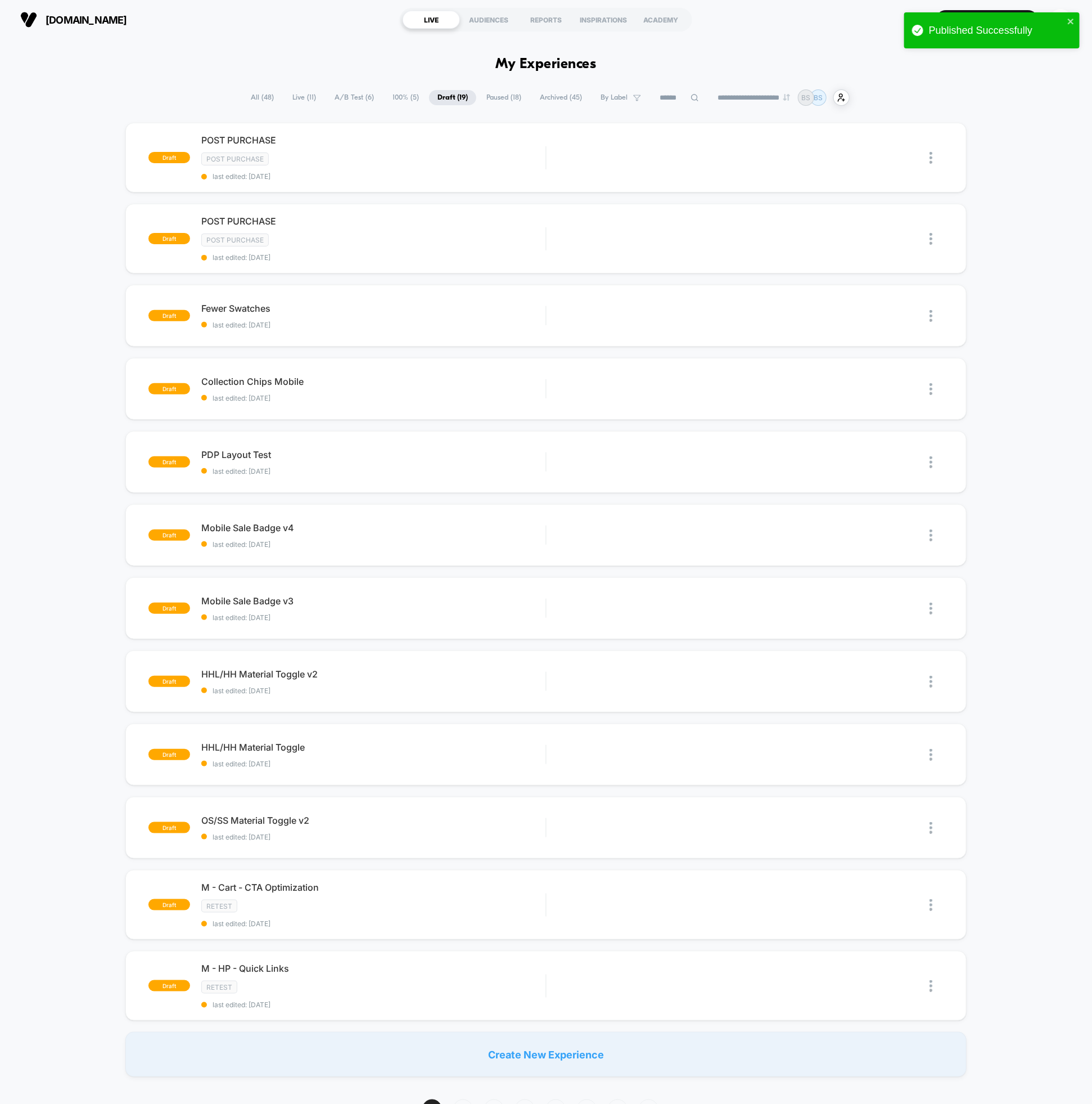
click at [334, 97] on span "A/B Test ( 6 )" at bounding box center [354, 97] width 56 height 15
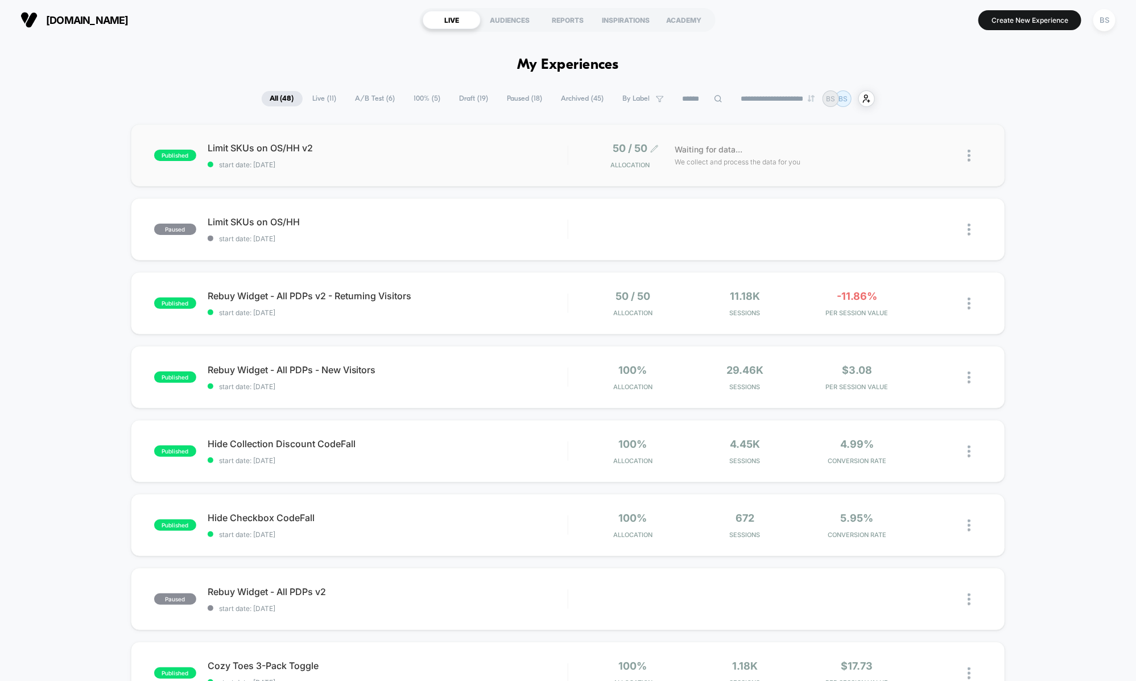
scroll to position [55, 0]
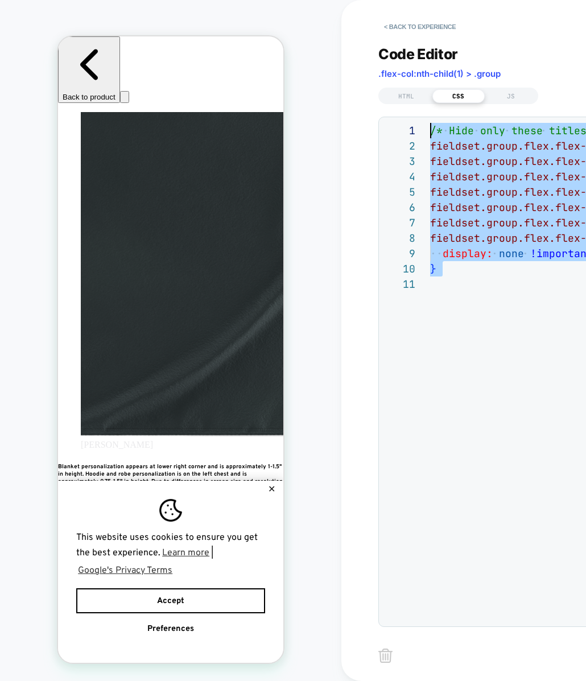
scroll to position [0, 414]
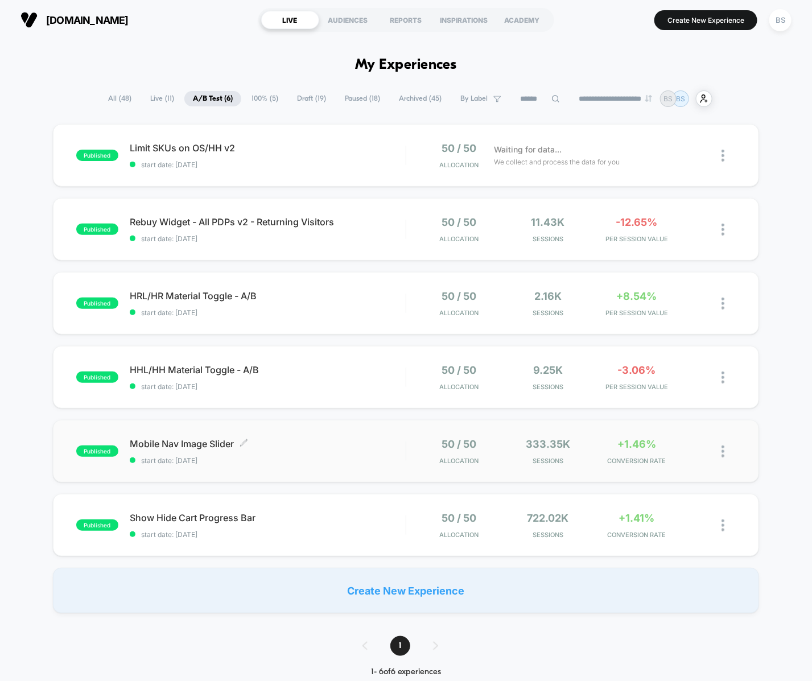
click at [396, 438] on span "Mobile Nav Image Slider Click to edit experience details" at bounding box center [268, 443] width 276 height 11
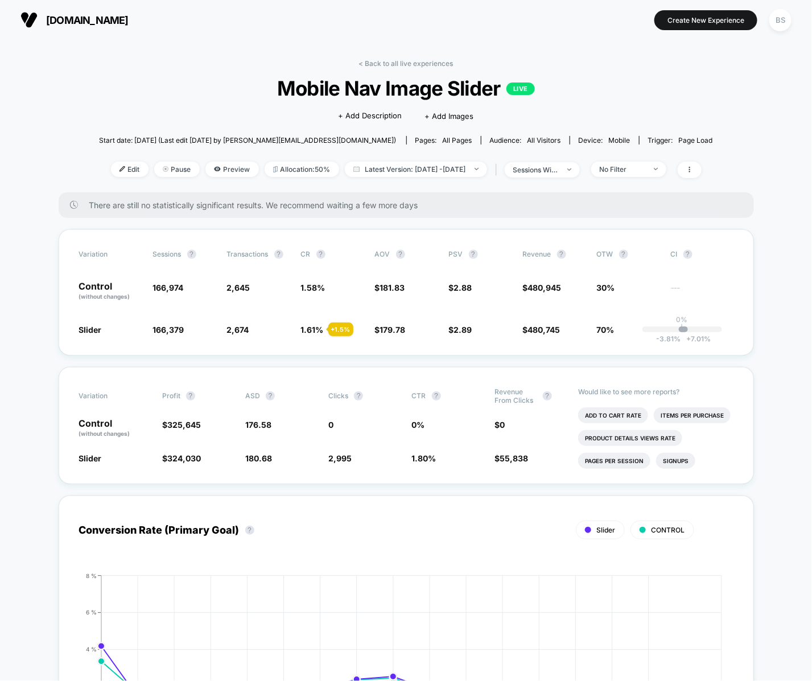
click at [375, 76] on span "Mobile Nav Image Slider LIVE" at bounding box center [406, 88] width 552 height 24
click at [375, 70] on div "< Back to all live experiences Mobile Nav Image Slider LIVE Click to edit exper…" at bounding box center [406, 125] width 614 height 133
click at [375, 60] on link "< Back to all live experiences" at bounding box center [406, 63] width 94 height 9
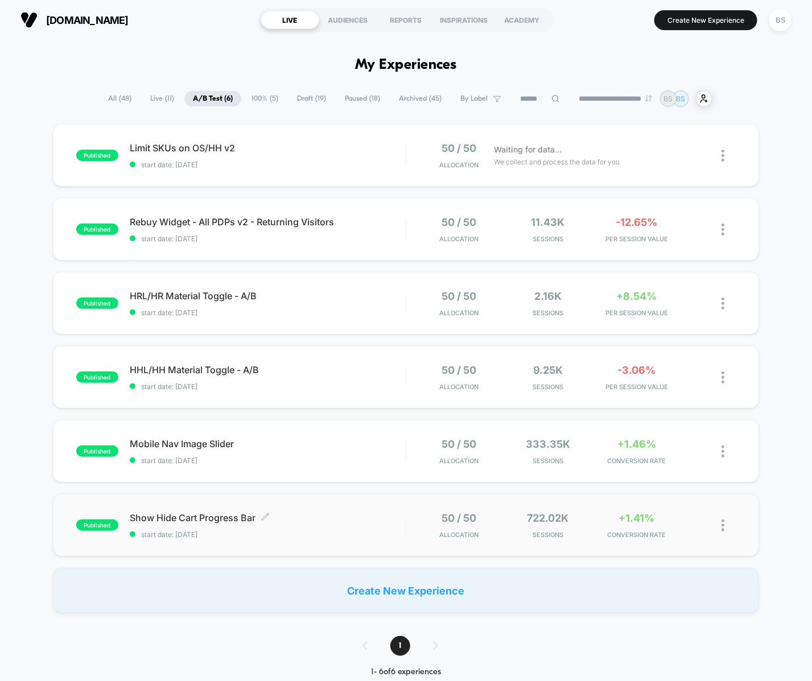
click at [341, 537] on span "start date: [DATE]" at bounding box center [268, 534] width 276 height 9
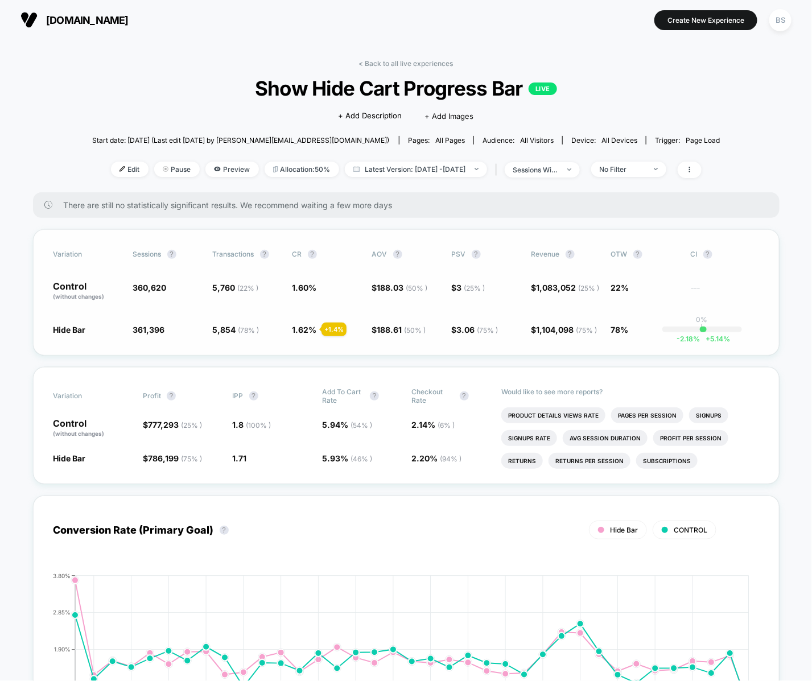
click at [304, 329] on span "1.62 %" at bounding box center [304, 330] width 24 height 10
click at [156, 463] on span "786,199 ( 75 % )" at bounding box center [175, 458] width 54 height 10
click at [362, 67] on link "< Back to all live experiences" at bounding box center [406, 63] width 94 height 9
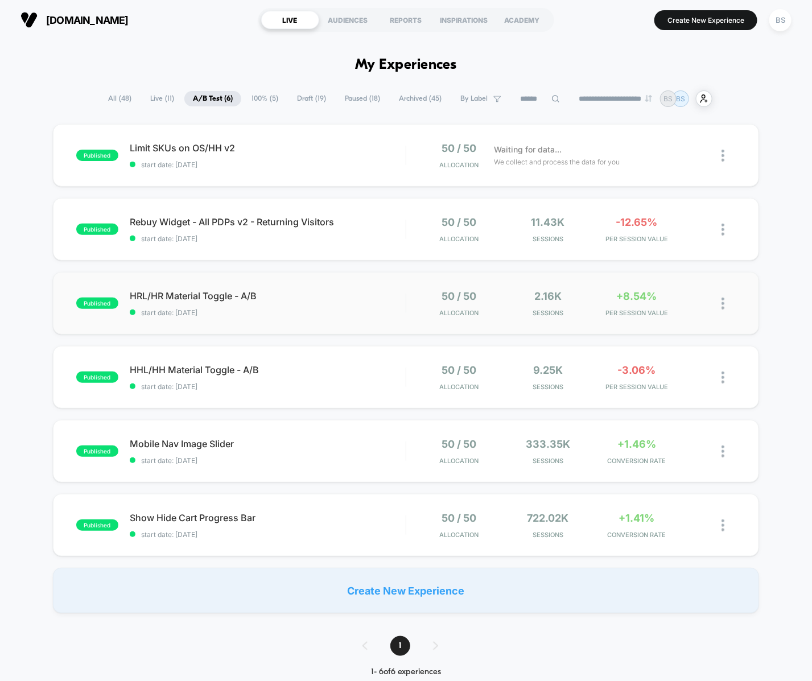
click at [396, 288] on div "published HRL/HR Material Toggle - A/B start date: 9/17/2025 50 / 50 Allocation…" at bounding box center [406, 303] width 706 height 63
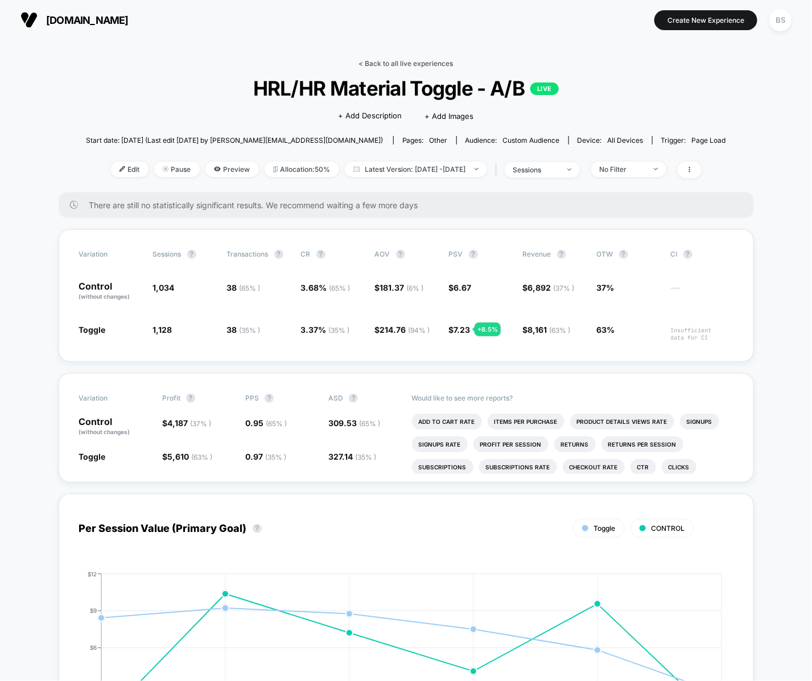
click at [406, 64] on link "< Back to all live experiences" at bounding box center [406, 63] width 94 height 9
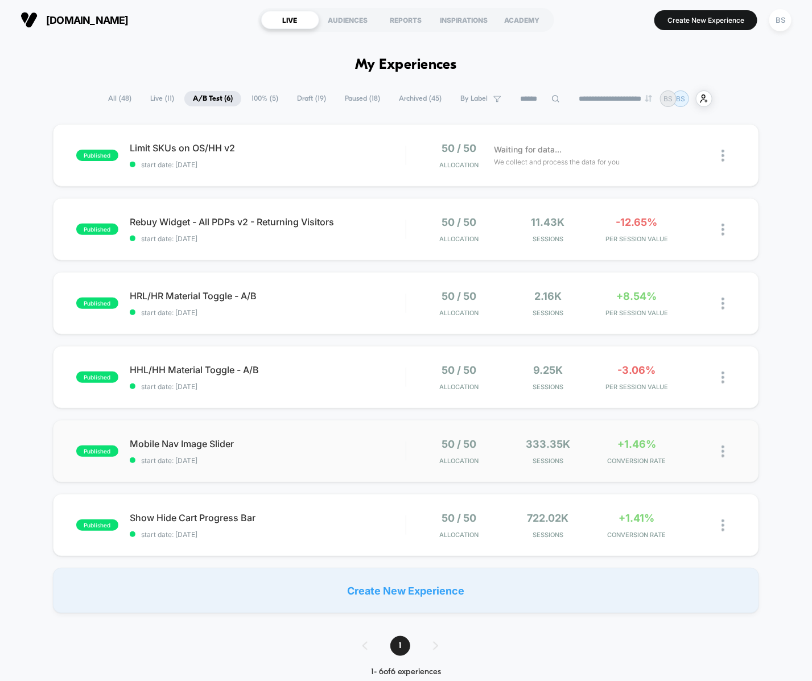
click at [433, 442] on div "50 / 50 Allocation" at bounding box center [458, 451] width 83 height 27
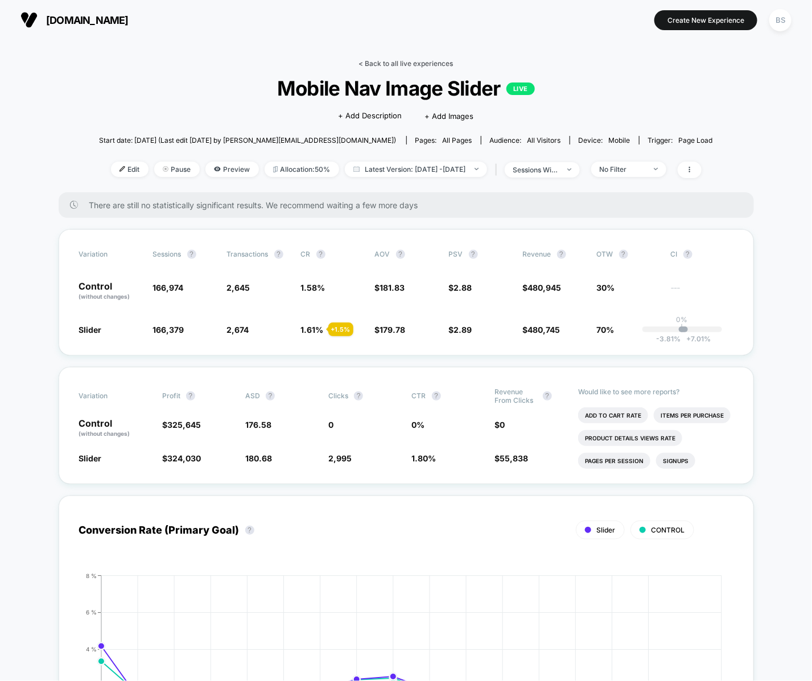
click at [366, 67] on link "< Back to all live experiences" at bounding box center [406, 63] width 94 height 9
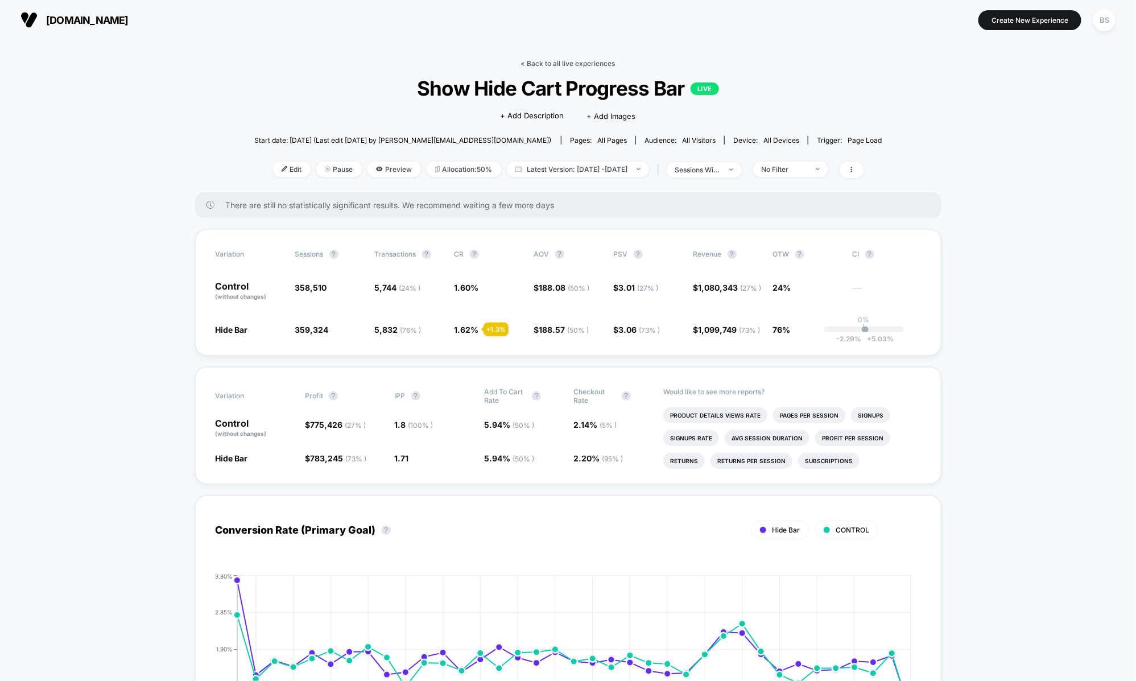
click at [528, 65] on link "< Back to all live experiences" at bounding box center [568, 63] width 94 height 9
